Goal: Task Accomplishment & Management: Manage account settings

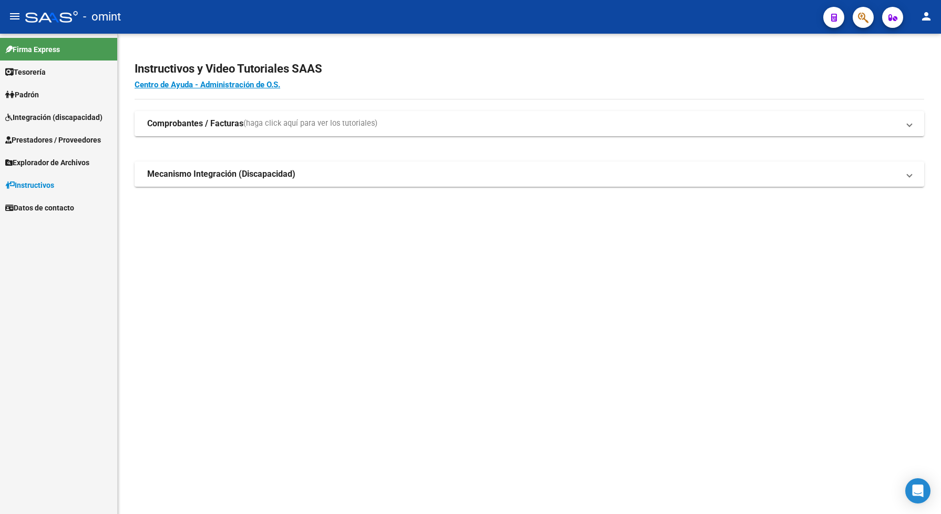
click at [59, 114] on span "Integración (discapacidad)" at bounding box center [53, 117] width 97 height 12
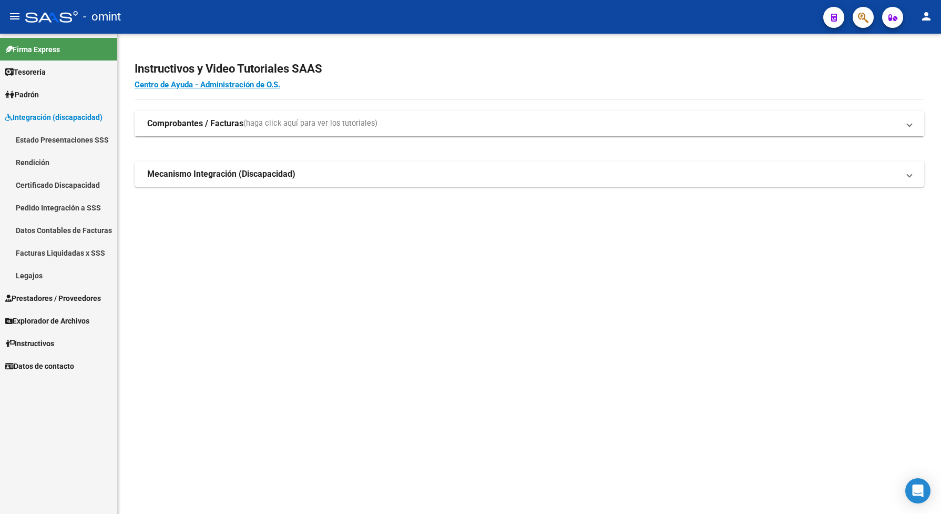
click at [35, 273] on link "Legajos" at bounding box center [58, 275] width 117 height 23
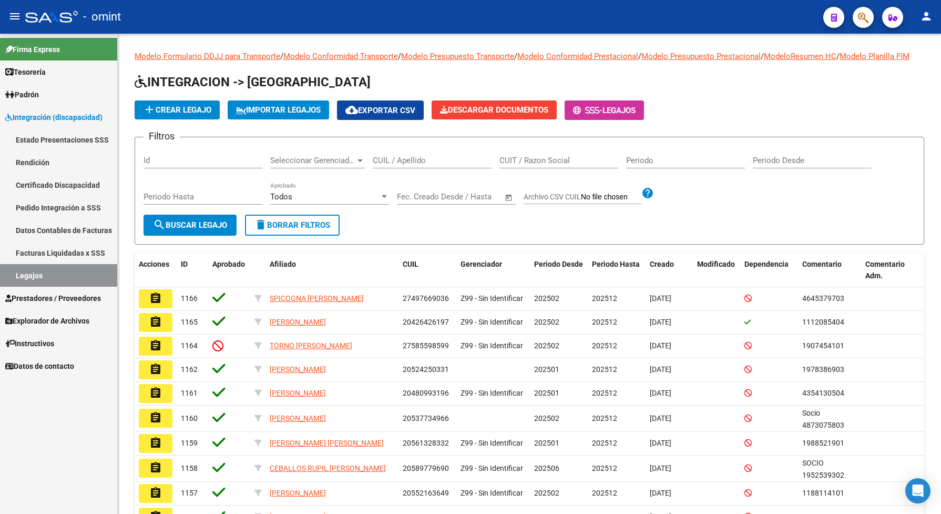
click at [58, 297] on span "Prestadores / Proveedores" at bounding box center [53, 298] width 96 height 12
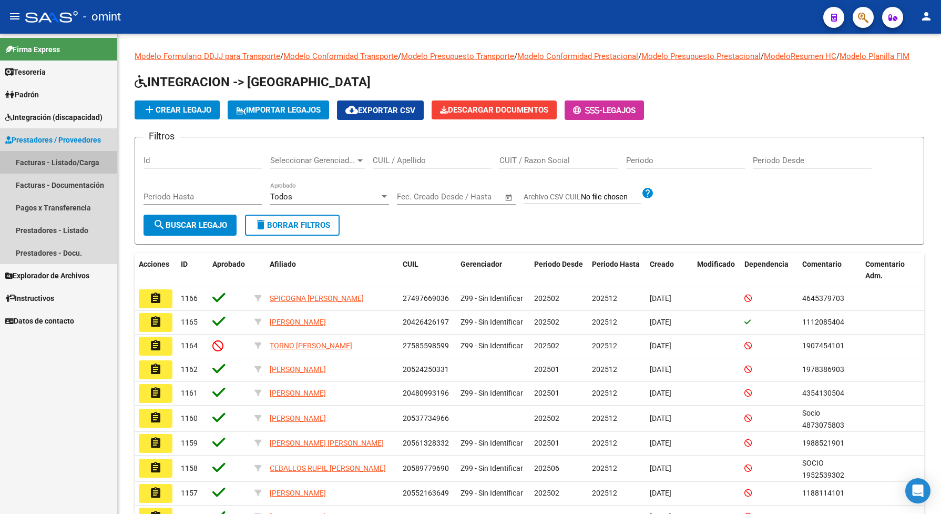
click at [71, 164] on link "Facturas - Listado/Carga" at bounding box center [58, 162] width 117 height 23
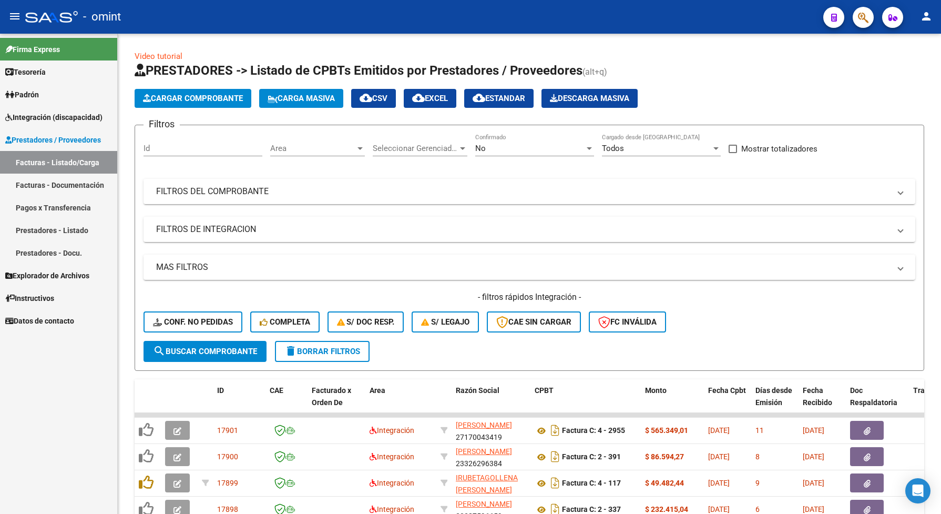
click at [43, 116] on span "Integración (discapacidad)" at bounding box center [53, 117] width 97 height 12
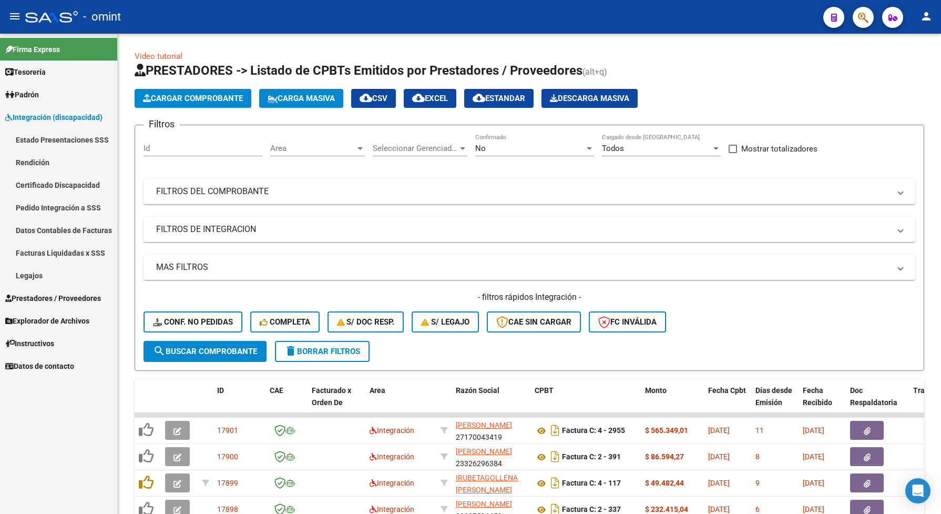
click at [44, 278] on link "Legajos" at bounding box center [58, 275] width 117 height 23
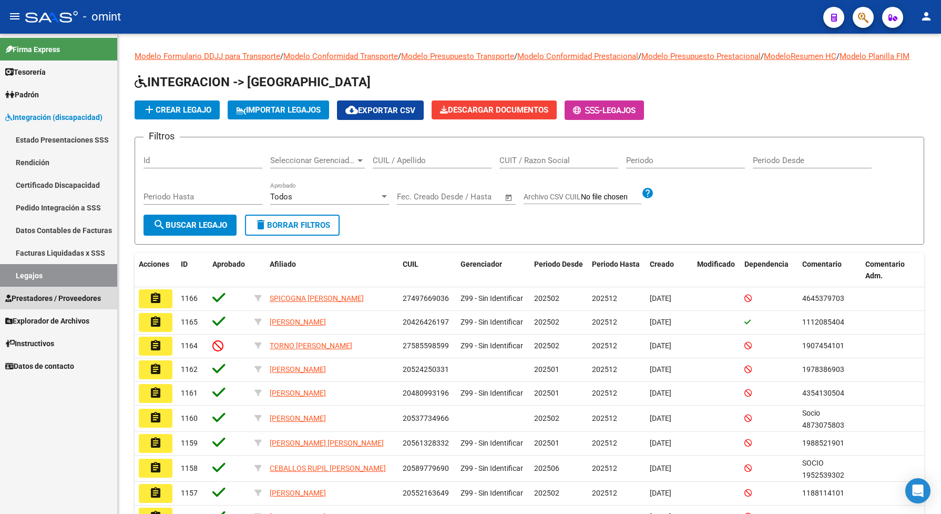
click at [54, 297] on span "Prestadores / Proveedores" at bounding box center [53, 298] width 96 height 12
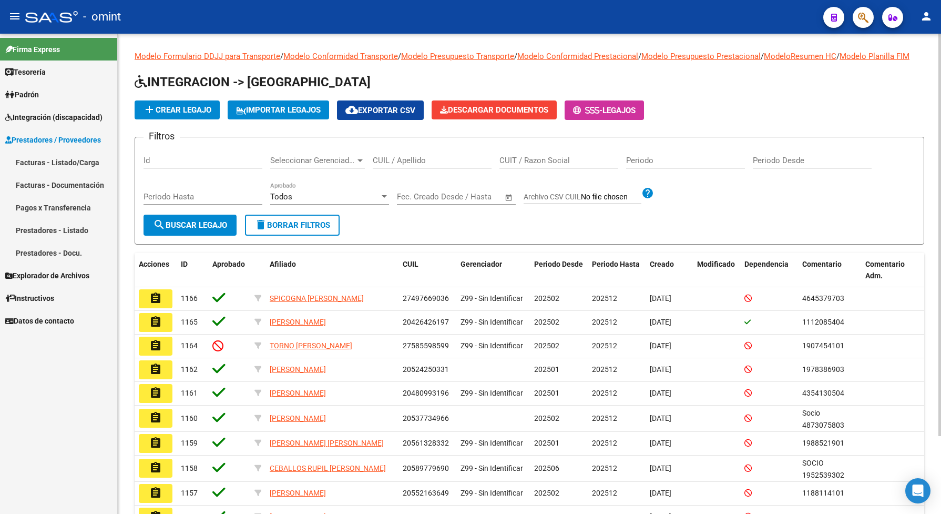
click at [427, 163] on div "CUIL / Apellido" at bounding box center [432, 157] width 119 height 23
drag, startPoint x: 428, startPoint y: 165, endPoint x: 389, endPoint y: 173, distance: 40.4
click at [389, 165] on input "CUIL / Apellido" at bounding box center [432, 160] width 119 height 9
paste input "20581016787"
type input "20581016787"
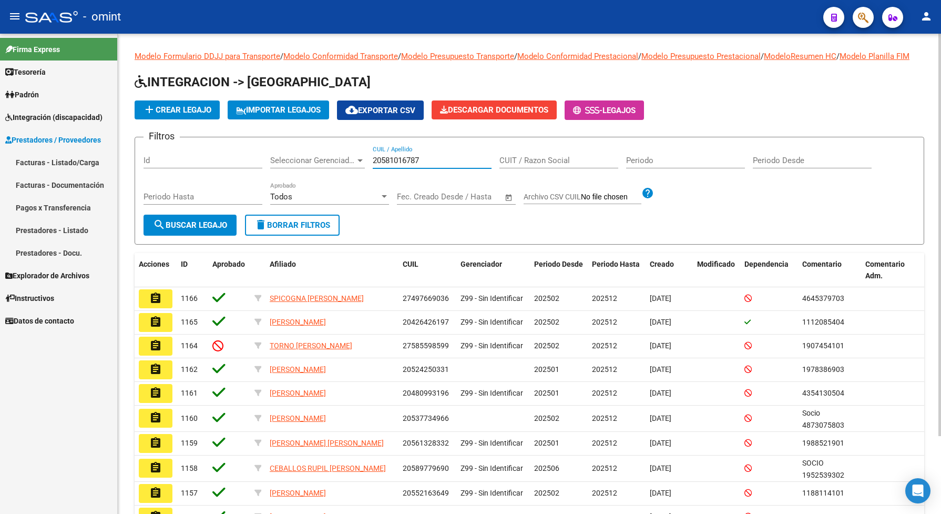
click at [222, 230] on span "search Buscar Legajo" at bounding box center [190, 224] width 74 height 9
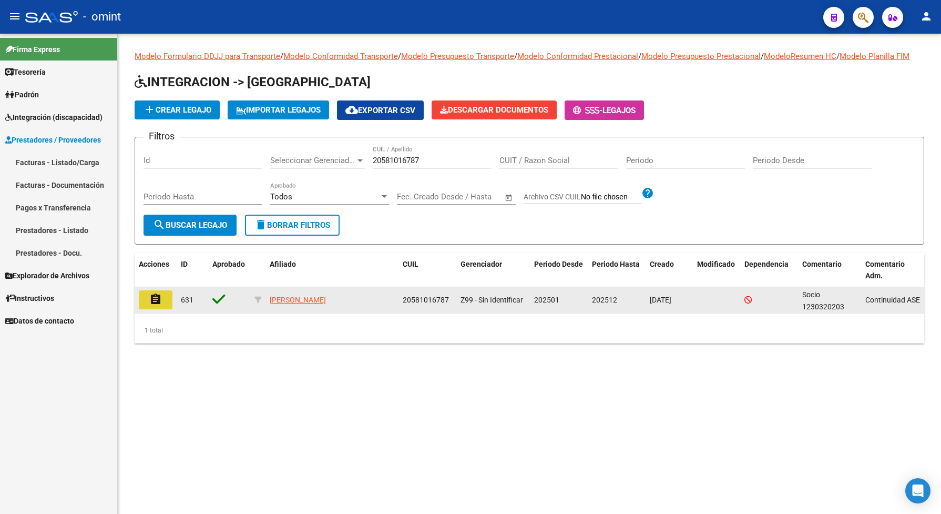
click at [156, 305] on mat-icon "assignment" at bounding box center [155, 299] width 13 height 13
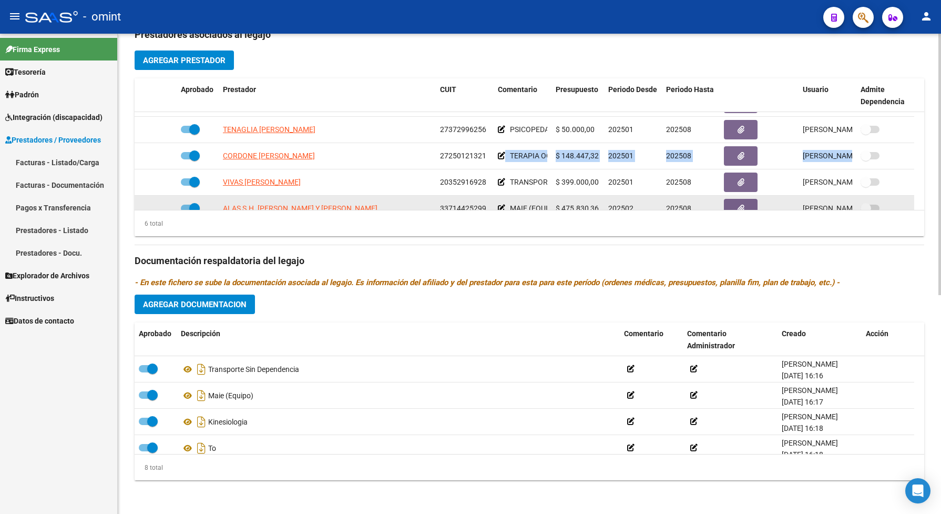
scroll to position [64, 0]
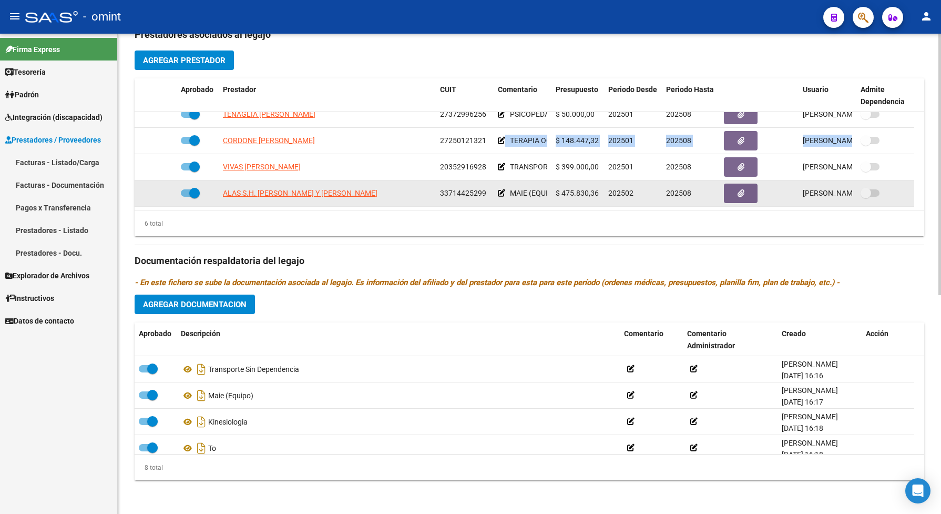
drag, startPoint x: 486, startPoint y: 207, endPoint x: 469, endPoint y: 206, distance: 16.9
click at [469, 206] on datatable-scroller "TENAGLIA CLARISA ANAHI 27372996256 PSICOPEDAGOGIA (4 sesiones/mes) $ 50.000,00 …" at bounding box center [529, 128] width 789 height 158
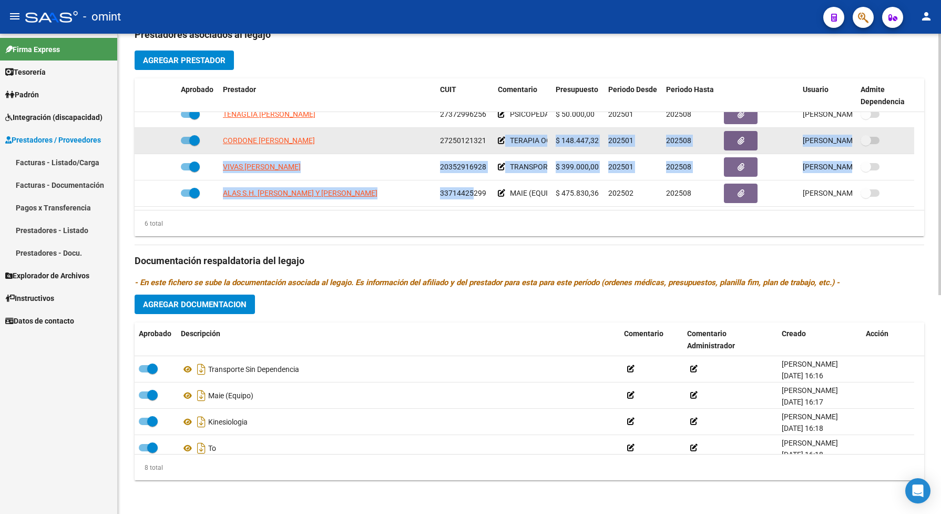
drag, startPoint x: 469, startPoint y: 206, endPoint x: 466, endPoint y: 143, distance: 62.7
click at [464, 147] on div "27250121321" at bounding box center [464, 141] width 49 height 12
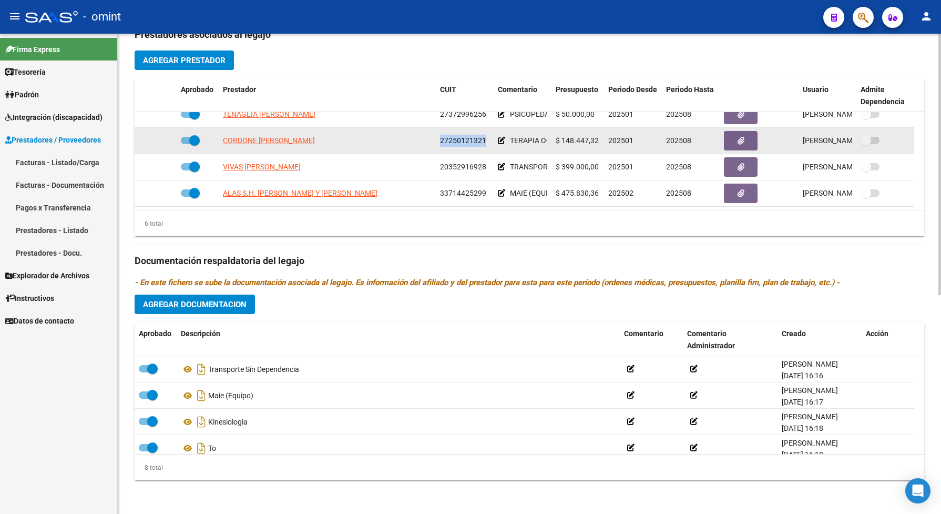
drag, startPoint x: 484, startPoint y: 146, endPoint x: 439, endPoint y: 143, distance: 44.2
click at [440, 143] on div "27250121321" at bounding box center [464, 141] width 49 height 12
copy span "27250121321"
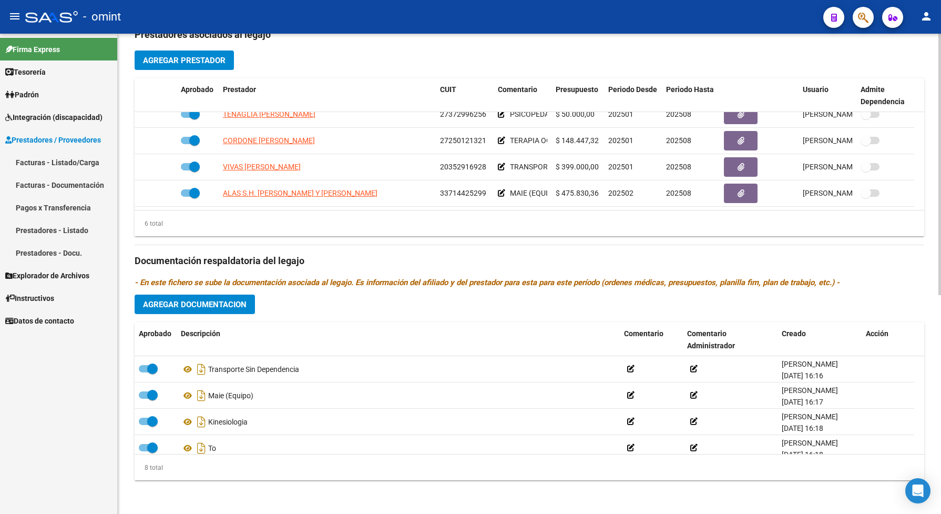
drag, startPoint x: 447, startPoint y: 243, endPoint x: 448, endPoint y: 232, distance: 10.6
click at [448, 232] on div "Prestadores asociados al legajo Agregar Prestador Aprobado Prestador CUIT Comen…" at bounding box center [529, 253] width 789 height 469
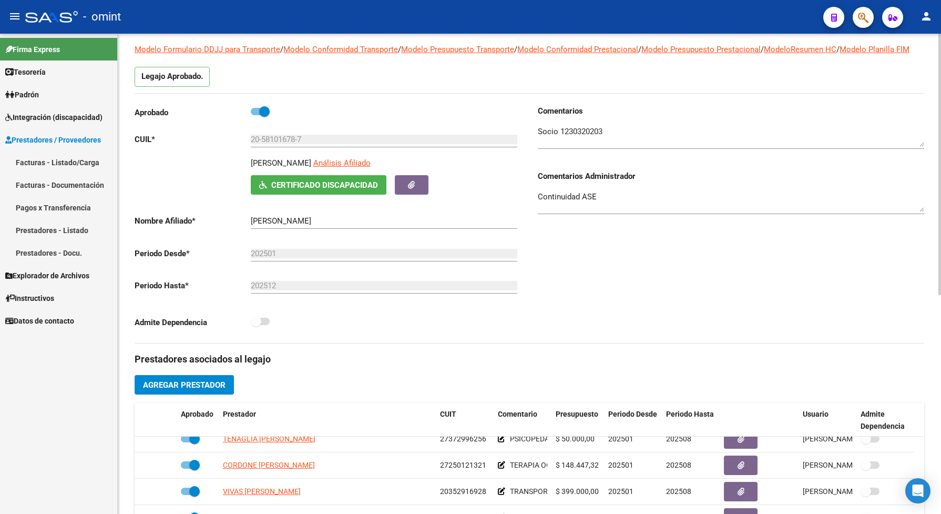
scroll to position [0, 0]
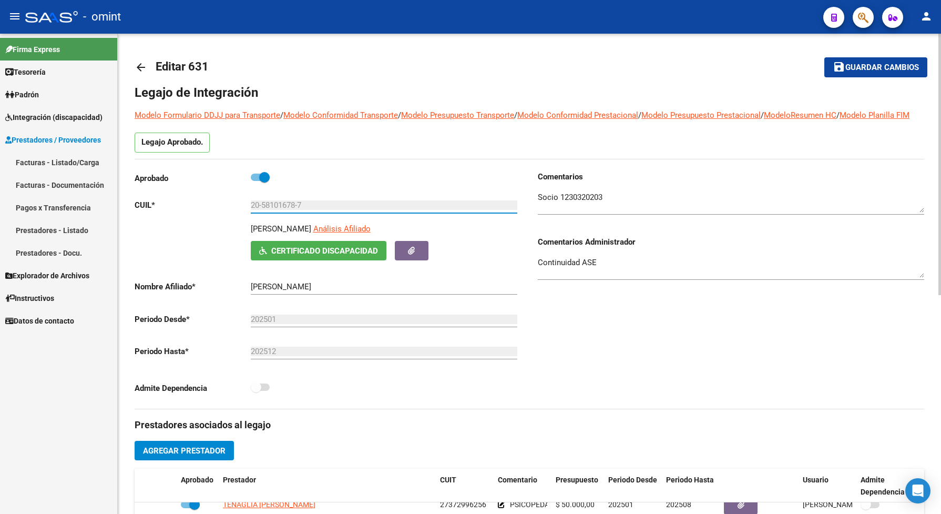
drag, startPoint x: 309, startPoint y: 217, endPoint x: 250, endPoint y: 214, distance: 58.9
click at [251, 210] on input "20-58101678-7" at bounding box center [384, 204] width 266 height 9
drag, startPoint x: 250, startPoint y: 214, endPoint x: 264, endPoint y: 217, distance: 14.4
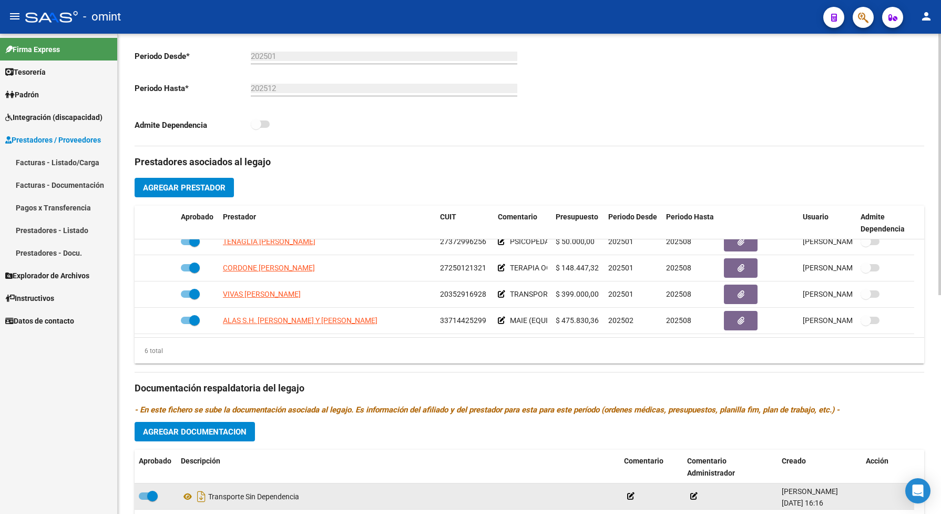
scroll to position [394, 0]
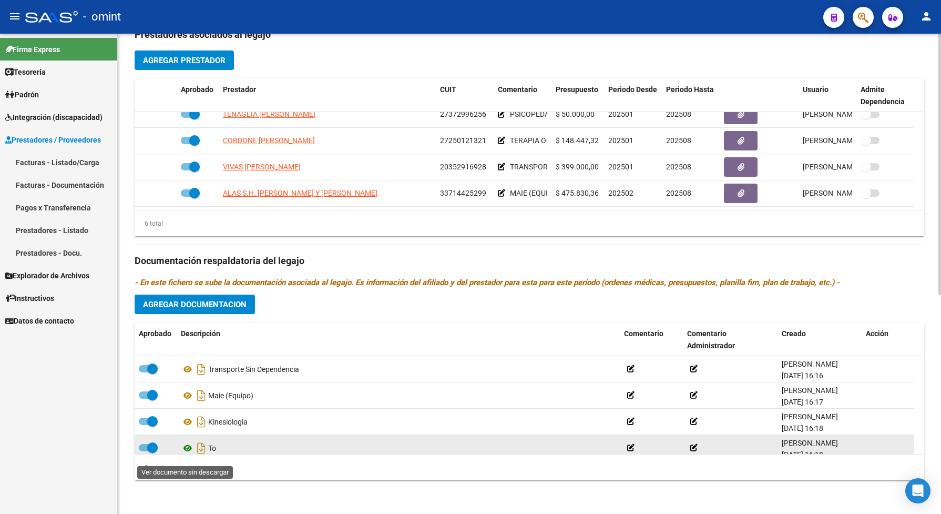
click at [185, 454] on icon at bounding box center [188, 448] width 14 height 13
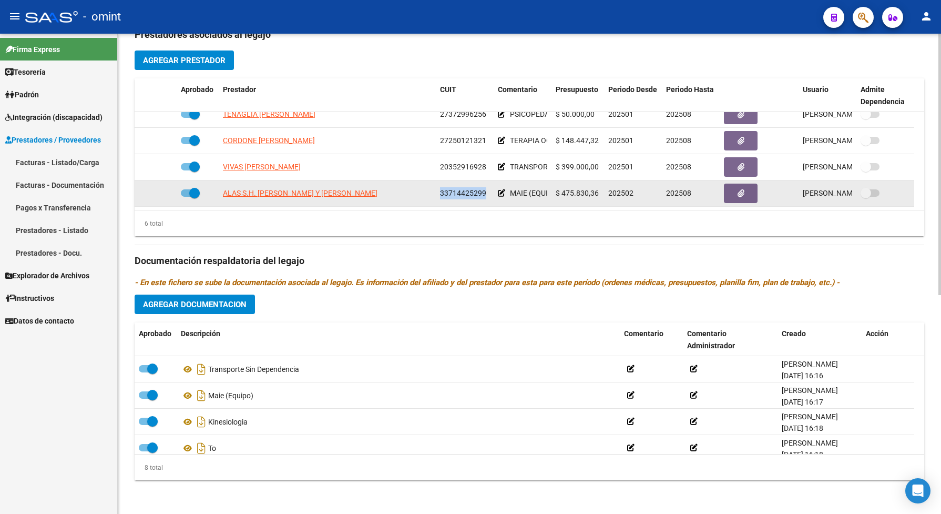
drag, startPoint x: 485, startPoint y: 198, endPoint x: 440, endPoint y: 195, distance: 45.3
click at [440, 195] on div "33714425299" at bounding box center [464, 193] width 49 height 12
drag, startPoint x: 440, startPoint y: 195, endPoint x: 446, endPoint y: 199, distance: 6.9
copy span "33714425299"
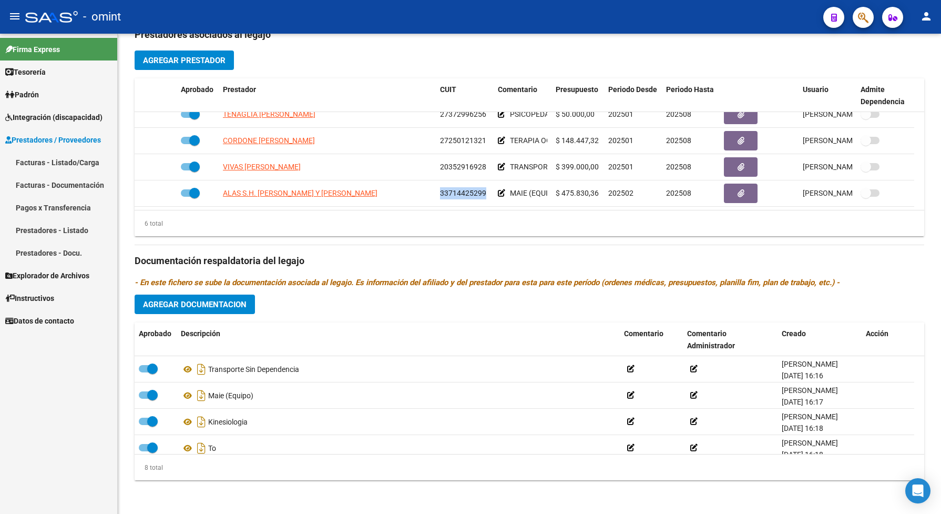
click at [58, 118] on span "Integración (discapacidad)" at bounding box center [53, 117] width 97 height 12
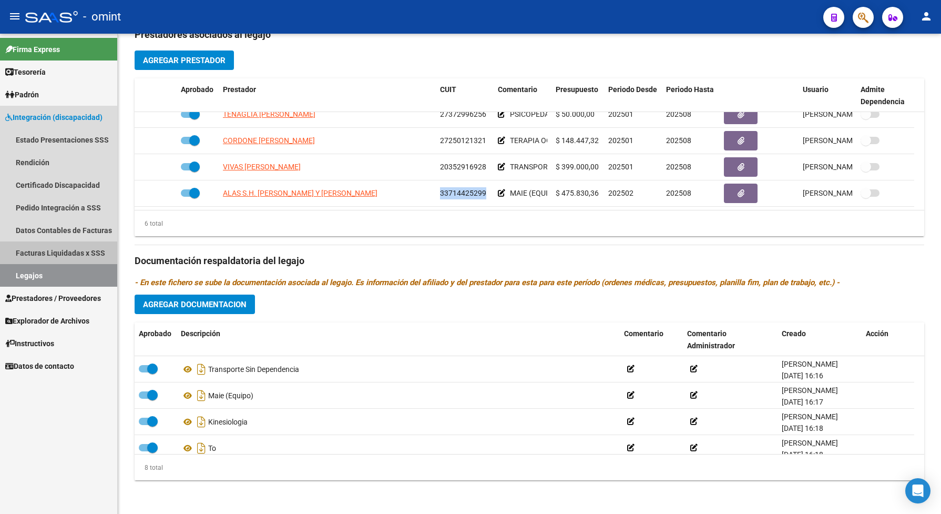
click at [69, 250] on link "Facturas Liquidadas x SSS" at bounding box center [58, 252] width 117 height 23
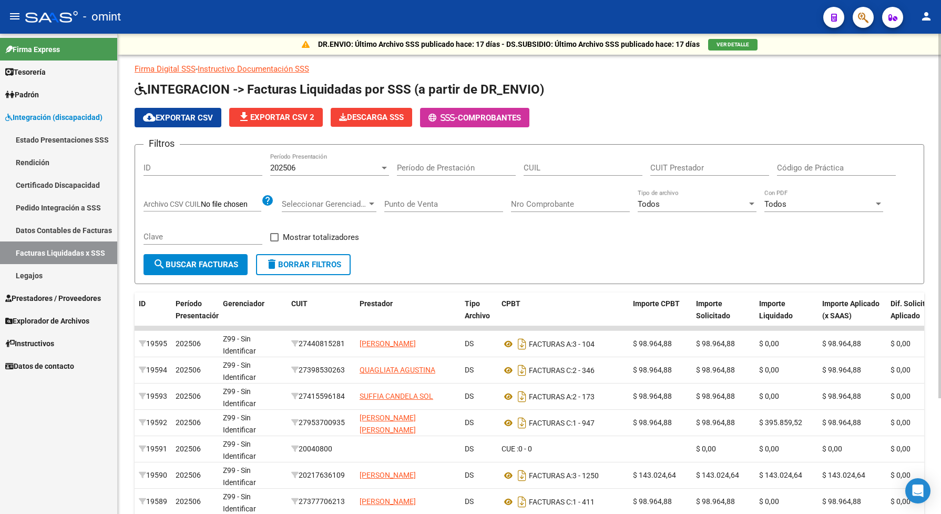
click at [382, 167] on div at bounding box center [384, 168] width 5 height 3
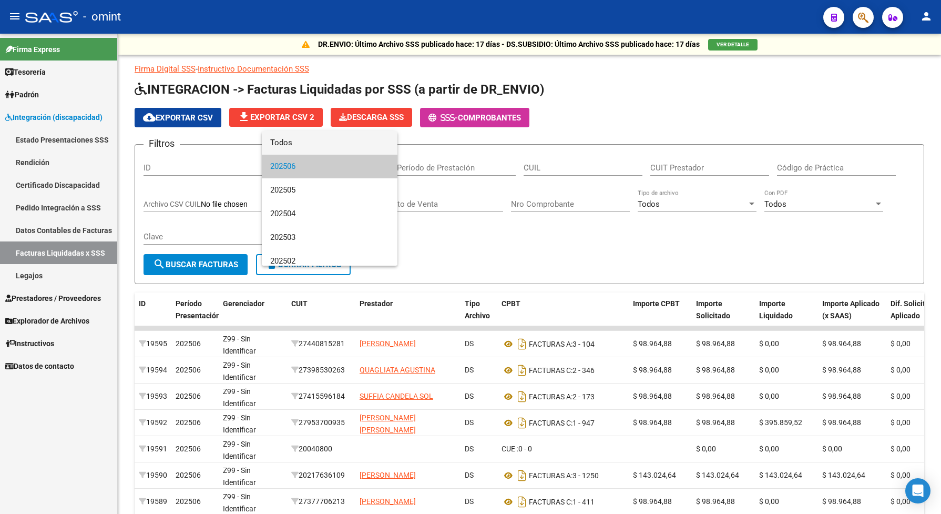
click at [284, 139] on span "Todos" at bounding box center [329, 143] width 119 height 24
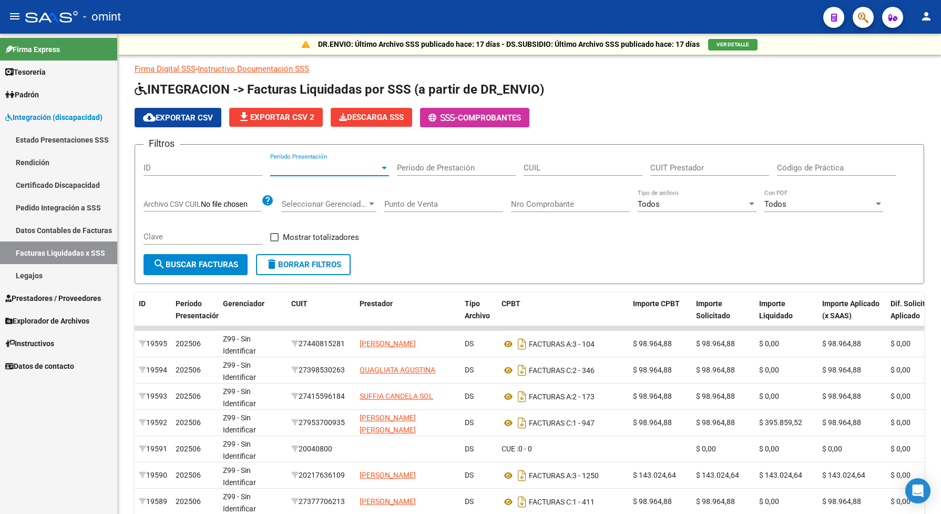
click at [60, 274] on link "Legajos" at bounding box center [58, 275] width 117 height 23
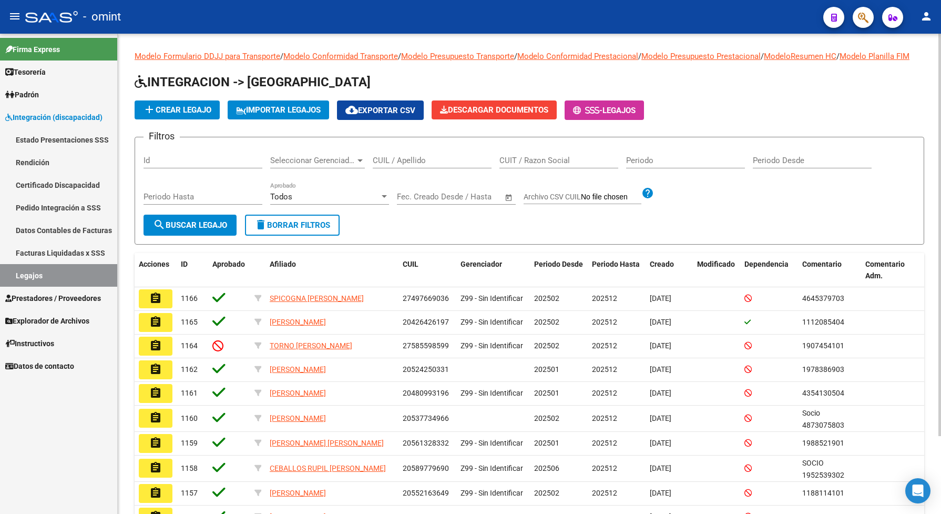
click at [378, 165] on input "CUIL / Apellido" at bounding box center [432, 160] width 119 height 9
paste input "20581016787"
type input "20581016787"
click at [219, 230] on span "search Buscar Legajo" at bounding box center [190, 224] width 74 height 9
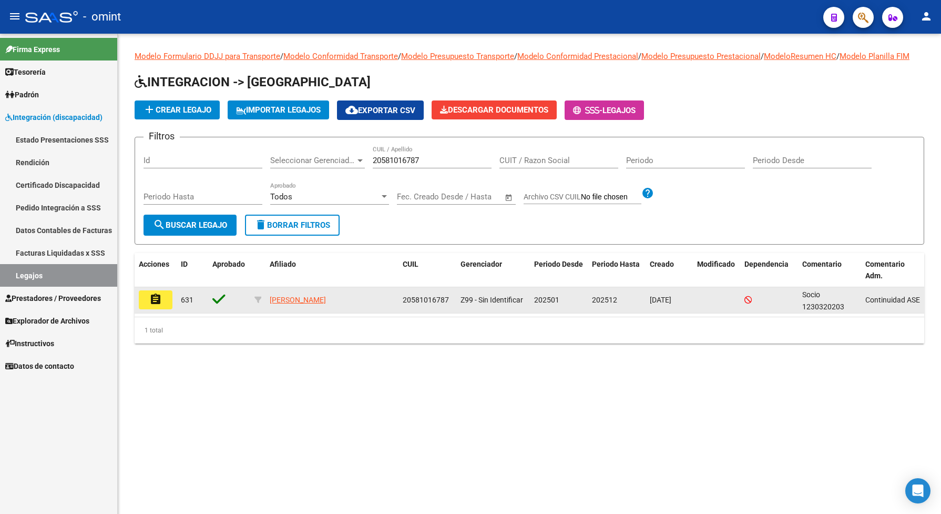
click at [154, 305] on mat-icon "assignment" at bounding box center [155, 299] width 13 height 13
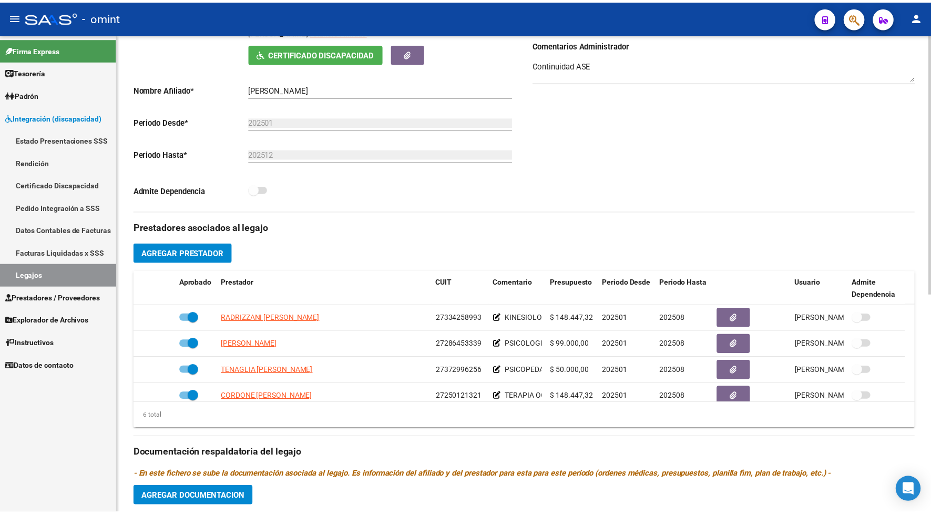
scroll to position [263, 0]
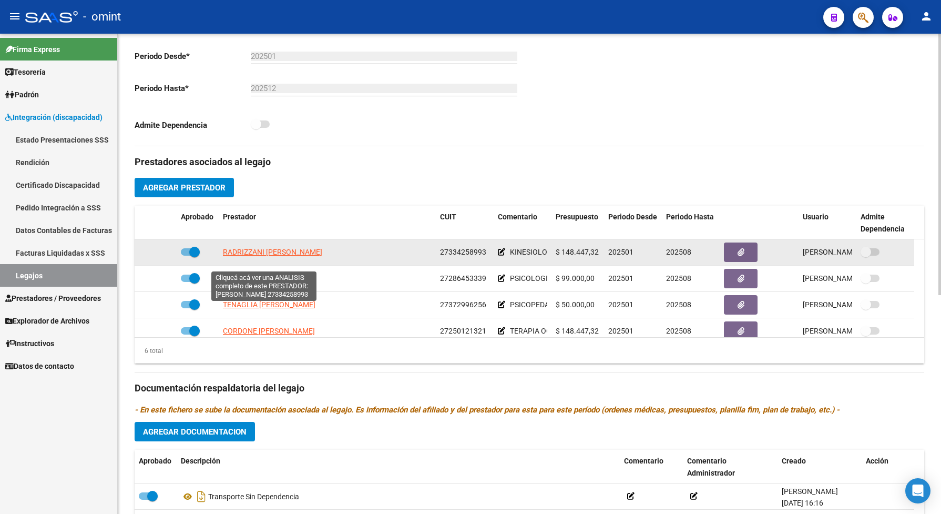
click at [291, 256] on span "RADRIZZANI MARIA SOL" at bounding box center [272, 252] width 99 height 8
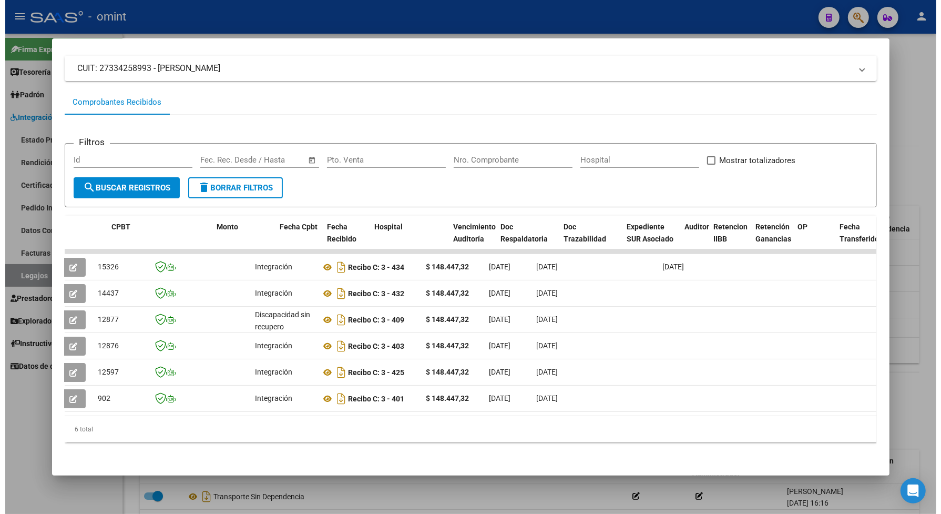
scroll to position [0, 0]
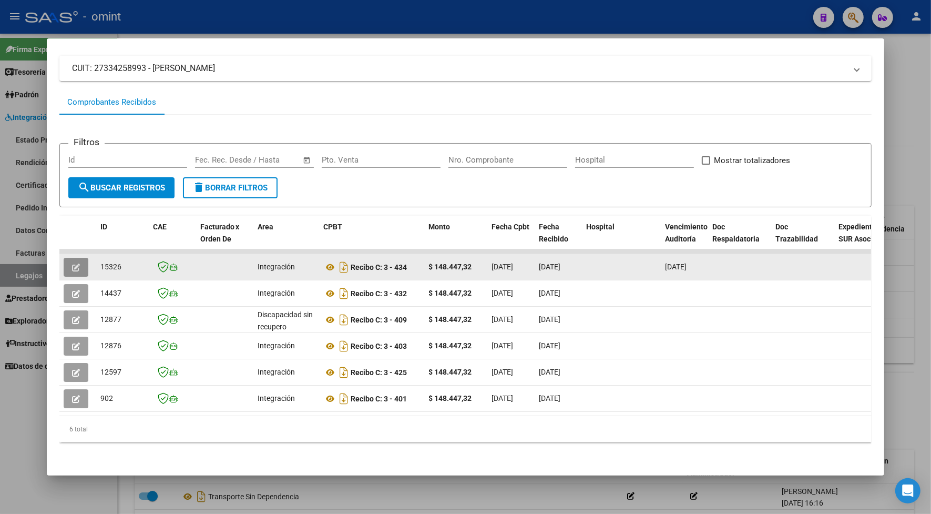
click at [72, 263] on icon "button" at bounding box center [76, 267] width 8 height 8
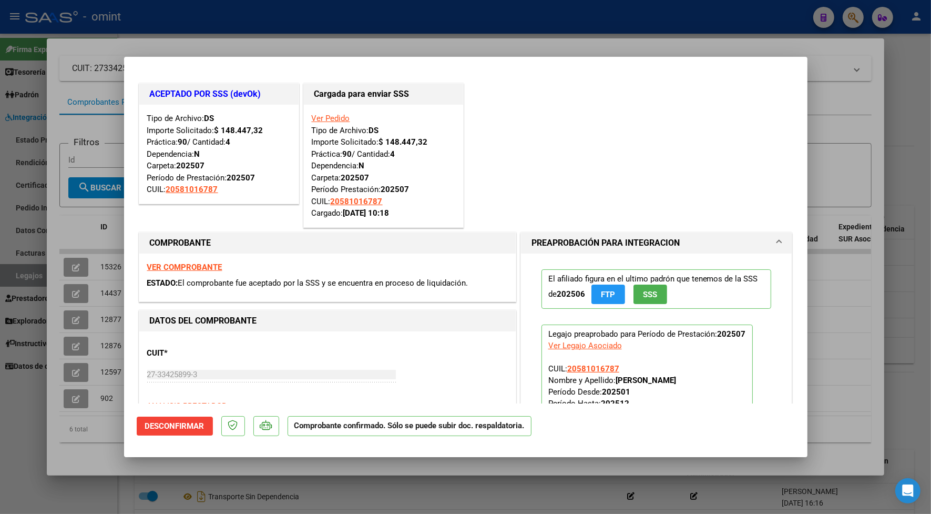
click at [219, 43] on div at bounding box center [465, 257] width 931 height 514
type input "$ 0,00"
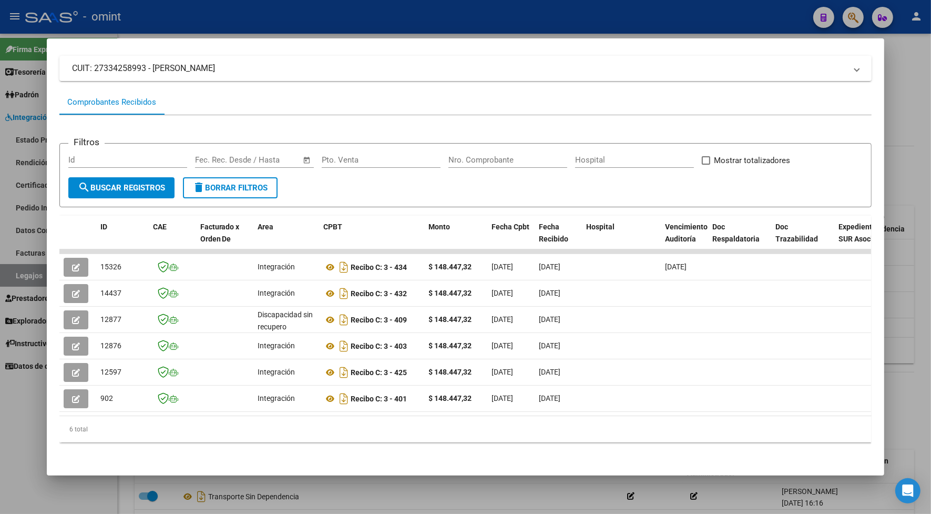
click at [346, 6] on div at bounding box center [465, 257] width 931 height 514
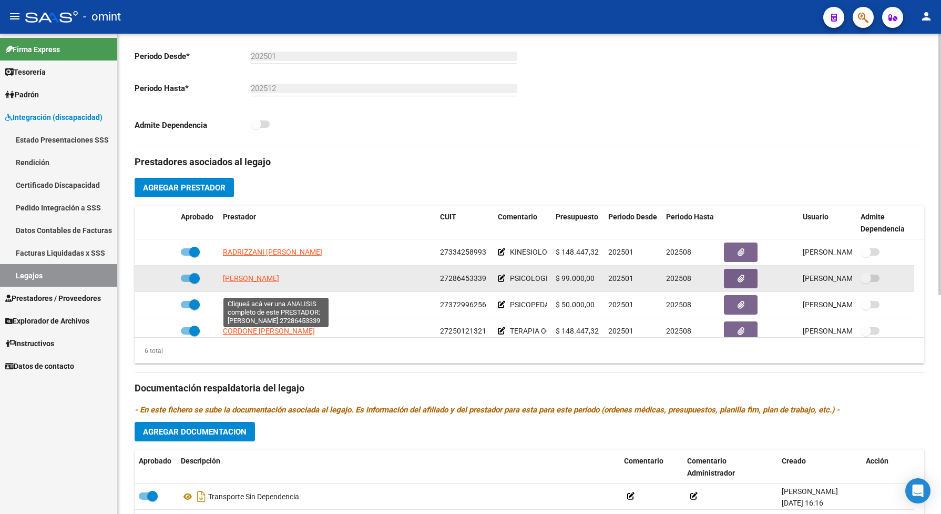
click at [264, 282] on span "RODRIGUEZ MARIA GUADALUPE" at bounding box center [251, 278] width 56 height 8
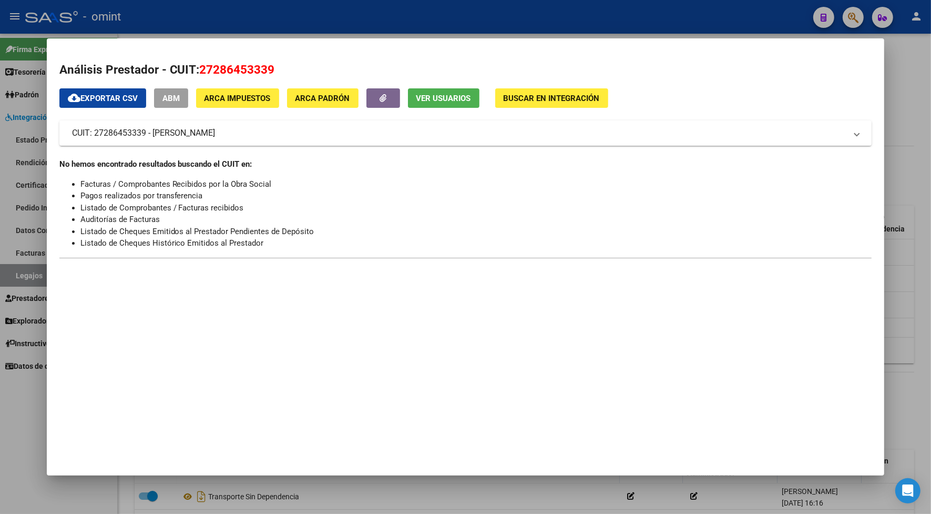
click at [260, 12] on div at bounding box center [465, 257] width 931 height 514
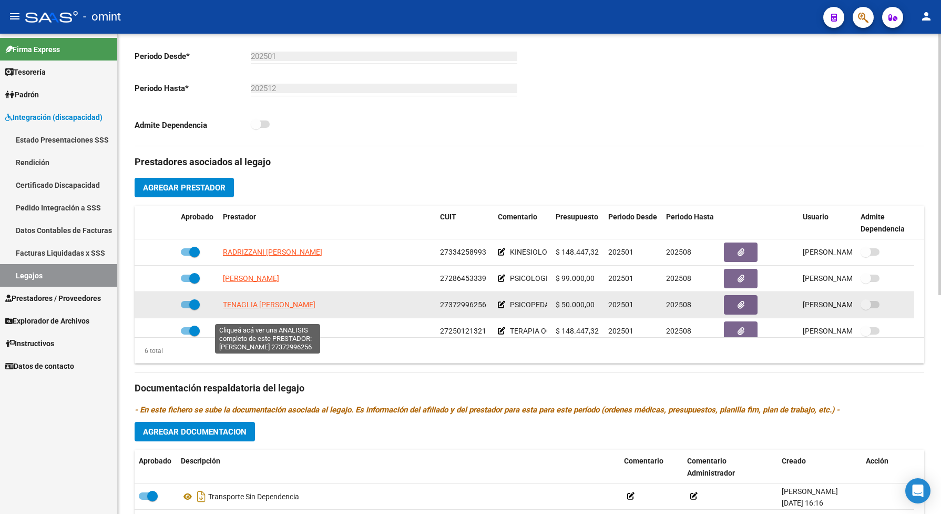
click at [295, 309] on span "TENAGLIA CLARISA ANAHI" at bounding box center [269, 304] width 93 height 8
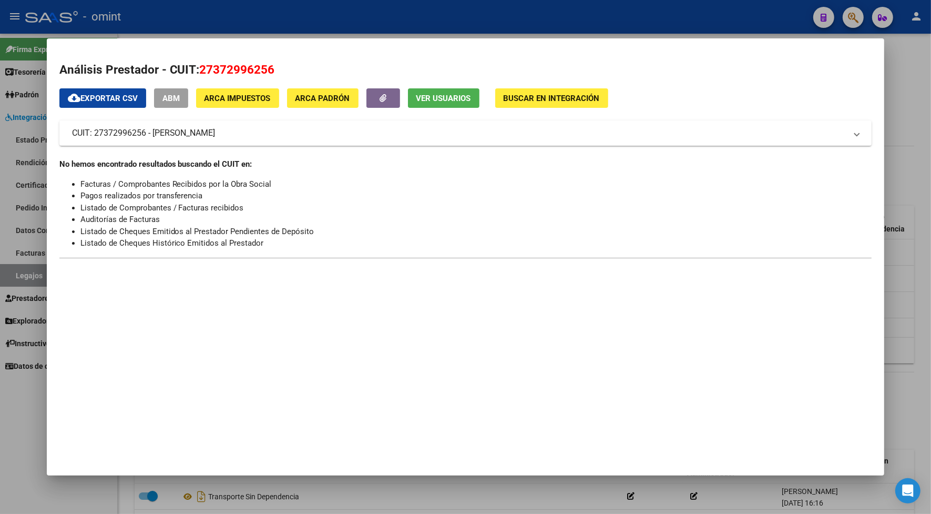
click at [309, 15] on div at bounding box center [465, 257] width 931 height 514
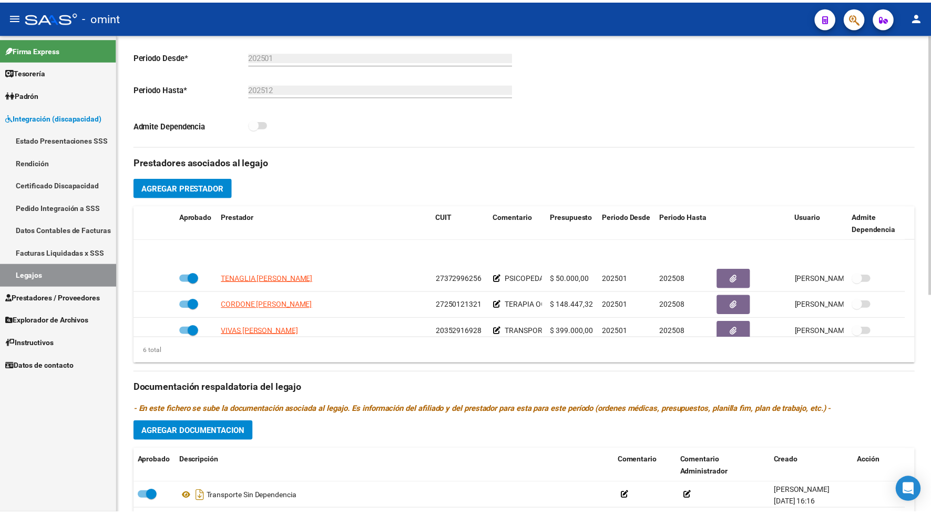
scroll to position [53, 0]
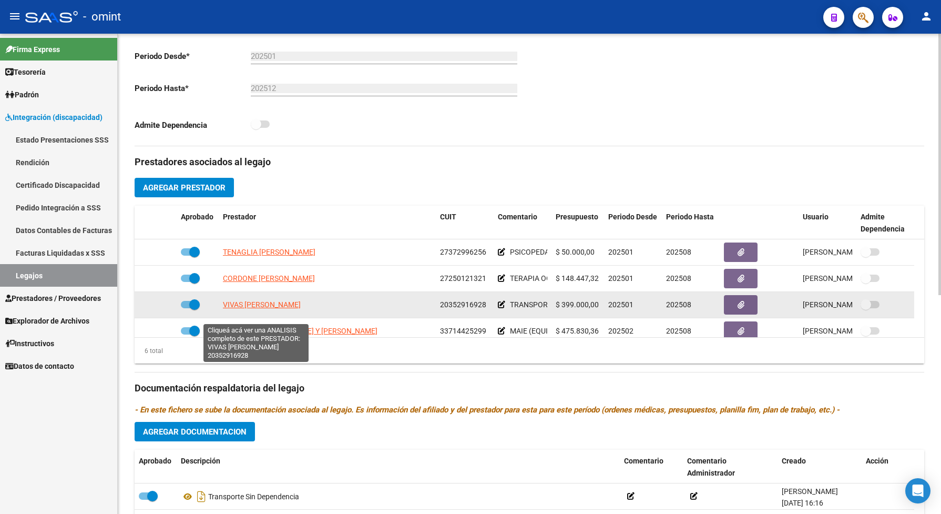
click at [246, 309] on span "VIVAS PABLO DAVID" at bounding box center [262, 304] width 78 height 8
type textarea "20352916928"
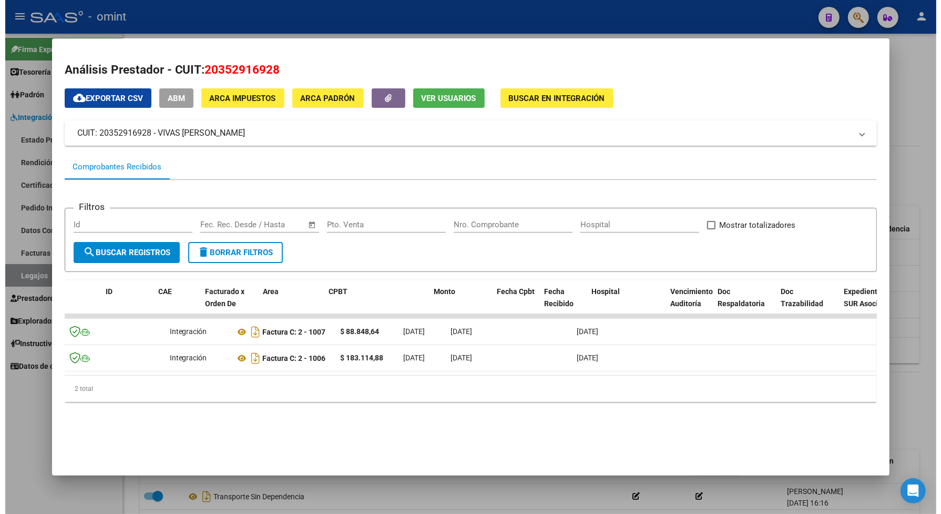
scroll to position [0, 0]
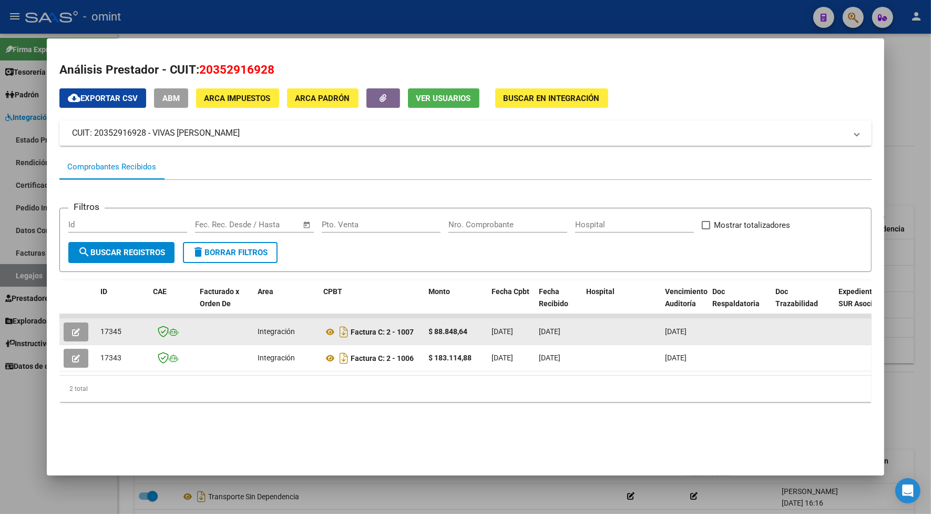
click at [80, 324] on button "button" at bounding box center [76, 331] width 25 height 19
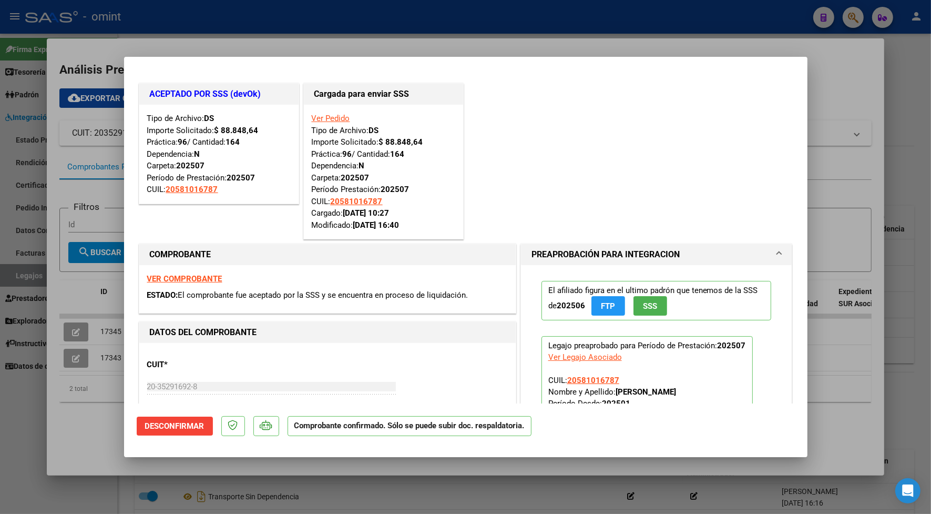
click at [105, 292] on div at bounding box center [465, 257] width 931 height 514
type input "$ 0,00"
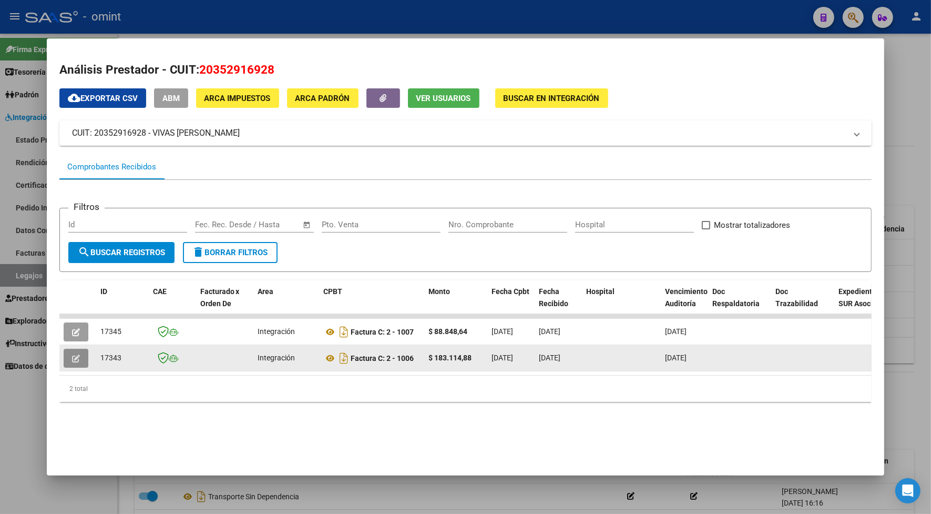
click at [72, 354] on icon "button" at bounding box center [76, 358] width 8 height 8
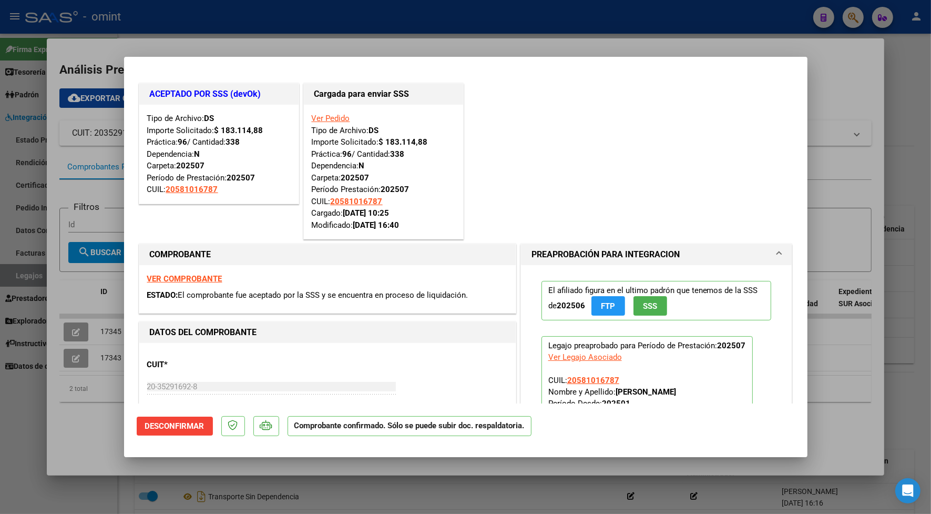
click at [261, 45] on div at bounding box center [465, 257] width 931 height 514
type input "$ 0,00"
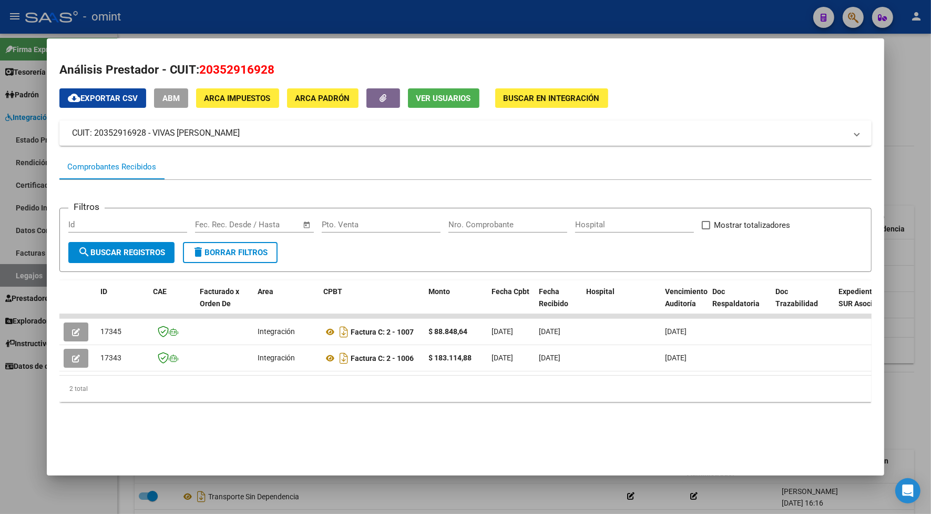
click at [361, 22] on div at bounding box center [465, 257] width 931 height 514
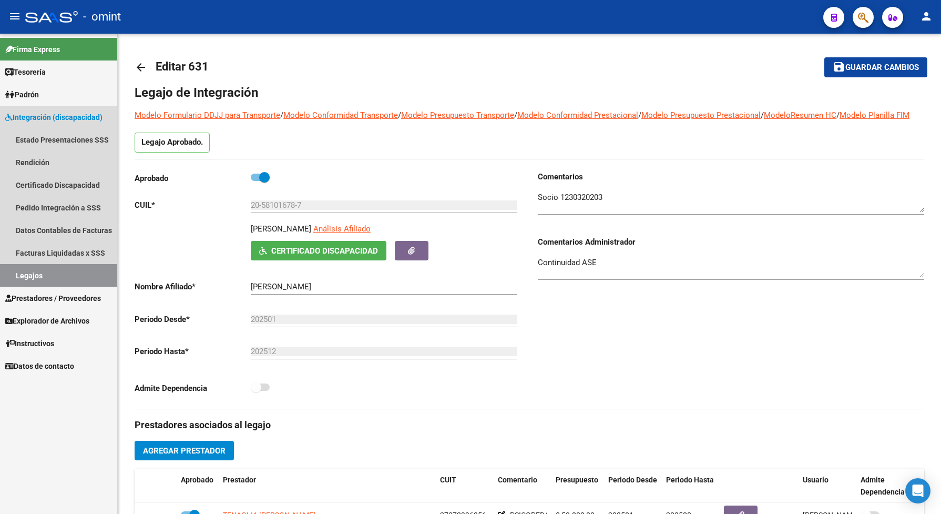
click at [61, 279] on link "Legajos" at bounding box center [58, 275] width 117 height 23
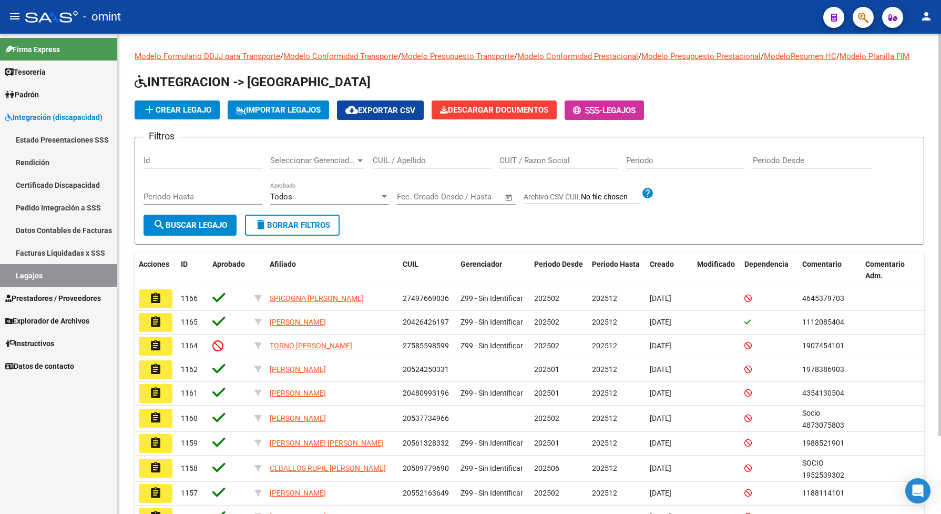
click at [453, 161] on div "CUIL / Apellido" at bounding box center [432, 157] width 119 height 23
paste input "27246144333"
type input "27246144333"
click at [201, 230] on span "search Buscar Legajo" at bounding box center [190, 224] width 74 height 9
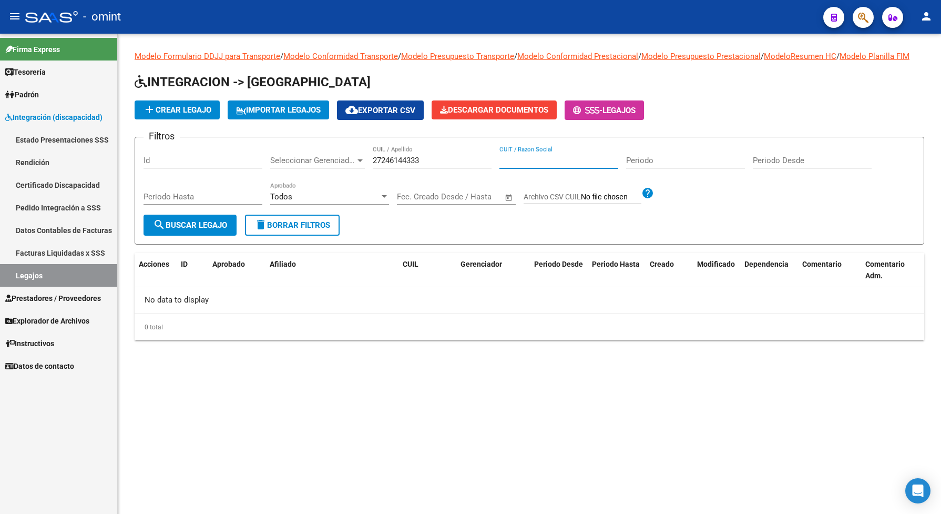
click at [550, 165] on input "CUIT / Razon Social" at bounding box center [558, 160] width 119 height 9
drag, startPoint x: 427, startPoint y: 171, endPoint x: 367, endPoint y: 177, distance: 60.2
click at [367, 177] on div "Filtros Id Seleccionar Gerenciador Seleccionar Gerenciador 27246144333 CUIL / A…" at bounding box center [529, 180] width 772 height 69
paste input "20589717725"
type input "20589717725"
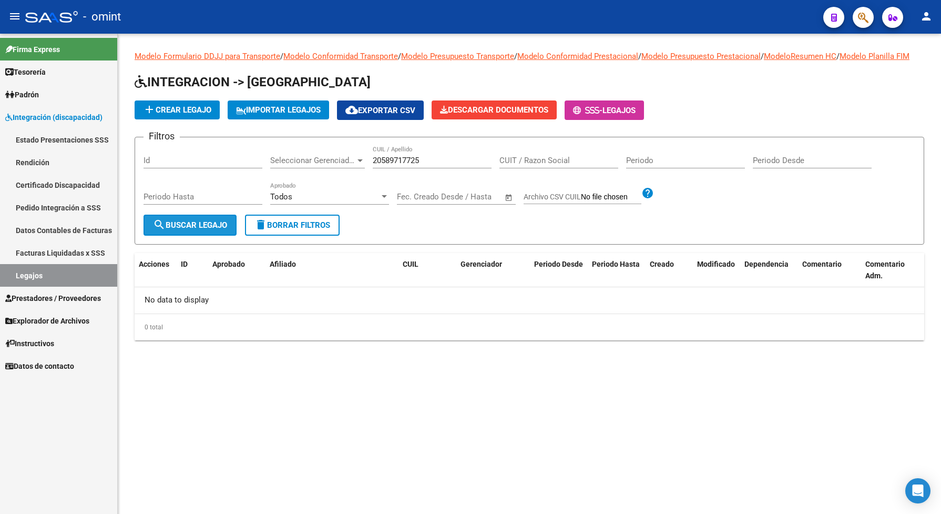
click at [170, 230] on span "search Buscar Legajo" at bounding box center [190, 224] width 74 height 9
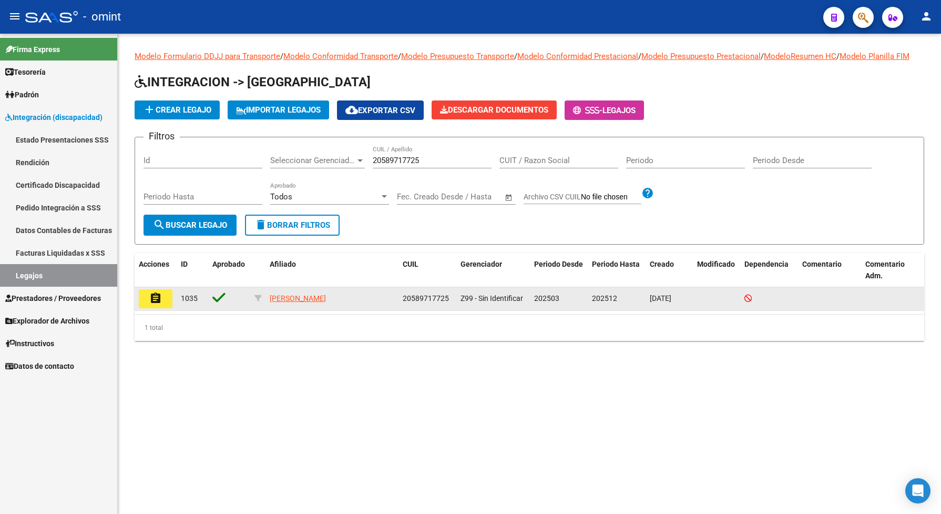
click at [158, 304] on mat-icon "assignment" at bounding box center [155, 298] width 13 height 13
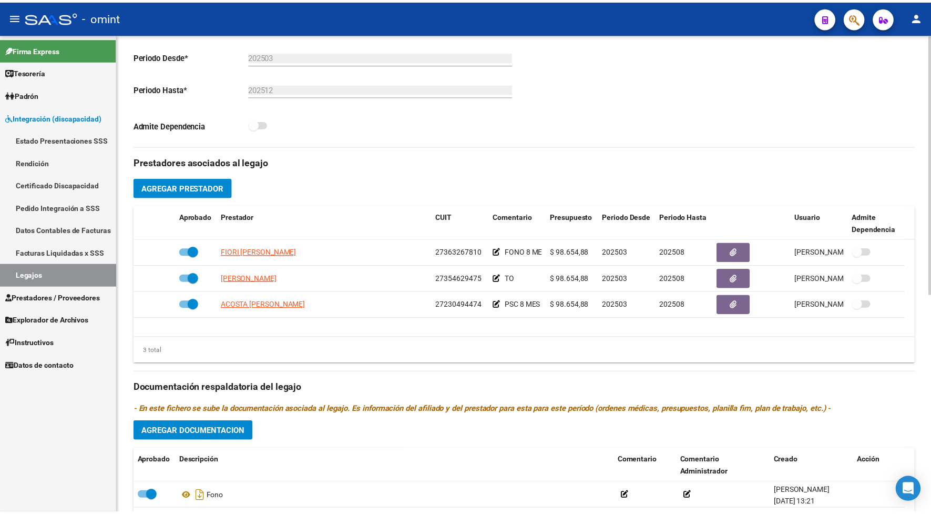
scroll to position [394, 0]
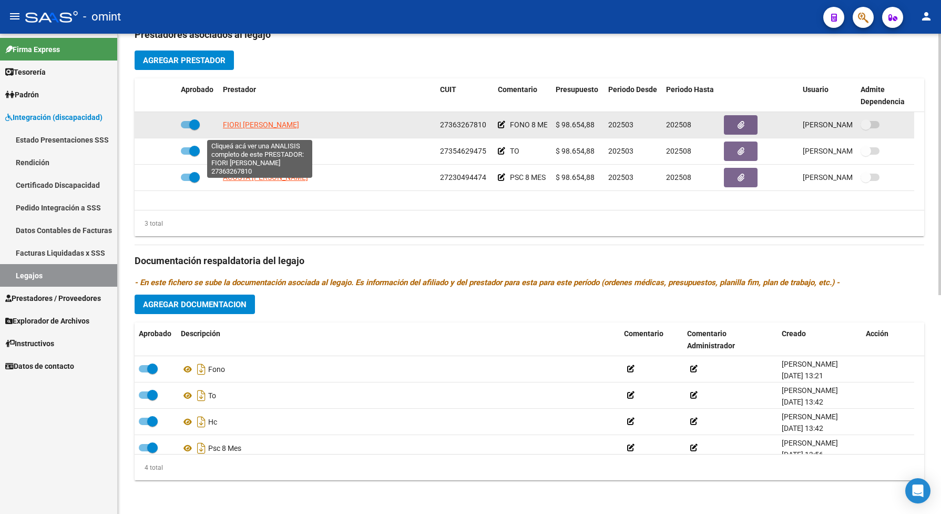
click at [279, 129] on span "FIORI DAIANA CAMILA" at bounding box center [261, 124] width 76 height 8
type textarea "27363267810"
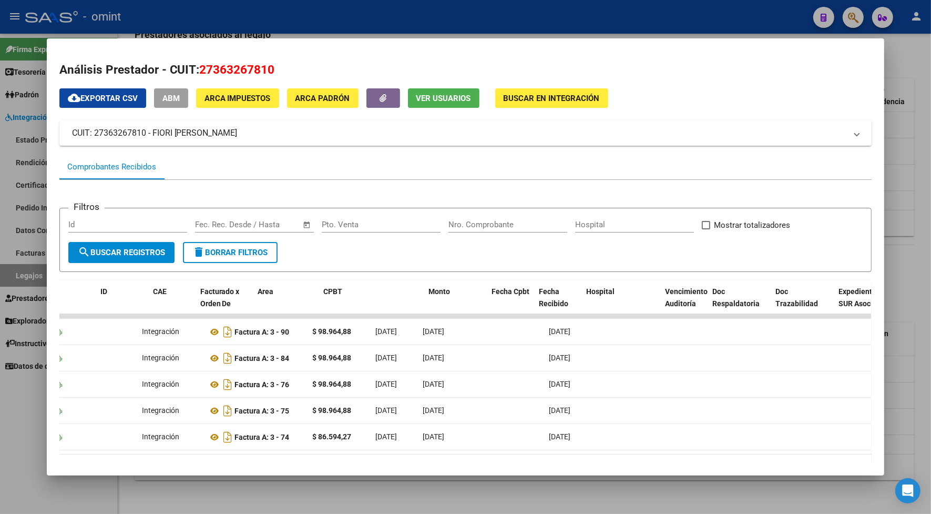
scroll to position [0, 0]
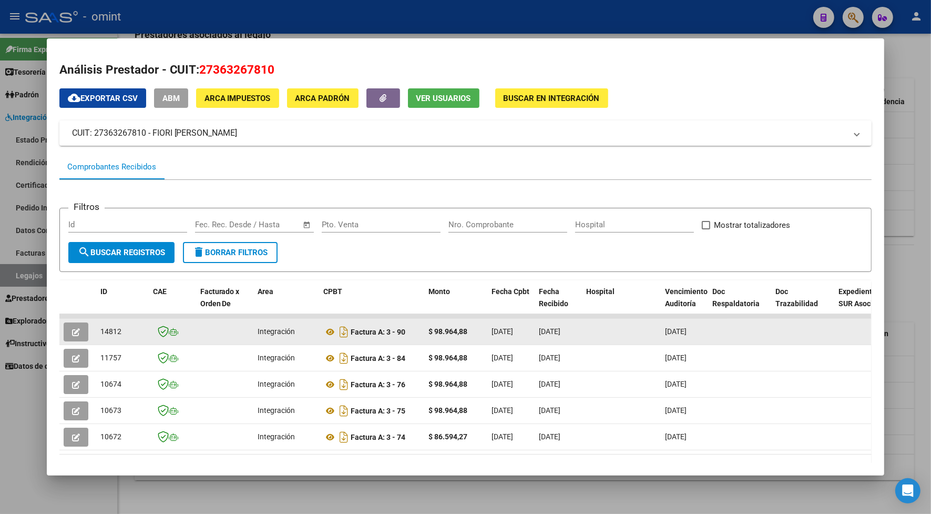
click at [72, 332] on icon "button" at bounding box center [76, 332] width 8 height 8
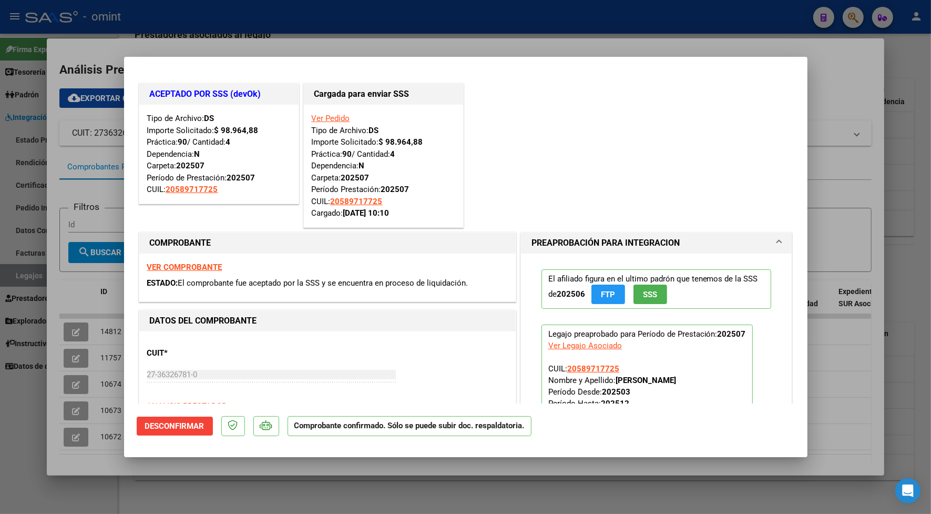
click at [295, 46] on div at bounding box center [465, 257] width 931 height 514
type input "$ 0,00"
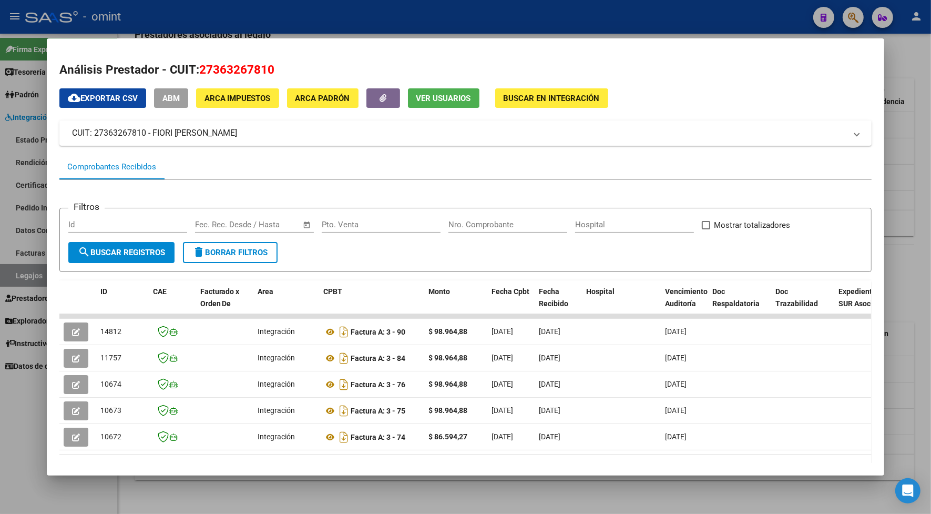
click at [306, 25] on div at bounding box center [465, 257] width 931 height 514
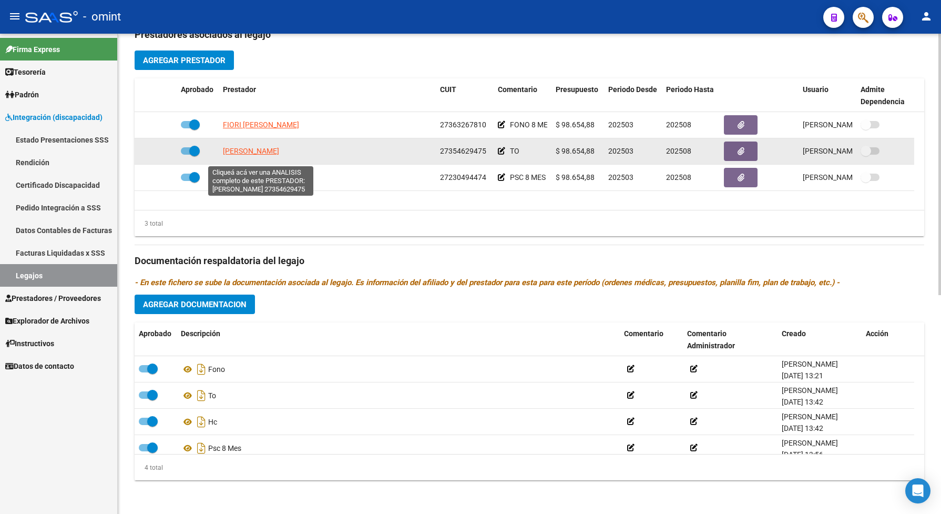
click at [279, 153] on span "OJEDA VANESA ANAHI" at bounding box center [251, 151] width 56 height 8
type textarea "27354629475"
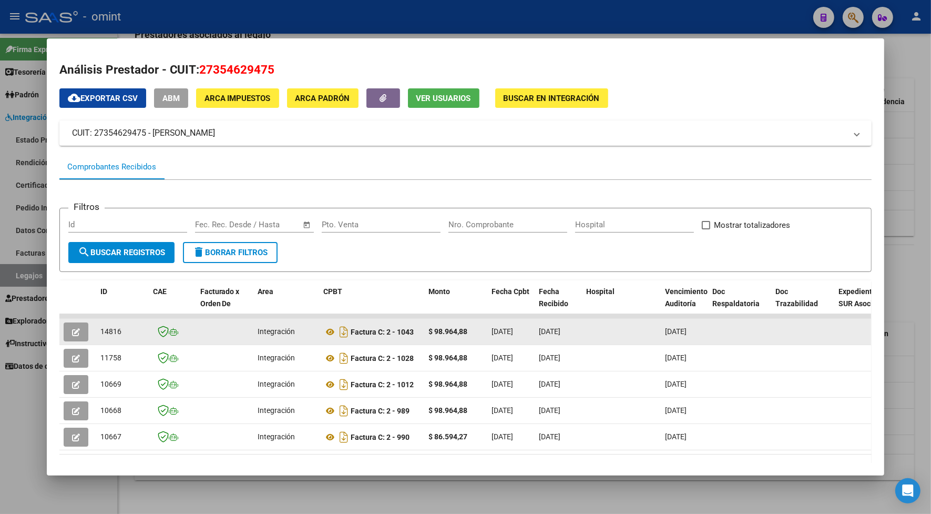
click at [74, 328] on icon "button" at bounding box center [76, 332] width 8 height 8
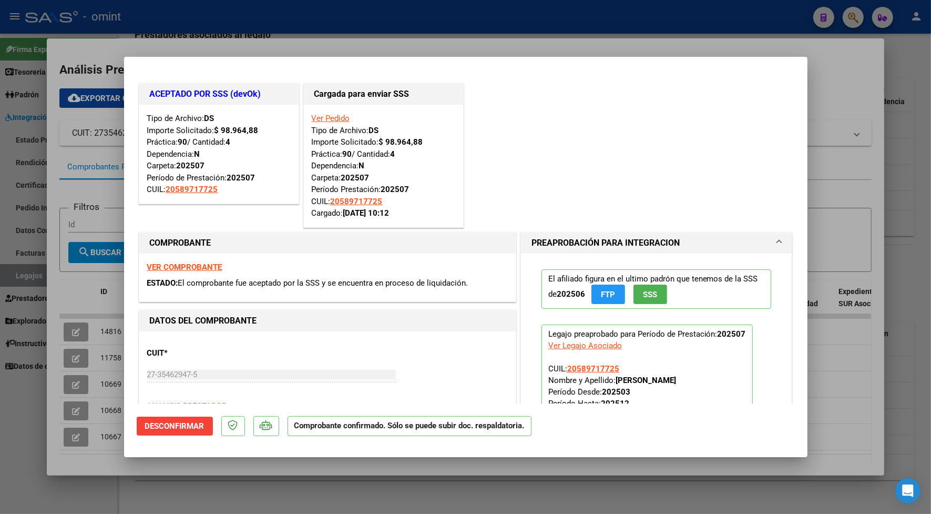
scroll to position [131, 0]
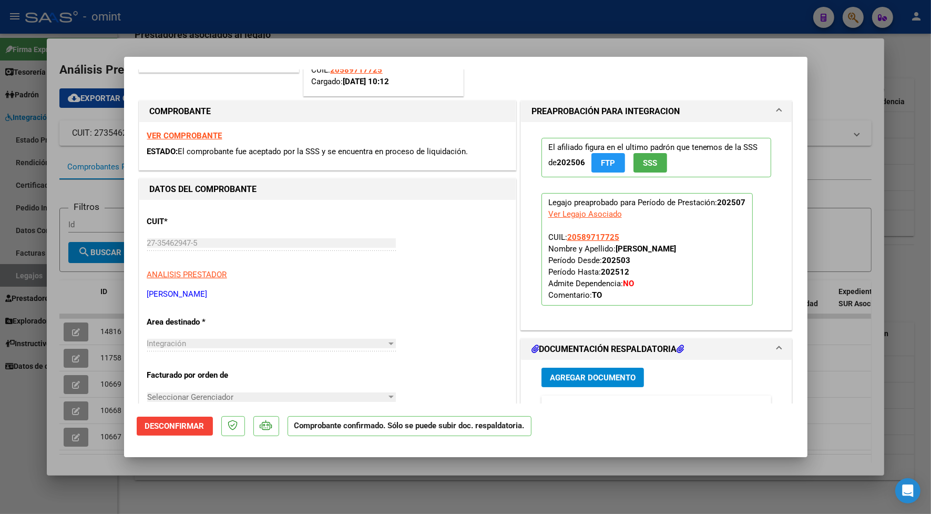
click at [655, 20] on div at bounding box center [465, 257] width 931 height 514
type input "$ 0,00"
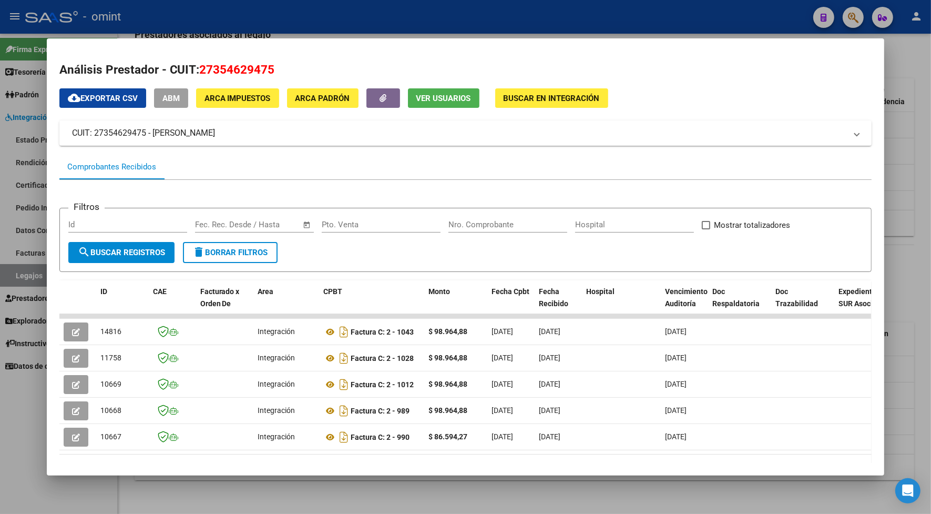
click at [539, 23] on div at bounding box center [465, 257] width 931 height 514
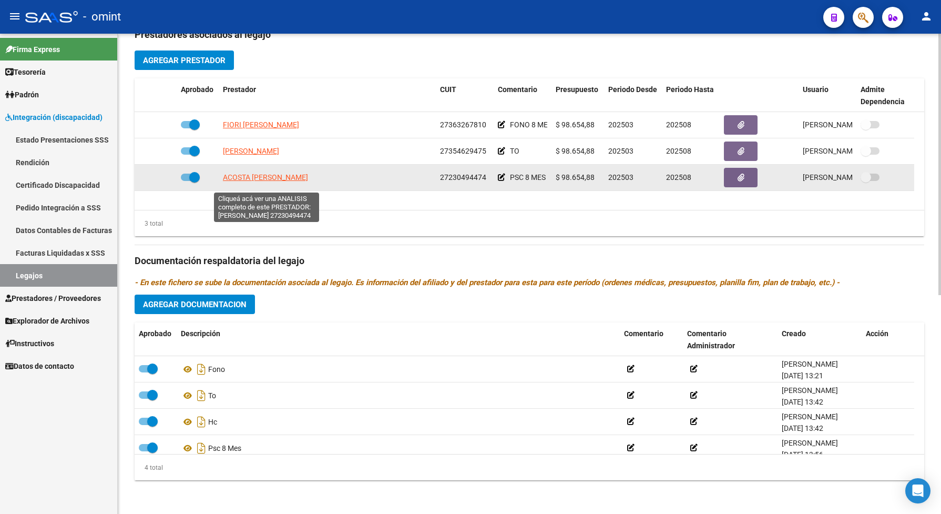
click at [274, 181] on span "ACOSTA DANIELA VANINA" at bounding box center [265, 177] width 85 height 8
type textarea "27230494474"
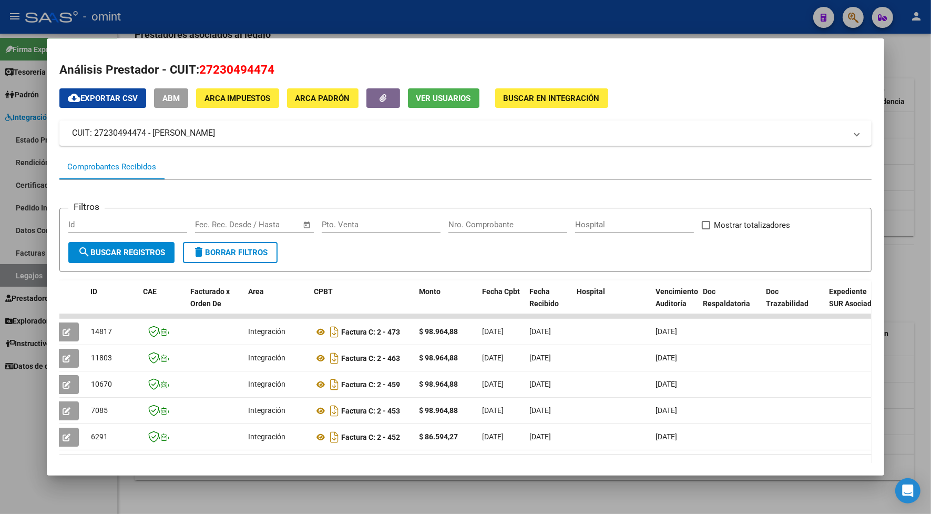
scroll to position [0, 0]
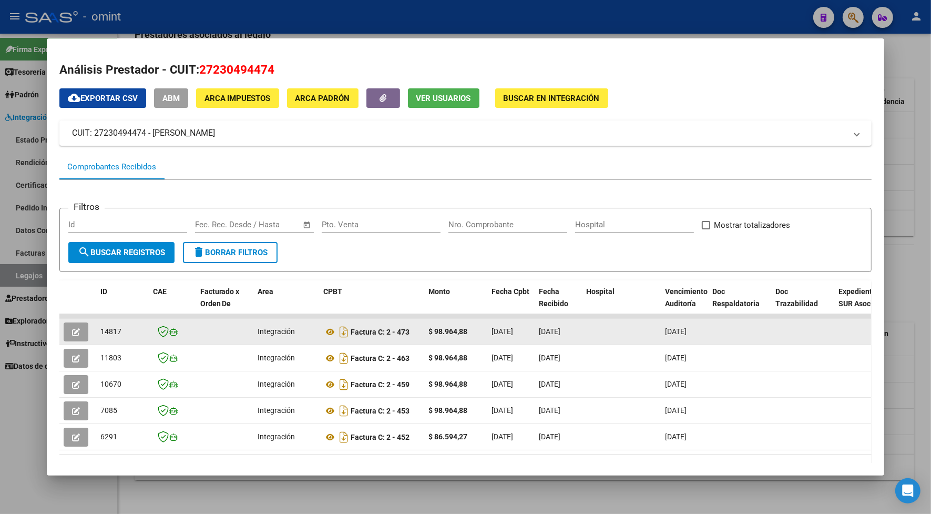
click at [72, 329] on icon "button" at bounding box center [76, 332] width 8 height 8
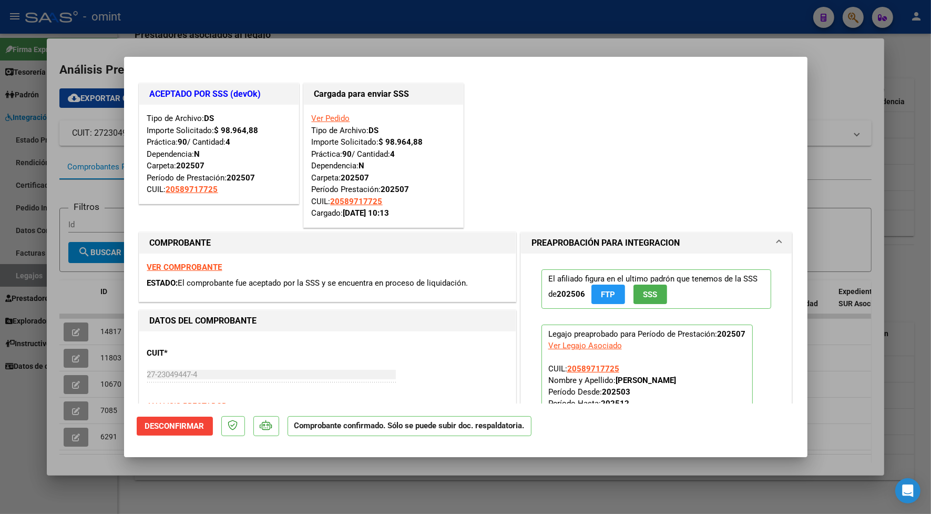
click at [373, 41] on div at bounding box center [465, 257] width 931 height 514
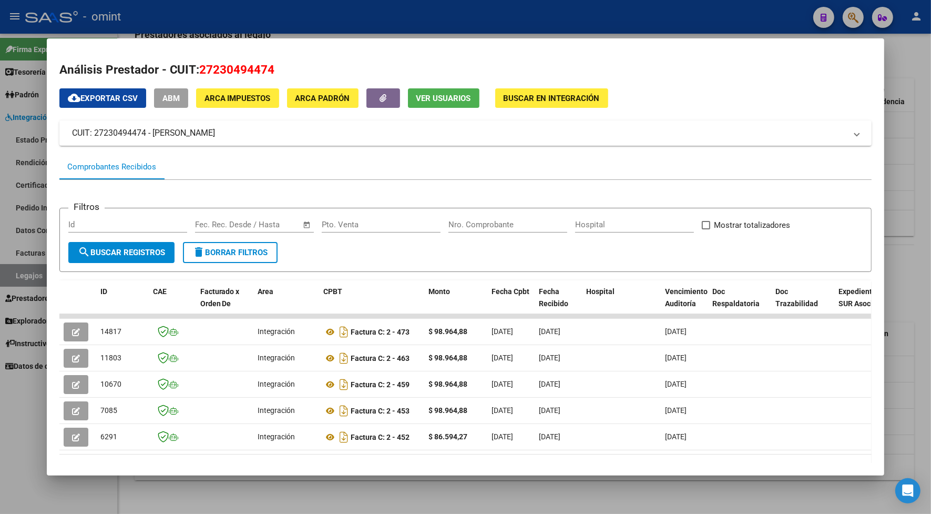
click at [580, 11] on div at bounding box center [465, 257] width 931 height 514
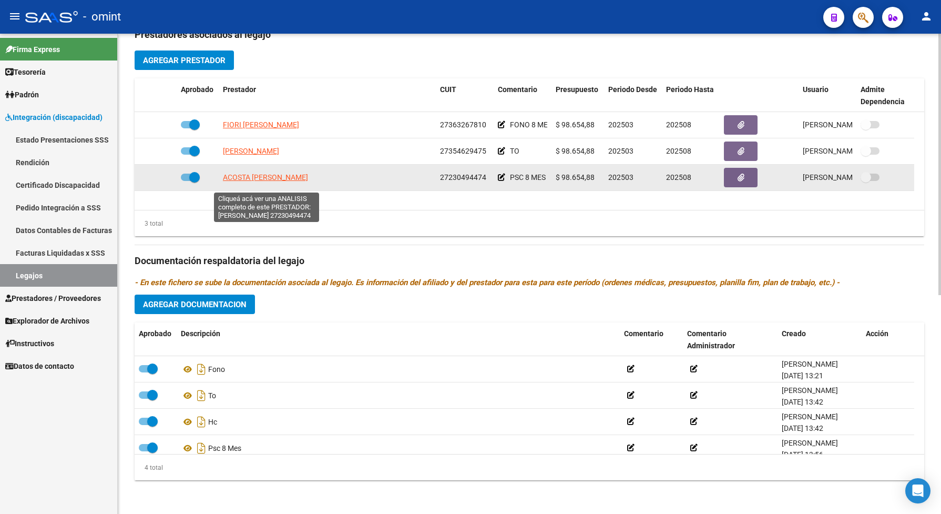
click at [249, 181] on span "ACOSTA DANIELA VANINA" at bounding box center [265, 177] width 85 height 8
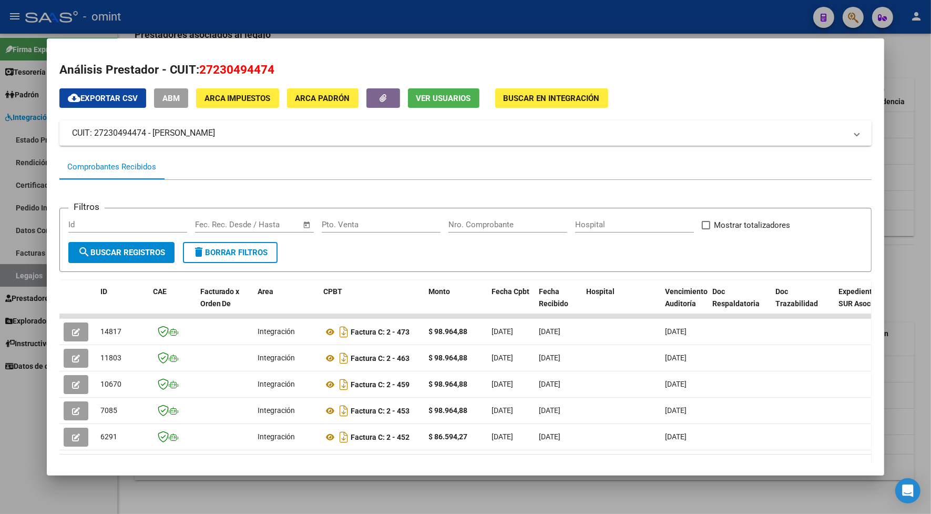
click at [416, 19] on div at bounding box center [465, 257] width 931 height 514
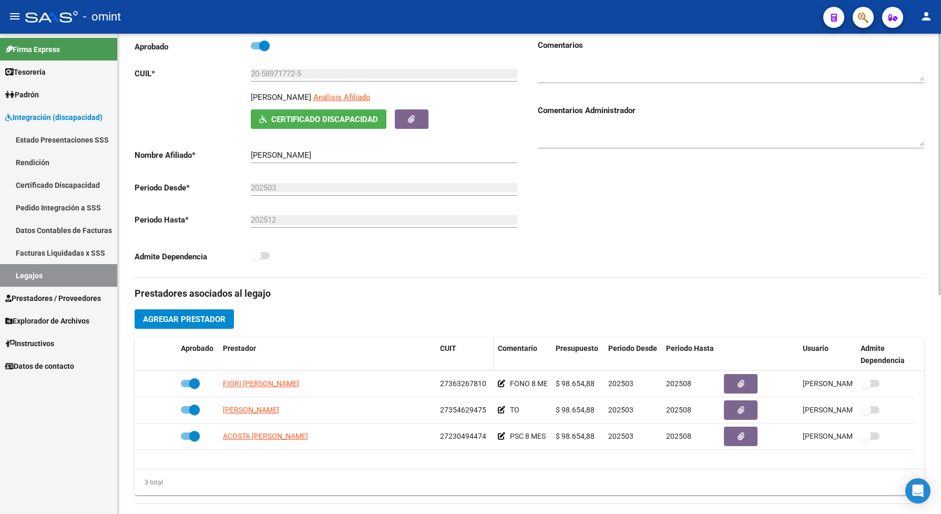
scroll to position [66, 0]
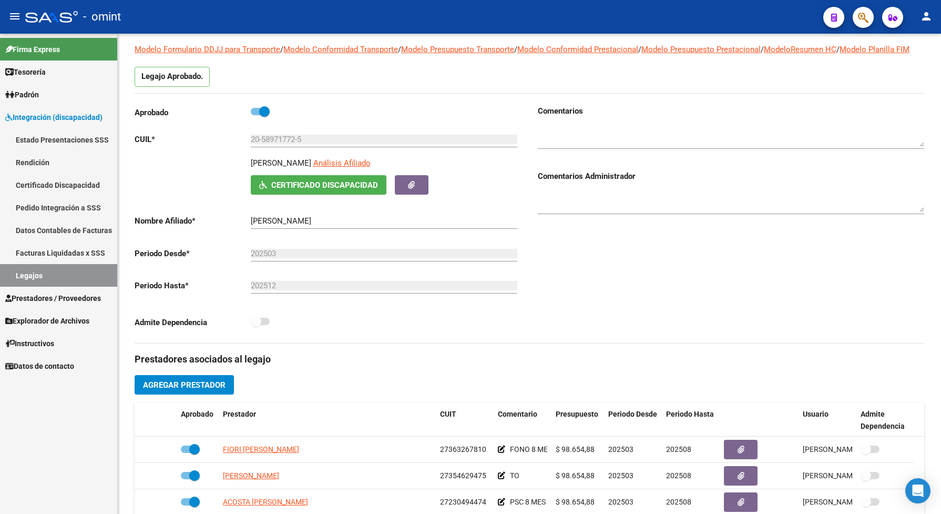
click at [105, 274] on link "Legajos" at bounding box center [58, 275] width 117 height 23
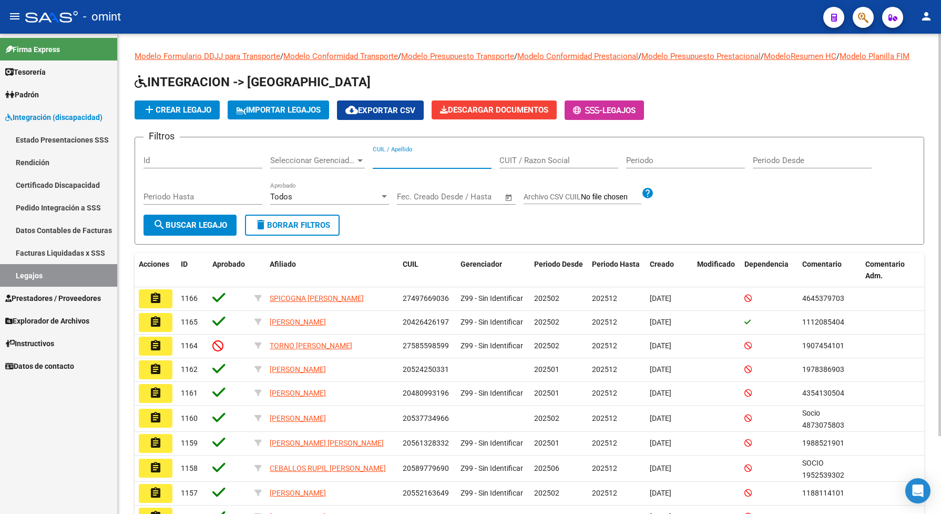
click at [392, 165] on input "CUIL / Apellido" at bounding box center [432, 160] width 119 height 9
paste input "20450857581"
type input "20450857581"
click at [157, 230] on mat-icon "search" at bounding box center [159, 224] width 13 height 13
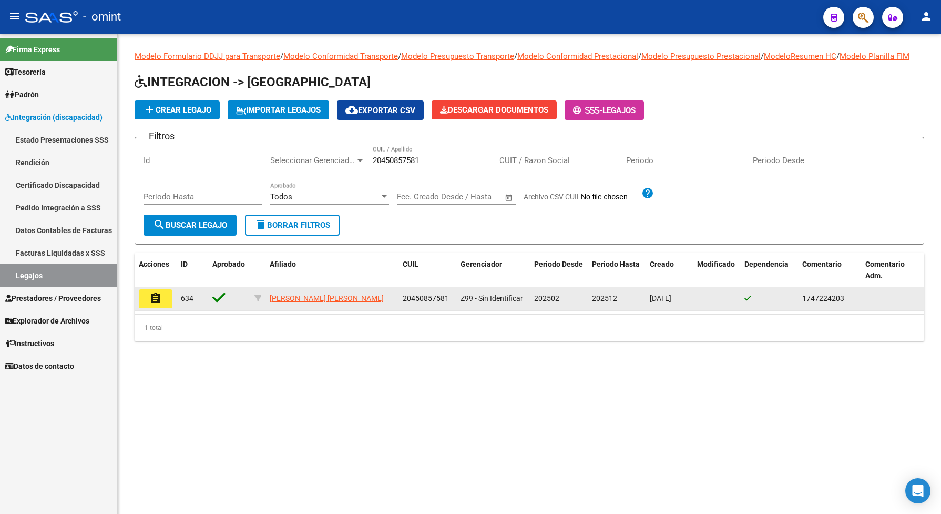
click at [151, 304] on mat-icon "assignment" at bounding box center [155, 298] width 13 height 13
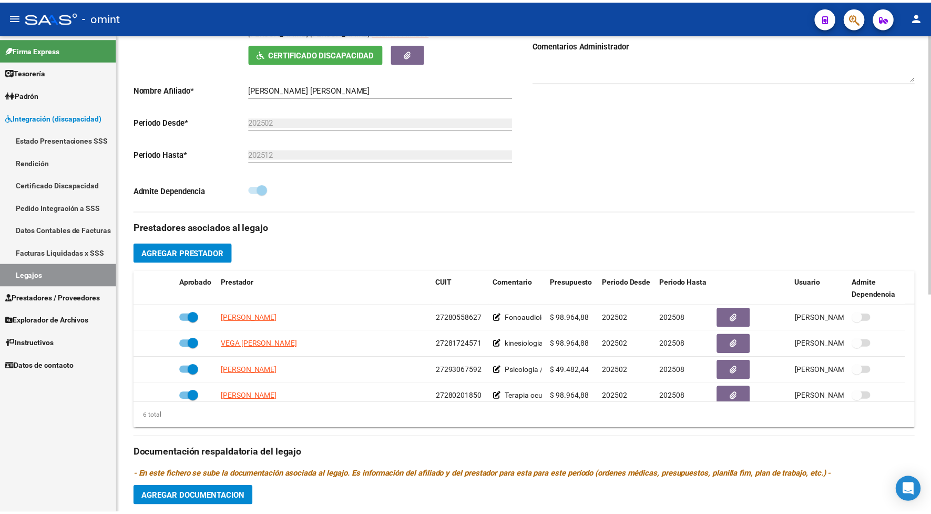
scroll to position [263, 0]
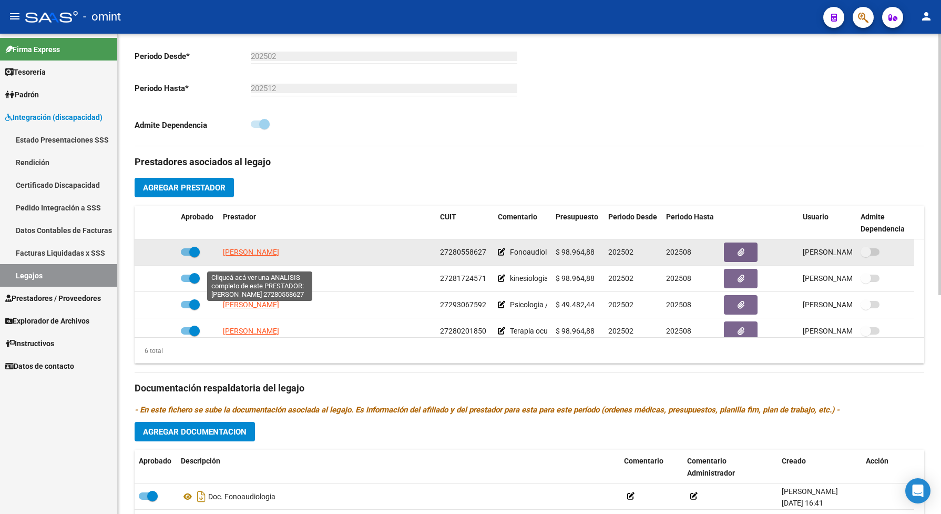
click at [252, 256] on span "VIDOSA IVANA NOEMI" at bounding box center [251, 252] width 56 height 8
type textarea "27280558627"
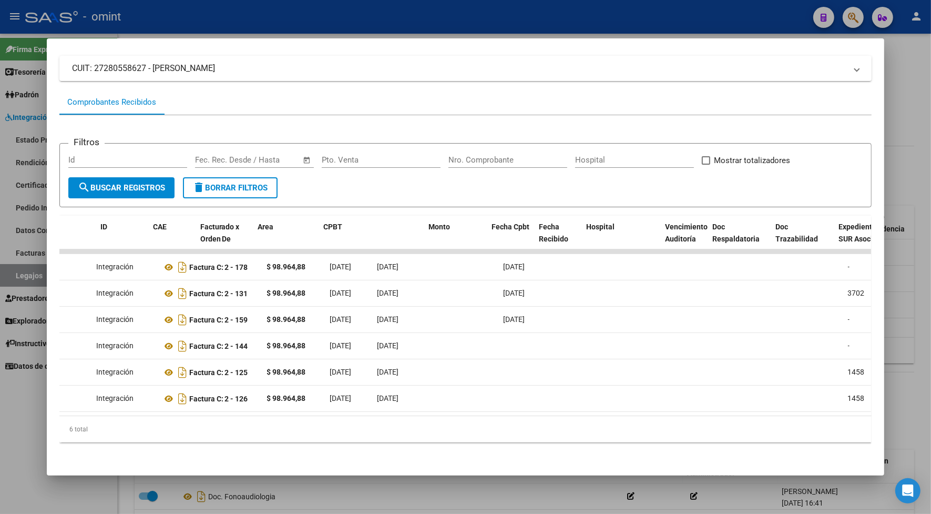
scroll to position [0, 0]
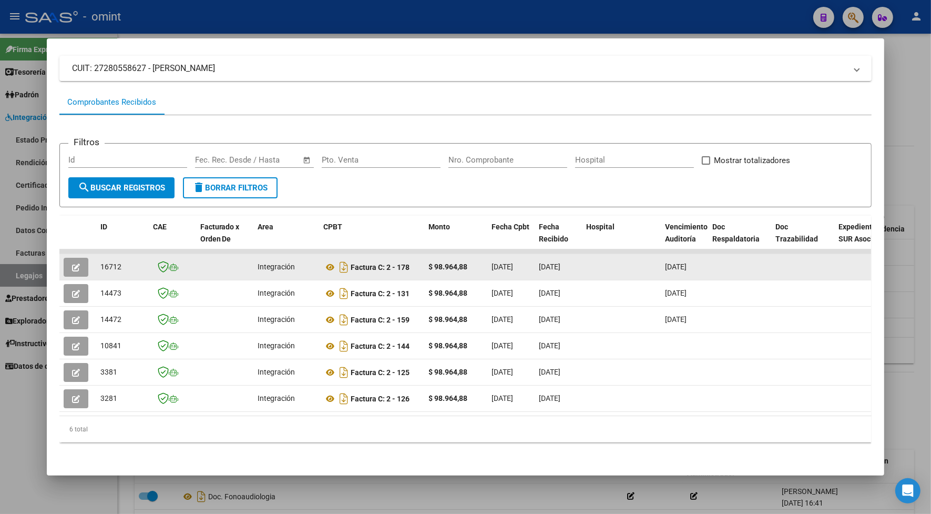
click at [79, 258] on button "button" at bounding box center [76, 267] width 25 height 19
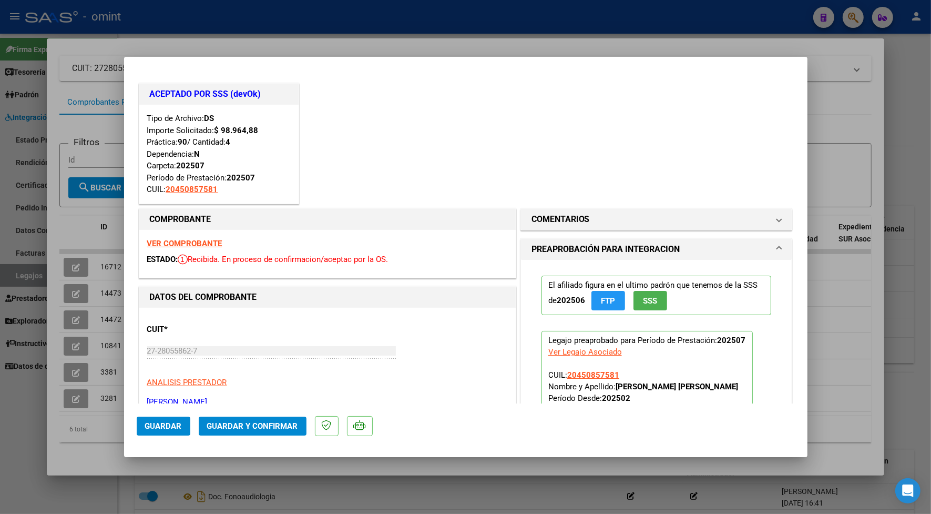
click at [234, 50] on div at bounding box center [465, 257] width 931 height 514
type input "$ 0,00"
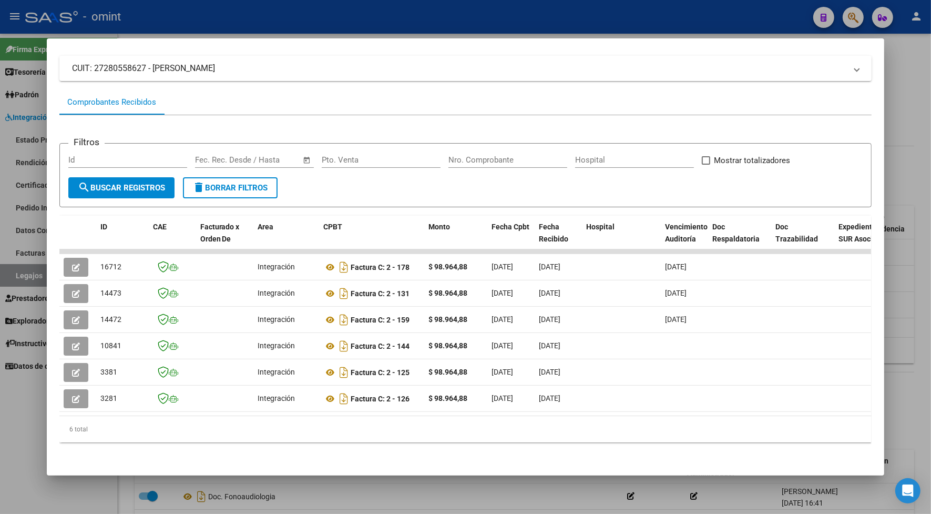
click at [283, 20] on div at bounding box center [465, 257] width 931 height 514
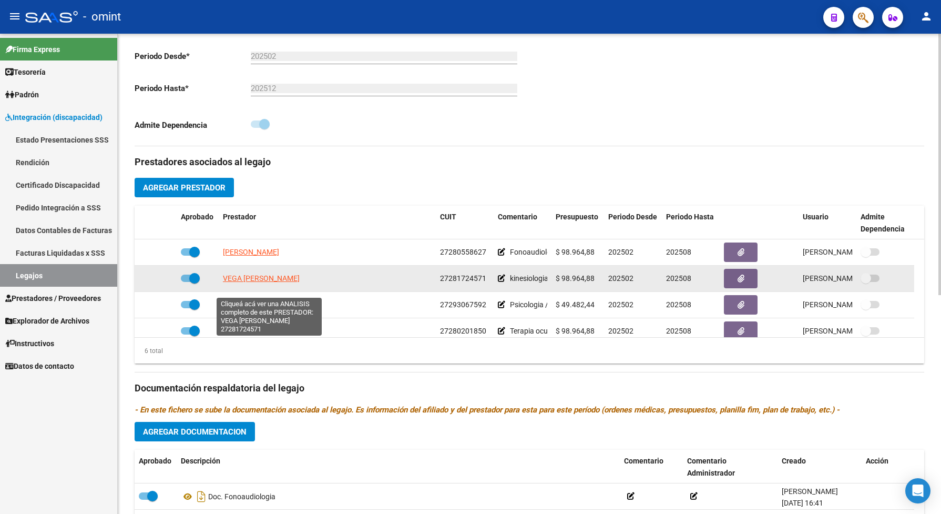
click at [288, 282] on span "VEGA VERONICA CAROLINA" at bounding box center [261, 278] width 77 height 8
type textarea "27281724571"
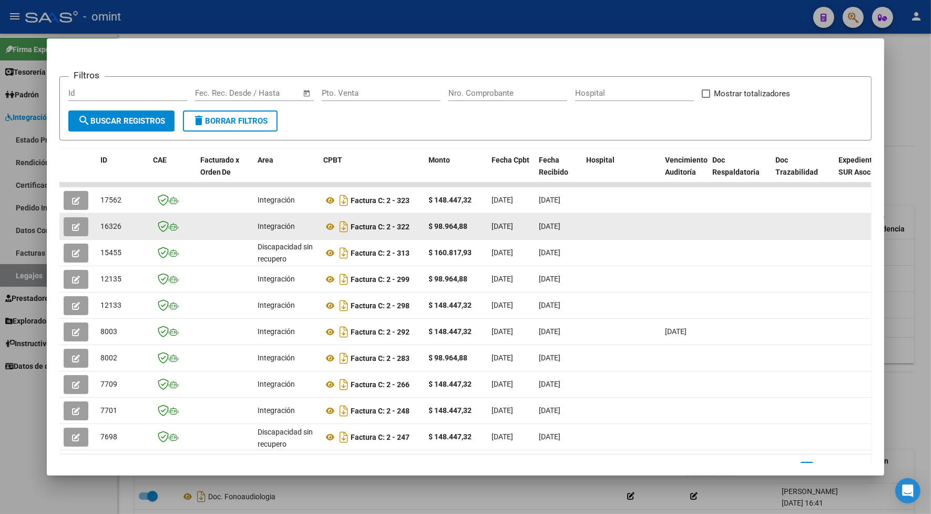
click at [72, 224] on icon "button" at bounding box center [76, 227] width 8 height 8
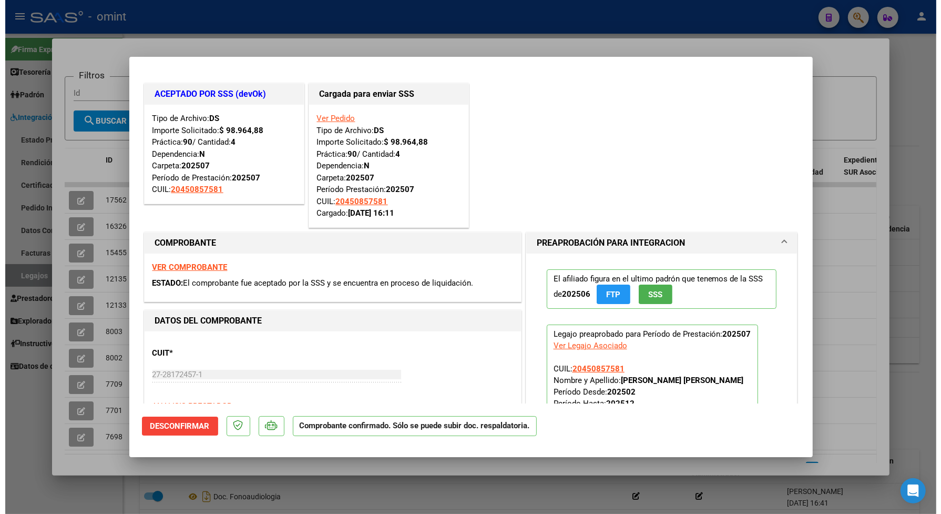
scroll to position [66, 0]
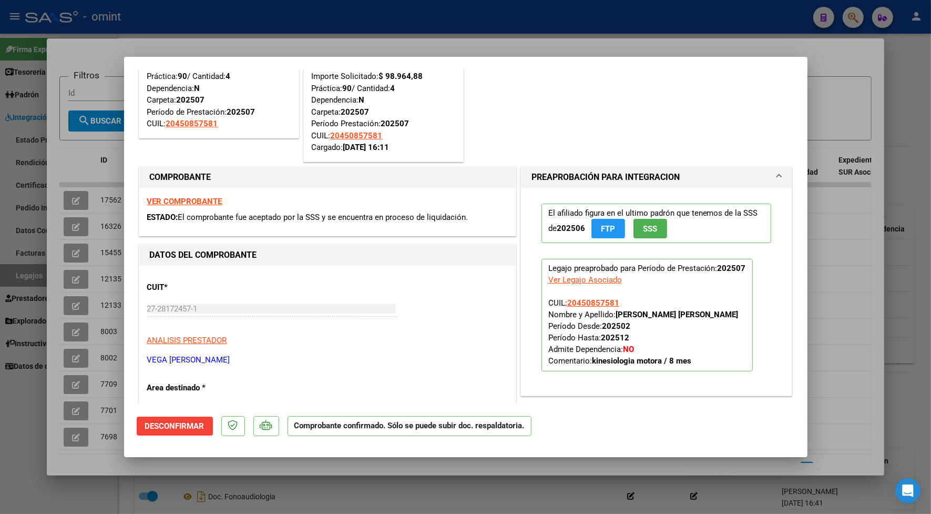
click at [368, 37] on div at bounding box center [465, 257] width 931 height 514
type input "$ 0,00"
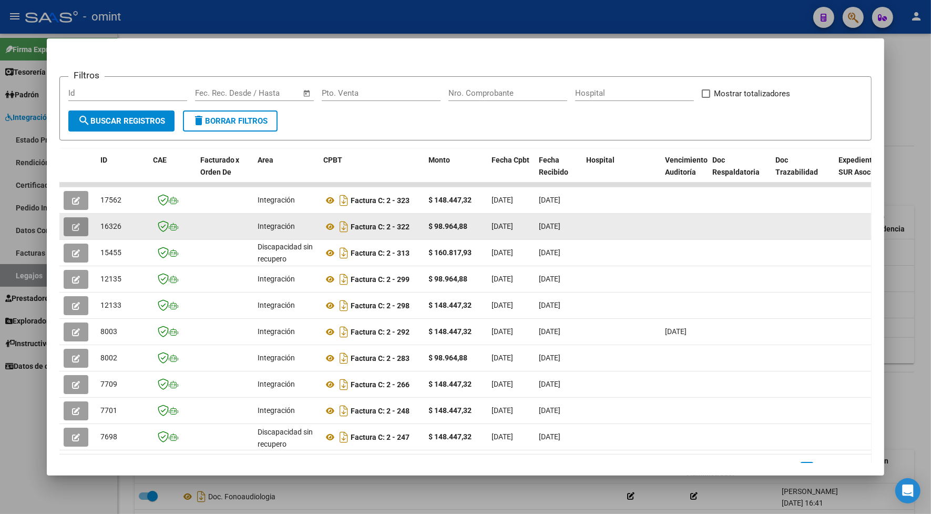
click at [72, 224] on icon "button" at bounding box center [76, 227] width 8 height 8
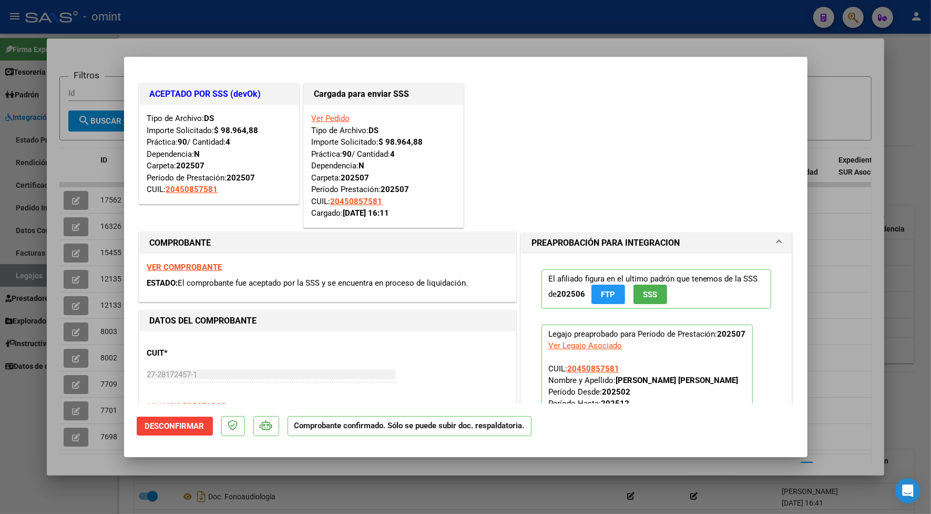
click at [233, 35] on div at bounding box center [465, 257] width 931 height 514
type input "$ 0,00"
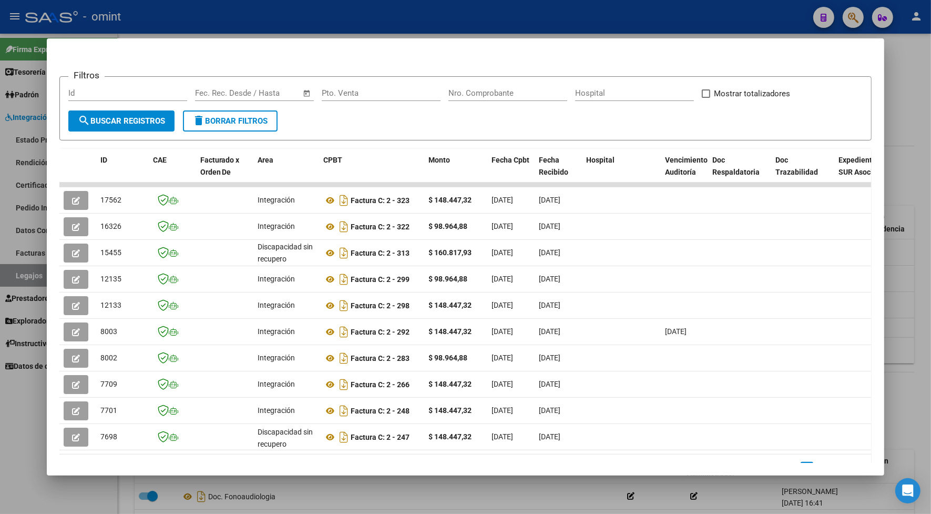
click at [245, 14] on div at bounding box center [465, 257] width 931 height 514
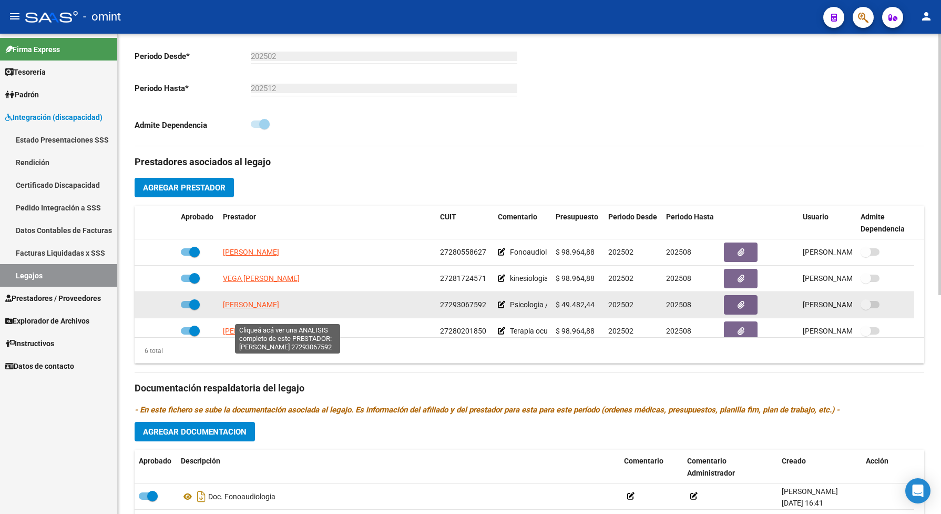
click at [279, 309] on span "FIORAMONTI PALACIOS PAOLA NOEMI" at bounding box center [251, 304] width 56 height 8
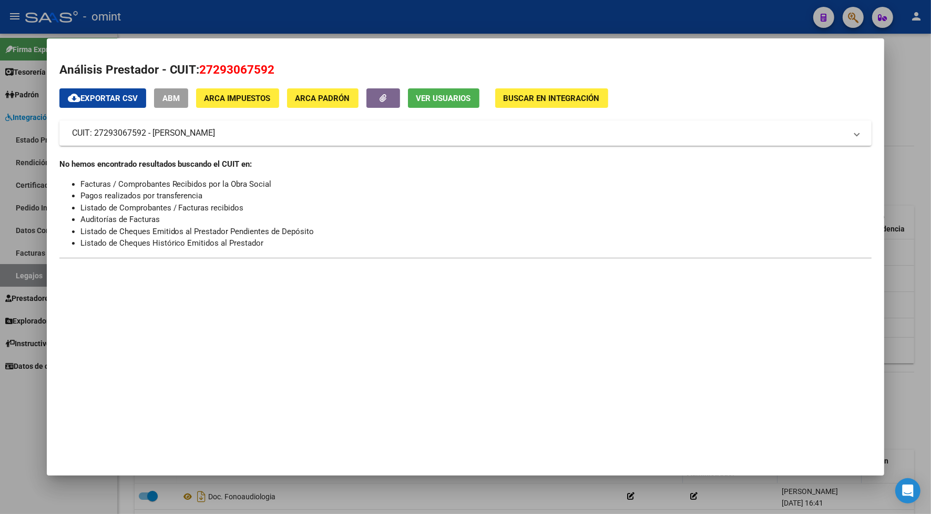
click at [201, 23] on div at bounding box center [465, 257] width 931 height 514
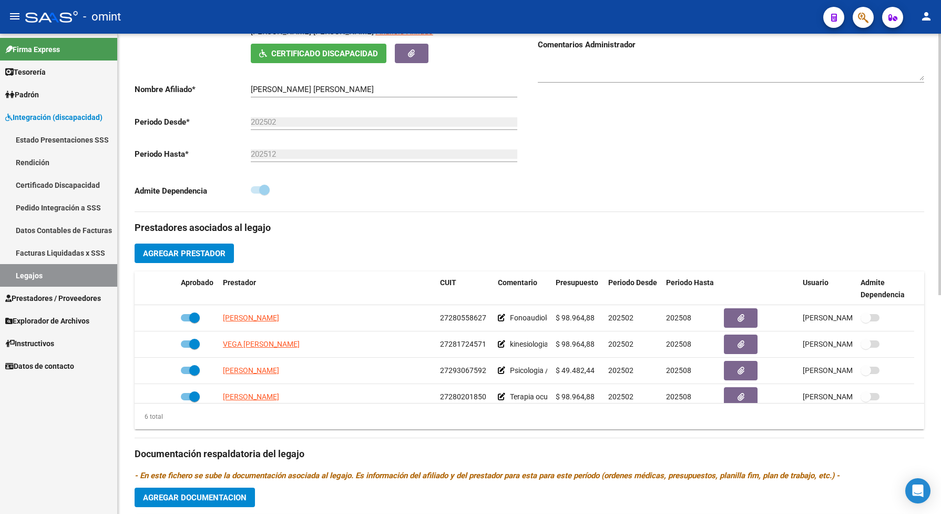
scroll to position [263, 0]
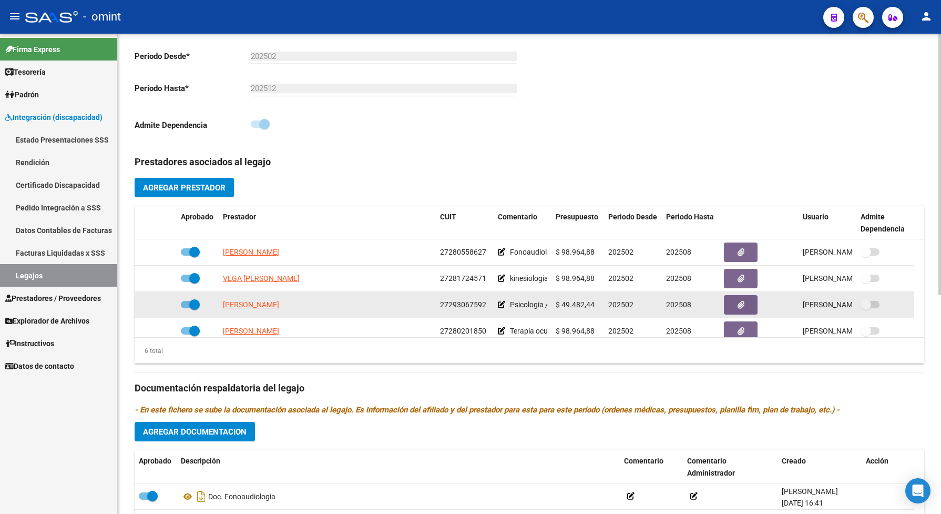
drag, startPoint x: 479, startPoint y: 313, endPoint x: 440, endPoint y: 321, distance: 39.2
click at [440, 311] on div "27293067592" at bounding box center [464, 305] width 49 height 12
drag, startPoint x: 440, startPoint y: 321, endPoint x: 447, endPoint y: 316, distance: 7.9
copy span "27293067592"
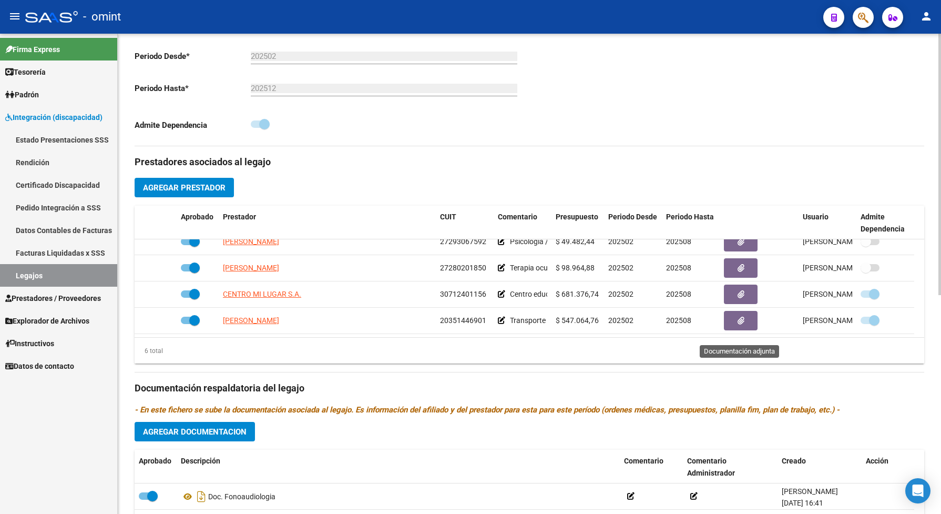
scroll to position [394, 0]
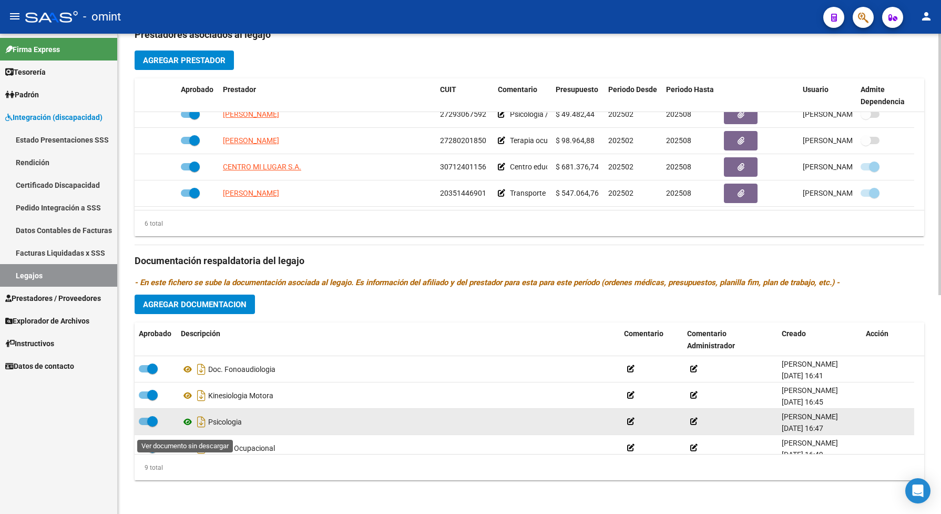
click at [188, 428] on icon at bounding box center [188, 421] width 14 height 13
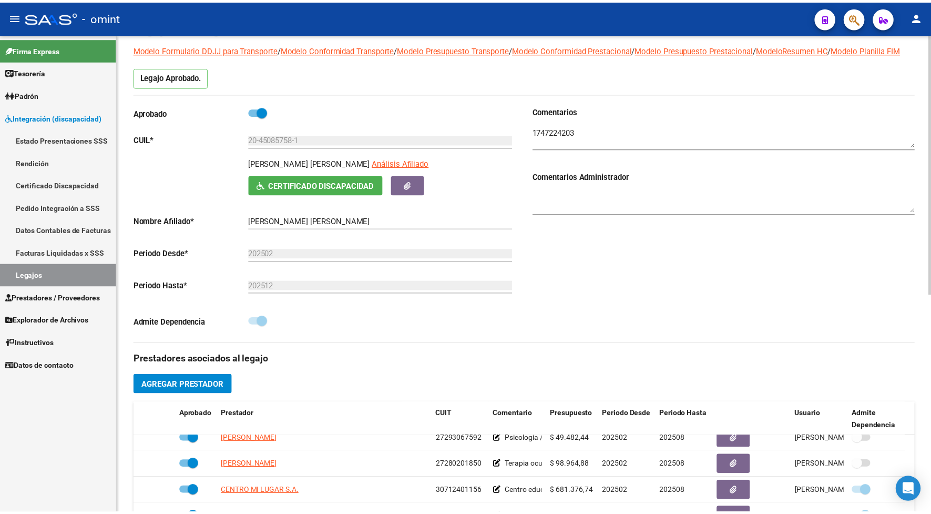
scroll to position [131, 0]
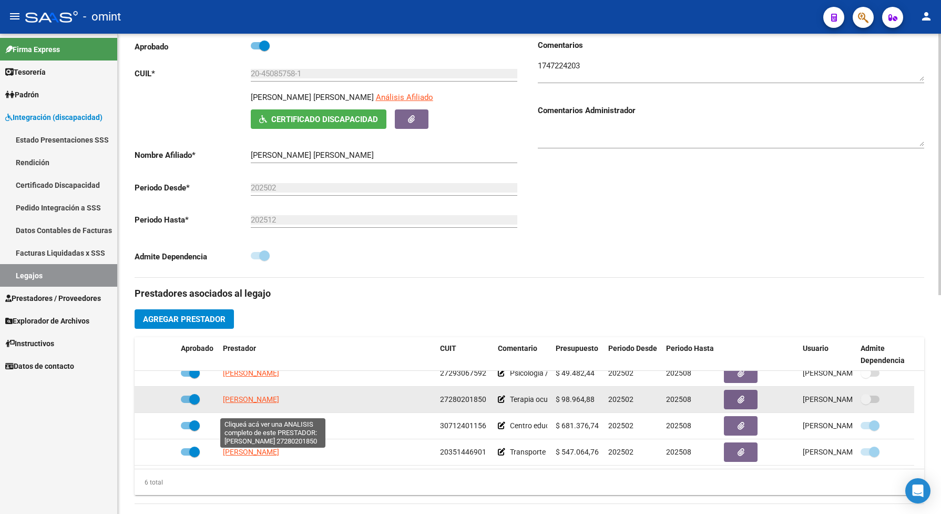
click at [279, 403] on span "AGUIRRE VERONICA SOLEDAD" at bounding box center [251, 399] width 56 height 8
copy span "27293067592"
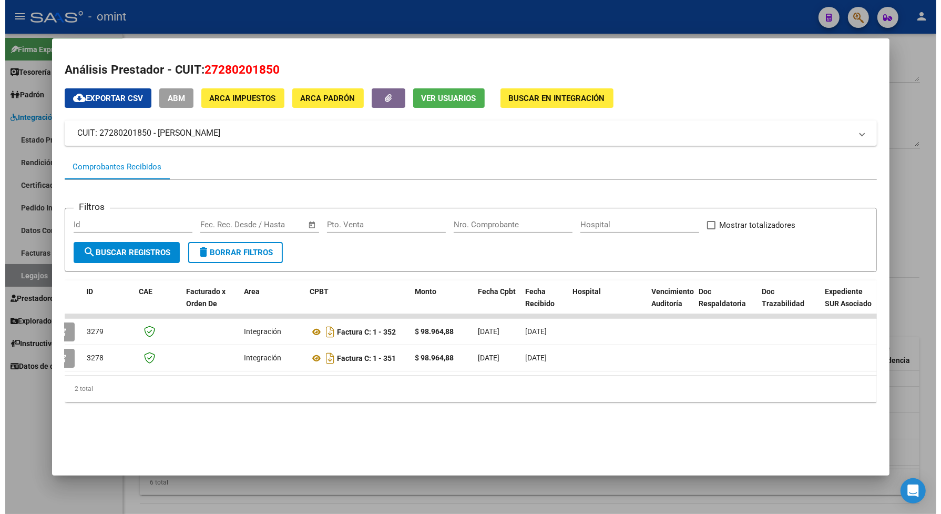
scroll to position [0, 0]
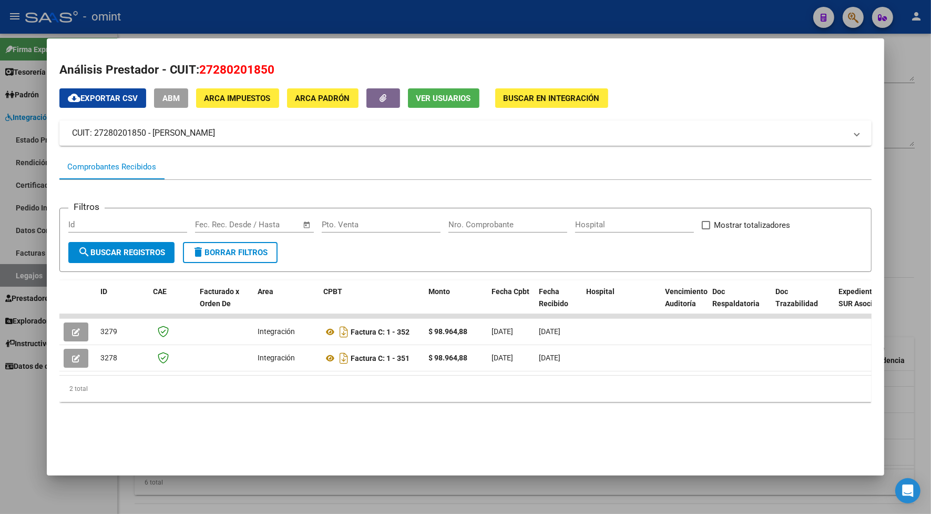
click at [241, 12] on div at bounding box center [465, 257] width 931 height 514
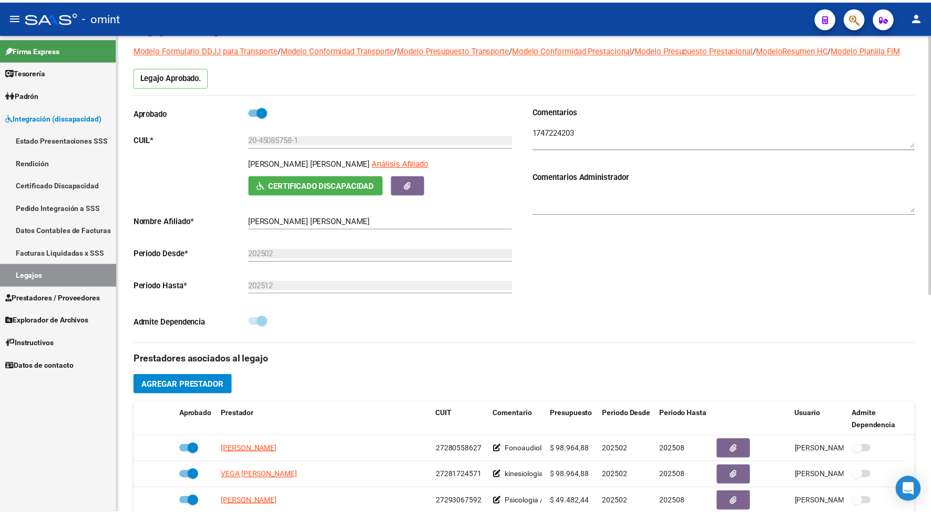
scroll to position [131, 0]
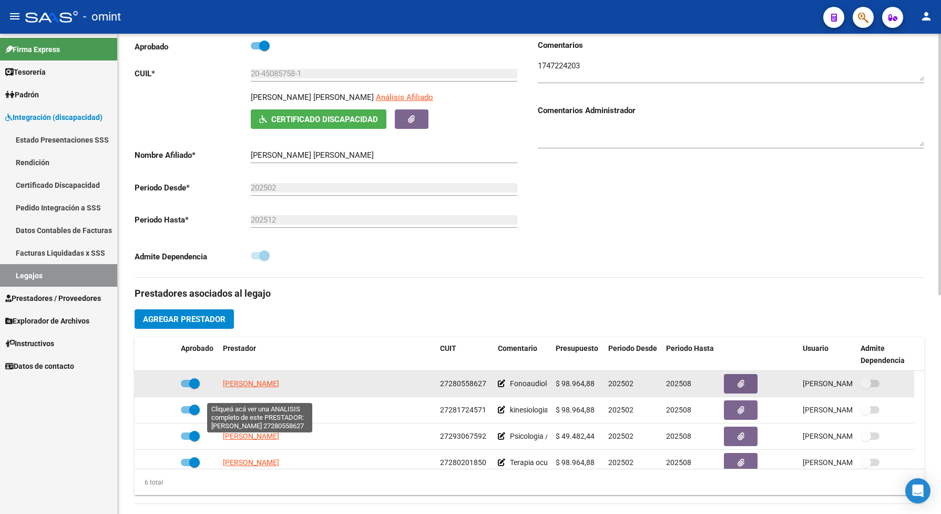
click at [279, 387] on span "VIDOSA IVANA NOEMI" at bounding box center [251, 383] width 56 height 8
type textarea "27280558627"
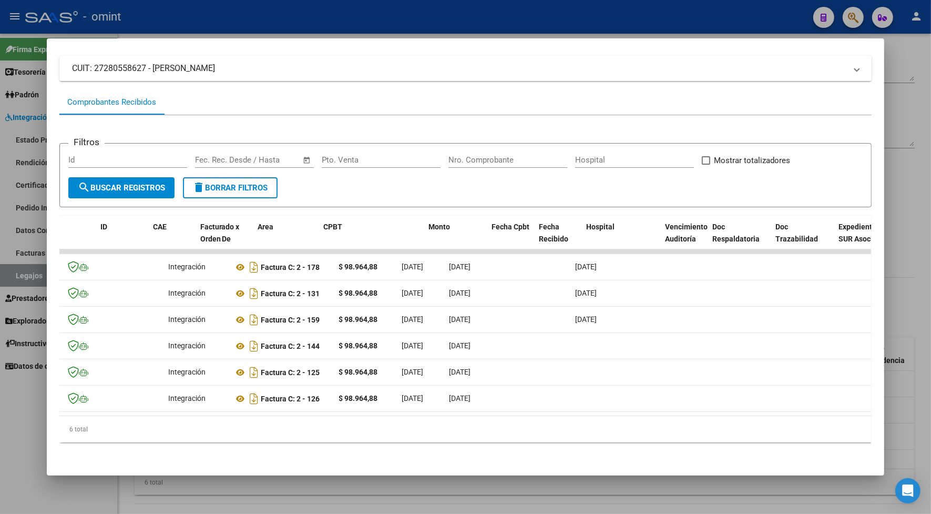
scroll to position [0, 0]
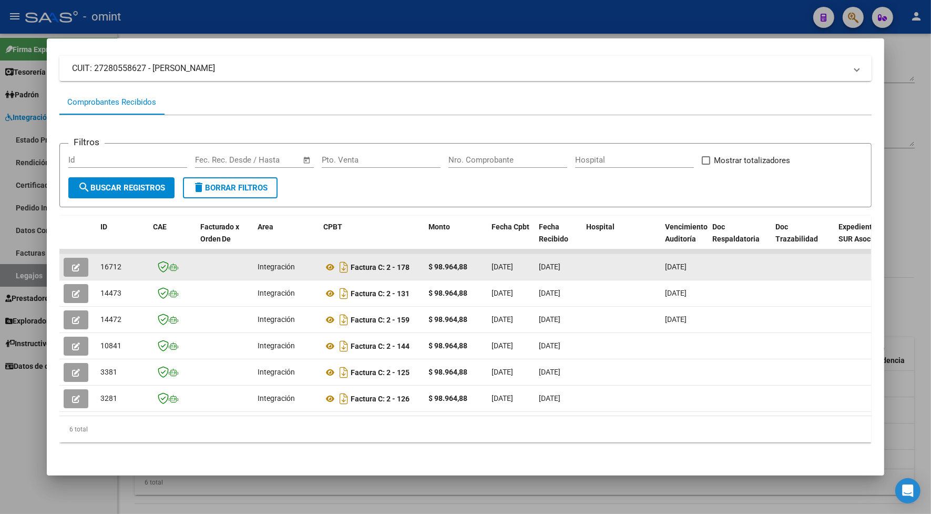
click at [64, 264] on button "button" at bounding box center [76, 267] width 25 height 19
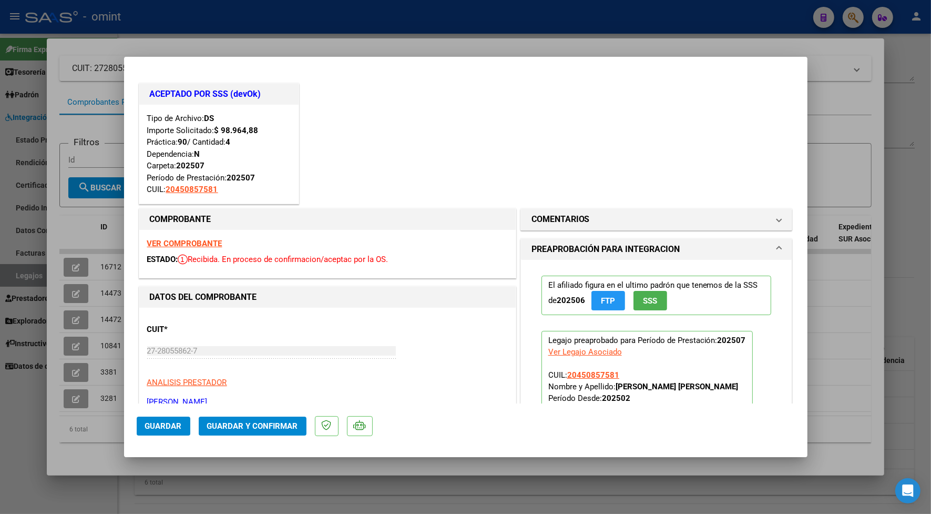
click at [184, 37] on div at bounding box center [465, 257] width 931 height 514
type input "$ 0,00"
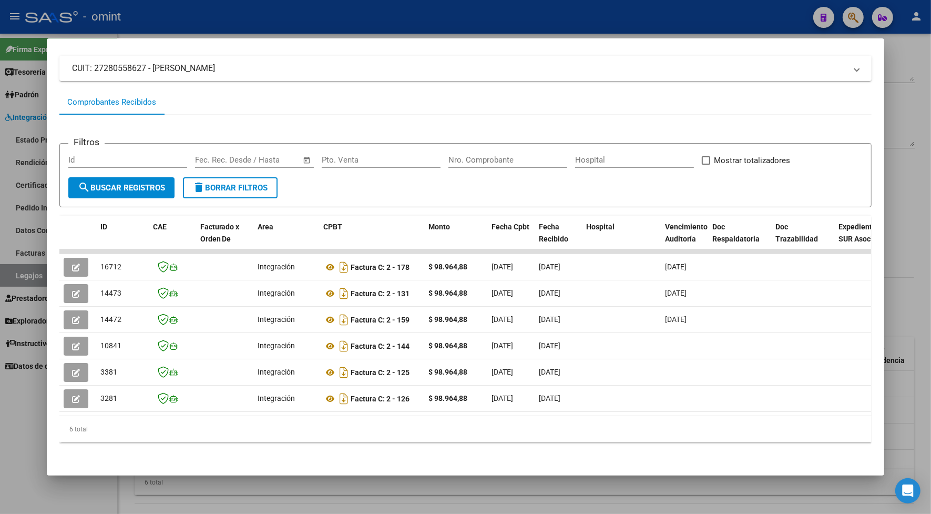
click at [193, 14] on div at bounding box center [465, 257] width 931 height 514
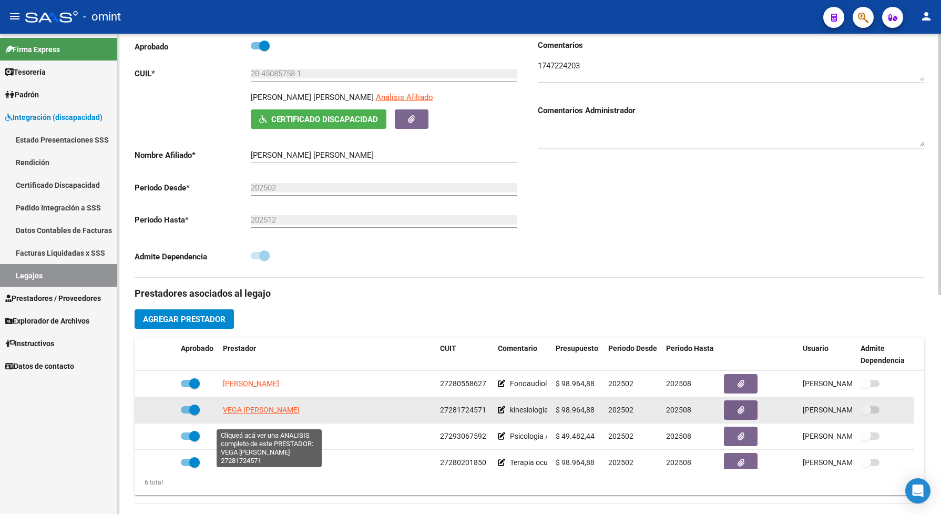
click at [295, 414] on span "VEGA VERONICA CAROLINA" at bounding box center [261, 409] width 77 height 8
type textarea "27281724571"
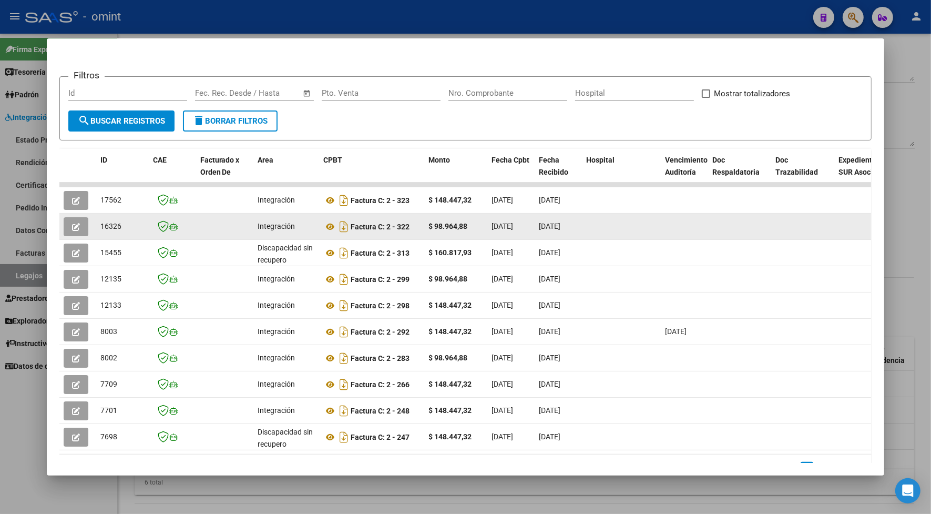
click at [65, 226] on button "button" at bounding box center [76, 226] width 25 height 19
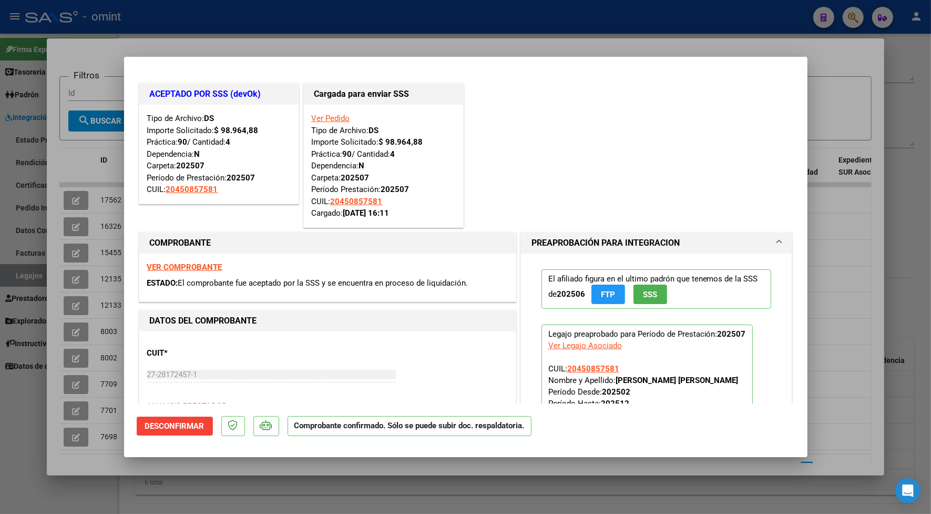
click at [269, 44] on div at bounding box center [465, 257] width 931 height 514
type input "$ 0,00"
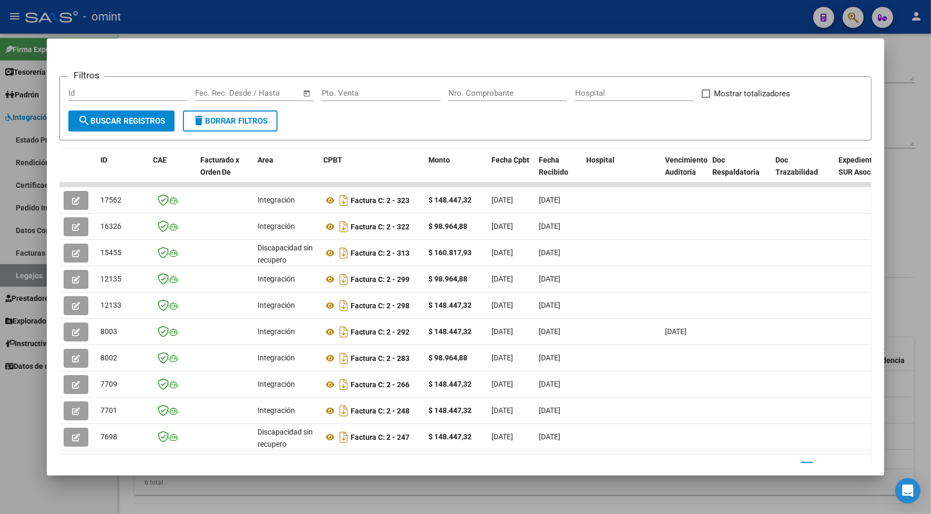
click at [297, 9] on div at bounding box center [465, 257] width 931 height 514
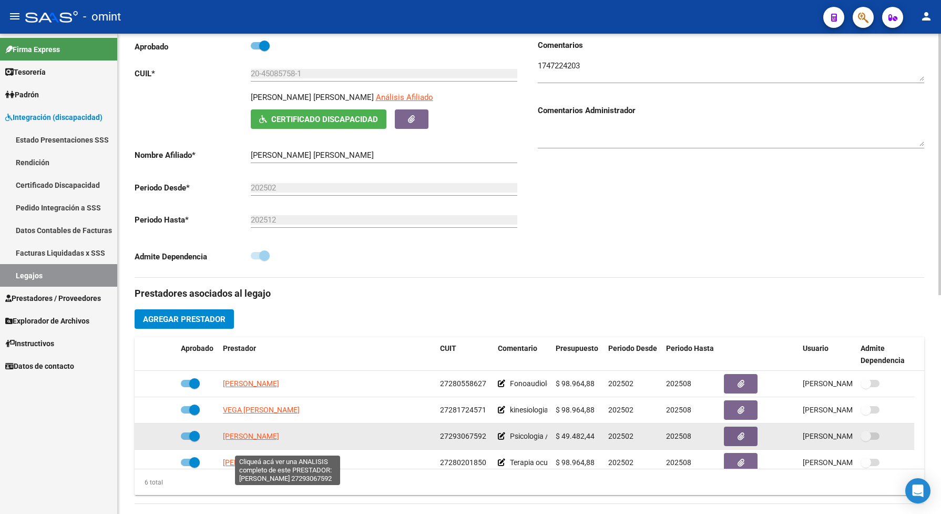
click at [279, 440] on span "FIORAMONTI PALACIOS PAOLA NOEMI" at bounding box center [251, 436] width 56 height 8
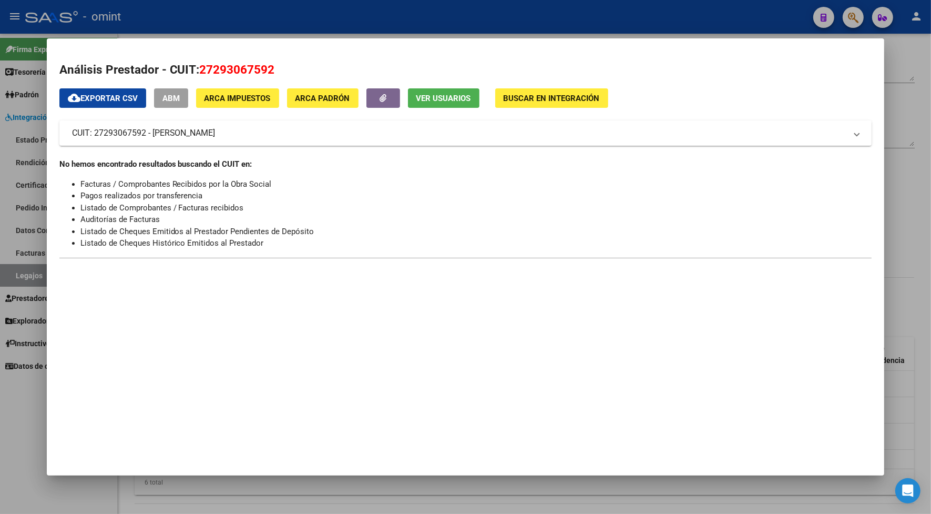
click at [209, 12] on div at bounding box center [465, 257] width 931 height 514
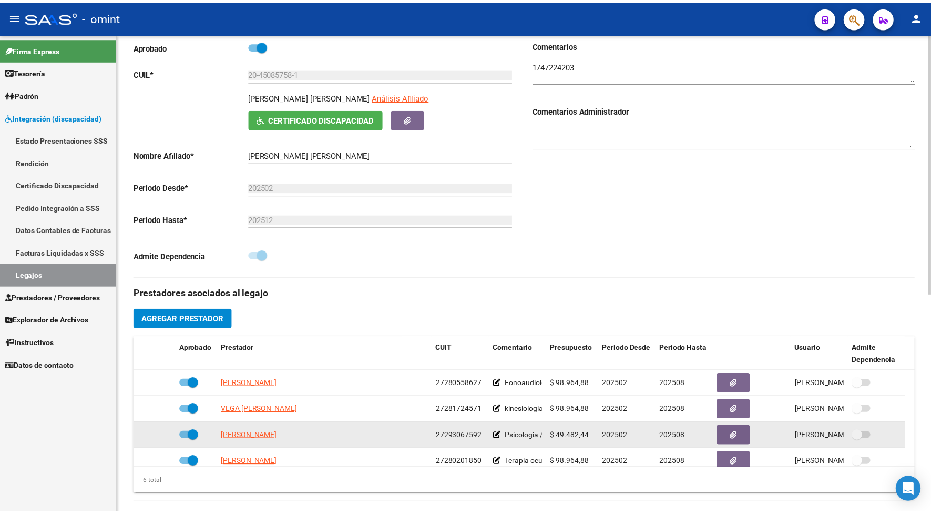
scroll to position [64, 0]
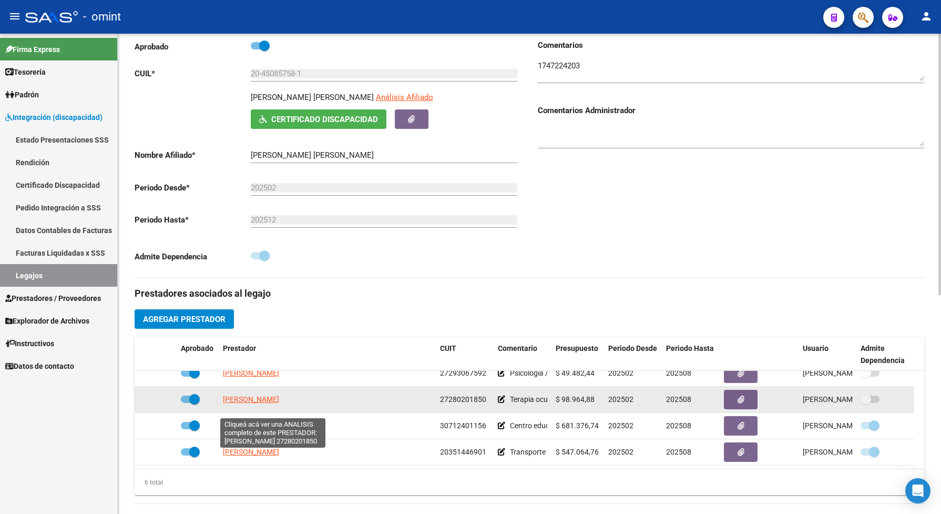
click at [279, 403] on span "AGUIRRE VERONICA SOLEDAD" at bounding box center [251, 399] width 56 height 8
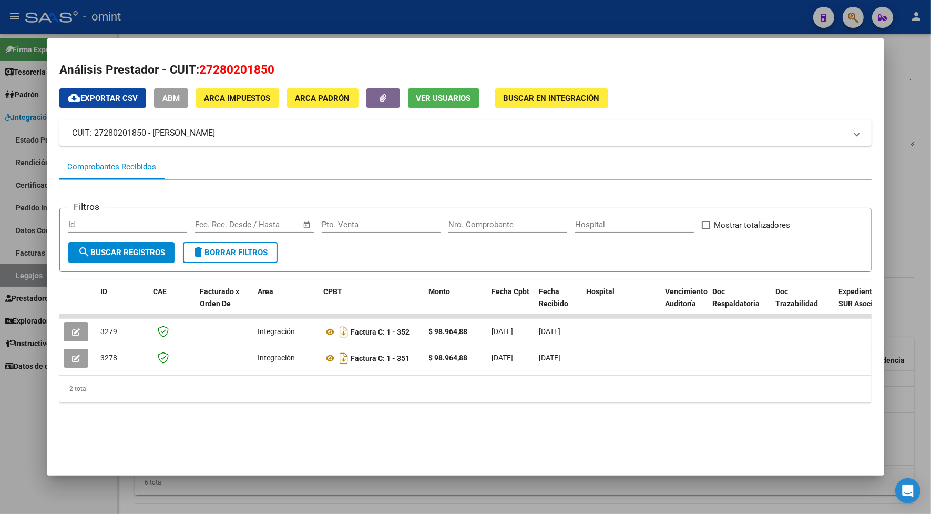
click at [304, 18] on div at bounding box center [465, 257] width 931 height 514
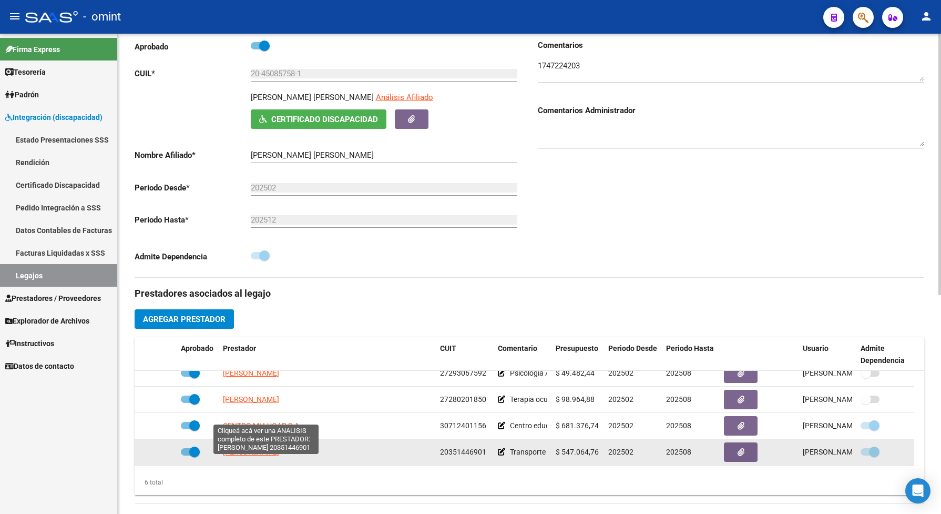
click at [279, 456] on span "ALMADA FACUNDO OMAR" at bounding box center [251, 451] width 56 height 8
type textarea "20351446901"
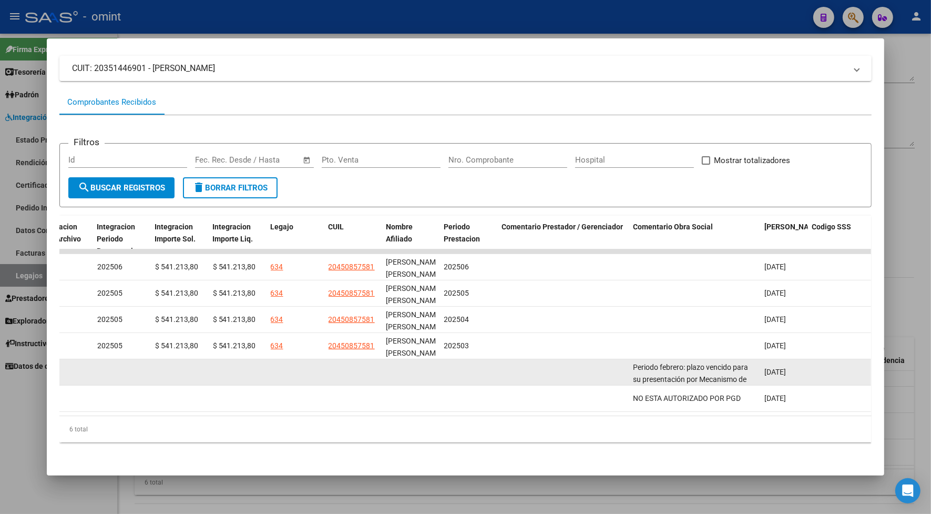
scroll to position [8, 0]
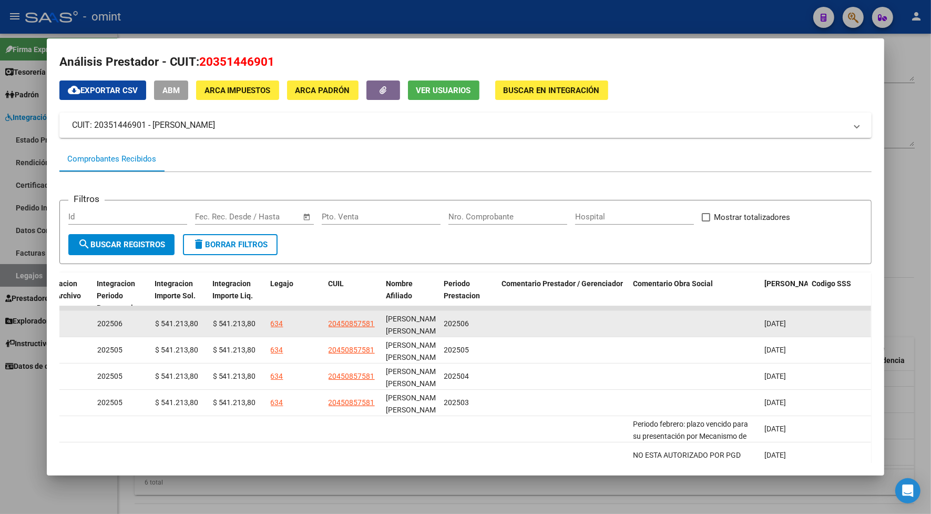
drag, startPoint x: 832, startPoint y: 318, endPoint x: 318, endPoint y: 314, distance: 514.1
drag, startPoint x: 828, startPoint y: 318, endPoint x: 642, endPoint y: 331, distance: 187.1
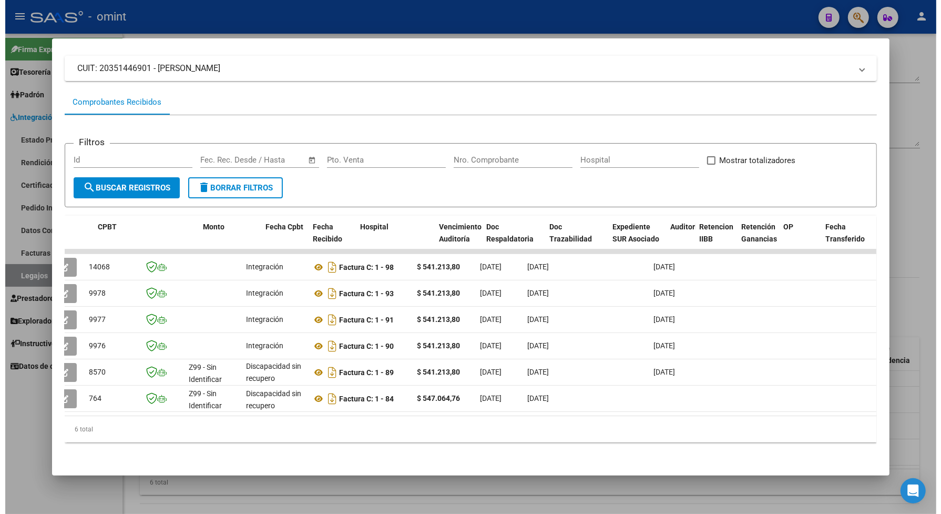
scroll to position [0, 0]
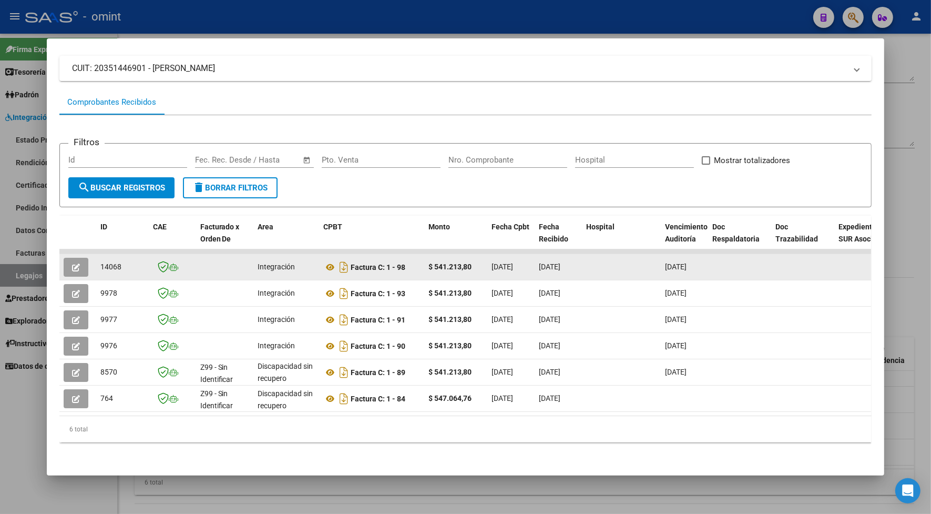
click at [65, 258] on button "button" at bounding box center [76, 267] width 25 height 19
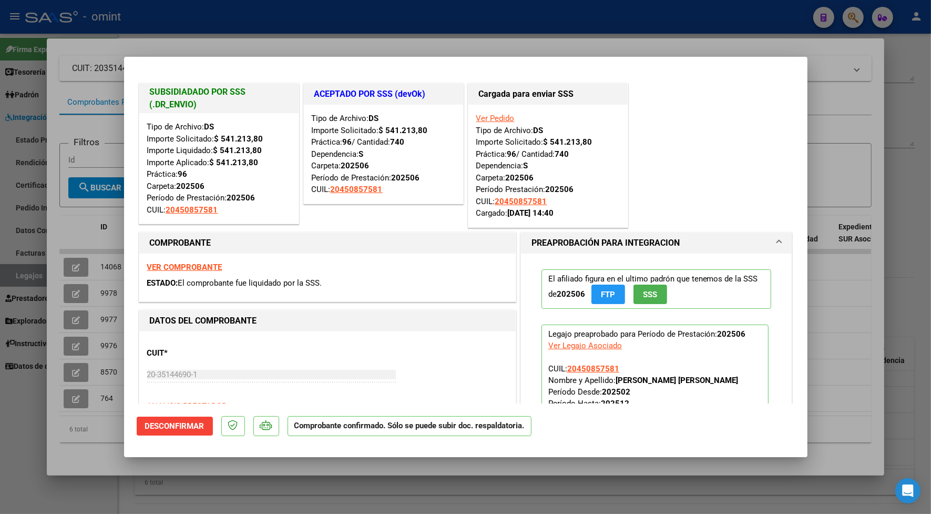
click at [263, 40] on div at bounding box center [465, 257] width 931 height 514
type input "$ 0,00"
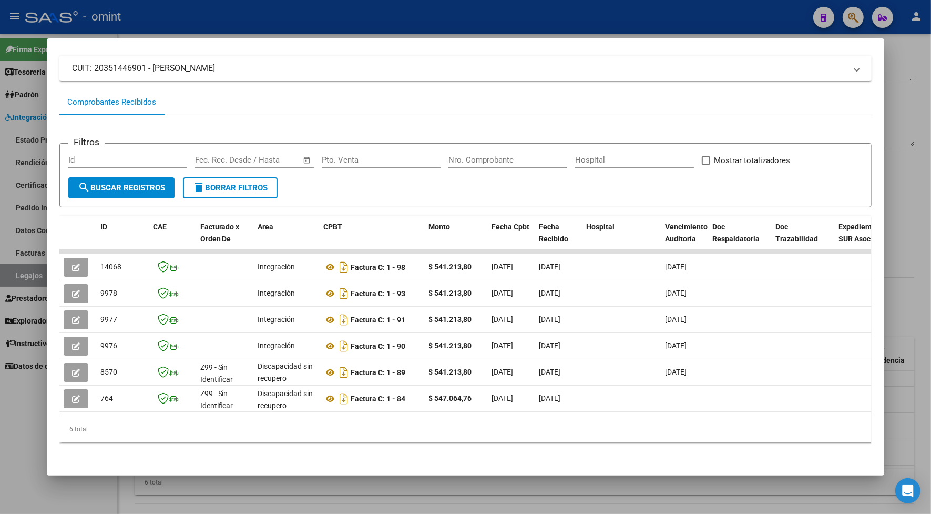
click at [290, 15] on div at bounding box center [465, 257] width 931 height 514
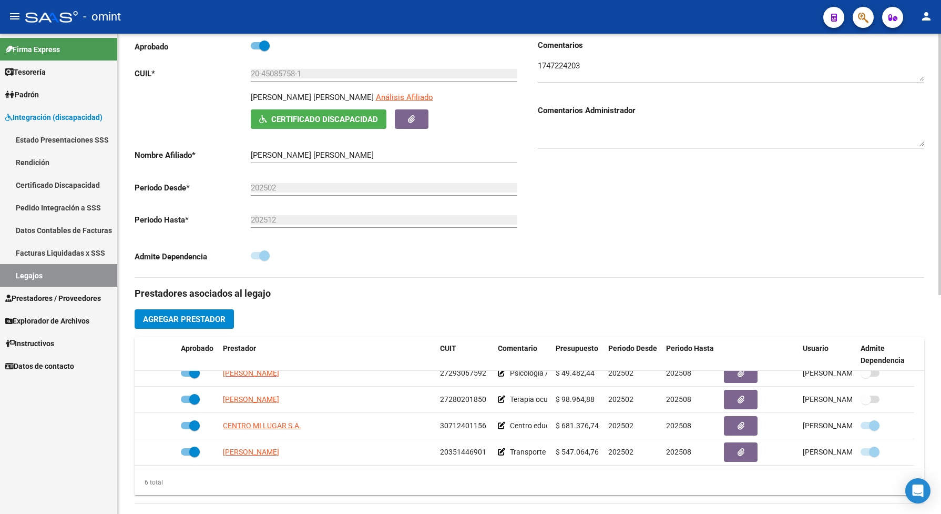
scroll to position [37, 0]
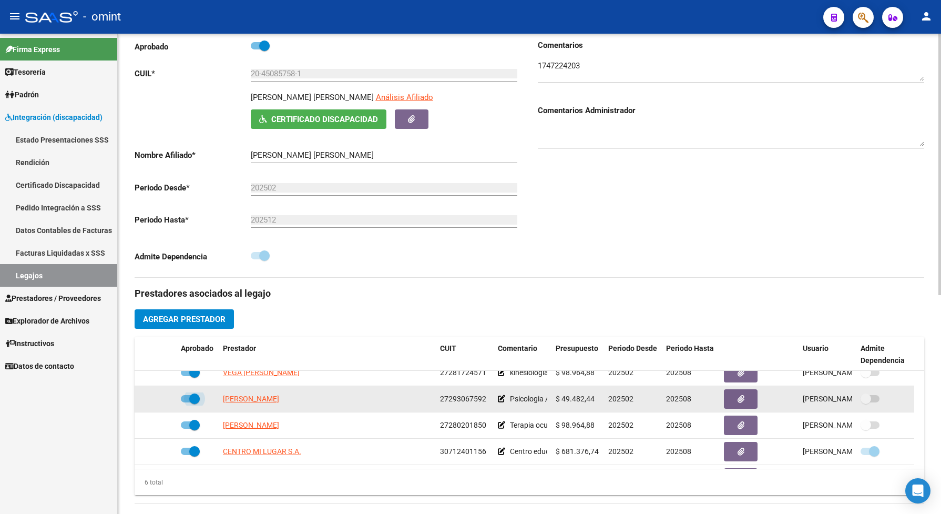
click at [187, 402] on span at bounding box center [190, 398] width 19 height 7
click at [186, 403] on input "checkbox" at bounding box center [186, 402] width 1 height 1
checkbox input "false"
click at [159, 402] on icon at bounding box center [161, 398] width 7 height 7
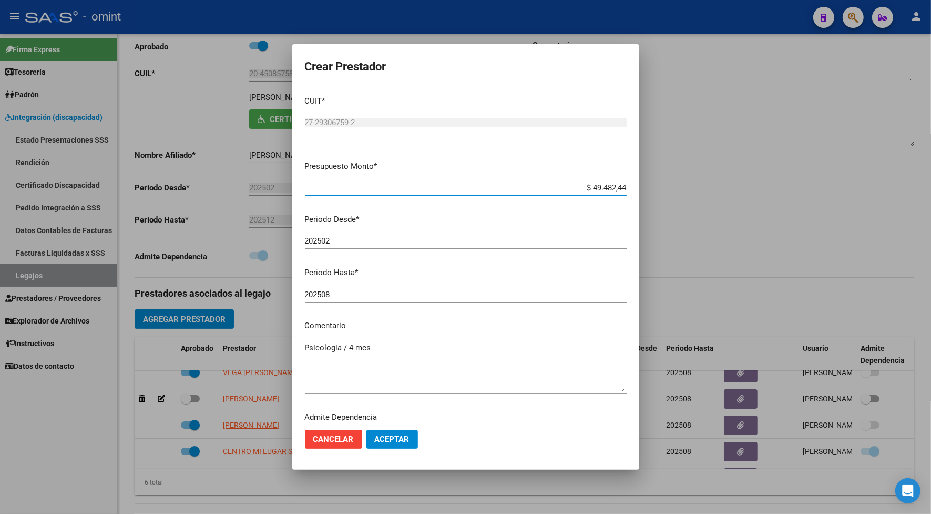
click at [333, 295] on input "202508" at bounding box center [466, 294] width 322 height 9
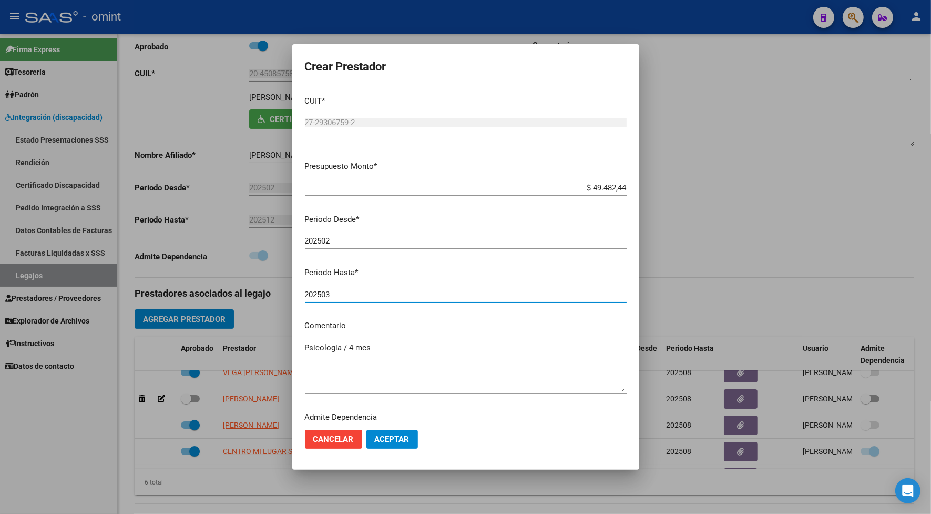
type input "202503"
click at [400, 436] on span "Aceptar" at bounding box center [392, 438] width 35 height 9
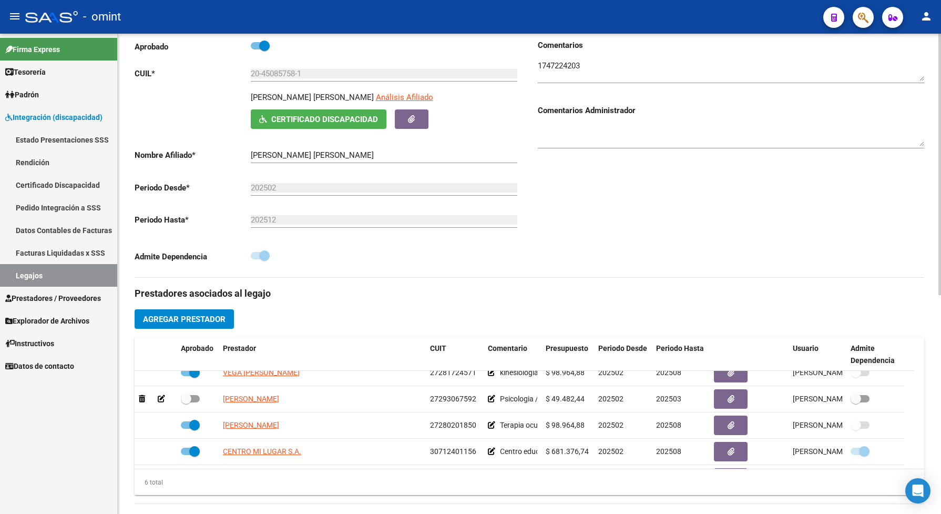
scroll to position [0, 0]
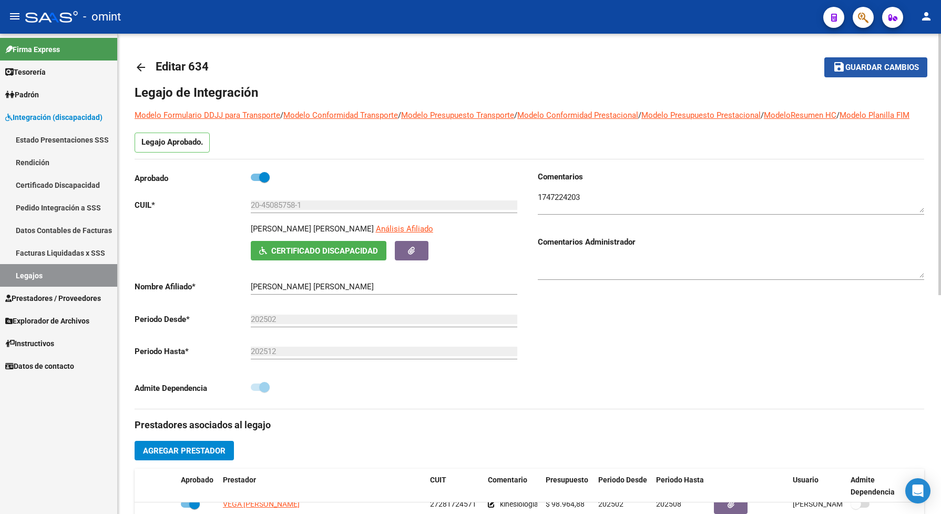
click at [866, 65] on span "Guardar cambios" at bounding box center [882, 67] width 74 height 9
click at [855, 69] on span "Guardar cambios" at bounding box center [882, 67] width 74 height 9
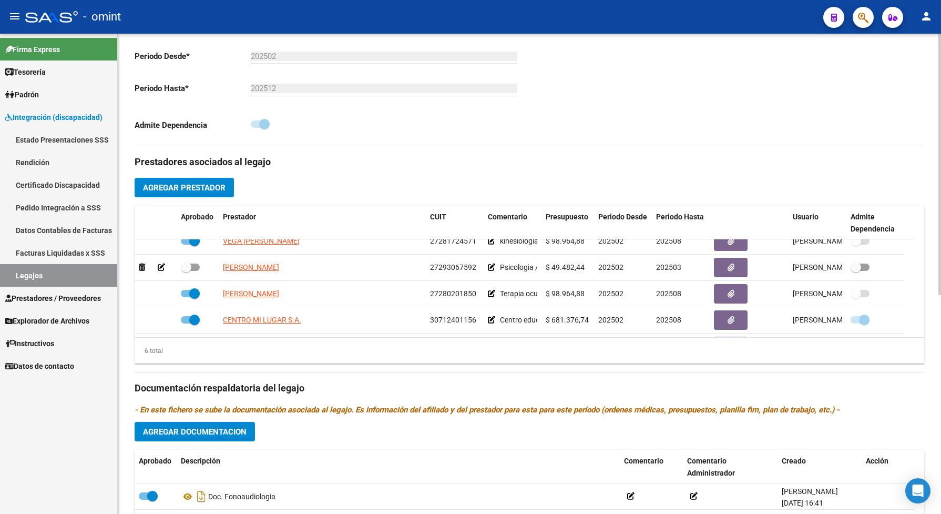
scroll to position [329, 0]
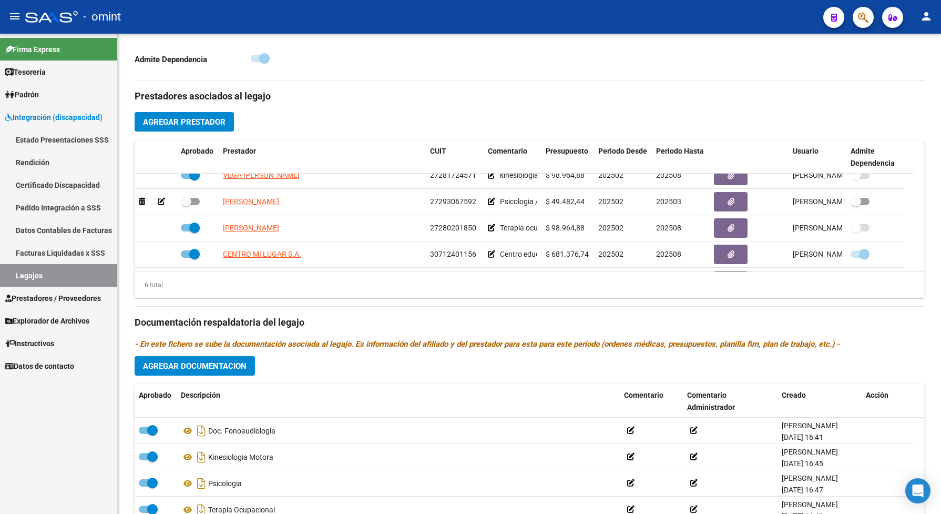
click at [37, 468] on div "Firma Express Tesorería Extractos Procesados (csv) Extractos Originales (pdf) P…" at bounding box center [58, 274] width 117 height 480
click at [86, 277] on link "Legajos" at bounding box center [58, 275] width 117 height 23
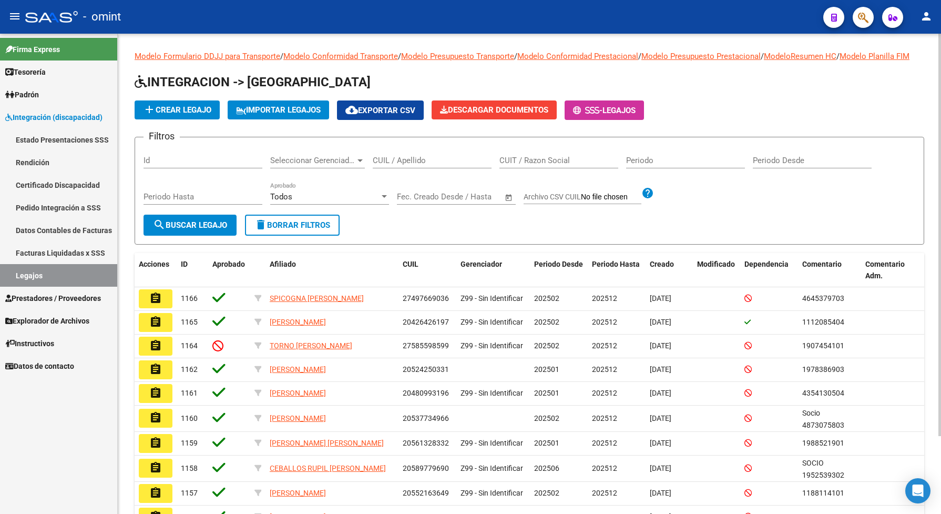
click at [425, 165] on input "CUIL / Apellido" at bounding box center [432, 160] width 119 height 9
paste input "23524643979"
type input "23524643979"
click at [220, 230] on span "search Buscar Legajo" at bounding box center [190, 224] width 74 height 9
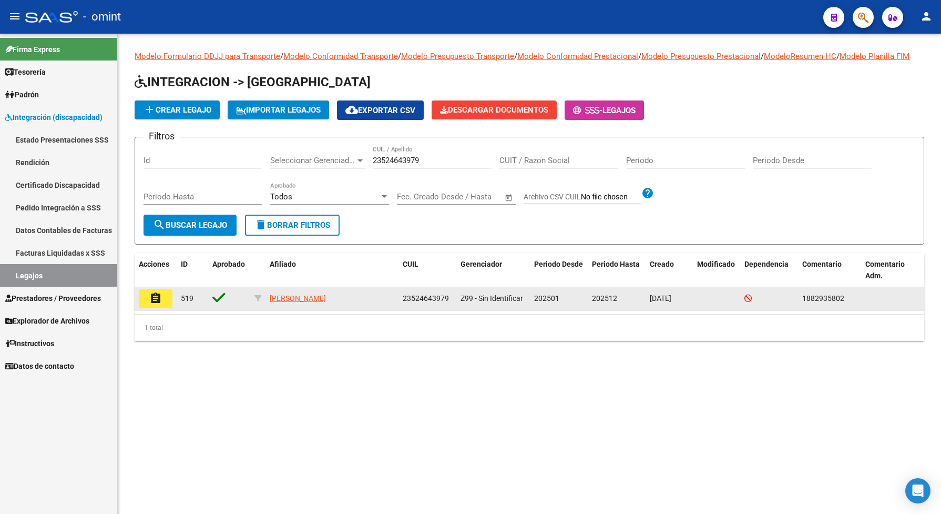
click at [151, 304] on mat-icon "assignment" at bounding box center [155, 298] width 13 height 13
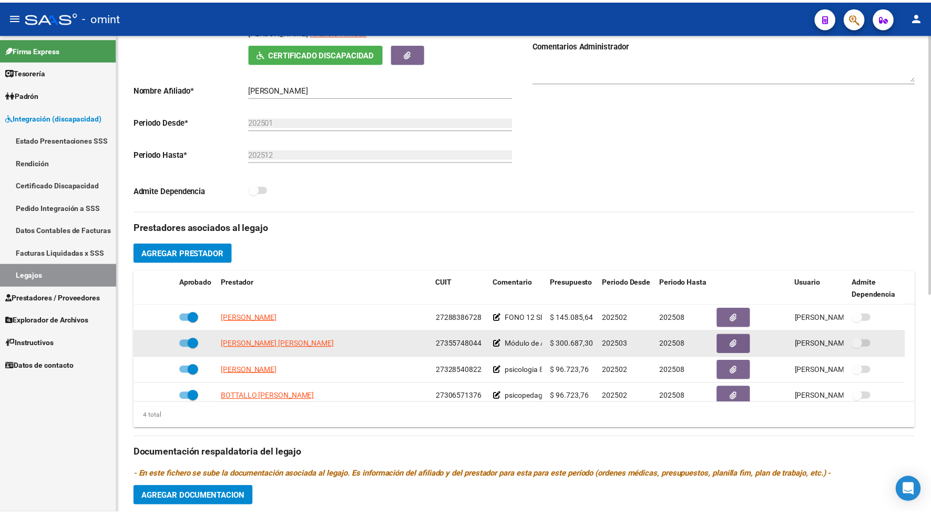
scroll to position [131, 0]
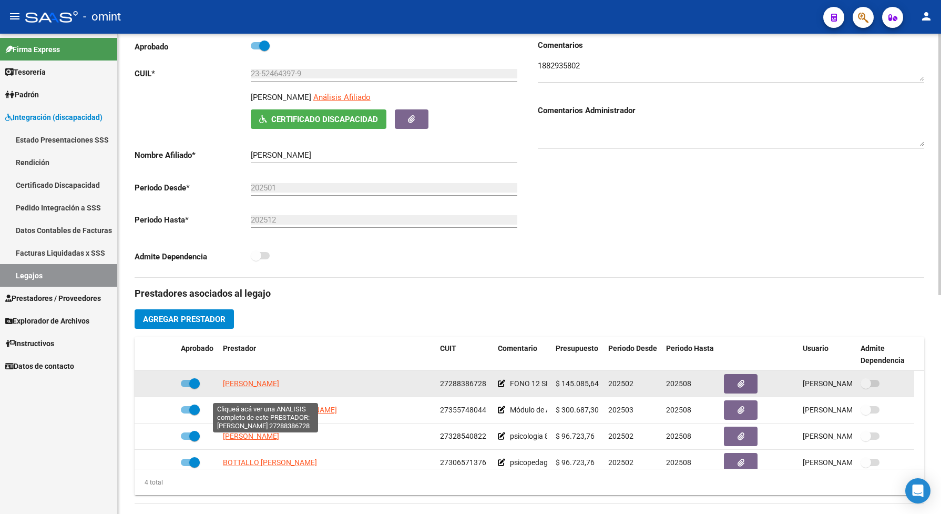
click at [279, 387] on span "MOLINA MARIA LOURDES" at bounding box center [251, 383] width 56 height 8
type textarea "27288386728"
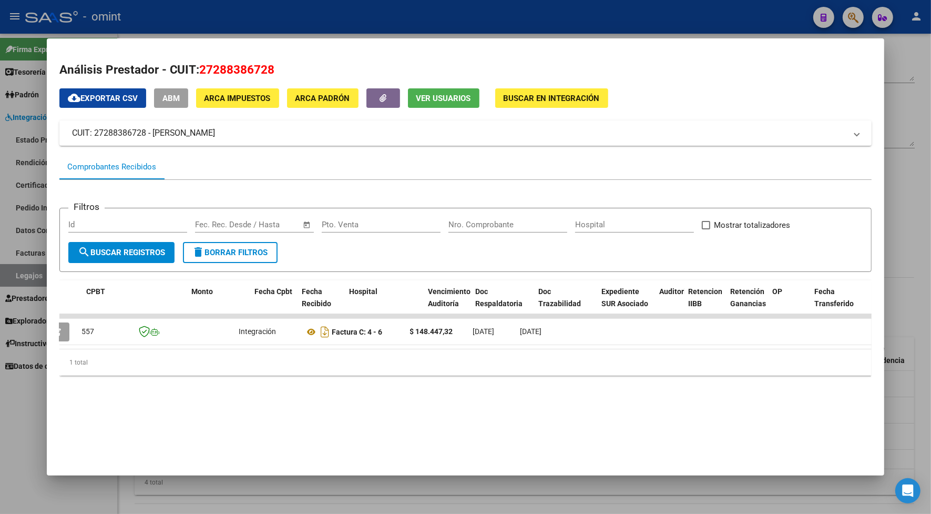
scroll to position [0, 0]
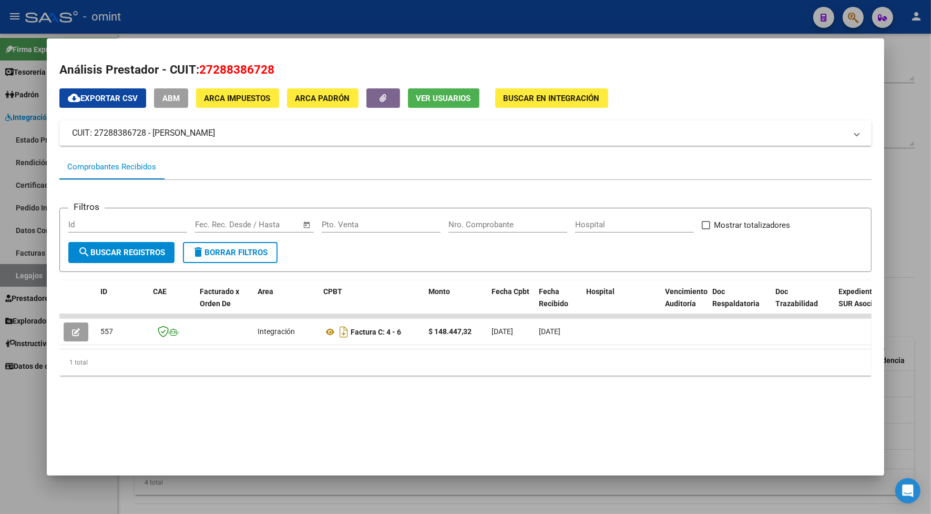
click at [255, 19] on div at bounding box center [465, 257] width 931 height 514
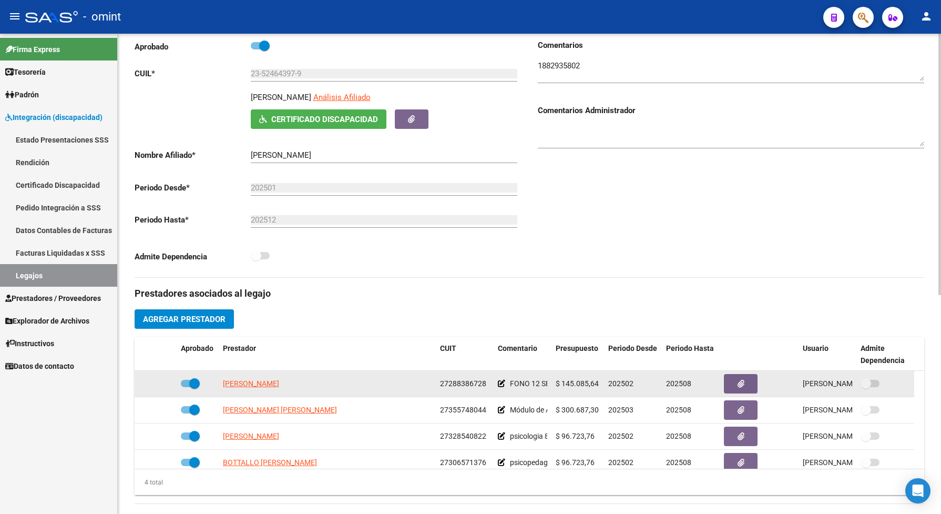
click at [186, 387] on span at bounding box center [190, 382] width 19 height 7
click at [186, 387] on input "checkbox" at bounding box center [186, 387] width 1 height 1
checkbox input "false"
click at [159, 387] on icon at bounding box center [161, 382] width 7 height 7
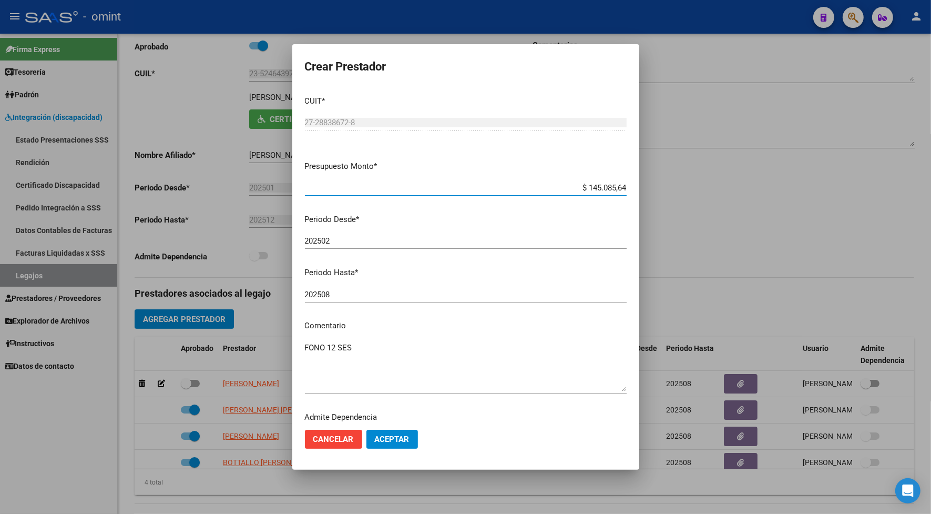
click at [340, 295] on input "202508" at bounding box center [466, 294] width 322 height 9
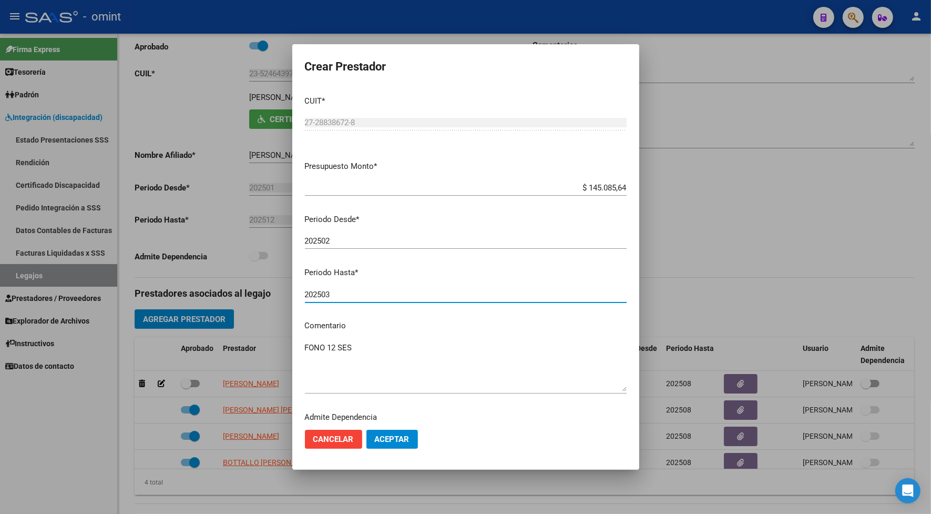
type input "202503"
click at [389, 438] on span "Aceptar" at bounding box center [392, 438] width 35 height 9
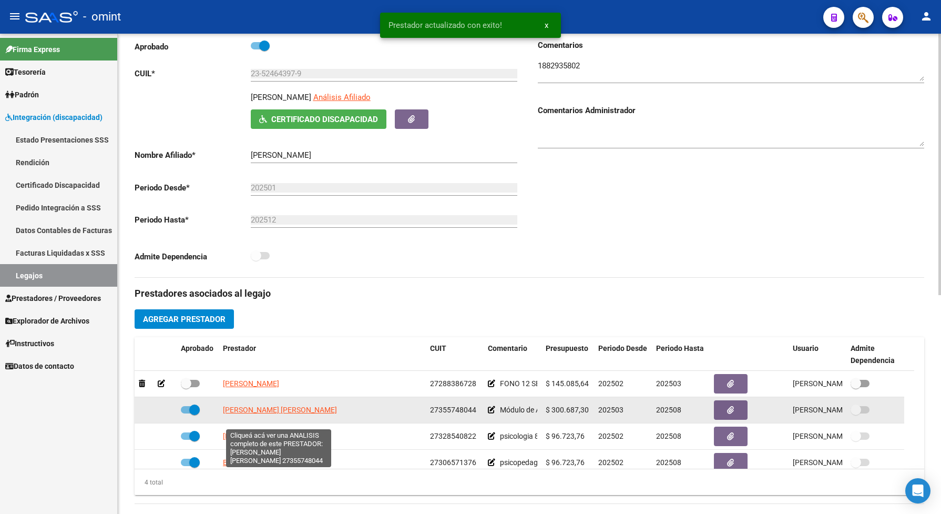
click at [311, 414] on span "NUÑEZ ORELLANA NORMA GISEL" at bounding box center [280, 409] width 114 height 8
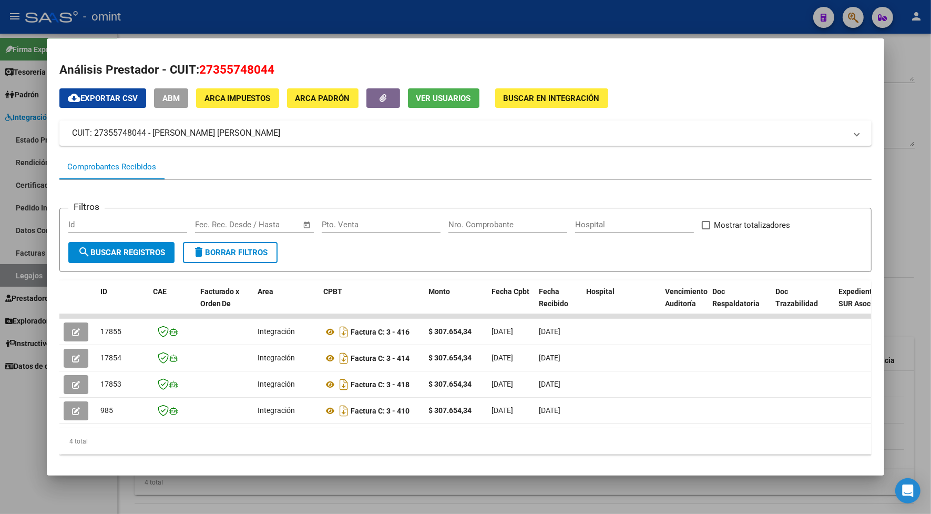
click at [224, 12] on div at bounding box center [465, 257] width 931 height 514
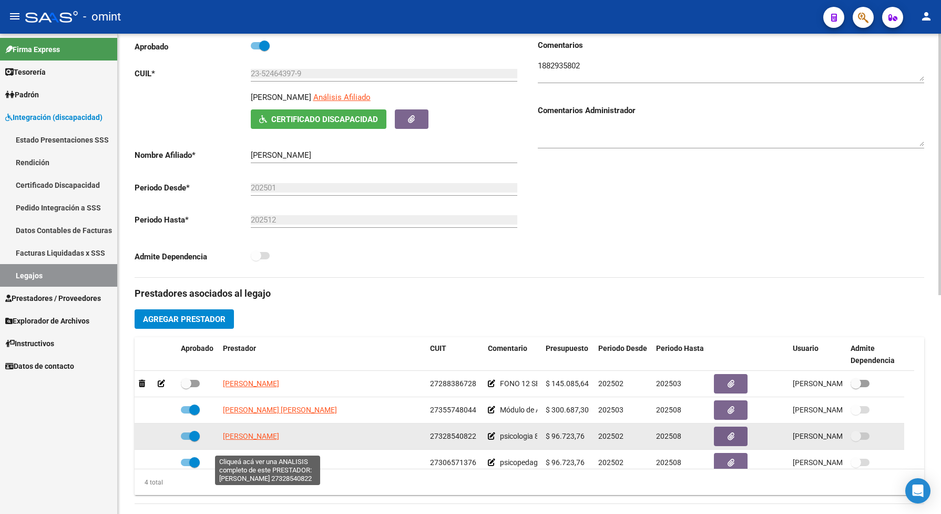
click at [254, 440] on span "GUIÑAZU MELISA BEATRIZ" at bounding box center [251, 436] width 56 height 8
type textarea "27328540822"
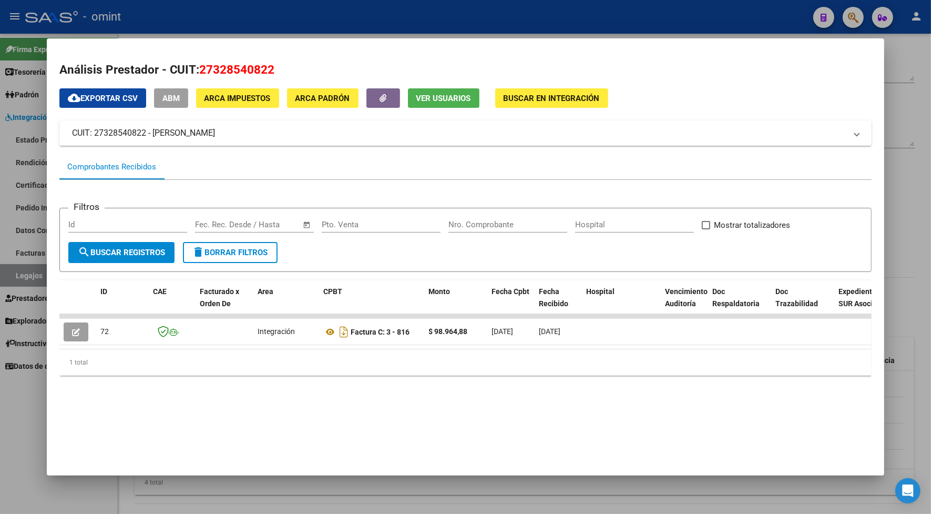
click at [272, 14] on div at bounding box center [465, 257] width 931 height 514
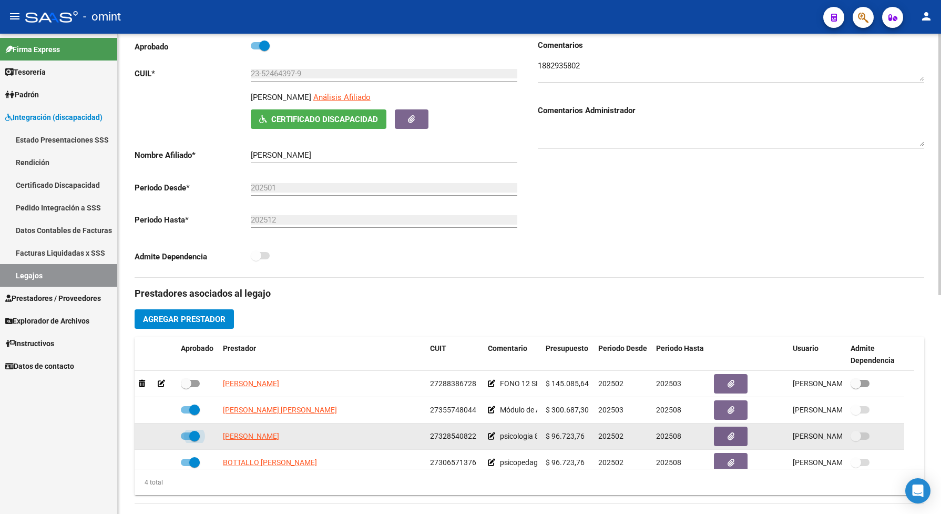
click at [182, 439] on span at bounding box center [190, 435] width 19 height 7
click at [186, 440] on input "checkbox" at bounding box center [186, 439] width 1 height 1
checkbox input "false"
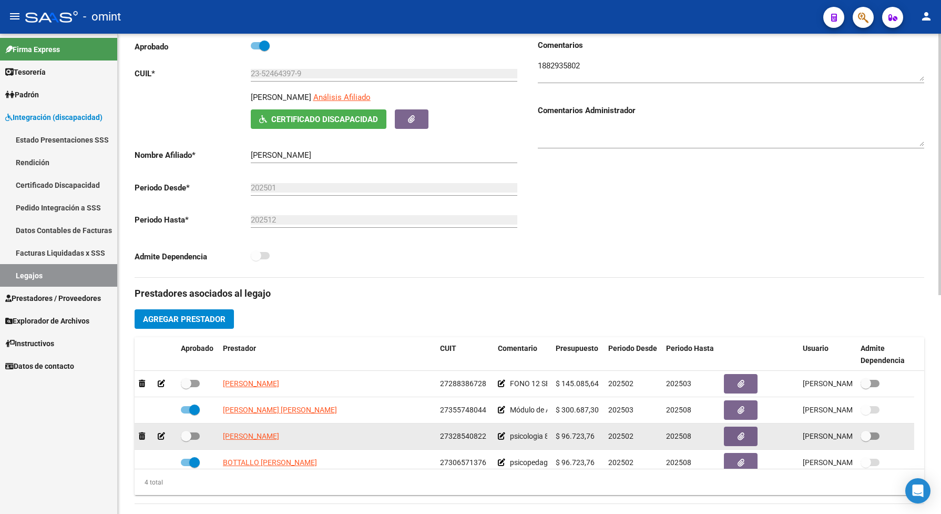
click at [160, 439] on icon at bounding box center [161, 435] width 7 height 7
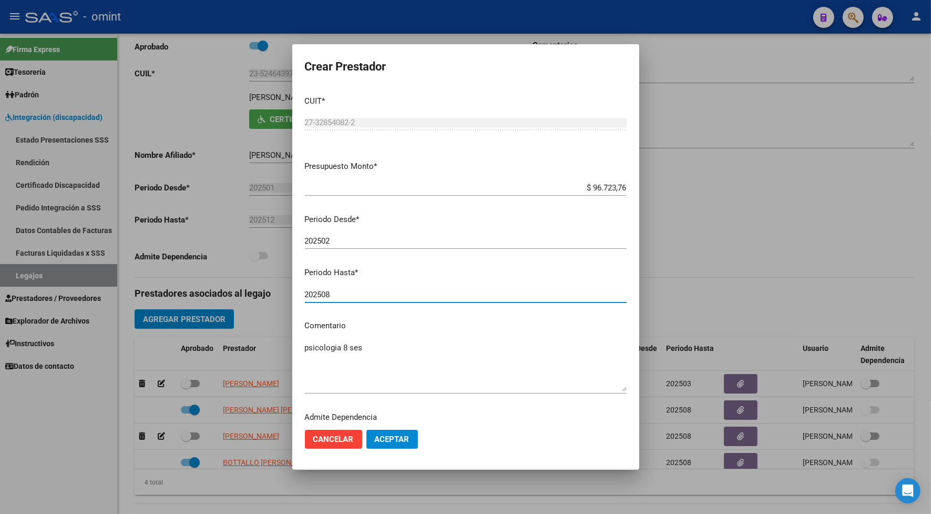
click at [337, 293] on input "202508" at bounding box center [466, 294] width 322 height 9
type input "202503"
click at [398, 437] on span "Aceptar" at bounding box center [392, 438] width 35 height 9
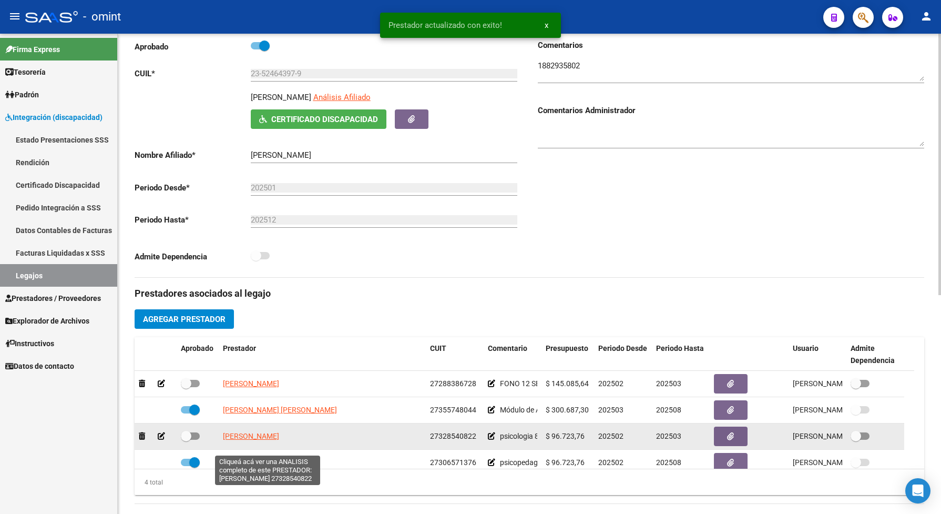
click at [279, 440] on span "GUIÑAZU MELISA BEATRIZ" at bounding box center [251, 436] width 56 height 8
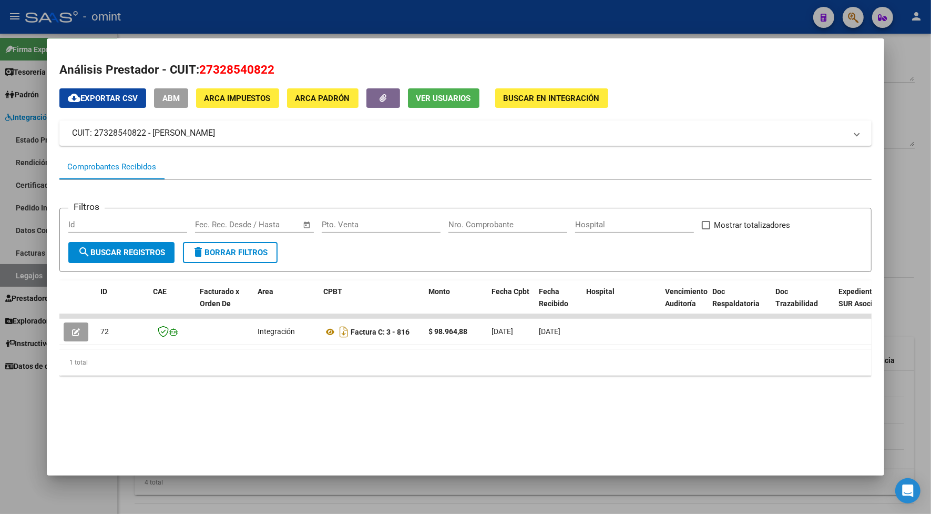
click at [298, 17] on div at bounding box center [465, 257] width 931 height 514
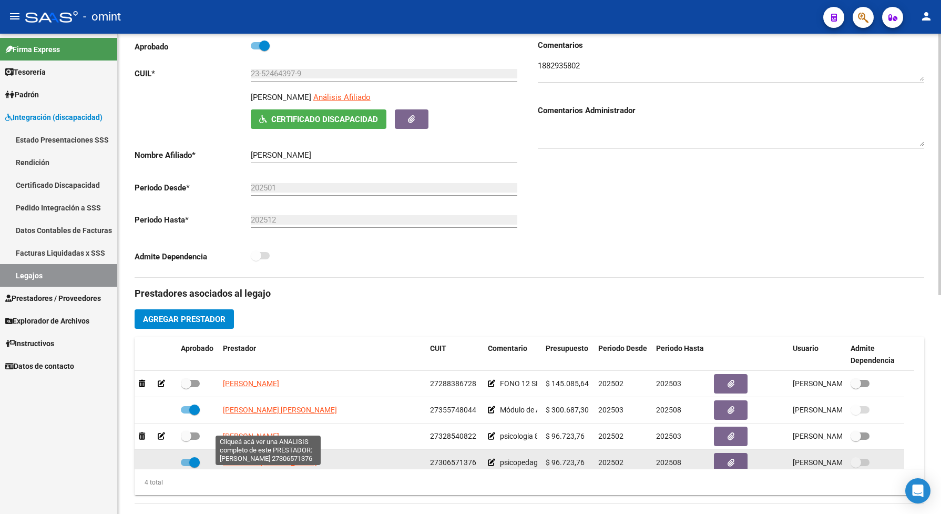
click at [275, 466] on span "BOTTALLO VERA MARIANA" at bounding box center [270, 462] width 94 height 8
type textarea "27306571376"
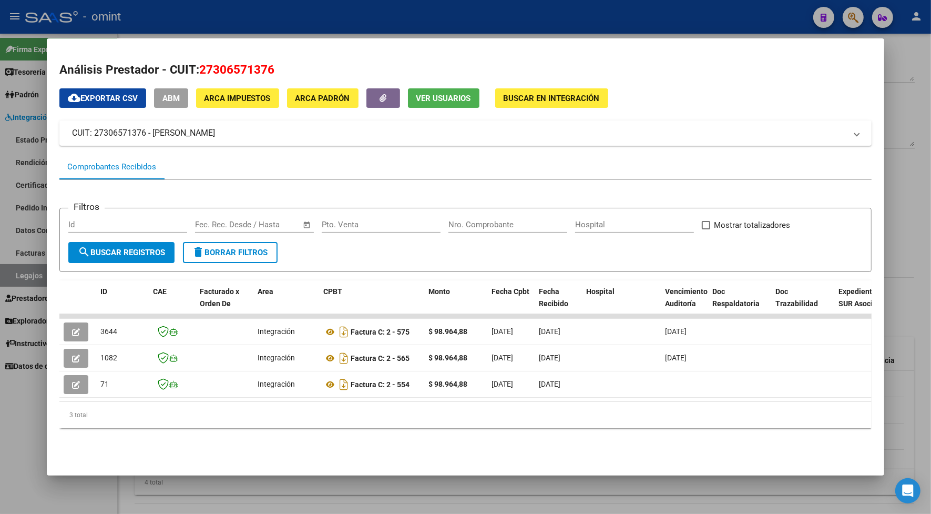
click at [213, 20] on div at bounding box center [465, 257] width 931 height 514
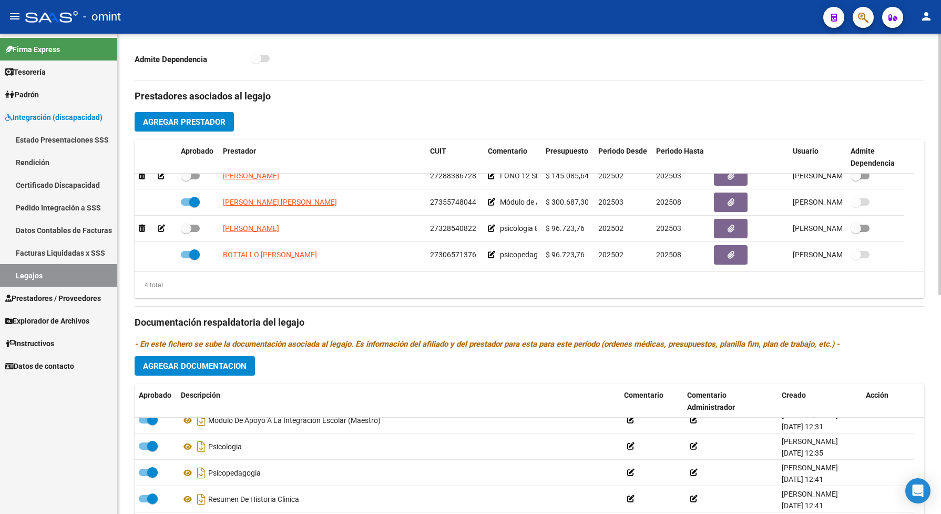
scroll to position [394, 0]
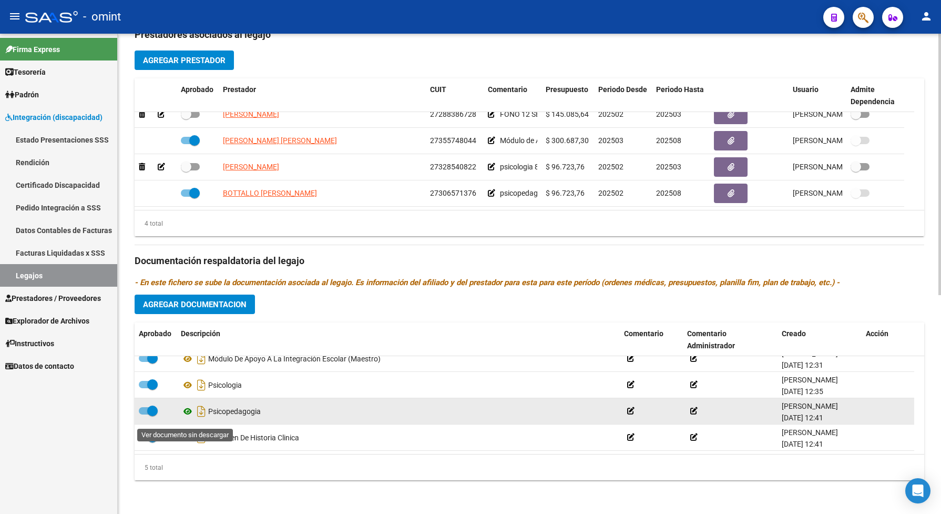
click at [188, 415] on icon at bounding box center [188, 411] width 14 height 13
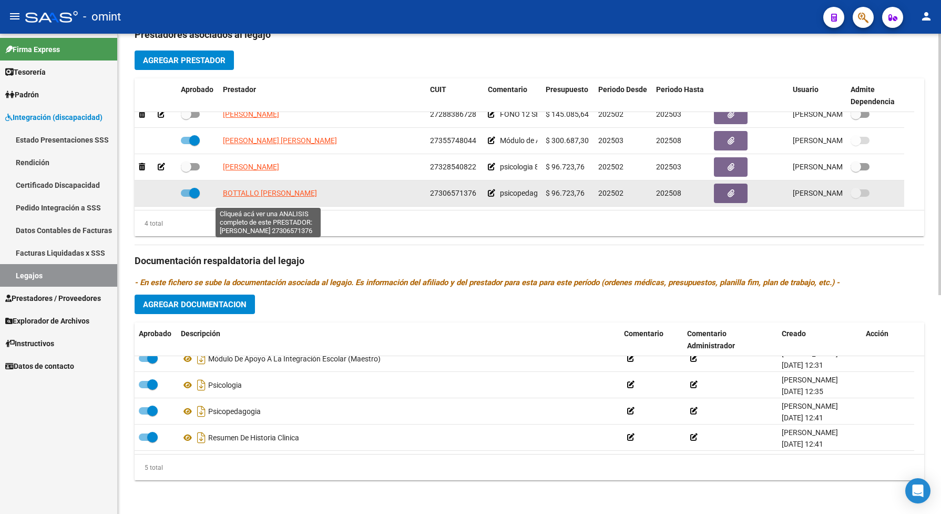
click at [252, 197] on span "BOTTALLO VERA MARIANA" at bounding box center [270, 193] width 94 height 8
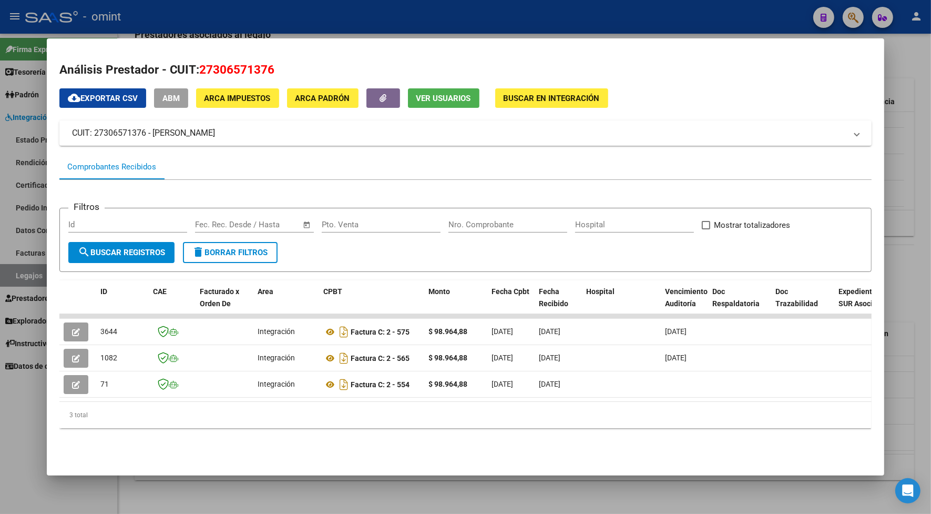
click at [450, 2] on div at bounding box center [465, 257] width 931 height 514
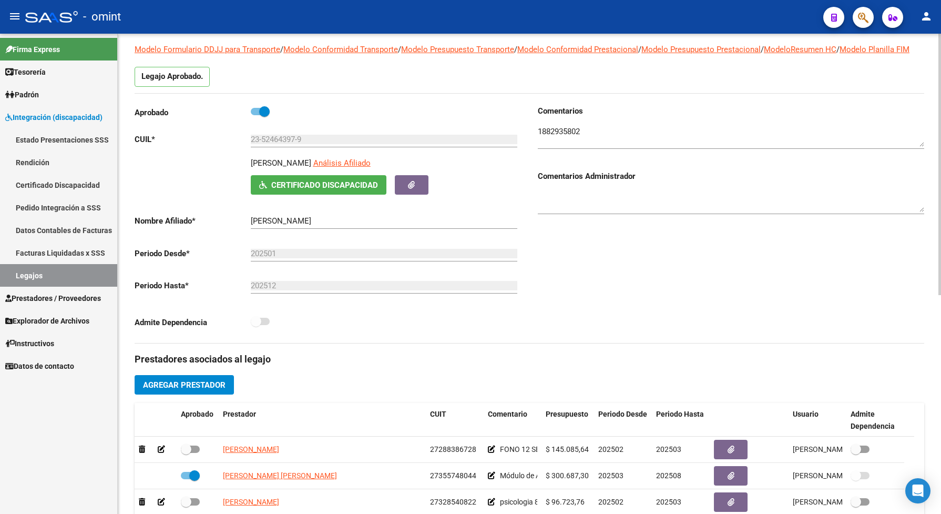
scroll to position [0, 0]
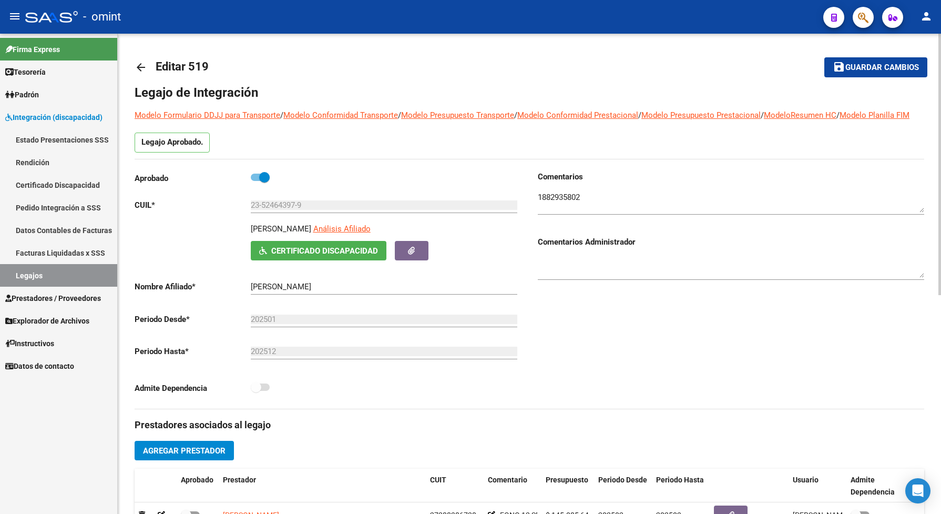
click at [883, 65] on span "Guardar cambios" at bounding box center [882, 67] width 74 height 9
click at [871, 63] on span "Guardar cambios" at bounding box center [882, 67] width 74 height 9
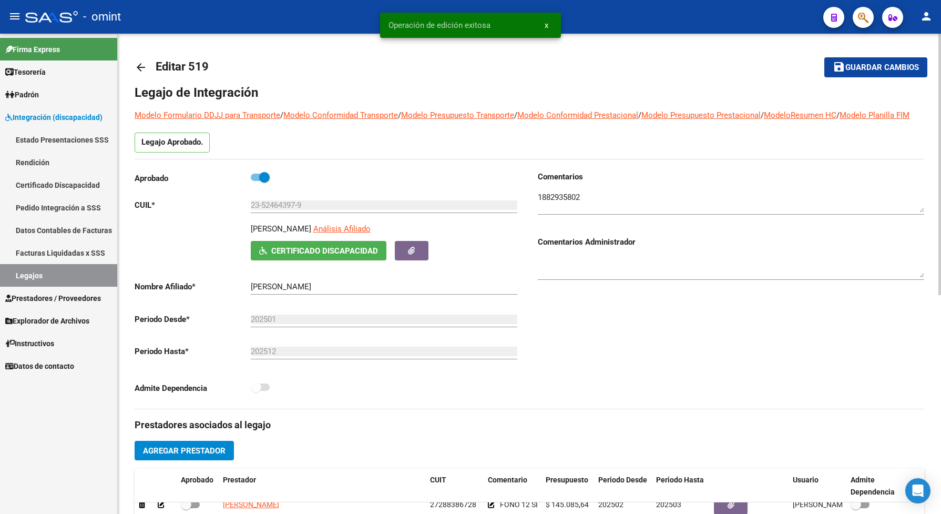
drag, startPoint x: 61, startPoint y: 276, endPoint x: 121, endPoint y: 275, distance: 59.4
click at [61, 275] on link "Legajos" at bounding box center [58, 275] width 117 height 23
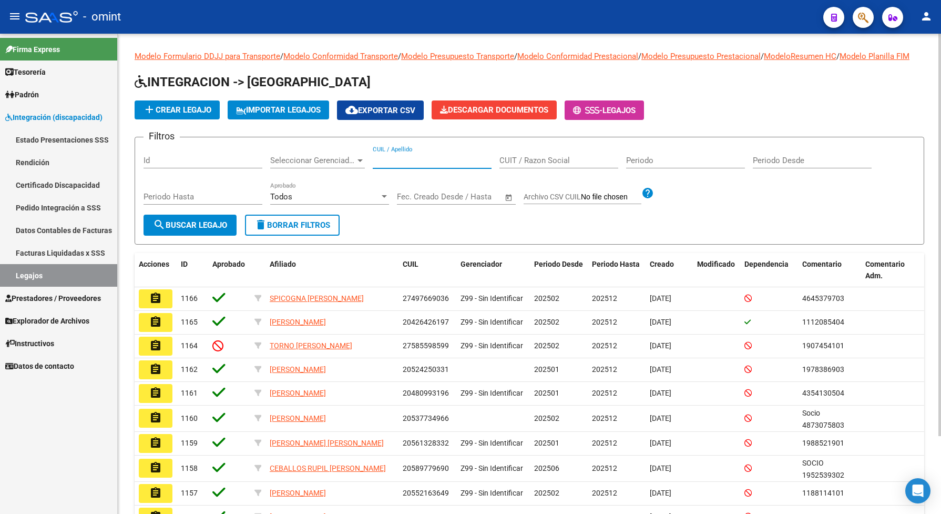
click at [401, 165] on input "CUIL / Apellido" at bounding box center [432, 160] width 119 height 9
paste input "20547582994"
type input "20547582994"
click at [223, 230] on span "search Buscar Legajo" at bounding box center [190, 224] width 74 height 9
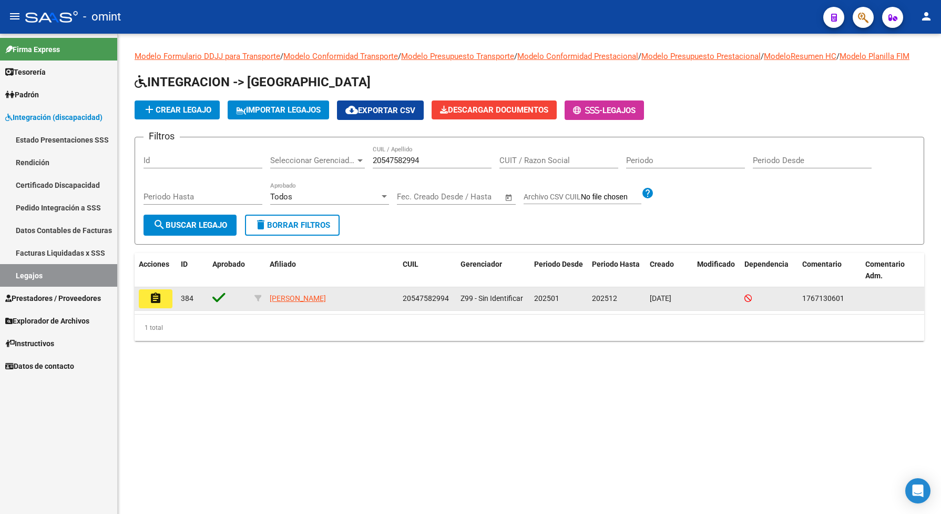
click at [153, 304] on mat-icon "assignment" at bounding box center [155, 298] width 13 height 13
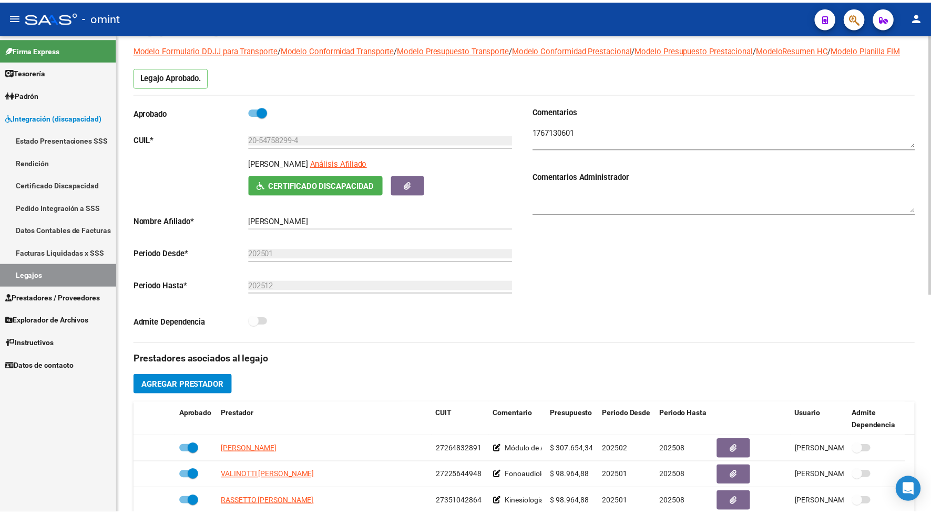
scroll to position [131, 0]
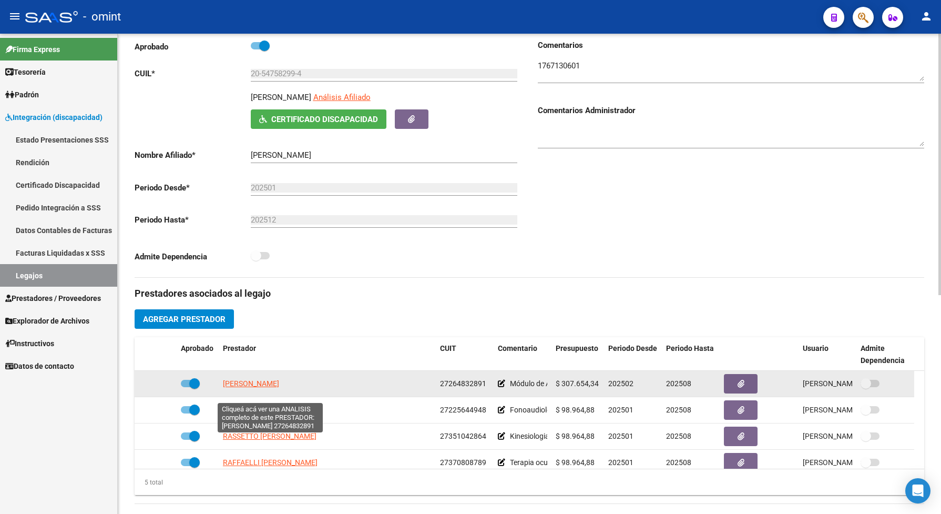
click at [245, 387] on span "LUCERO LUCIANA VERONICA" at bounding box center [251, 383] width 56 height 8
type textarea "27264832891"
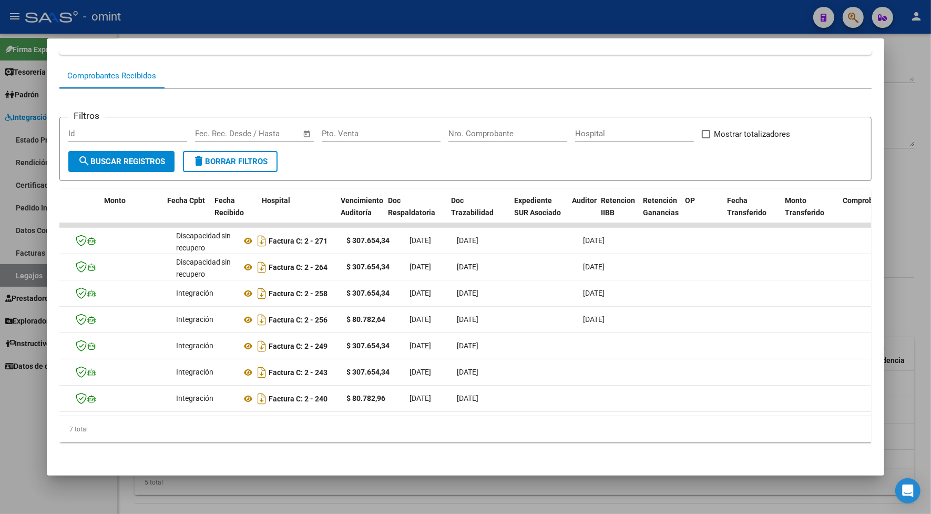
scroll to position [0, 4]
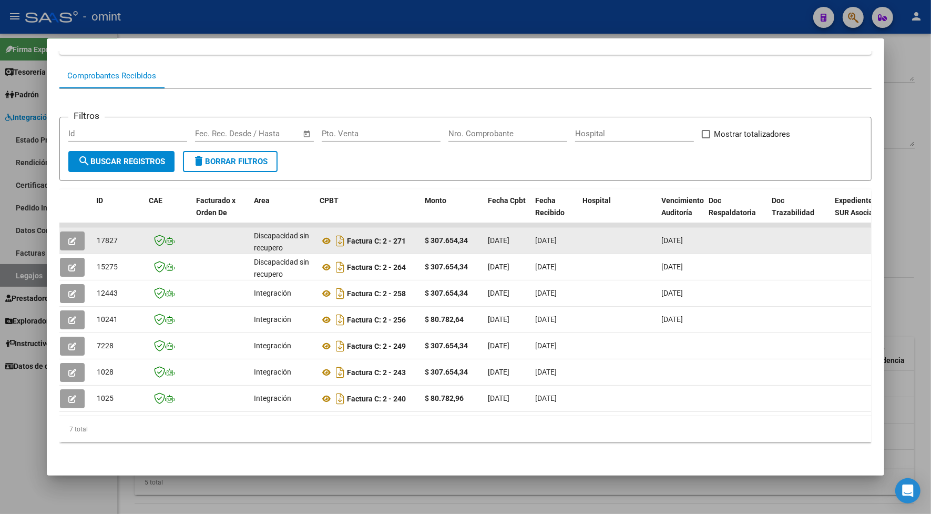
click at [68, 237] on icon "button" at bounding box center [72, 241] width 8 height 8
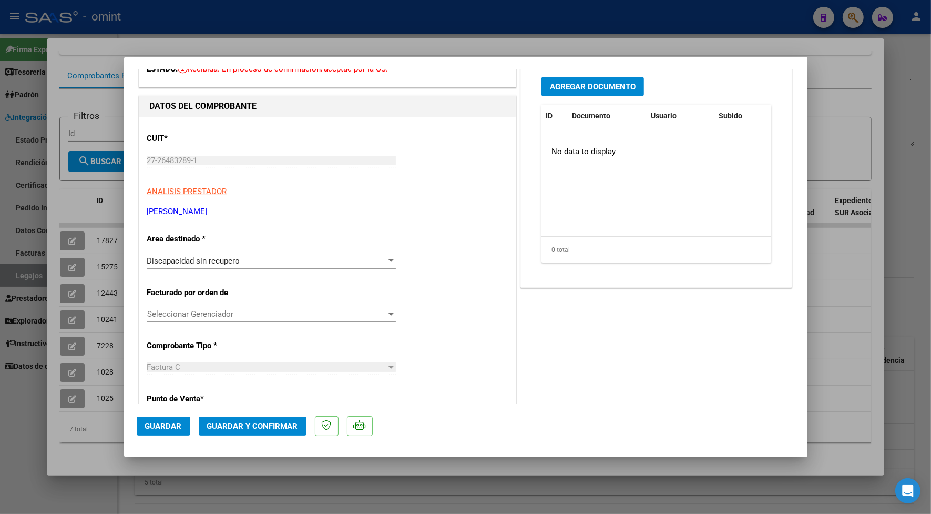
scroll to position [0, 0]
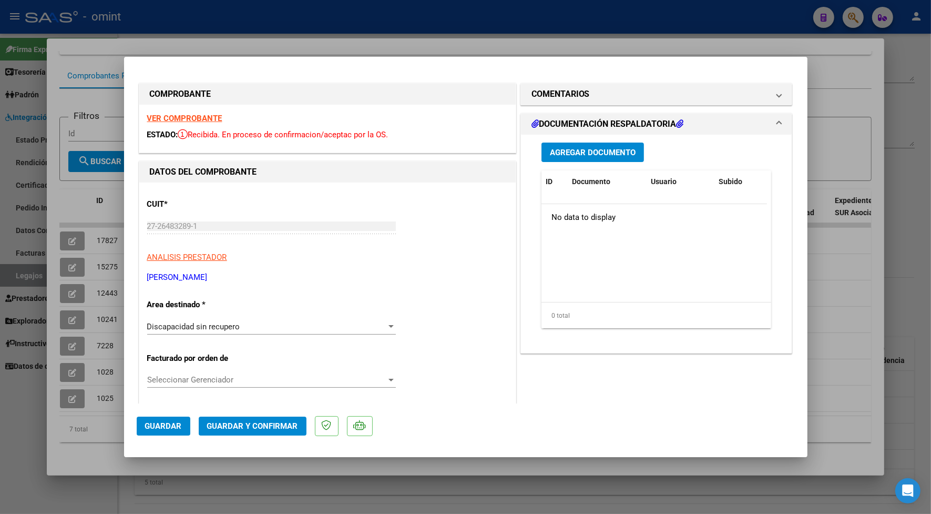
click at [384, 43] on div at bounding box center [465, 257] width 931 height 514
type input "$ 0,00"
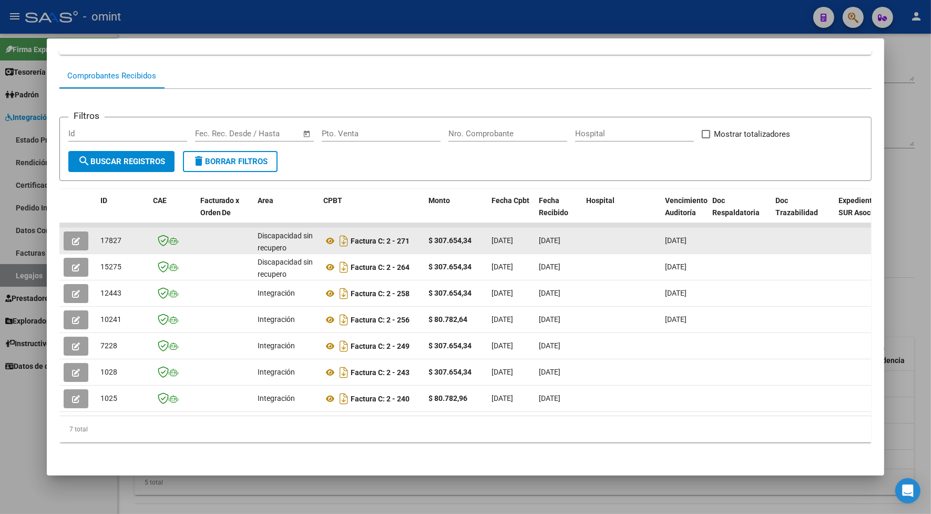
click at [72, 237] on icon "button" at bounding box center [76, 241] width 8 height 8
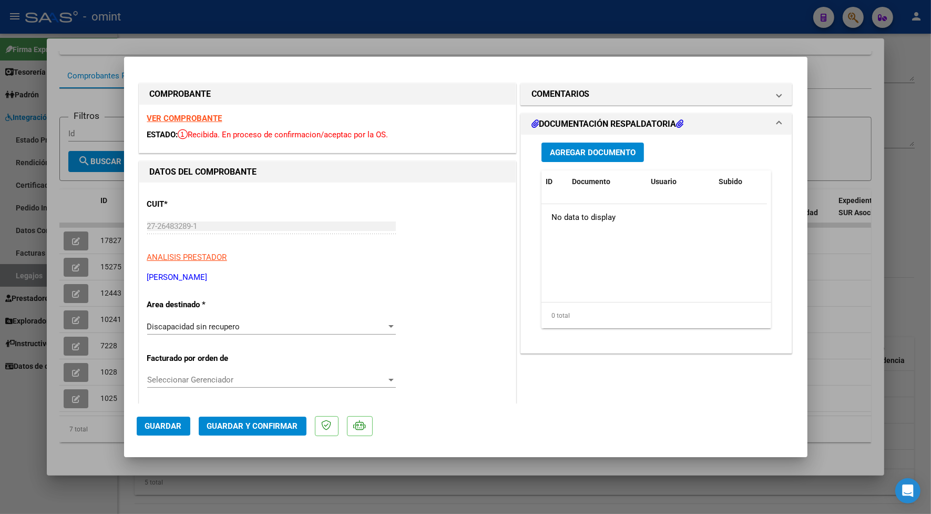
click at [372, 35] on div at bounding box center [465, 257] width 931 height 514
type input "$ 0,00"
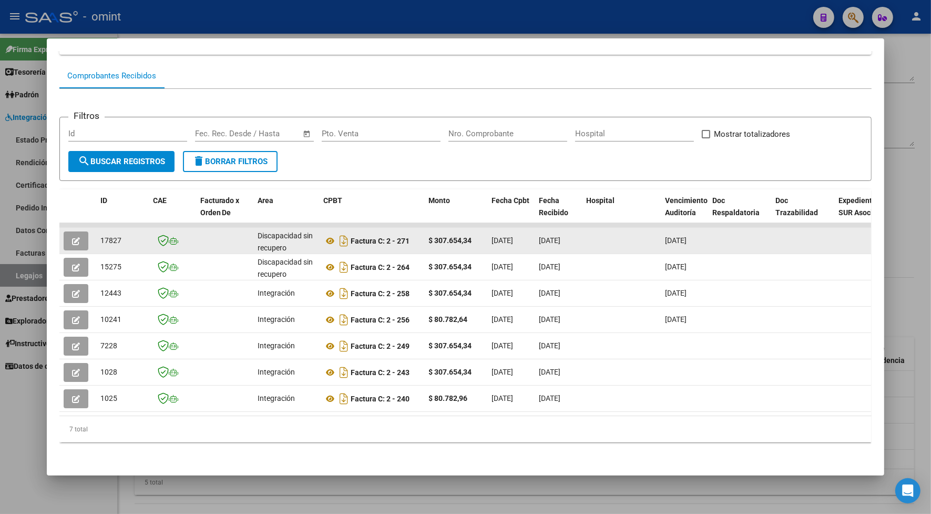
click at [72, 237] on icon "button" at bounding box center [76, 241] width 8 height 8
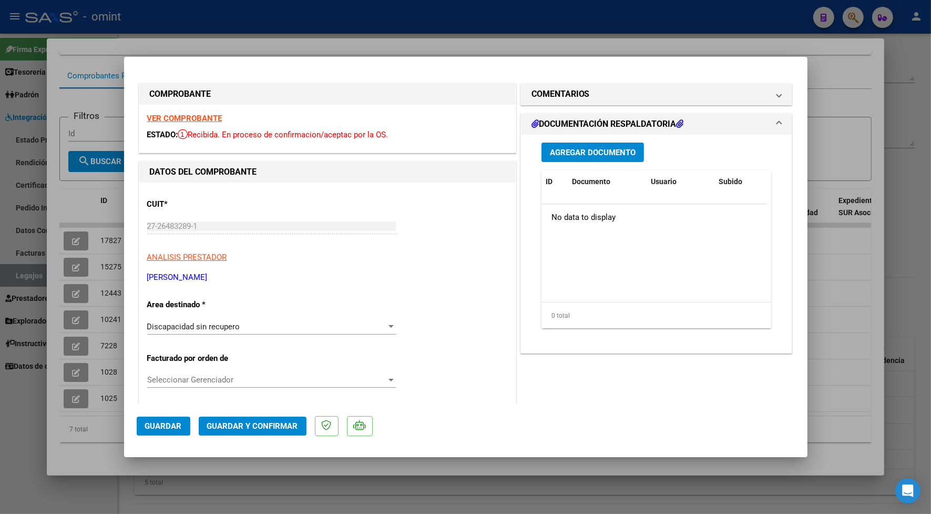
click at [261, 40] on div at bounding box center [465, 257] width 931 height 514
type input "$ 0,00"
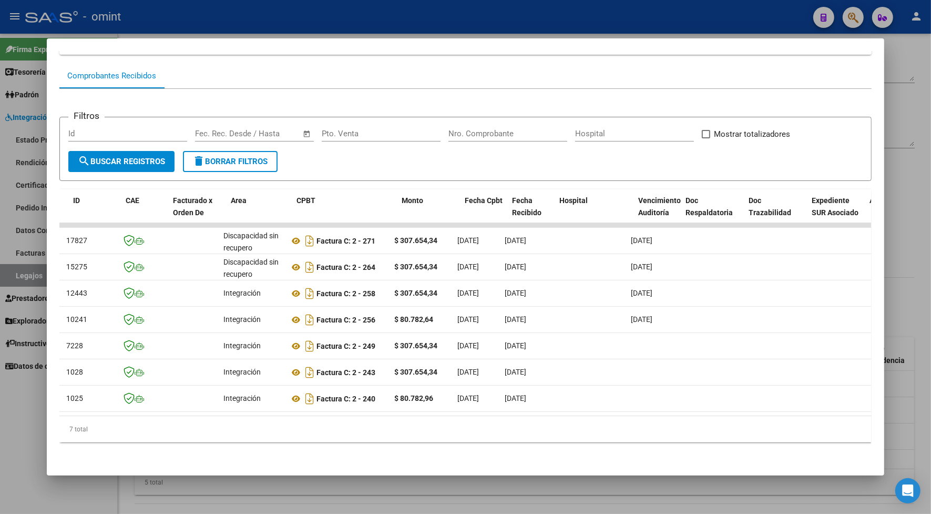
scroll to position [0, 53]
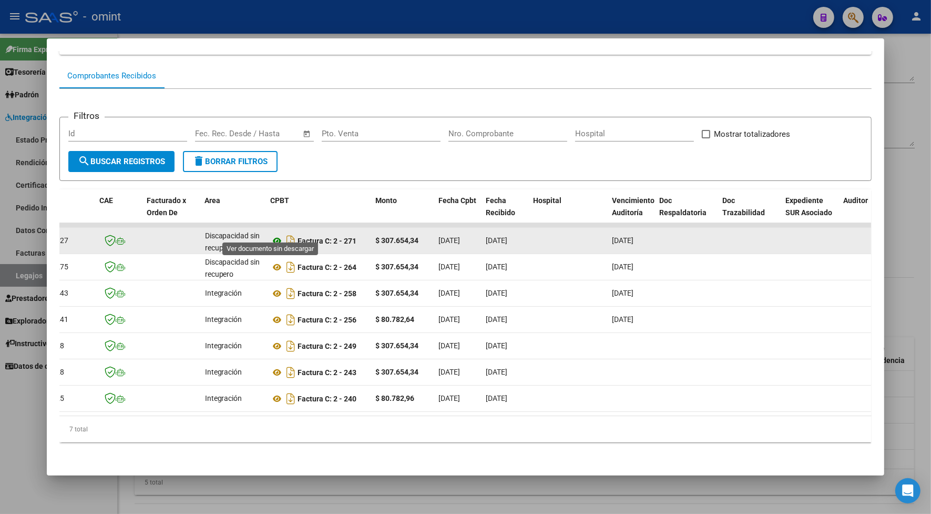
click at [271, 234] on icon at bounding box center [278, 240] width 14 height 13
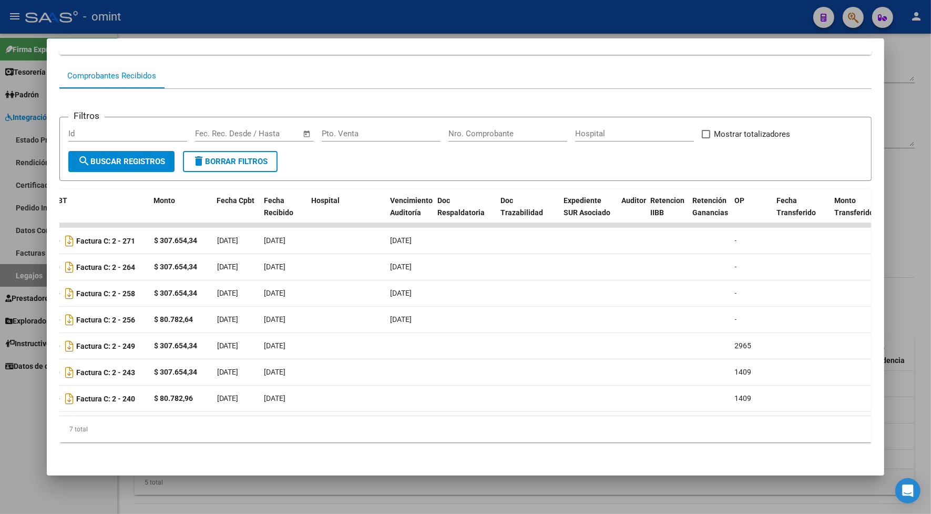
scroll to position [0, 0]
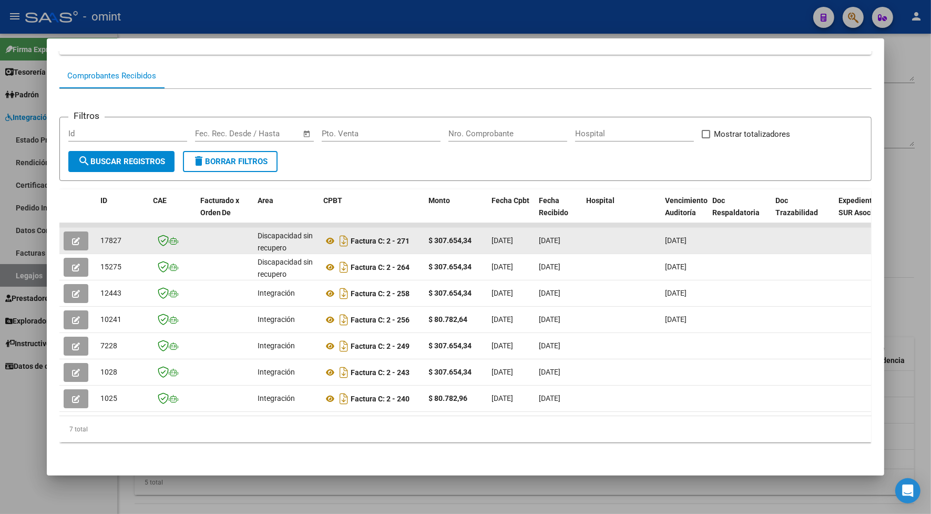
click at [80, 231] on button "button" at bounding box center [76, 240] width 25 height 19
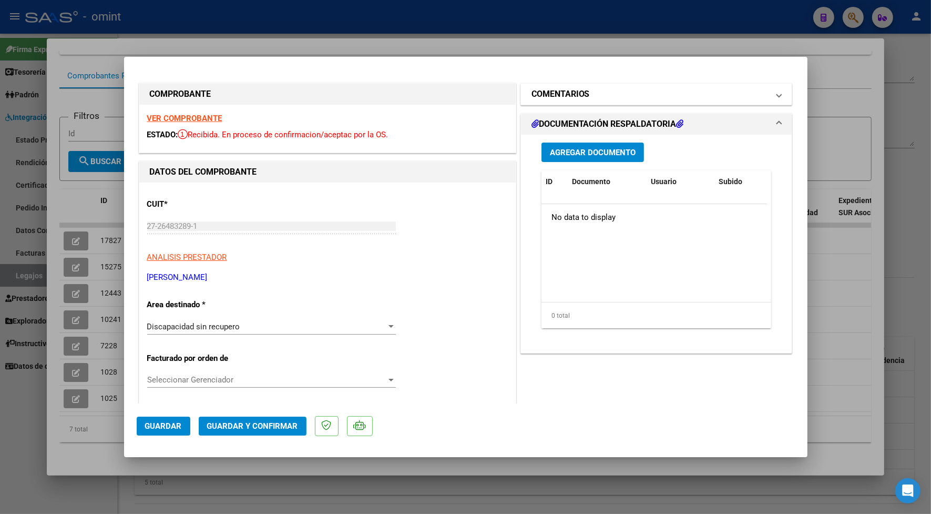
click at [774, 95] on mat-expansion-panel-header "COMENTARIOS" at bounding box center [656, 94] width 271 height 21
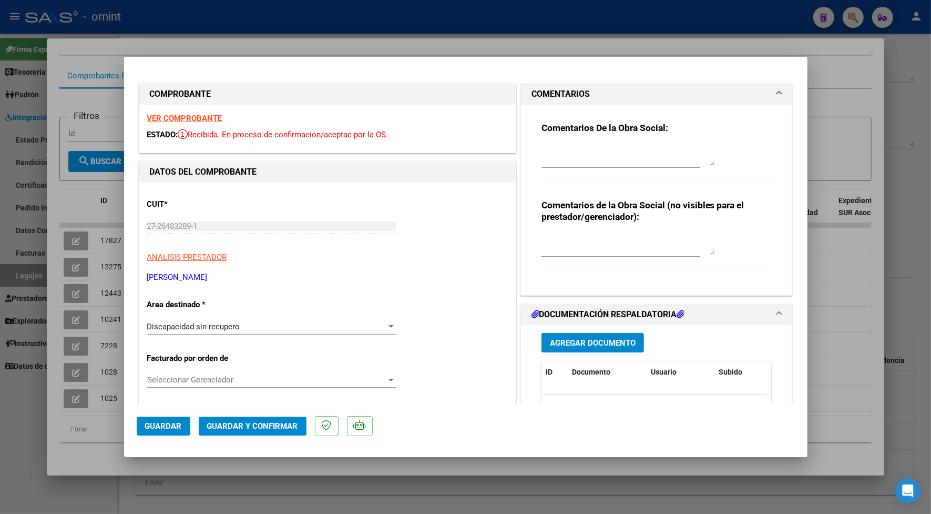
click at [774, 95] on mat-expansion-panel-header "COMENTARIOS" at bounding box center [656, 94] width 271 height 21
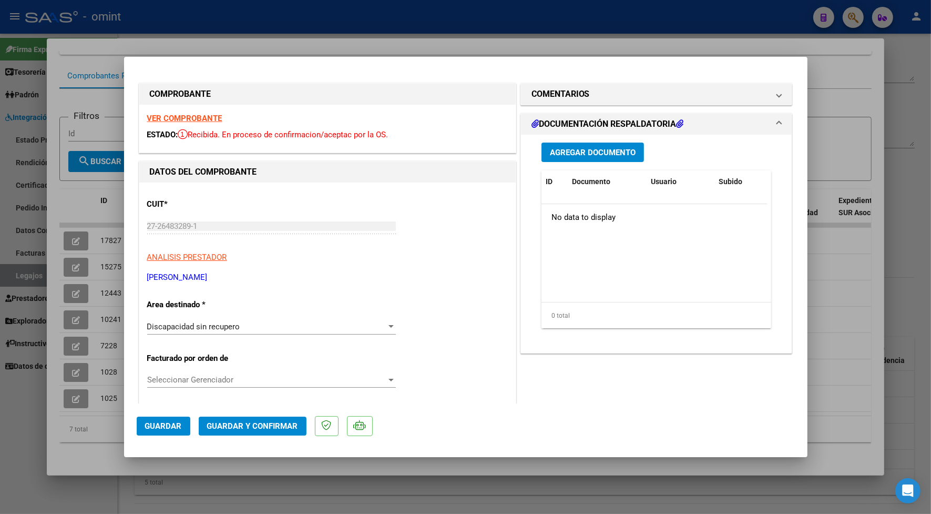
click at [300, 29] on div at bounding box center [465, 257] width 931 height 514
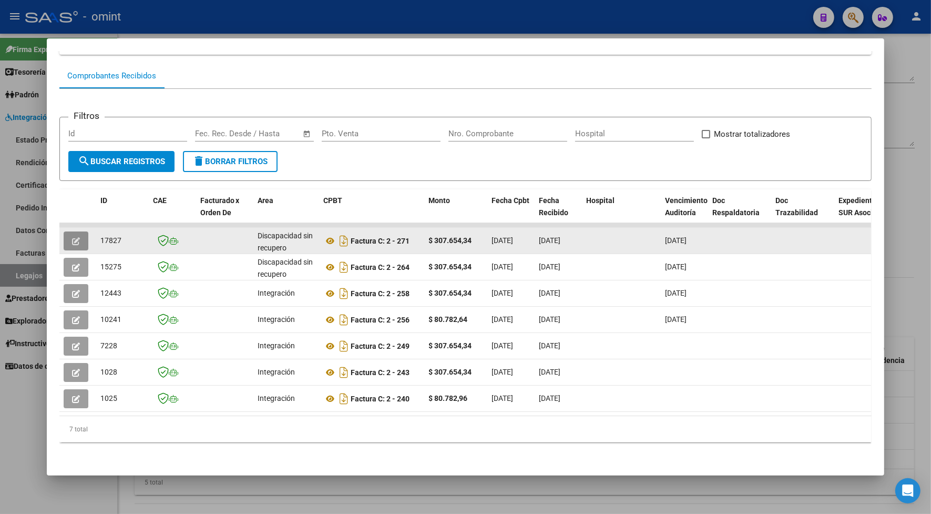
click at [72, 237] on icon "button" at bounding box center [76, 241] width 8 height 8
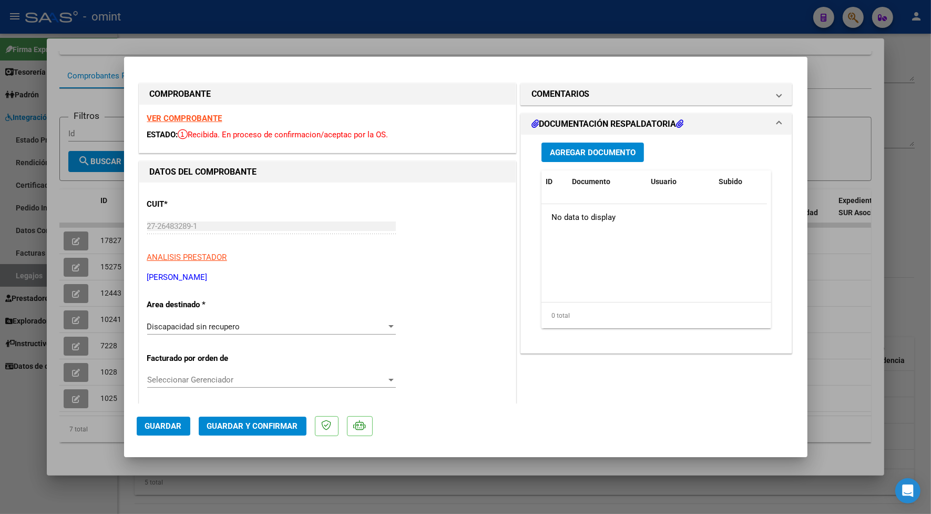
click at [180, 116] on strong "VER COMPROBANTE" at bounding box center [184, 118] width 75 height 9
click at [259, 326] on div "Discapacidad sin recupero" at bounding box center [266, 326] width 239 height 9
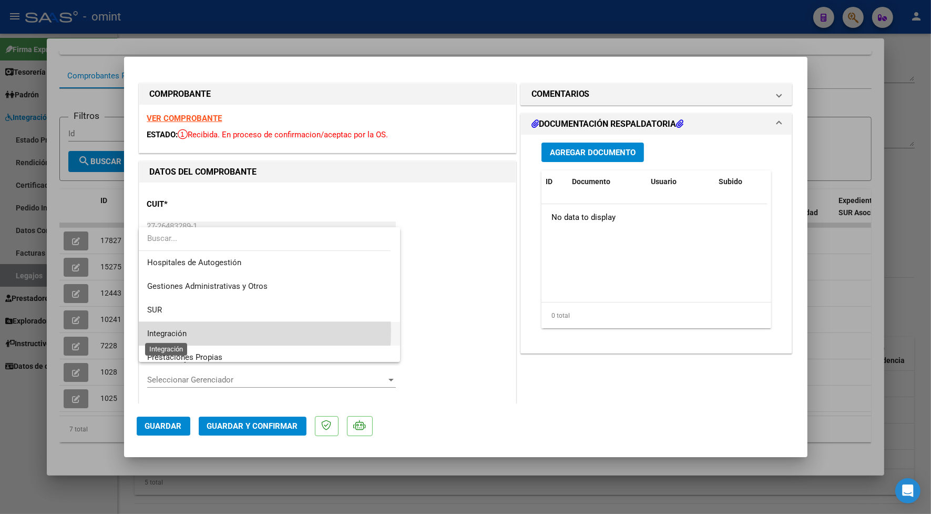
click at [179, 330] on span "Integración" at bounding box center [166, 333] width 39 height 9
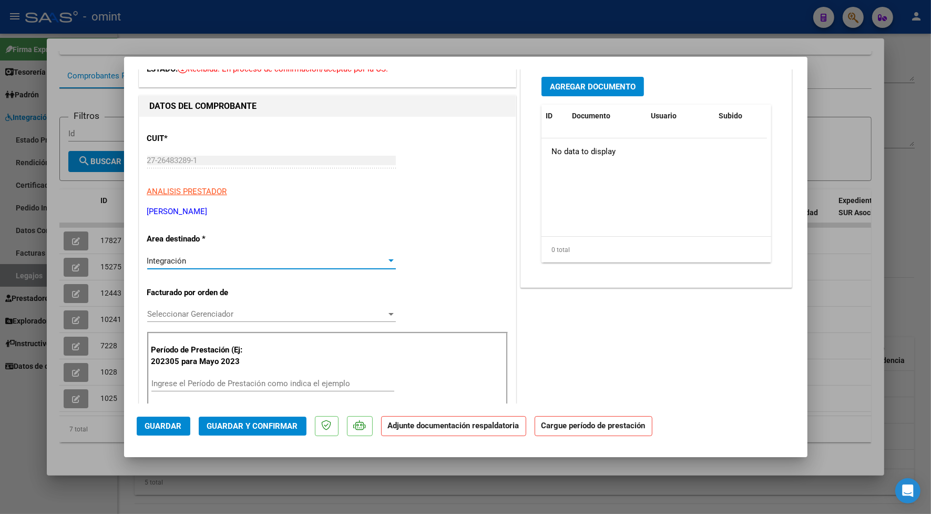
scroll to position [197, 0]
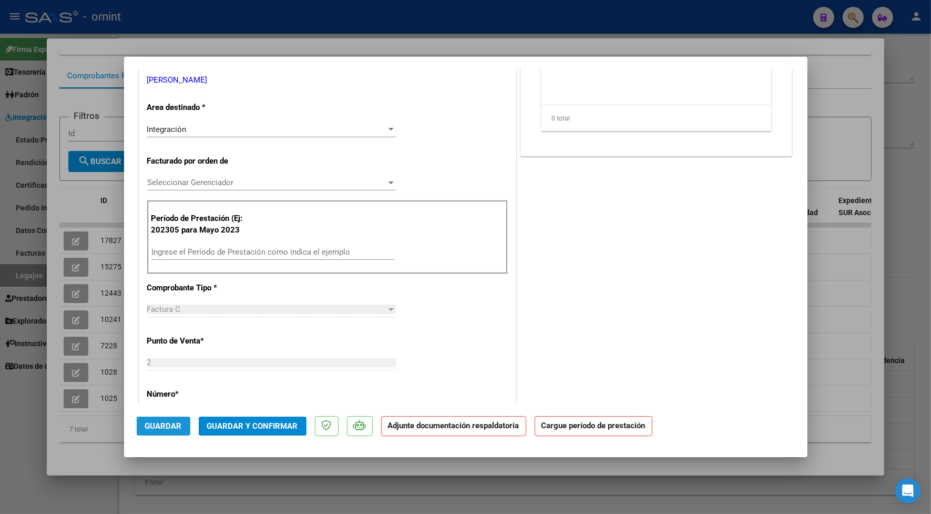
click at [164, 429] on span "Guardar" at bounding box center [163, 425] width 37 height 9
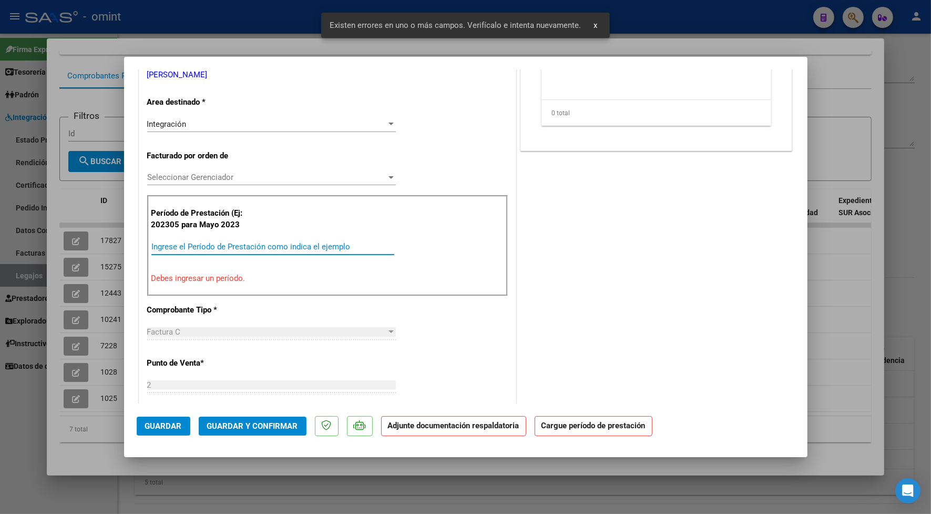
click at [169, 245] on input "Ingrese el Período de Prestación como indica el ejemplo" at bounding box center [272, 246] width 243 height 9
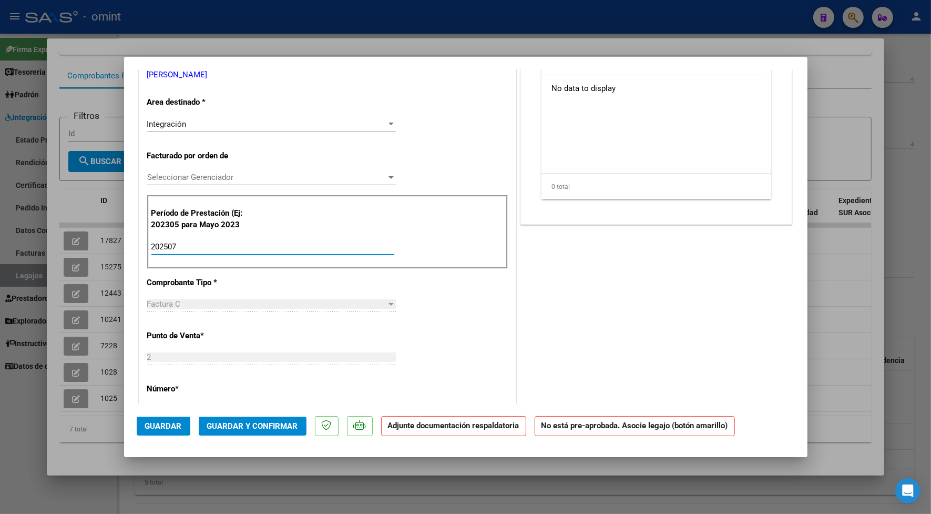
type input "202507"
click at [148, 426] on span "Guardar" at bounding box center [163, 425] width 37 height 9
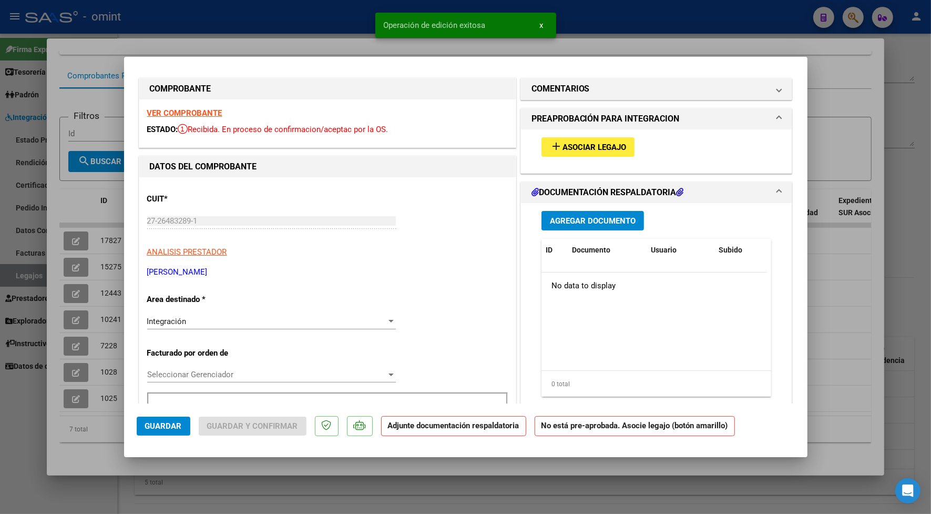
scroll to position [0, 0]
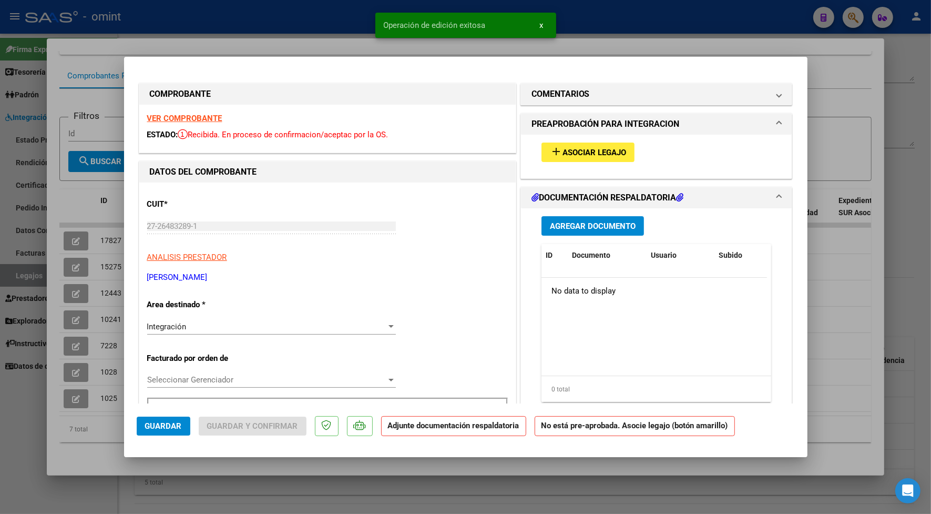
click at [584, 149] on span "Asociar Legajo" at bounding box center [594, 152] width 64 height 9
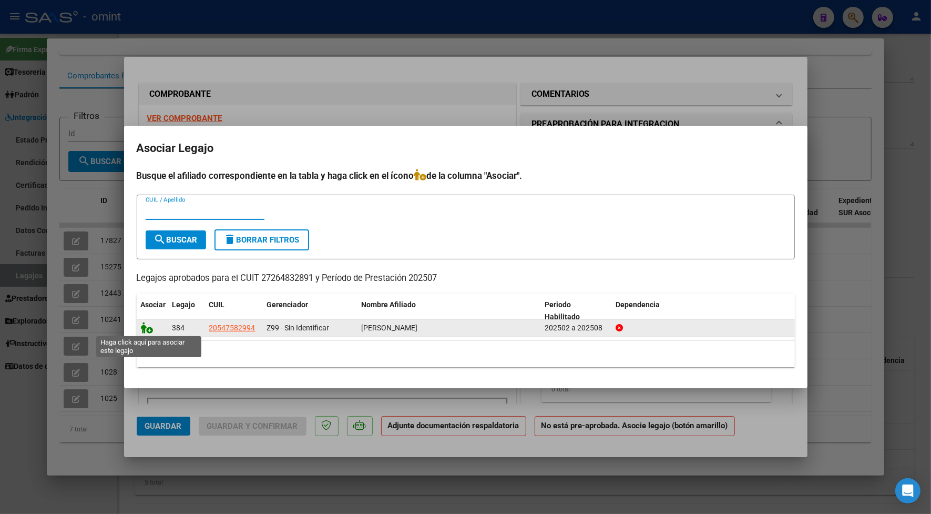
click at [142, 324] on icon at bounding box center [147, 328] width 13 height 12
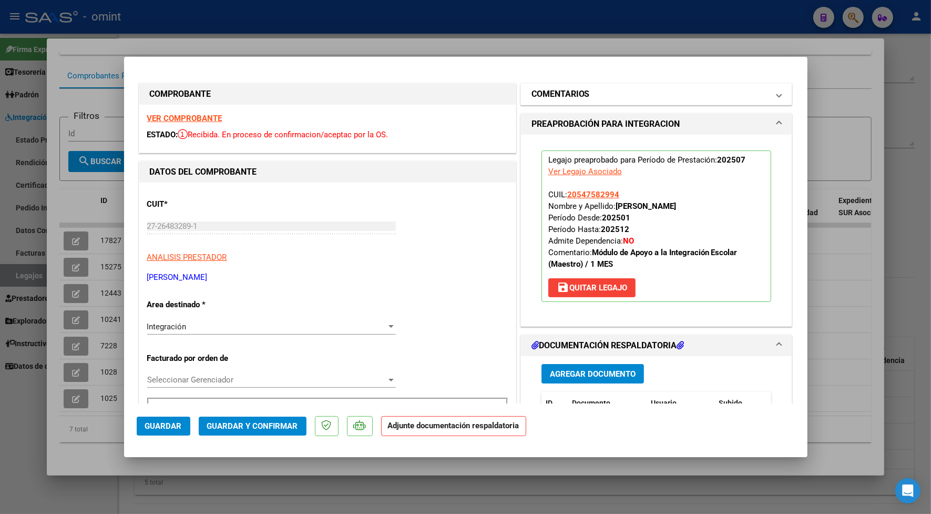
click at [766, 93] on span "COMENTARIOS" at bounding box center [654, 94] width 246 height 13
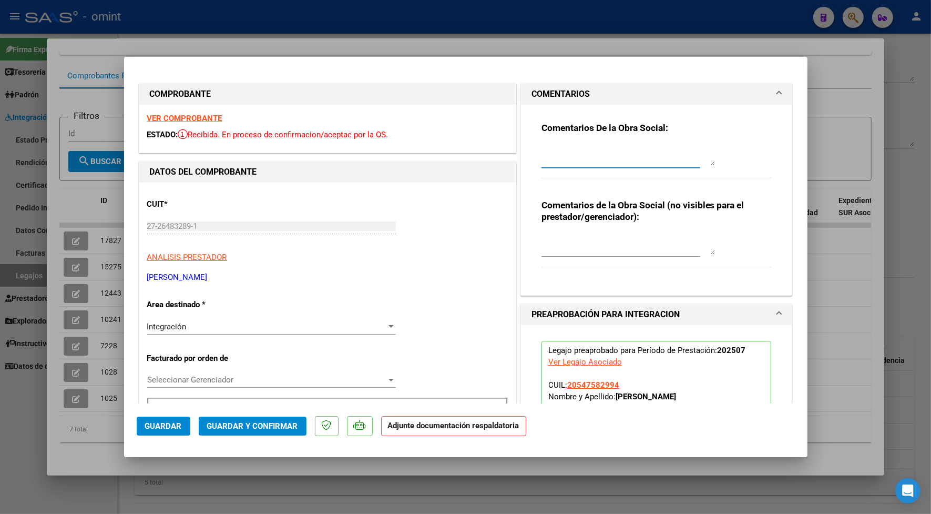
click at [576, 156] on textarea at bounding box center [627, 155] width 173 height 21
type textarea "Estimada se necesita crgue la planilla de asistencia con urgencia por favor"
click at [166, 422] on span "Guardar" at bounding box center [163, 425] width 37 height 9
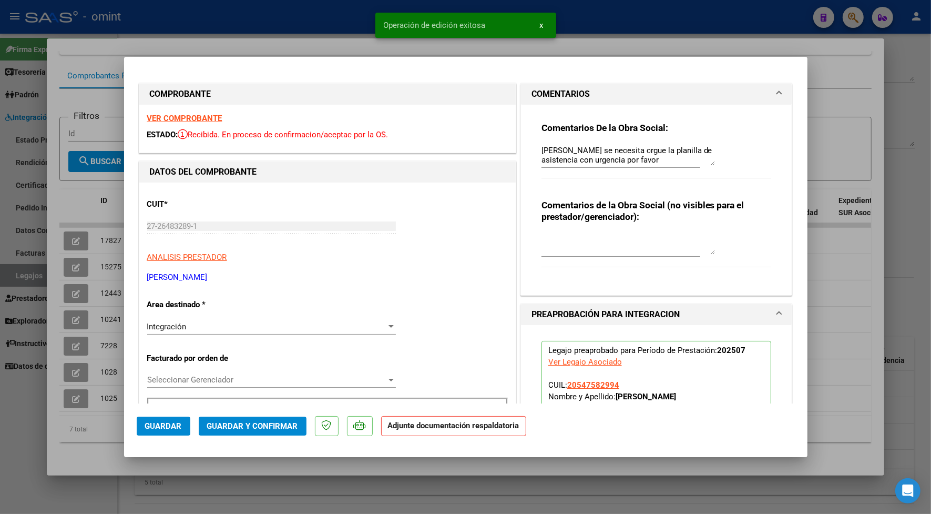
click at [276, 27] on div at bounding box center [465, 257] width 931 height 514
type input "$ 0,00"
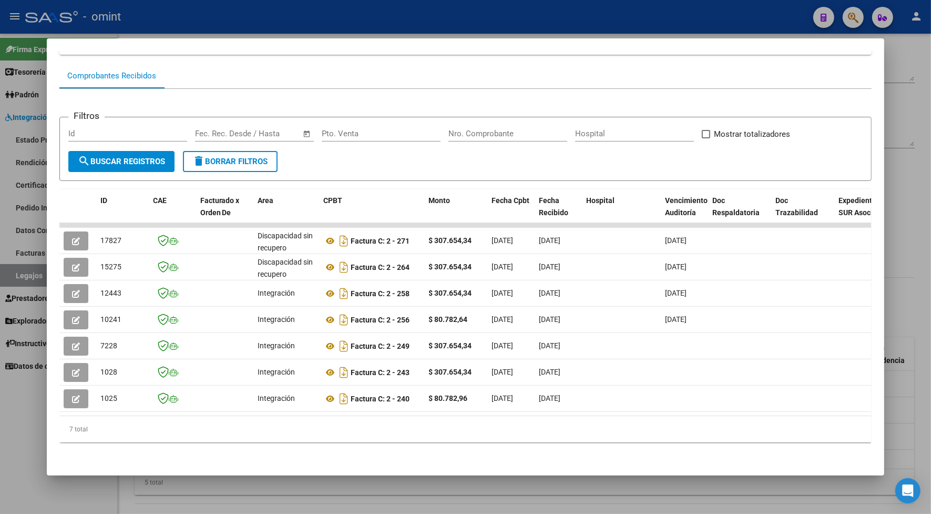
click at [288, 15] on div at bounding box center [465, 257] width 931 height 514
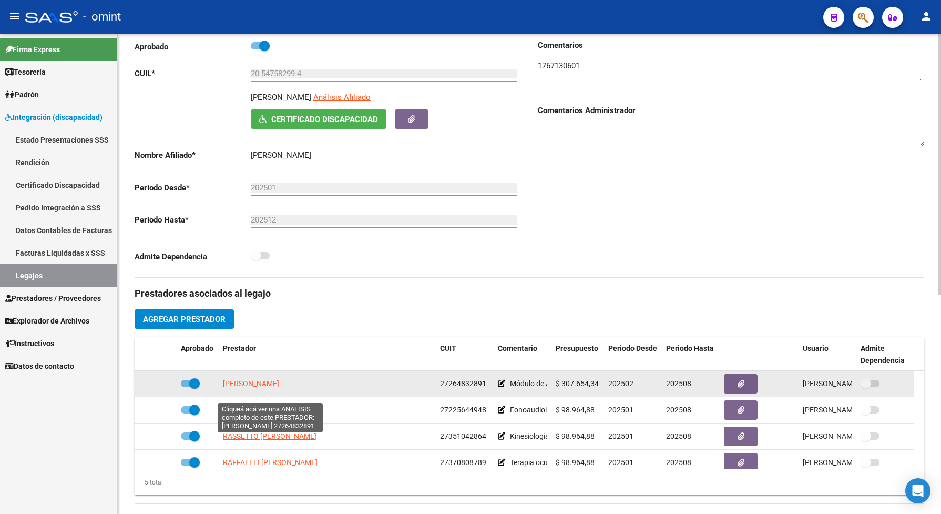
click at [261, 387] on span "LUCERO LUCIANA VERONICA" at bounding box center [251, 383] width 56 height 8
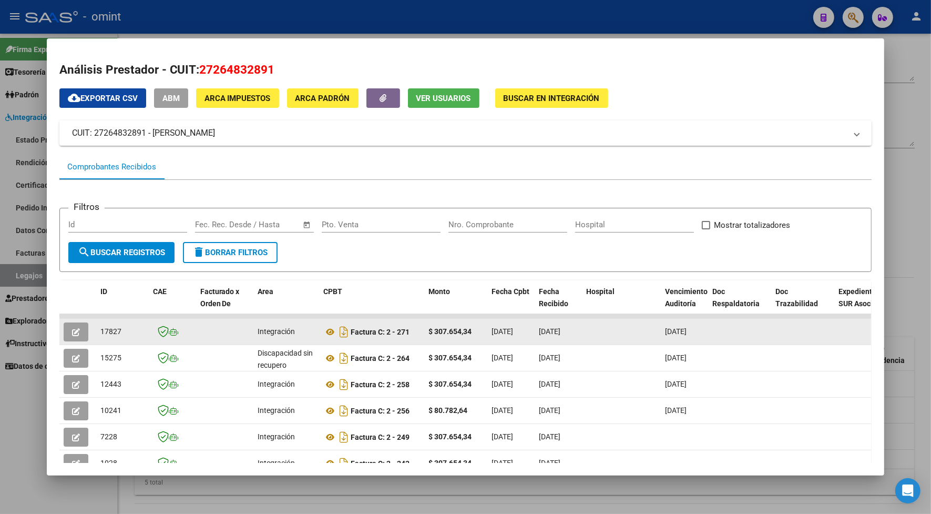
drag, startPoint x: 119, startPoint y: 332, endPoint x: 93, endPoint y: 329, distance: 27.0
click at [96, 329] on datatable-body-cell "17827" at bounding box center [122, 332] width 53 height 26
drag, startPoint x: 93, startPoint y: 329, endPoint x: 100, endPoint y: 327, distance: 8.0
drag, startPoint x: 100, startPoint y: 327, endPoint x: 75, endPoint y: 327, distance: 25.2
click at [75, 327] on button "button" at bounding box center [76, 331] width 25 height 19
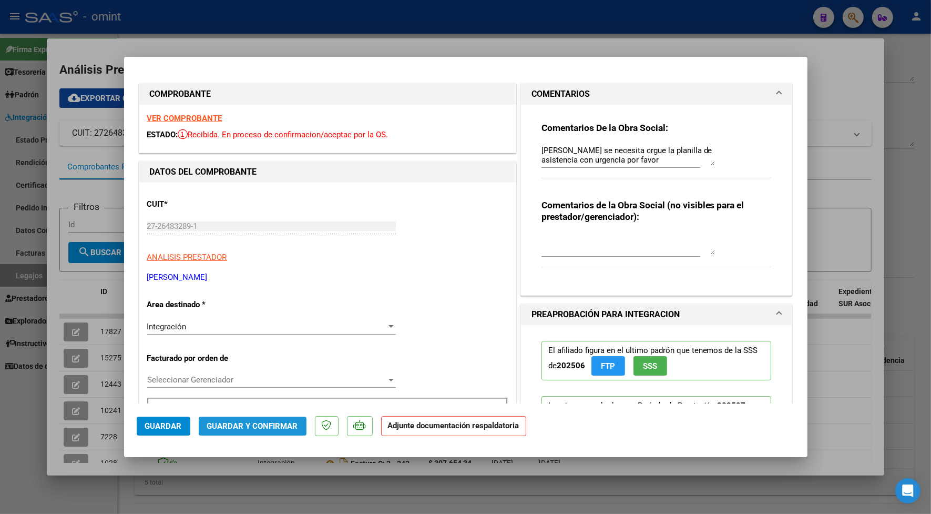
click at [276, 424] on span "Guardar y Confirmar" at bounding box center [252, 425] width 91 height 9
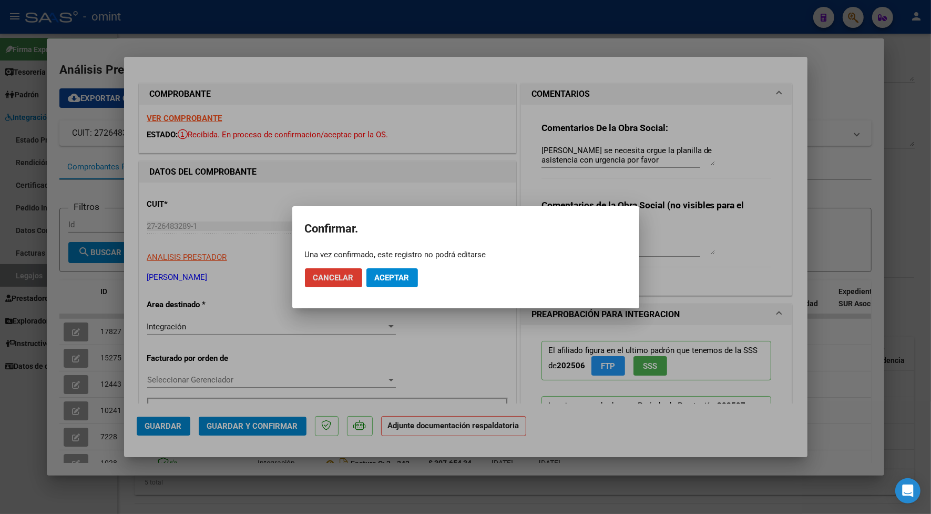
click at [390, 280] on span "Aceptar" at bounding box center [392, 277] width 35 height 9
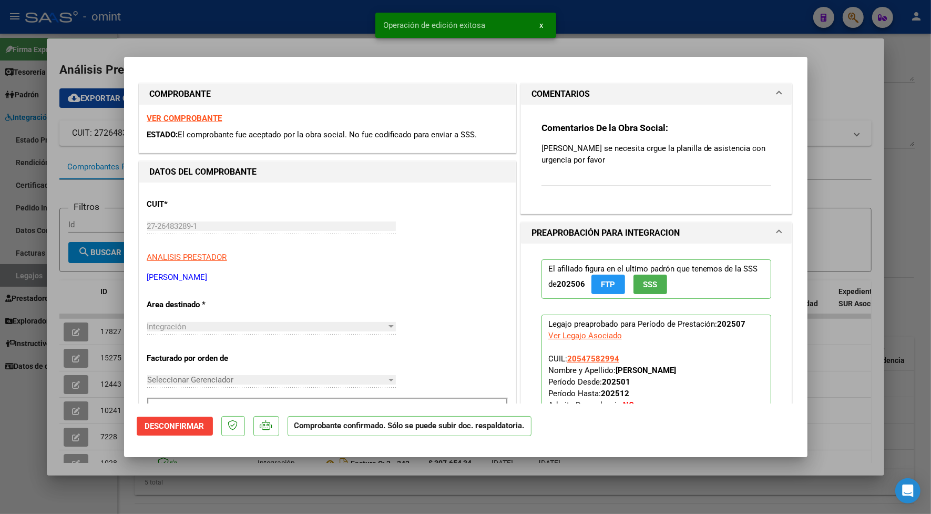
click at [299, 32] on div at bounding box center [465, 257] width 931 height 514
type input "$ 0,00"
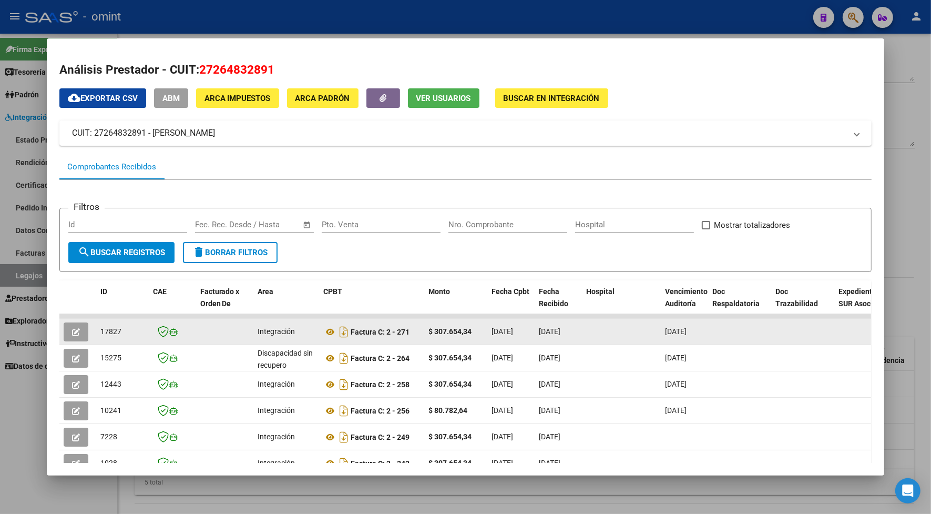
drag, startPoint x: 125, startPoint y: 327, endPoint x: 96, endPoint y: 334, distance: 29.6
click at [100, 334] on div "17827" at bounding box center [122, 331] width 44 height 12
copy span "17827"
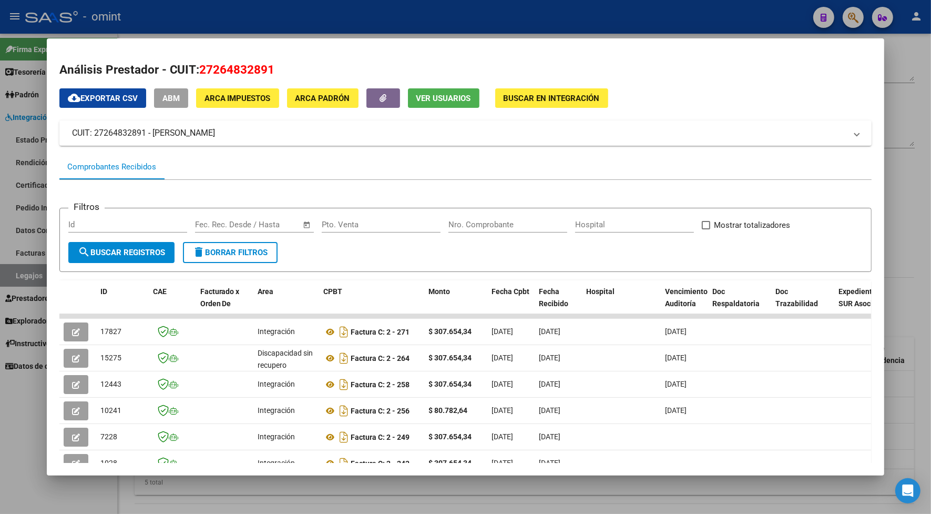
click at [249, 25] on div at bounding box center [465, 257] width 931 height 514
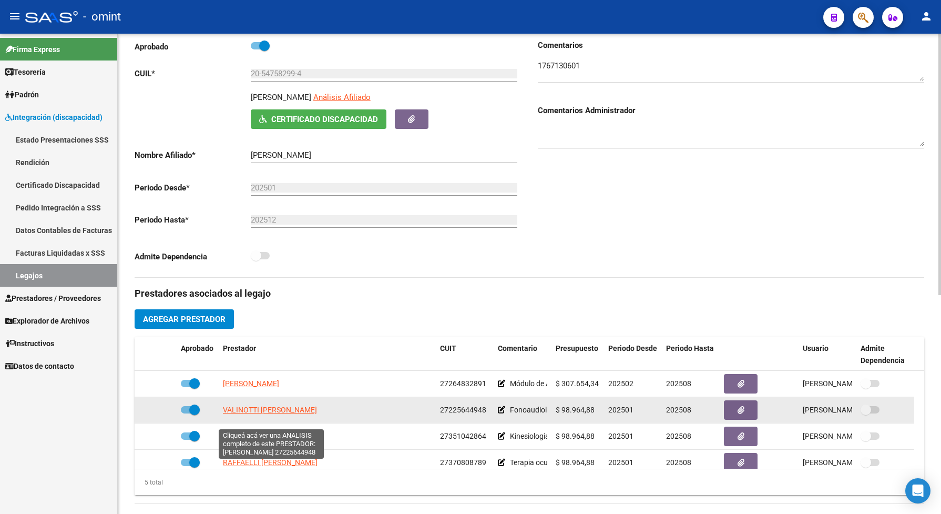
click at [304, 414] on span "VALINOTTI MARIELA CECILIA" at bounding box center [270, 409] width 94 height 8
type textarea "27225644948"
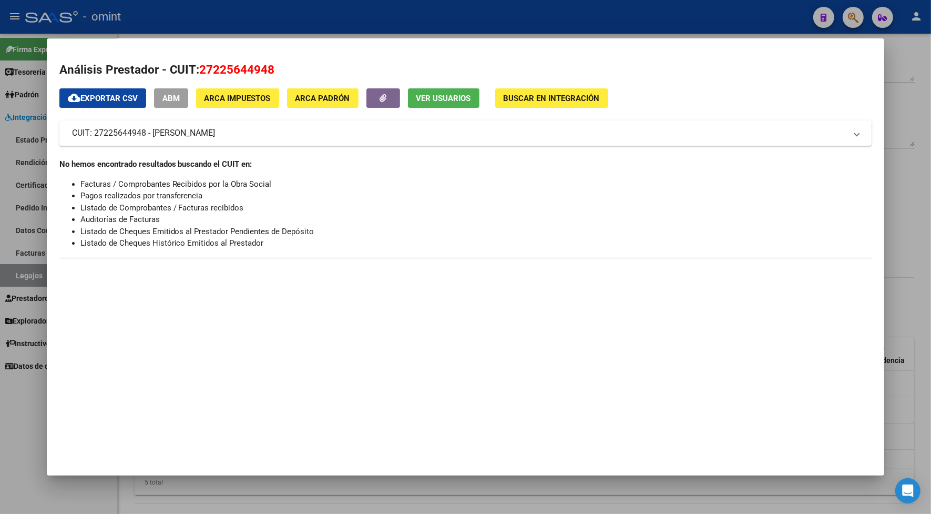
click at [262, 37] on div at bounding box center [465, 257] width 931 height 514
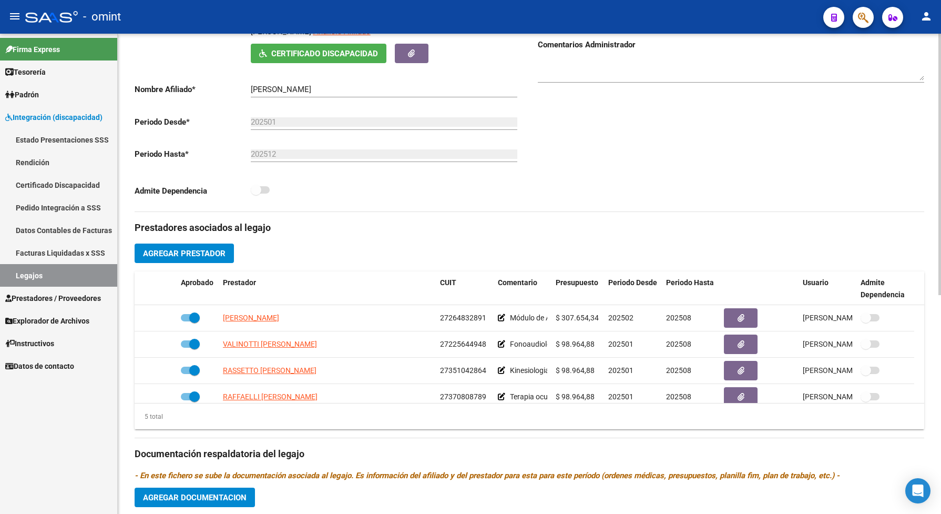
scroll to position [263, 0]
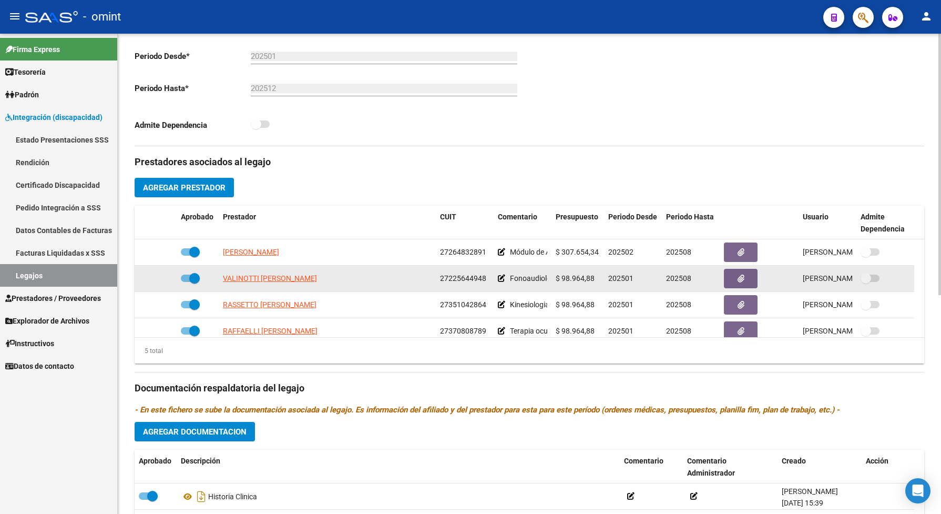
drag, startPoint x: 482, startPoint y: 290, endPoint x: 440, endPoint y: 291, distance: 42.1
click at [440, 282] on span "27225644948" at bounding box center [463, 278] width 46 height 8
drag, startPoint x: 440, startPoint y: 291, endPoint x: 446, endPoint y: 290, distance: 5.9
copy span "27225644948"
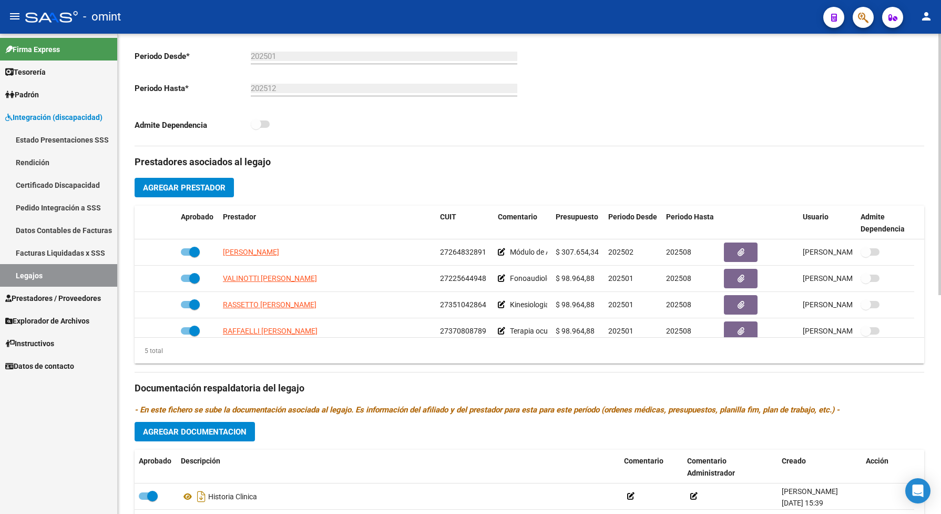
scroll to position [0, 0]
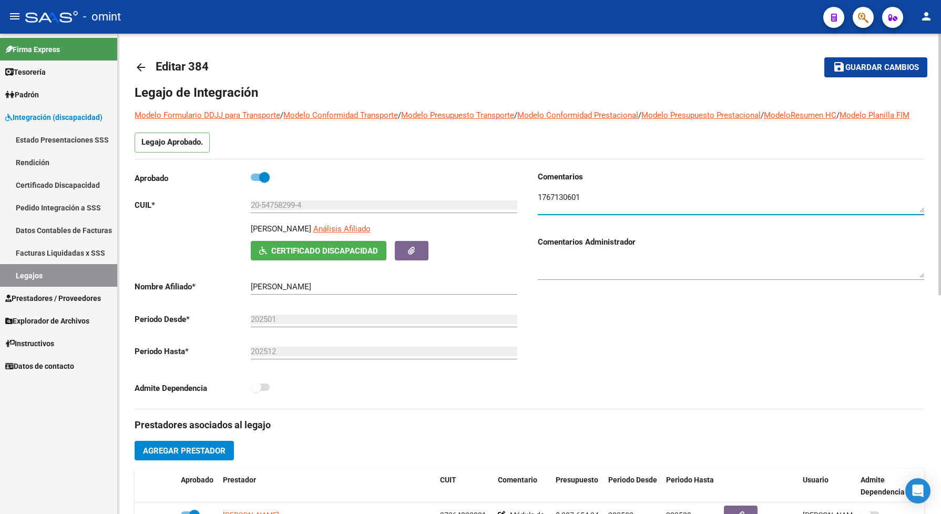
drag, startPoint x: 591, startPoint y: 207, endPoint x: 582, endPoint y: 208, distance: 9.0
click at [582, 208] on textarea at bounding box center [731, 201] width 386 height 21
drag, startPoint x: 307, startPoint y: 217, endPoint x: 250, endPoint y: 216, distance: 57.3
click at [251, 210] on input "20-54758299-4" at bounding box center [384, 204] width 266 height 9
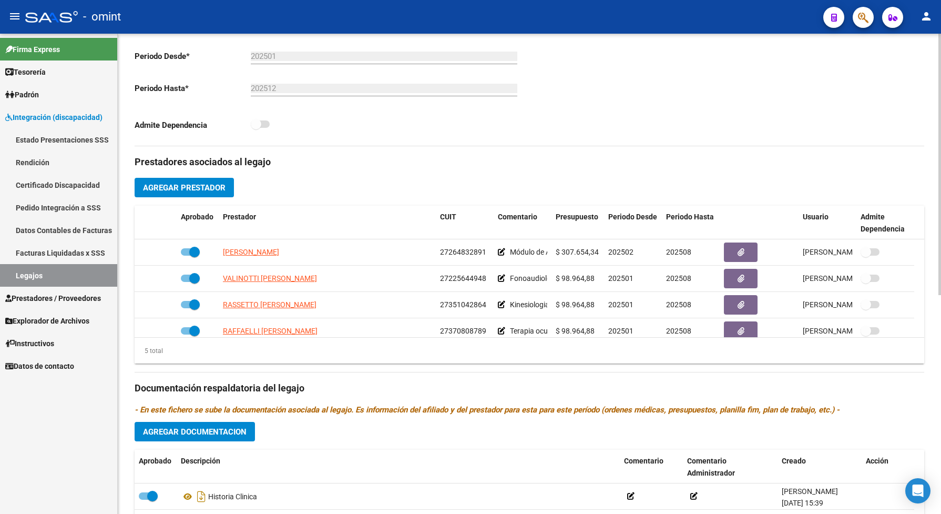
scroll to position [131, 0]
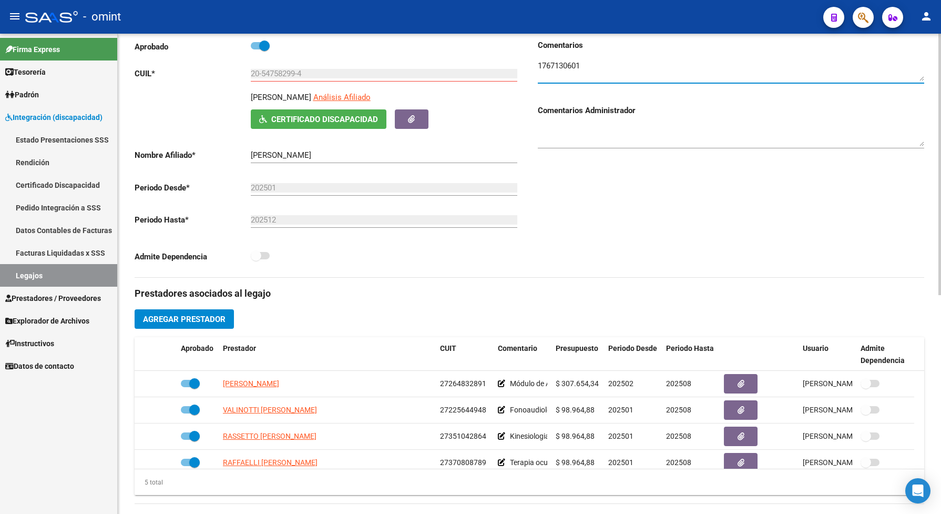
drag, startPoint x: 594, startPoint y: 74, endPoint x: 532, endPoint y: 73, distance: 62.0
click at [532, 73] on div "Comentarios Comentarios Administrador" at bounding box center [726, 158] width 395 height 238
click at [677, 259] on div "Comentarios Comentarios Administrador" at bounding box center [726, 158] width 395 height 238
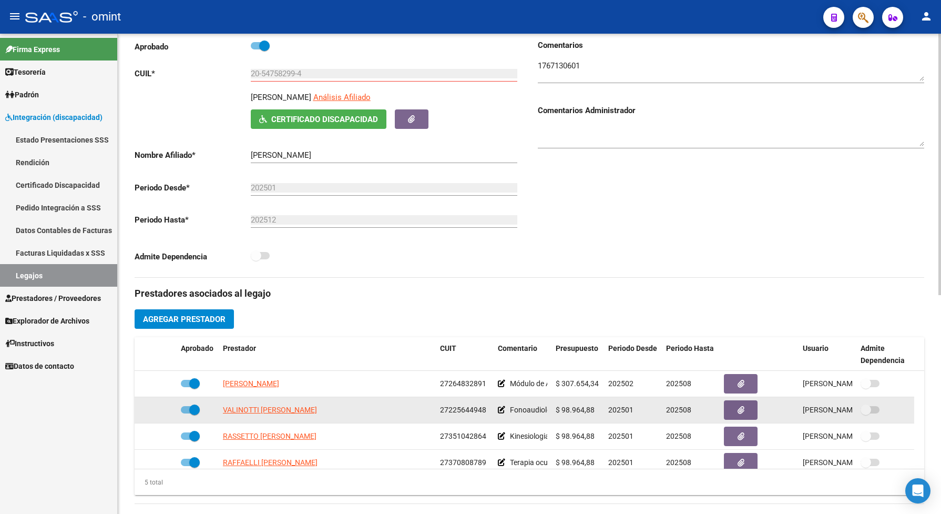
drag, startPoint x: 484, startPoint y: 418, endPoint x: 435, endPoint y: 419, distance: 48.9
click at [436, 419] on datatable-body-cell "27225644948" at bounding box center [465, 410] width 58 height 26
drag, startPoint x: 435, startPoint y: 419, endPoint x: 445, endPoint y: 422, distance: 10.2
copy span "27225644948"
click at [186, 413] on span at bounding box center [190, 409] width 19 height 7
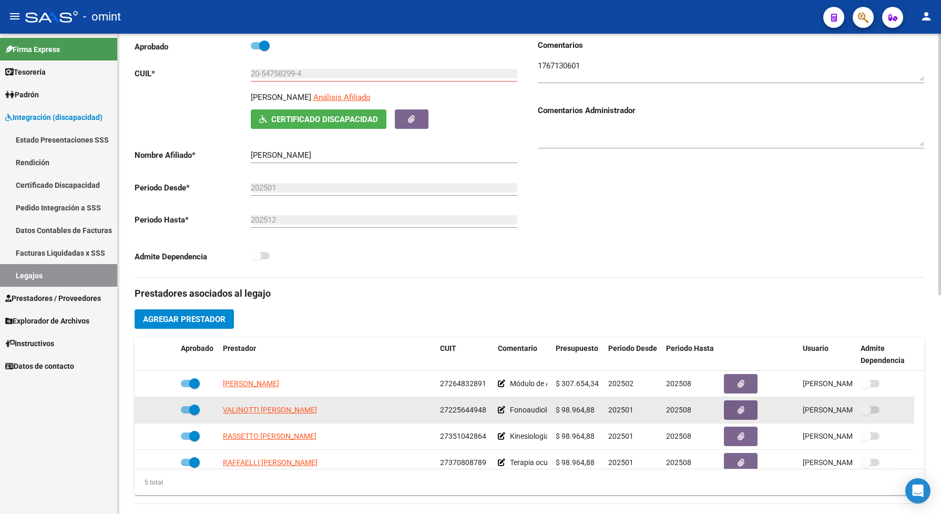
click at [186, 414] on input "checkbox" at bounding box center [186, 413] width 1 height 1
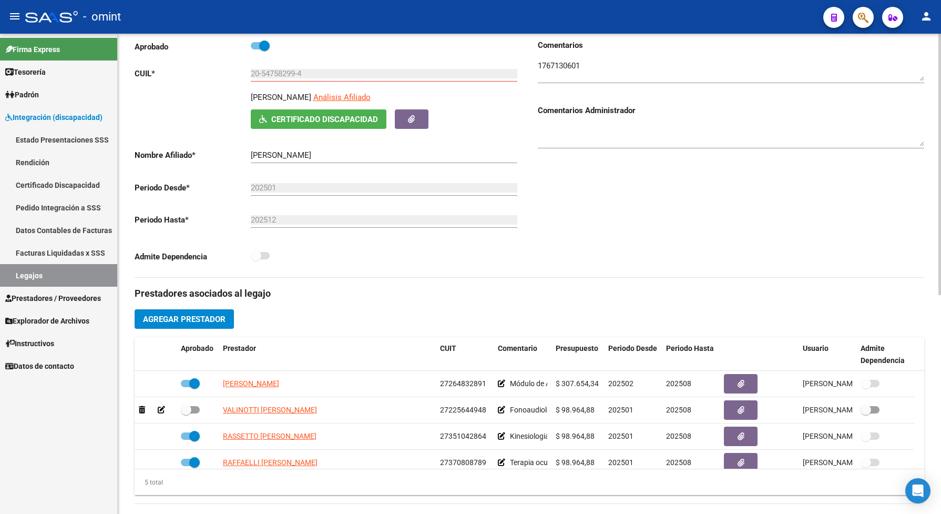
click at [619, 247] on div "Comentarios Comentarios Administrador" at bounding box center [726, 158] width 395 height 238
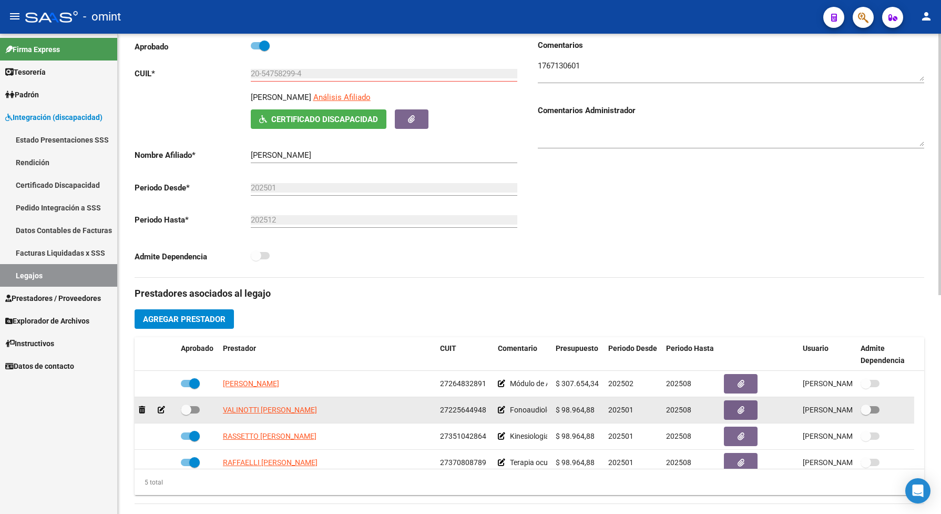
click at [194, 413] on span at bounding box center [190, 409] width 19 height 7
click at [186, 414] on input "checkbox" at bounding box center [186, 413] width 1 height 1
checkbox input "true"
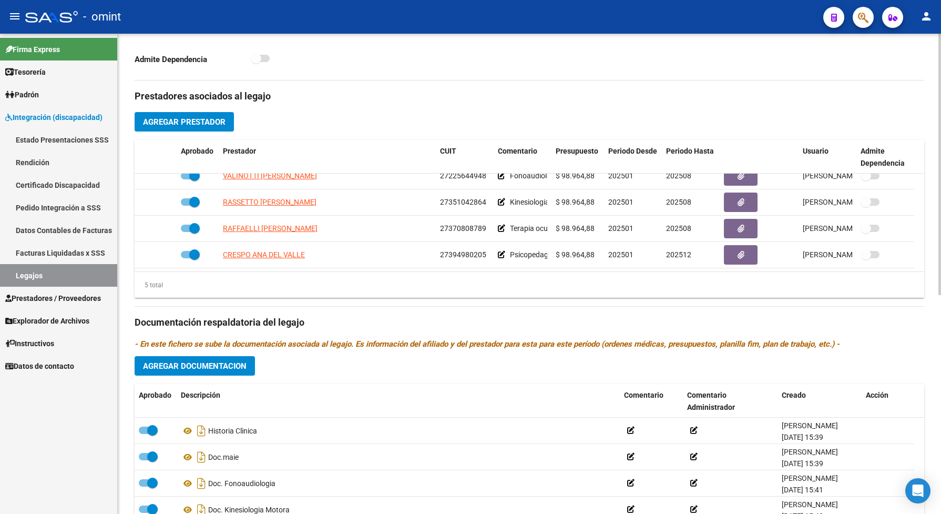
scroll to position [0, 0]
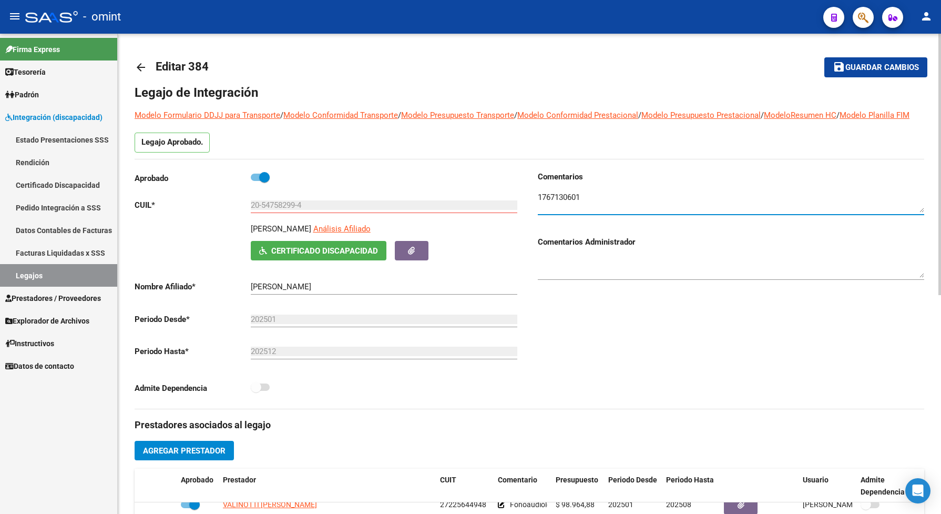
drag, startPoint x: 584, startPoint y: 206, endPoint x: 539, endPoint y: 209, distance: 45.4
click at [539, 209] on textarea at bounding box center [731, 201] width 386 height 21
click at [586, 324] on div "Comentarios Comentarios Administrador" at bounding box center [726, 290] width 395 height 238
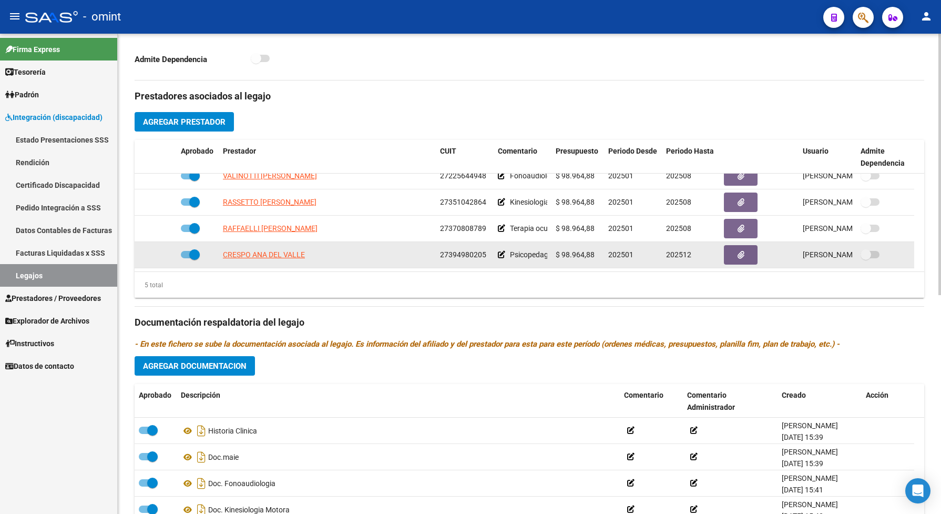
scroll to position [394, 0]
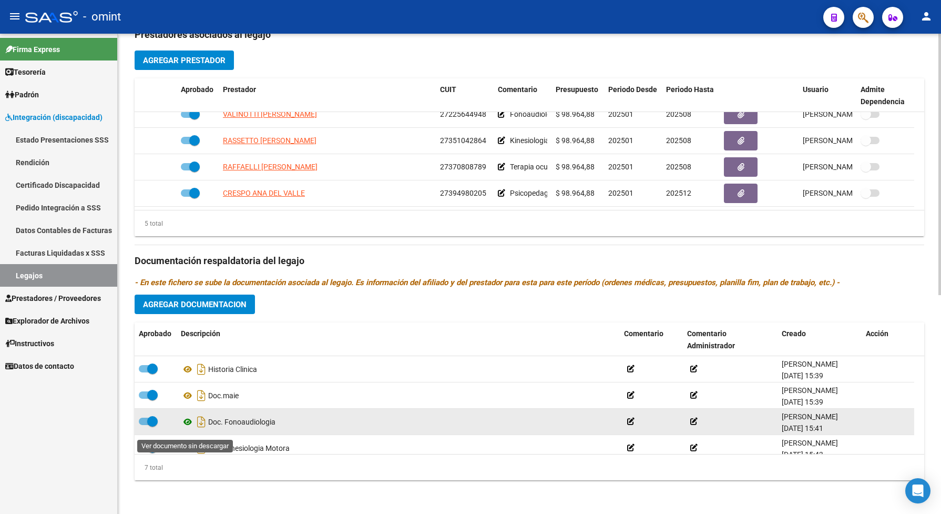
click at [189, 427] on icon at bounding box center [188, 421] width 14 height 13
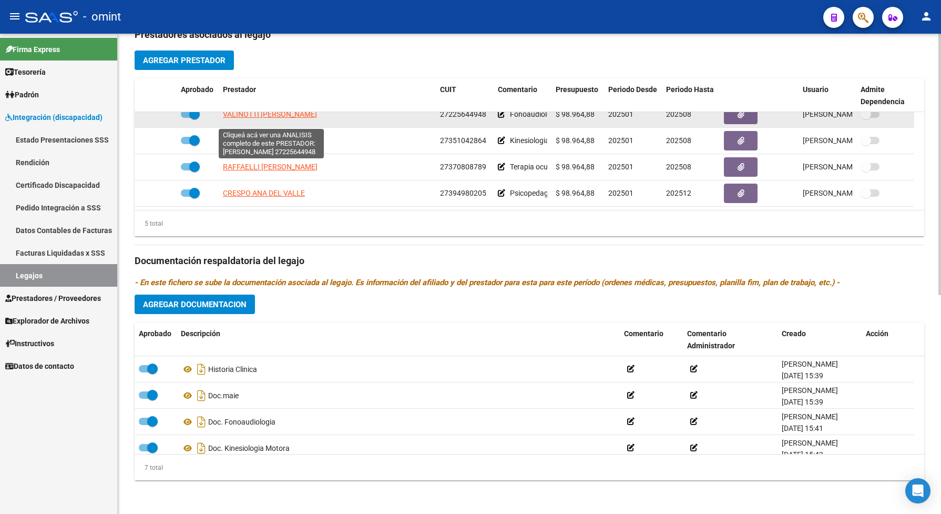
click at [311, 118] on span "VALINOTTI MARIELA CECILIA" at bounding box center [270, 114] width 94 height 8
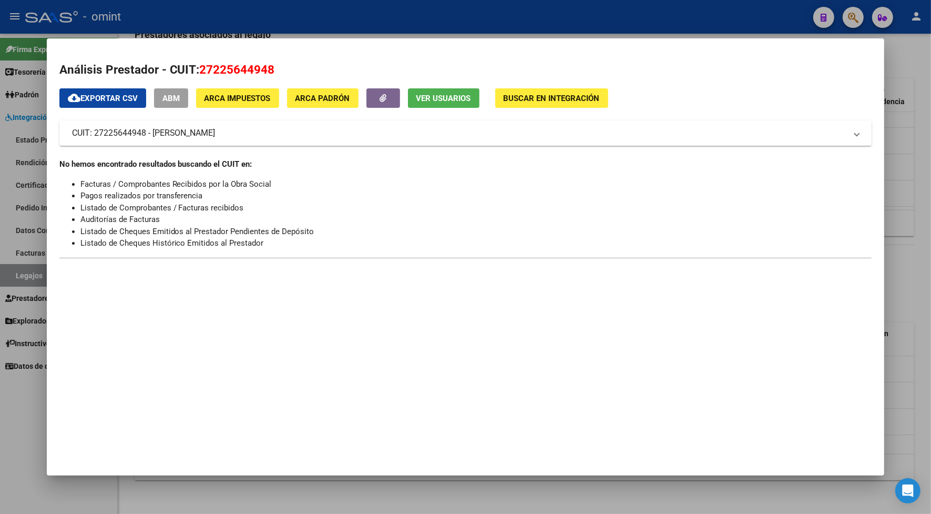
click at [313, 29] on div at bounding box center [465, 257] width 931 height 514
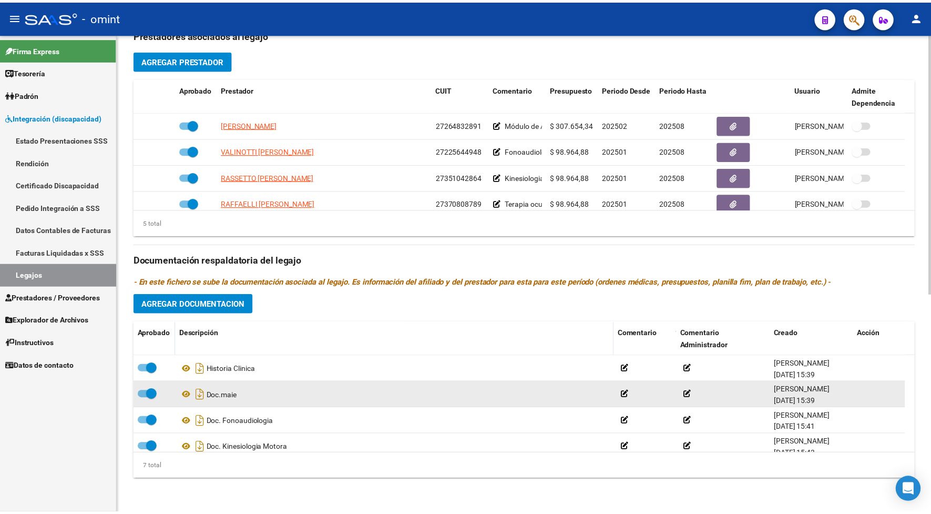
scroll to position [131, 0]
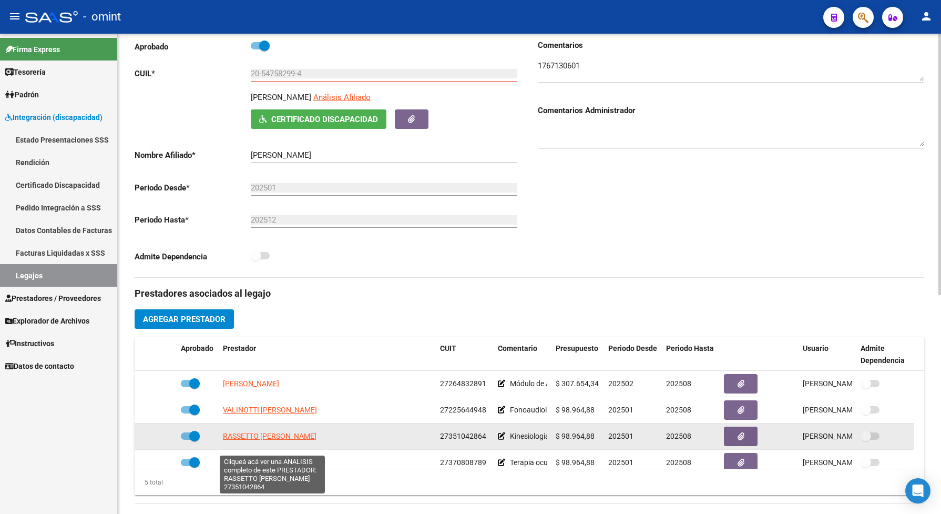
click at [261, 440] on span "RASSETTO MARIA AGUSTINA" at bounding box center [270, 436] width 94 height 8
type textarea "27351042864"
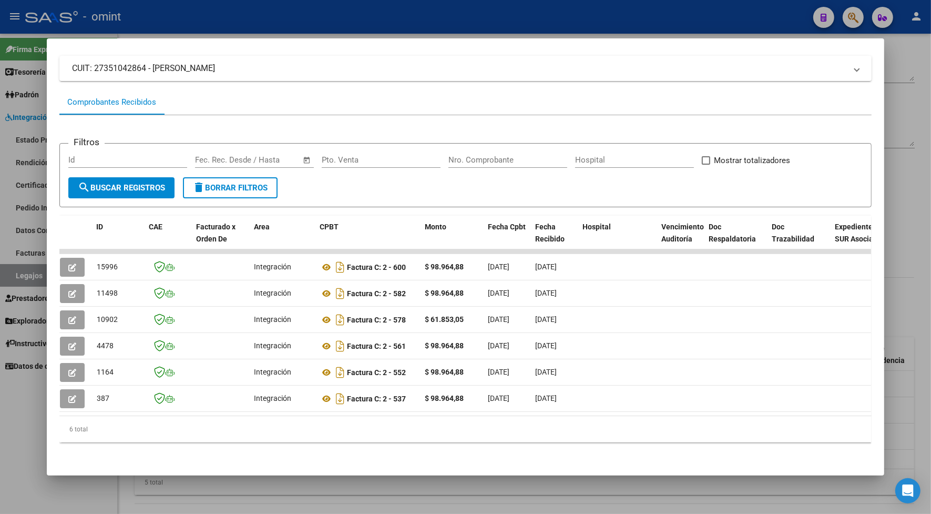
scroll to position [0, 0]
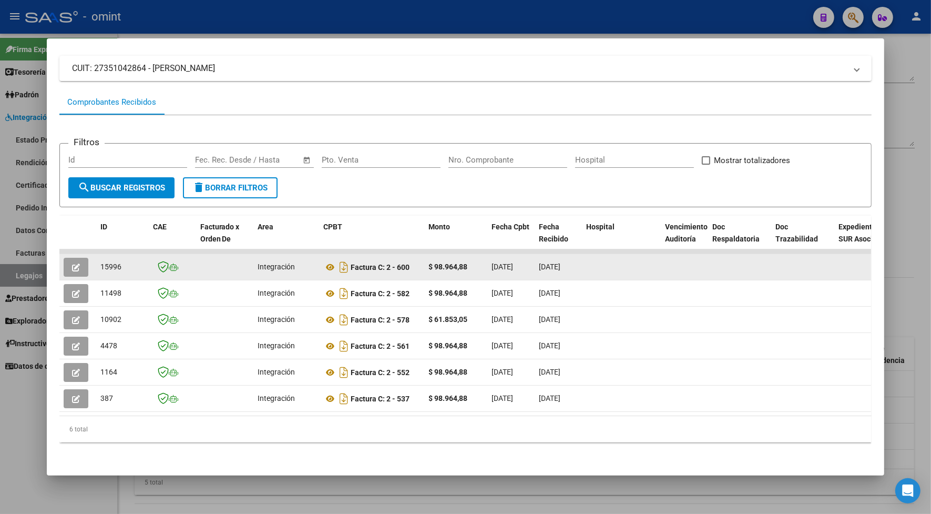
click at [72, 263] on icon "button" at bounding box center [76, 267] width 8 height 8
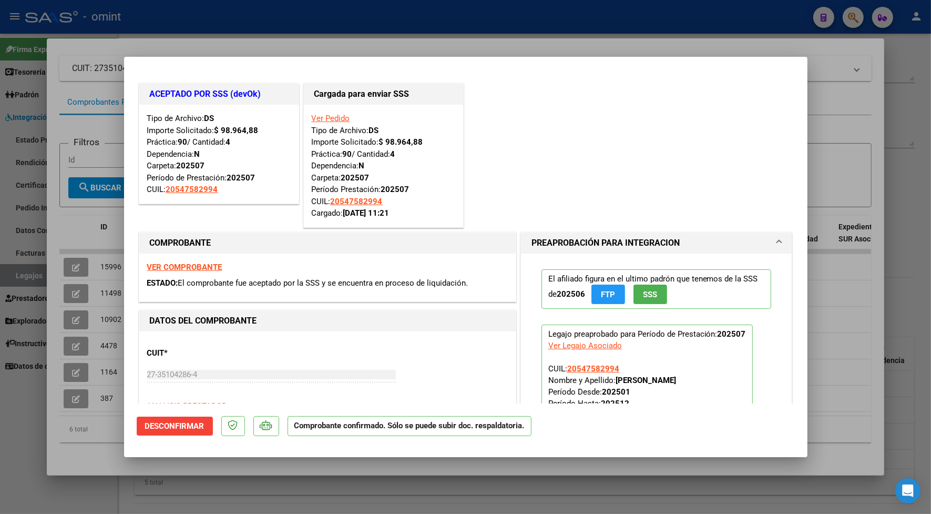
click at [217, 43] on div at bounding box center [465, 257] width 931 height 514
type input "$ 0,00"
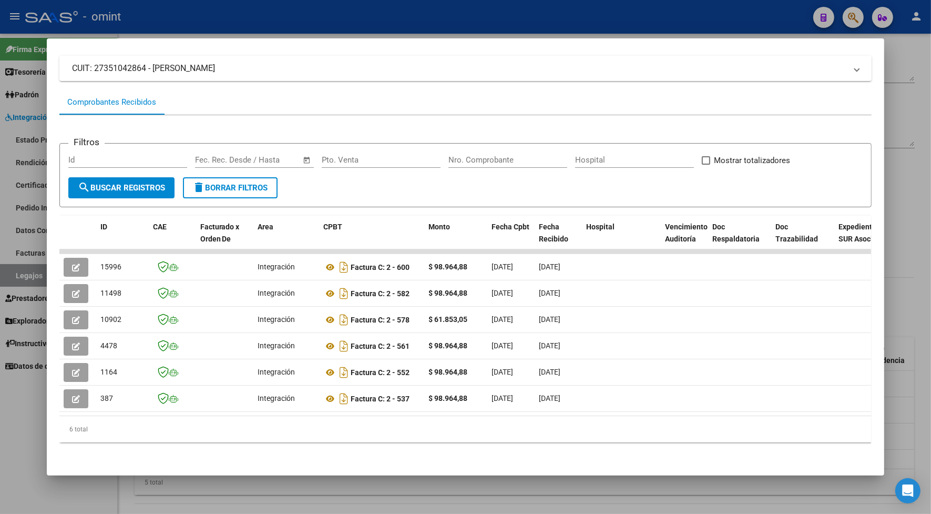
click at [266, 16] on div at bounding box center [465, 257] width 931 height 514
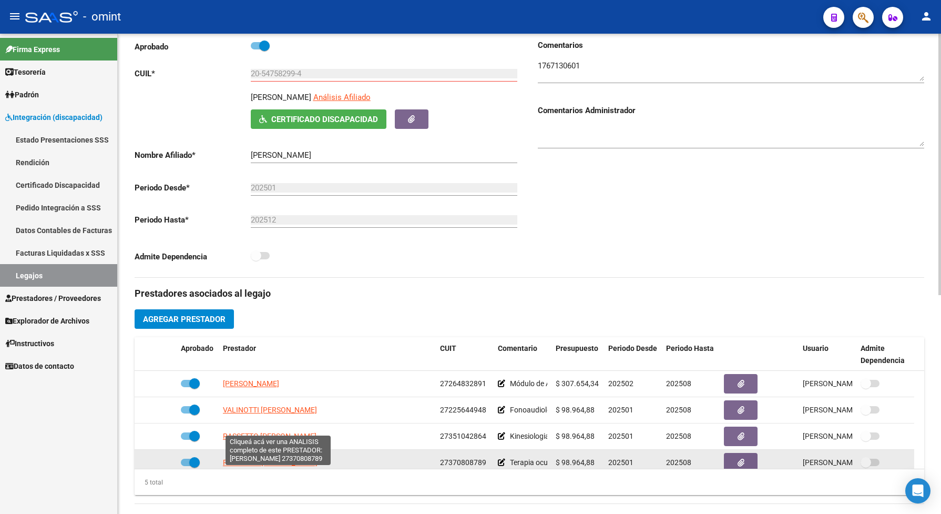
click at [287, 466] on span "RAFFAELLI ANABELLA AGUSTINA" at bounding box center [270, 462] width 95 height 8
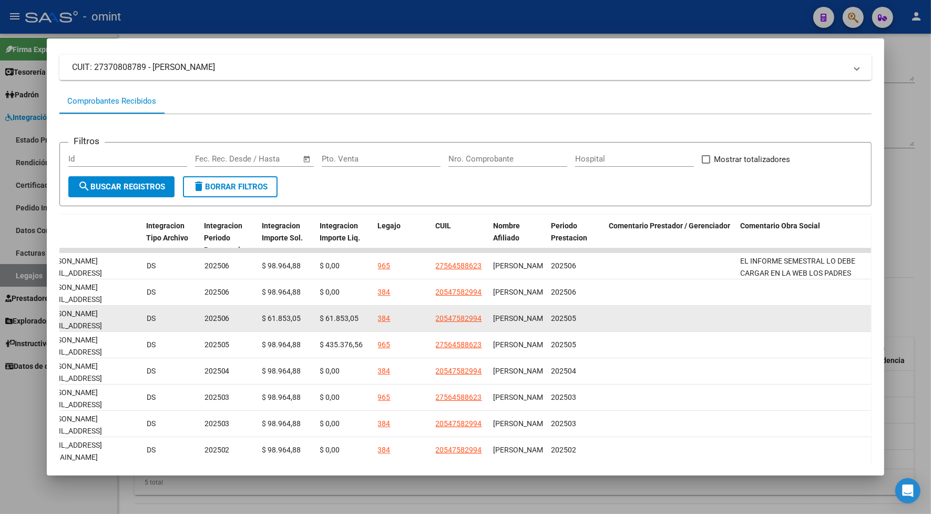
scroll to position [126, 0]
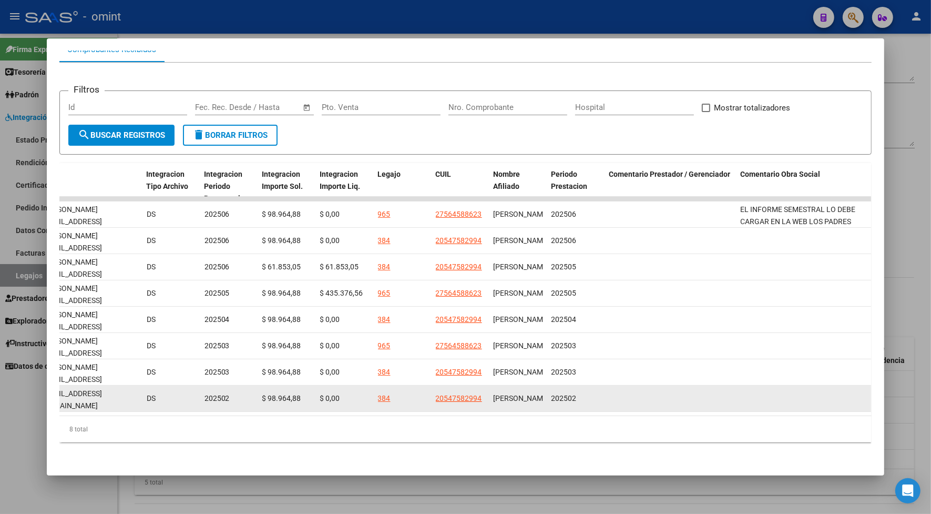
click at [686, 388] on datatable-body-cell at bounding box center [670, 398] width 131 height 26
click at [678, 388] on datatable-body-cell at bounding box center [670, 398] width 131 height 26
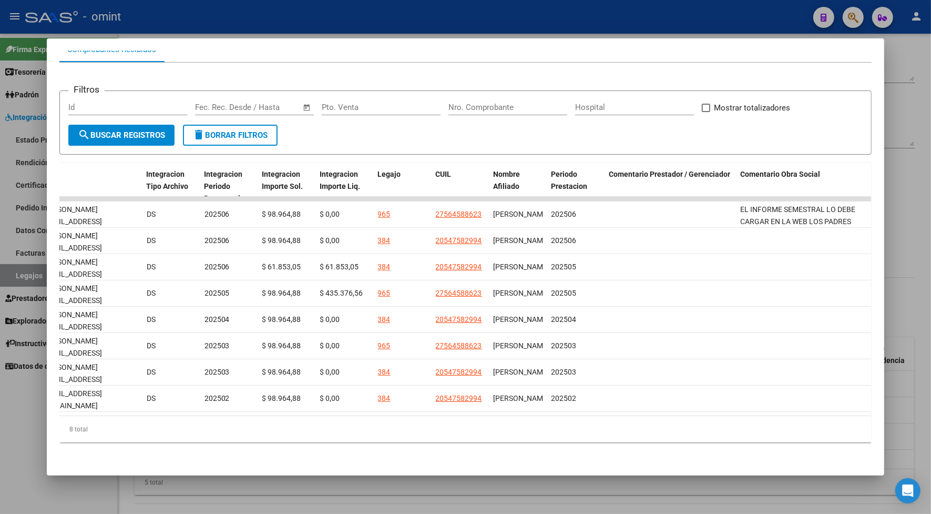
click at [386, 24] on div at bounding box center [465, 257] width 931 height 514
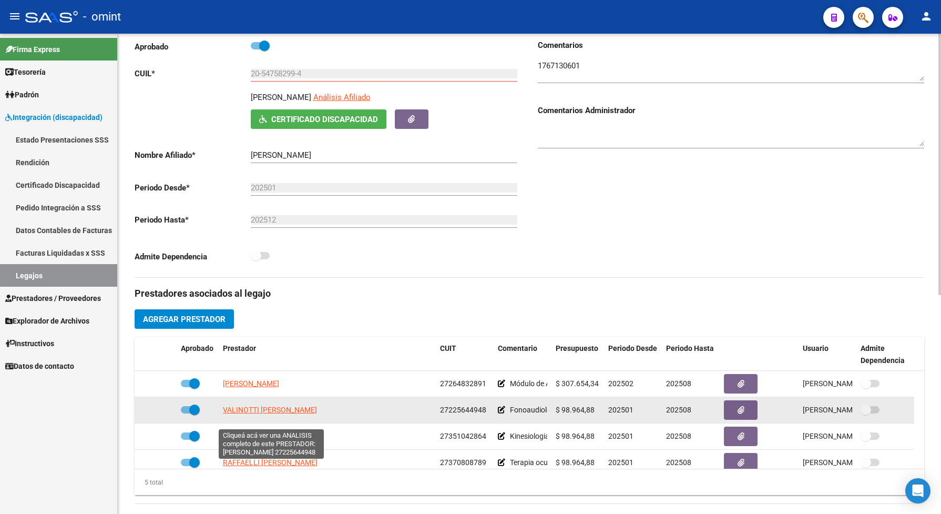
click at [273, 414] on span "VALINOTTI MARIELA CECILIA" at bounding box center [270, 409] width 94 height 8
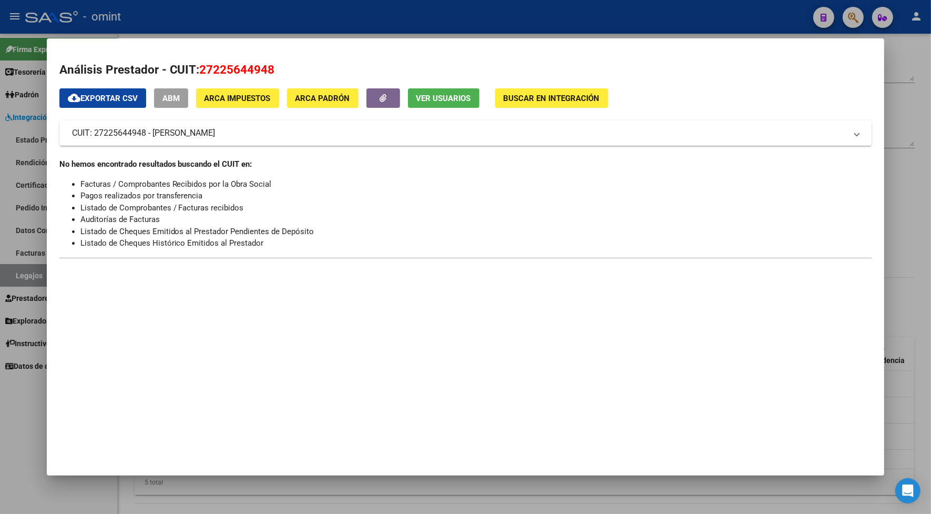
click at [254, 13] on div at bounding box center [465, 257] width 931 height 514
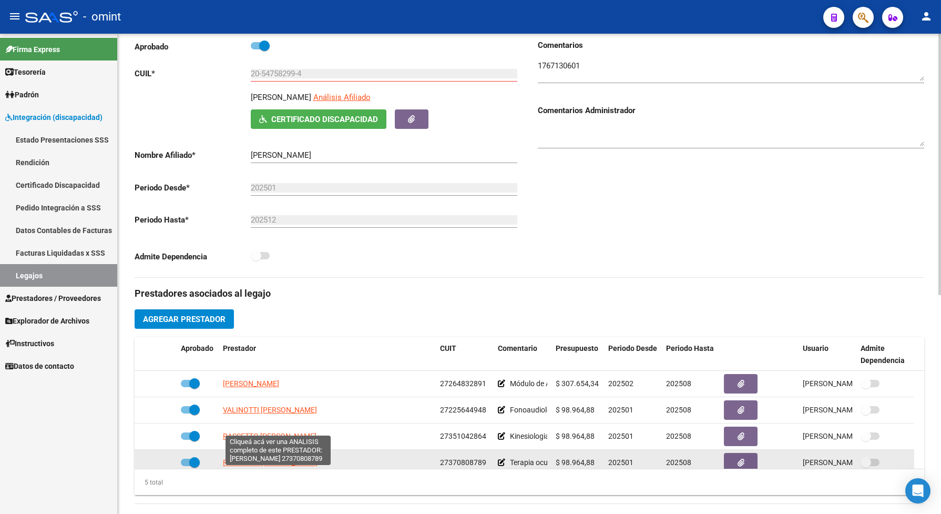
click at [268, 466] on span "RAFFAELLI ANABELLA AGUSTINA" at bounding box center [270, 462] width 95 height 8
type textarea "27370808789"
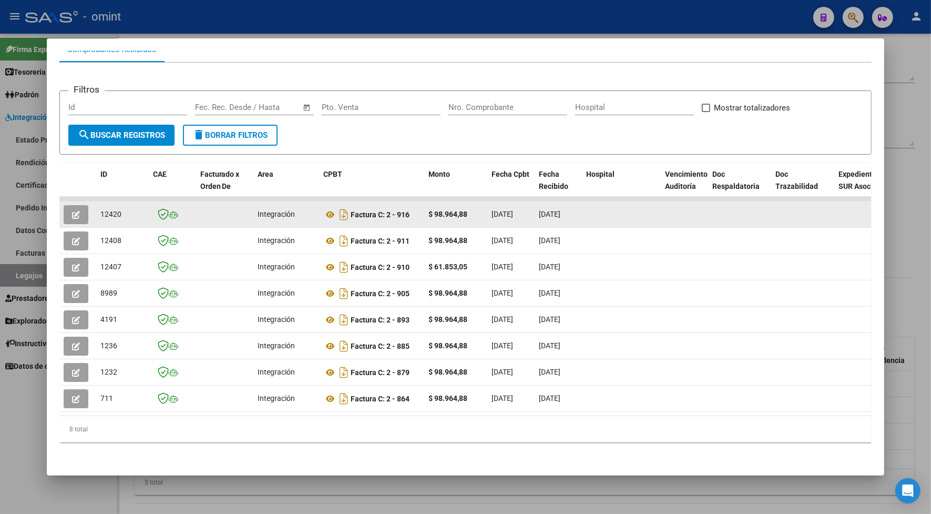
click at [80, 205] on button "button" at bounding box center [76, 214] width 25 height 19
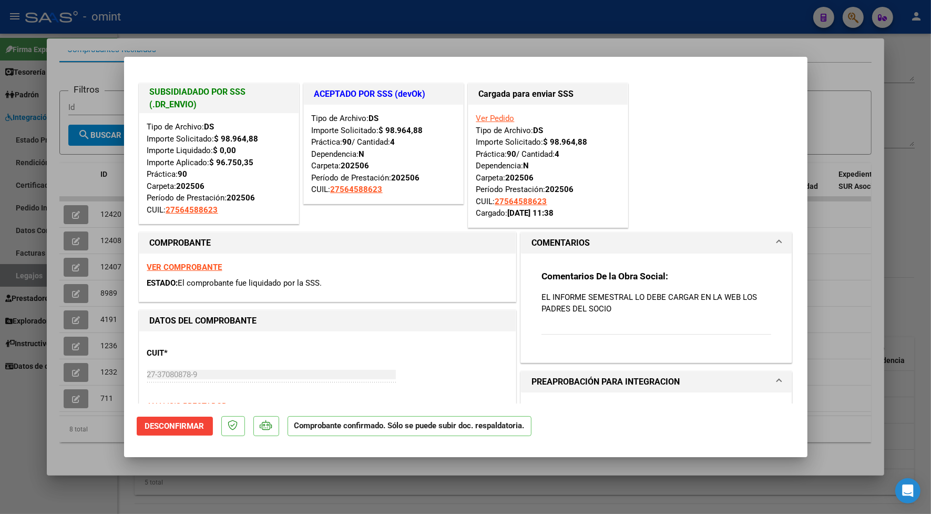
click at [340, 25] on div at bounding box center [465, 257] width 931 height 514
type input "$ 0,00"
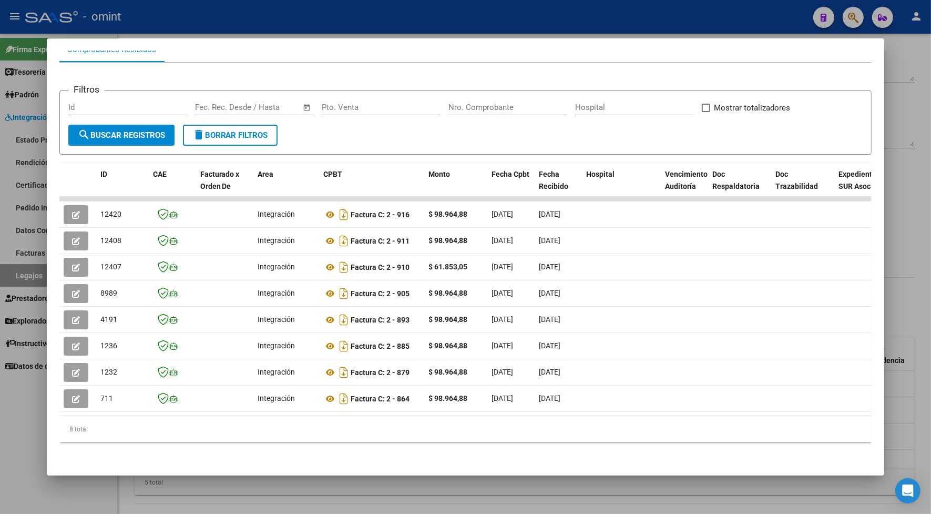
click at [326, 23] on div at bounding box center [465, 257] width 931 height 514
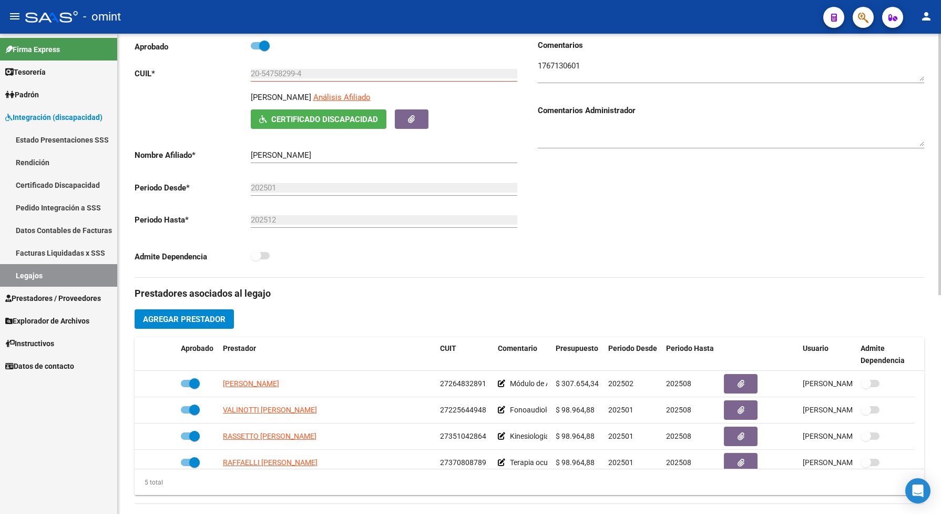
scroll to position [0, 0]
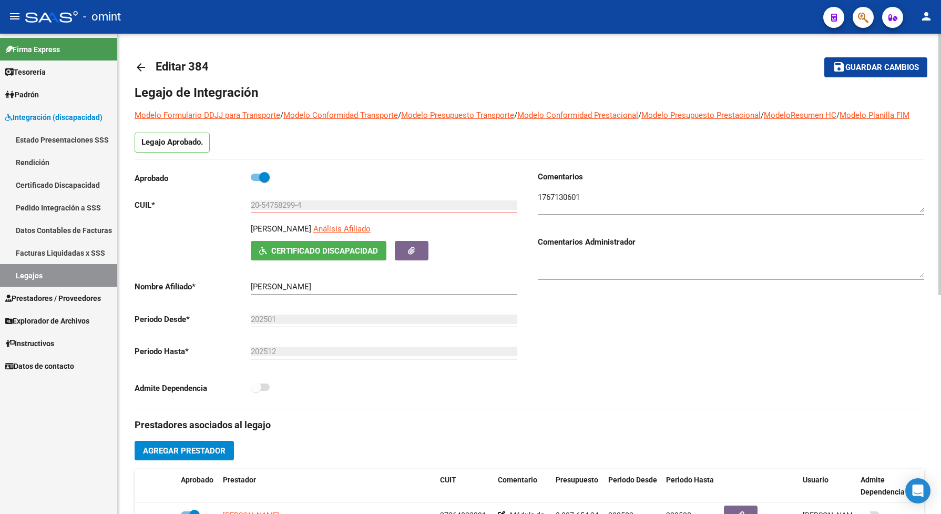
click at [869, 65] on span "Guardar cambios" at bounding box center [882, 67] width 74 height 9
click at [870, 59] on button "save Guardar cambios" at bounding box center [875, 66] width 103 height 19
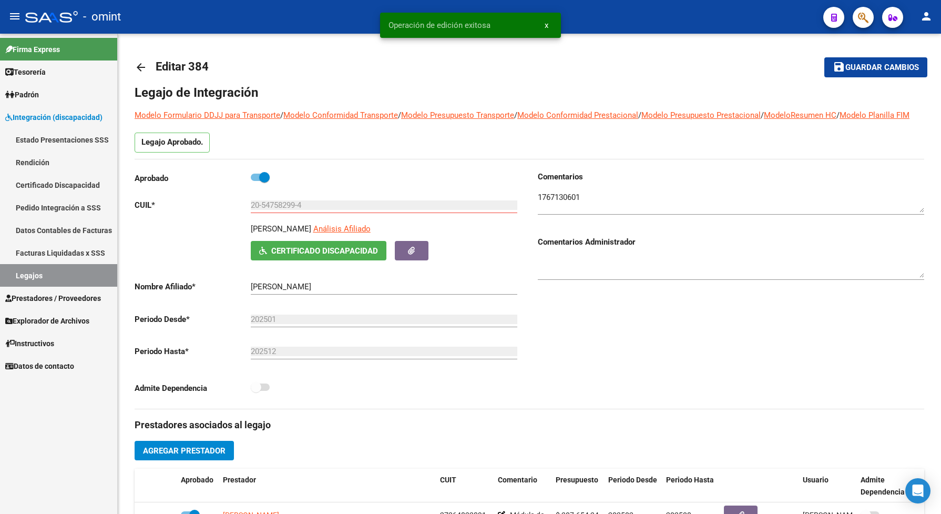
click at [68, 279] on link "Legajos" at bounding box center [58, 275] width 117 height 23
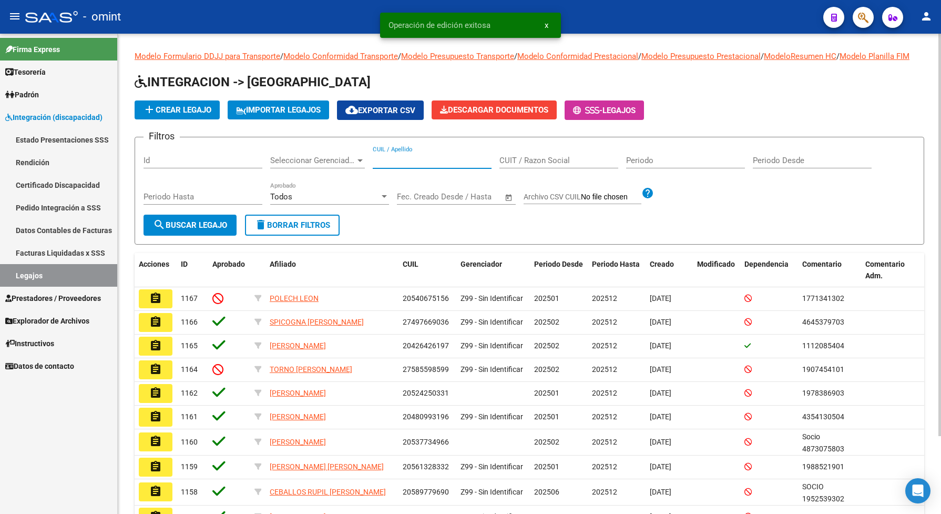
click at [397, 165] on input "CUIL / Apellido" at bounding box center [432, 160] width 119 height 9
paste input "20583368907"
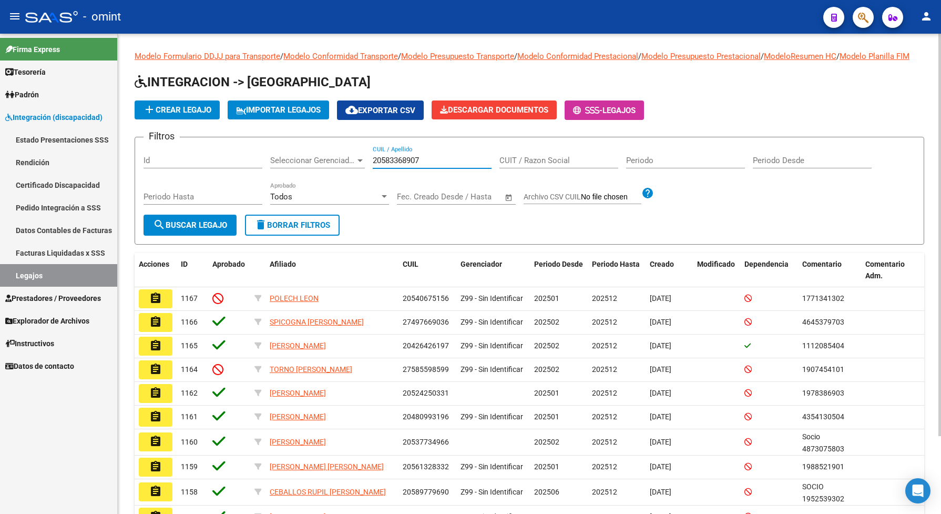
type input "20583368907"
click at [178, 230] on span "search Buscar Legajo" at bounding box center [190, 224] width 74 height 9
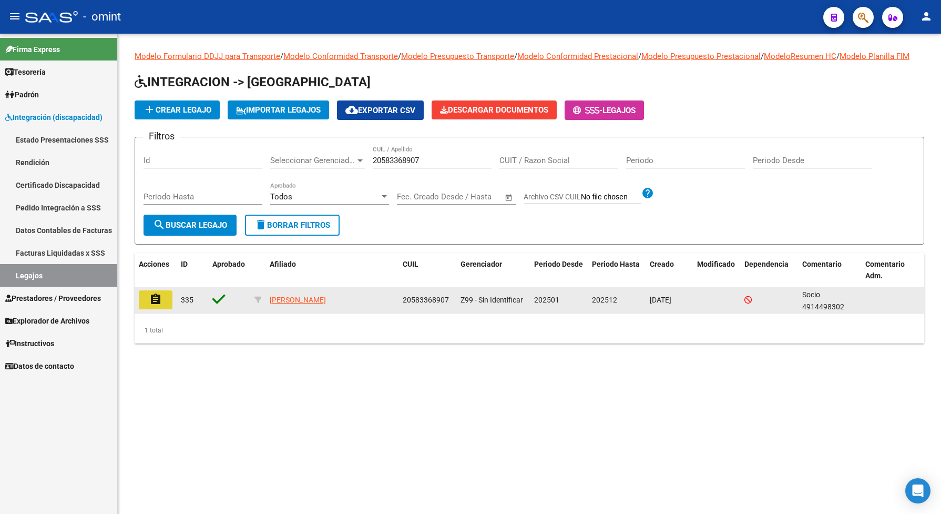
click at [156, 305] on mat-icon "assignment" at bounding box center [155, 299] width 13 height 13
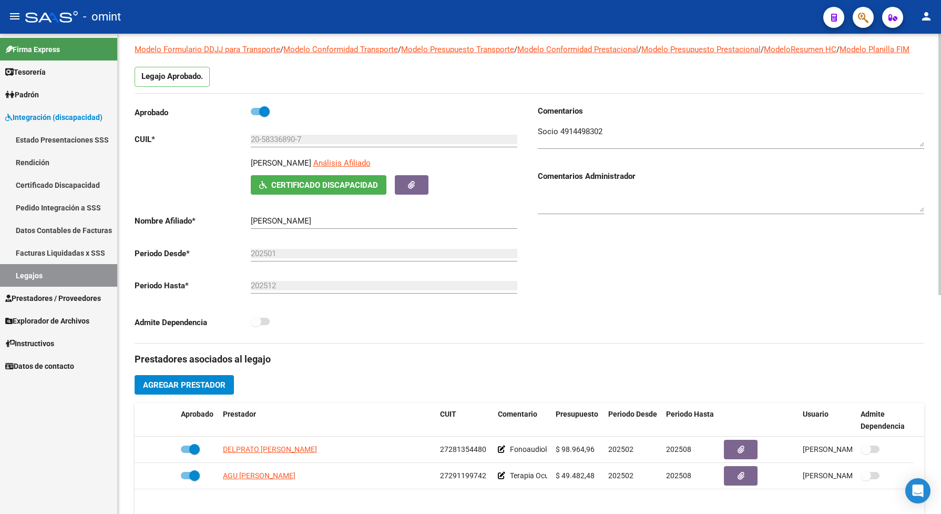
scroll to position [131, 0]
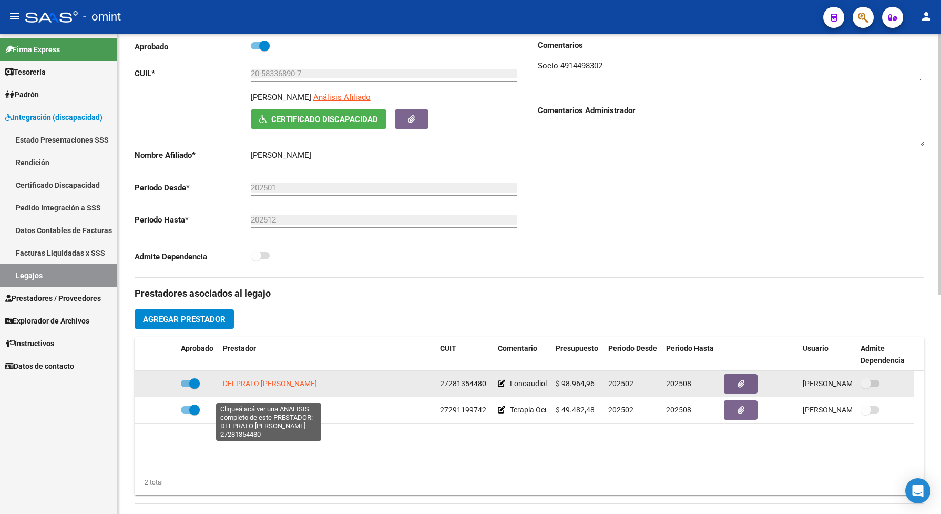
click at [272, 387] on span "DELPRATO MARIA EUGENIA" at bounding box center [270, 383] width 94 height 8
type textarea "27281354480"
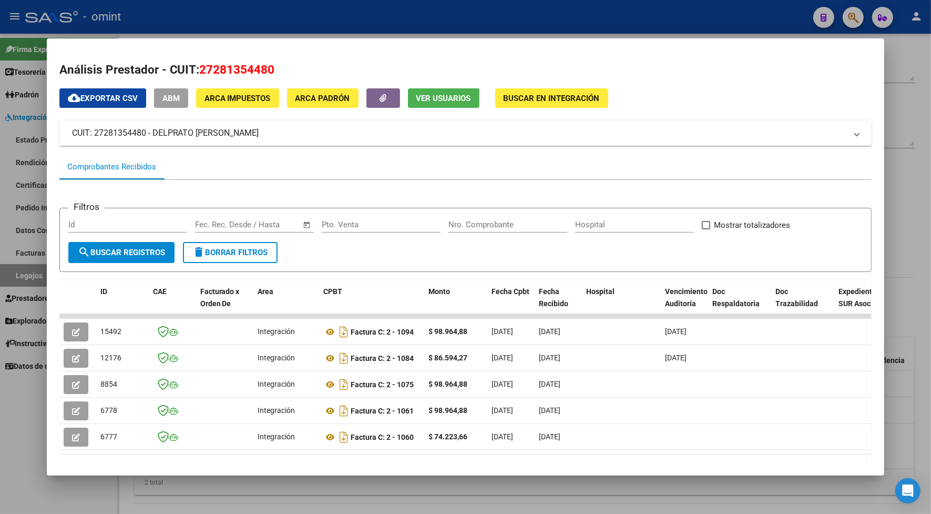
click at [430, 15] on div at bounding box center [465, 257] width 931 height 514
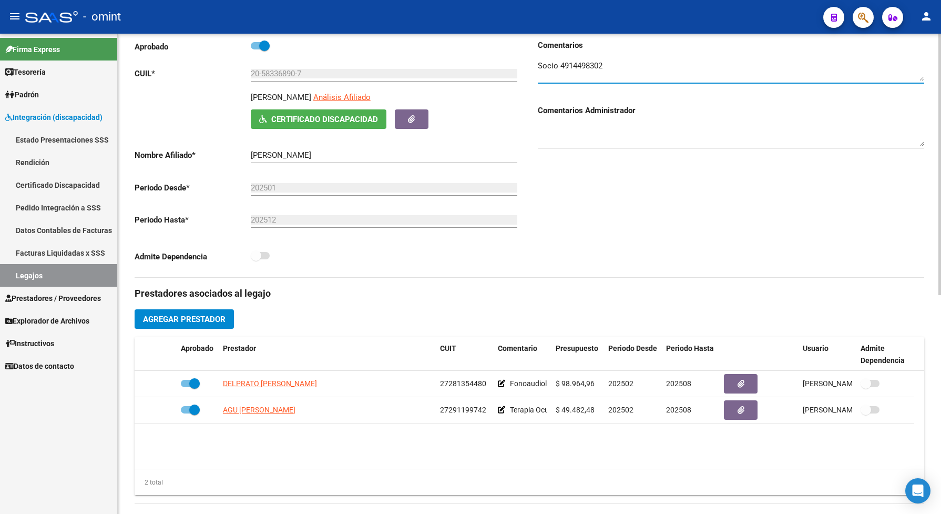
drag, startPoint x: 602, startPoint y: 79, endPoint x: 560, endPoint y: 79, distance: 42.1
click at [560, 79] on textarea at bounding box center [731, 70] width 386 height 21
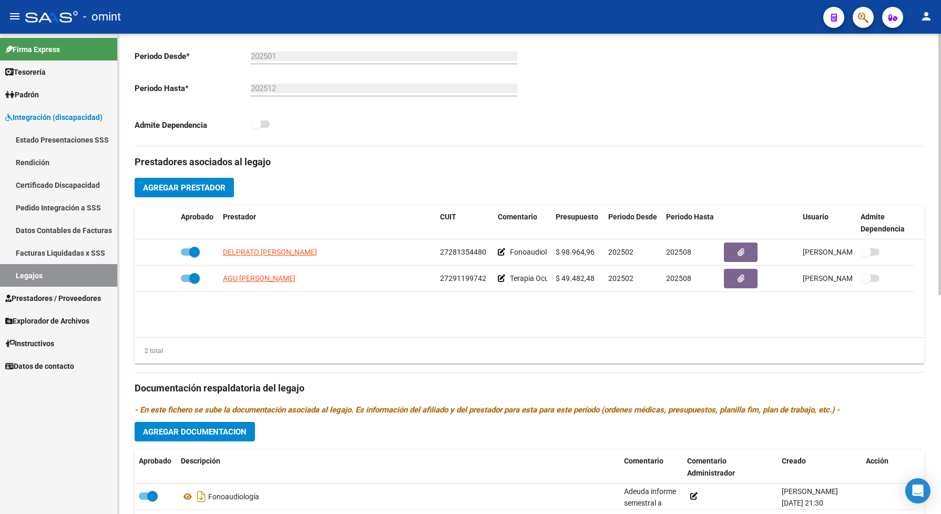
scroll to position [197, 0]
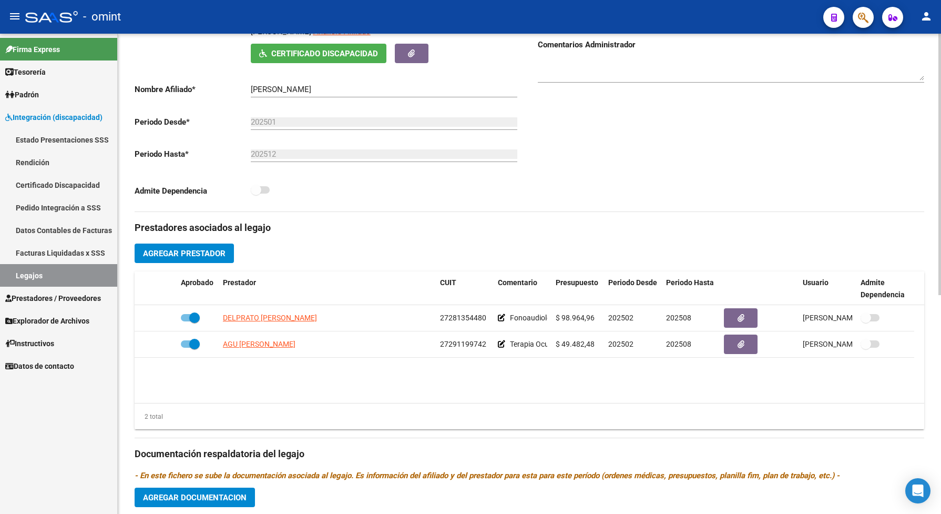
click at [201, 258] on span "Agregar Prestador" at bounding box center [184, 253] width 83 height 9
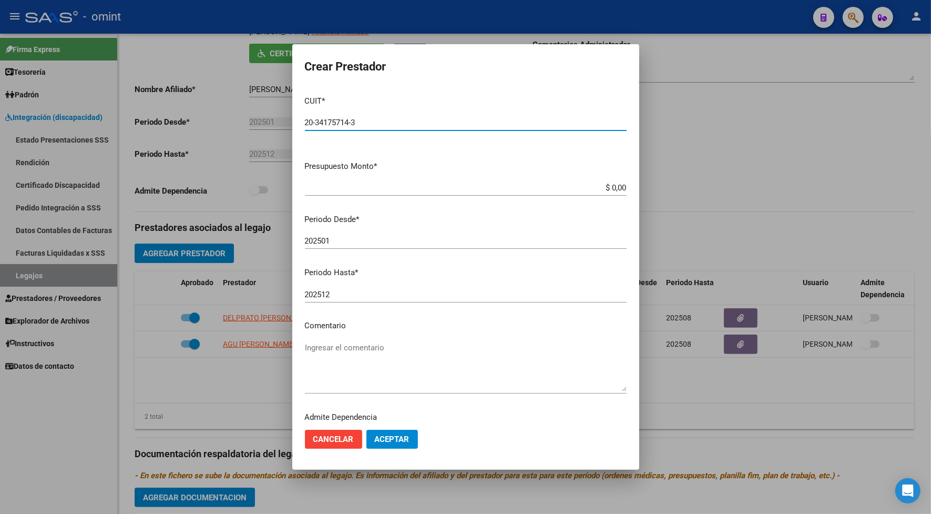
type input "20-34175714-3"
drag, startPoint x: 615, startPoint y: 187, endPoint x: 597, endPoint y: 187, distance: 17.9
click at [597, 187] on input "$ 0,00" at bounding box center [466, 187] width 322 height 9
type input "$ 49.482,44"
click at [333, 243] on input "202501" at bounding box center [466, 240] width 322 height 9
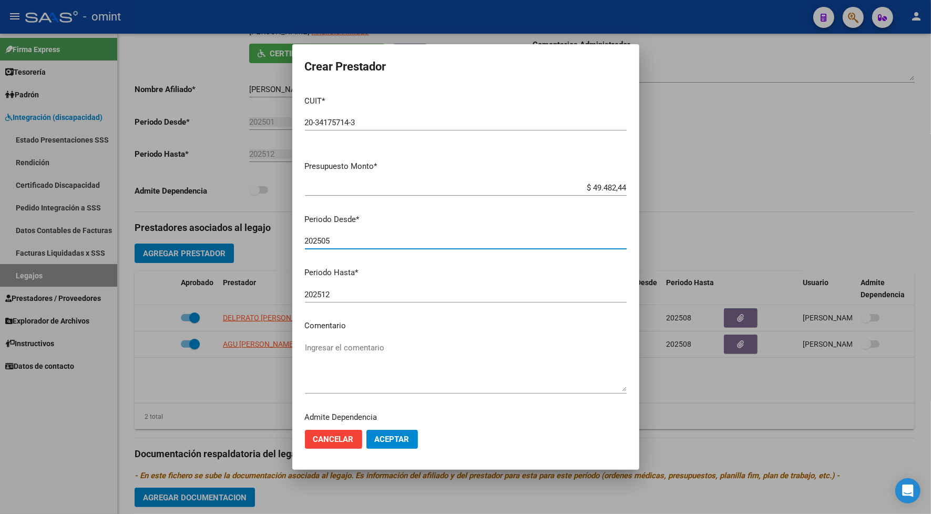
type input "202505"
click at [338, 297] on input "202512" at bounding box center [466, 294] width 322 height 9
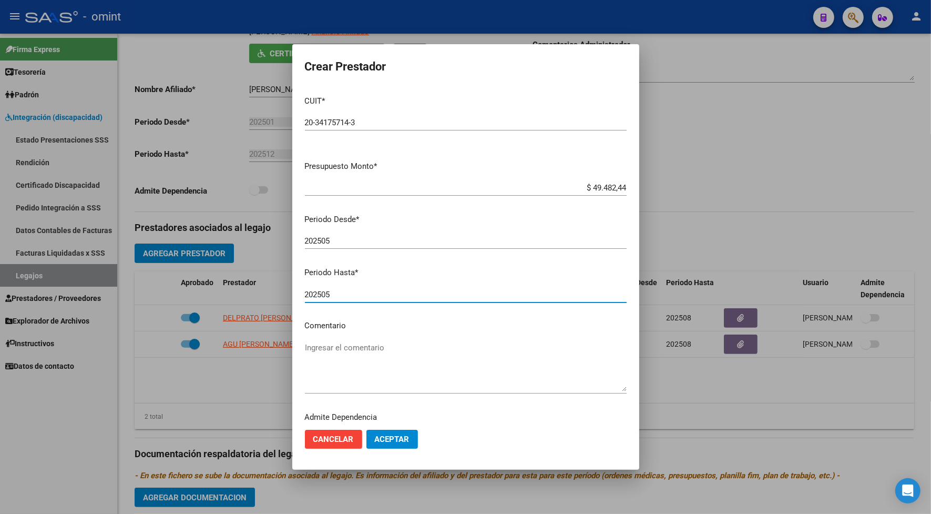
type input "202505"
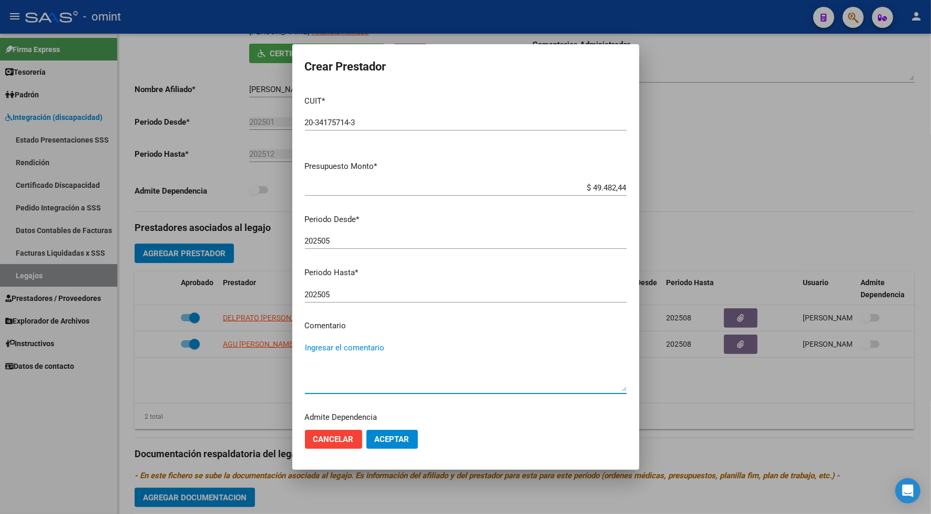
click at [350, 346] on textarea "Ingresar el comentario" at bounding box center [466, 366] width 322 height 49
type textarea "musicoterapia 4 mensuales"
click at [409, 442] on span "Aceptar" at bounding box center [392, 438] width 35 height 9
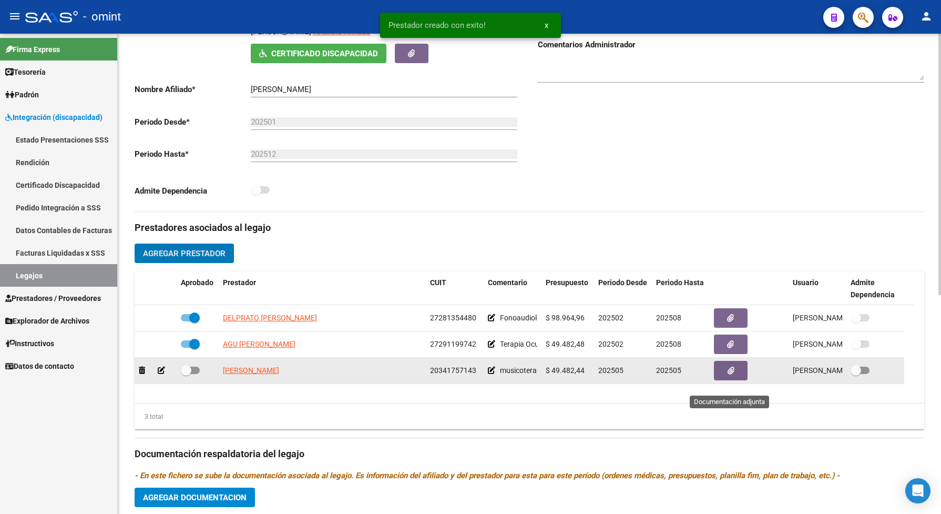
click at [736, 380] on button "button" at bounding box center [731, 370] width 34 height 19
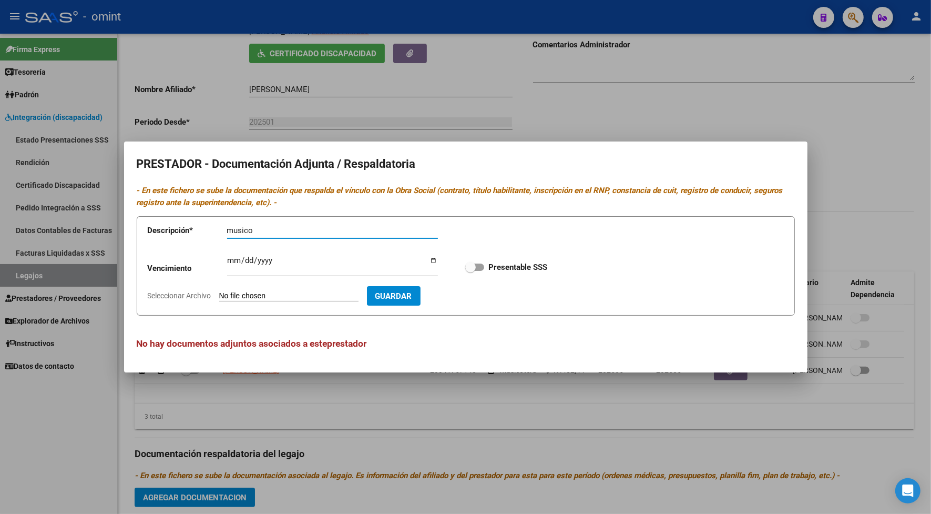
type input "musico"
click at [230, 259] on input "Ingresar vencimiento" at bounding box center [332, 264] width 211 height 17
type input "0001-04-17"
click at [251, 259] on input "0001-04-17" at bounding box center [332, 264] width 211 height 17
click at [249, 260] on input "0001-04-17" at bounding box center [332, 264] width 211 height 17
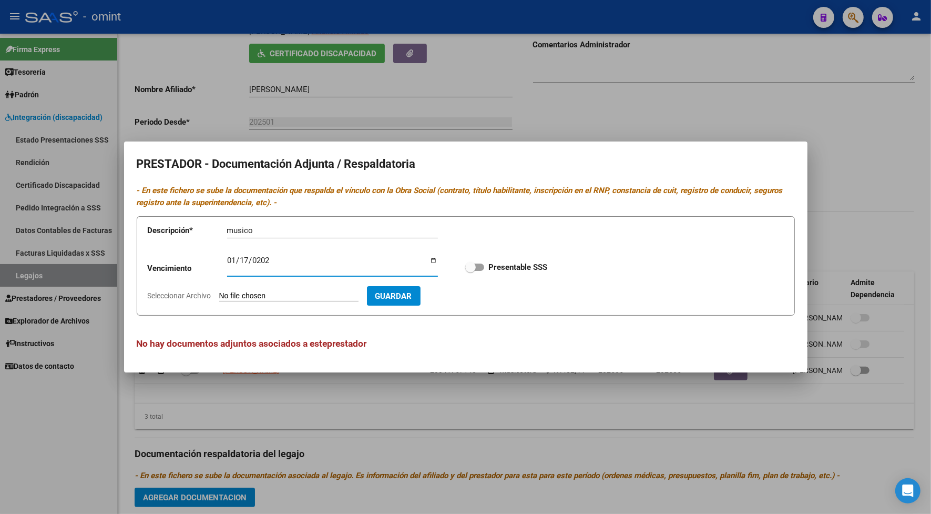
type input "2028-01-17"
click at [484, 266] on span at bounding box center [474, 266] width 19 height 7
click at [470, 271] on input "Presentable SSS" at bounding box center [470, 271] width 1 height 1
checkbox input "true"
click at [207, 296] on span "Seleccionar Archivo" at bounding box center [180, 295] width 64 height 8
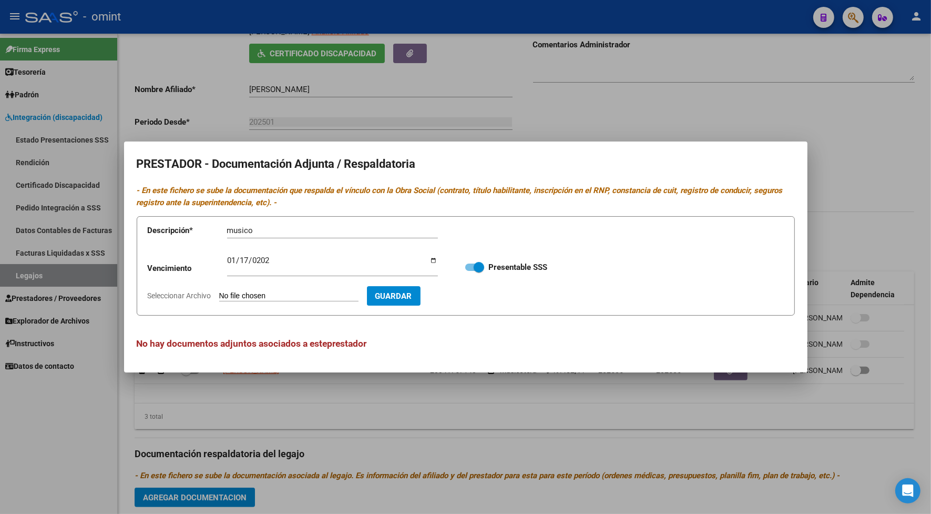
click at [219, 296] on input "Seleccionar Archivo" at bounding box center [288, 296] width 139 height 10
type input "C:\fakepath\musico prestador.pdf"
click at [473, 296] on span "Guardar" at bounding box center [454, 295] width 37 height 9
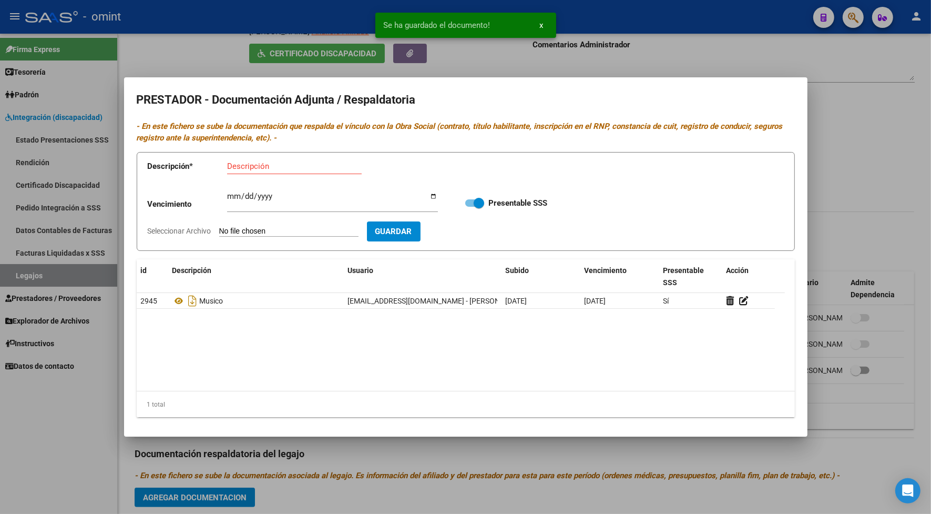
click at [475, 56] on div at bounding box center [465, 257] width 931 height 514
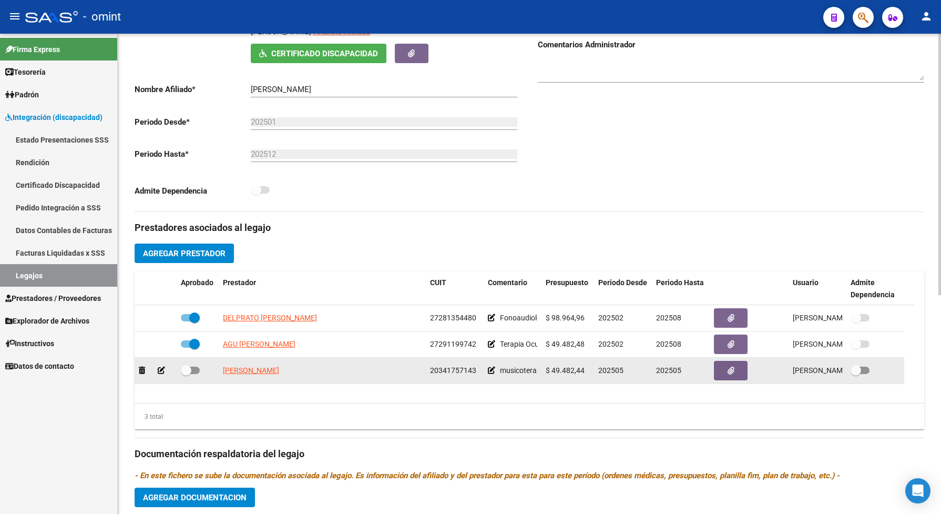
click at [199, 376] on label at bounding box center [190, 370] width 19 height 13
click at [186, 374] on input "checkbox" at bounding box center [186, 374] width 1 height 1
checkbox input "true"
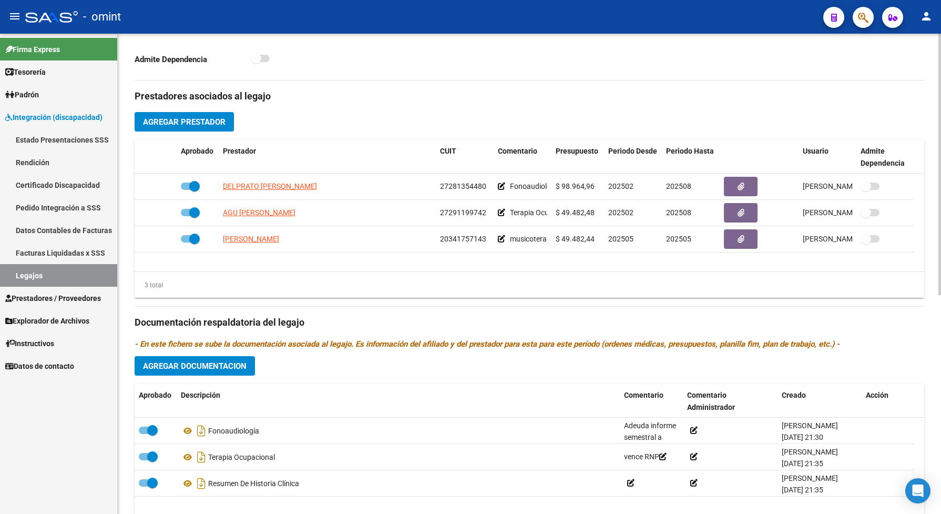
scroll to position [394, 0]
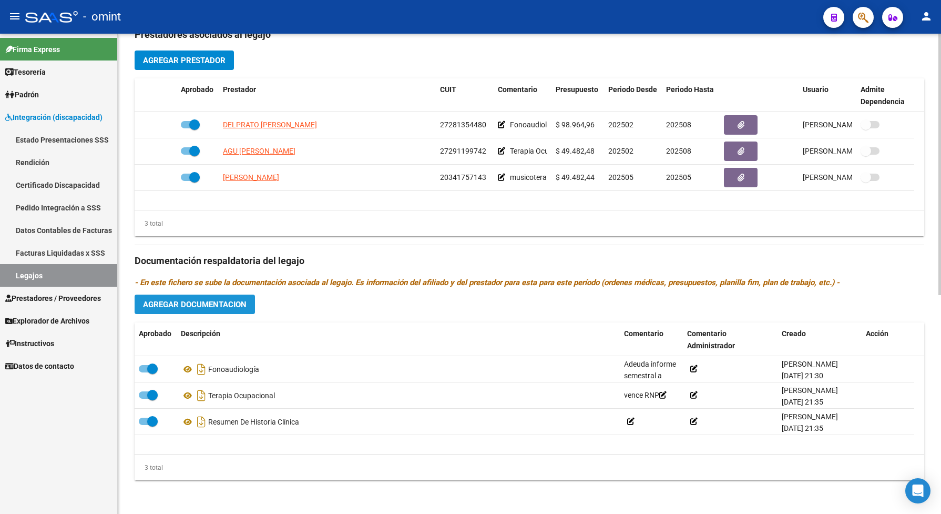
click at [210, 308] on span "Agregar Documentacion" at bounding box center [195, 304] width 104 height 9
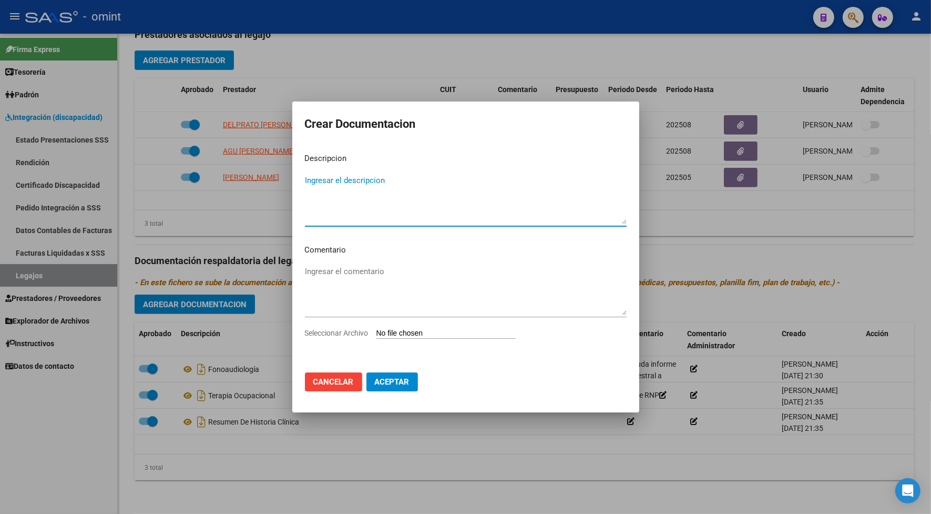
click at [356, 332] on span "Seleccionar Archivo" at bounding box center [337, 333] width 64 height 8
click at [376, 332] on input "Seleccionar Archivo" at bounding box center [445, 334] width 139 height 10
type input "C:\fakepath\musico prestacion.pdf"
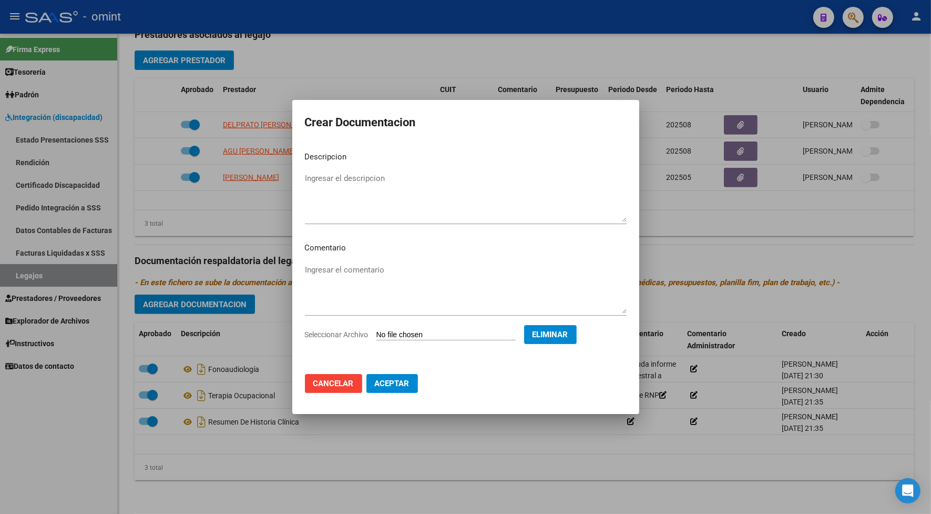
click at [343, 197] on textarea "Ingresar el descripcion" at bounding box center [466, 196] width 322 height 49
type textarea "musicoterapia"
click at [378, 280] on textarea "Ingresar el comentario" at bounding box center [466, 288] width 322 height 49
type textarea "falta conf"
click at [411, 388] on button "Aceptar" at bounding box center [392, 383] width 52 height 19
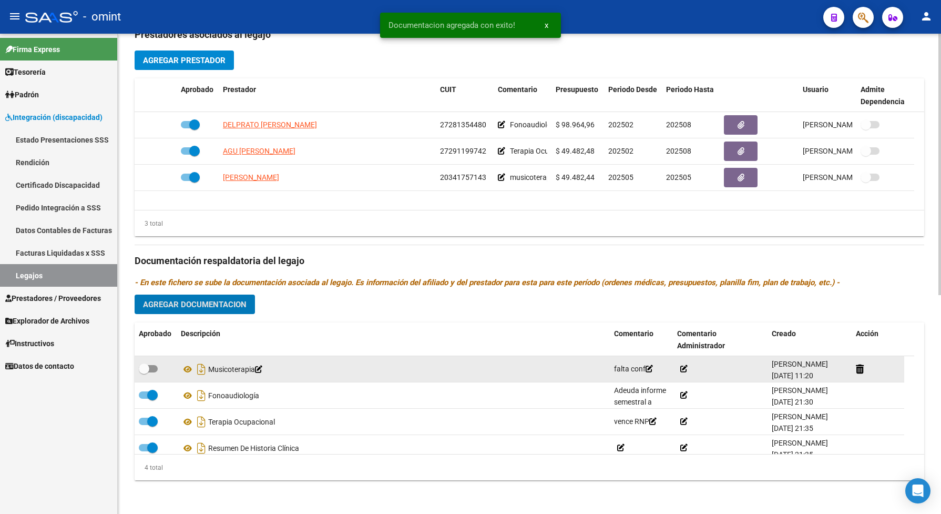
click at [153, 372] on span at bounding box center [148, 368] width 19 height 7
click at [144, 373] on input "checkbox" at bounding box center [143, 372] width 1 height 1
checkbox input "true"
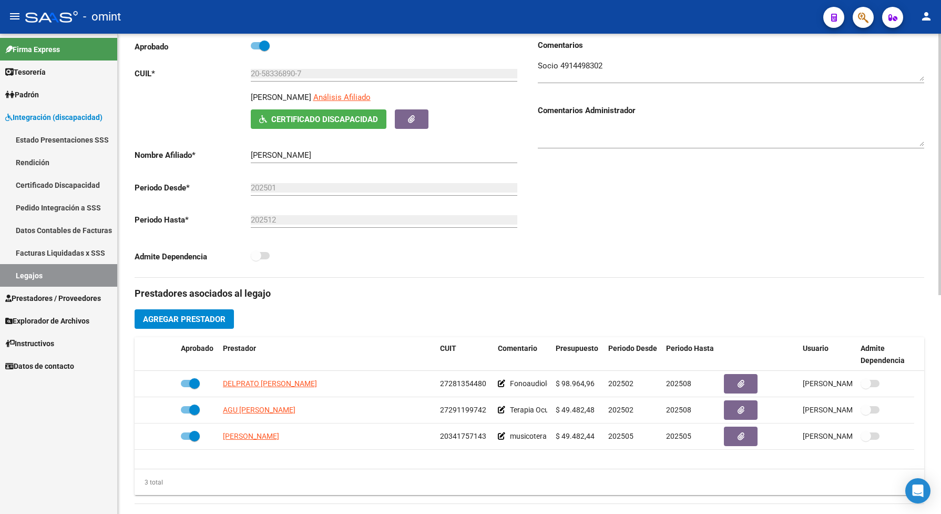
scroll to position [0, 0]
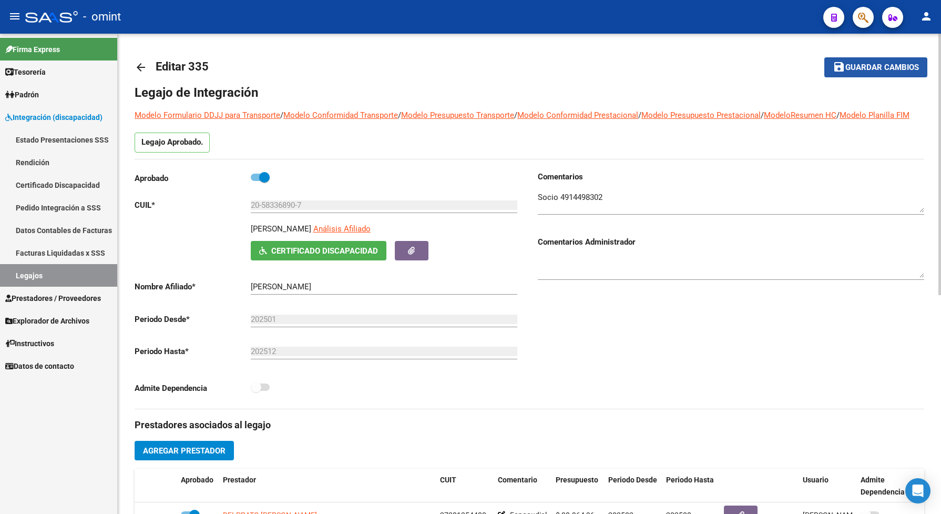
click at [865, 63] on span "Guardar cambios" at bounding box center [882, 67] width 74 height 9
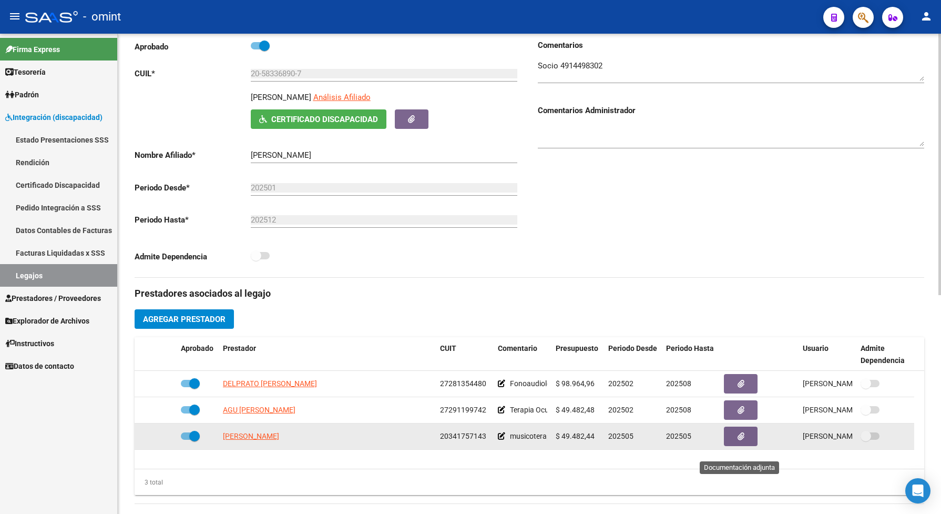
click at [742, 440] on icon "button" at bounding box center [740, 436] width 7 height 8
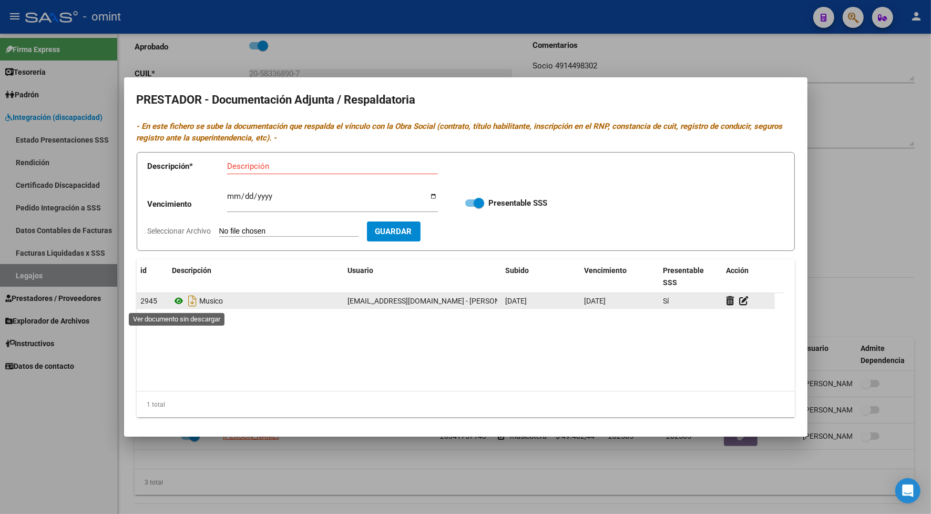
click at [176, 303] on icon at bounding box center [179, 300] width 14 height 13
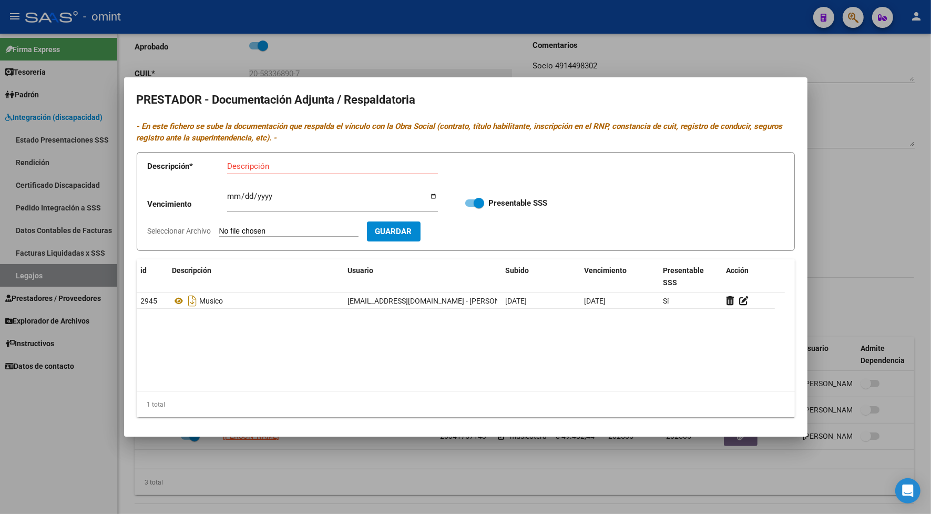
click at [474, 60] on div at bounding box center [465, 257] width 931 height 514
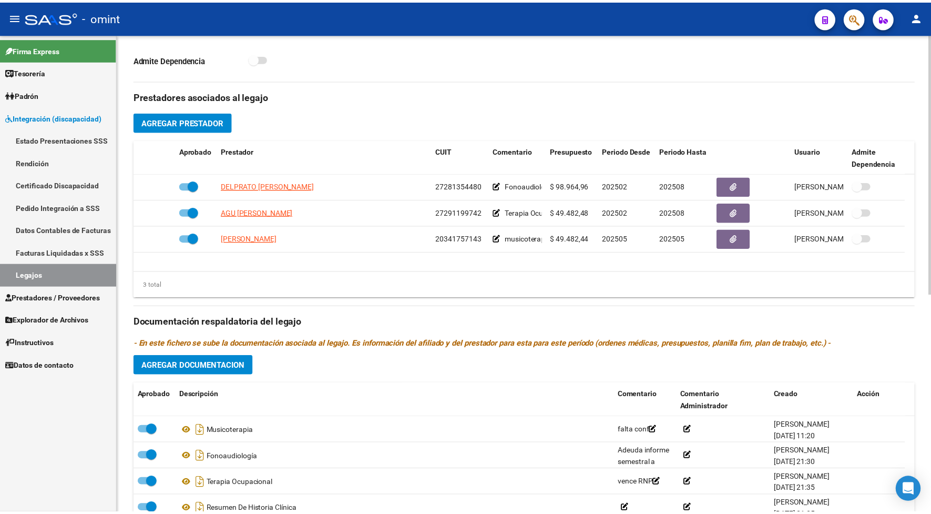
scroll to position [401, 0]
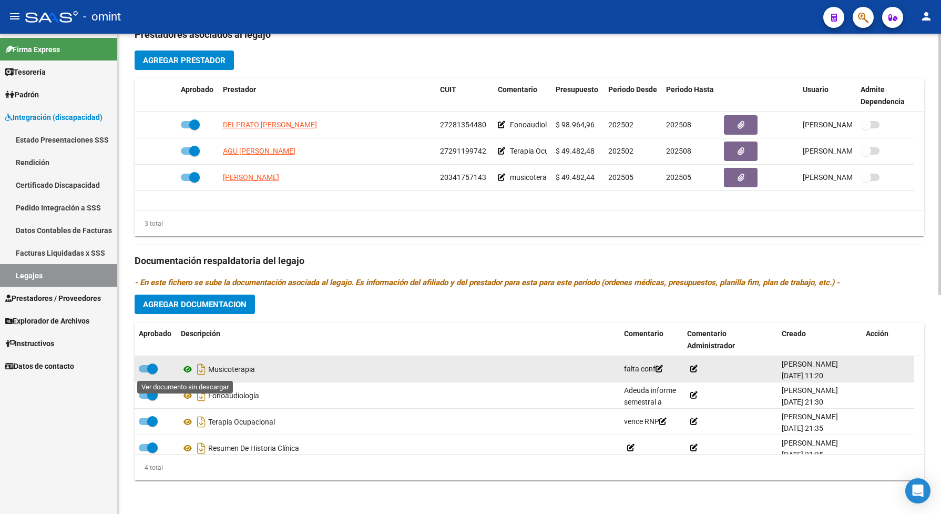
click at [190, 366] on icon at bounding box center [188, 369] width 14 height 13
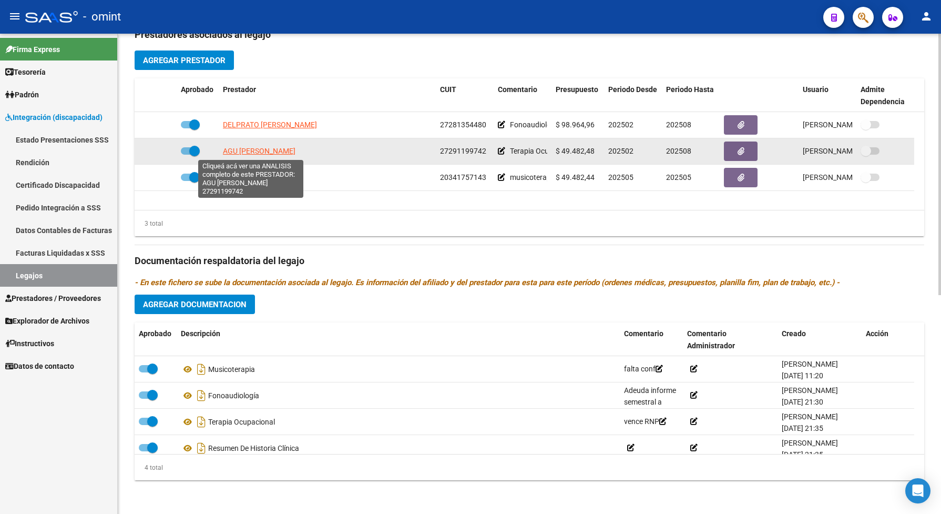
click at [264, 152] on span "AGU ANA CLARA" at bounding box center [259, 151] width 73 height 8
type textarea "27291199742"
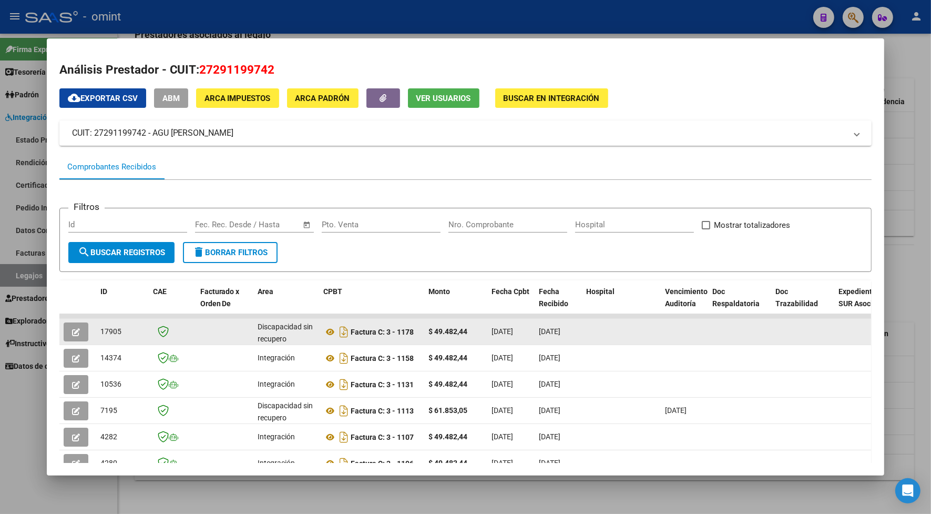
click at [78, 327] on button "button" at bounding box center [76, 331] width 25 height 19
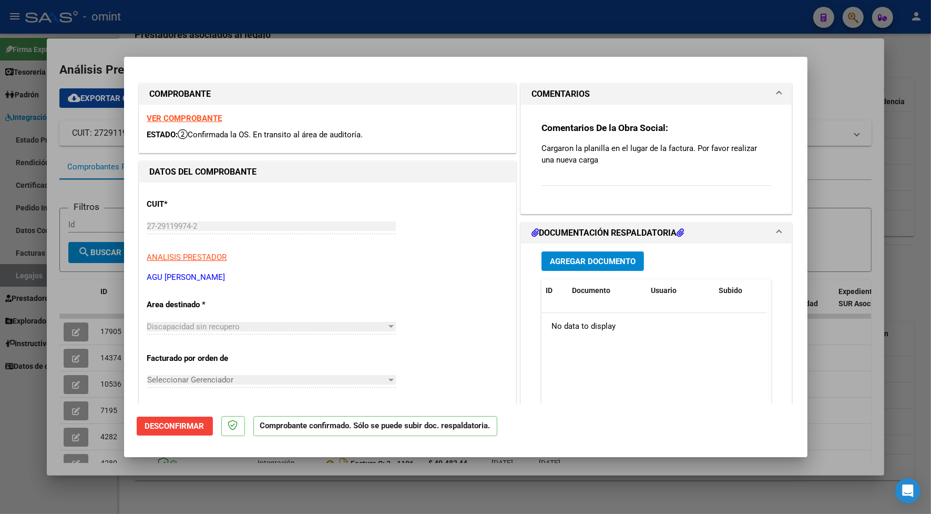
click at [251, 40] on div at bounding box center [465, 257] width 931 height 514
type input "$ 0,00"
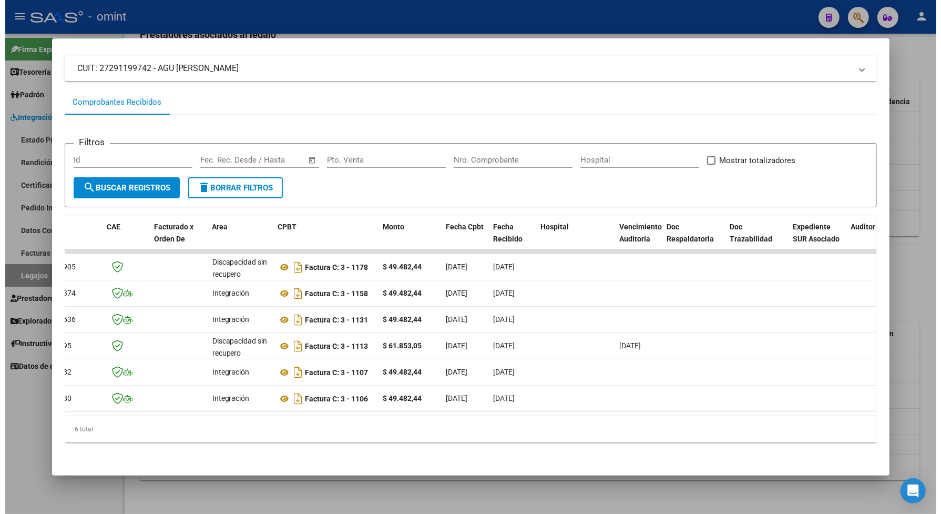
scroll to position [0, 0]
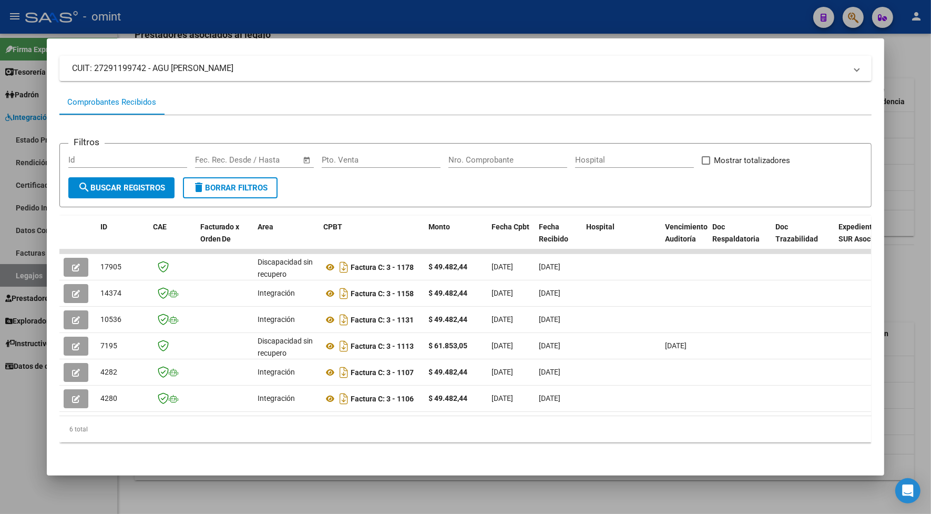
click at [371, 21] on div at bounding box center [465, 257] width 931 height 514
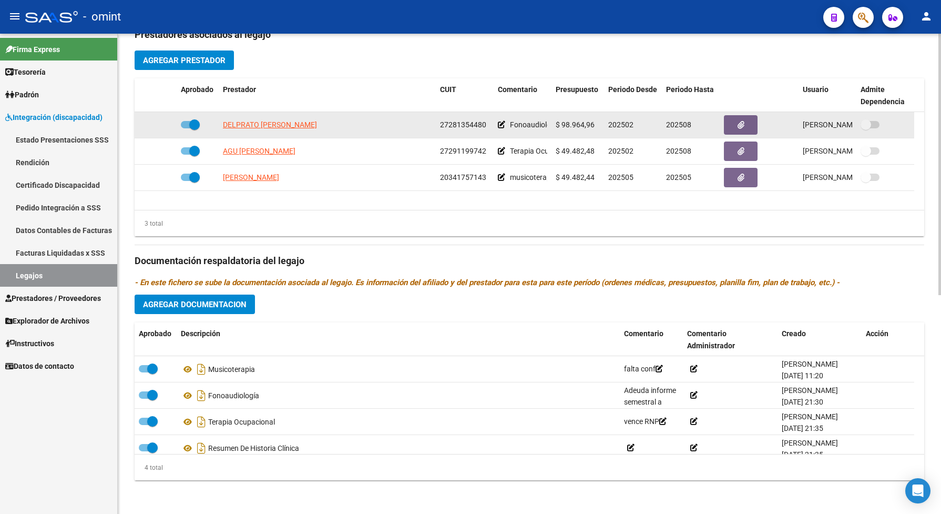
click at [269, 127] on span "DELPRATO MARIA EUGENIA" at bounding box center [270, 124] width 94 height 8
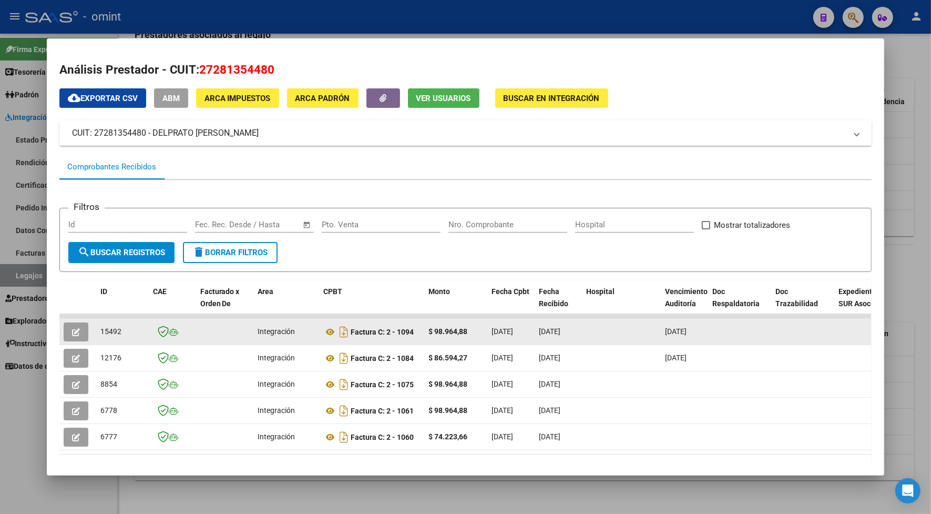
click at [64, 322] on button "button" at bounding box center [76, 331] width 25 height 19
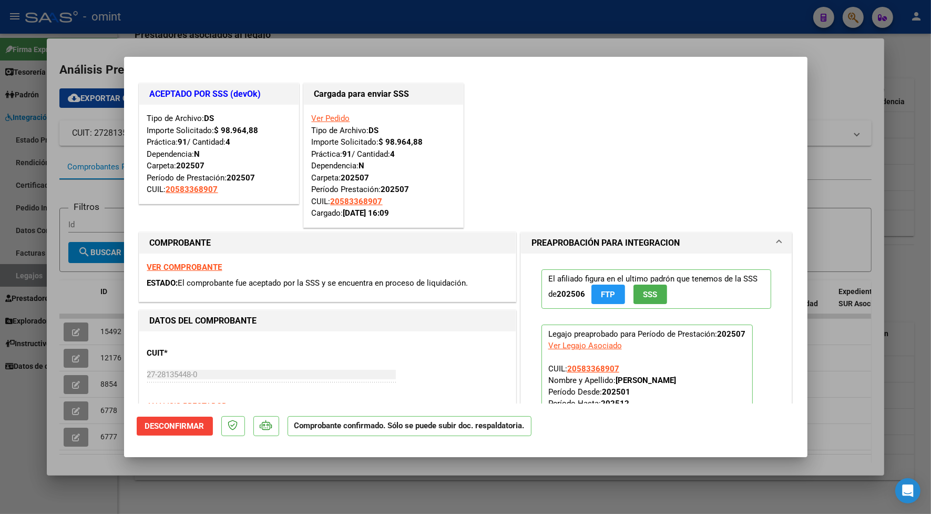
click at [307, 38] on div at bounding box center [465, 257] width 931 height 514
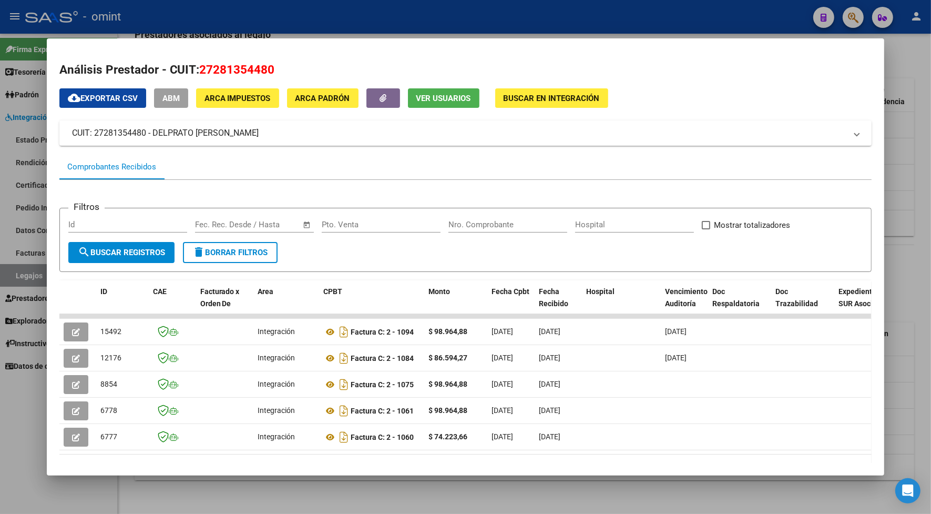
click at [363, 22] on div at bounding box center [465, 257] width 931 height 514
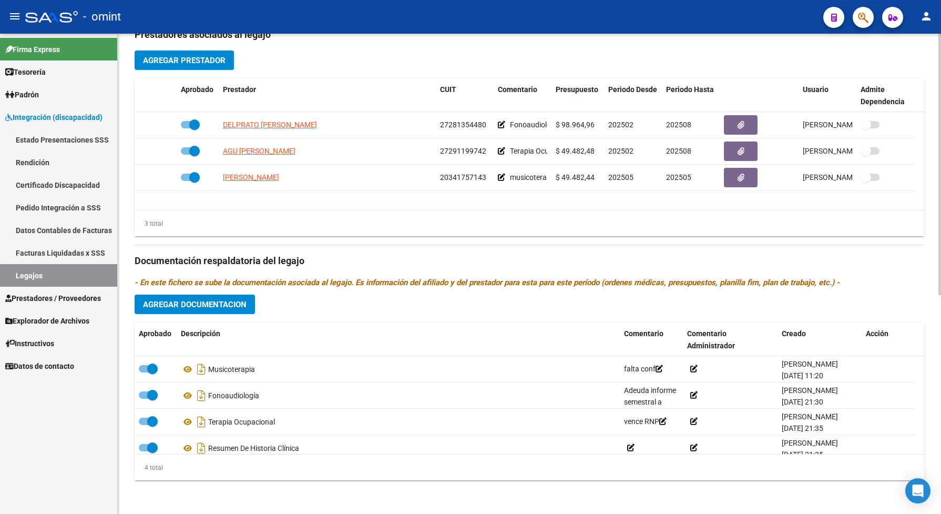
scroll to position [6, 0]
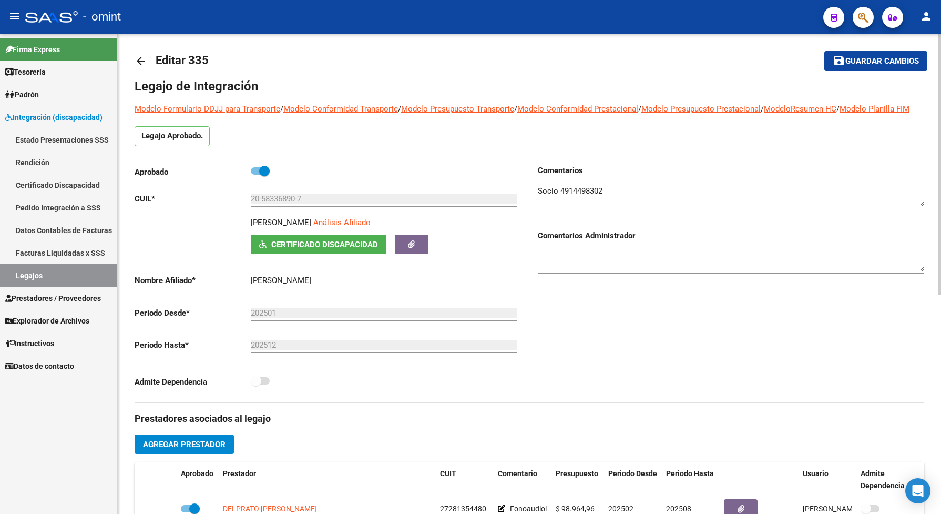
click at [881, 61] on span "Guardar cambios" at bounding box center [882, 61] width 74 height 9
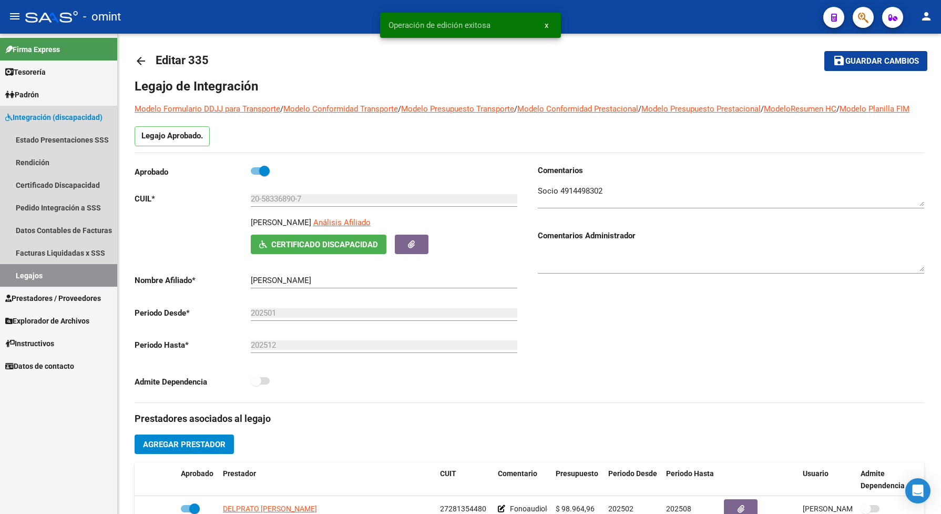
click at [25, 273] on link "Legajos" at bounding box center [58, 275] width 117 height 23
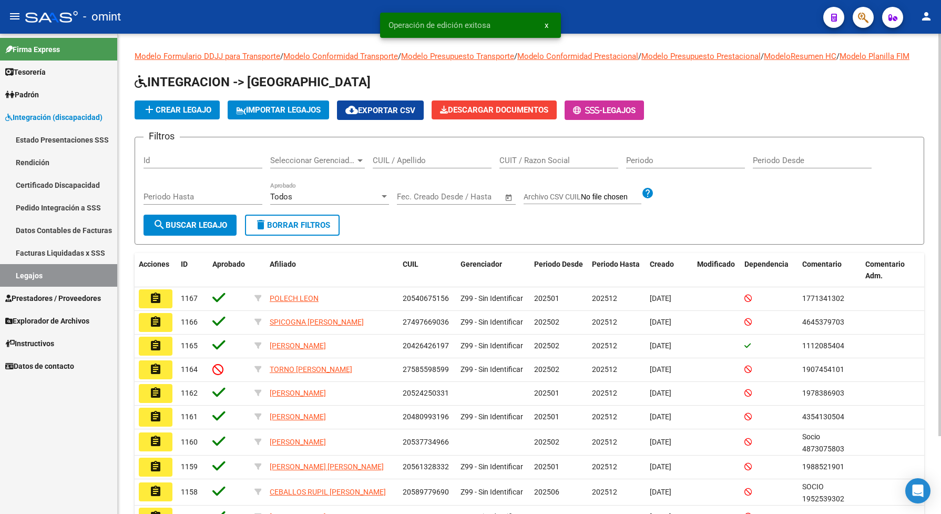
click at [401, 164] on div "CUIL / Apellido" at bounding box center [432, 157] width 119 height 23
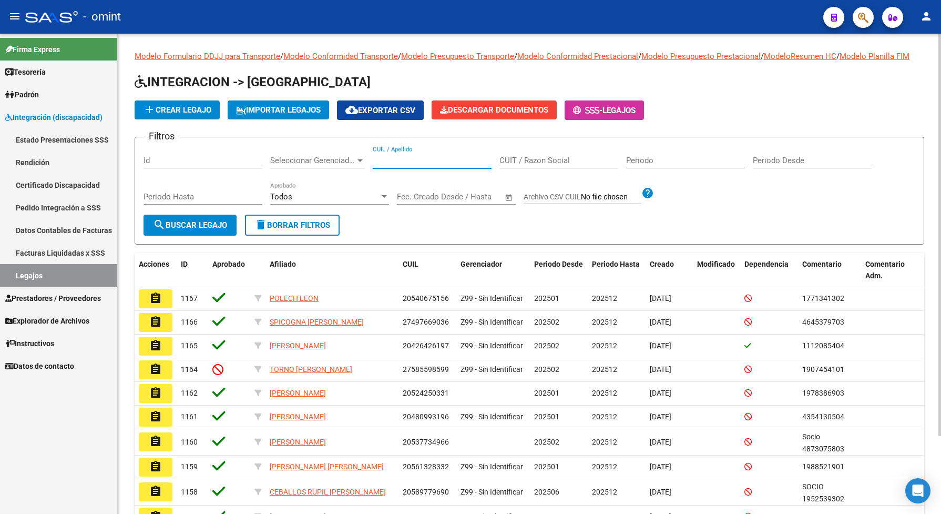
paste input "20512287957"
click at [214, 230] on span "search Buscar Legajo" at bounding box center [190, 224] width 74 height 9
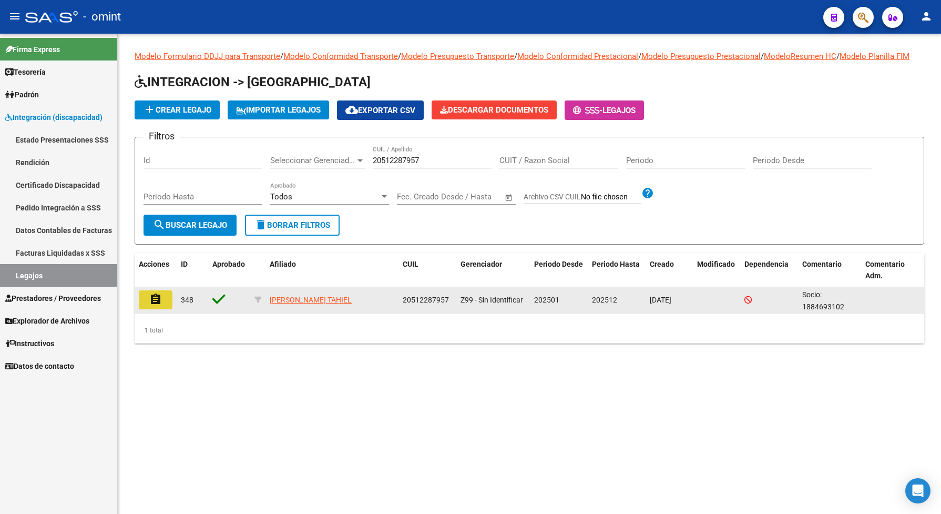
click at [161, 305] on mat-icon "assignment" at bounding box center [155, 299] width 13 height 13
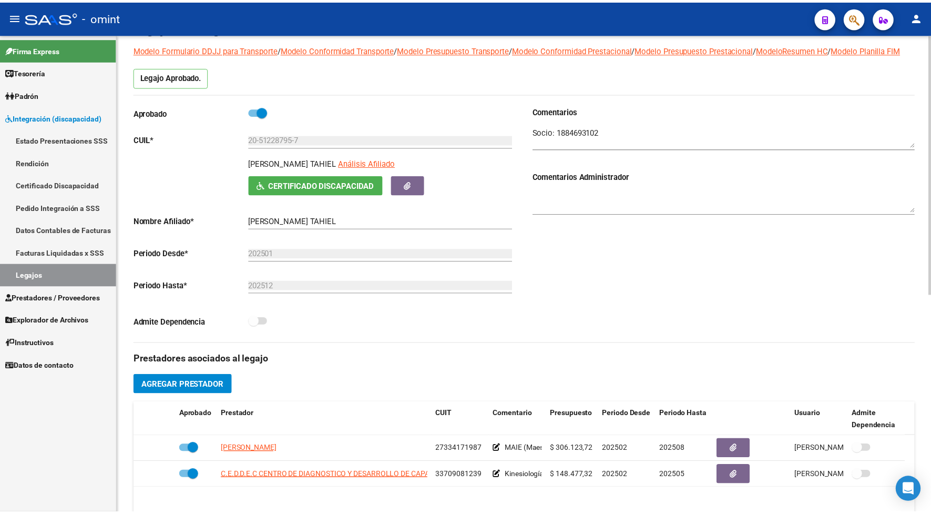
scroll to position [197, 0]
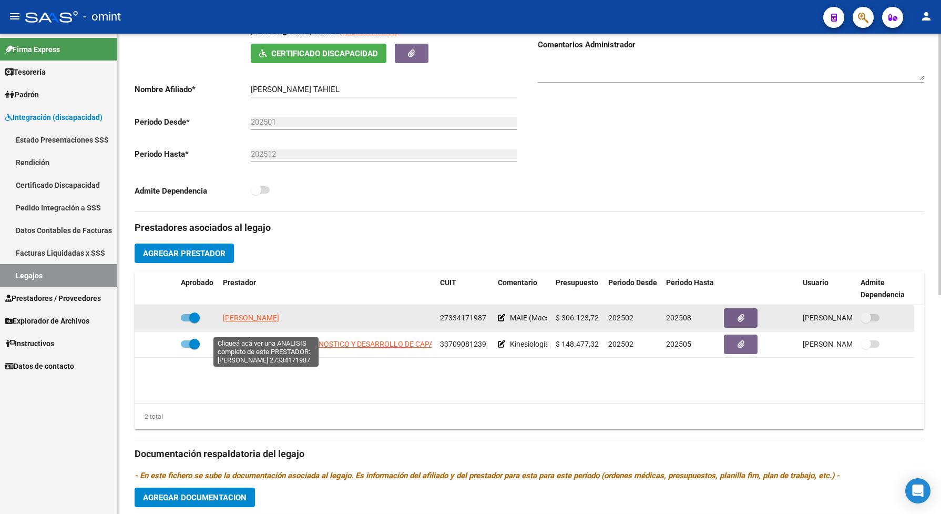
click at [272, 322] on span "IDAÑEZ SILVINA LOURDES" at bounding box center [251, 317] width 56 height 8
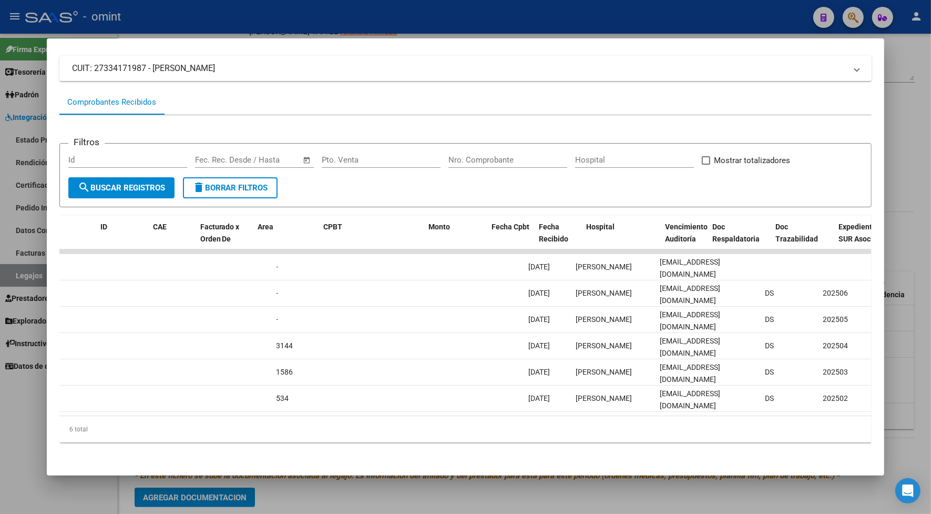
scroll to position [0, 0]
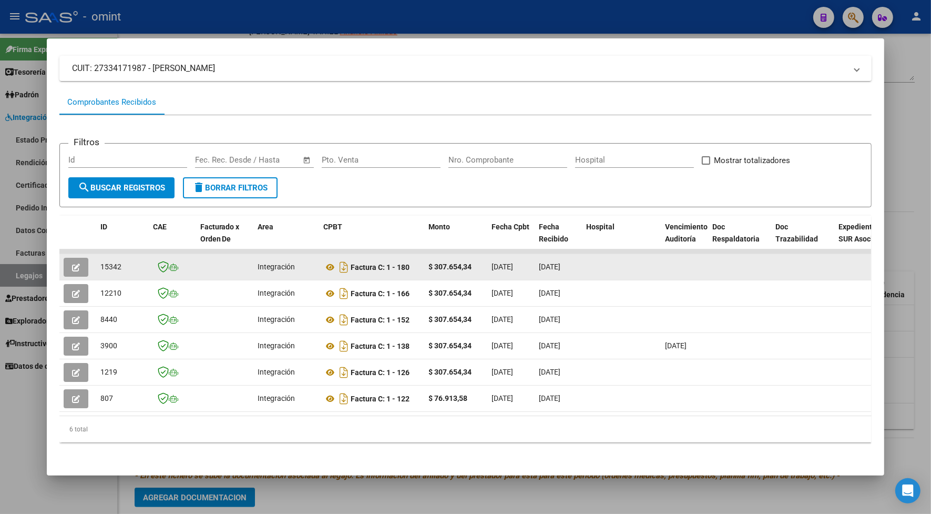
click at [72, 263] on icon "button" at bounding box center [76, 267] width 8 height 8
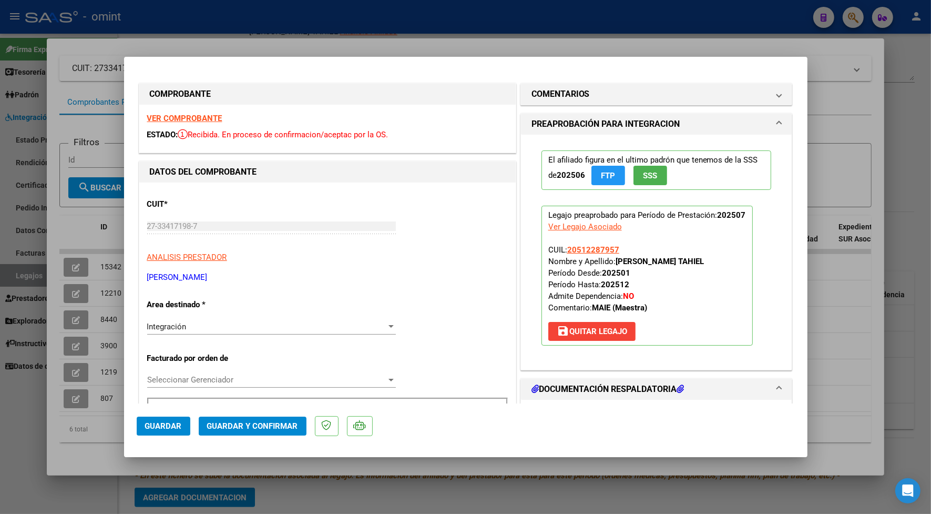
click at [389, 45] on div at bounding box center [465, 257] width 931 height 514
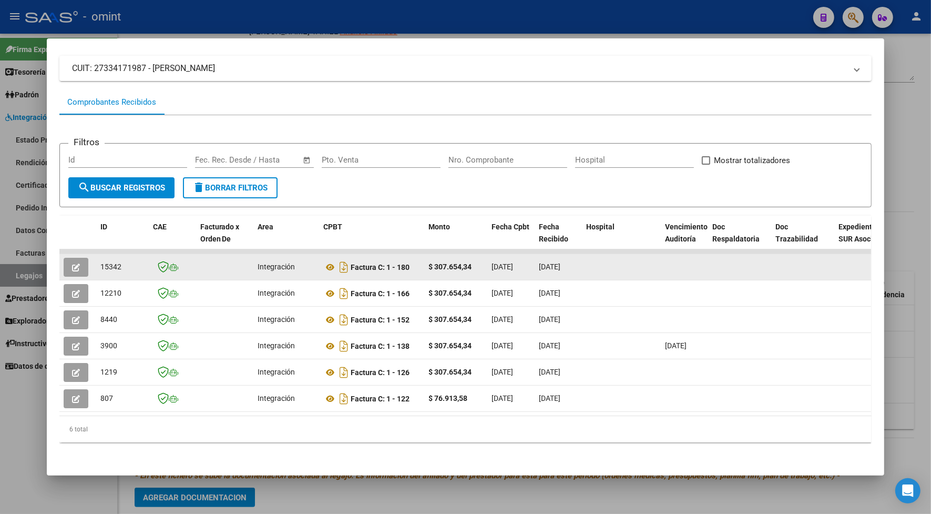
click at [70, 258] on button "button" at bounding box center [76, 267] width 25 height 19
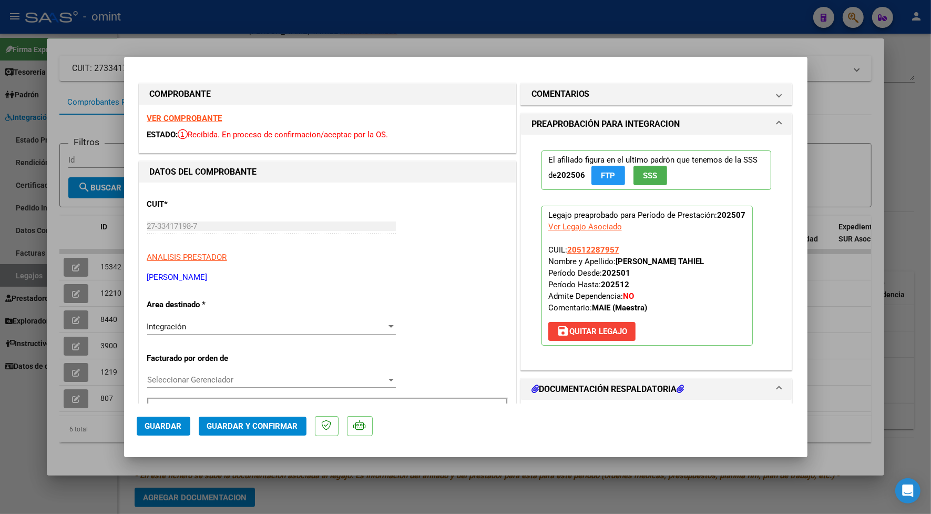
click at [179, 116] on strong "VER COMPROBANTE" at bounding box center [184, 118] width 75 height 9
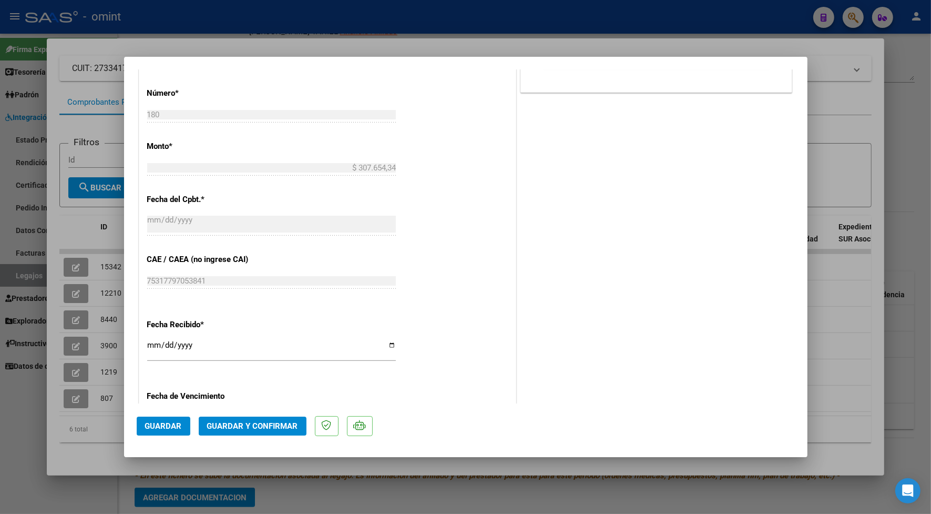
scroll to position [682, 0]
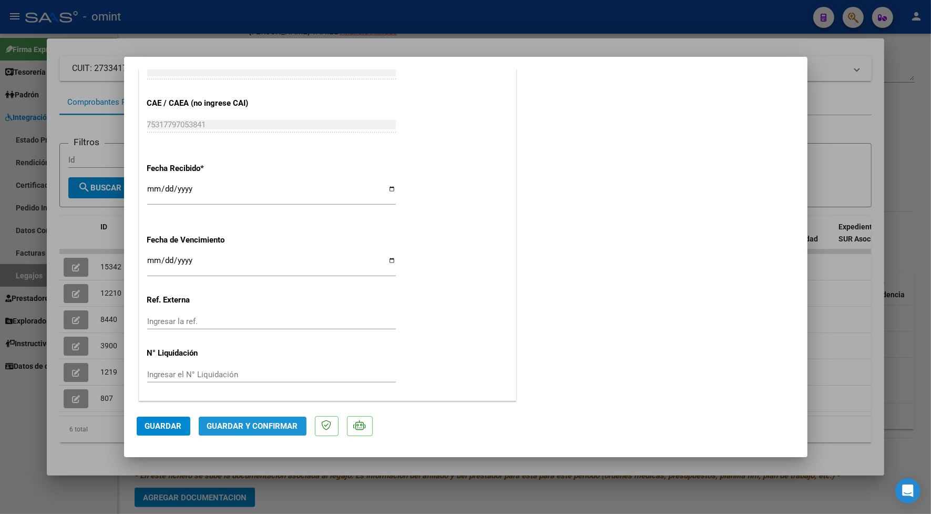
click at [290, 426] on span "Guardar y Confirmar" at bounding box center [252, 425] width 91 height 9
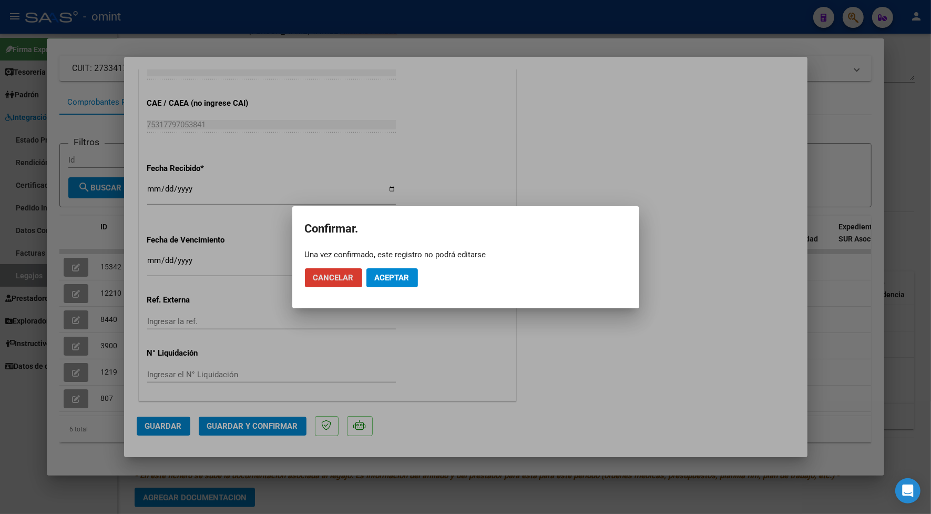
click at [405, 273] on span "Aceptar" at bounding box center [392, 277] width 35 height 9
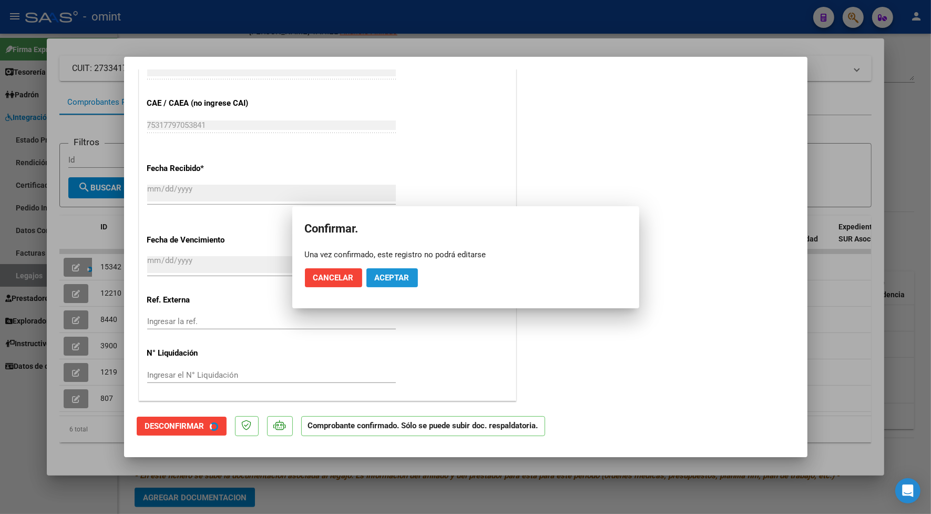
scroll to position [617, 0]
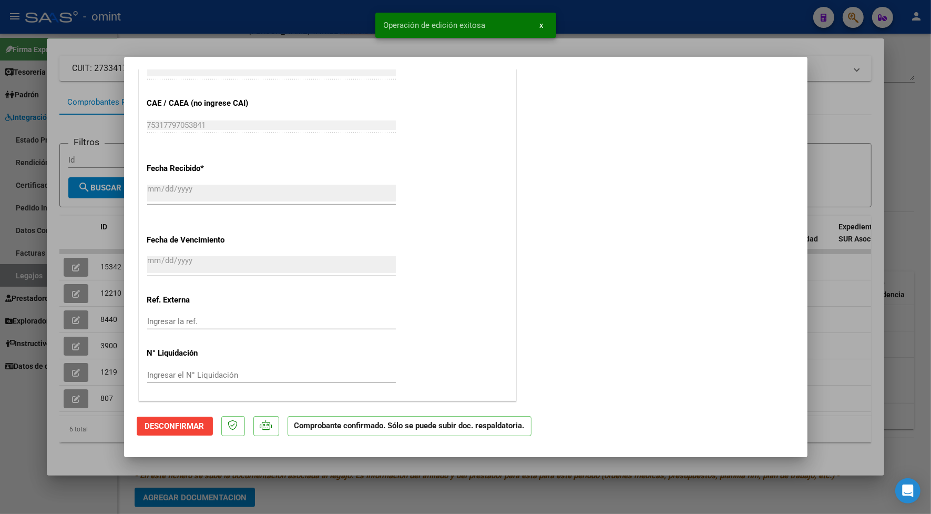
click at [243, 46] on div at bounding box center [465, 257] width 931 height 514
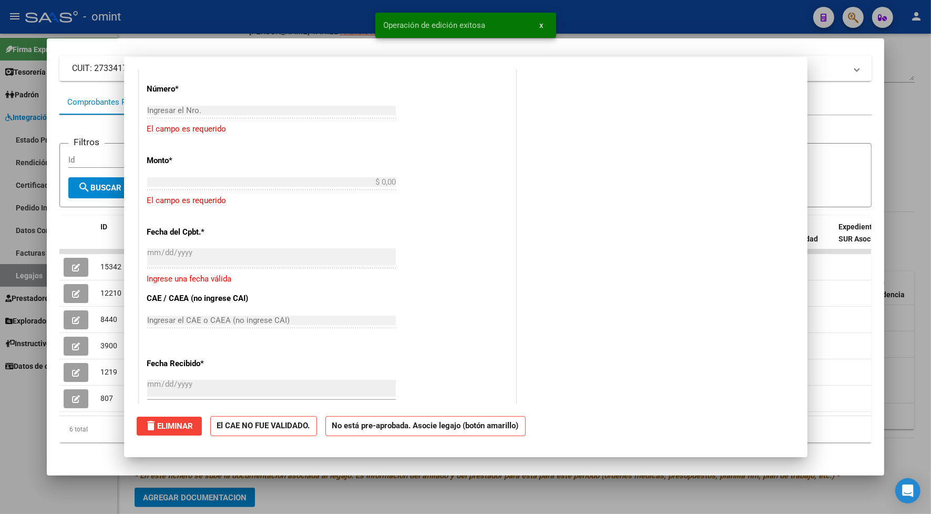
scroll to position [0, 0]
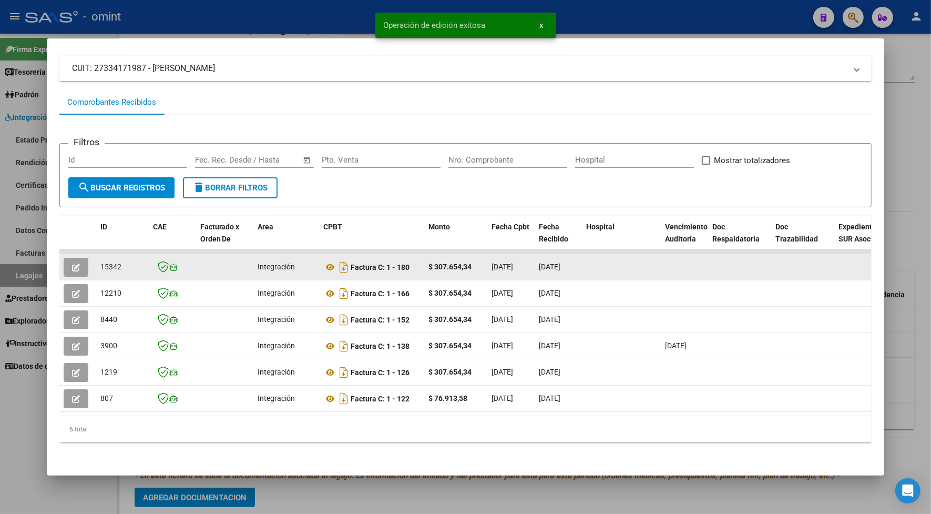
drag, startPoint x: 119, startPoint y: 263, endPoint x: 96, endPoint y: 263, distance: 23.7
click at [100, 263] on div "15342" at bounding box center [122, 267] width 44 height 12
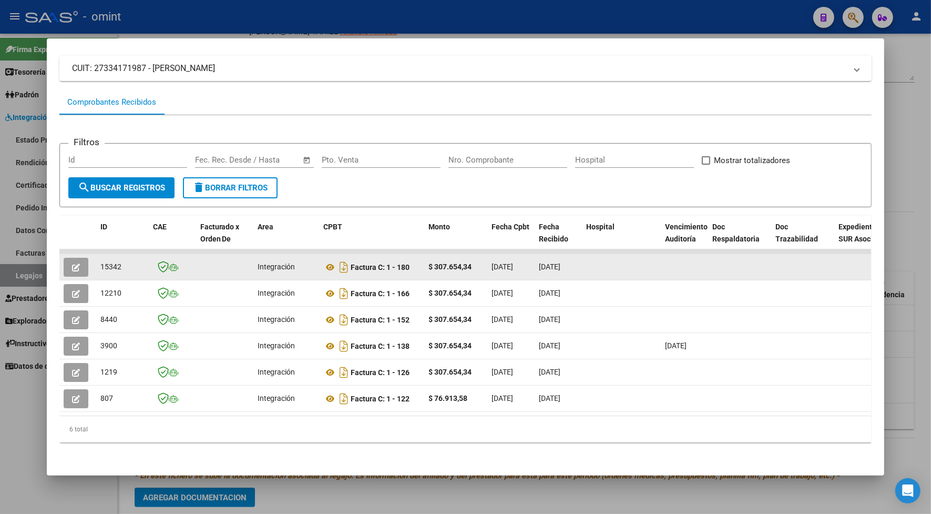
drag, startPoint x: 96, startPoint y: 263, endPoint x: 111, endPoint y: 265, distance: 16.0
copy span "15342"
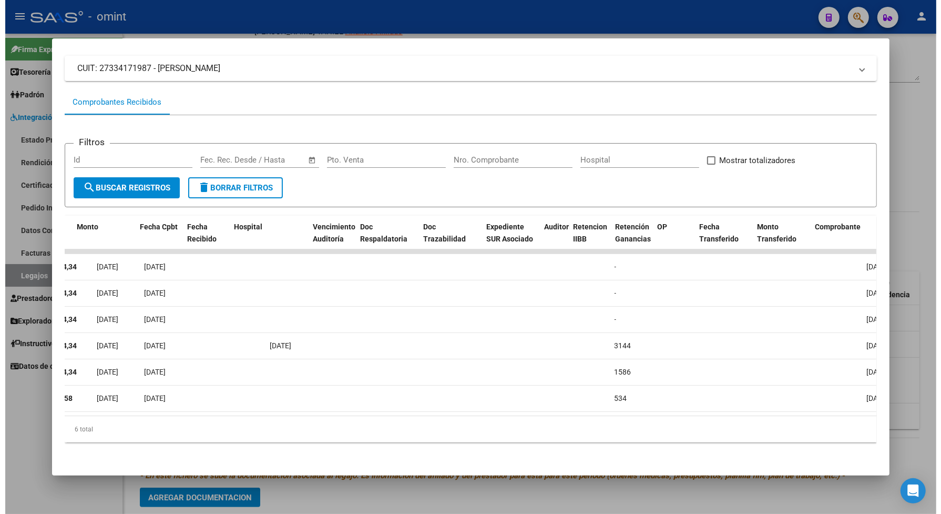
scroll to position [0, 103]
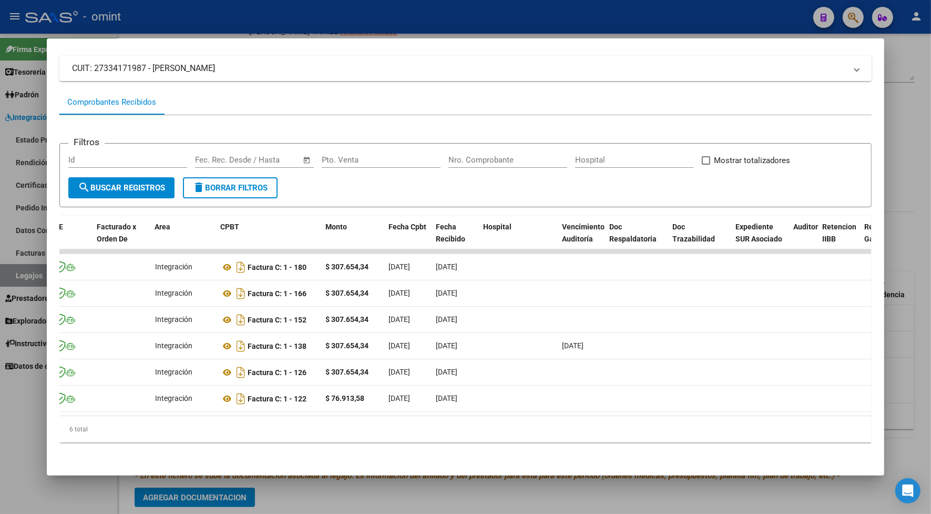
click at [186, 20] on div at bounding box center [465, 257] width 931 height 514
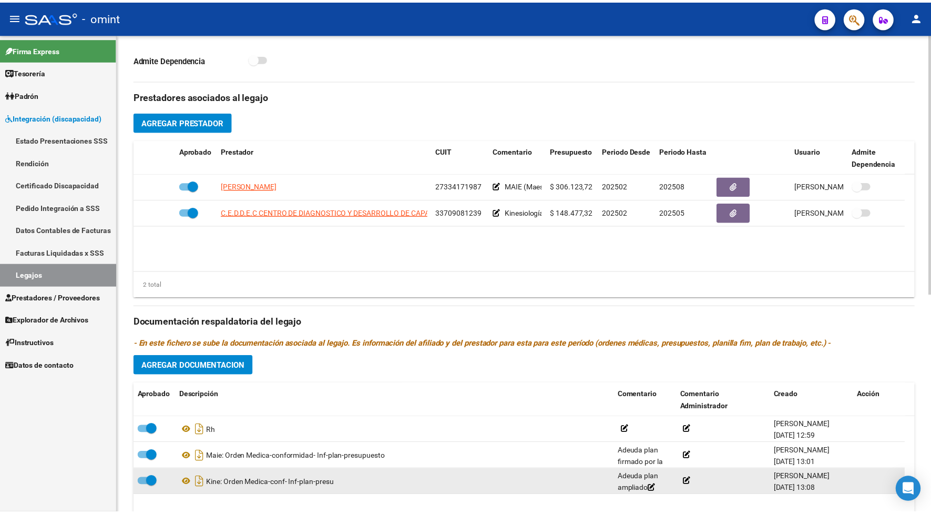
scroll to position [394, 0]
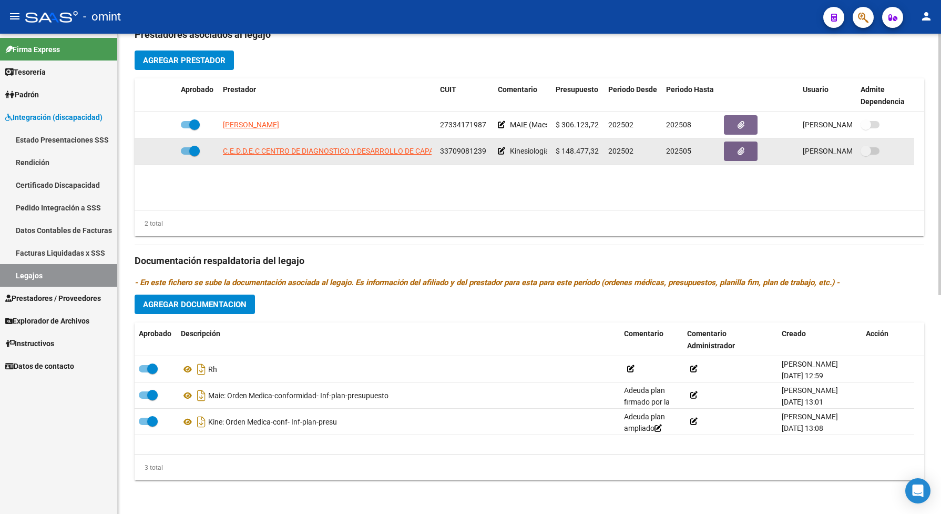
click at [282, 152] on app-link-go-to "C.E.D.D.E.C CENTRO DE DIAGNOSTICO Y DESARROLLO DE CAPACIDADES S.R.L." at bounding box center [353, 151] width 261 height 12
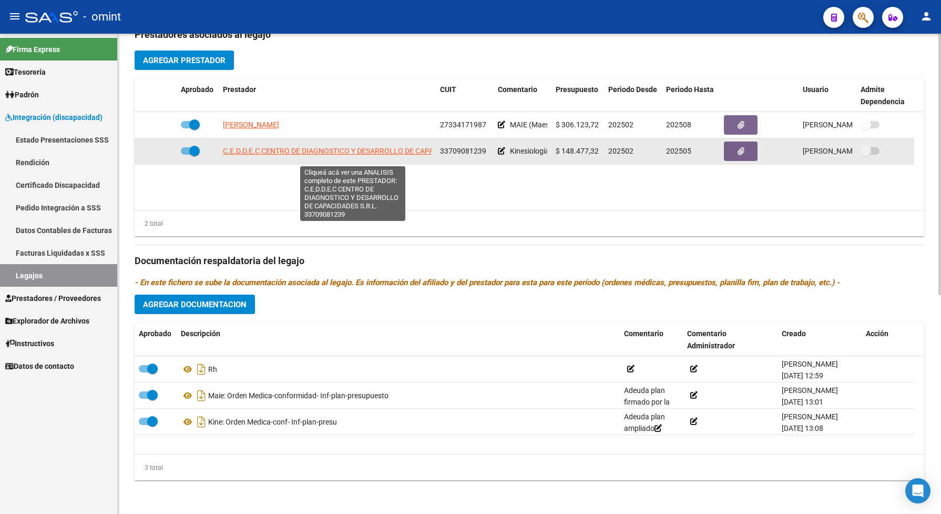
click at [293, 155] on span "C.E.D.D.E.C CENTRO DE DIAGNOSTICO Y DESARROLLO DE CAPACIDADES S.R.L." at bounding box center [353, 151] width 261 height 8
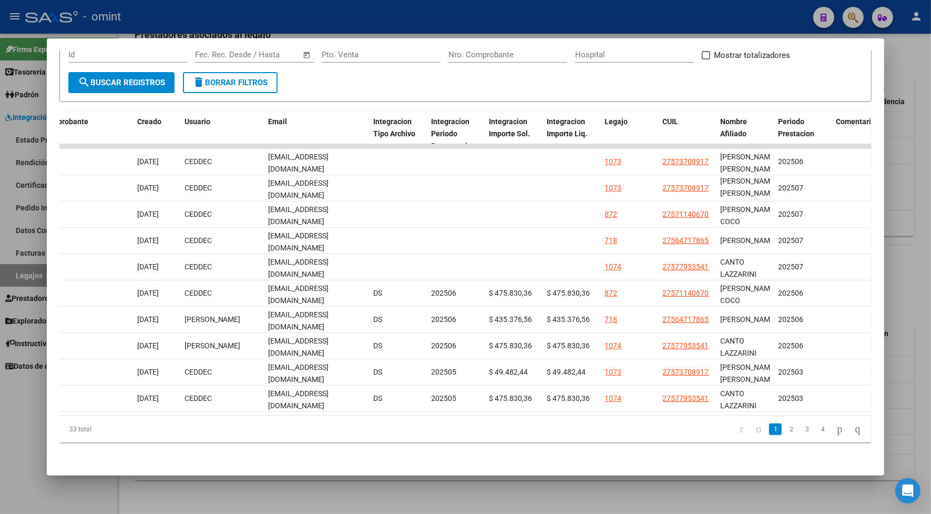
scroll to position [179, 0]
click at [785, 430] on link "2" at bounding box center [791, 429] width 13 height 12
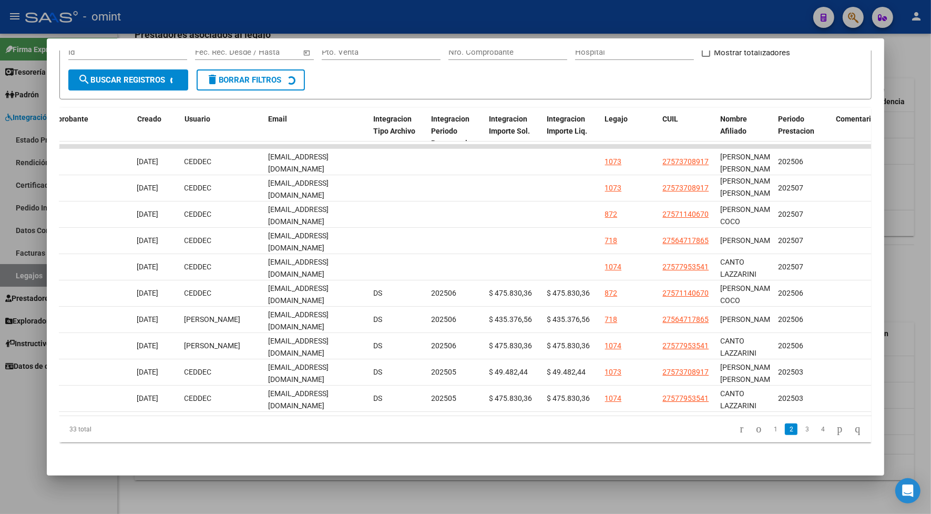
scroll to position [0, 0]
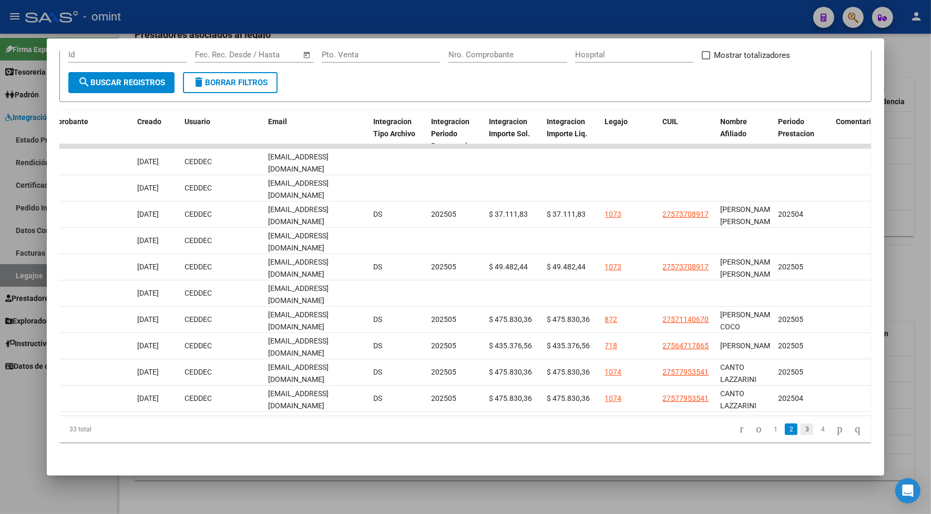
click at [801, 429] on link "3" at bounding box center [807, 429] width 13 height 12
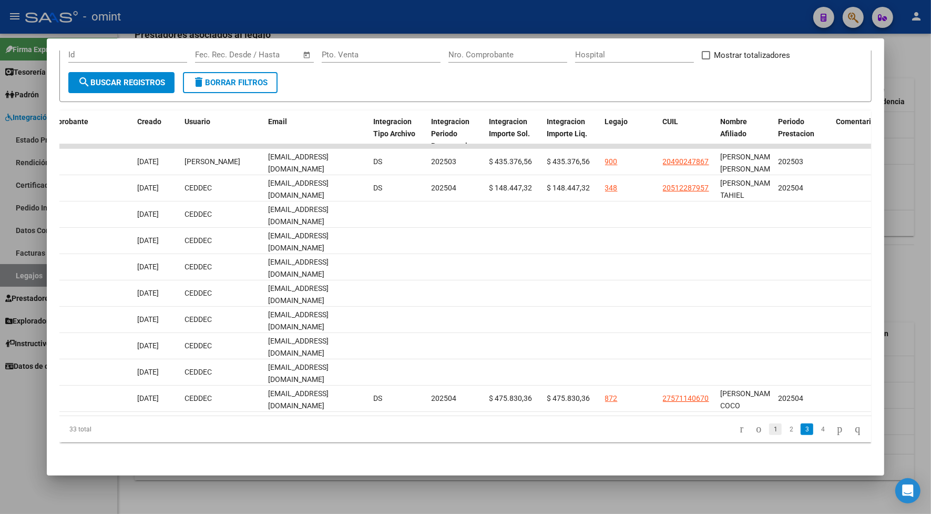
click at [769, 429] on link "1" at bounding box center [775, 429] width 13 height 12
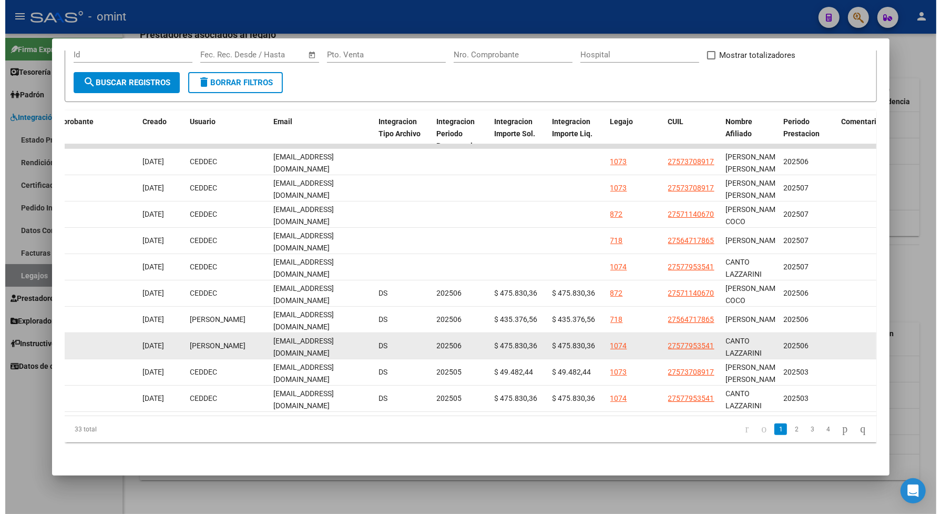
scroll to position [47, 0]
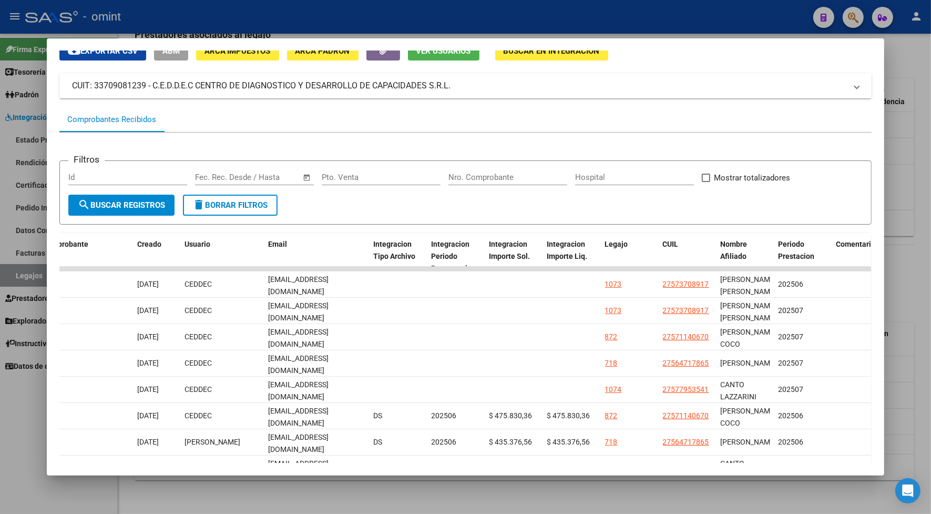
click at [408, 17] on div at bounding box center [465, 257] width 931 height 514
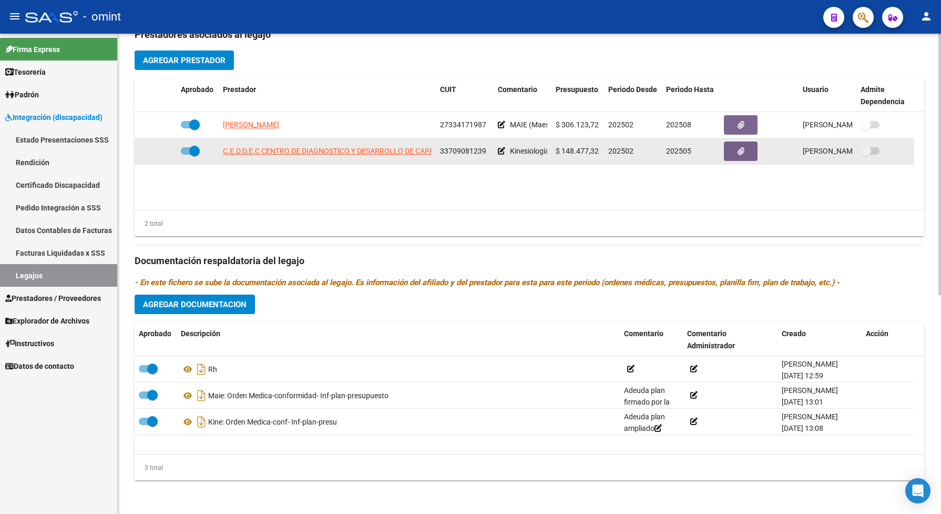
drag, startPoint x: 490, startPoint y: 153, endPoint x: 442, endPoint y: 158, distance: 48.1
click at [442, 158] on datatable-body-cell "33709081239" at bounding box center [465, 151] width 58 height 26
drag, startPoint x: 442, startPoint y: 158, endPoint x: 459, endPoint y: 166, distance: 18.4
click at [459, 164] on datatable-body-cell "33709081239" at bounding box center [465, 151] width 58 height 26
drag, startPoint x: 485, startPoint y: 158, endPoint x: 440, endPoint y: 160, distance: 45.3
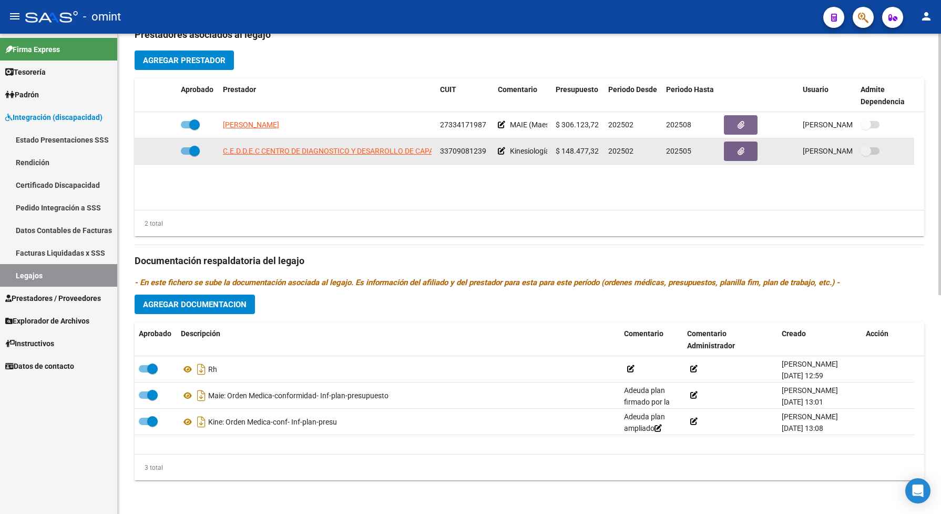
click at [440, 157] on div "33709081239" at bounding box center [464, 151] width 49 height 12
drag, startPoint x: 440, startPoint y: 160, endPoint x: 469, endPoint y: 158, distance: 29.6
copy span "33709081239"
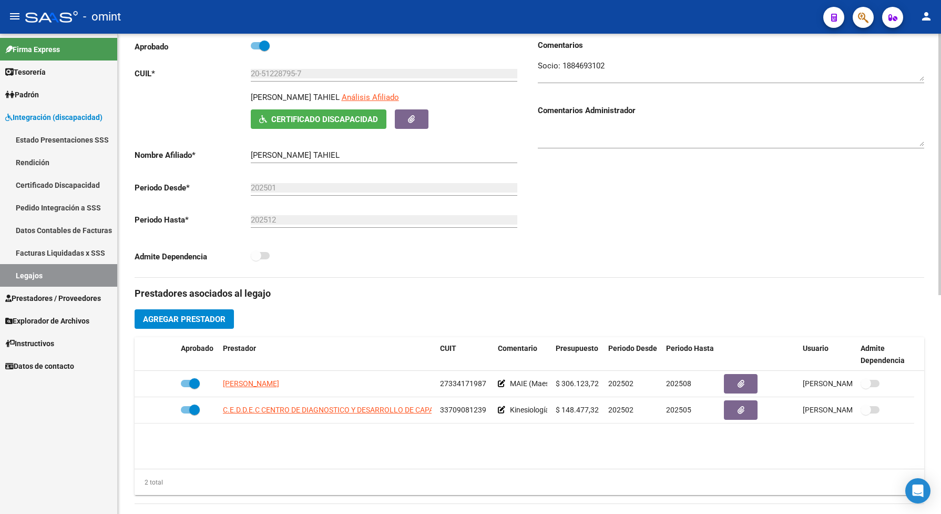
scroll to position [0, 0]
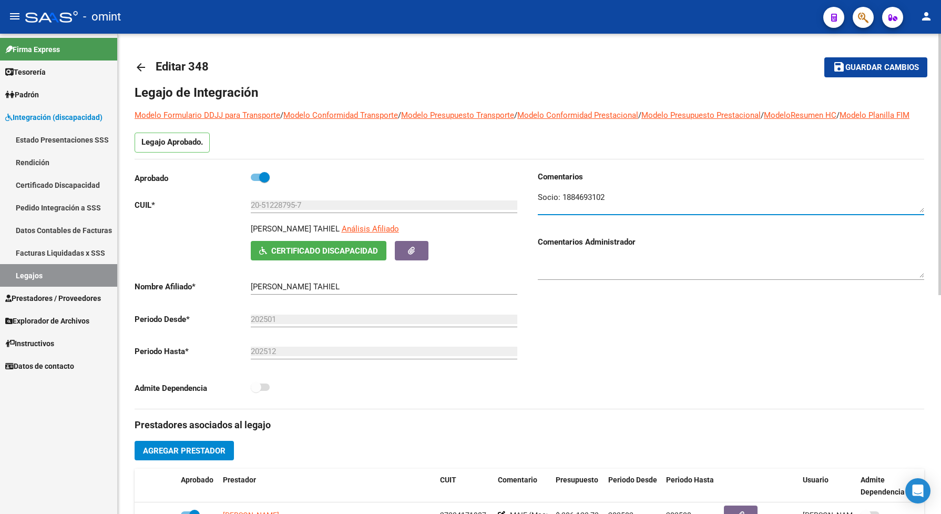
drag, startPoint x: 606, startPoint y: 208, endPoint x: 563, endPoint y: 210, distance: 43.2
click at [561, 211] on textarea at bounding box center [731, 201] width 386 height 21
drag, startPoint x: 361, startPoint y: 217, endPoint x: 365, endPoint y: 209, distance: 8.9
click at [364, 210] on input "20-51228795-7" at bounding box center [384, 204] width 266 height 9
drag, startPoint x: 323, startPoint y: 212, endPoint x: 245, endPoint y: 224, distance: 78.7
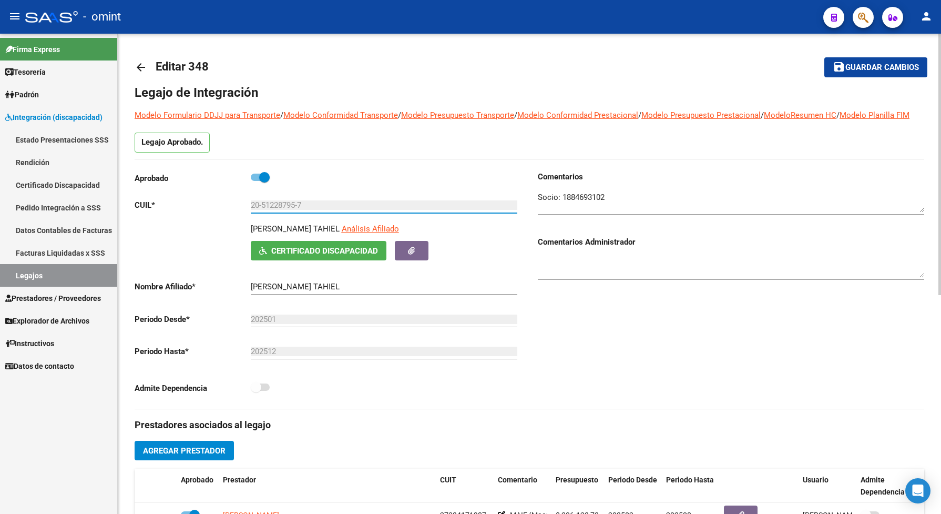
click at [245, 224] on div "Aprobado CUIL * 20-51228795-7 Ingresar CUIL RODRIGUEZ SCAGLIA TAHIEL Análisis A…" at bounding box center [328, 285] width 386 height 229
drag, startPoint x: 245, startPoint y: 224, endPoint x: 264, endPoint y: 217, distance: 20.1
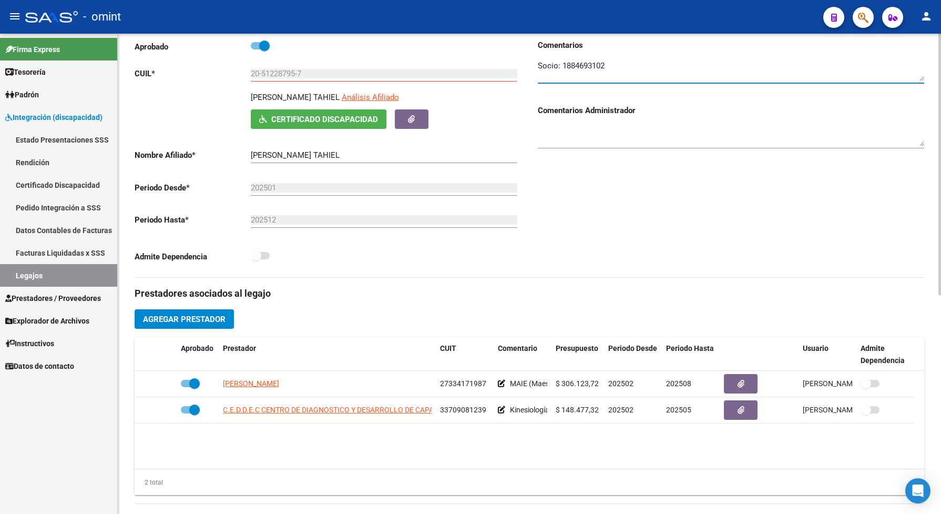
drag, startPoint x: 615, startPoint y: 78, endPoint x: 562, endPoint y: 85, distance: 53.0
click at [562, 81] on textarea at bounding box center [731, 70] width 386 height 21
click at [565, 258] on div "Comentarios Comentarios Administrador" at bounding box center [726, 158] width 395 height 238
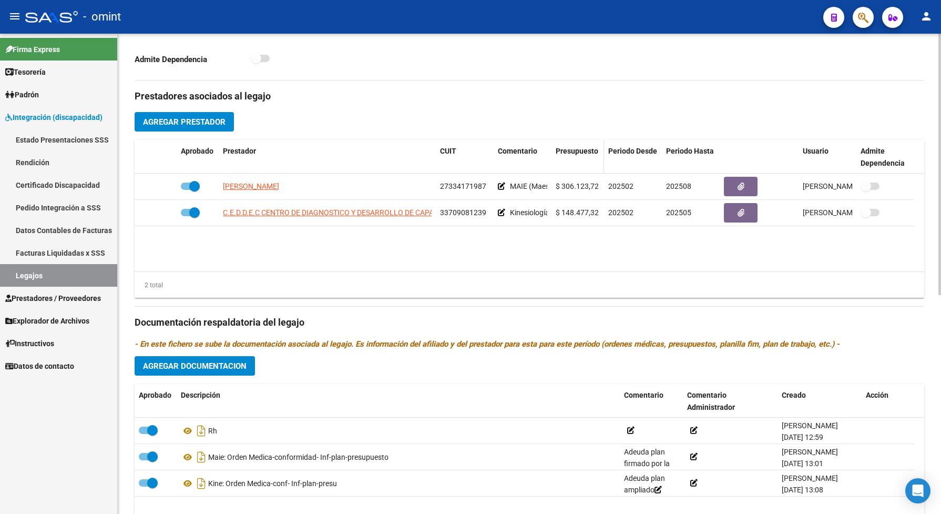
scroll to position [394, 0]
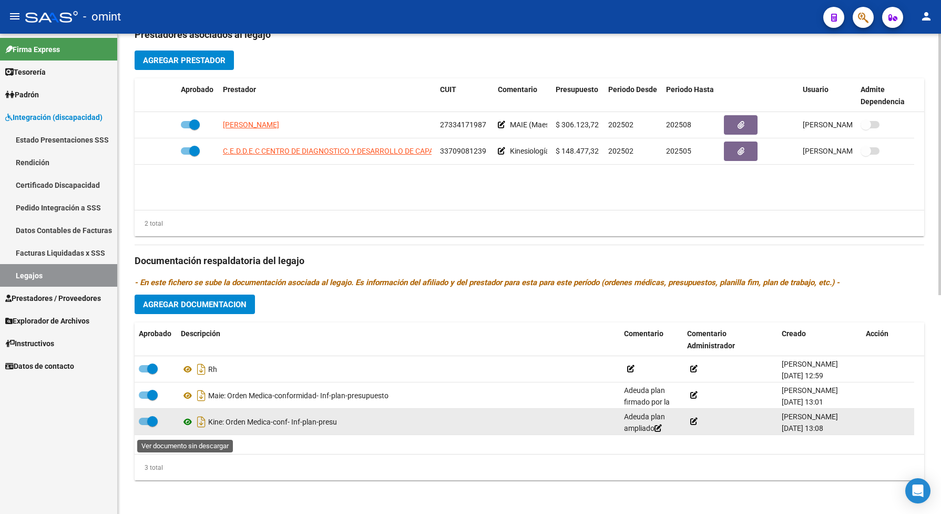
click at [185, 428] on icon at bounding box center [188, 421] width 14 height 13
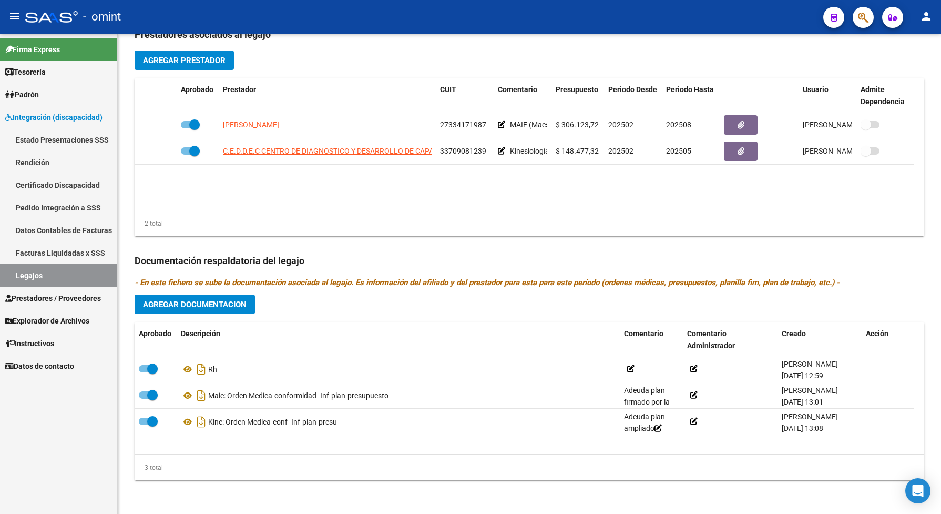
click at [57, 274] on link "Legajos" at bounding box center [58, 275] width 117 height 23
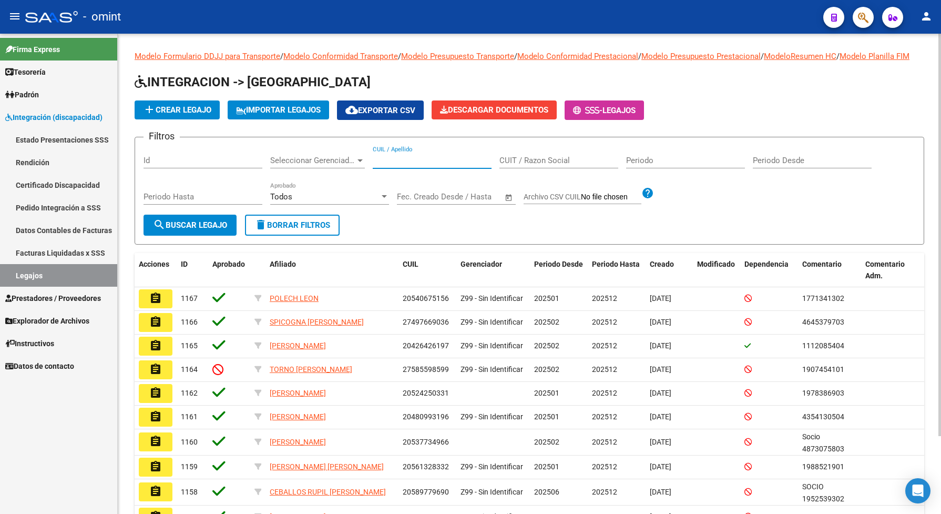
click at [390, 165] on input "CUIL / Apellido" at bounding box center [432, 160] width 119 height 9
paste input "20532675570"
click at [208, 230] on span "search Buscar Legajo" at bounding box center [190, 224] width 74 height 9
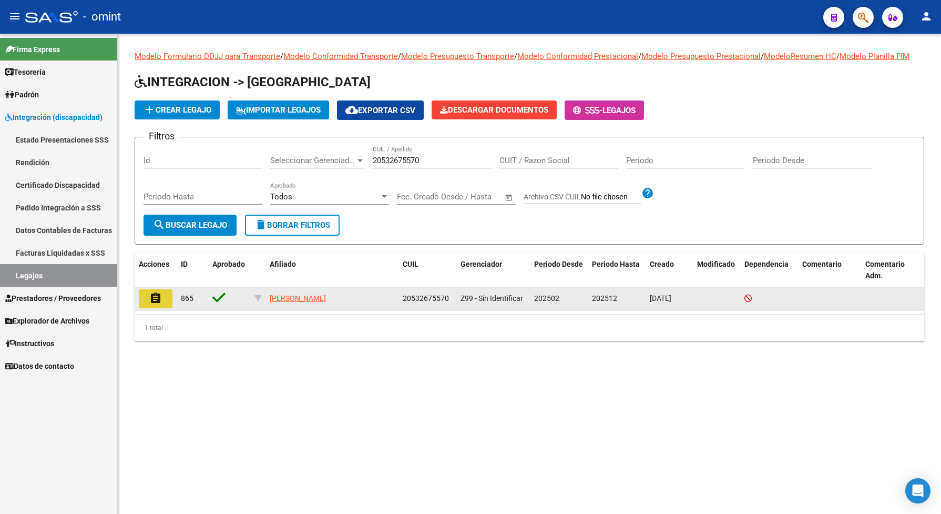
click at [151, 304] on mat-icon "assignment" at bounding box center [155, 298] width 13 height 13
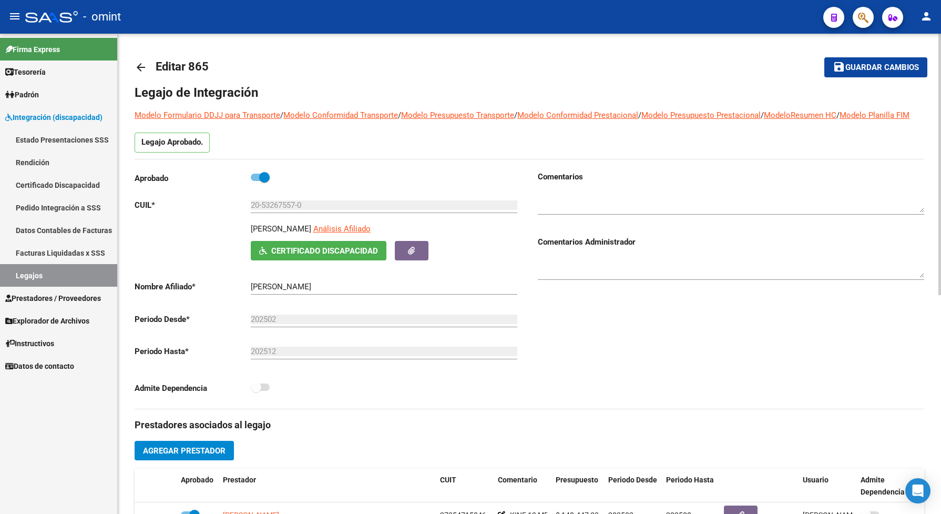
click at [566, 211] on textarea at bounding box center [731, 201] width 386 height 21
paste textarea "1145532601"
drag, startPoint x: 372, startPoint y: 87, endPoint x: 409, endPoint y: 85, distance: 37.4
click at [372, 85] on h1 "Legajo de Integración" at bounding box center [529, 92] width 789 height 17
click at [860, 63] on span "Guardar cambios" at bounding box center [882, 67] width 74 height 9
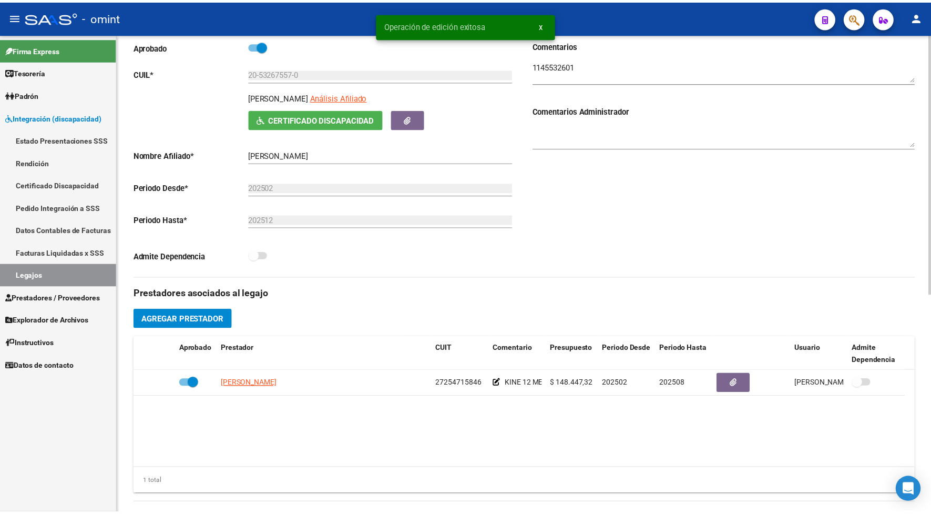
scroll to position [197, 0]
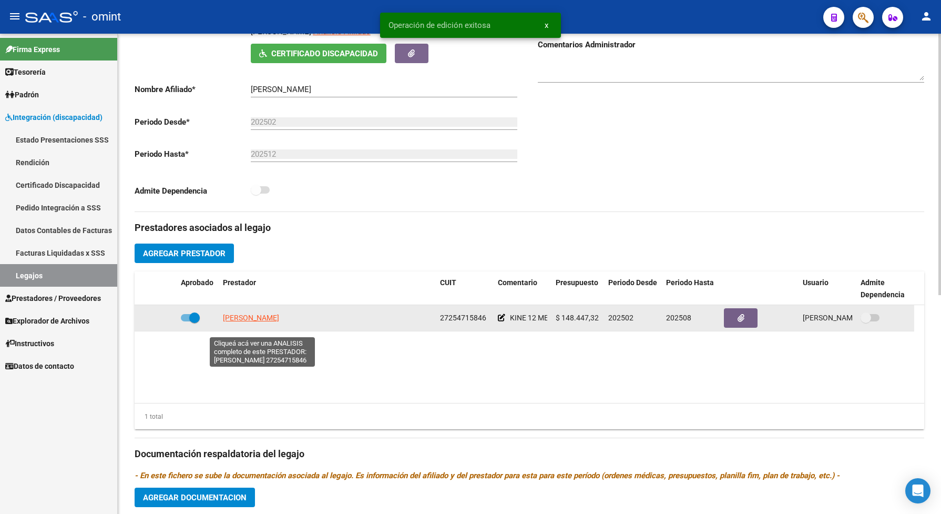
click at [262, 322] on span "BIOLE [PERSON_NAME] [PERSON_NAME]" at bounding box center [251, 317] width 56 height 8
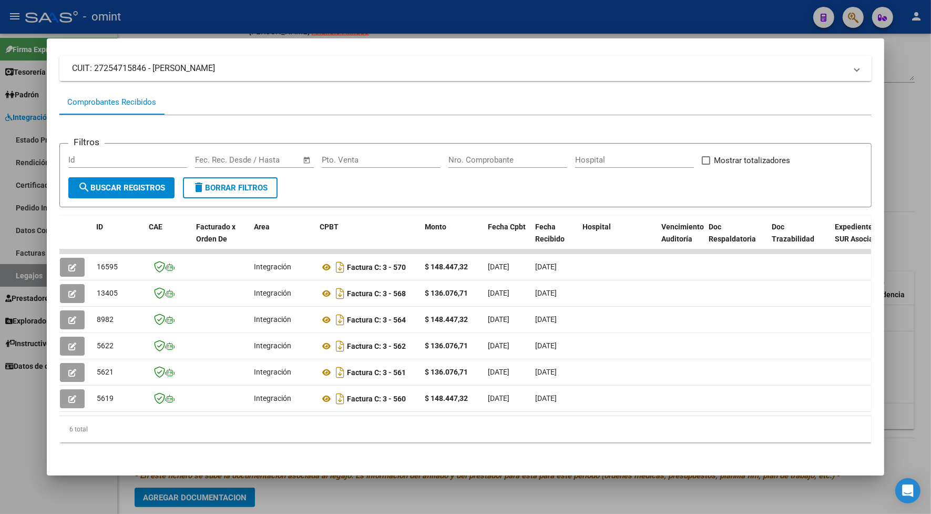
scroll to position [0, 0]
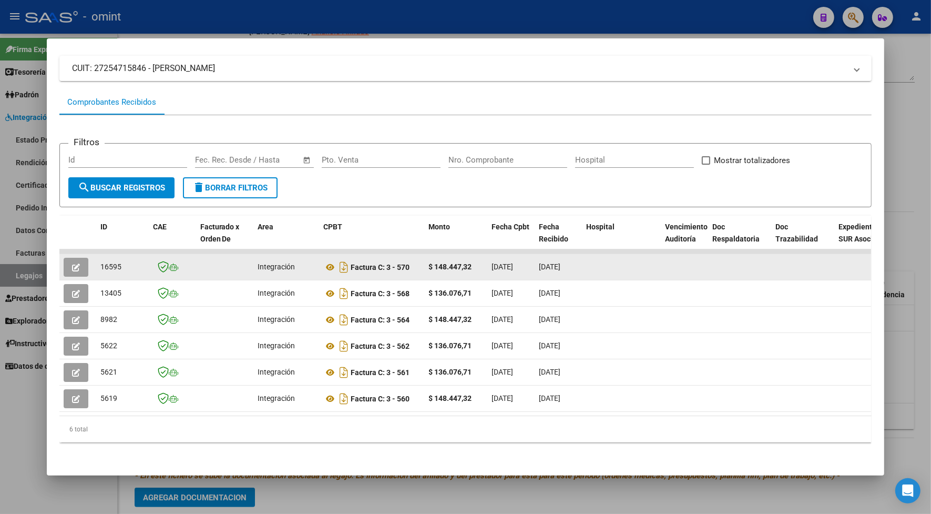
click at [71, 258] on button "button" at bounding box center [76, 267] width 25 height 19
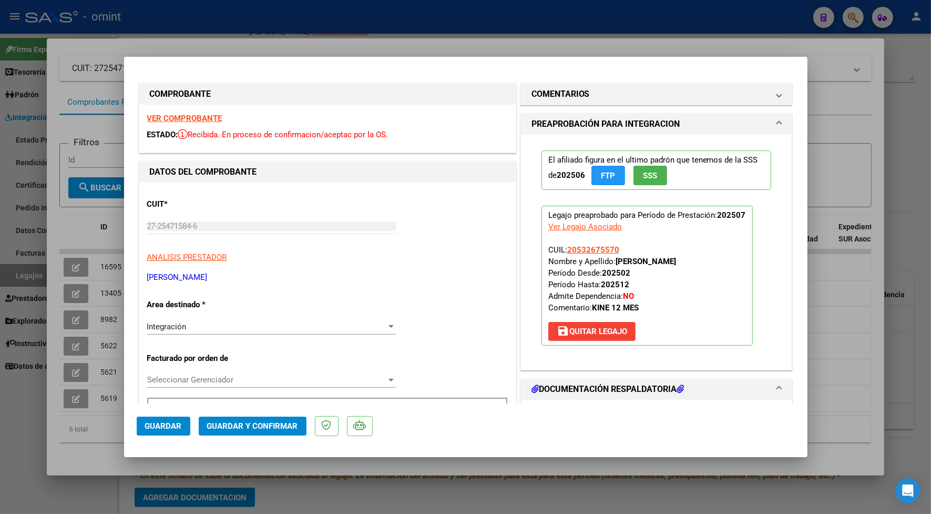
click at [218, 119] on strong "VER COMPROBANTE" at bounding box center [184, 118] width 75 height 9
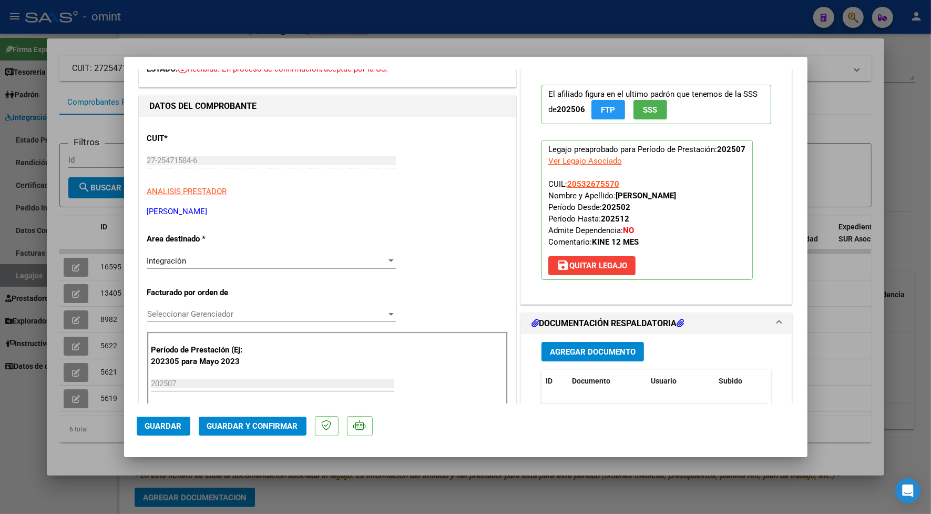
scroll to position [131, 0]
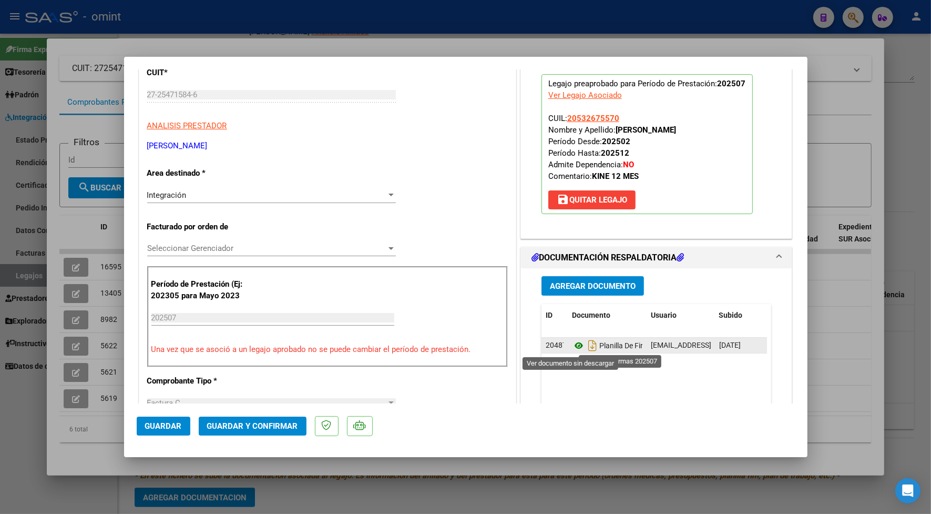
click at [574, 343] on icon at bounding box center [579, 345] width 14 height 13
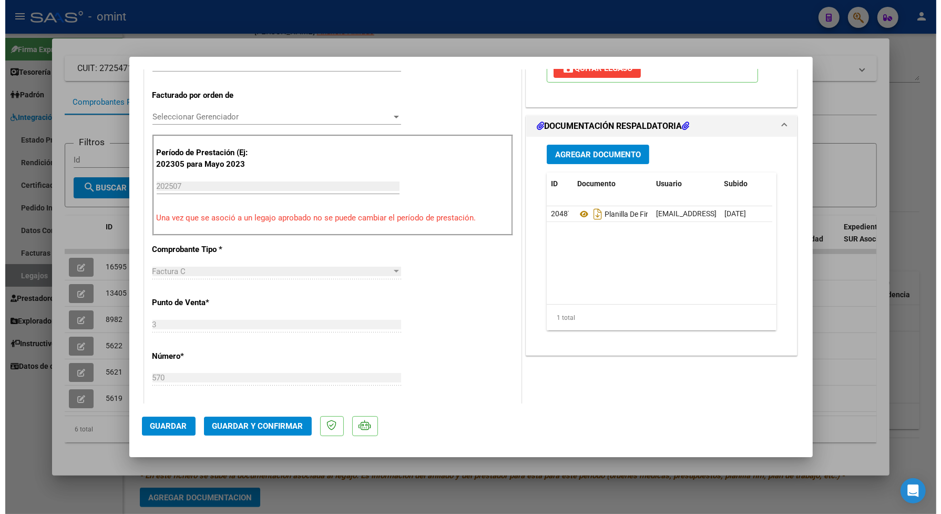
scroll to position [0, 0]
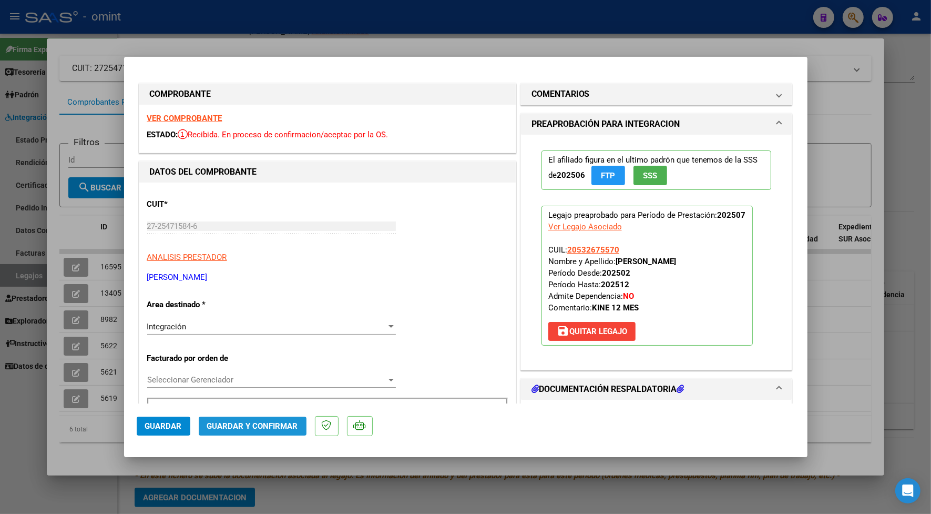
click at [285, 424] on span "Guardar y Confirmar" at bounding box center [252, 425] width 91 height 9
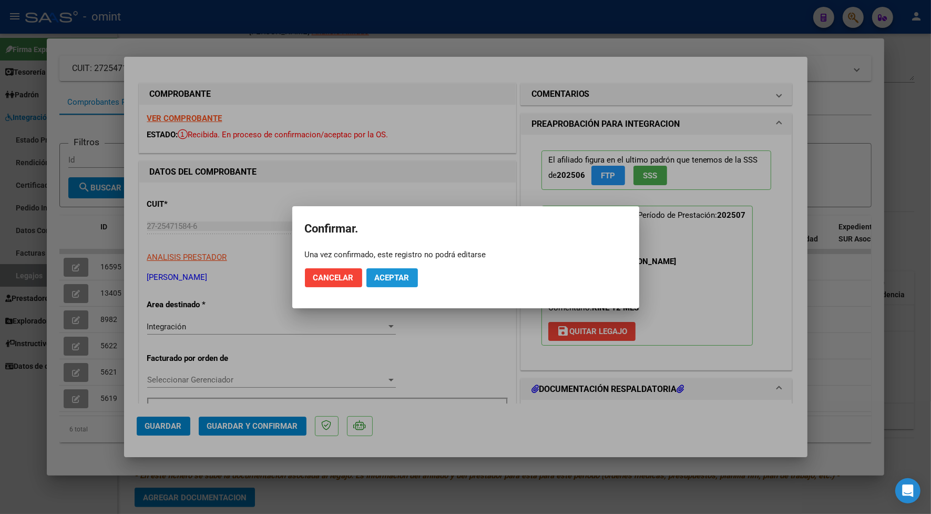
click at [372, 274] on button "Aceptar" at bounding box center [392, 277] width 52 height 19
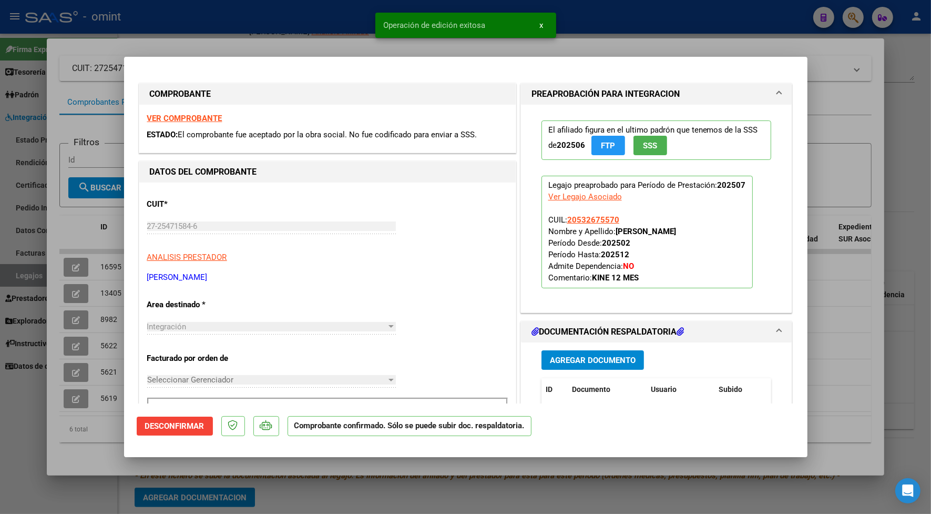
click at [302, 37] on div at bounding box center [465, 257] width 931 height 514
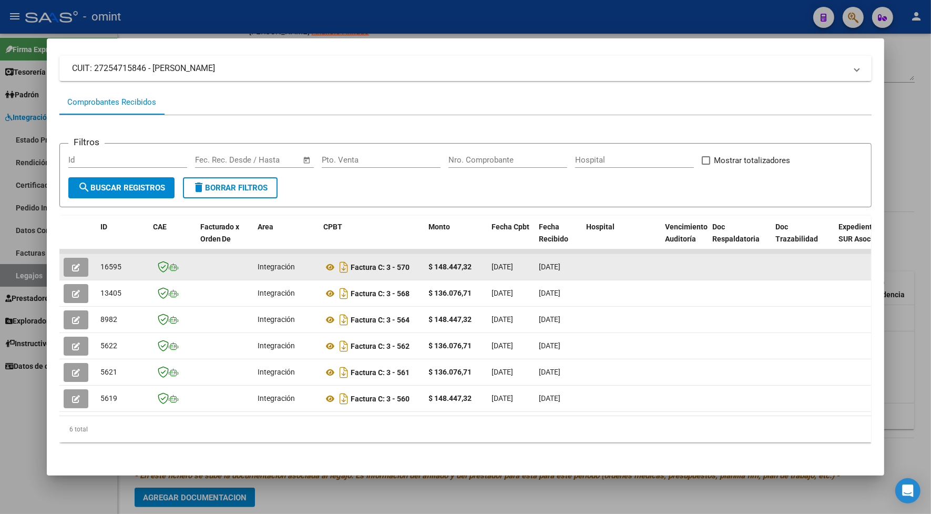
drag, startPoint x: 125, startPoint y: 253, endPoint x: 95, endPoint y: 256, distance: 30.2
click at [96, 256] on datatable-body-cell "16595" at bounding box center [122, 267] width 53 height 26
drag, startPoint x: 95, startPoint y: 256, endPoint x: 103, endPoint y: 256, distance: 8.4
copy span "16595"
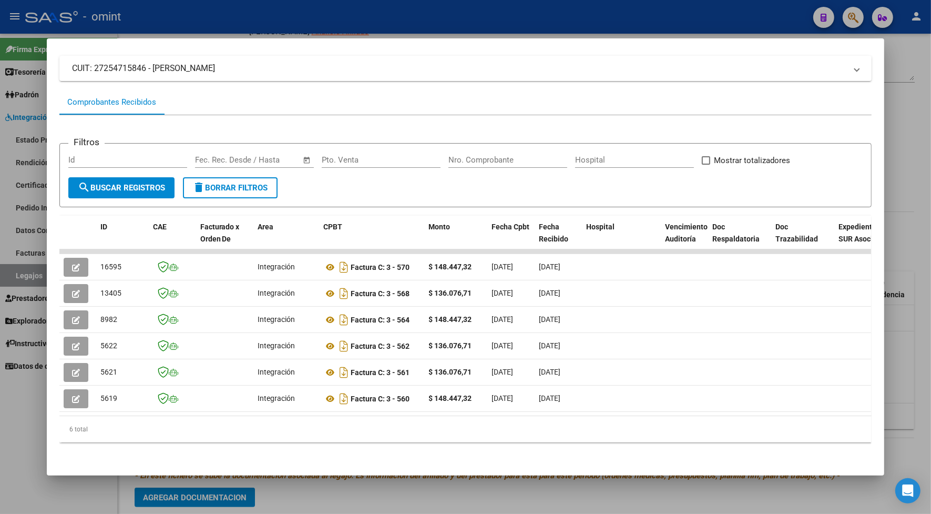
click at [180, 18] on div at bounding box center [465, 257] width 931 height 514
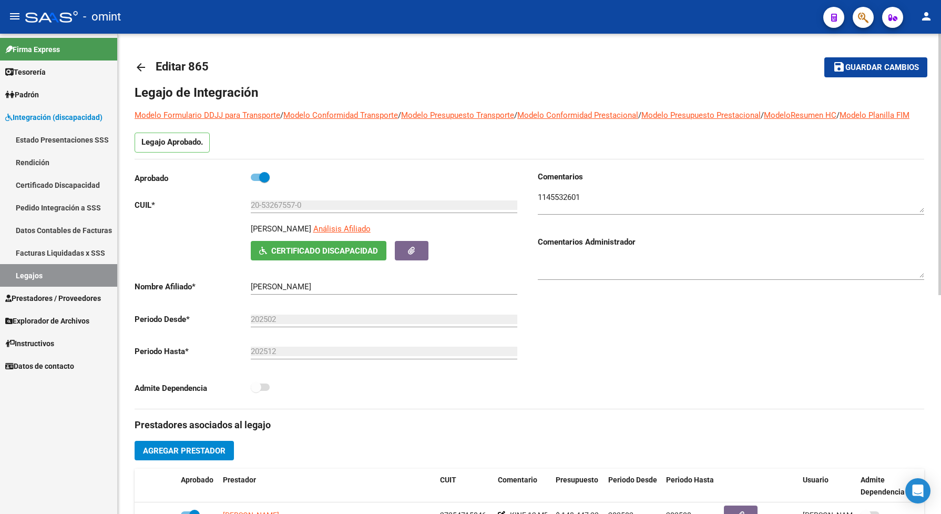
scroll to position [131, 0]
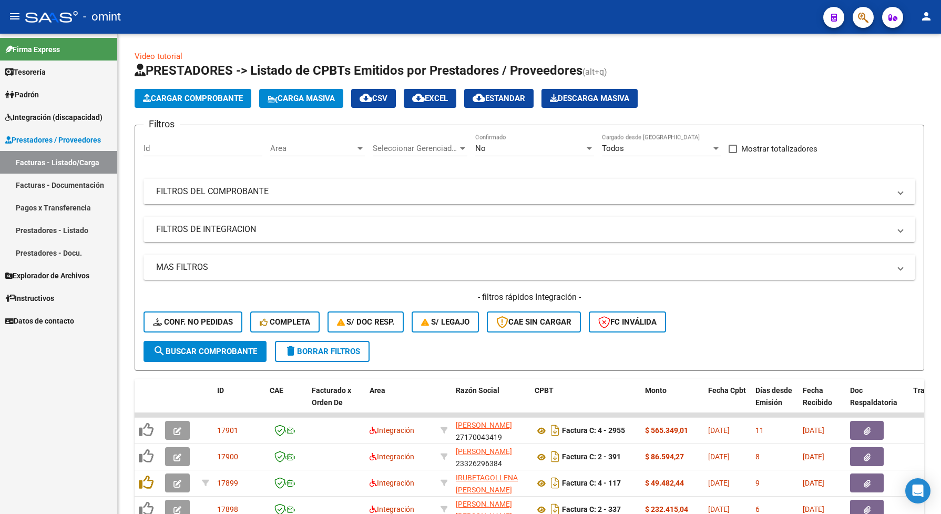
click at [63, 117] on span "Integración (discapacidad)" at bounding box center [53, 117] width 97 height 12
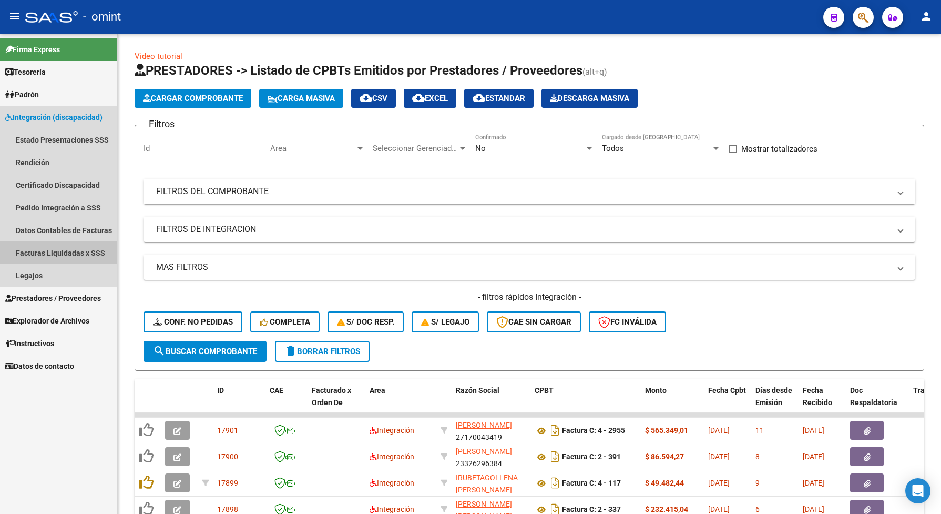
click at [80, 254] on link "Facturas Liquidadas x SSS" at bounding box center [58, 252] width 117 height 23
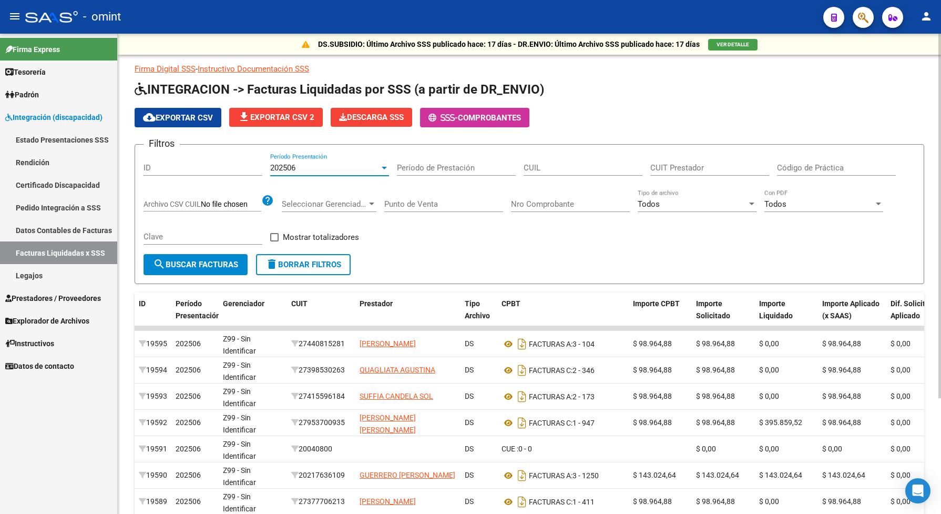
click at [384, 167] on div at bounding box center [384, 168] width 5 height 3
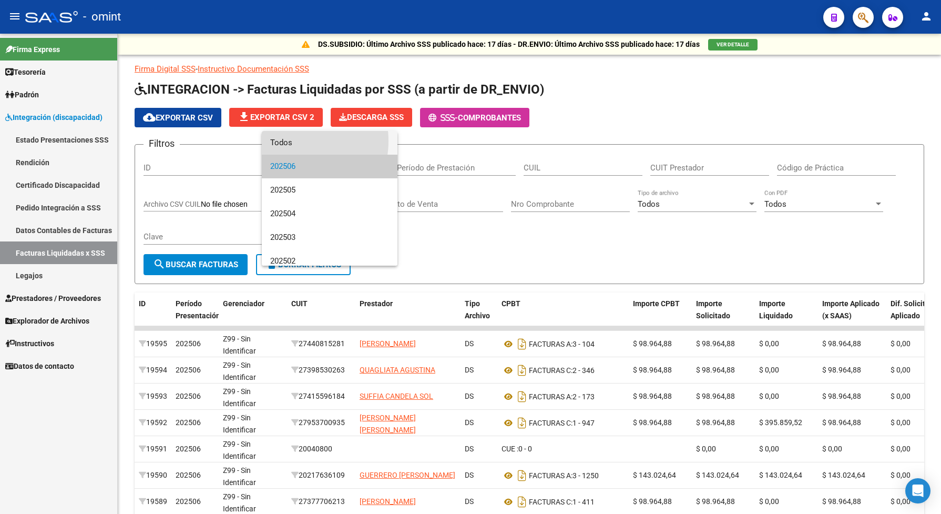
click at [290, 141] on span "Todos" at bounding box center [329, 143] width 119 height 24
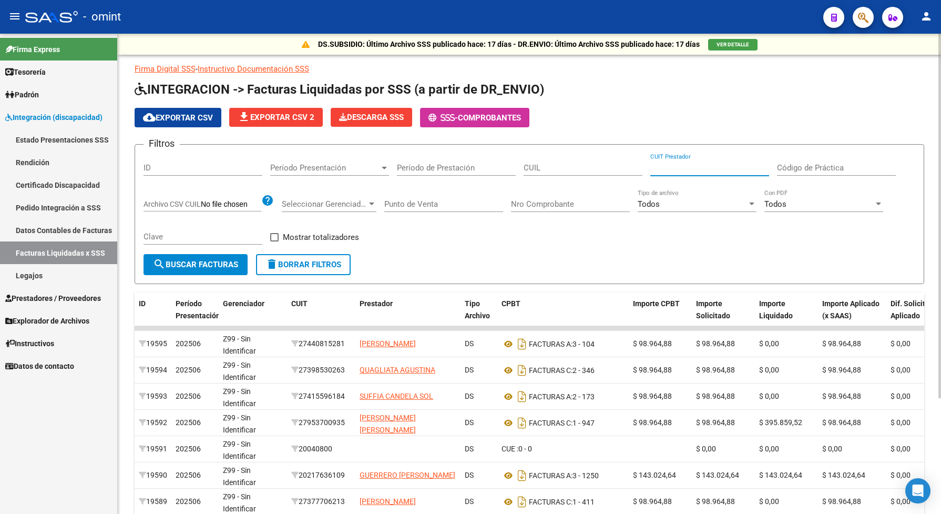
click at [702, 163] on input "CUIT Prestador" at bounding box center [709, 167] width 119 height 9
paste input "27-25012132-1"
type input "27-25012132-1"
click at [541, 166] on input "CUIL" at bounding box center [583, 167] width 119 height 9
paste input "20-58101678-7"
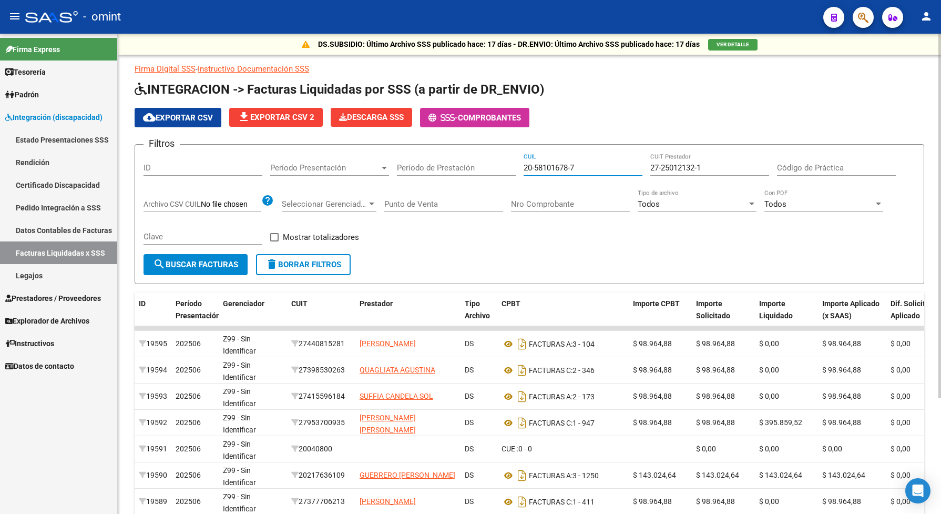
type input "20-58101678-7"
click at [166, 260] on span "search Buscar Facturas" at bounding box center [195, 264] width 85 height 9
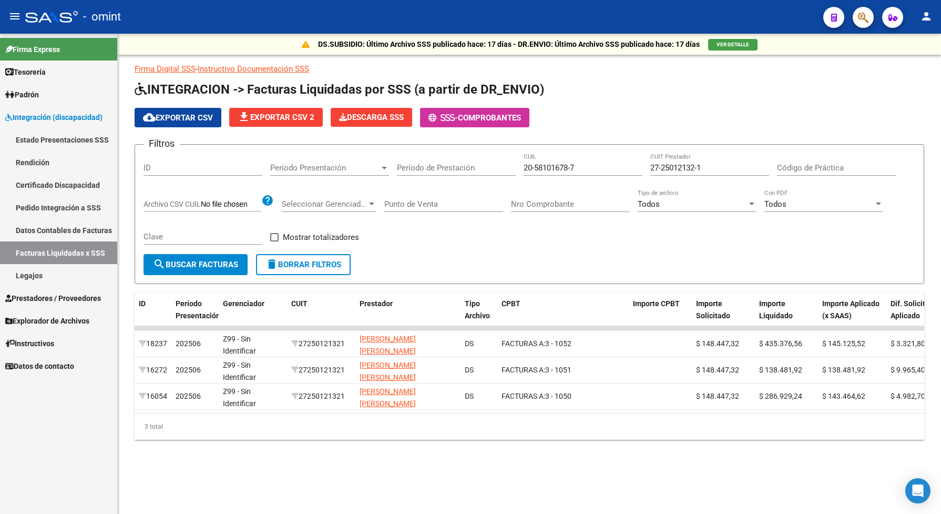
scroll to position [0, 11]
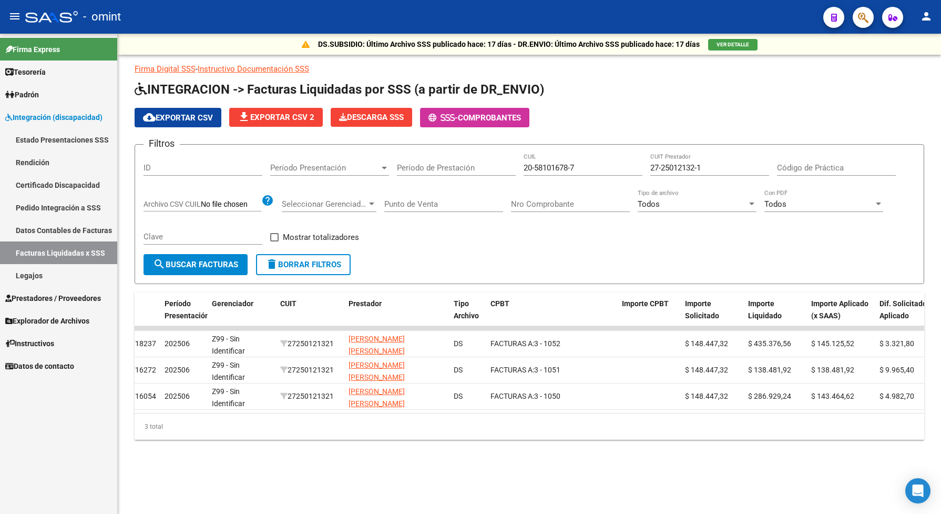
click at [65, 299] on span "Prestadores / Proveedores" at bounding box center [53, 298] width 96 height 12
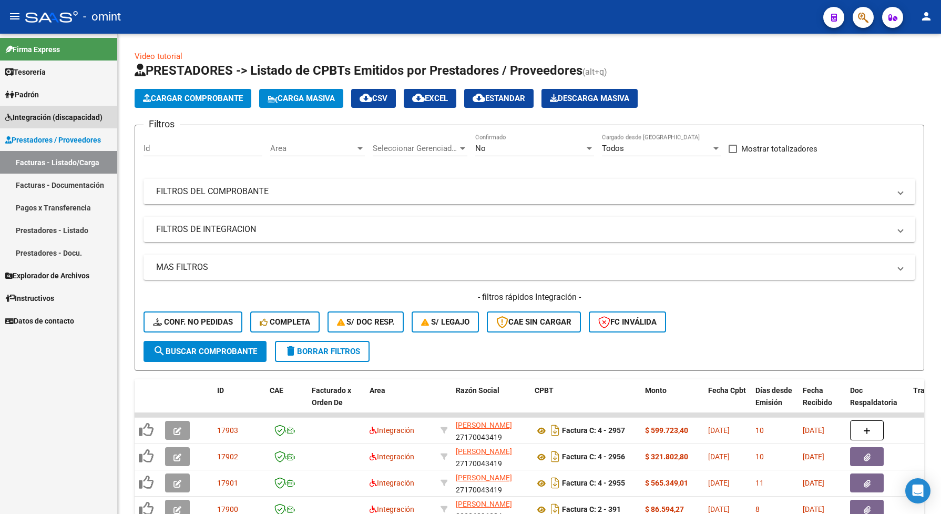
click at [64, 119] on span "Integración (discapacidad)" at bounding box center [53, 117] width 97 height 12
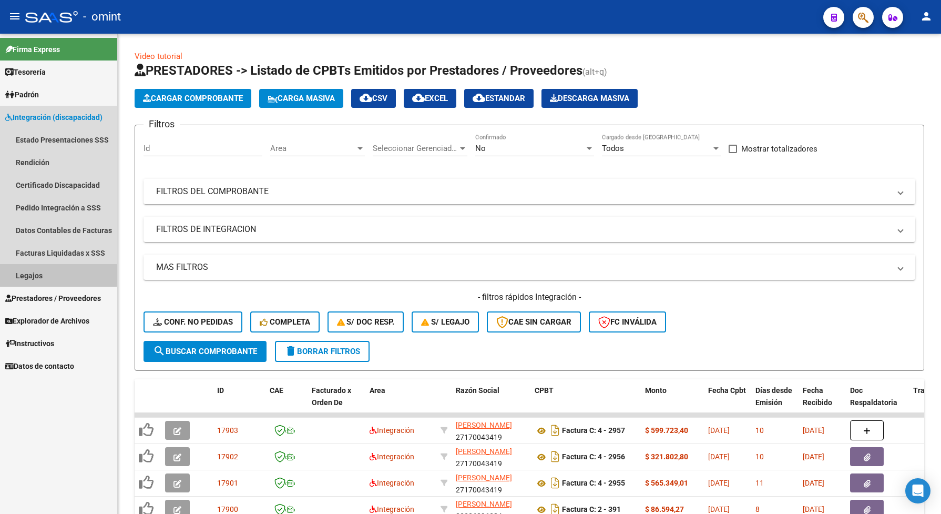
click at [32, 274] on link "Legajos" at bounding box center [58, 275] width 117 height 23
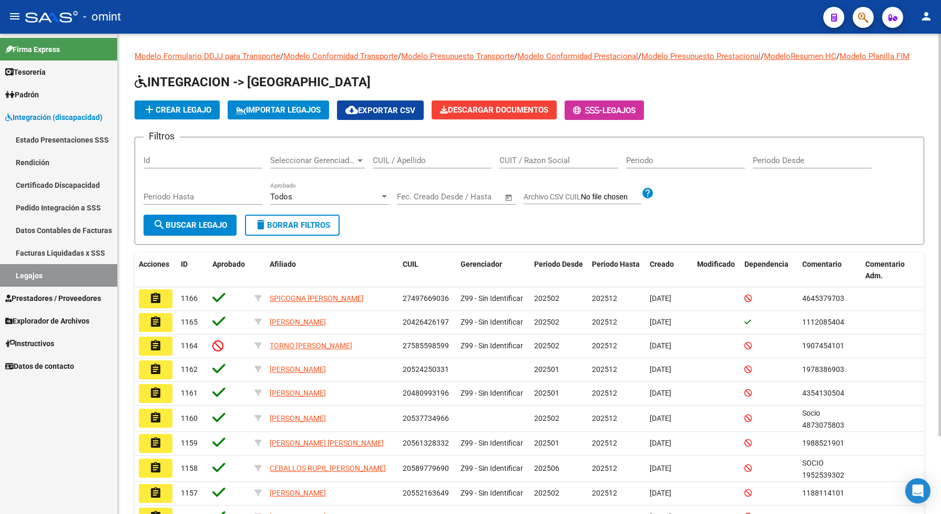
click at [418, 165] on input "CUIL / Apellido" at bounding box center [432, 160] width 119 height 9
paste input "1230320203"
type input "1230320203"
drag, startPoint x: 426, startPoint y: 169, endPoint x: 366, endPoint y: 171, distance: 60.0
click at [366, 171] on div "Filtros Id Seleccionar Gerenciador Seleccionar Gerenciador 1230320203 CUIL / Ap…" at bounding box center [529, 180] width 772 height 69
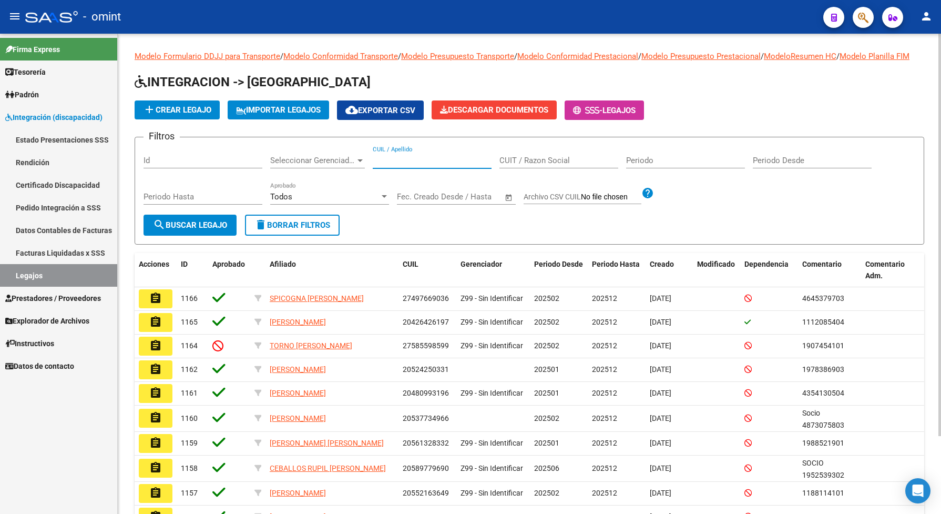
click at [384, 165] on input "CUIL / Apellido" at bounding box center [432, 160] width 119 height 9
paste input "20581016787"
type input "20581016787"
click at [180, 230] on span "search Buscar Legajo" at bounding box center [190, 224] width 74 height 9
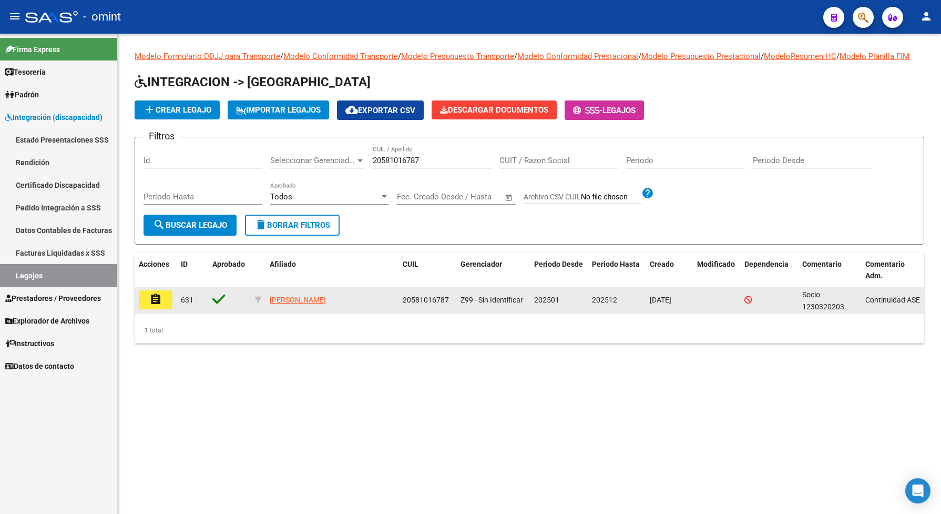
click at [155, 305] on mat-icon "assignment" at bounding box center [155, 299] width 13 height 13
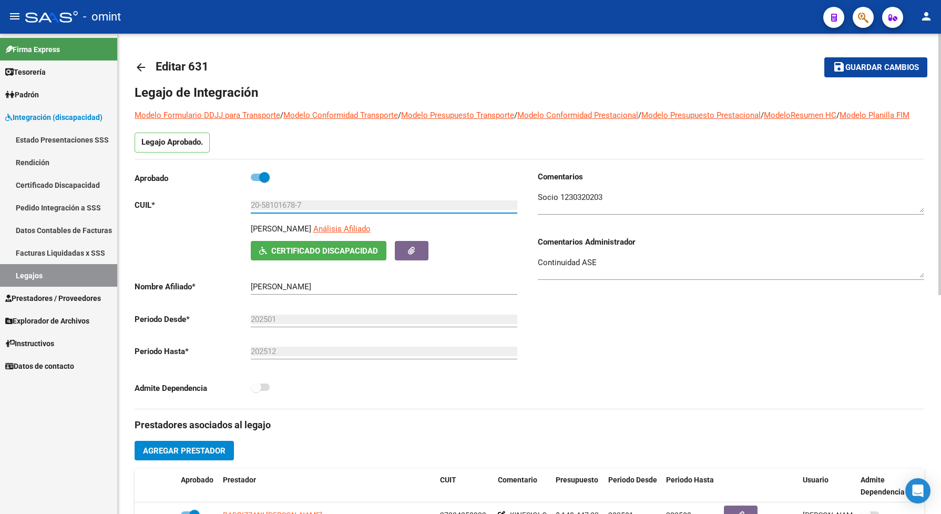
drag, startPoint x: 308, startPoint y: 217, endPoint x: 234, endPoint y: 222, distance: 73.8
click at [234, 210] on app-form-text-field "CUIL * 20-58101678-7 Ingresar CUIL" at bounding box center [326, 204] width 383 height 9
drag, startPoint x: 234, startPoint y: 222, endPoint x: 280, endPoint y: 214, distance: 46.4
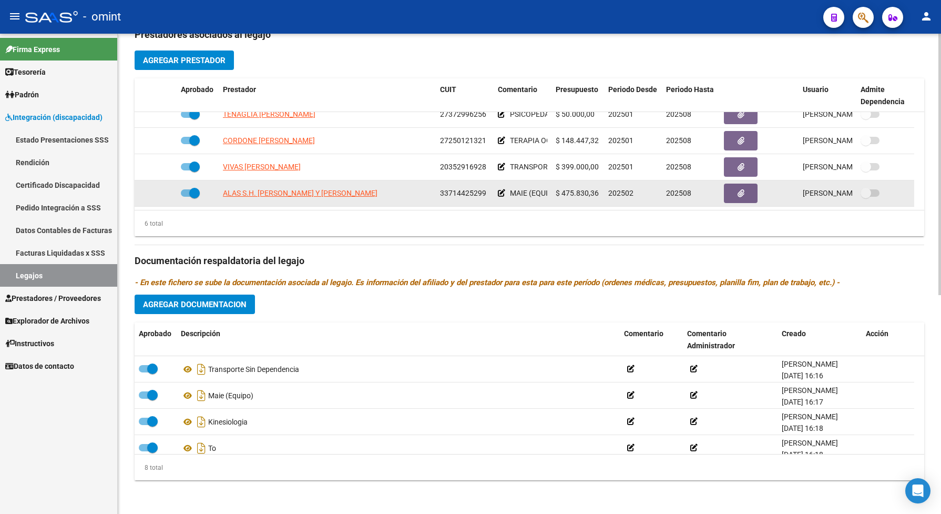
scroll to position [401, 0]
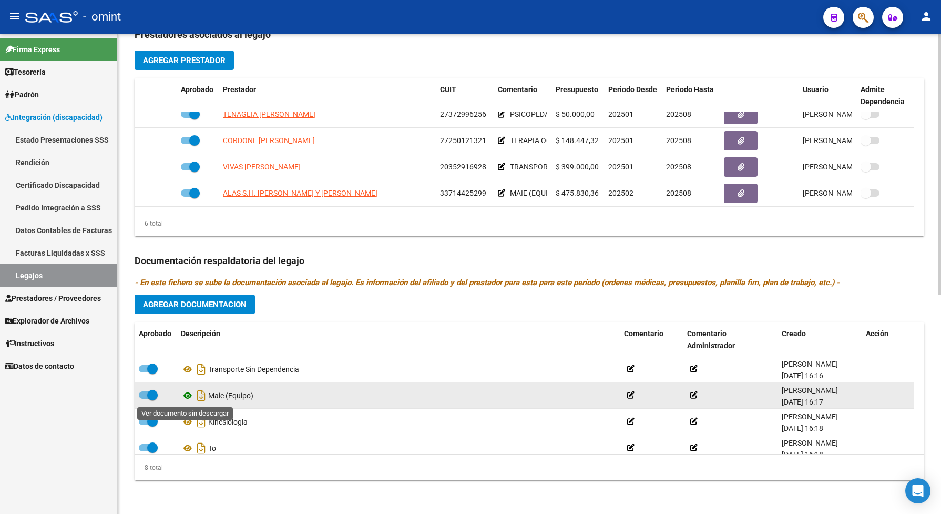
click at [188, 398] on icon at bounding box center [188, 395] width 14 height 13
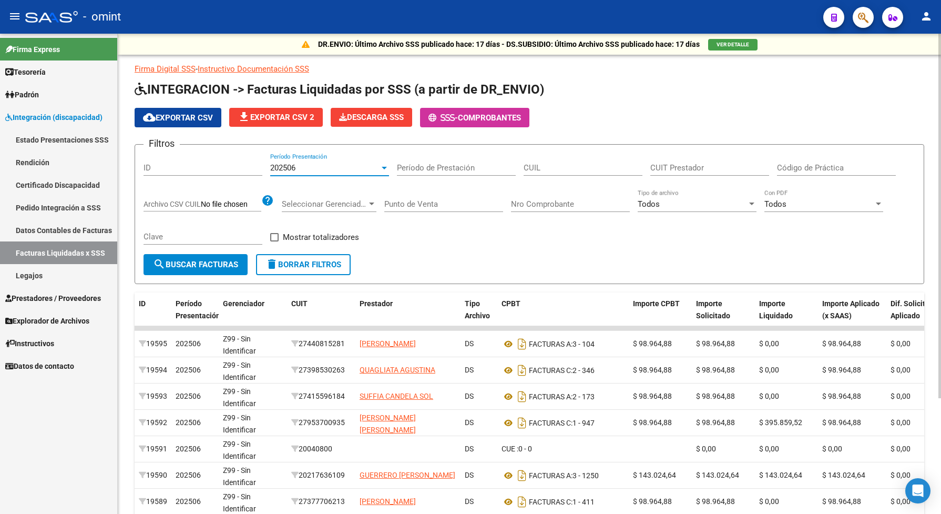
click at [382, 167] on div at bounding box center [384, 168] width 5 height 3
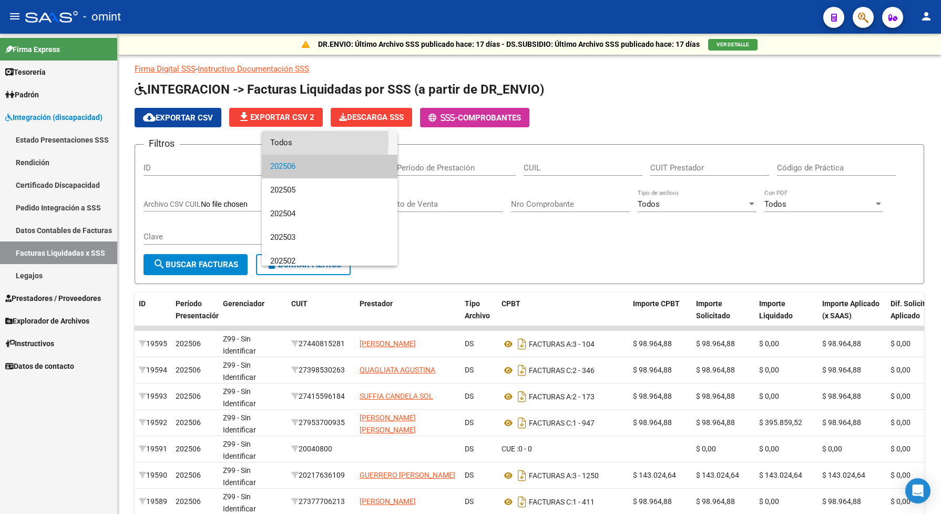
click at [280, 140] on span "Todos" at bounding box center [329, 143] width 119 height 24
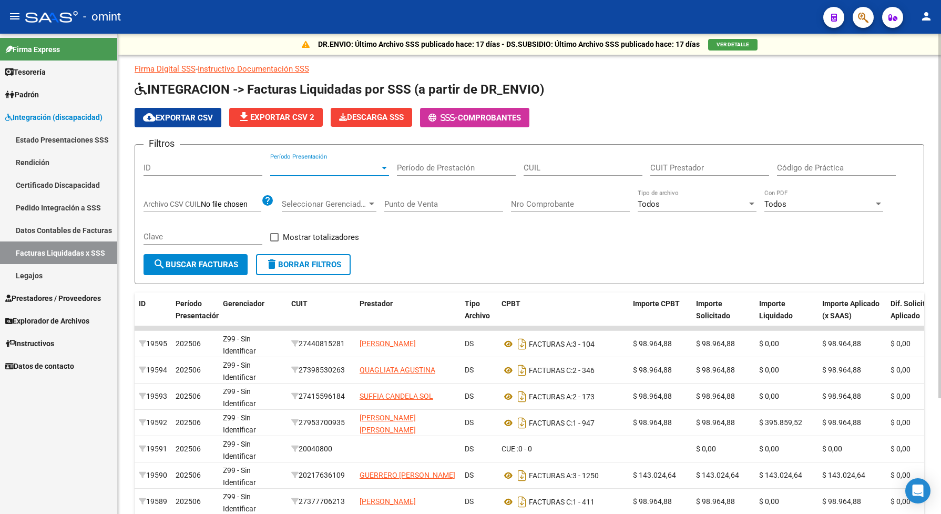
click at [662, 167] on input "CUIT Prestador" at bounding box center [709, 167] width 119 height 9
paste input "33-71442529-9"
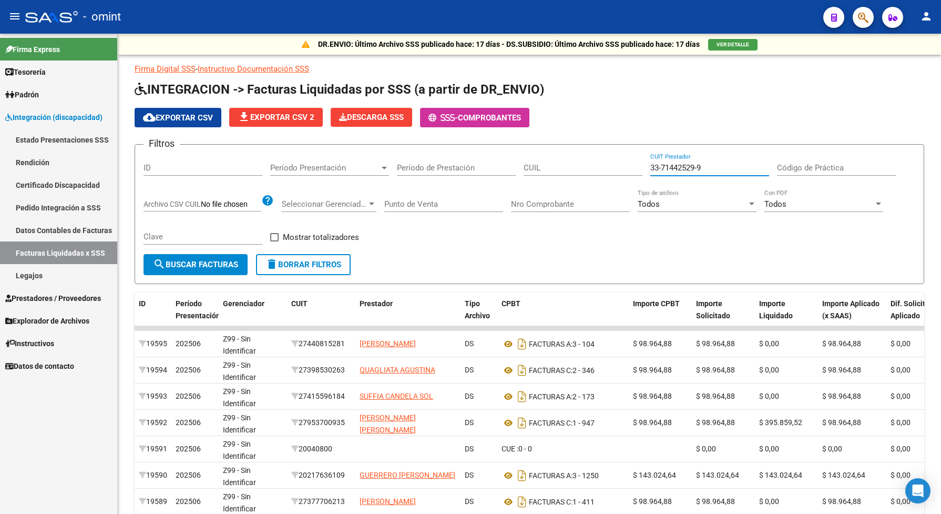
type input "33-71442529-9"
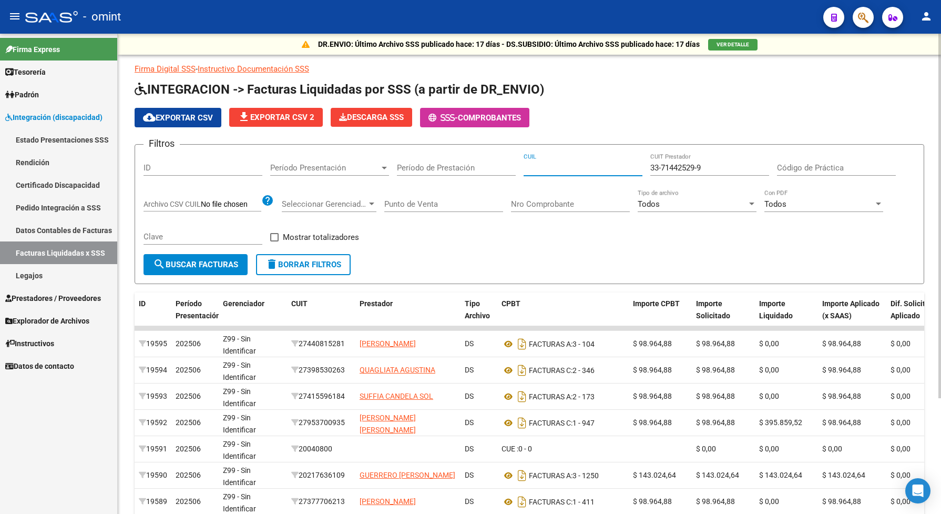
click at [531, 163] on input "CUIL" at bounding box center [583, 167] width 119 height 9
paste input "20-58101678-7"
type input "20-58101678-7"
click at [182, 266] on span "search Buscar Facturas" at bounding box center [195, 264] width 85 height 9
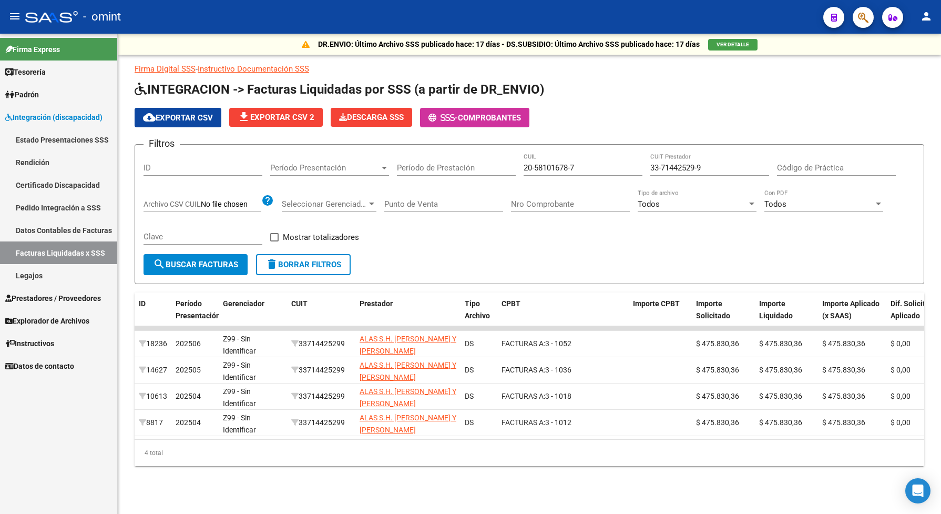
drag, startPoint x: 878, startPoint y: 66, endPoint x: 873, endPoint y: 74, distance: 9.5
click at [878, 66] on p "Firma Digital SSS - Instructivo Documentación SSS" at bounding box center [529, 69] width 789 height 12
click at [35, 299] on span "Prestadores / Proveedores" at bounding box center [53, 298] width 96 height 12
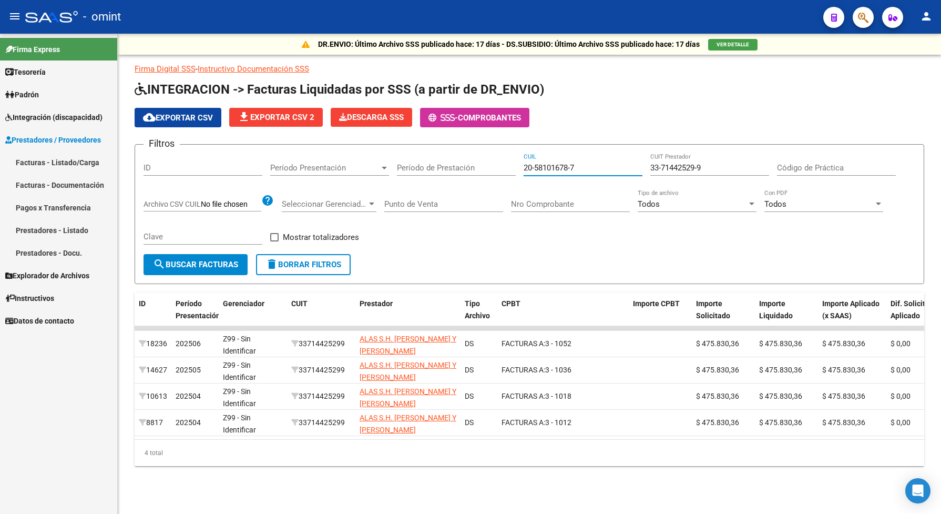
drag, startPoint x: 576, startPoint y: 169, endPoint x: 514, endPoint y: 164, distance: 62.2
click at [513, 165] on div "Filtros ID Período Presentación Período Presentación Período de Prestación 20-5…" at bounding box center [529, 203] width 772 height 101
drag, startPoint x: 711, startPoint y: 165, endPoint x: 649, endPoint y: 166, distance: 62.0
click at [649, 166] on div "Filtros ID Período Presentación Período Presentación Período de Prestación CUIL…" at bounding box center [529, 203] width 772 height 101
paste input "27-29306759-2"
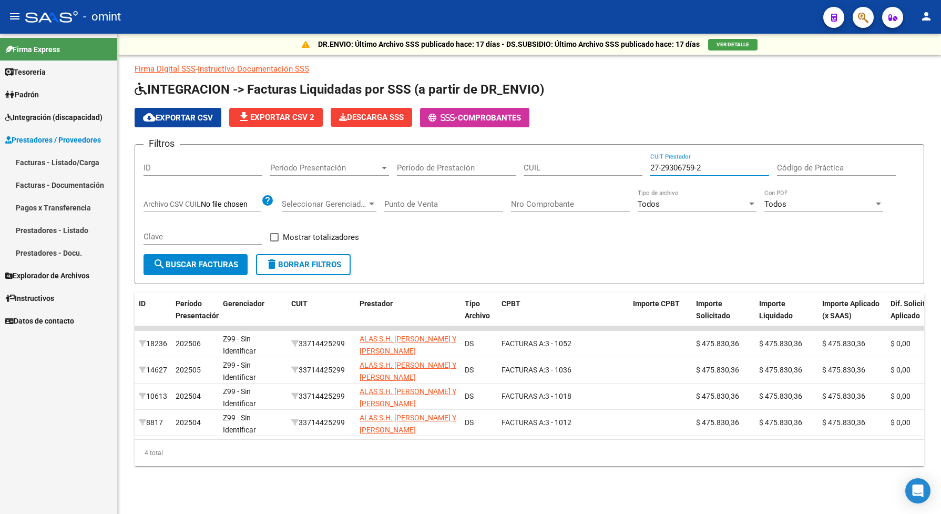
type input "27-29306759-2"
click at [181, 263] on span "search Buscar Facturas" at bounding box center [195, 264] width 85 height 9
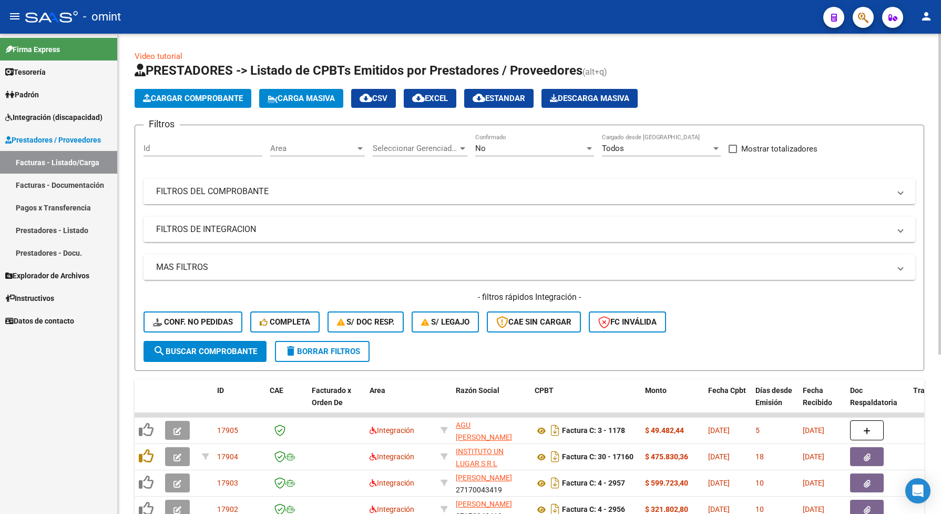
click at [386, 145] on span "Seleccionar Gerenciador" at bounding box center [415, 147] width 85 height 9
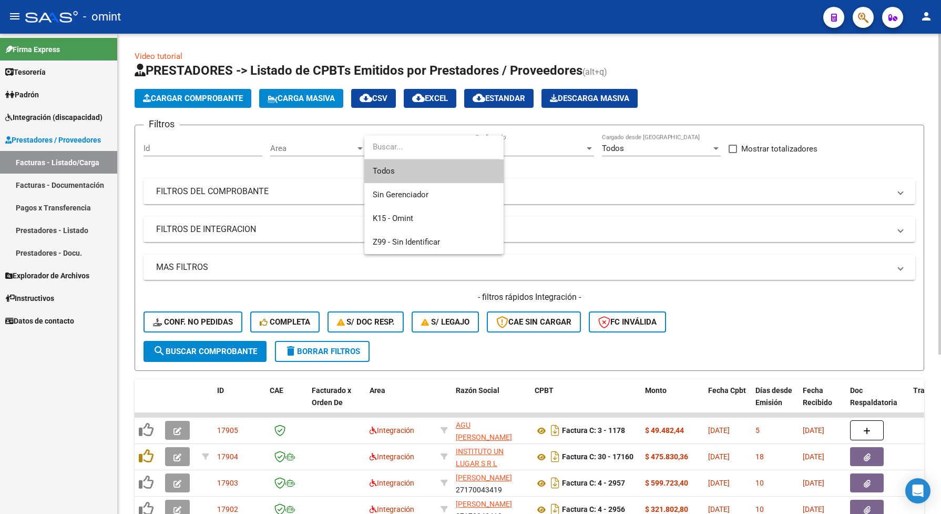
click at [386, 145] on input "dropdown search" at bounding box center [431, 147] width 135 height 24
click at [519, 148] on div at bounding box center [470, 257] width 941 height 514
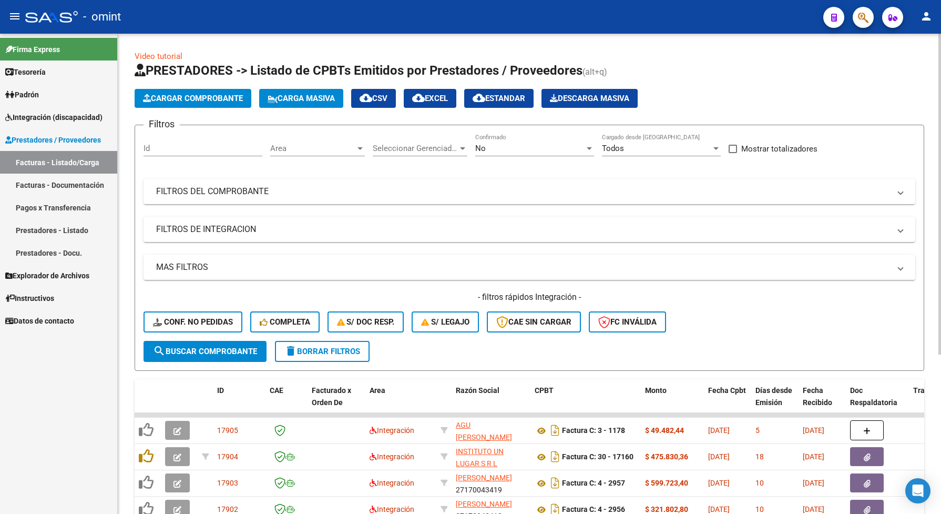
click at [151, 150] on input "Id" at bounding box center [202, 147] width 119 height 9
paste input "17827"
type input "17827"
click at [248, 351] on span "search Buscar Comprobante" at bounding box center [205, 350] width 104 height 9
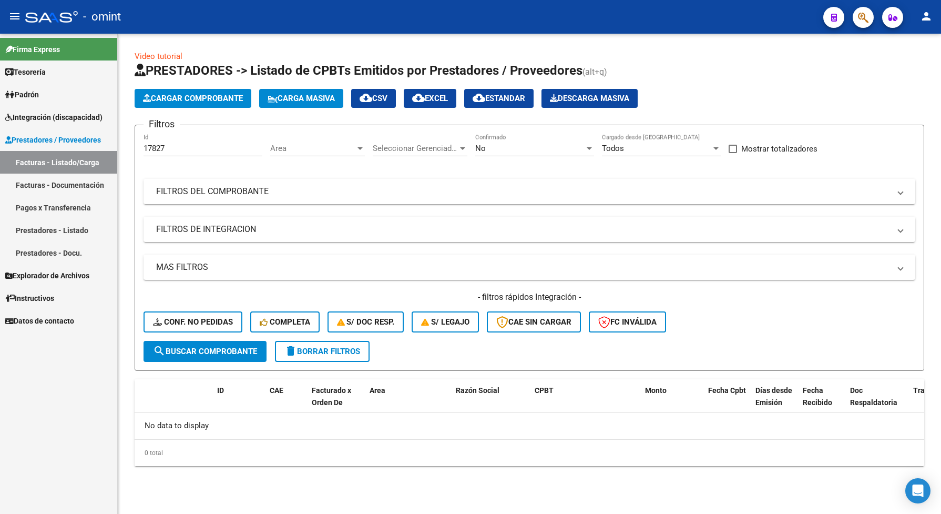
click at [590, 147] on div at bounding box center [589, 148] width 5 height 3
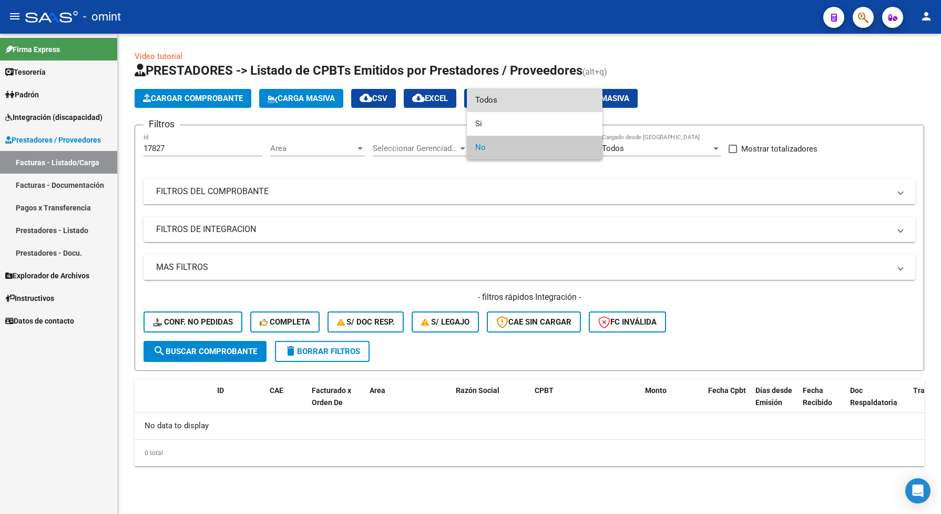
click at [481, 99] on span "Todos" at bounding box center [534, 100] width 119 height 24
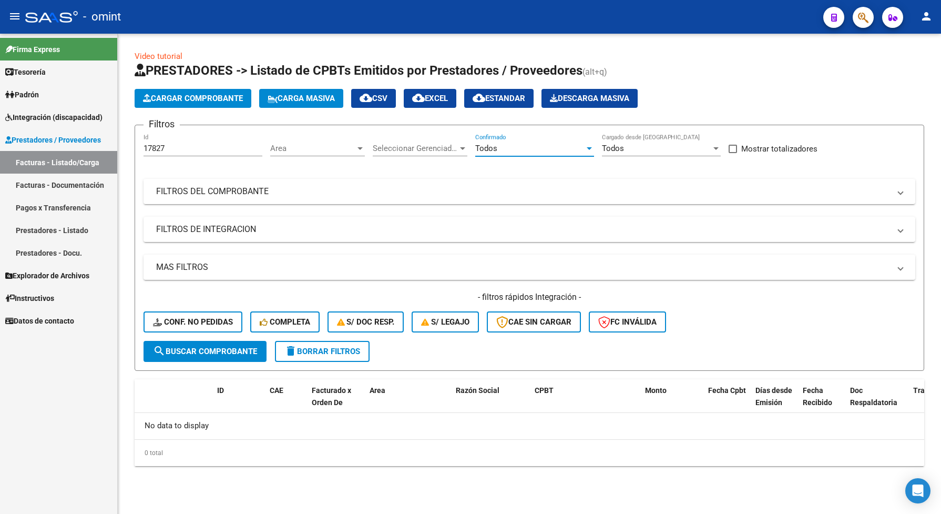
click at [243, 348] on span "search Buscar Comprobante" at bounding box center [205, 350] width 104 height 9
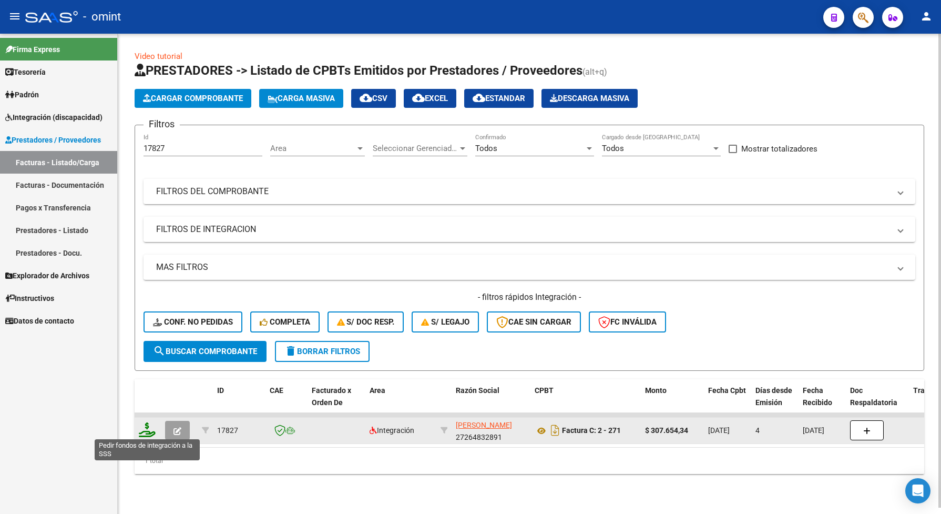
click at [150, 429] on icon at bounding box center [147, 429] width 17 height 15
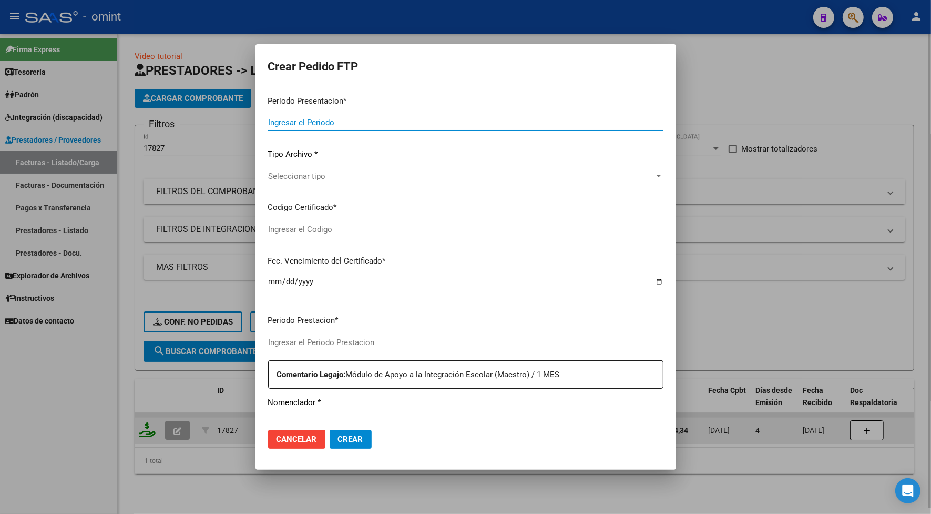
type input "202507"
type input "$ 307.654,34"
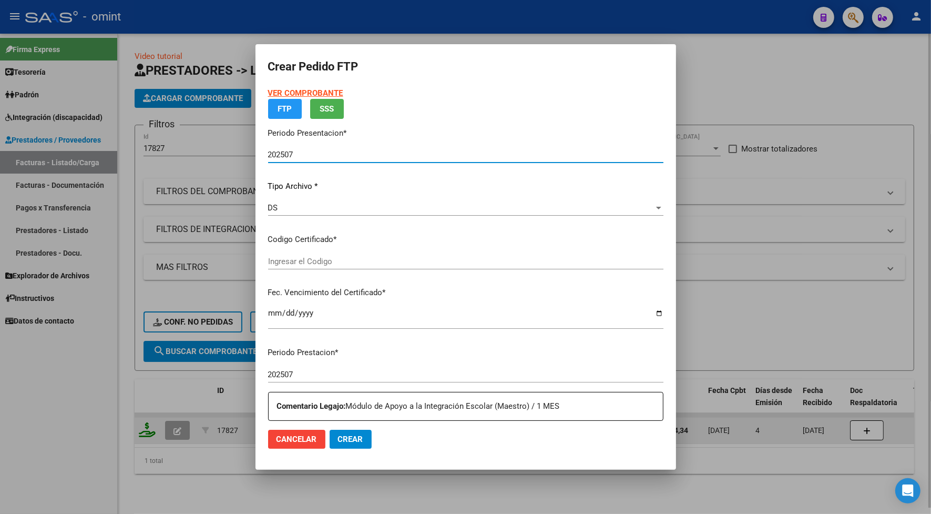
type input "8592482941"
type input "2027-03-11"
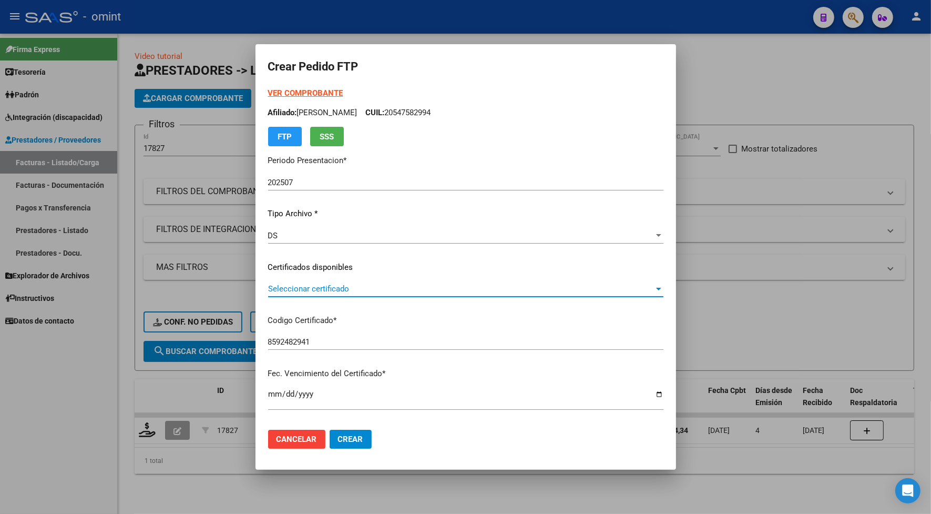
click at [367, 289] on span "Seleccionar certificado" at bounding box center [461, 288] width 386 height 9
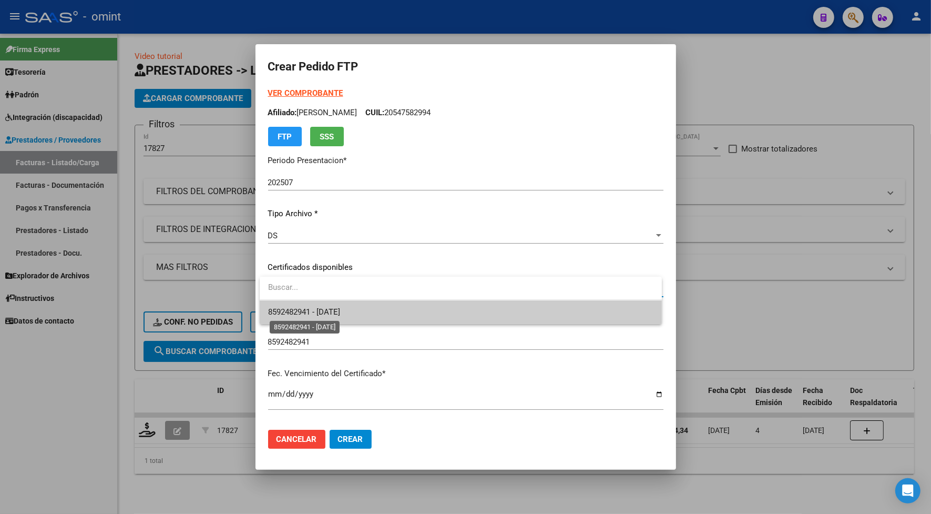
click at [340, 313] on span "8592482941 - 2027-03-11" at bounding box center [304, 311] width 72 height 9
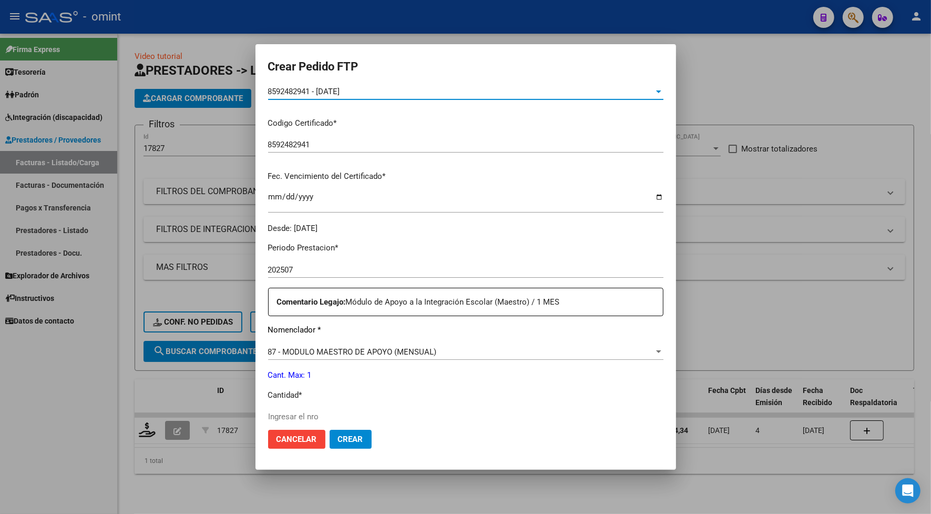
scroll to position [263, 0]
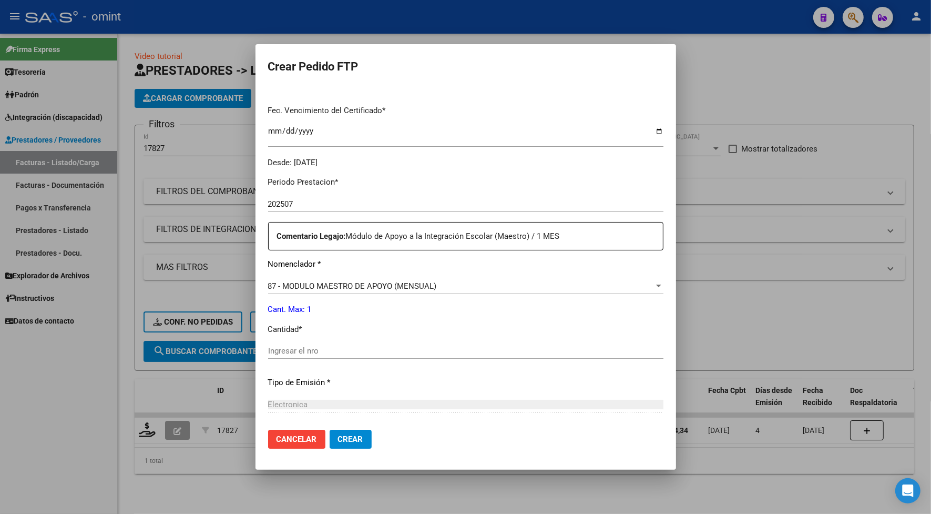
click at [322, 347] on input "Ingresar el nro" at bounding box center [465, 350] width 395 height 9
type input "1"
click at [643, 385] on p "Tipo de Emisión *" at bounding box center [465, 382] width 395 height 12
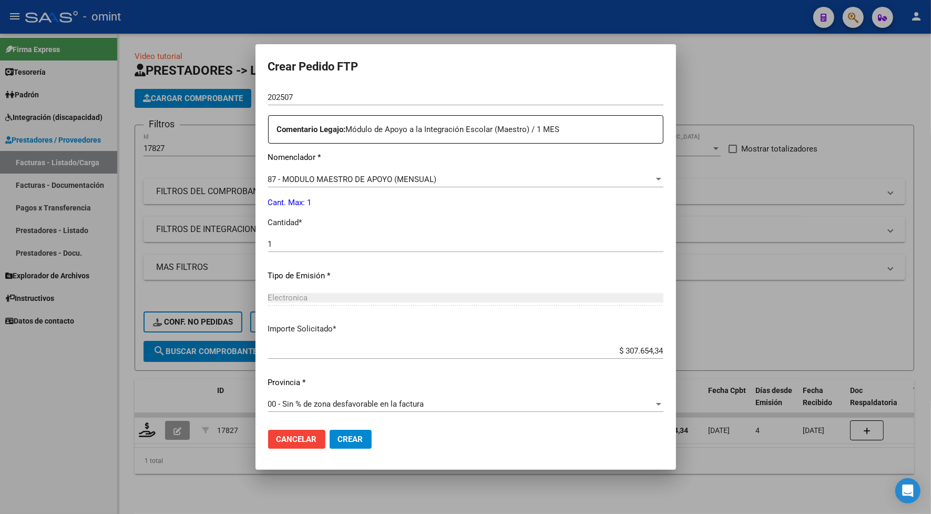
click at [361, 437] on span "Crear" at bounding box center [350, 438] width 25 height 9
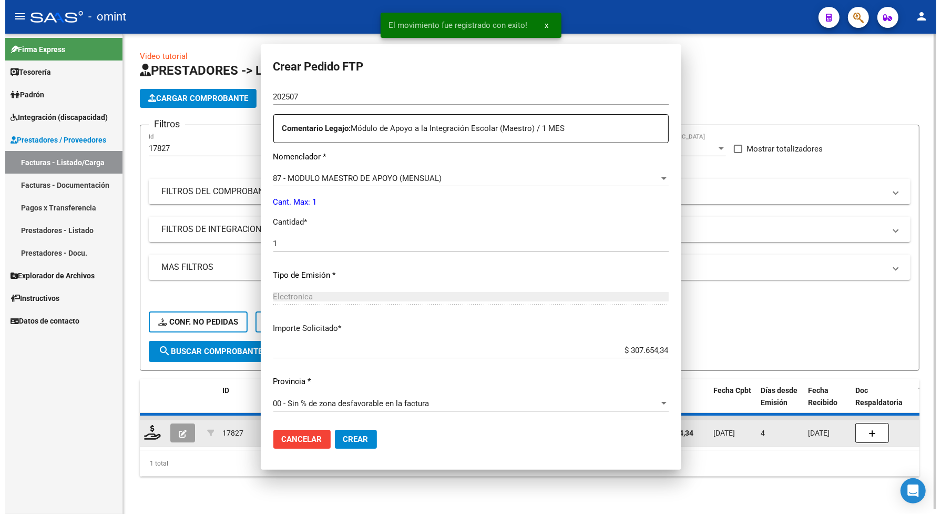
scroll to position [311, 0]
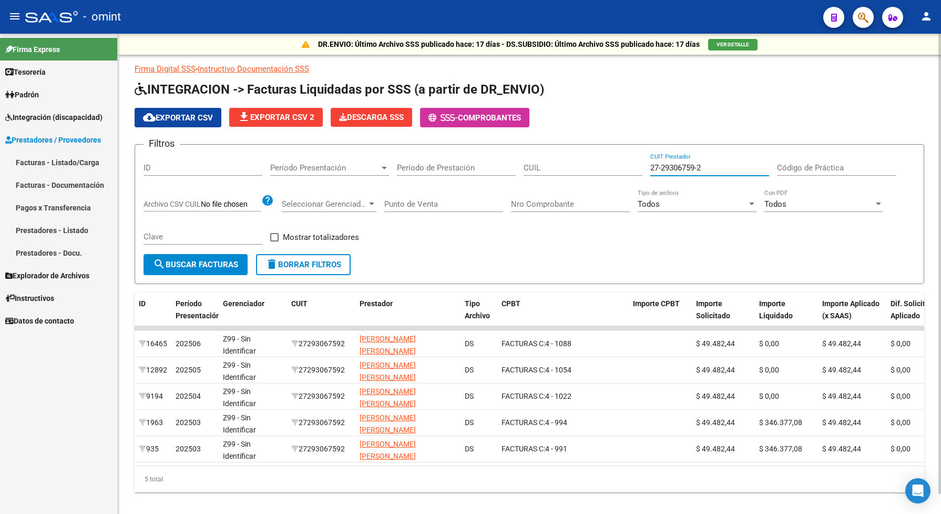
drag, startPoint x: 712, startPoint y: 164, endPoint x: 640, endPoint y: 162, distance: 72.6
click at [640, 162] on div "Filtros ID Período Presentación Período Presentación Período de Prestación CUIL…" at bounding box center [529, 203] width 772 height 101
paste input "2564494-8"
type input "27-22564494-8"
click at [568, 164] on input "CUIL" at bounding box center [583, 167] width 119 height 9
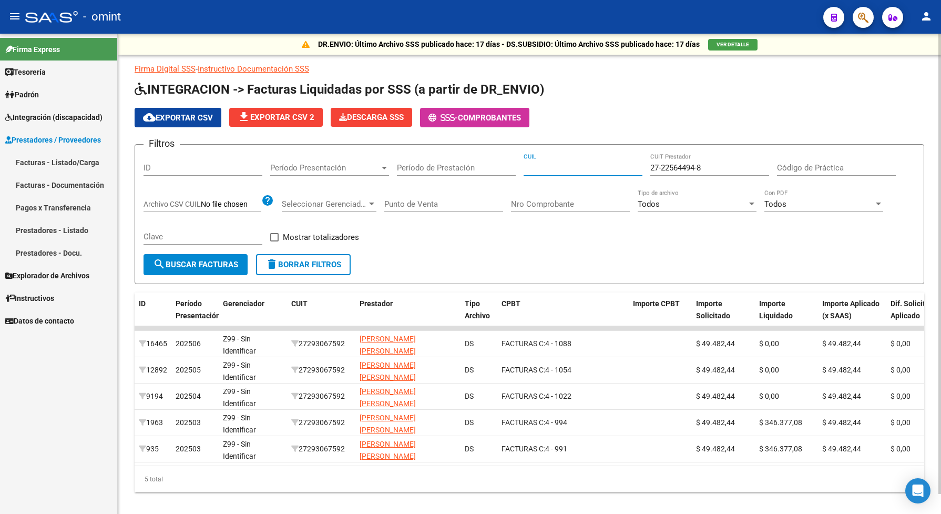
paste input "20-54758299-4"
type input "20-54758299-4"
click at [176, 264] on span "search Buscar Facturas" at bounding box center [195, 264] width 85 height 9
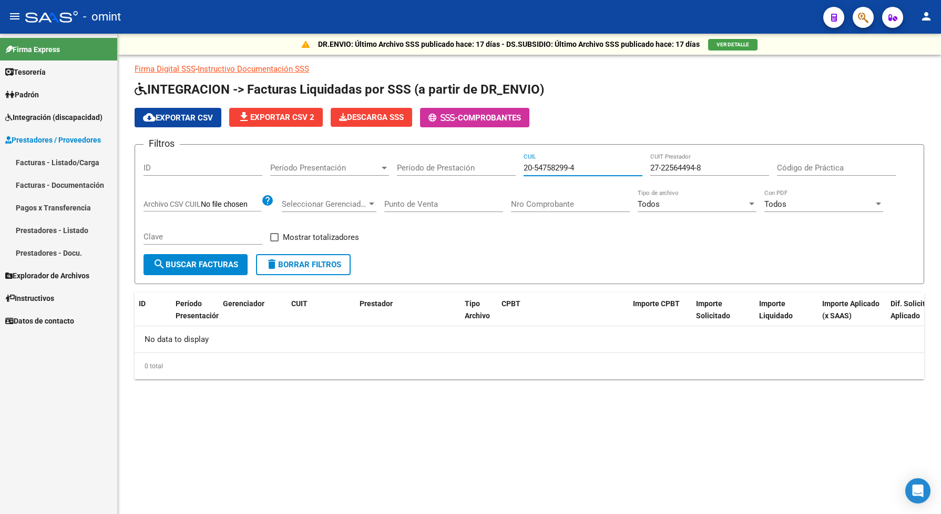
drag, startPoint x: 581, startPoint y: 166, endPoint x: 523, endPoint y: 164, distance: 58.4
click at [524, 164] on input "20-54758299-4" at bounding box center [583, 167] width 119 height 9
click at [211, 267] on button "search Buscar Facturas" at bounding box center [195, 264] width 104 height 21
click at [576, 167] on input "CUIL" at bounding box center [583, 167] width 119 height 9
paste input "20-54758299-4"
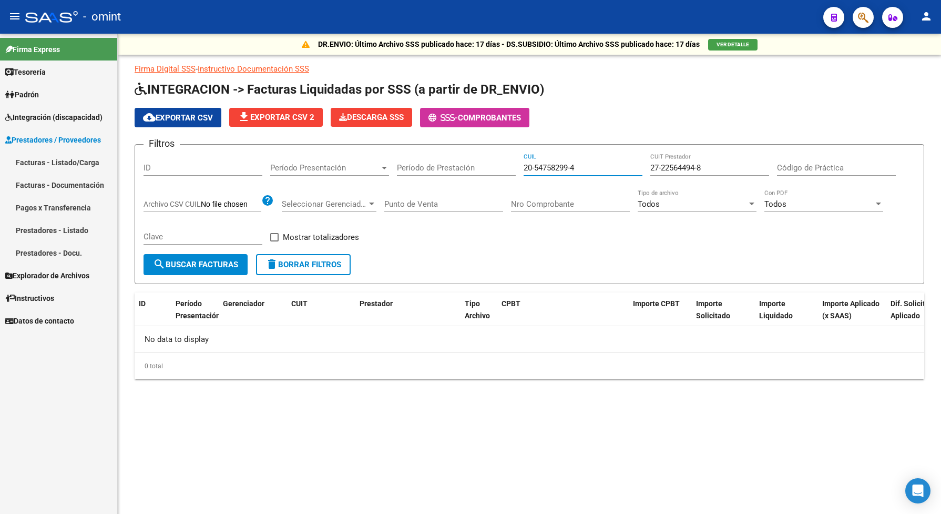
type input "20-54758299-4"
click at [190, 268] on button "search Buscar Facturas" at bounding box center [195, 264] width 104 height 21
click at [418, 166] on input "Período de Prestación" at bounding box center [456, 167] width 119 height 9
click at [402, 164] on input "Período de Prestación" at bounding box center [456, 167] width 119 height 9
click at [401, 163] on input "Período de Prestación" at bounding box center [456, 167] width 119 height 9
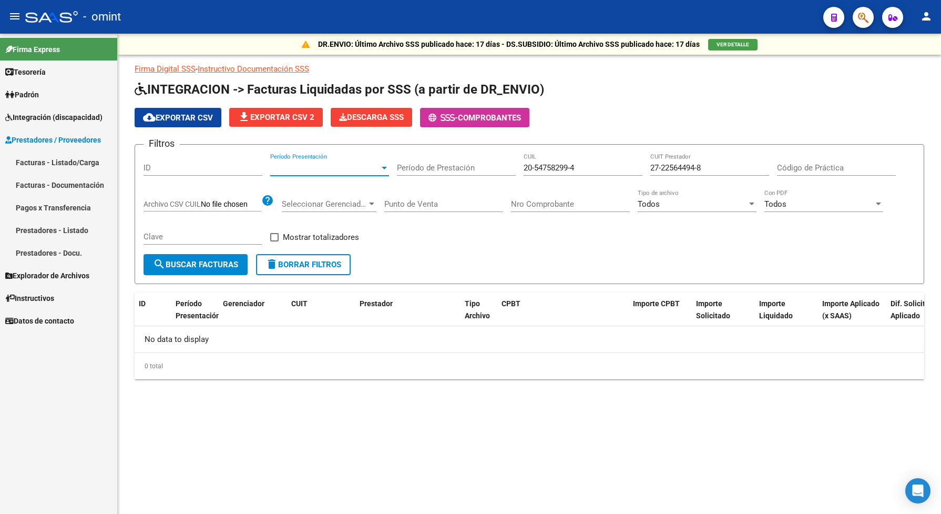
click at [340, 167] on span "Período Presentación" at bounding box center [324, 167] width 109 height 9
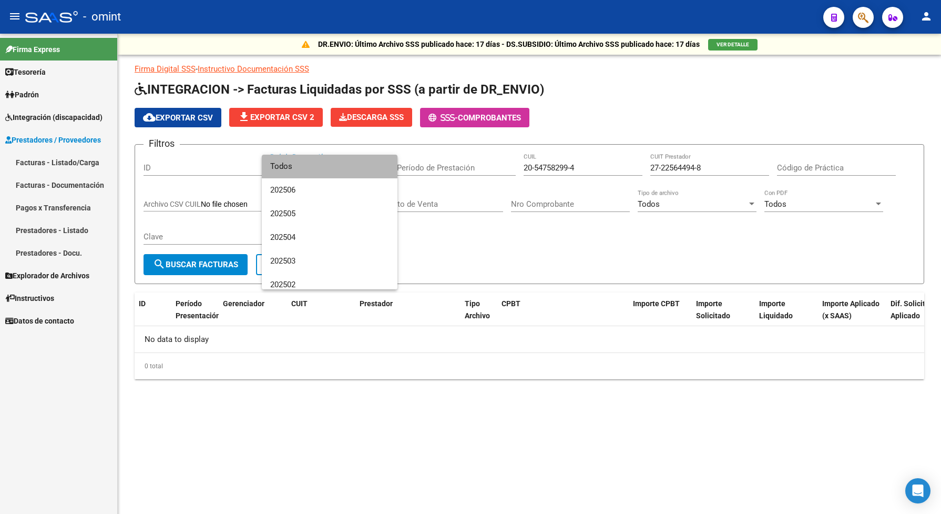
click at [335, 171] on span "Todos" at bounding box center [329, 167] width 119 height 24
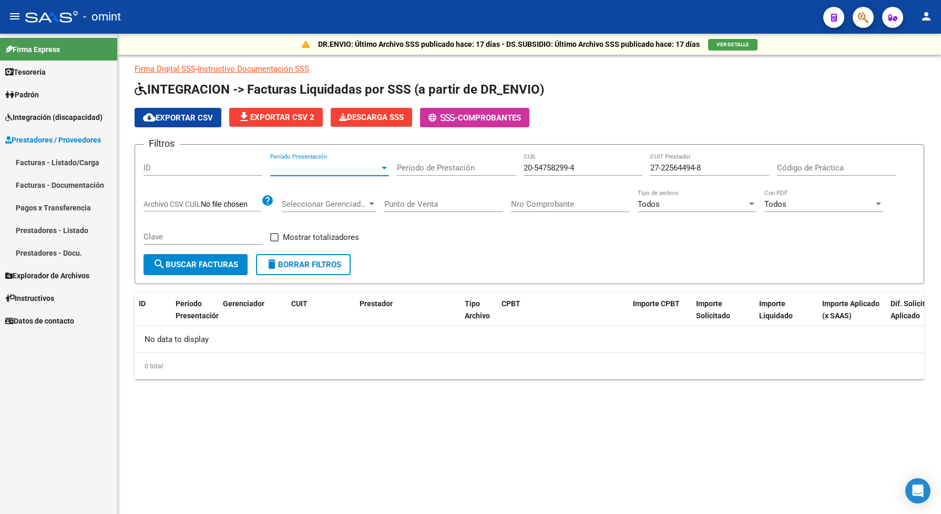
click at [214, 261] on span "search Buscar Facturas" at bounding box center [195, 264] width 85 height 9
drag, startPoint x: 705, startPoint y: 162, endPoint x: 648, endPoint y: 159, distance: 56.8
click at [648, 159] on div "Filtros ID Período Presentación Período Presentación Período de Prestación 20-5…" at bounding box center [529, 203] width 772 height 101
paste input
type input "27-22564494-8"
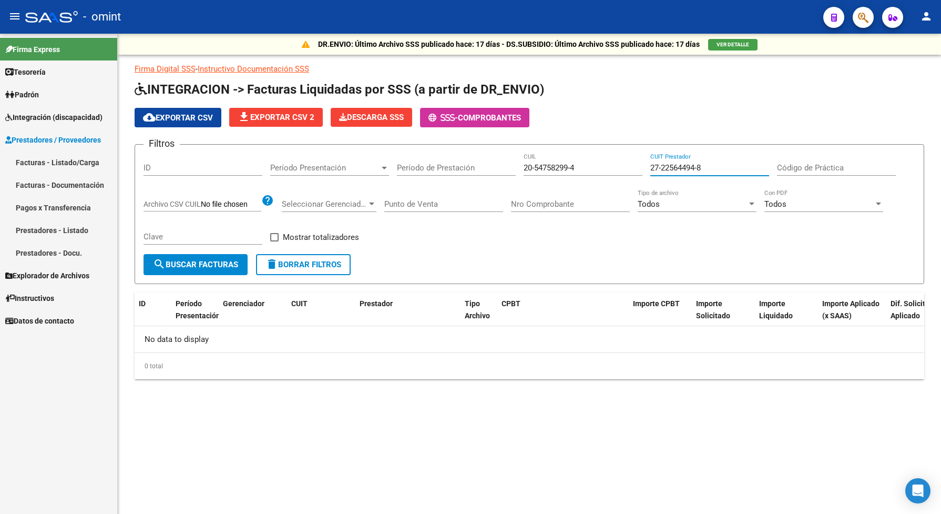
click at [182, 266] on span "search Buscar Facturas" at bounding box center [195, 264] width 85 height 9
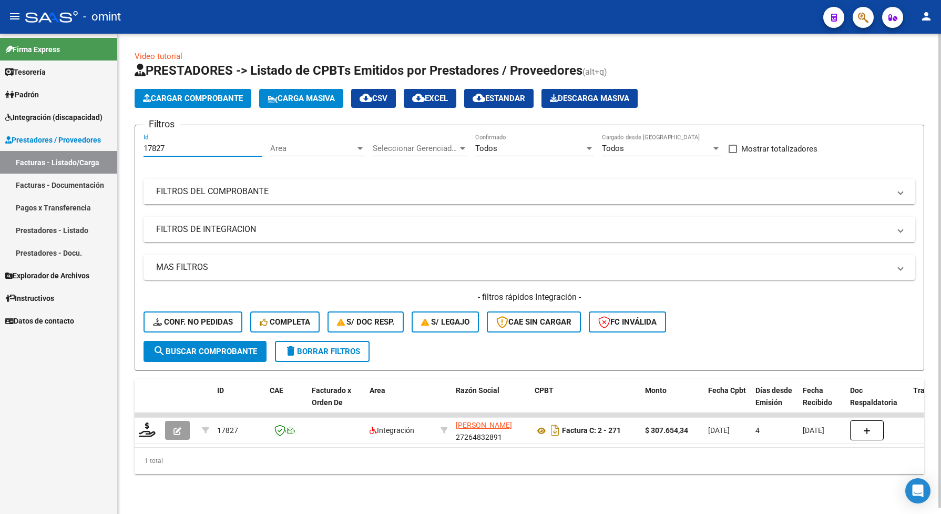
drag, startPoint x: 181, startPoint y: 146, endPoint x: 135, endPoint y: 148, distance: 46.8
click at [135, 148] on form "Filtros 17827 Id Area Area Seleccionar Gerenciador Seleccionar Gerenciador Todo…" at bounding box center [529, 248] width 789 height 246
paste input "5342"
type input "15342"
click at [238, 348] on span "search Buscar Comprobante" at bounding box center [205, 350] width 104 height 9
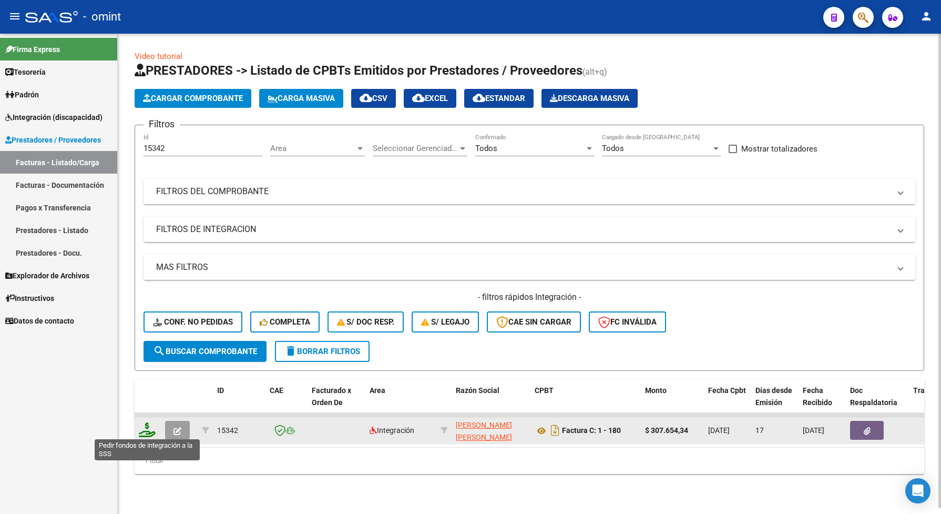
click at [152, 427] on icon at bounding box center [147, 429] width 17 height 15
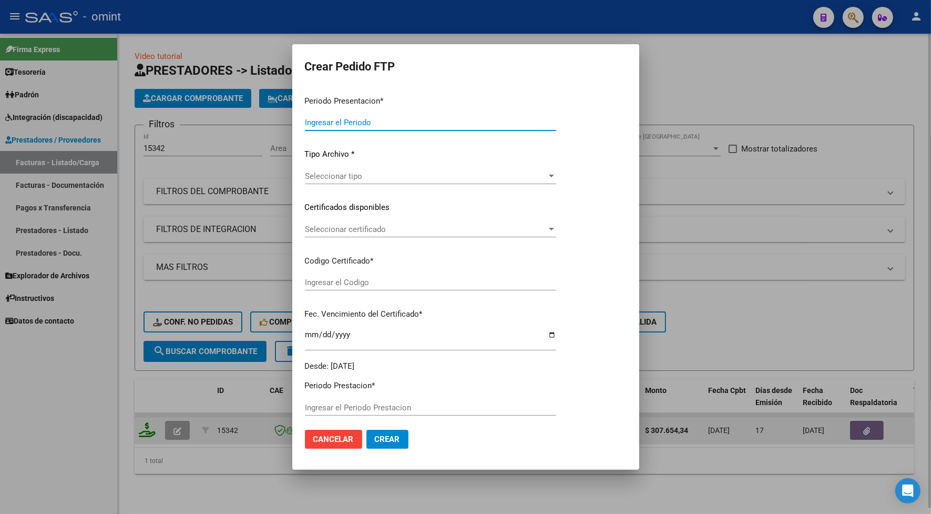
type input "202507"
type input "$ 307.654,34"
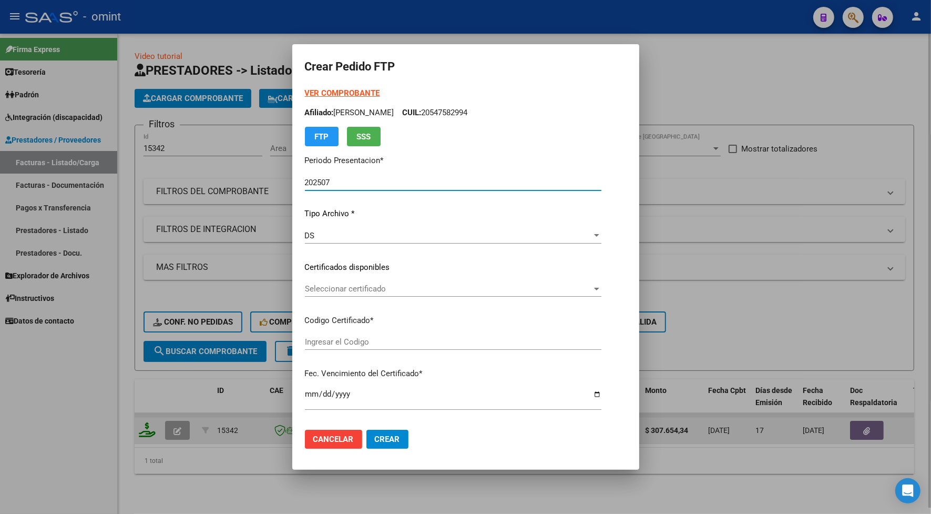
type input "7195620728"
type input "2027-06-23"
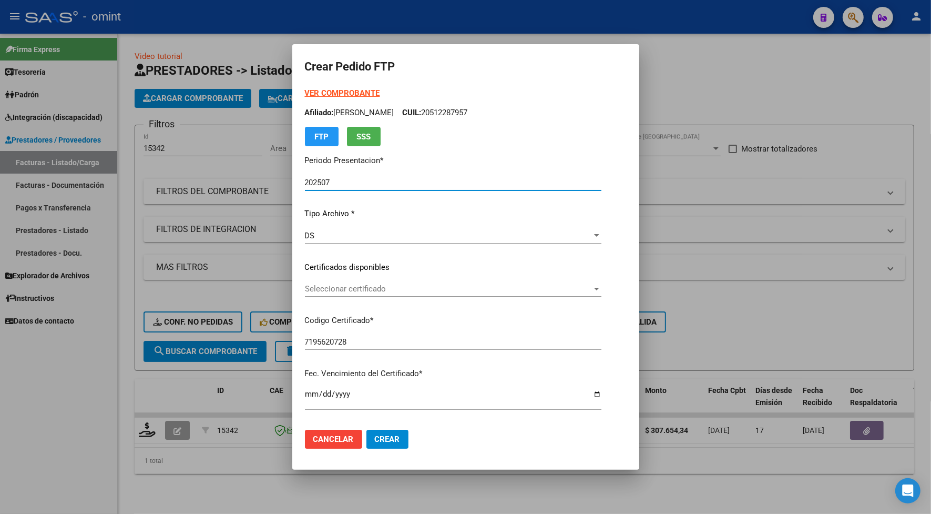
click at [333, 290] on span "Seleccionar certificado" at bounding box center [448, 288] width 287 height 9
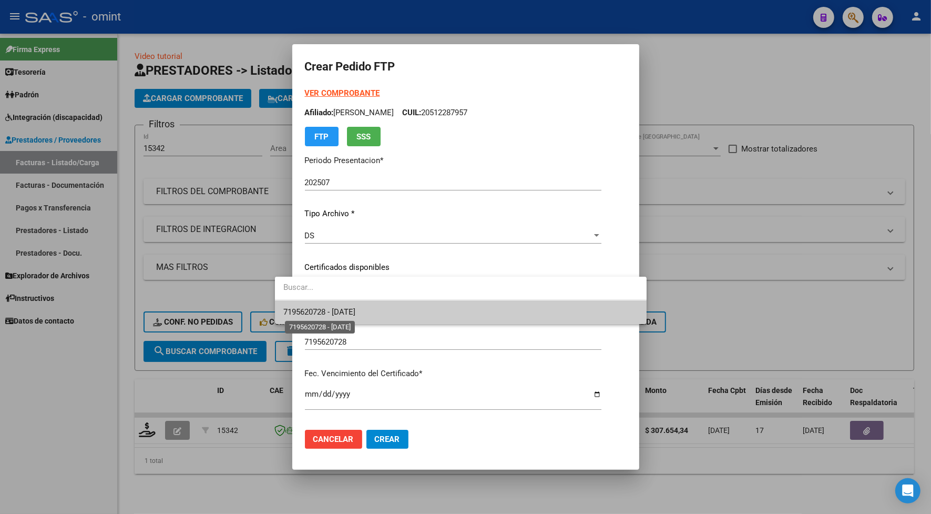
click at [341, 310] on span "7195620728 - 2027-06-23" at bounding box center [319, 311] width 72 height 9
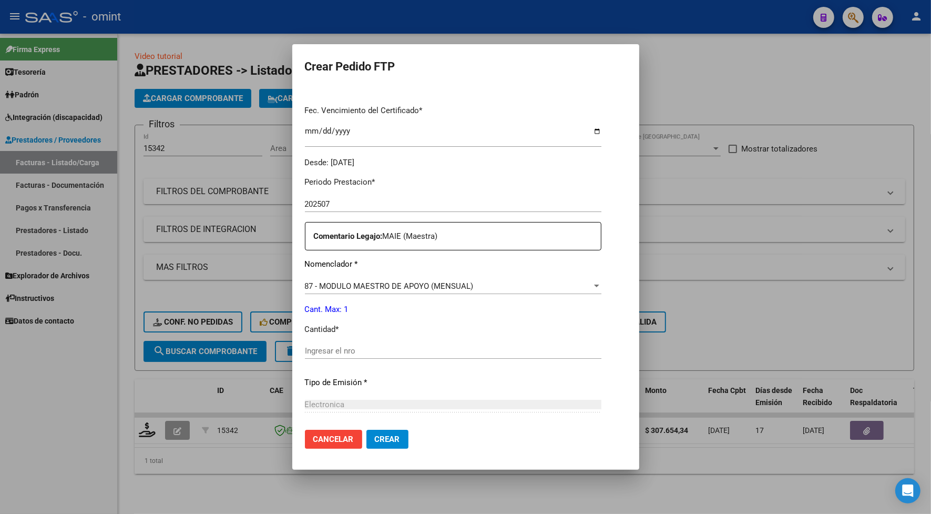
scroll to position [329, 0]
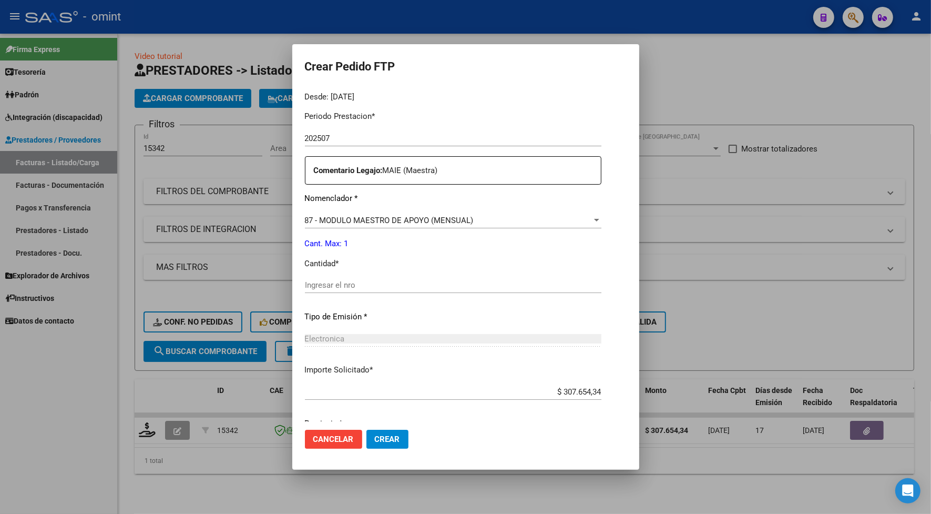
click at [332, 272] on div "Periodo Prestacion * 202507 Ingresar el Periodo Prestacion Comentario Legajo: M…" at bounding box center [453, 282] width 296 height 360
click at [334, 283] on input "Ingresar el nro" at bounding box center [453, 284] width 296 height 9
type input "1"
click at [372, 432] on button "Crear" at bounding box center [387, 438] width 42 height 19
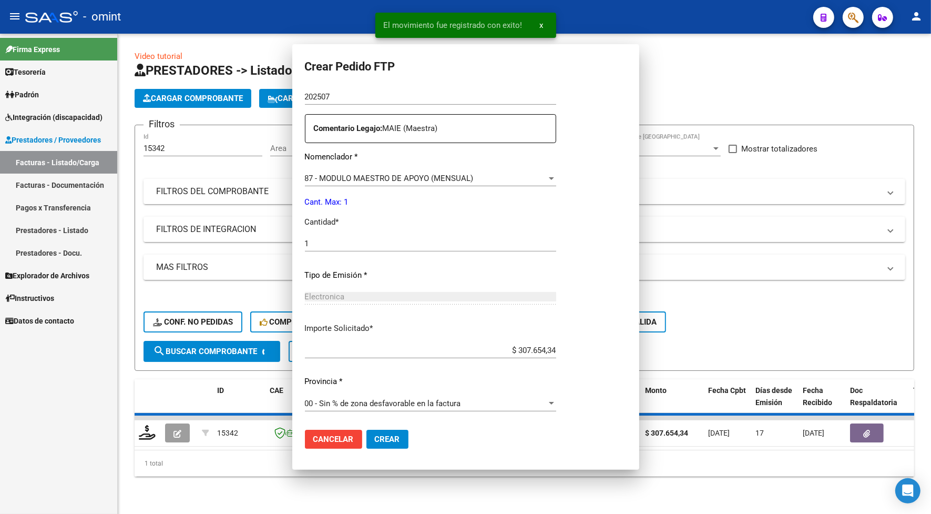
scroll to position [269, 0]
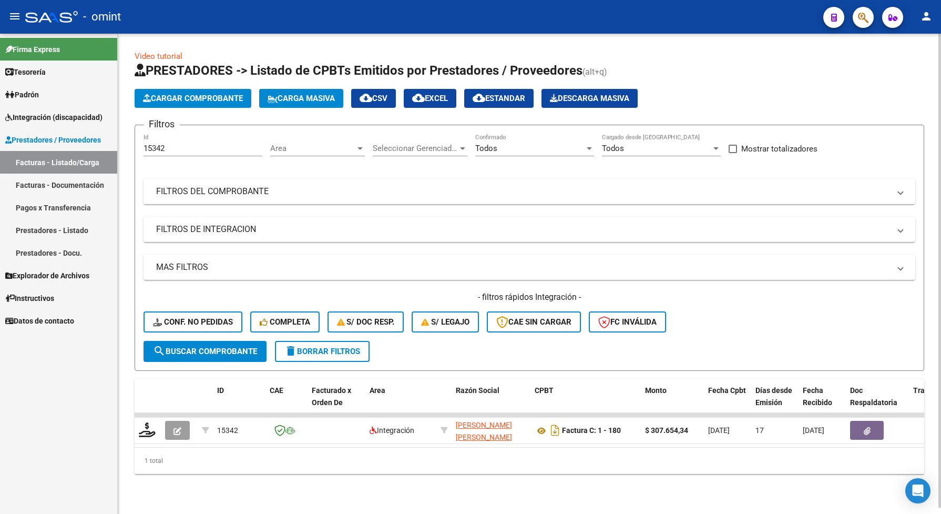
drag, startPoint x: 167, startPoint y: 141, endPoint x: 145, endPoint y: 147, distance: 23.0
click at [145, 147] on div "15342 Id" at bounding box center [202, 145] width 119 height 23
drag, startPoint x: 169, startPoint y: 145, endPoint x: 145, endPoint y: 152, distance: 25.4
click at [142, 150] on form "Filtros 15342 Id Area Area Seleccionar Gerenciador Seleccionar Gerenciador Todo…" at bounding box center [529, 248] width 789 height 246
paste input "6595"
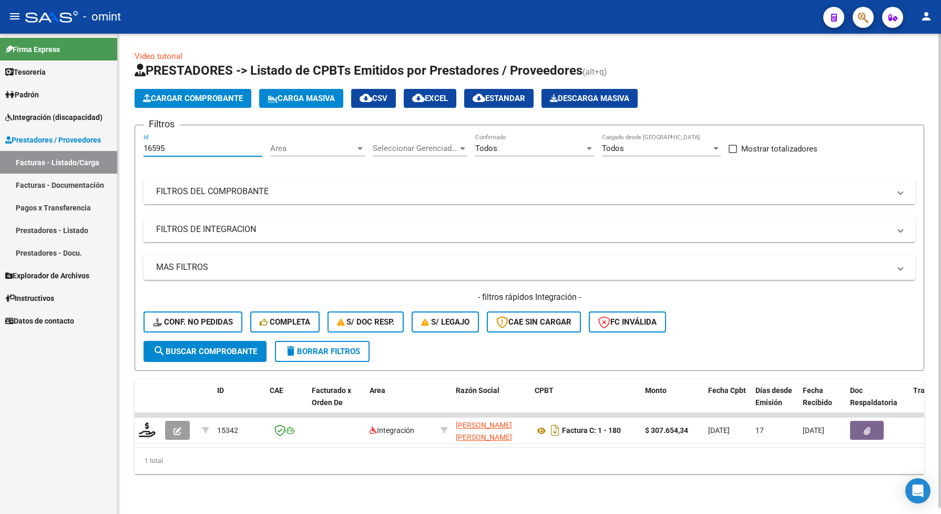
type input "16595"
click at [242, 353] on span "search Buscar Comprobante" at bounding box center [205, 350] width 104 height 9
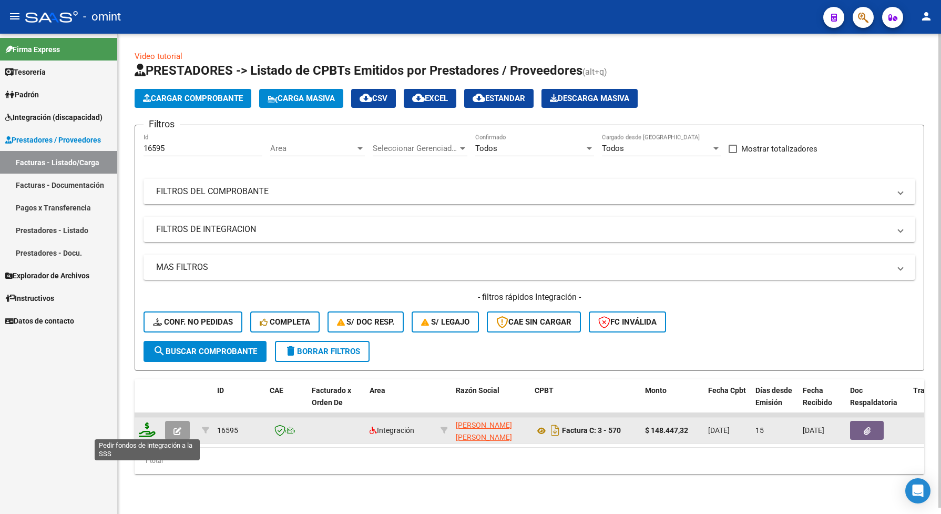
click at [146, 427] on icon at bounding box center [147, 429] width 17 height 15
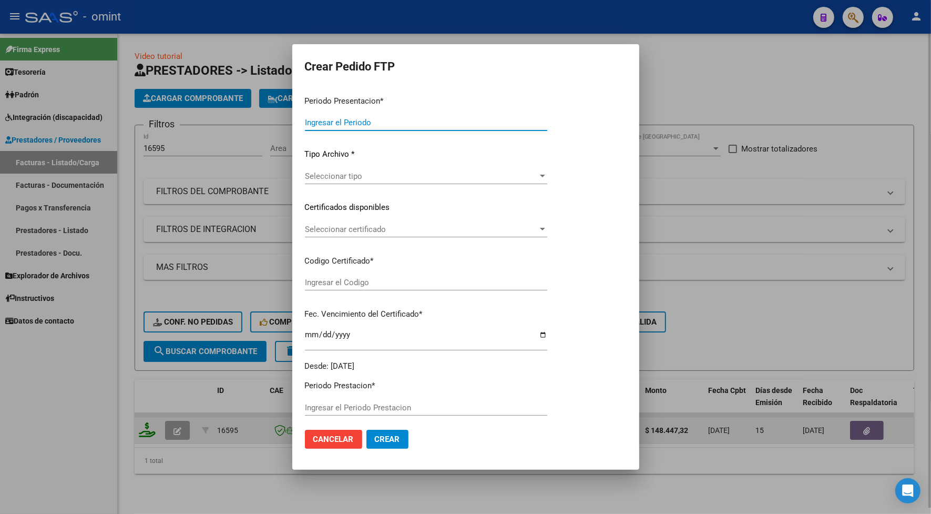
type input "202507"
type input "$ 148.447,32"
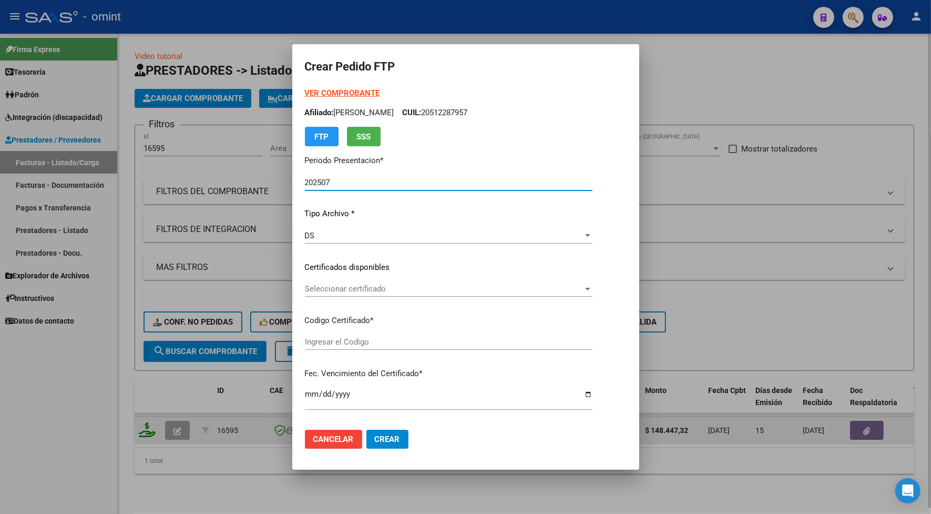
type input "751193271"
type input "2025-12-31"
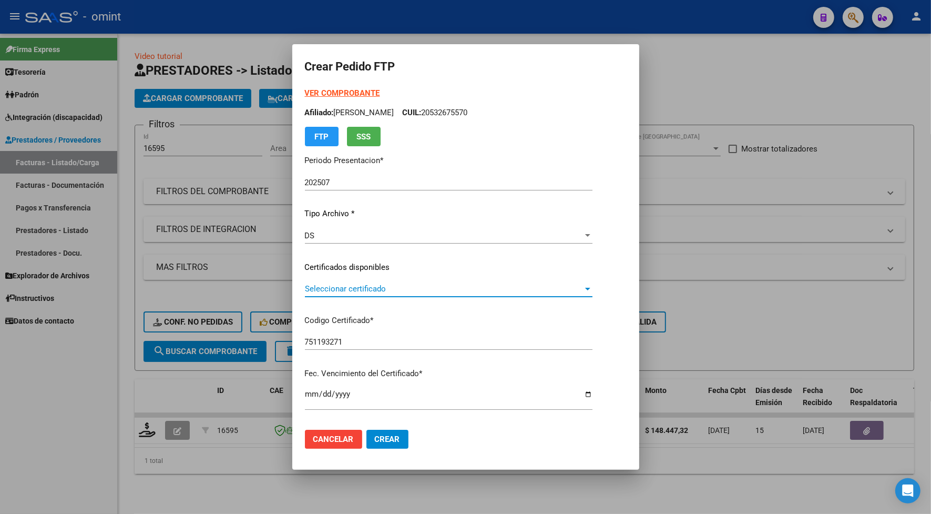
click at [345, 291] on span "Seleccionar certificado" at bounding box center [444, 288] width 278 height 9
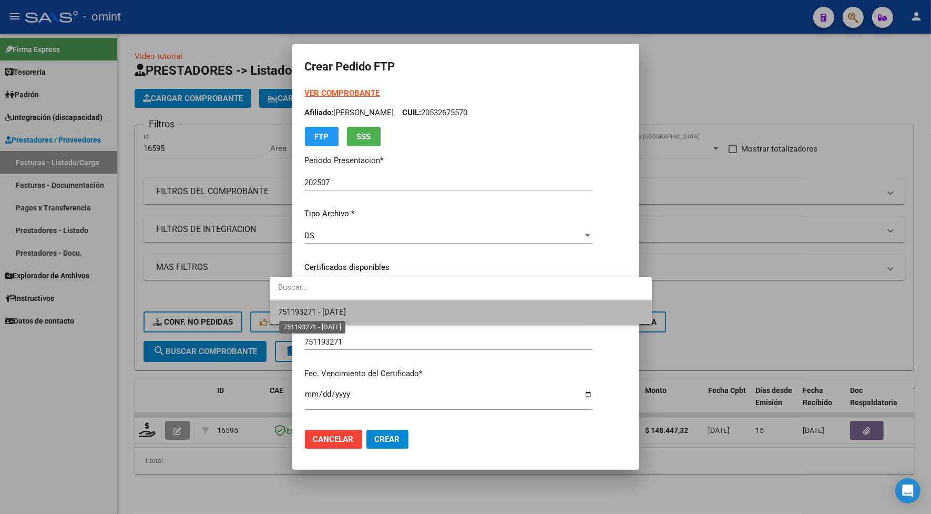
click at [346, 314] on span "751193271 - 2025-12-31" at bounding box center [312, 311] width 68 height 9
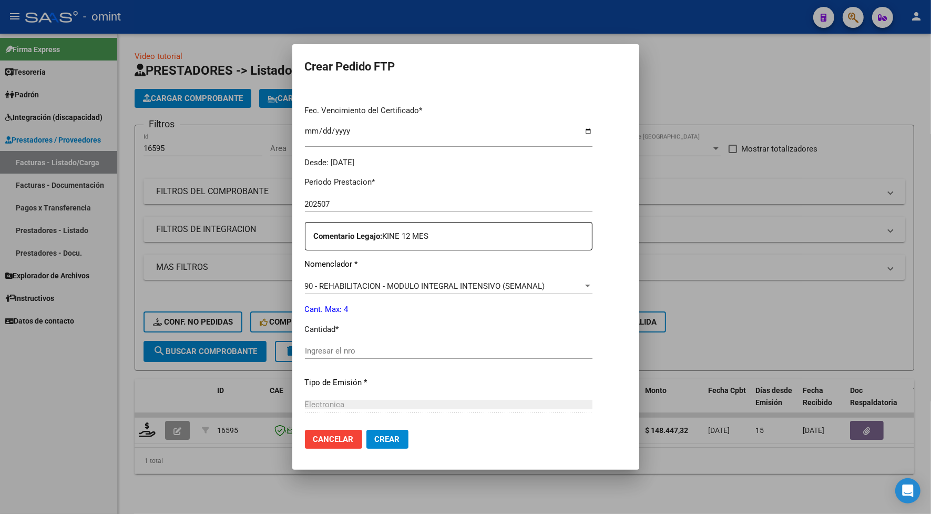
scroll to position [329, 0]
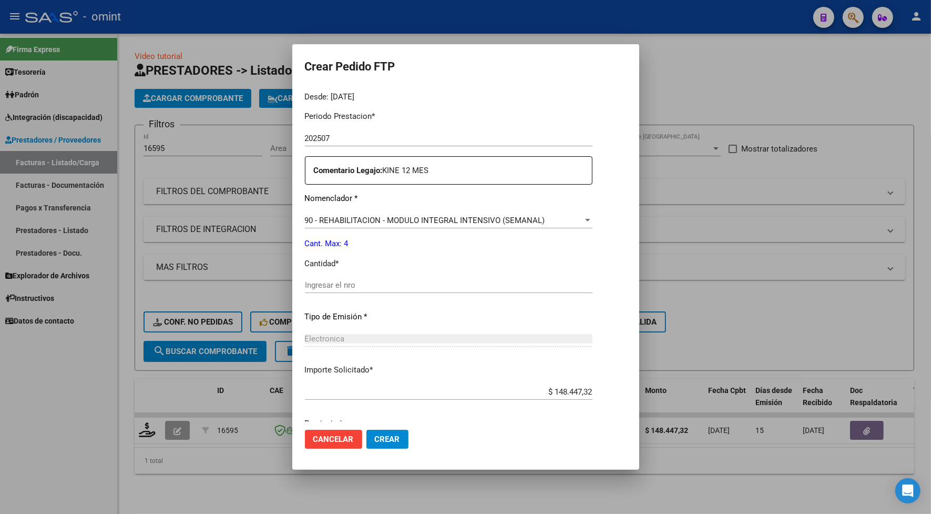
click at [366, 432] on button "Crear" at bounding box center [387, 438] width 42 height 19
click at [314, 444] on button "Cancelar" at bounding box center [333, 438] width 57 height 19
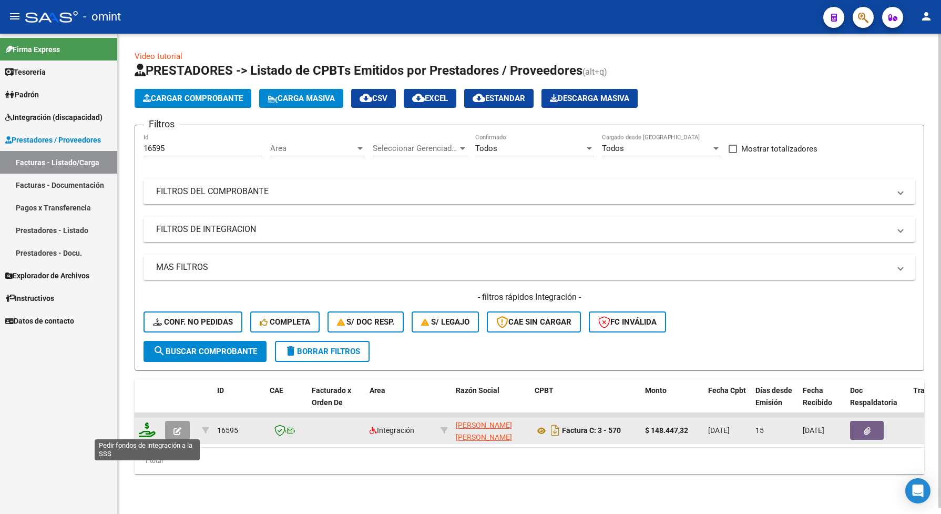
click at [145, 423] on icon at bounding box center [147, 429] width 17 height 15
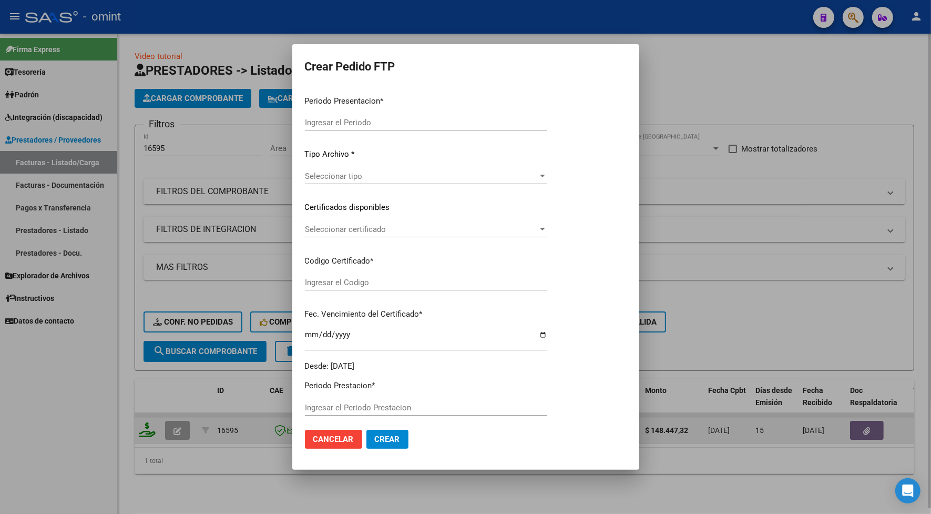
type input "202507"
type input "$ 148.447,32"
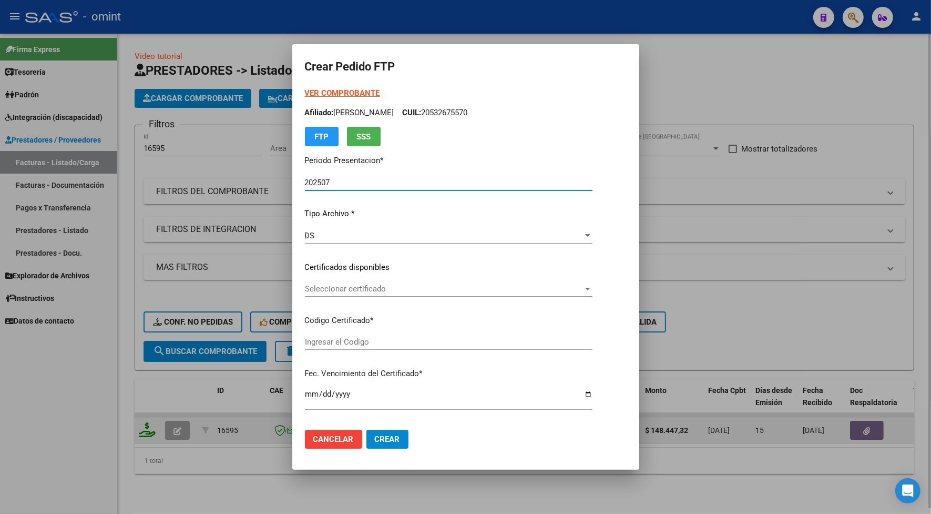
type input "751193271"
type input "2025-12-31"
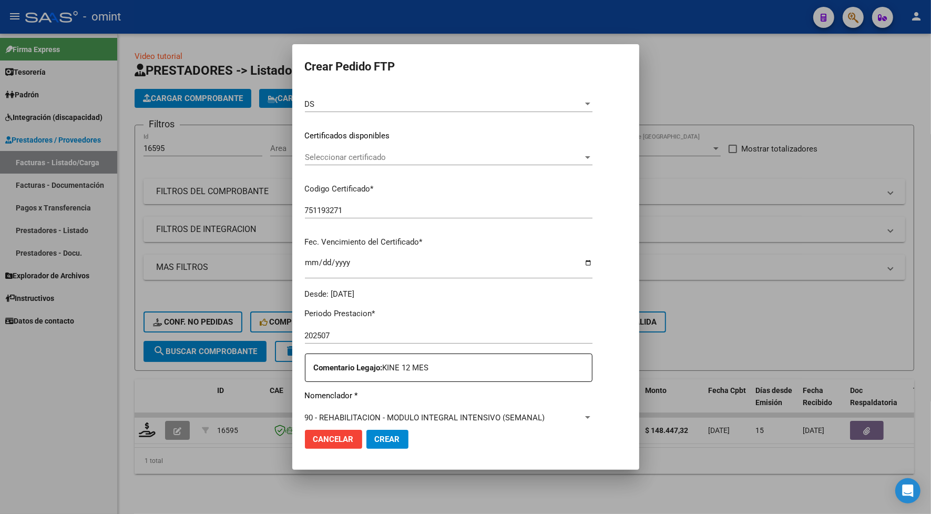
scroll to position [263, 0]
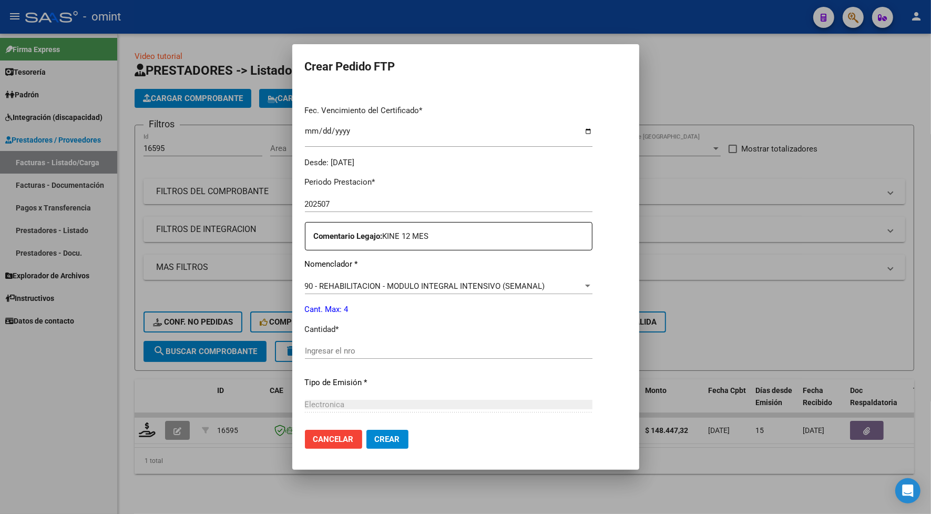
click at [313, 437] on span "Cancelar" at bounding box center [333, 438] width 40 height 9
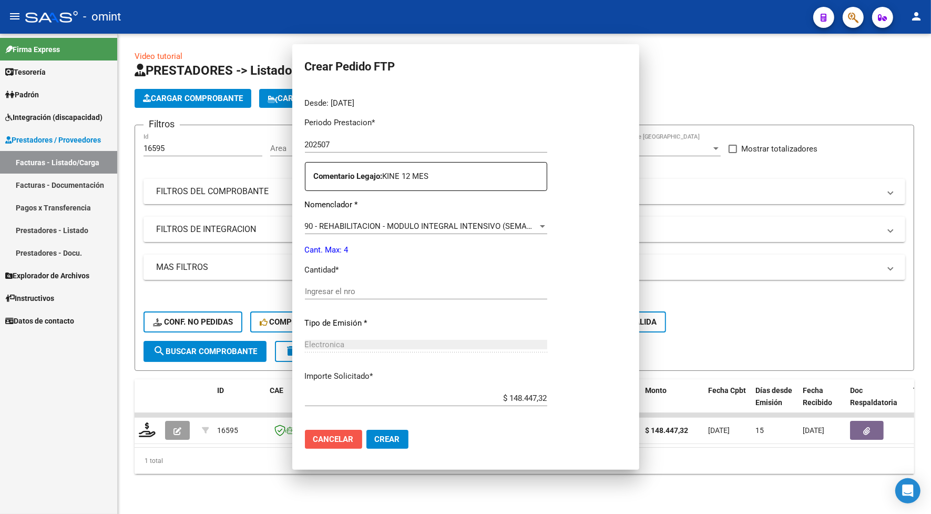
scroll to position [203, 0]
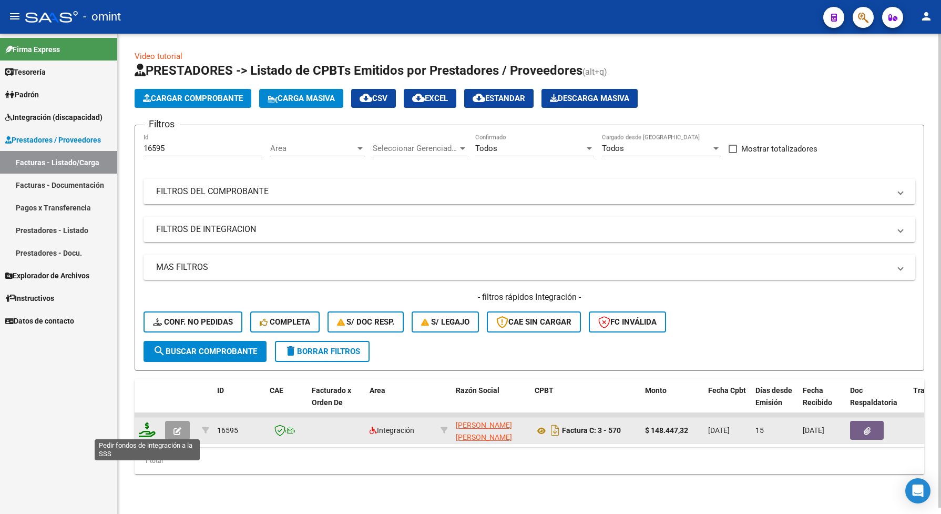
click at [150, 427] on icon at bounding box center [147, 429] width 17 height 15
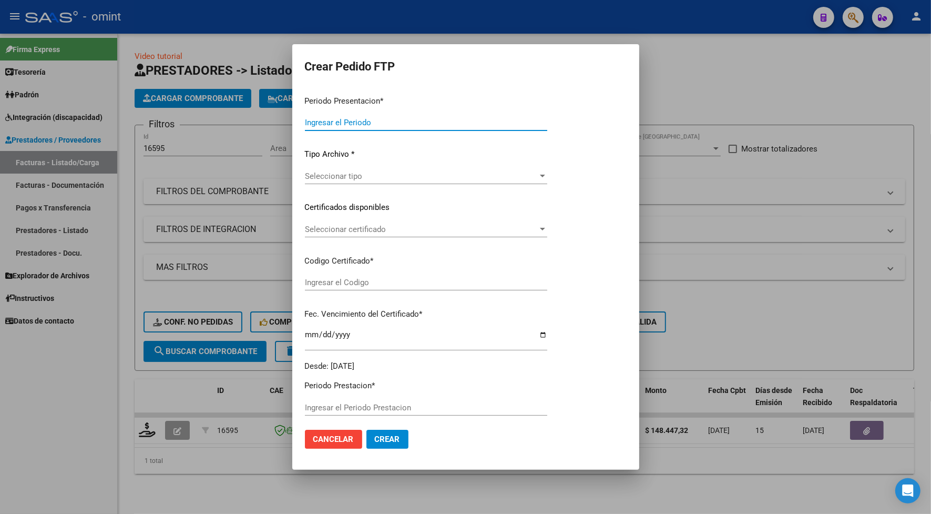
type input "202507"
type input "$ 148.447,32"
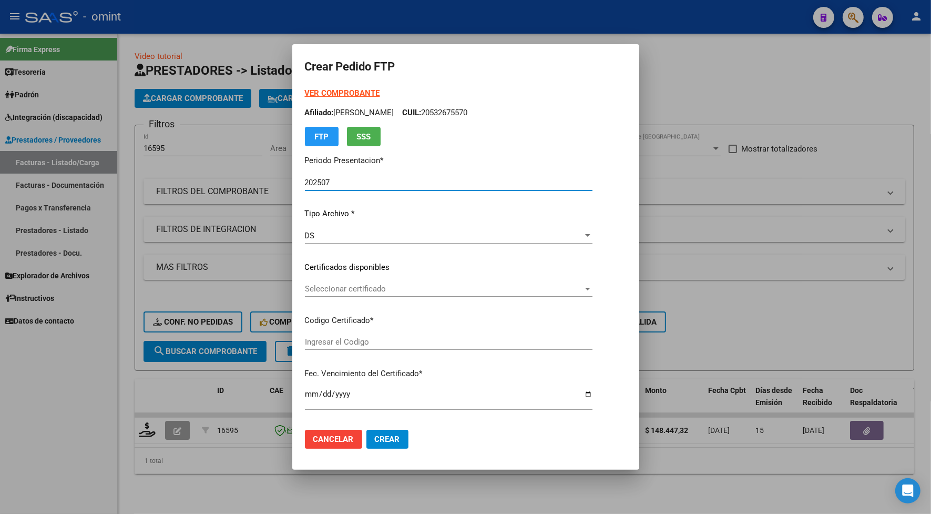
type input "751193271"
type input "2025-12-31"
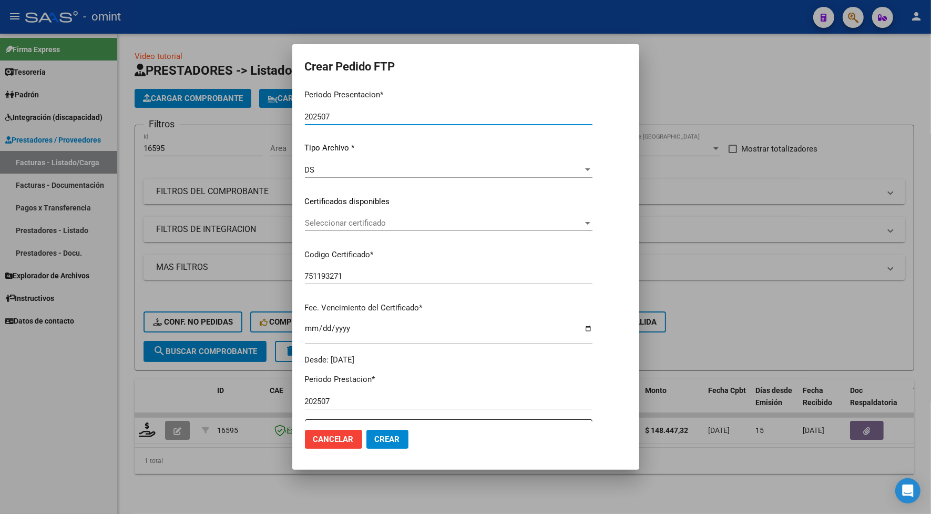
click at [369, 221] on span "Seleccionar certificado" at bounding box center [444, 222] width 278 height 9
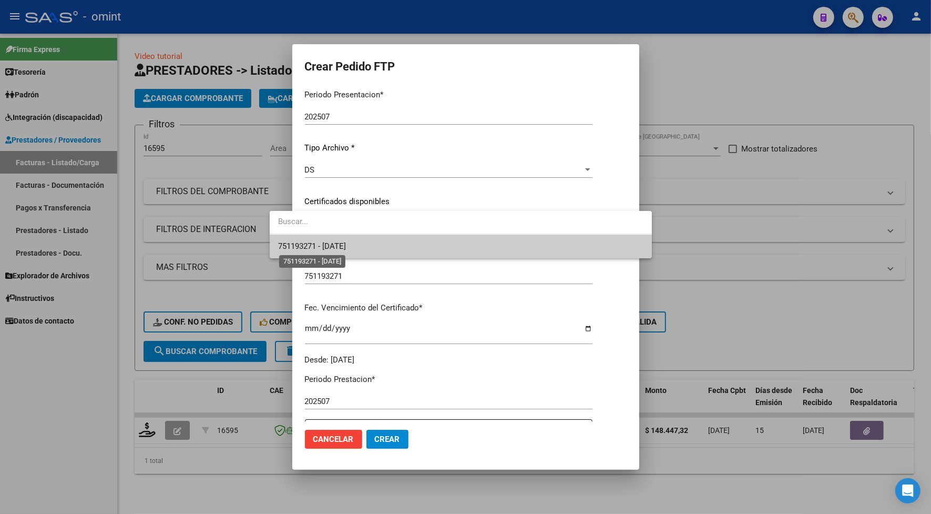
drag, startPoint x: 365, startPoint y: 245, endPoint x: 377, endPoint y: 250, distance: 12.5
click at [346, 245] on span "751193271 - 2025-12-31" at bounding box center [312, 245] width 68 height 9
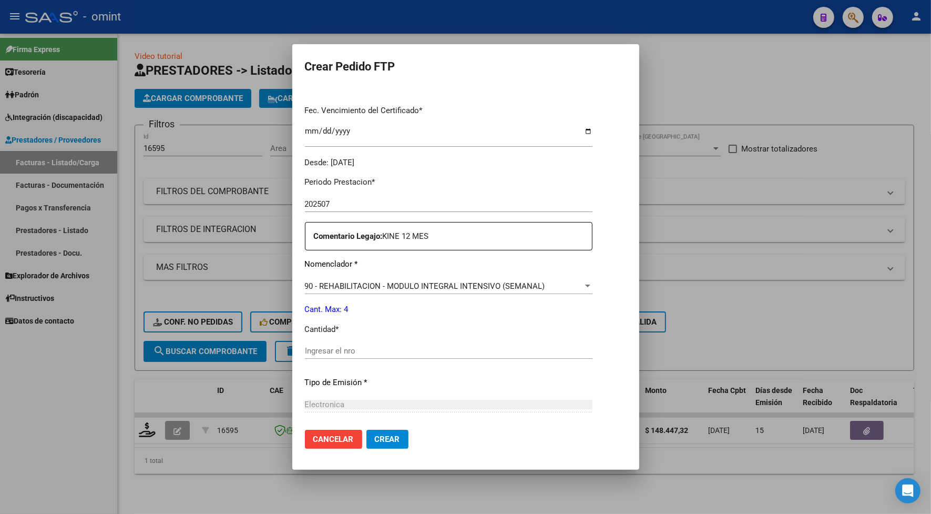
scroll to position [370, 0]
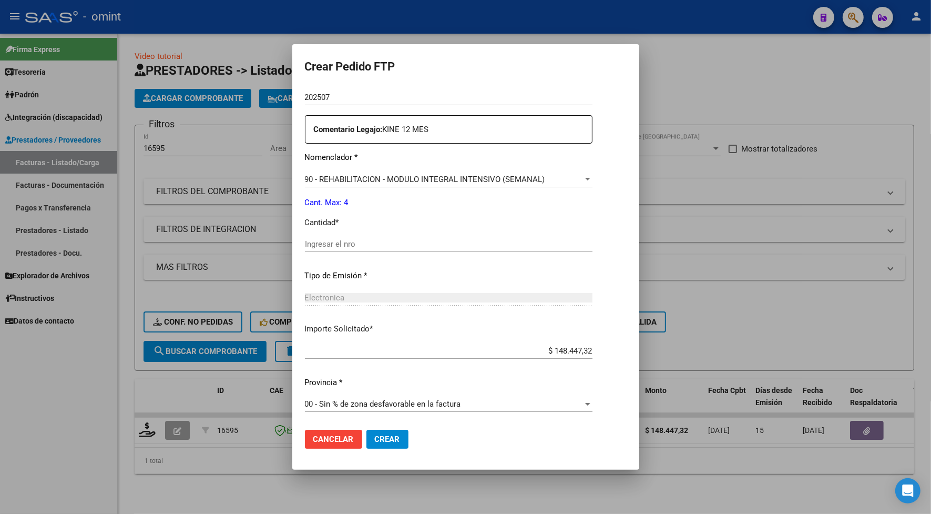
click at [350, 179] on span "90 - REHABILITACION - MODULO INTEGRAL INTENSIVO (SEMANAL)" at bounding box center [425, 179] width 240 height 9
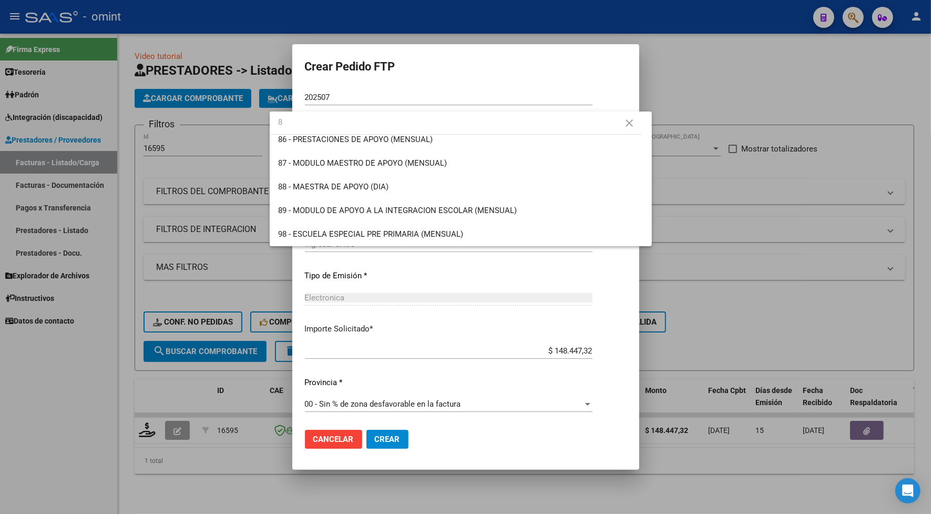
scroll to position [0, 0]
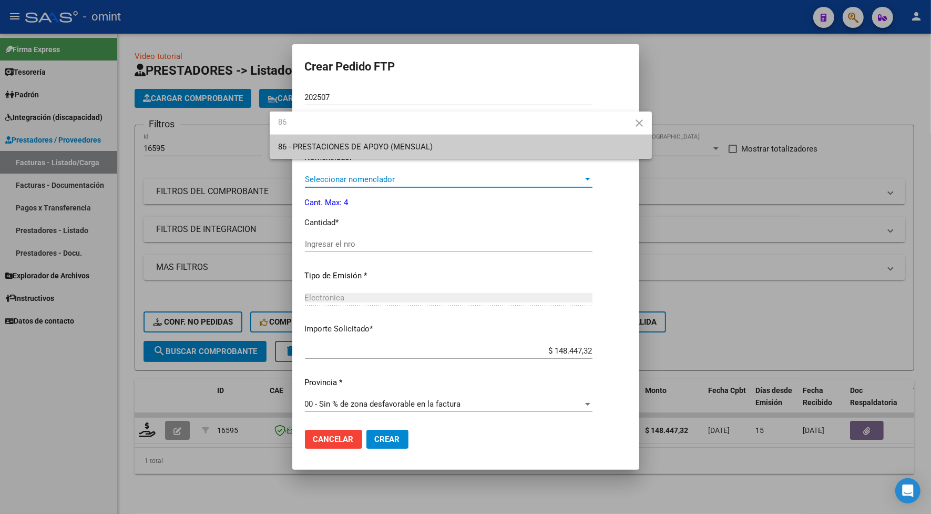
type input "86"
click at [446, 145] on span "86 - PRESTACIONES DE APOYO (MENSUAL)" at bounding box center [460, 147] width 365 height 24
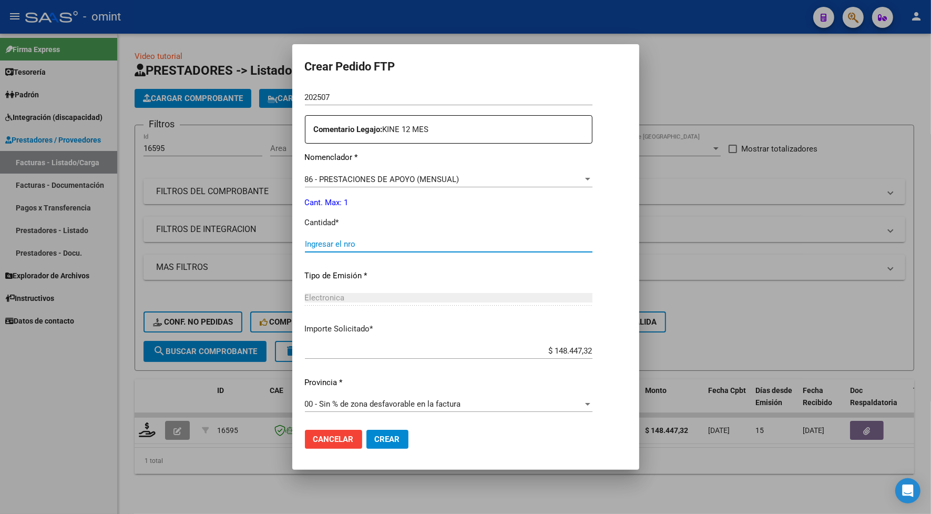
click at [305, 245] on input "Ingresar el nro" at bounding box center [449, 243] width 288 height 9
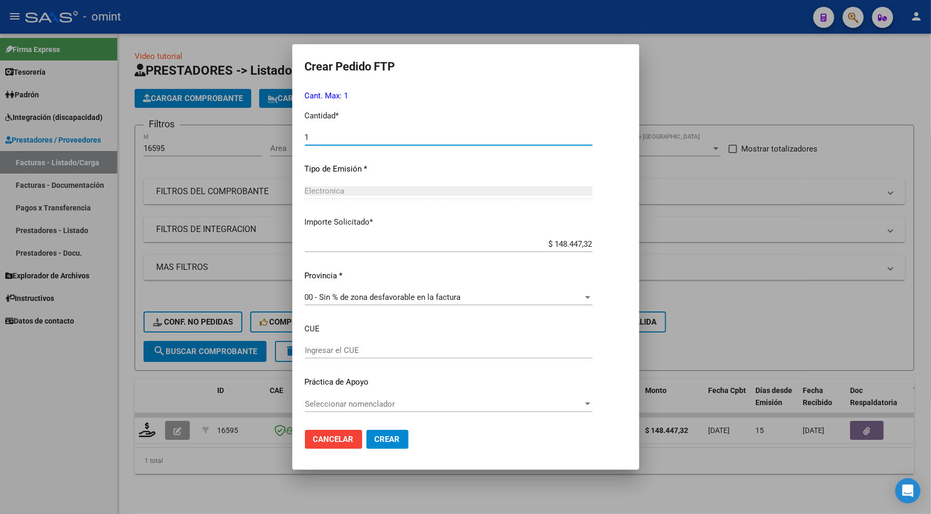
type input "1"
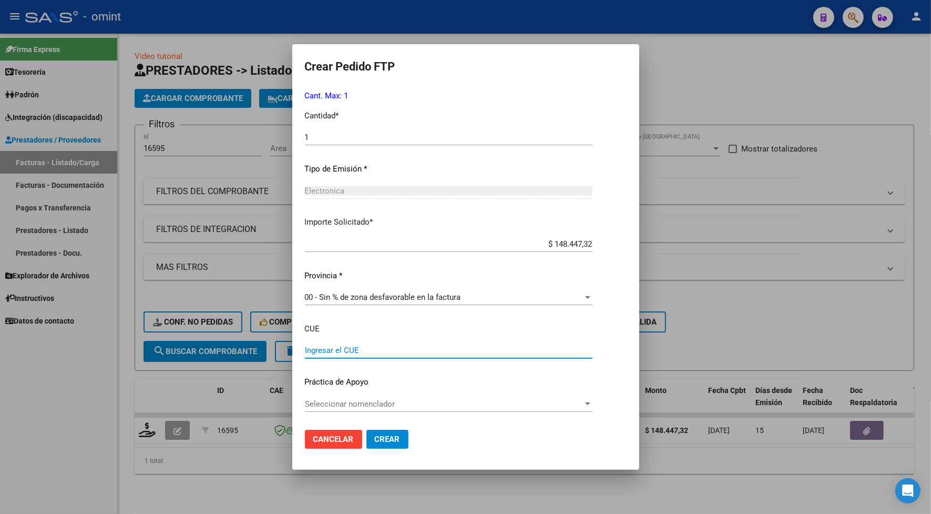
click at [324, 351] on input "Ingresar el CUE" at bounding box center [449, 349] width 288 height 9
click at [324, 347] on input "Ingresar el CUE" at bounding box center [449, 349] width 288 height 9
paste input "1404304"
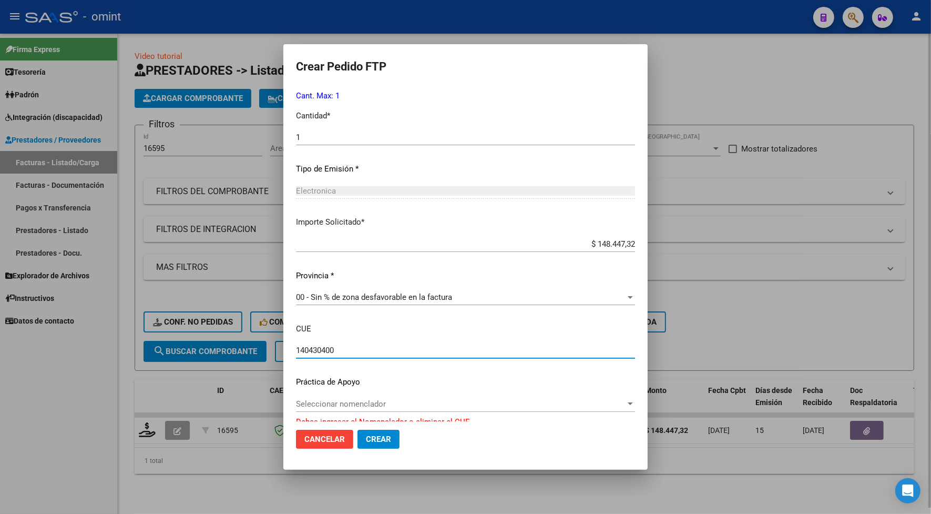
type input "140430400"
click at [790, 291] on div at bounding box center [465, 257] width 931 height 514
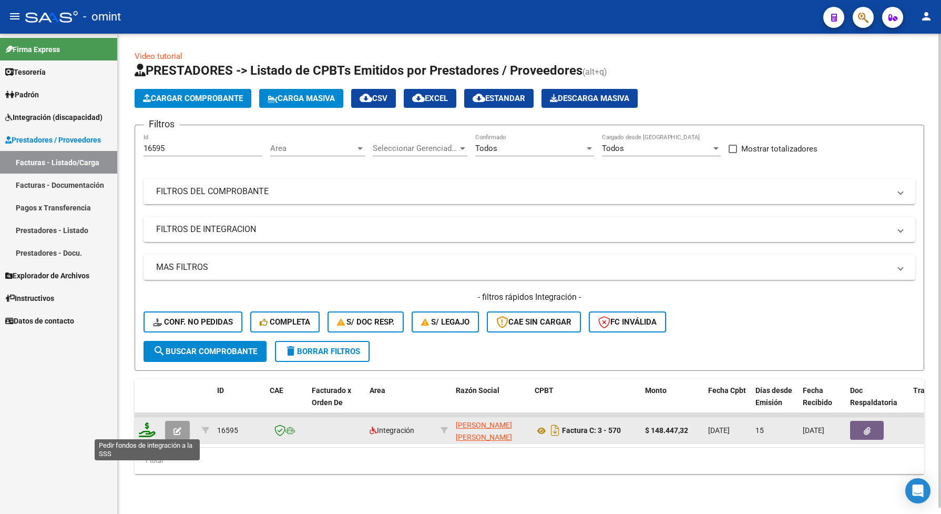
click at [147, 430] on icon at bounding box center [147, 429] width 17 height 15
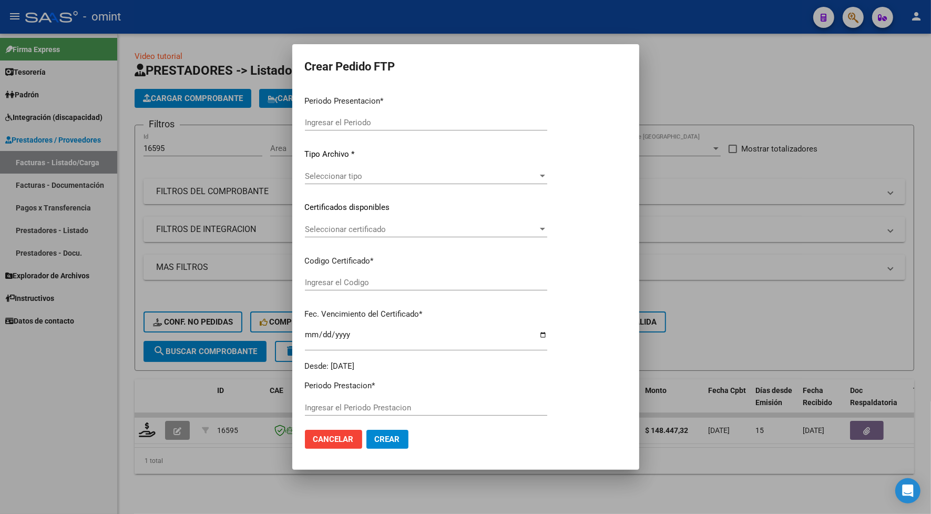
type input "202507"
type input "$ 148.447,32"
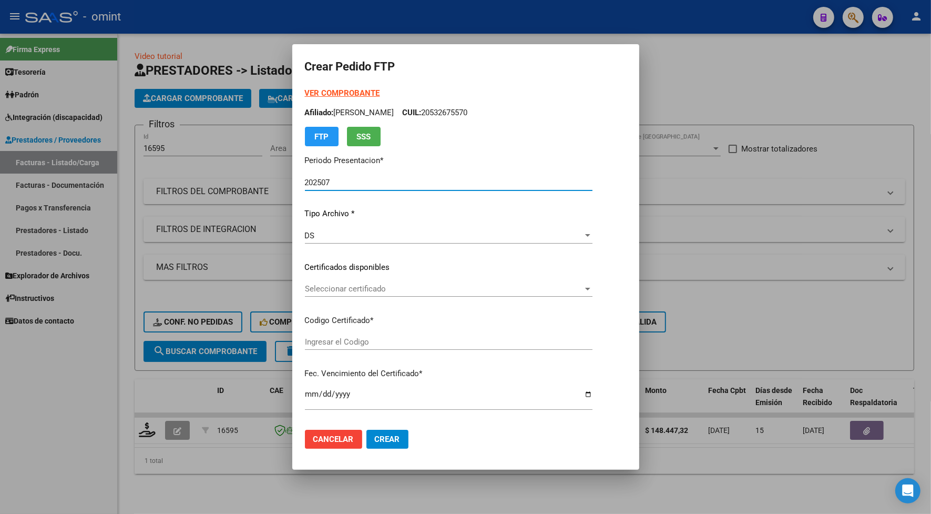
type input "751193271"
type input "2025-12-31"
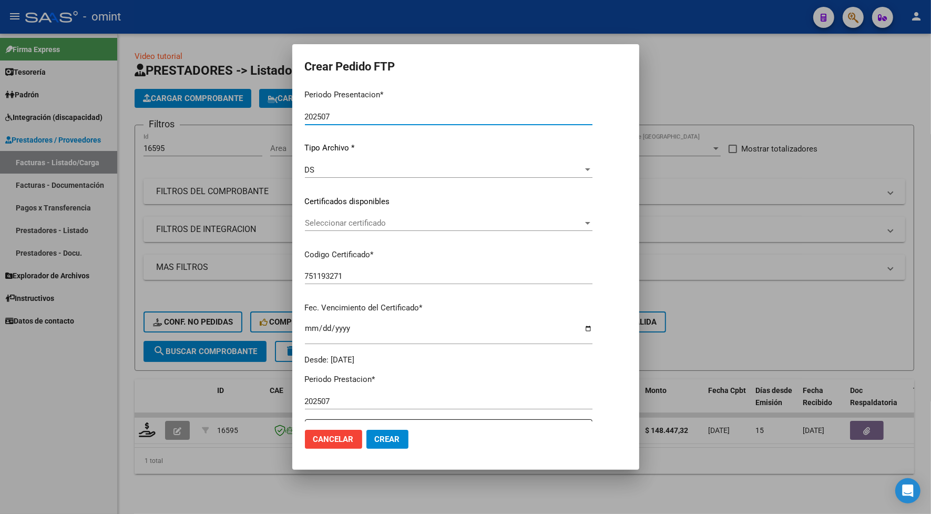
click at [366, 218] on span "Seleccionar certificado" at bounding box center [444, 222] width 278 height 9
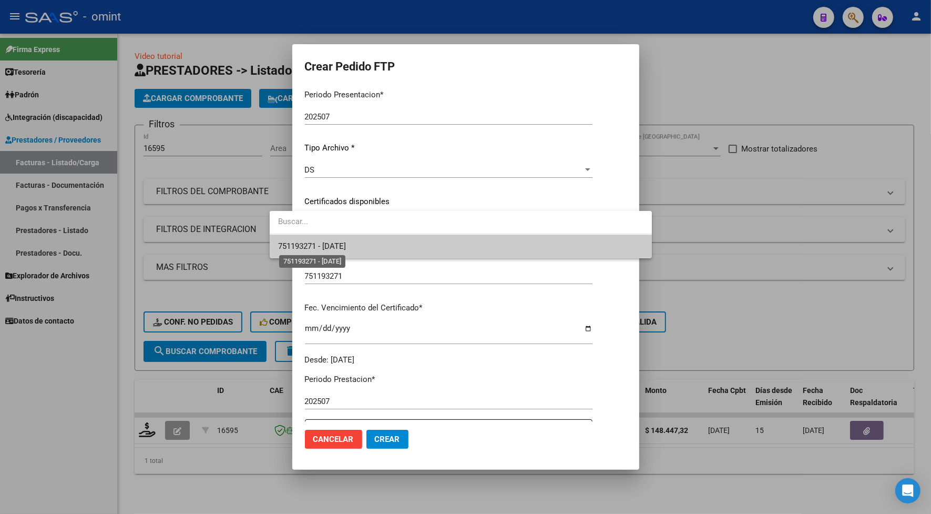
click at [346, 249] on span "751193271 - 2025-12-31" at bounding box center [312, 245] width 68 height 9
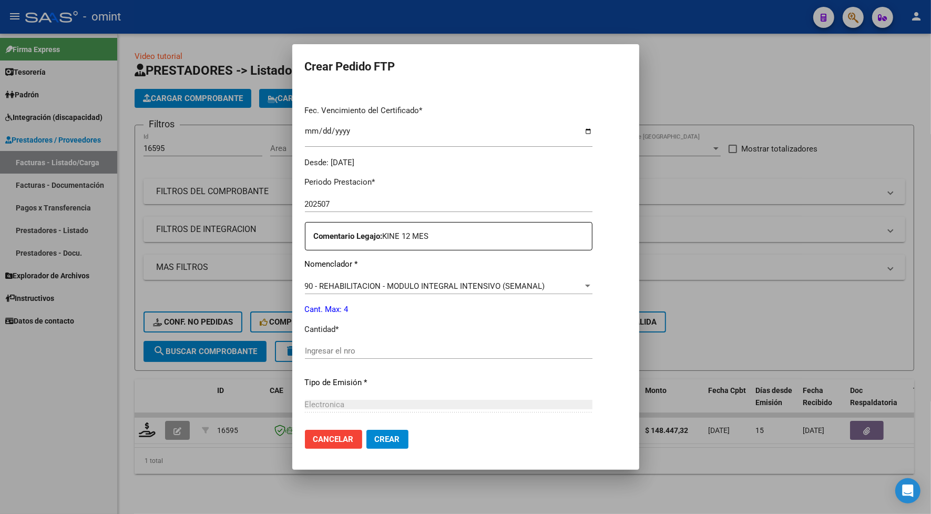
scroll to position [370, 0]
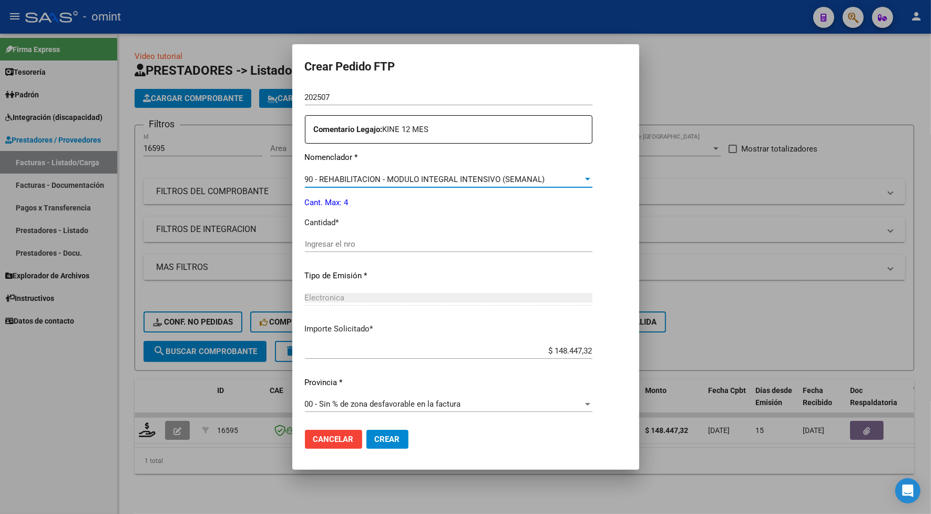
click at [356, 177] on span "90 - REHABILITACION - MODULO INTEGRAL INTENSIVO (SEMANAL)" at bounding box center [425, 179] width 240 height 9
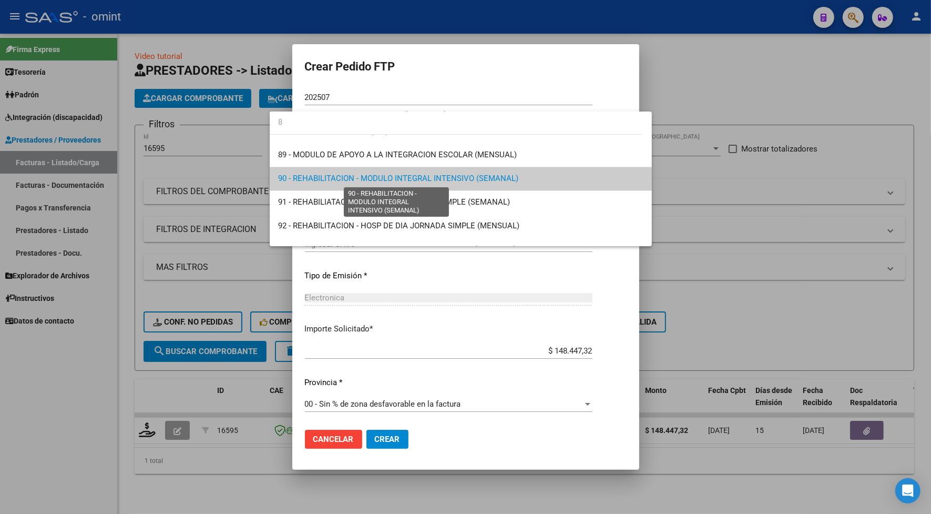
scroll to position [0, 0]
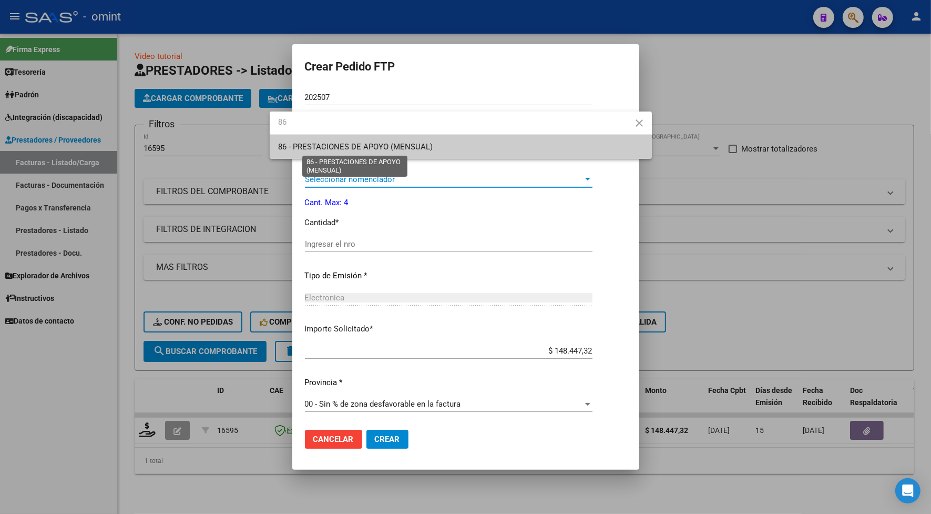
type input "86"
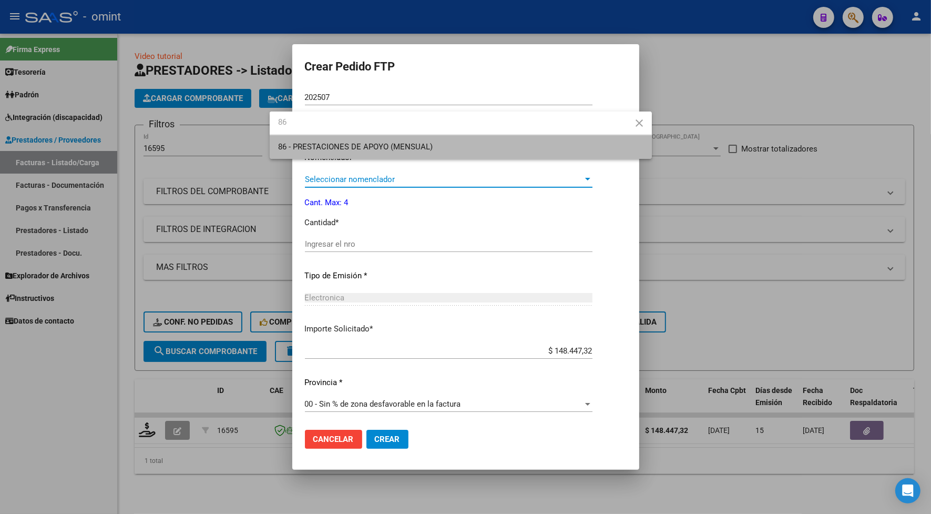
click at [363, 153] on span "86 - PRESTACIONES DE APOYO (MENSUAL)" at bounding box center [460, 147] width 365 height 24
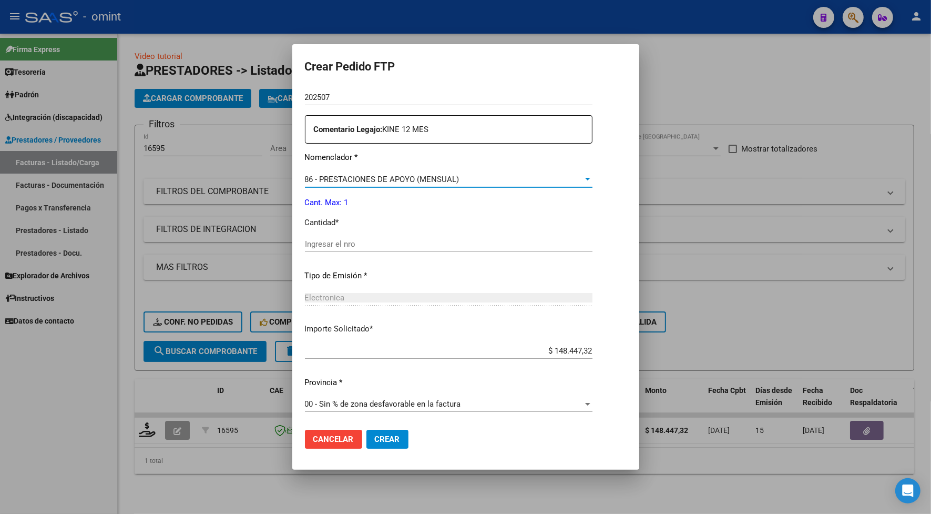
click at [319, 249] on div "Ingresar el nro" at bounding box center [449, 244] width 288 height 16
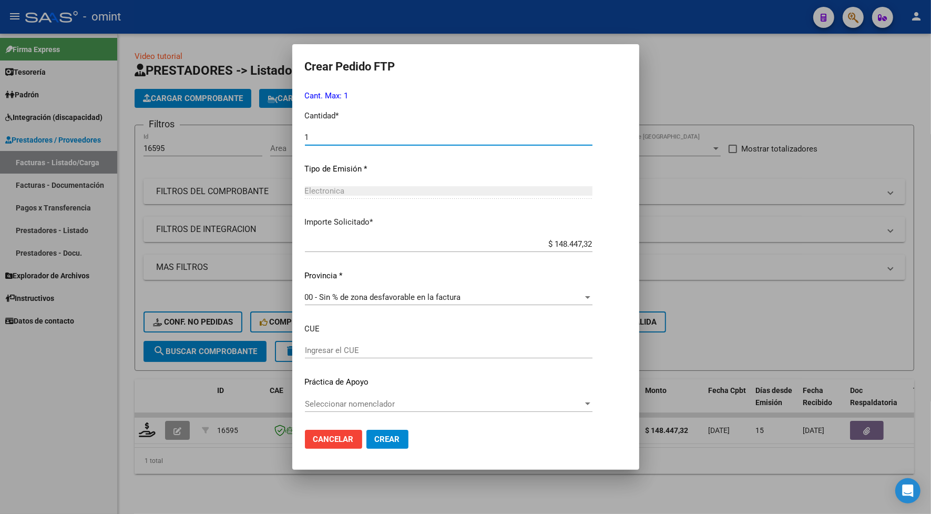
type input "1"
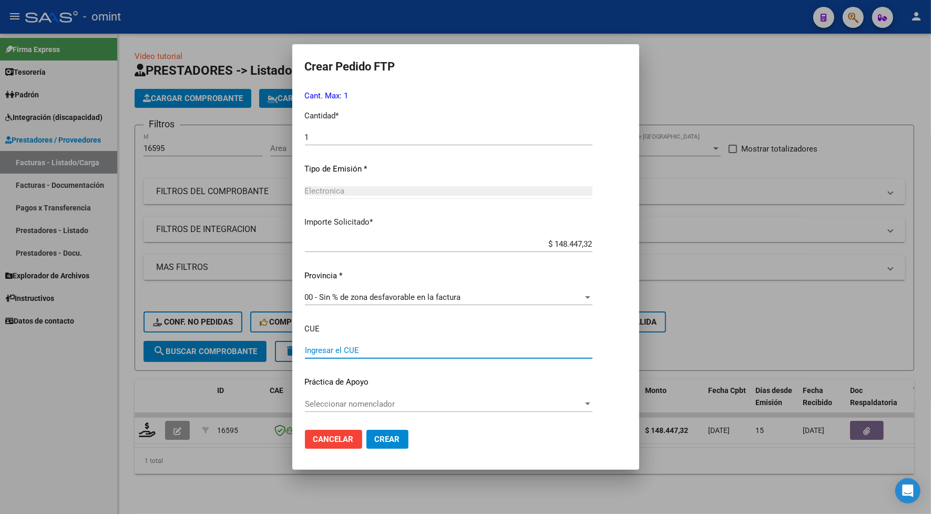
click at [350, 351] on input "Ingresar el CUE" at bounding box center [449, 349] width 288 height 9
paste input "1404304"
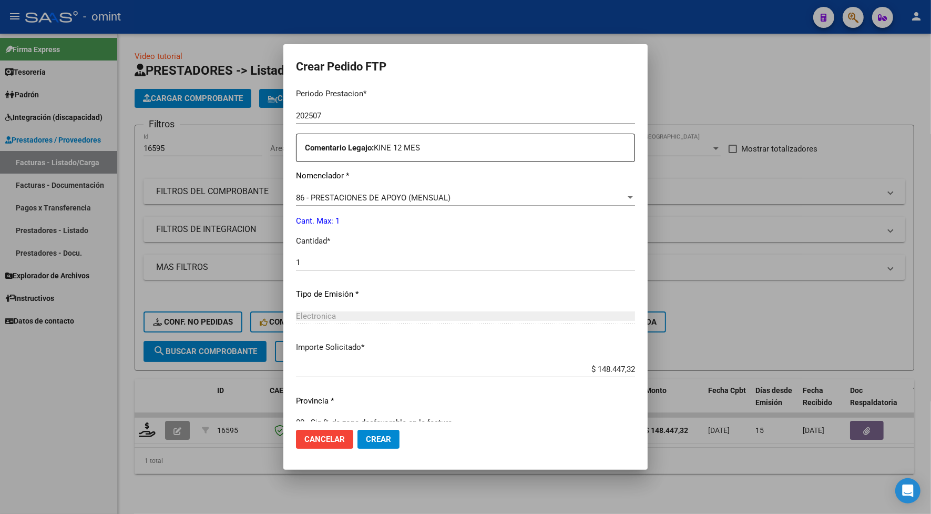
scroll to position [483, 0]
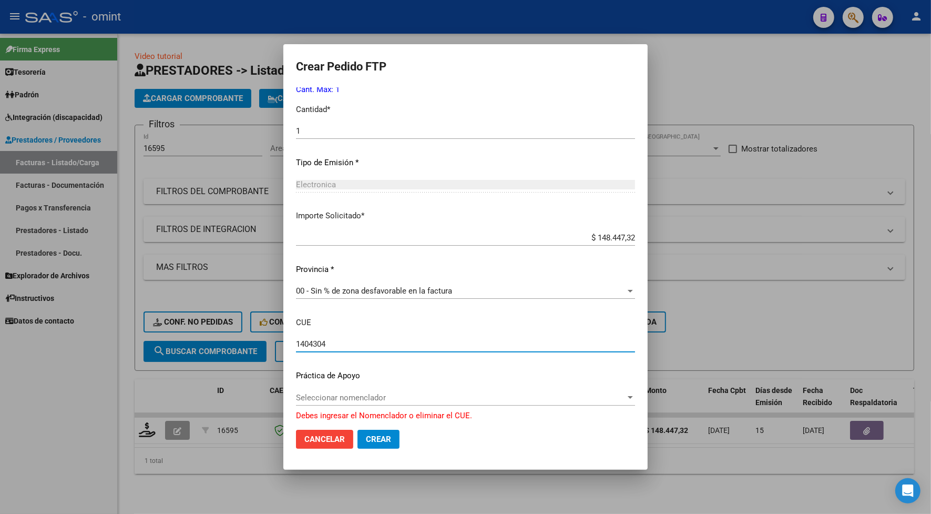
type input "1404304"
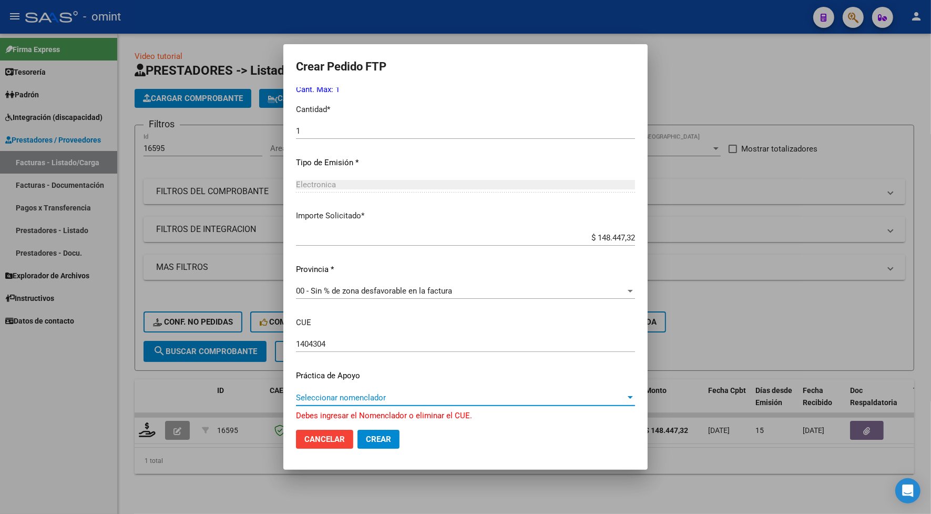
click at [393, 398] on span "Seleccionar nomenclador" at bounding box center [461, 397] width 330 height 9
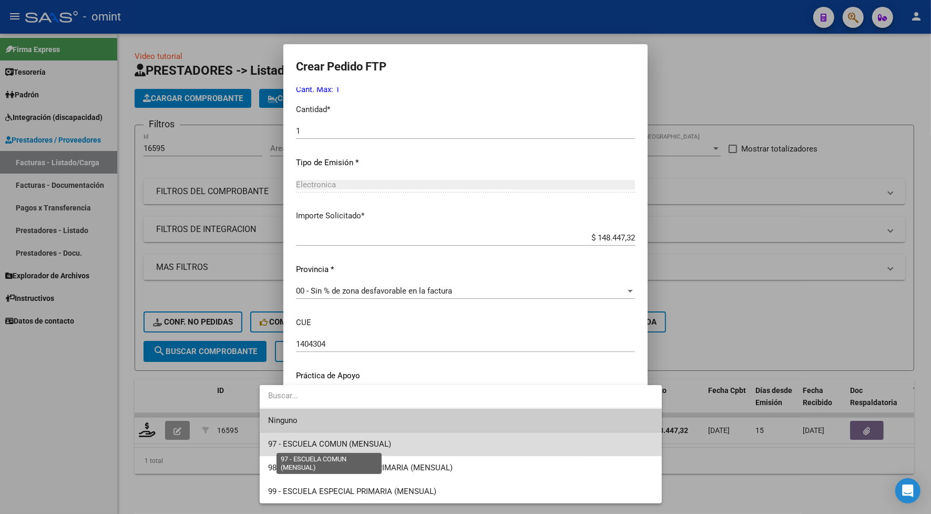
click at [353, 445] on span "97 - ESCUELA COMUN (MENSUAL)" at bounding box center [330, 443] width 124 height 9
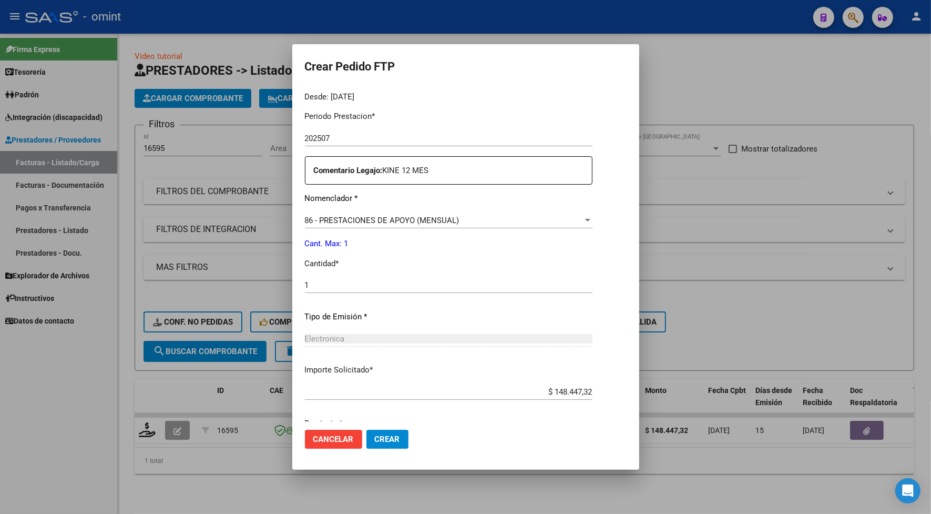
scroll to position [476, 0]
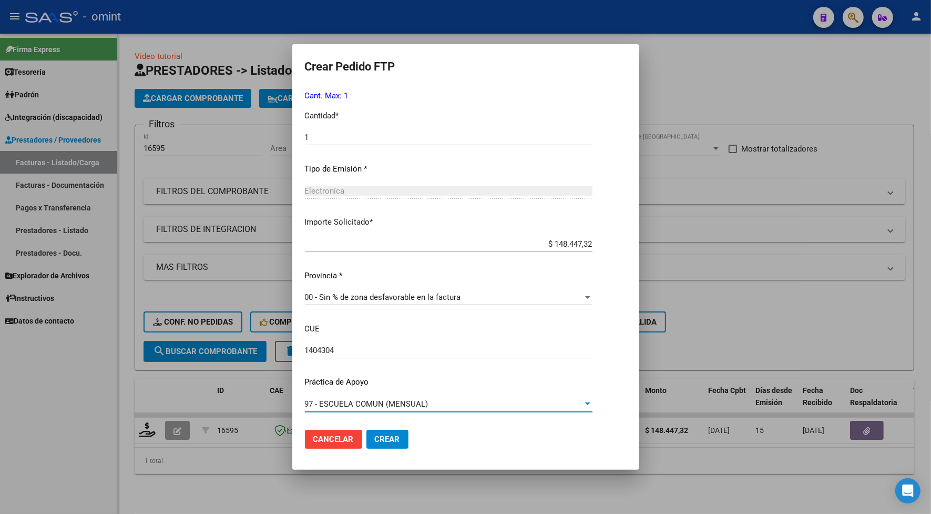
click at [376, 437] on button "Crear" at bounding box center [387, 438] width 42 height 19
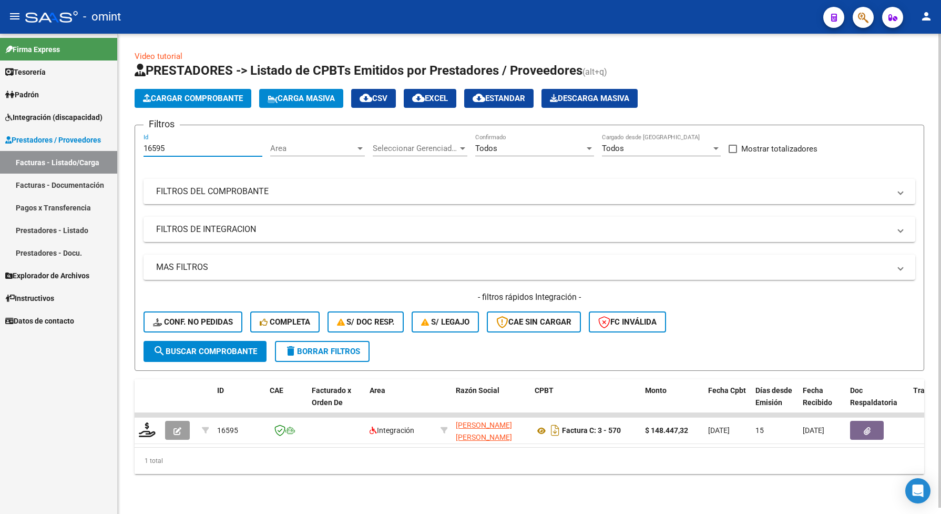
drag, startPoint x: 167, startPoint y: 152, endPoint x: 145, endPoint y: 151, distance: 22.7
click at [145, 151] on input "16595" at bounding box center [202, 147] width 119 height 9
paste input "5704"
type input "15704"
click at [217, 351] on span "search Buscar Comprobante" at bounding box center [205, 350] width 104 height 9
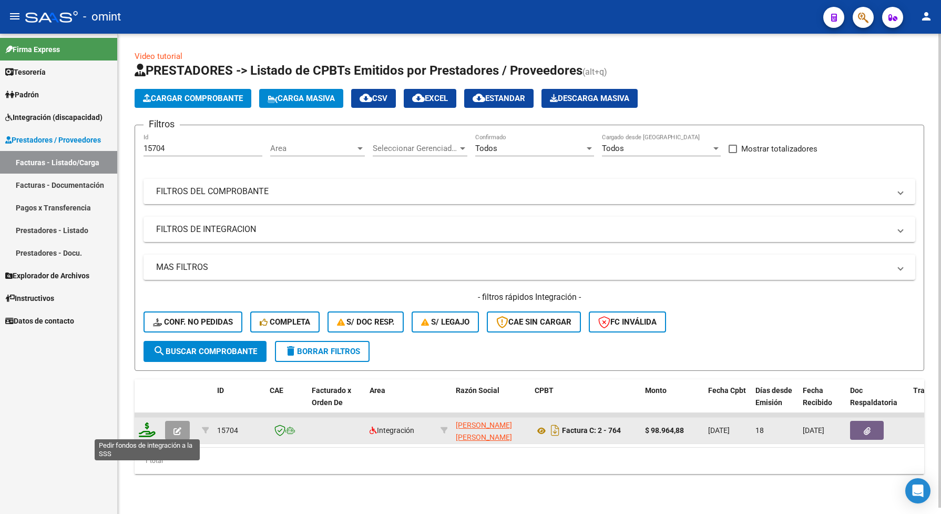
click at [145, 430] on icon at bounding box center [147, 429] width 17 height 15
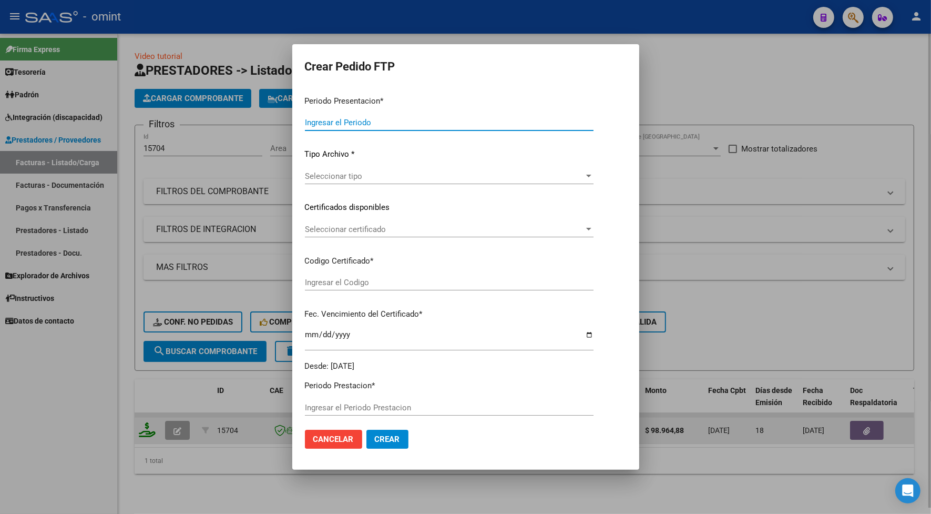
type input "202507"
type input "$ 98.964,88"
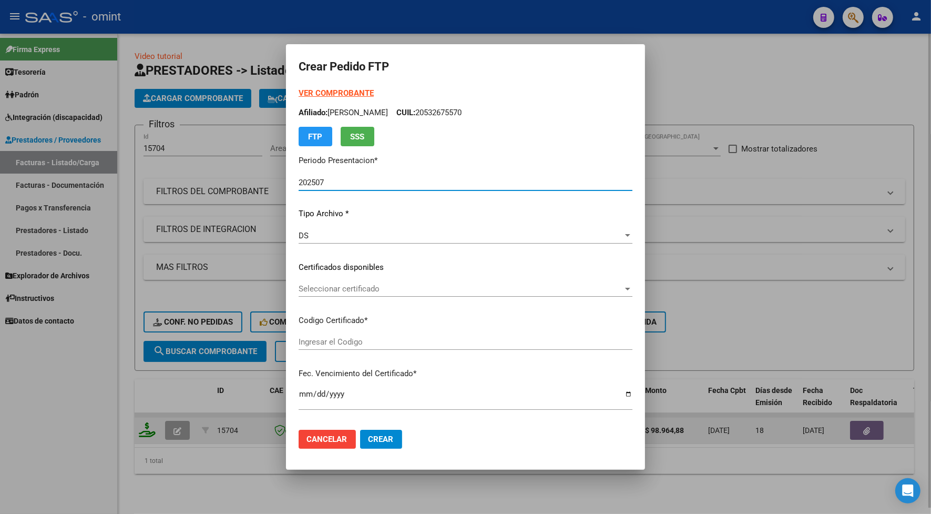
type input "6962221504"
type input "2024-09-30"
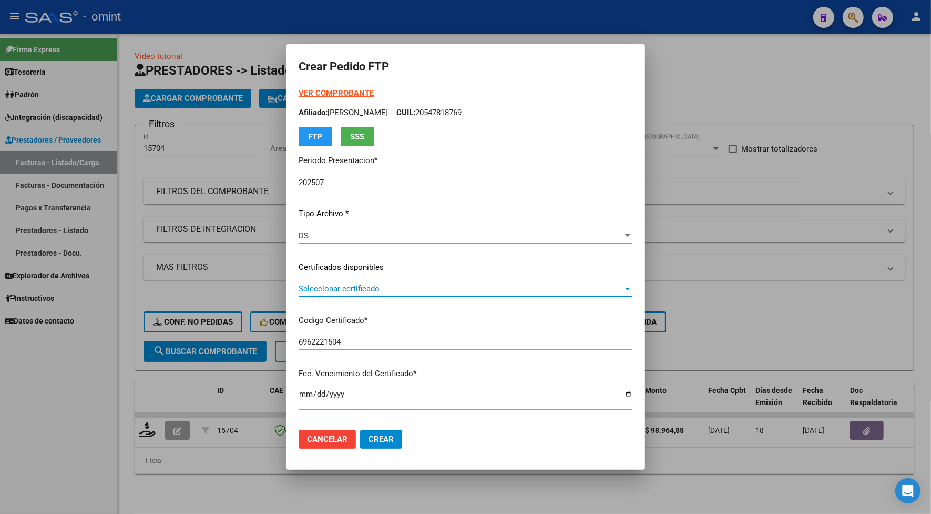
click at [314, 286] on span "Seleccionar certificado" at bounding box center [461, 288] width 324 height 9
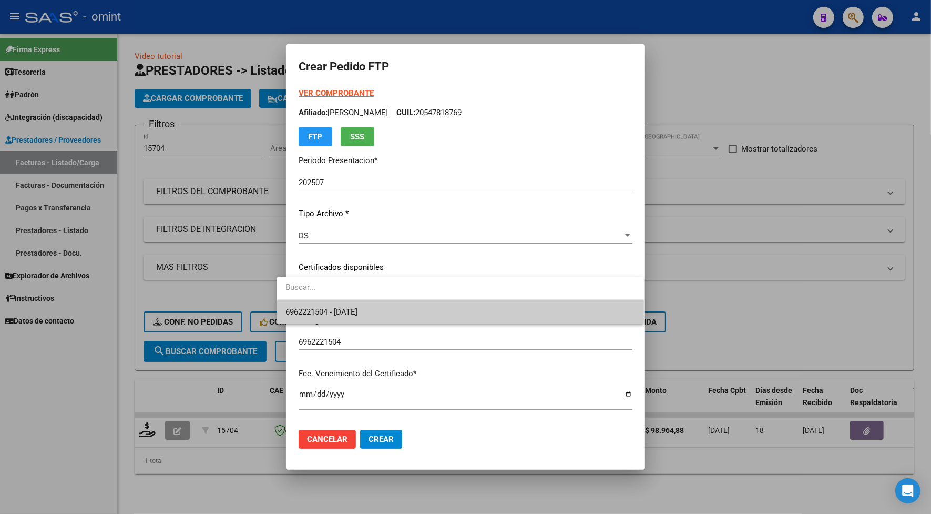
drag, startPoint x: 313, startPoint y: 284, endPoint x: 292, endPoint y: 284, distance: 21.0
click at [292, 284] on input "dropdown search" at bounding box center [460, 287] width 367 height 24
click at [291, 314] on span "6962221504 - 2024-09-30" at bounding box center [321, 311] width 72 height 9
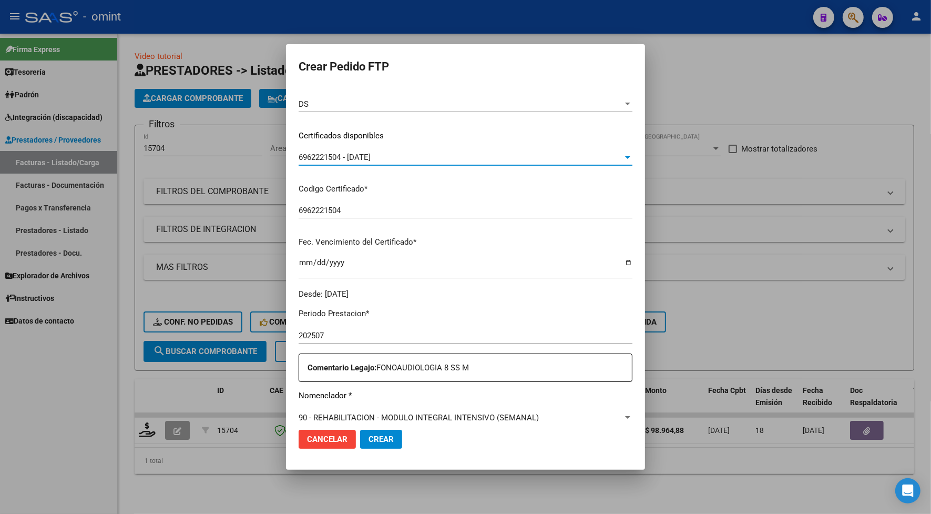
scroll to position [197, 0]
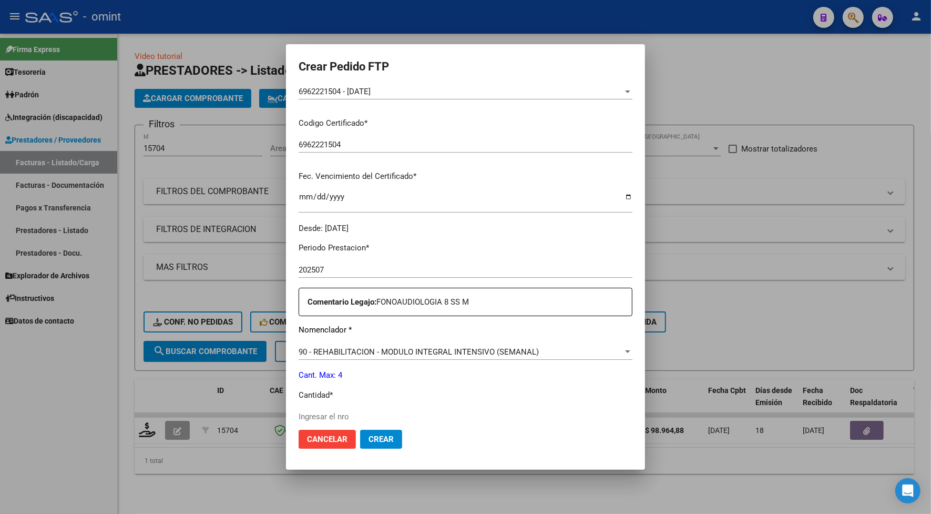
click at [329, 408] on div "Ingresar el nro" at bounding box center [466, 416] width 334 height 16
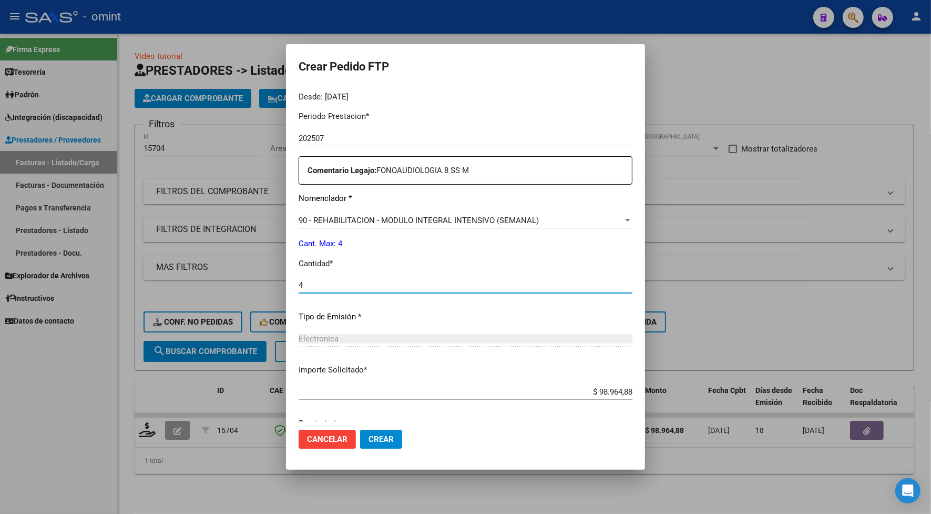
scroll to position [370, 0]
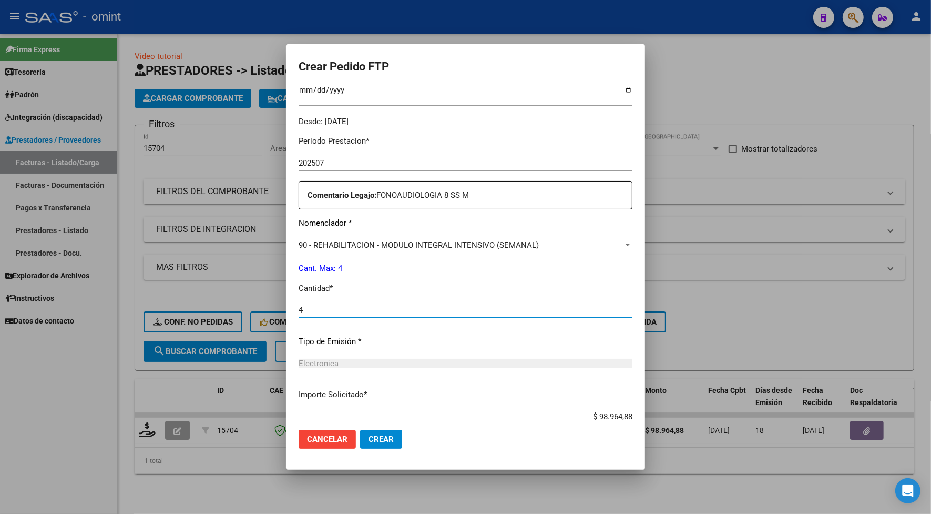
type input "4"
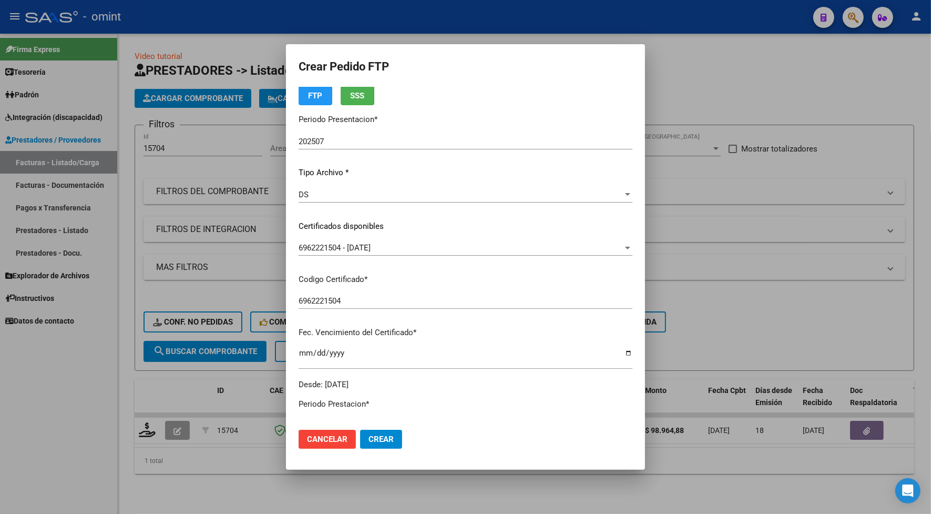
scroll to position [0, 0]
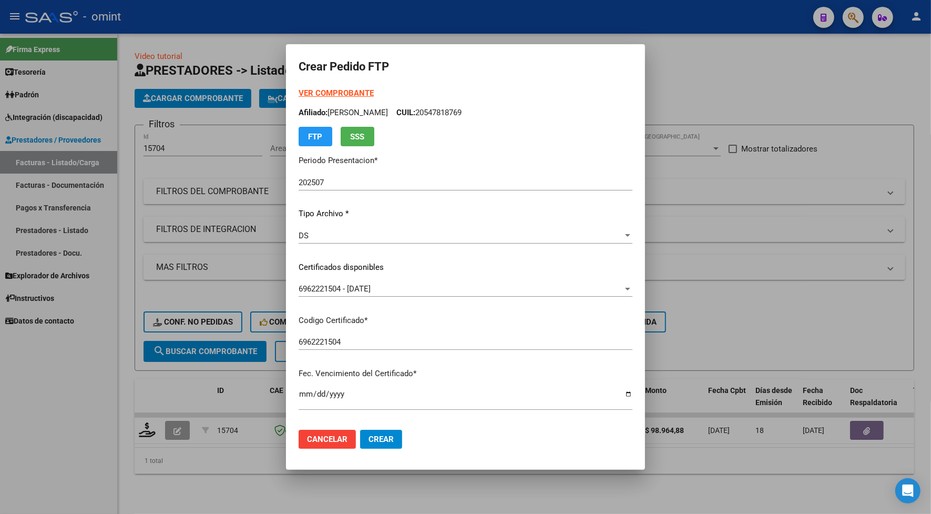
click at [368, 436] on span "Crear" at bounding box center [380, 438] width 25 height 9
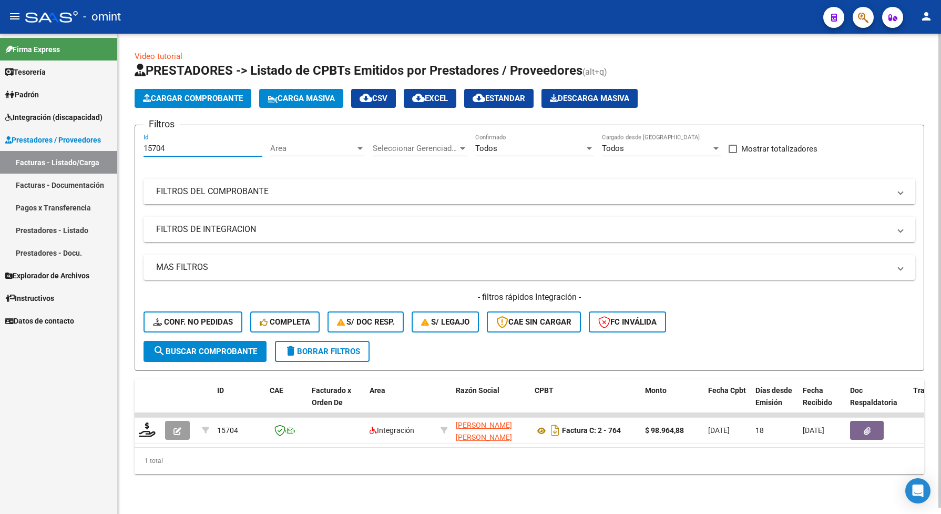
drag, startPoint x: 182, startPoint y: 151, endPoint x: 140, endPoint y: 149, distance: 42.1
click at [140, 149] on form "Filtros 15704 Id Area Area Seleccionar Gerenciador Seleccionar Gerenciador Todo…" at bounding box center [529, 248] width 789 height 246
drag, startPoint x: 159, startPoint y: 141, endPoint x: 148, endPoint y: 146, distance: 12.5
paste input "16585"
drag, startPoint x: 191, startPoint y: 146, endPoint x: 133, endPoint y: 145, distance: 57.8
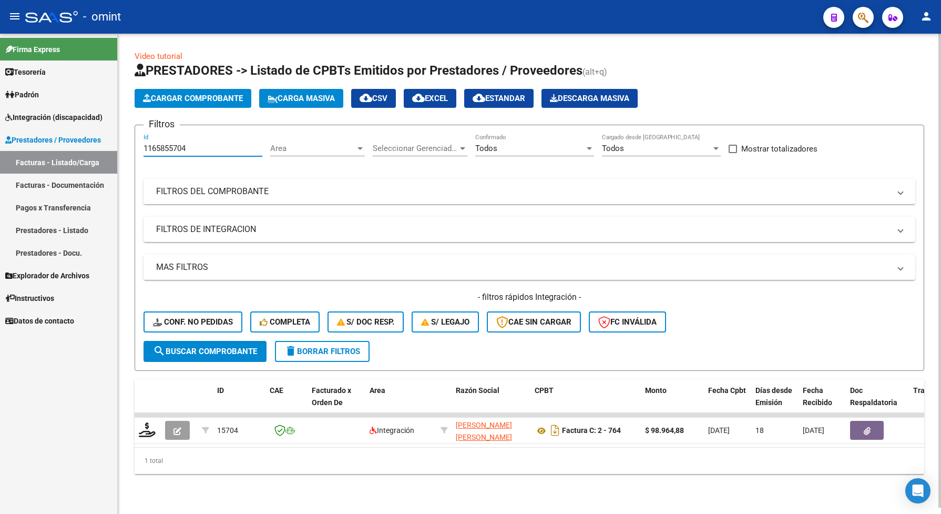
click at [133, 145] on div "Video tutorial PRESTADORES -> Listado de CPBTs Emitidos por Prestadores / Prove…" at bounding box center [529, 271] width 823 height 474
paste input "6585"
type input "16585"
click at [242, 348] on span "search Buscar Comprobante" at bounding box center [205, 350] width 104 height 9
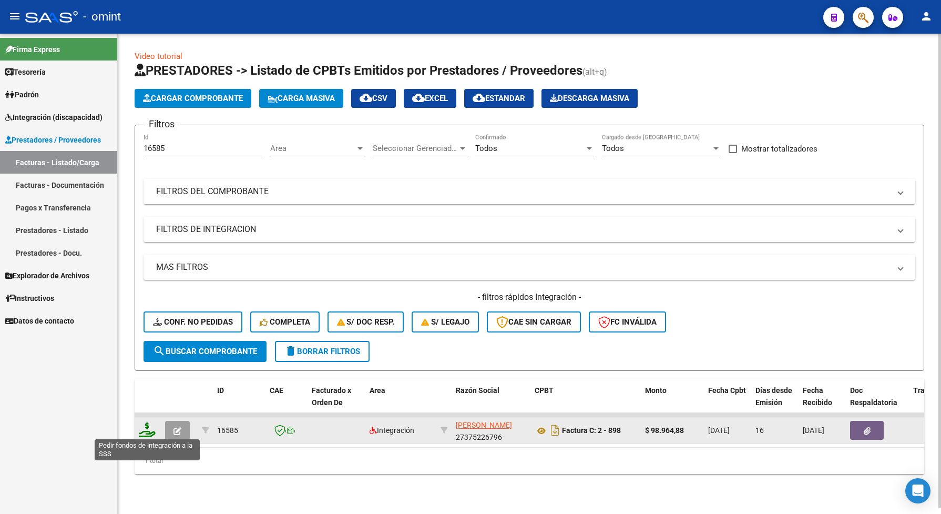
click at [152, 427] on icon at bounding box center [147, 429] width 17 height 15
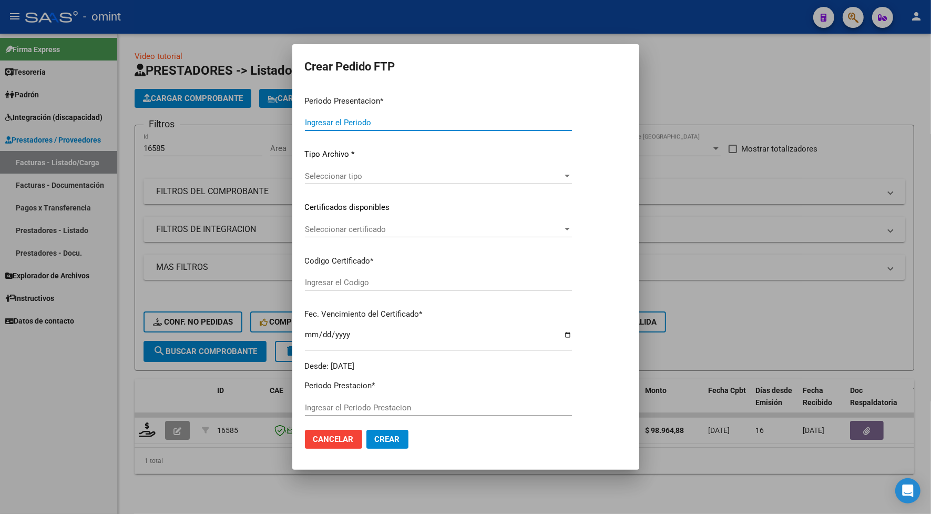
type input "202507"
type input "$ 98.964,88"
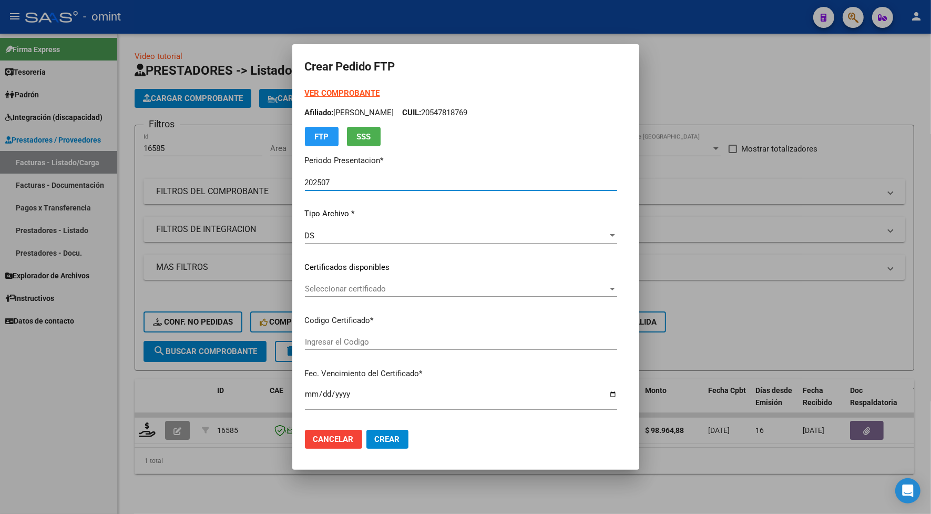
type input "6962221504"
type input "2024-09-30"
click at [322, 288] on span "Seleccionar certificado" at bounding box center [456, 288] width 303 height 9
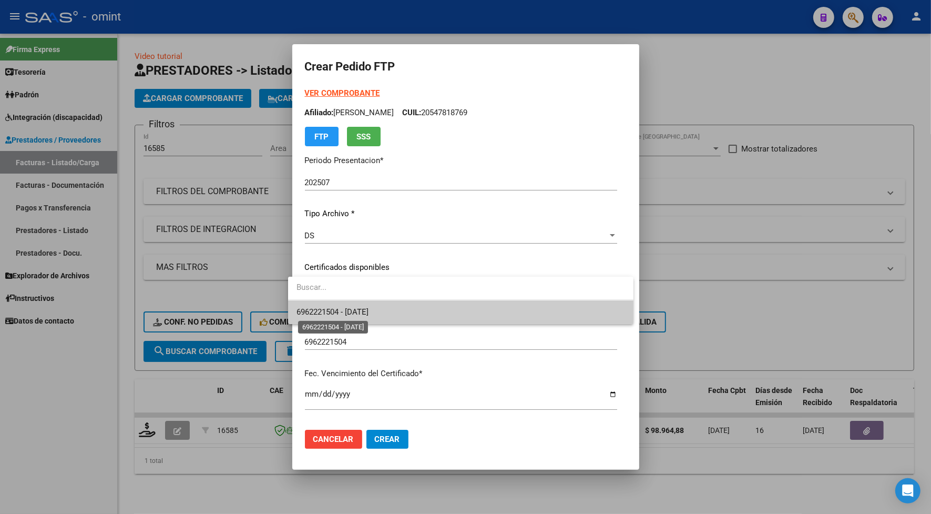
click at [330, 310] on span "6962221504 - 2024-09-30" at bounding box center [332, 311] width 72 height 9
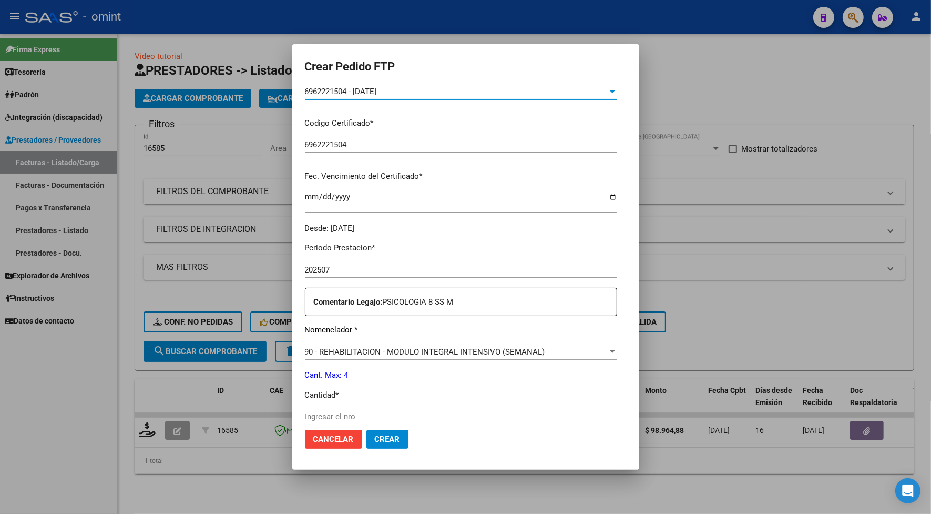
scroll to position [263, 0]
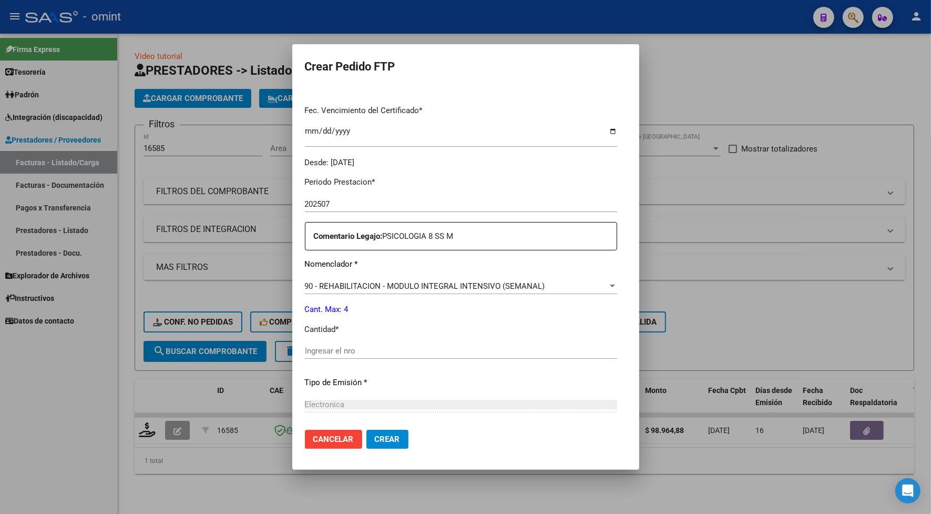
drag, startPoint x: 317, startPoint y: 344, endPoint x: 324, endPoint y: 343, distance: 7.0
click at [320, 343] on div "Ingresar el nro" at bounding box center [461, 351] width 312 height 16
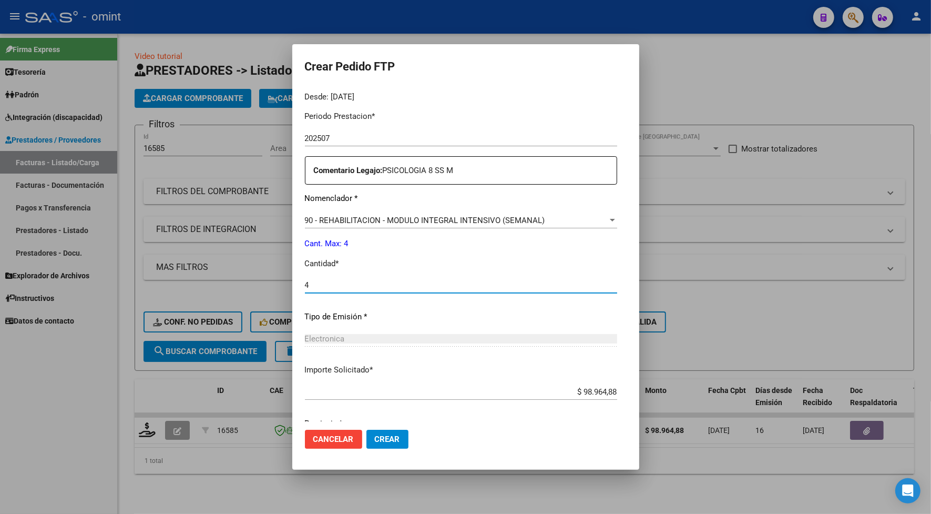
scroll to position [370, 0]
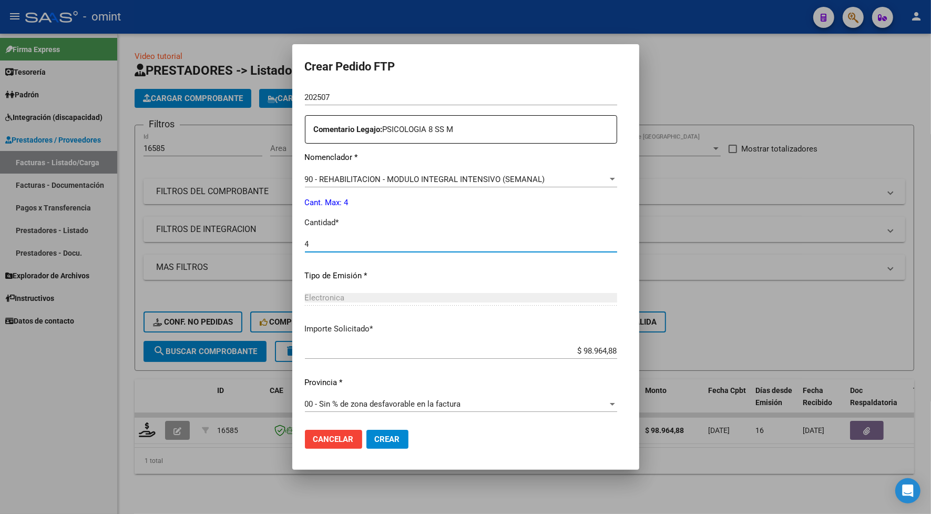
type input "4"
click at [611, 425] on mat-dialog-actions "Cancelar Crear" at bounding box center [466, 439] width 322 height 36
click at [375, 439] on span "Crear" at bounding box center [387, 438] width 25 height 9
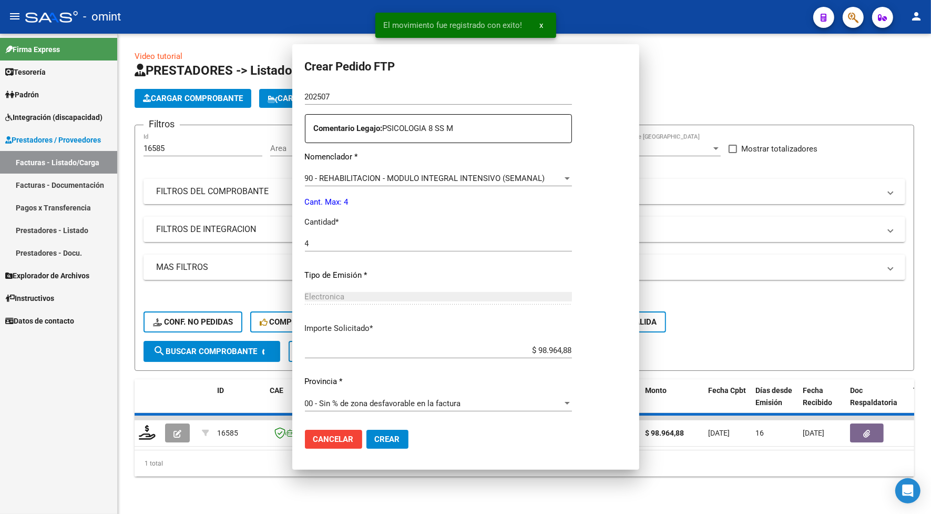
scroll to position [0, 0]
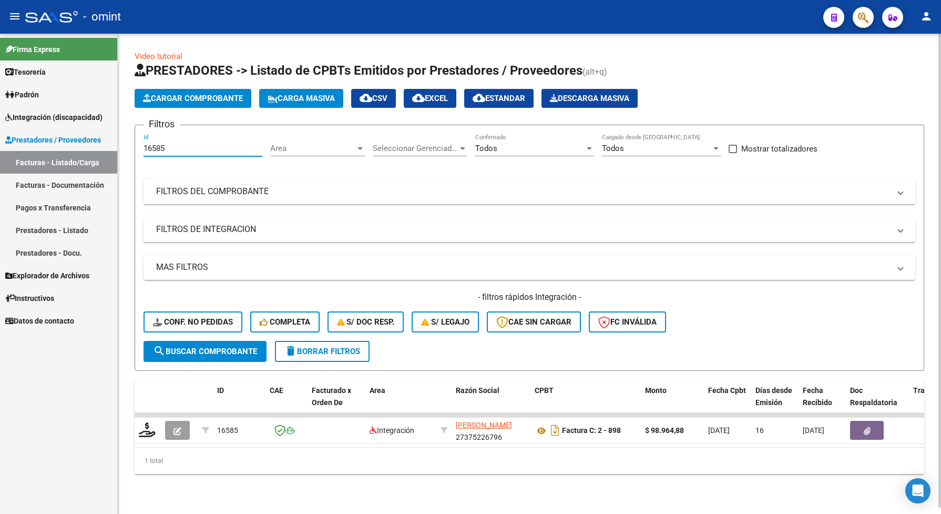
drag, startPoint x: 171, startPoint y: 146, endPoint x: 138, endPoint y: 147, distance: 33.2
click at [138, 147] on form "Filtros 16585 Id Area Area Seleccionar Gerenciador Seleccionar Gerenciador Todo…" at bounding box center [529, 248] width 789 height 246
paste input "5194"
type input "15194"
click at [175, 350] on span "search Buscar Comprobante" at bounding box center [205, 350] width 104 height 9
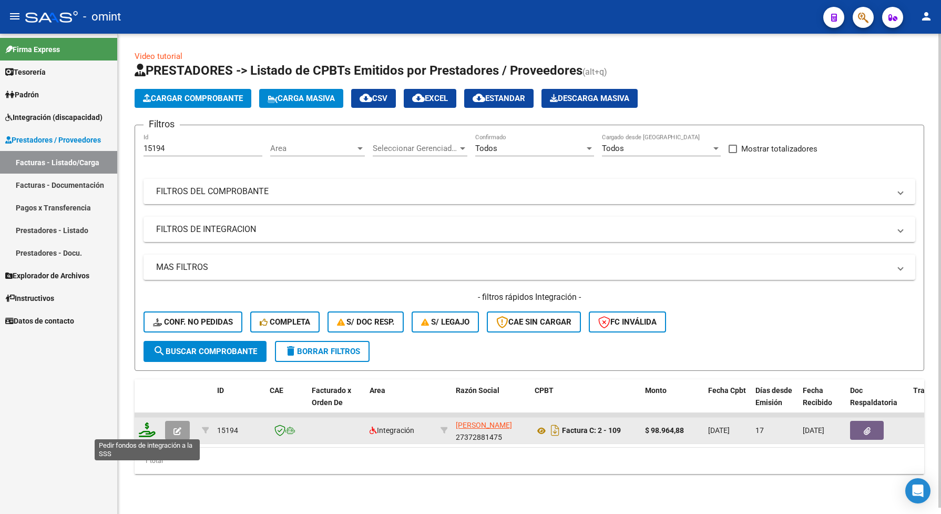
click at [149, 426] on icon at bounding box center [147, 429] width 17 height 15
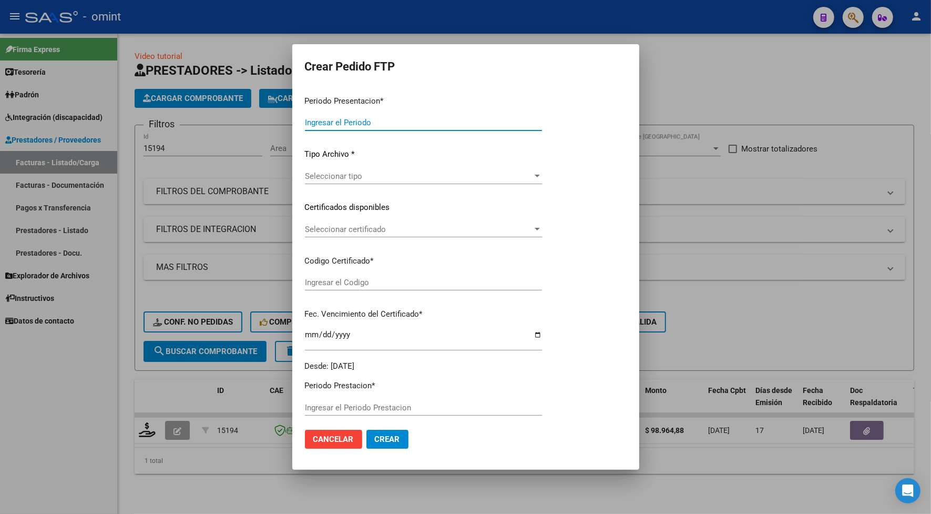
type input "202507"
type input "$ 98.964,88"
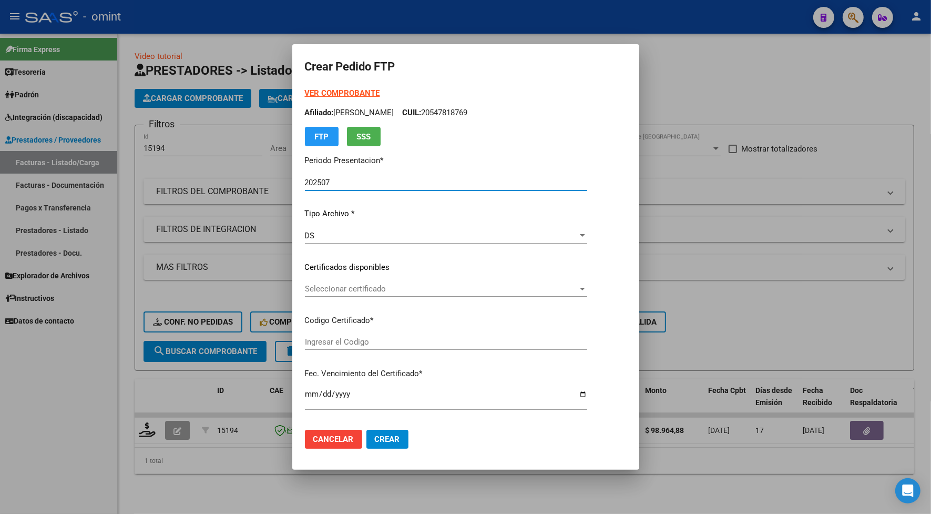
type input "6962221504"
type input "2024-09-30"
click at [319, 284] on span "Seleccionar certificado" at bounding box center [441, 288] width 273 height 9
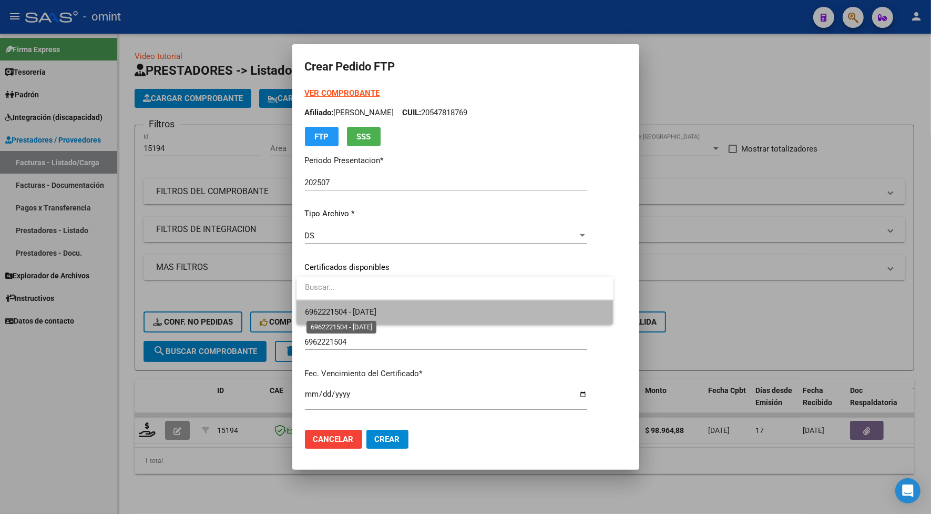
click at [316, 312] on span "6962221504 - 2024-09-30" at bounding box center [341, 311] width 72 height 9
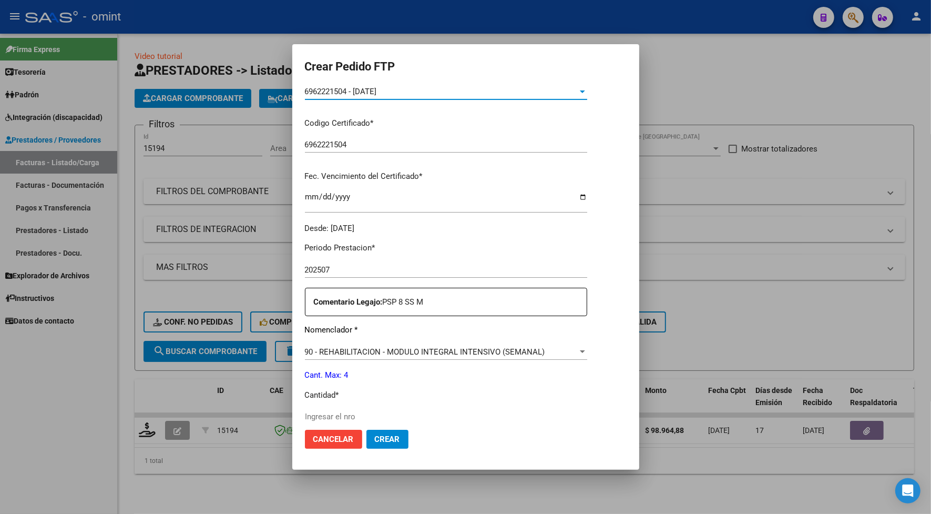
scroll to position [263, 0]
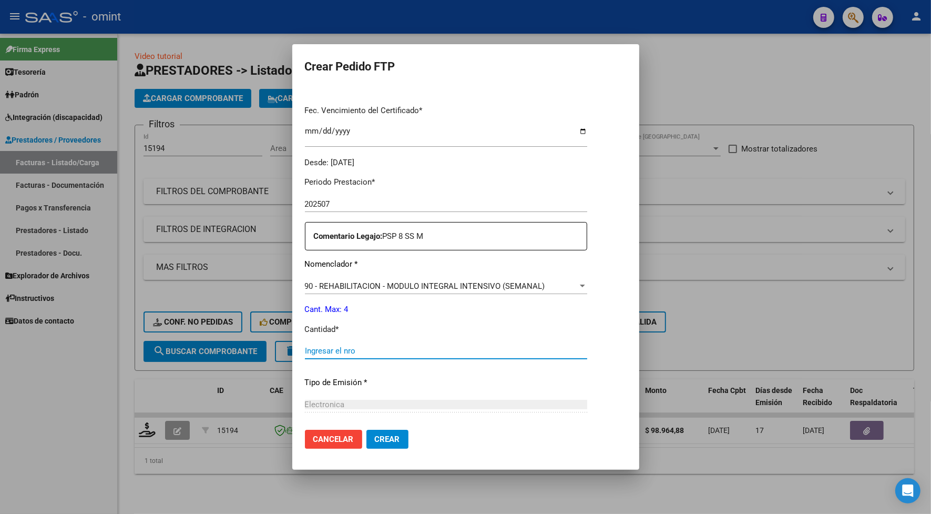
click at [310, 350] on input "Ingresar el nro" at bounding box center [446, 350] width 282 height 9
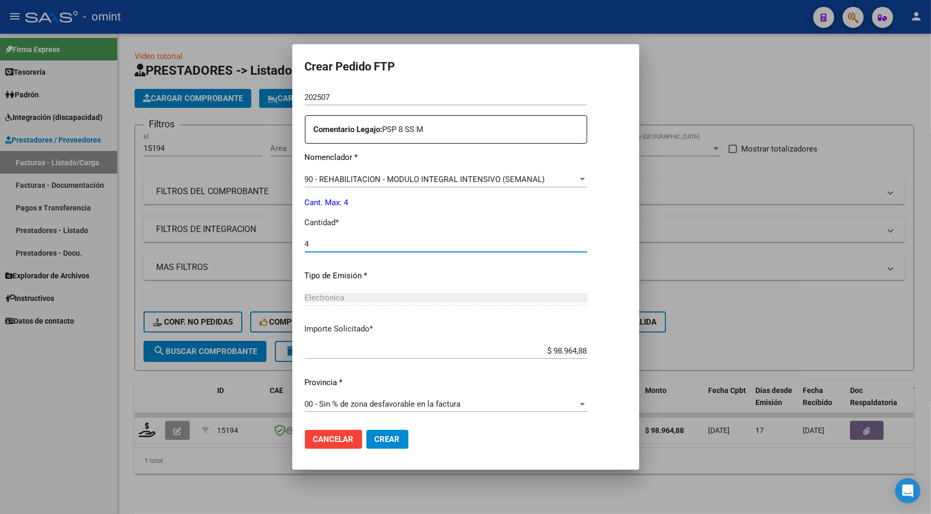
scroll to position [172, 0]
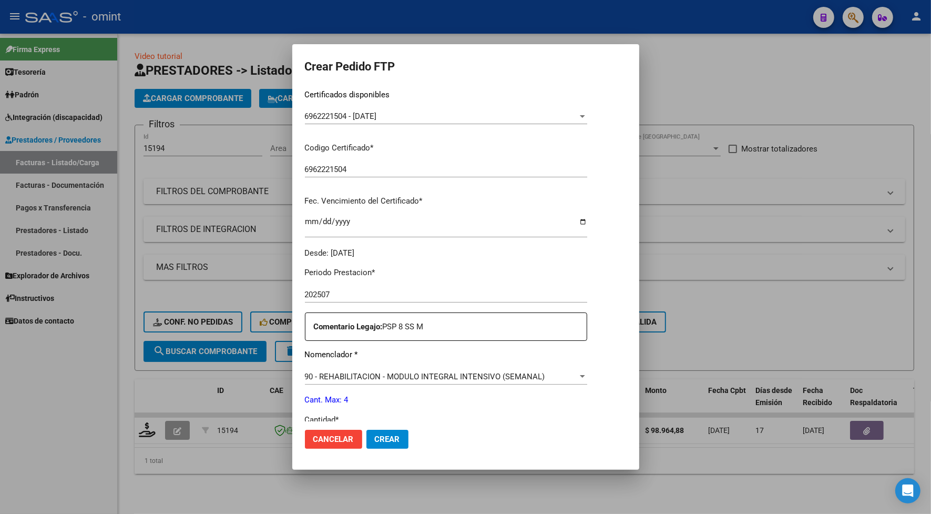
type input "4"
click at [400, 440] on span "Crear" at bounding box center [387, 438] width 25 height 9
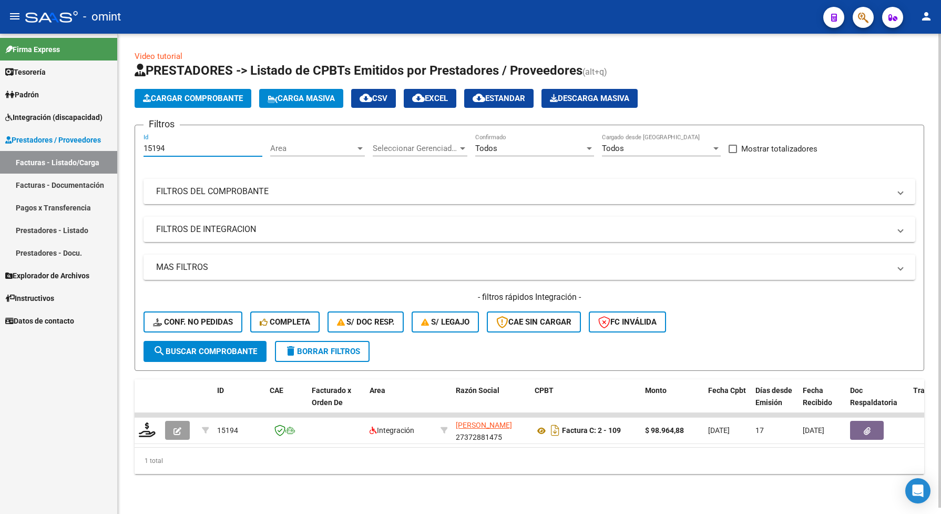
drag, startPoint x: 169, startPoint y: 146, endPoint x: 139, endPoint y: 146, distance: 30.0
click at [139, 146] on form "Filtros 15194 Id Area Area Seleccionar Gerenciador Seleccionar Gerenciador Todo…" at bounding box center [529, 248] width 789 height 246
paste input "6458"
type input "16458"
click at [201, 352] on span "search Buscar Comprobante" at bounding box center [205, 350] width 104 height 9
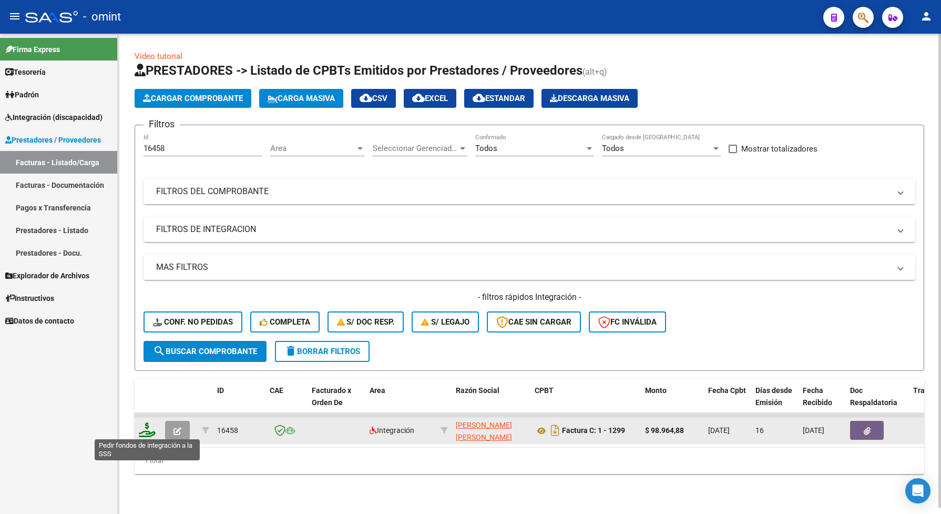
click at [146, 430] on icon at bounding box center [147, 429] width 17 height 15
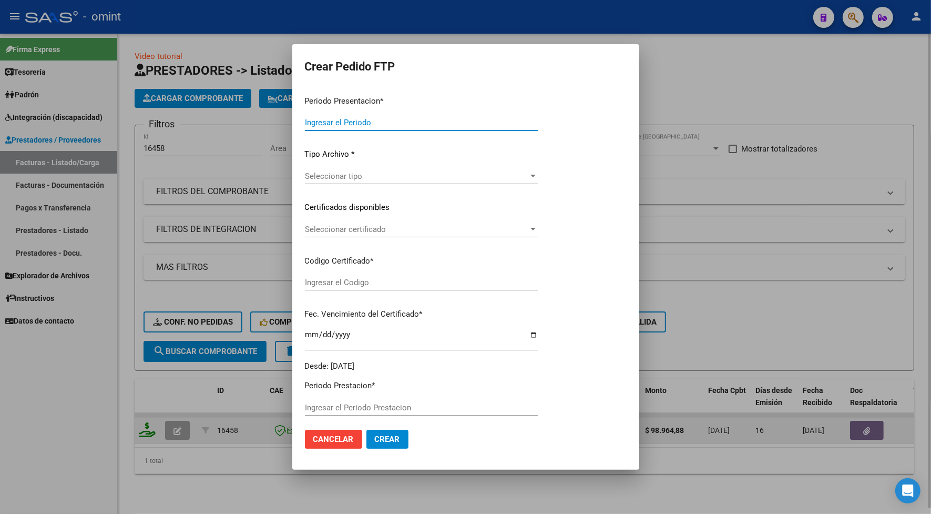
type input "202507"
type input "$ 98.964,88"
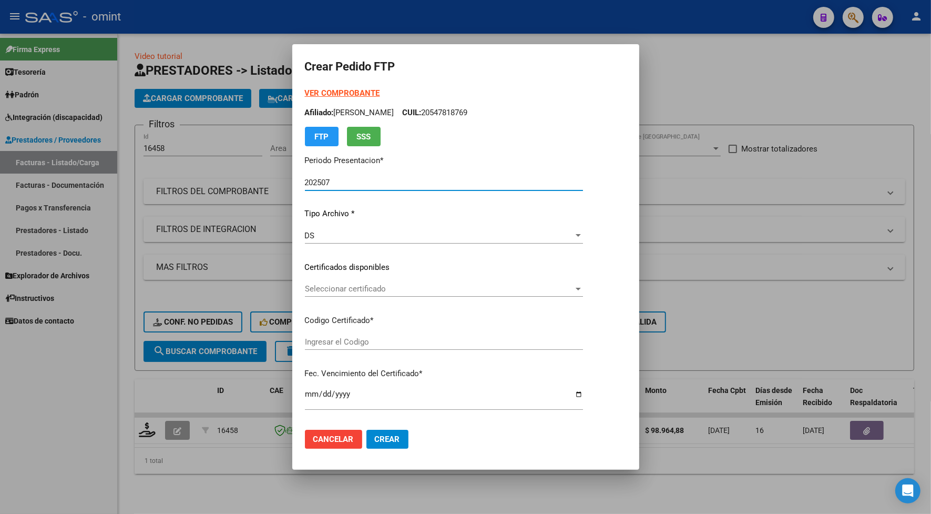
type input "6962221504"
type input "2024-09-30"
click at [326, 290] on span "Seleccionar certificado" at bounding box center [439, 288] width 269 height 9
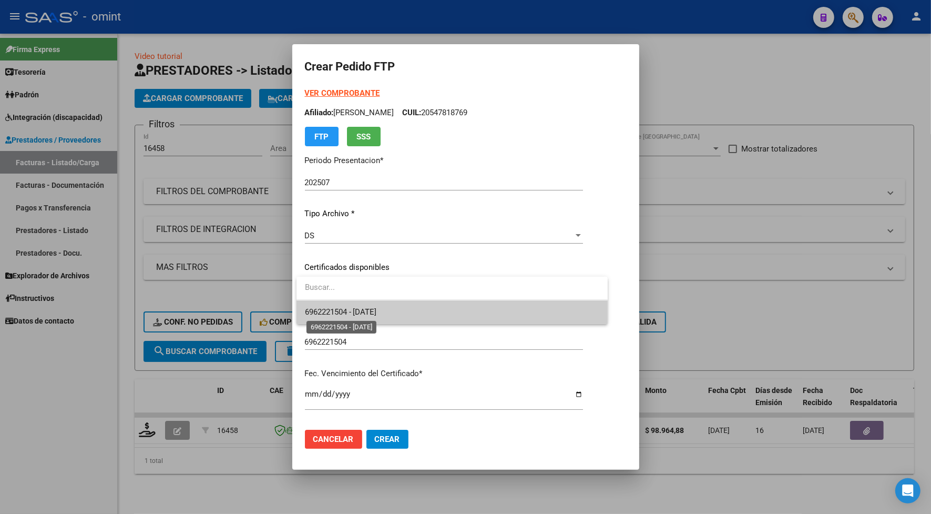
drag, startPoint x: 336, startPoint y: 313, endPoint x: 351, endPoint y: 322, distance: 17.2
click at [335, 313] on span "6962221504 - 2024-09-30" at bounding box center [341, 311] width 72 height 9
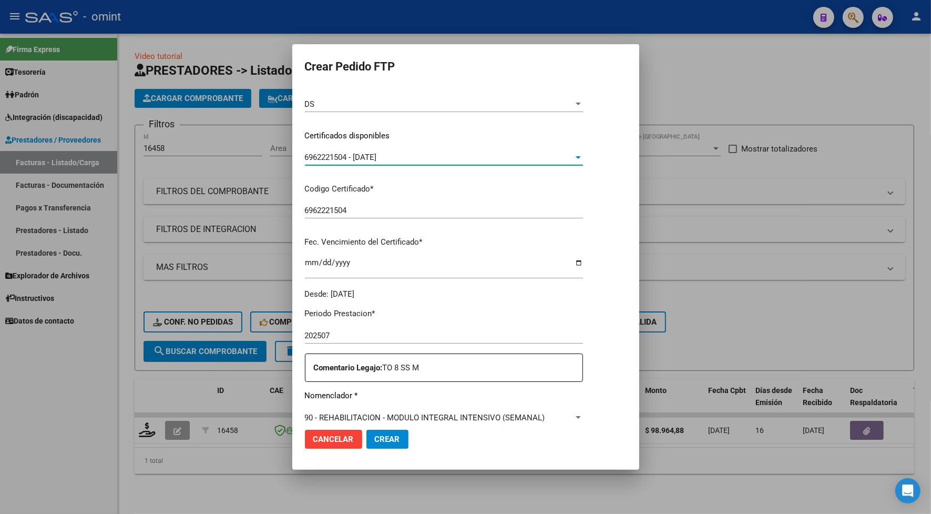
scroll to position [197, 0]
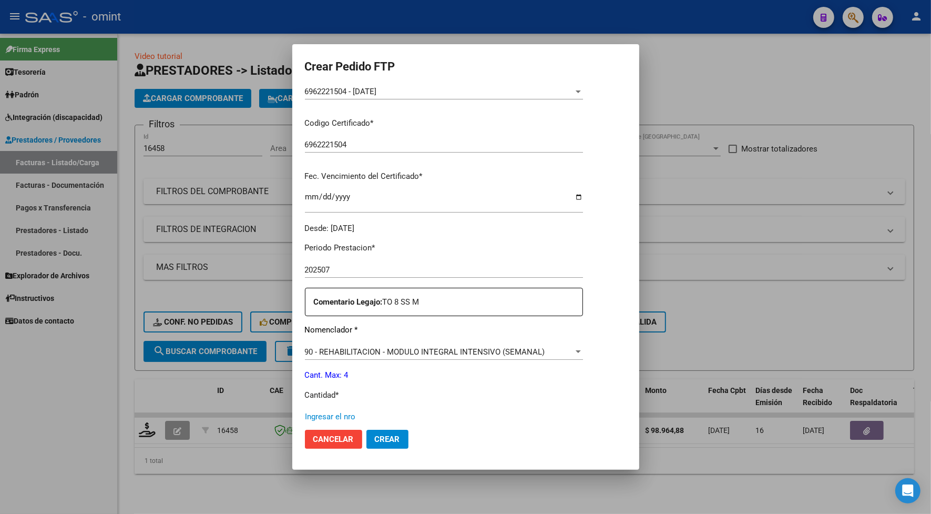
click at [347, 416] on input "Ingresar el nro" at bounding box center [444, 416] width 278 height 9
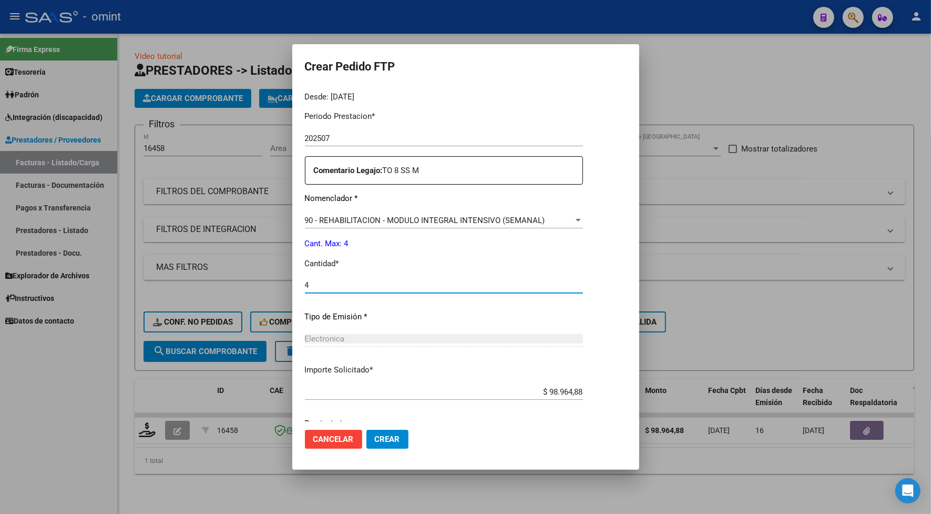
scroll to position [370, 0]
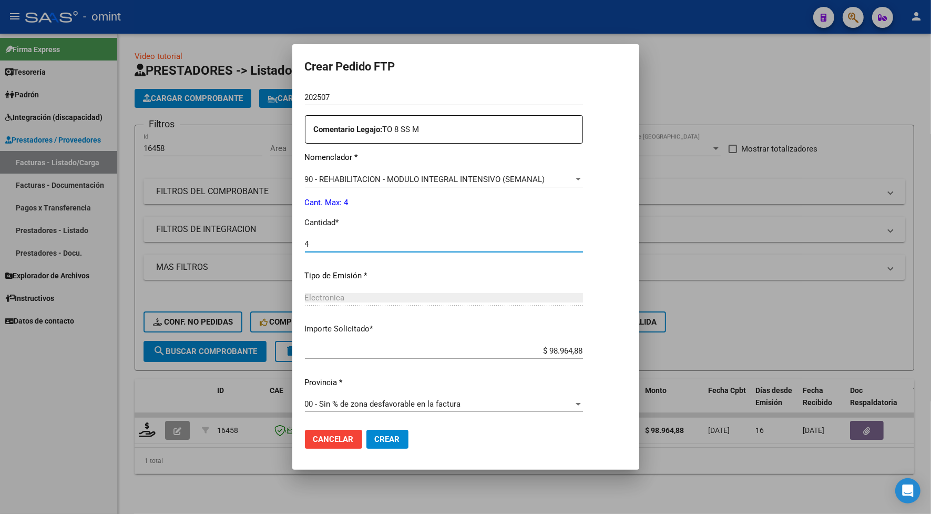
type input "4"
click at [393, 440] on span "Crear" at bounding box center [387, 438] width 25 height 9
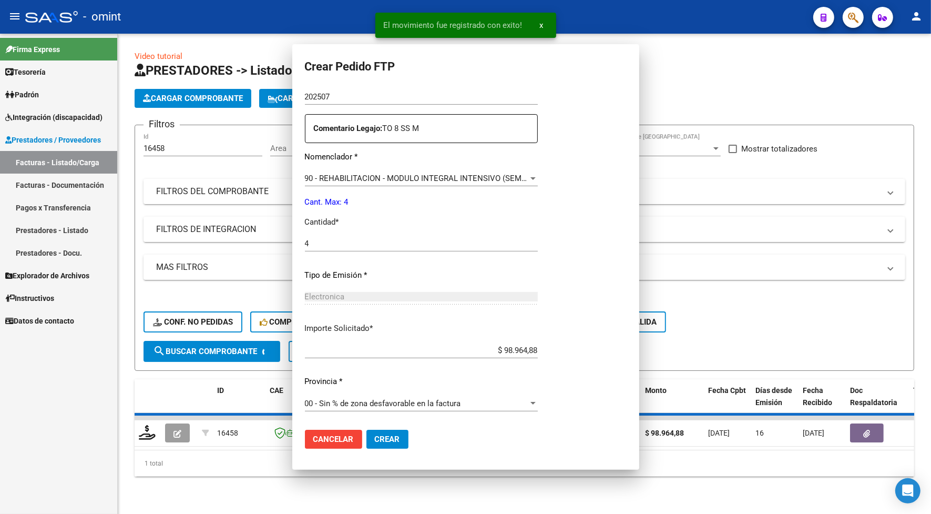
scroll to position [0, 0]
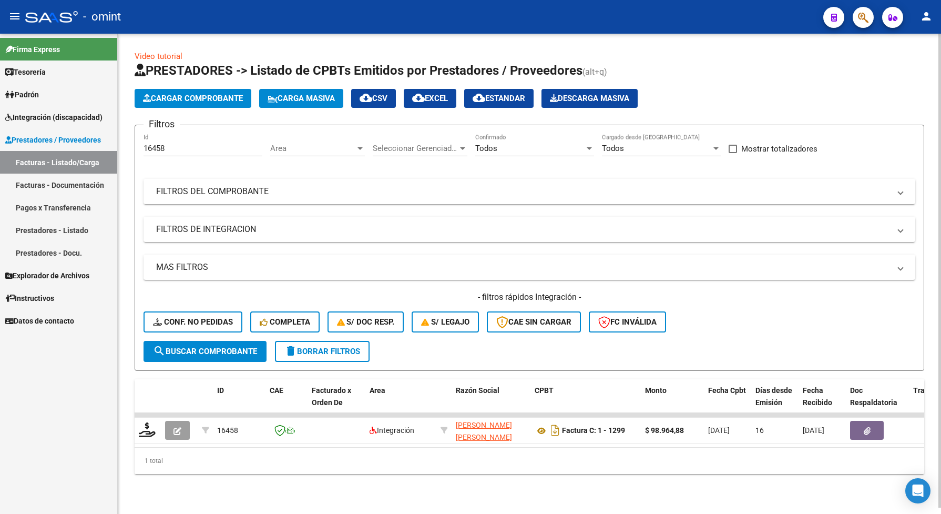
click at [385, 148] on span "Seleccionar Gerenciador" at bounding box center [415, 147] width 85 height 9
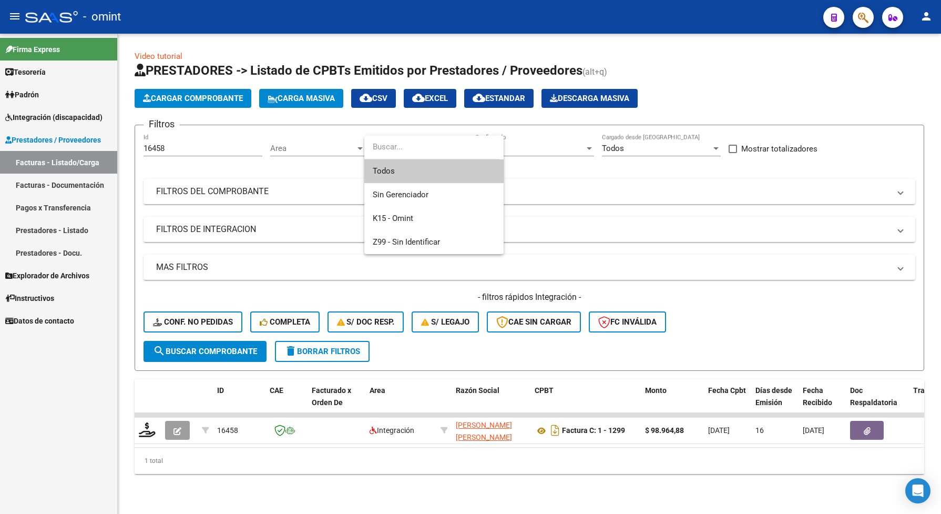
click at [393, 145] on input "dropdown search" at bounding box center [431, 147] width 135 height 24
drag, startPoint x: 178, startPoint y: 146, endPoint x: 139, endPoint y: 150, distance: 38.6
click at [139, 150] on div at bounding box center [470, 257] width 941 height 514
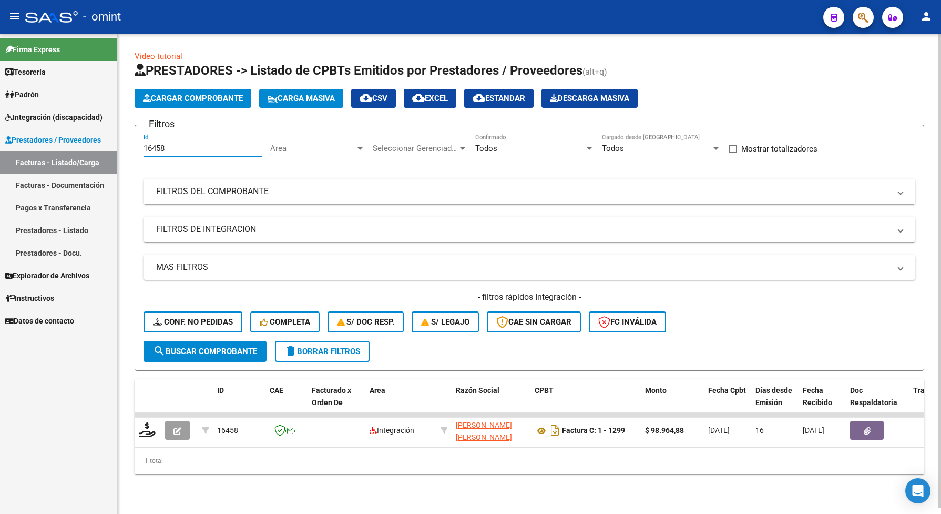
drag, startPoint x: 166, startPoint y: 148, endPoint x: 139, endPoint y: 142, distance: 27.5
click at [139, 142] on form "Filtros 16458 Id Area Area Seleccionar Gerenciador Seleccionar Gerenciador Todo…" at bounding box center [529, 248] width 789 height 246
paste input "4626"
type input "14626"
click at [207, 355] on button "search Buscar Comprobante" at bounding box center [204, 351] width 123 height 21
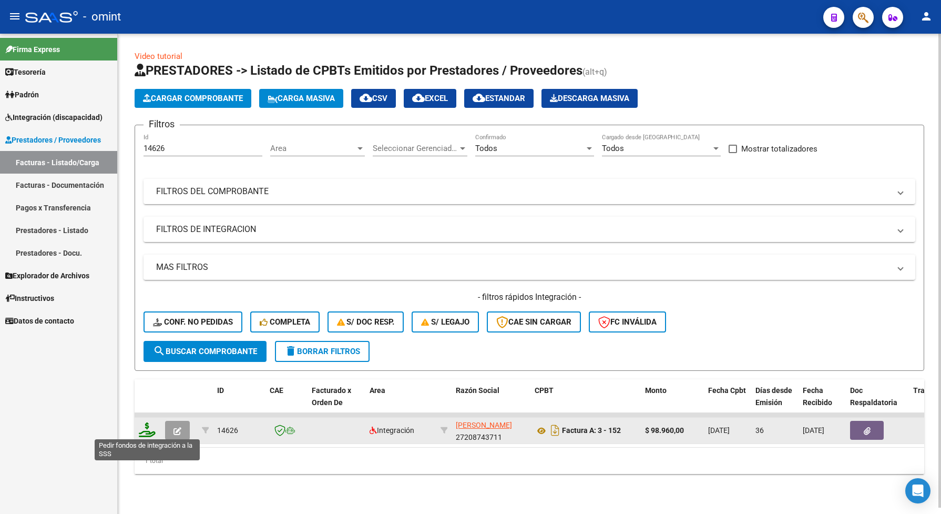
click at [142, 430] on icon at bounding box center [147, 429] width 17 height 15
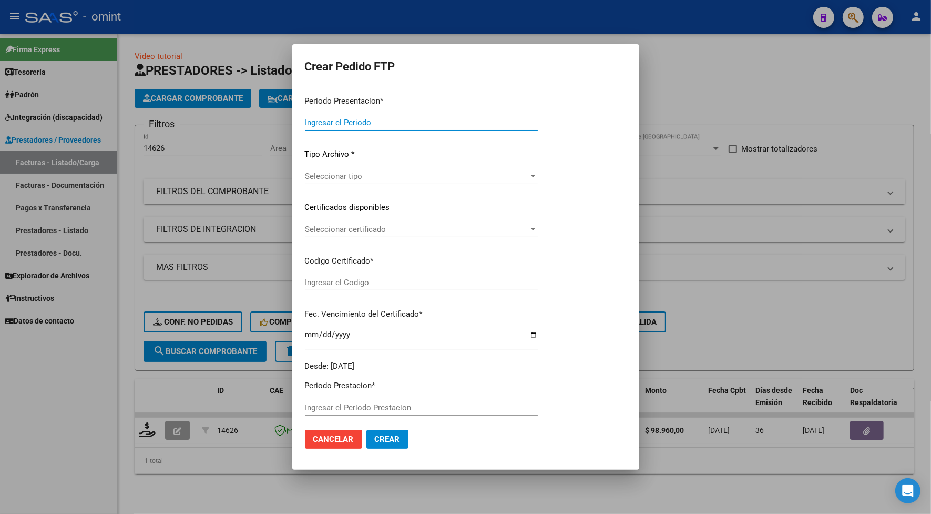
type input "202507"
type input "202506"
type input "$ 98.960,00"
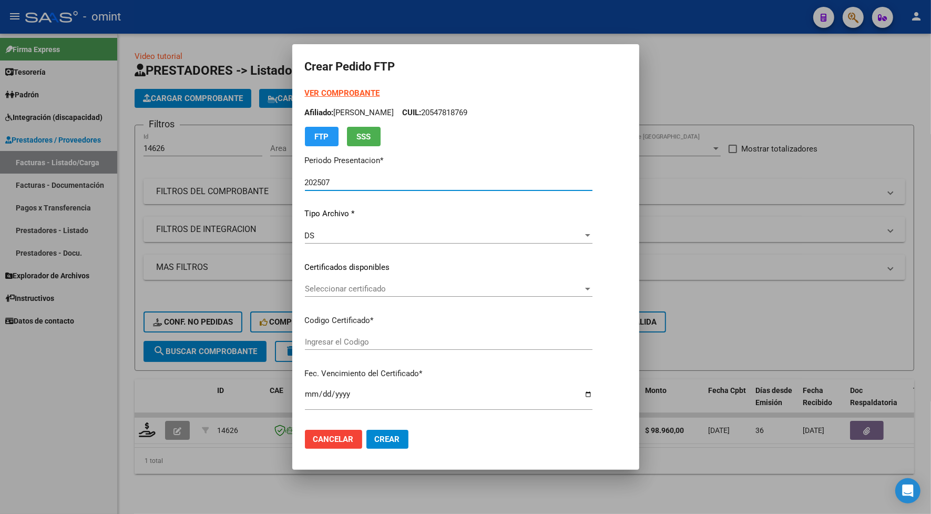
type input "9645228796"
type input "2026-09-14"
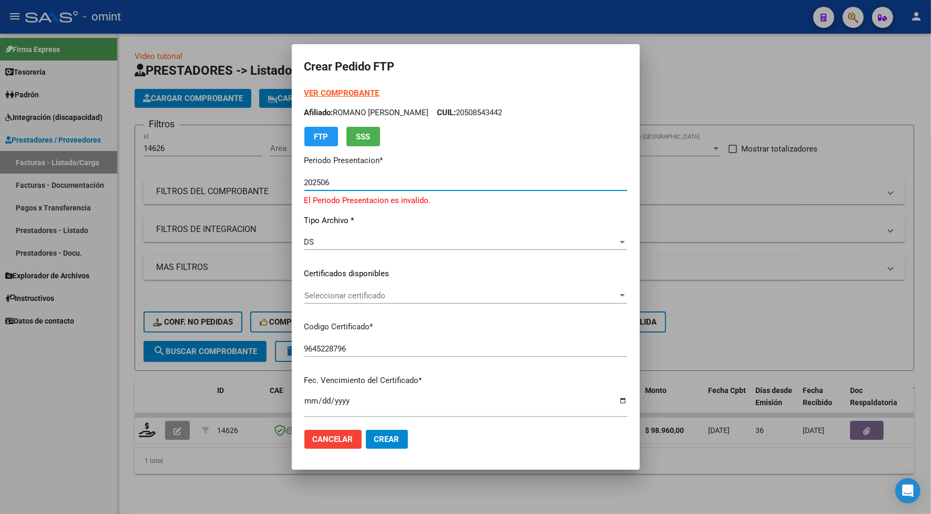
type input "202506"
click at [353, 95] on strong "VER COMPROBANTE" at bounding box center [341, 92] width 75 height 9
click at [326, 182] on input "202506" at bounding box center [465, 182] width 323 height 9
click at [502, 29] on div at bounding box center [465, 257] width 931 height 514
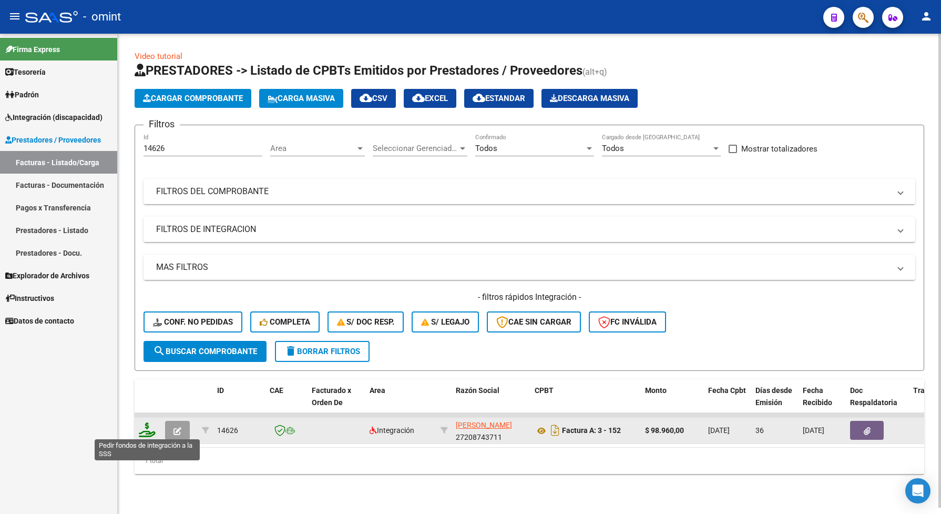
click at [143, 425] on icon at bounding box center [147, 429] width 17 height 15
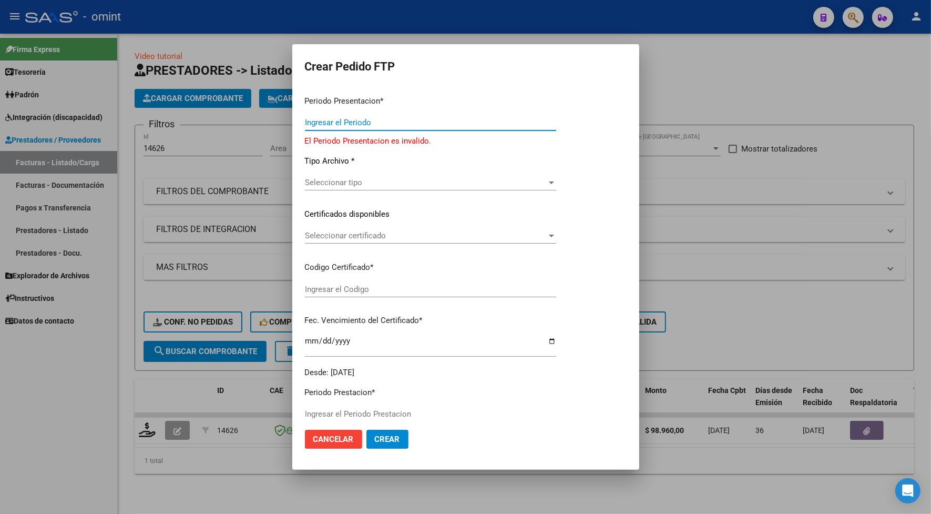
type input "202507"
type input "202506"
type input "$ 98.960,00"
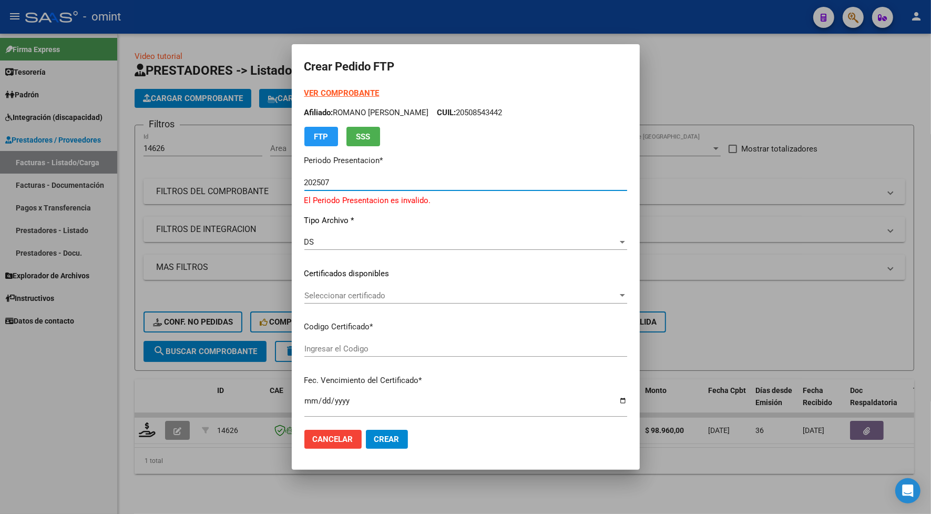
type input "9645228796"
type input "2026-09-14"
click at [314, 180] on input "202507" at bounding box center [465, 182] width 323 height 9
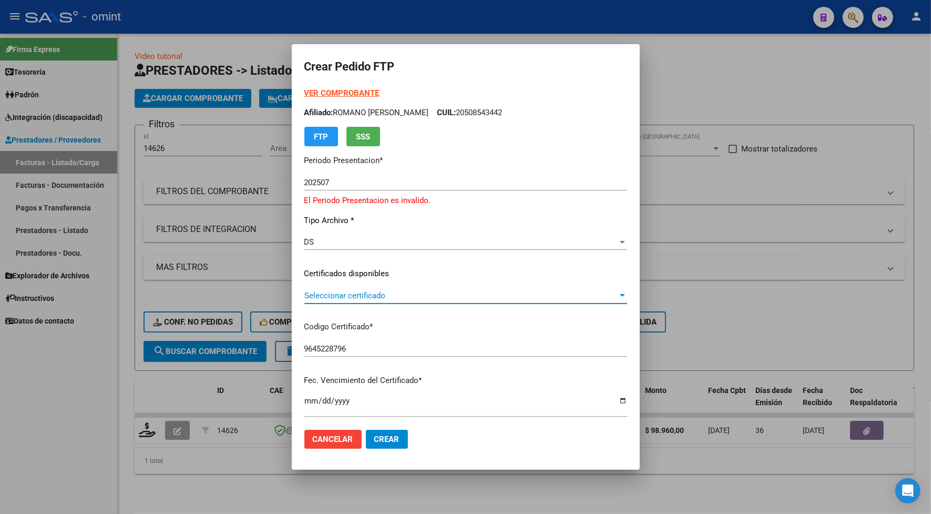
click at [358, 292] on span "Seleccionar certificado" at bounding box center [460, 295] width 313 height 9
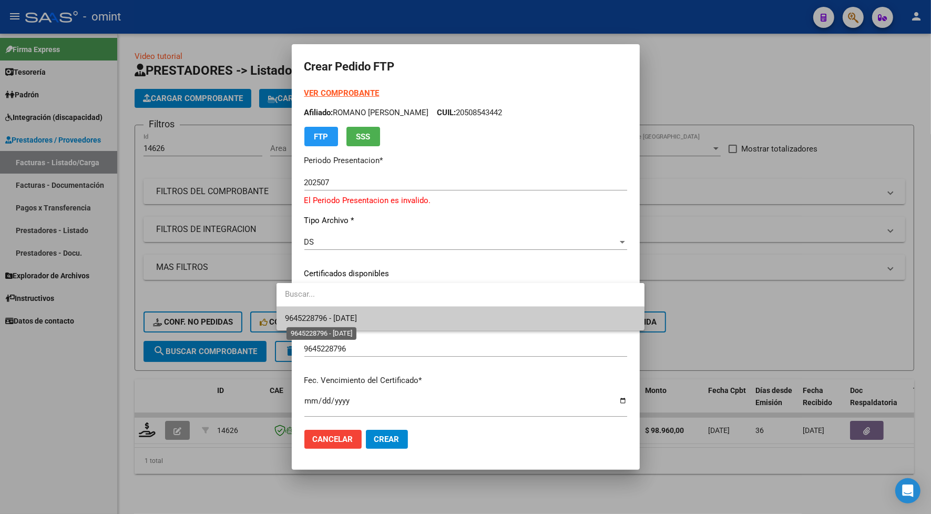
click at [357, 316] on span "9645228796 - 2026-09-14" at bounding box center [321, 317] width 72 height 9
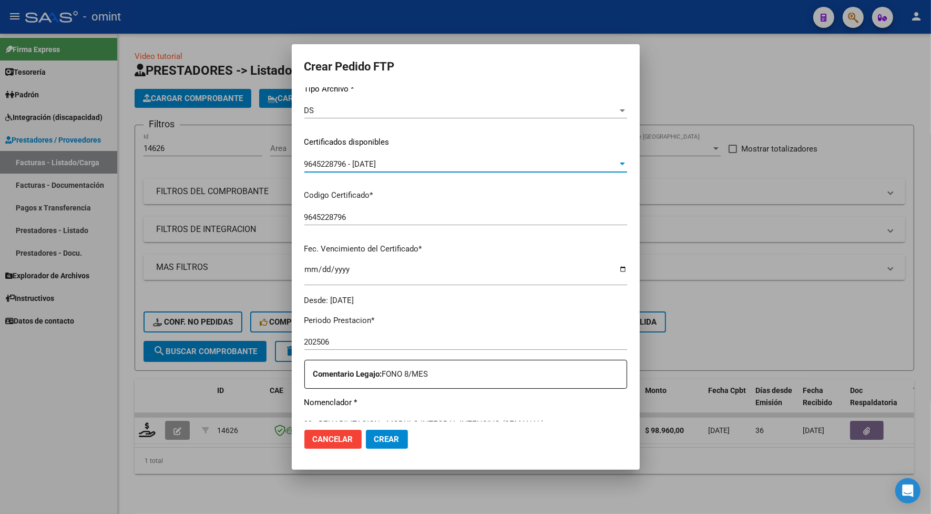
scroll to position [263, 0]
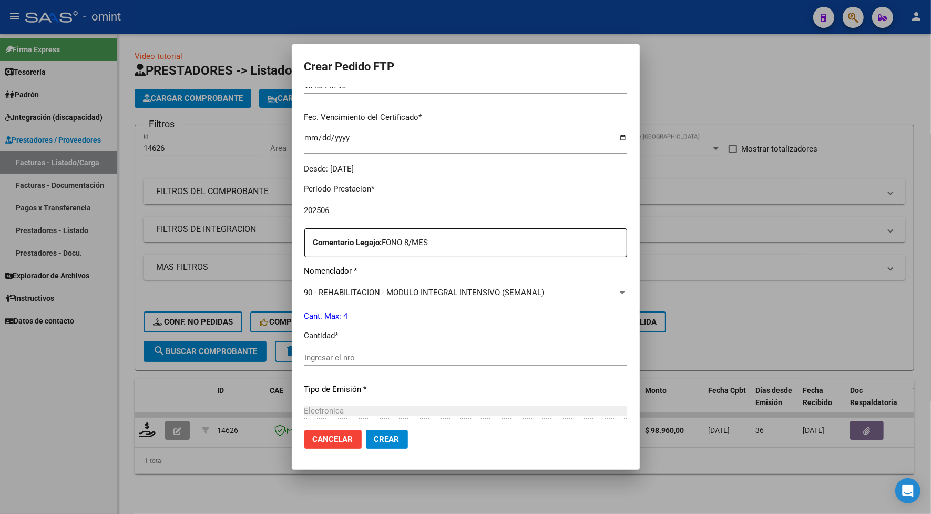
click at [314, 358] on input "Ingresar el nro" at bounding box center [465, 357] width 323 height 9
type input "4"
click at [374, 435] on span "Crear" at bounding box center [386, 438] width 25 height 9
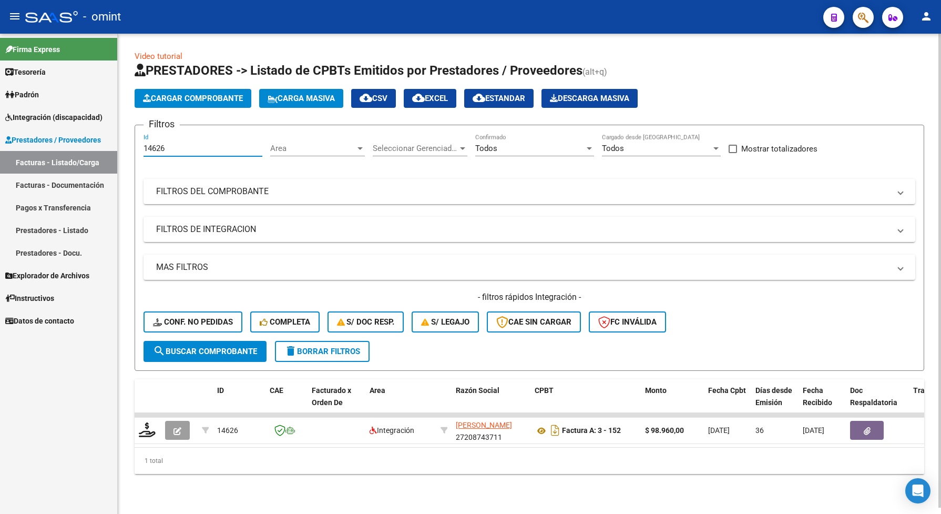
drag, startPoint x: 176, startPoint y: 146, endPoint x: 141, endPoint y: 146, distance: 35.2
click at [141, 146] on form "Filtros 14626 Id Area Area Seleccionar Gerenciador Seleccionar Gerenciador Todo…" at bounding box center [529, 248] width 789 height 246
paste input "5743"
type input "15743"
click at [190, 341] on button "search Buscar Comprobante" at bounding box center [204, 351] width 123 height 21
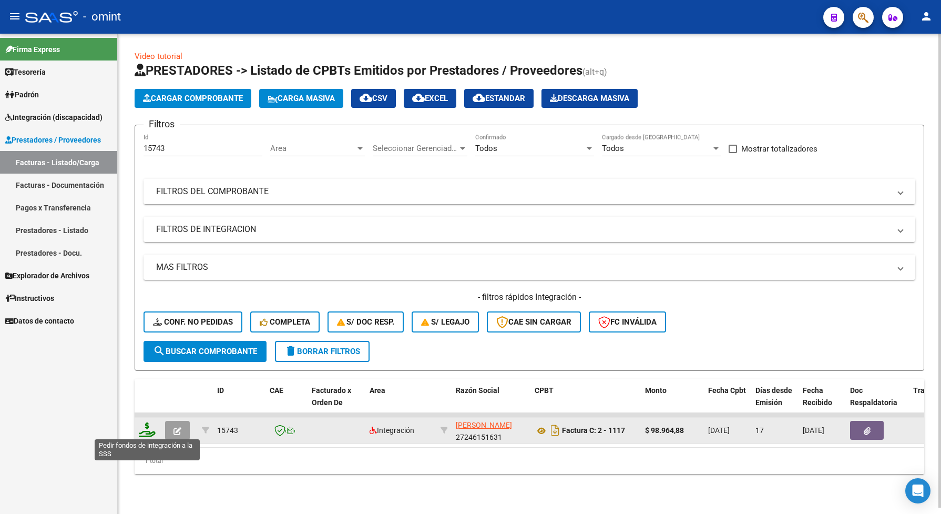
click at [145, 422] on icon at bounding box center [147, 429] width 17 height 15
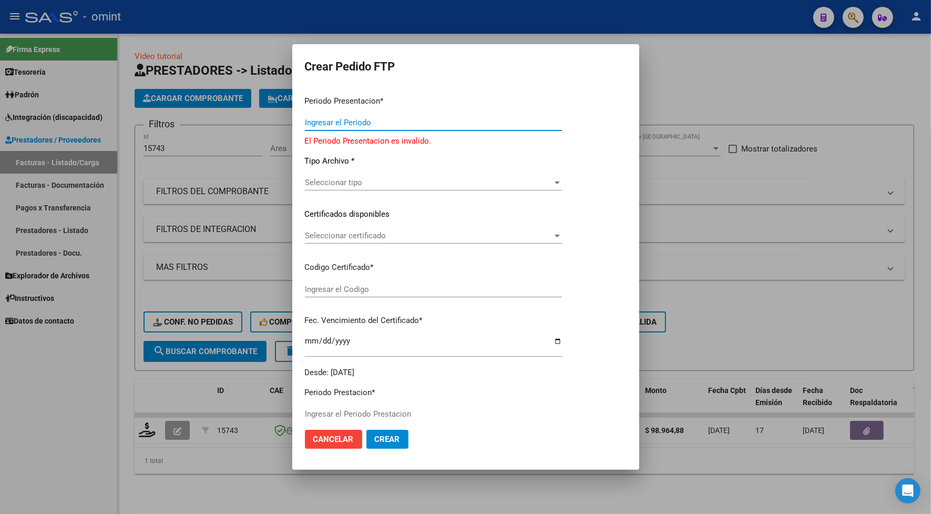
type input "202507"
type input "$ 98.964,88"
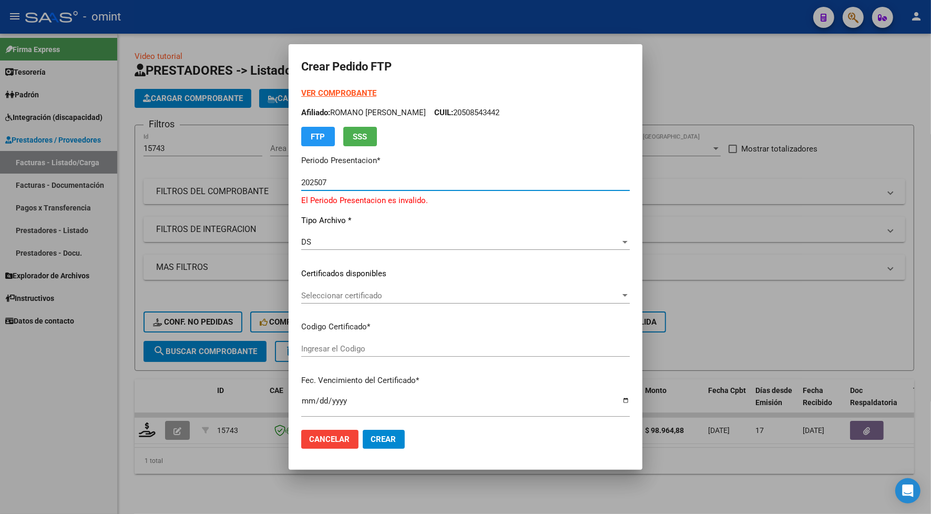
type input "9645228796"
type input "2026-09-14"
click at [314, 291] on span "Seleccionar certificado" at bounding box center [460, 295] width 319 height 9
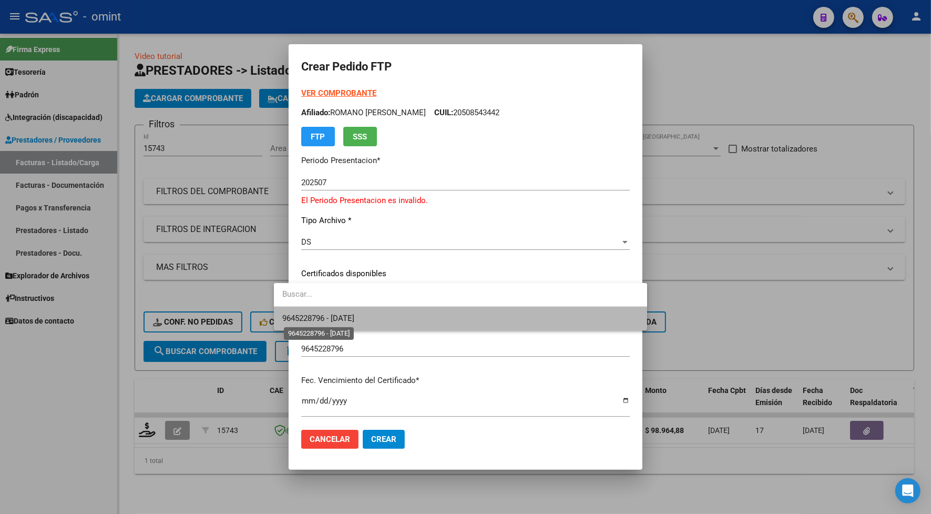
click at [324, 322] on span "9645228796 - 2026-09-14" at bounding box center [318, 317] width 72 height 9
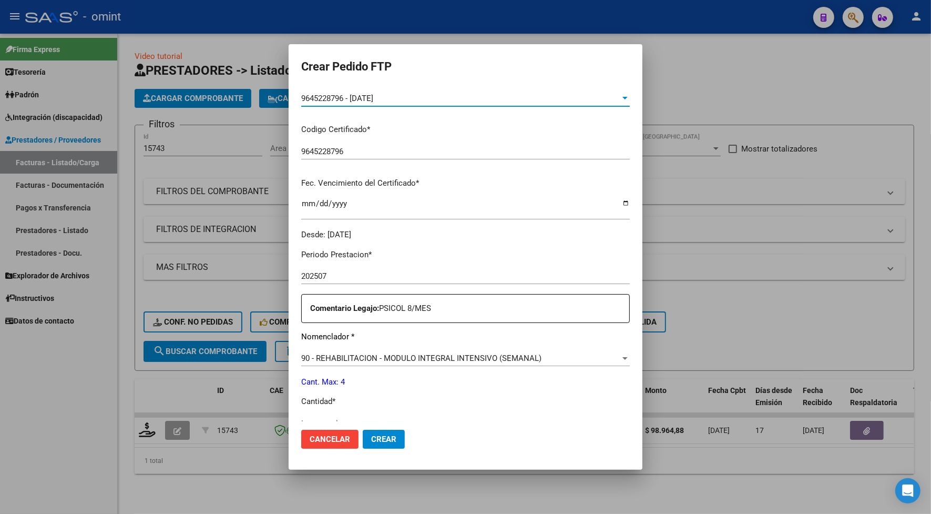
scroll to position [329, 0]
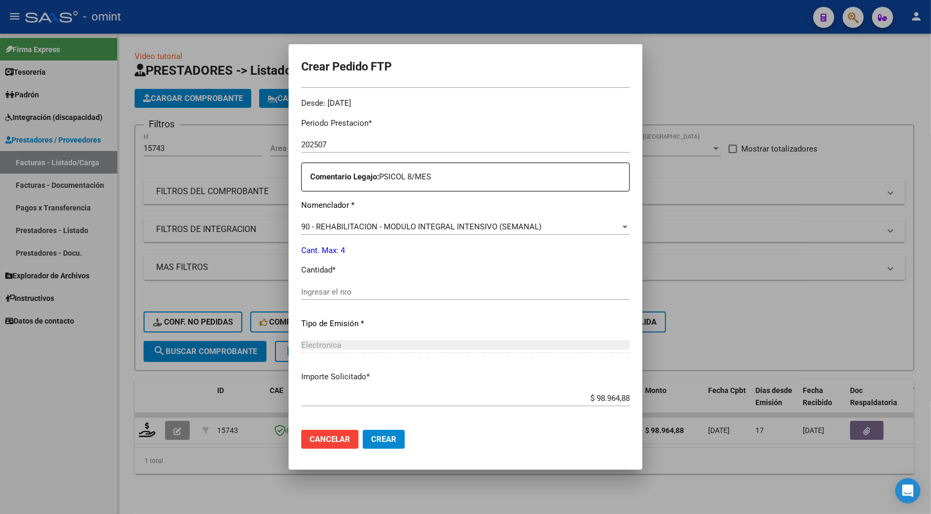
click at [332, 290] on input "Ingresar el nro" at bounding box center [465, 291] width 329 height 9
type input "4"
click at [371, 437] on span "Crear" at bounding box center [383, 438] width 25 height 9
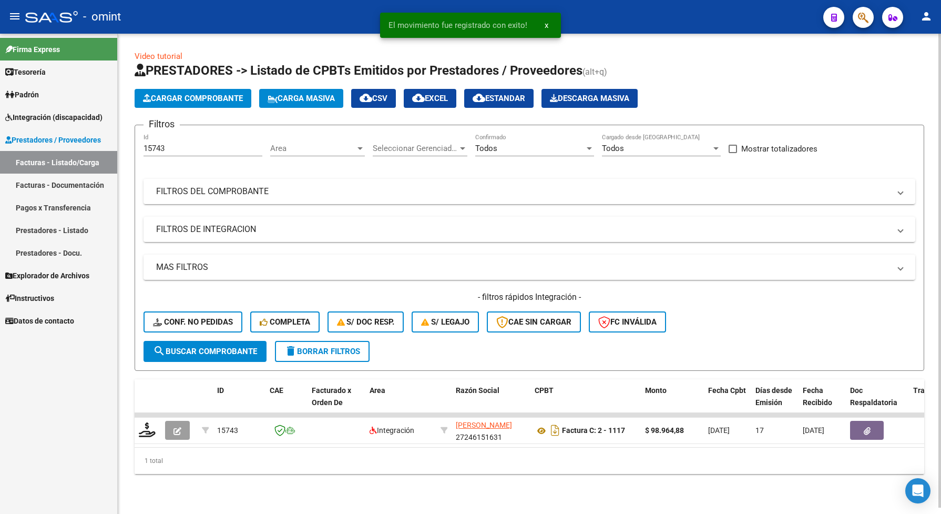
click at [271, 495] on div "Video tutorial PRESTADORES -> Listado de CPBTs Emitidos por Prestadores / Prove…" at bounding box center [529, 271] width 823 height 474
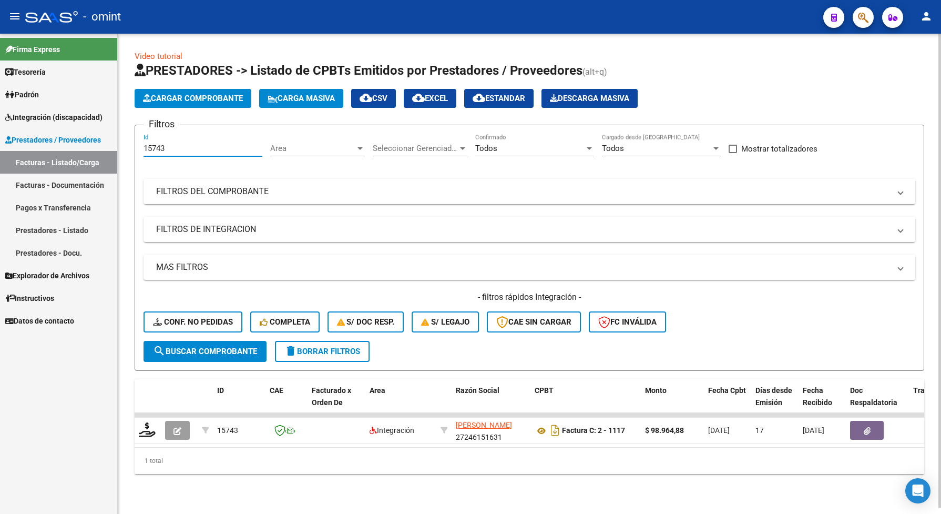
drag, startPoint x: 175, startPoint y: 148, endPoint x: 141, endPoint y: 142, distance: 34.6
click at [141, 142] on form "Filtros 15743 Id Area Area Seleccionar Gerenciador Seleccionar Gerenciador Todo…" at bounding box center [529, 248] width 789 height 246
paste input "6510"
type input "16510"
click at [230, 351] on span "search Buscar Comprobante" at bounding box center [205, 350] width 104 height 9
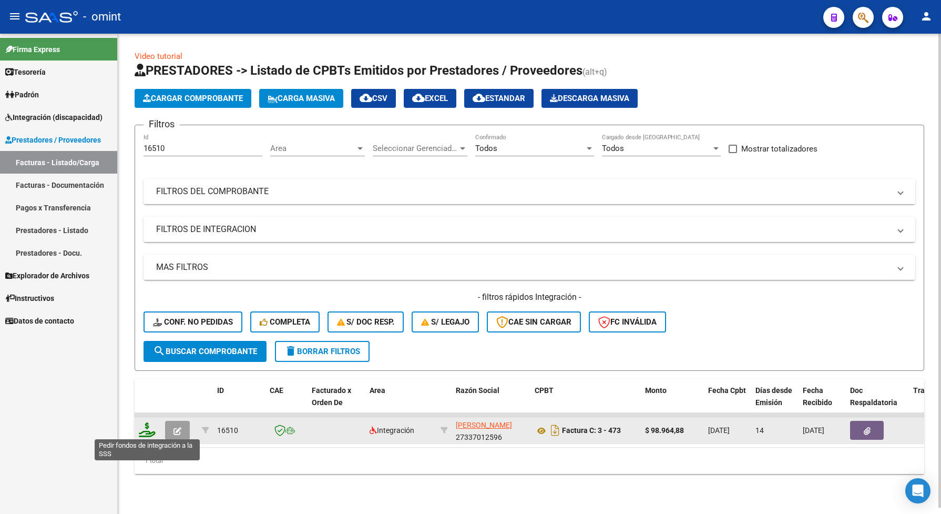
click at [143, 429] on icon at bounding box center [147, 429] width 17 height 15
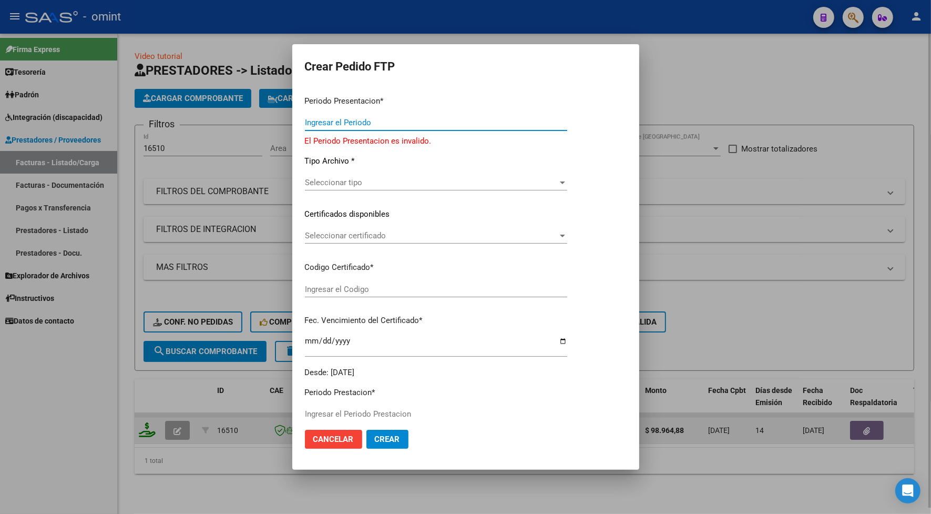
type input "202507"
type input "$ 98.964,88"
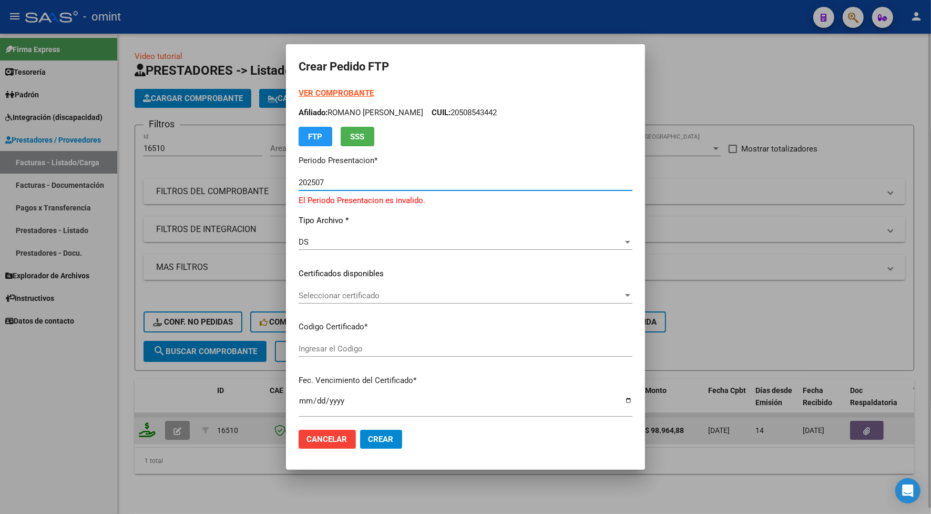
type input "9645228796"
type input "2026-09-14"
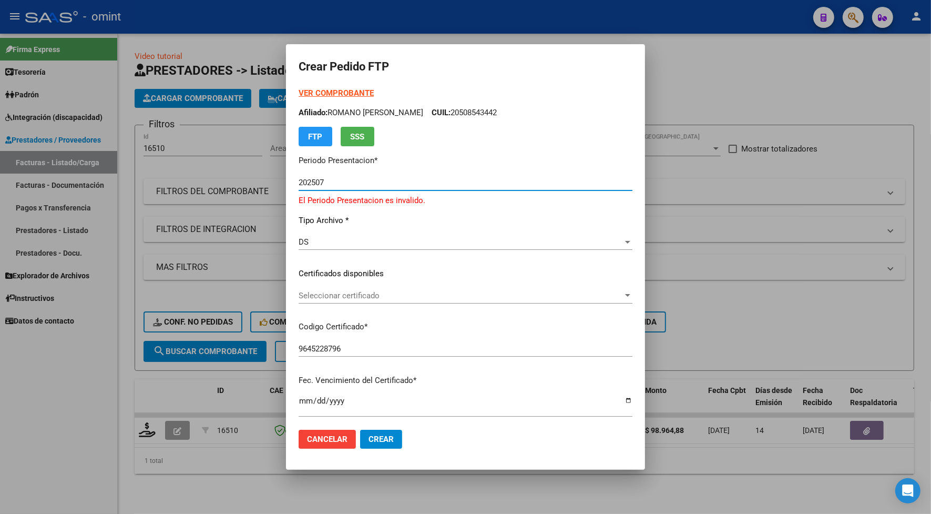
click at [310, 291] on span "Seleccionar certificado" at bounding box center [461, 295] width 324 height 9
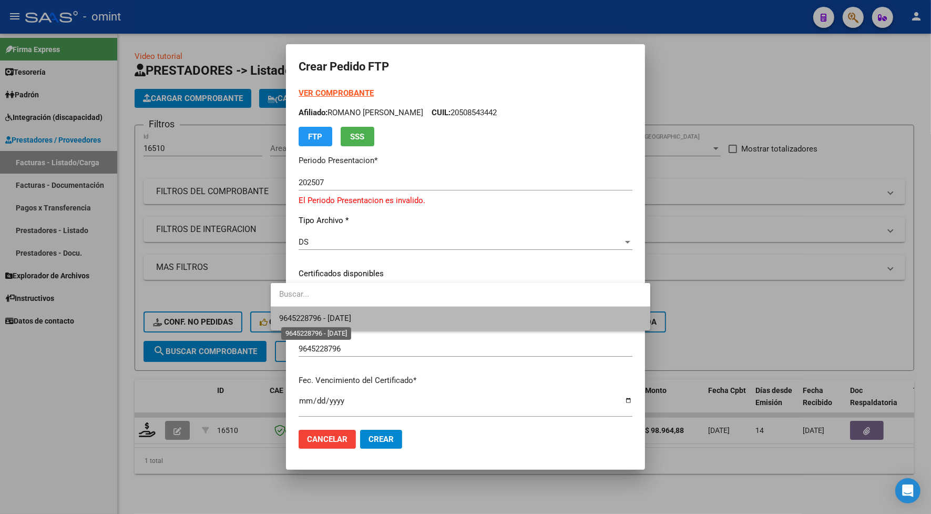
click at [323, 320] on span "9645228796 - 2026-09-14" at bounding box center [315, 317] width 72 height 9
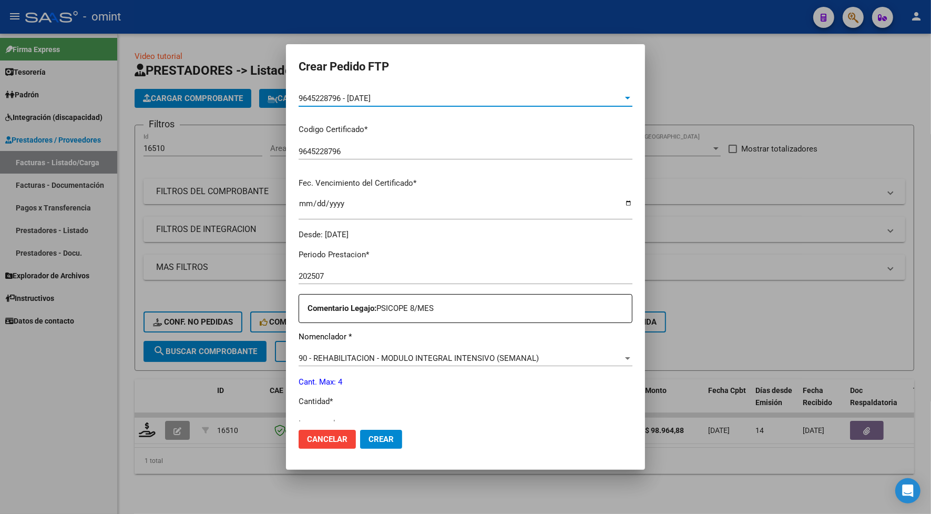
scroll to position [263, 0]
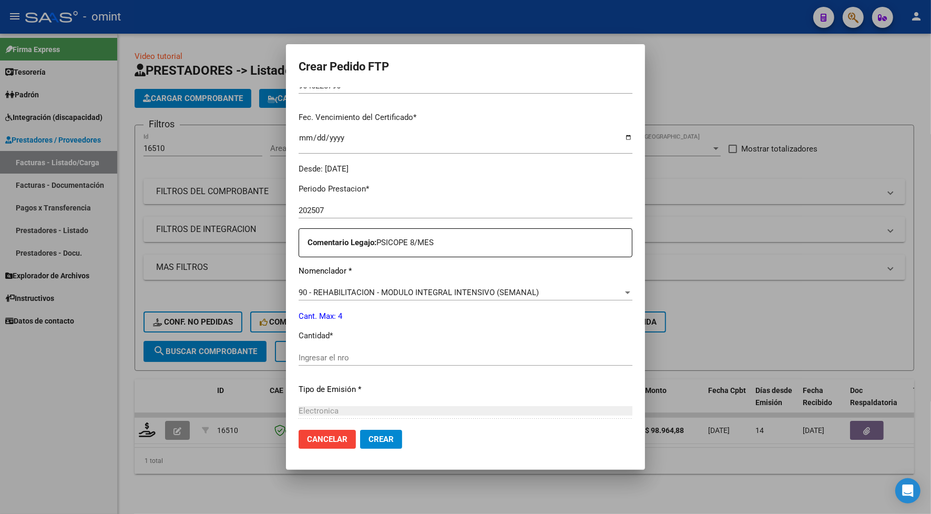
click at [321, 353] on input "Ingresar el nro" at bounding box center [466, 357] width 334 height 9
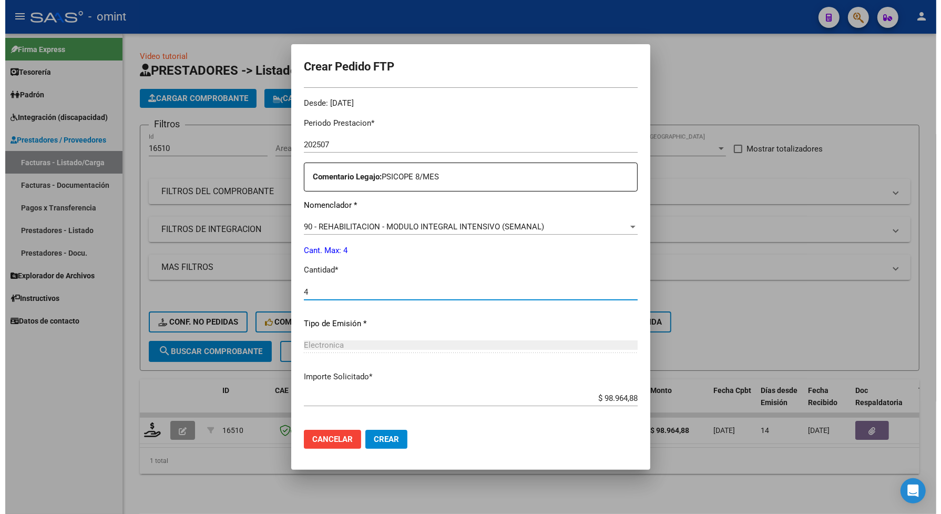
scroll to position [376, 0]
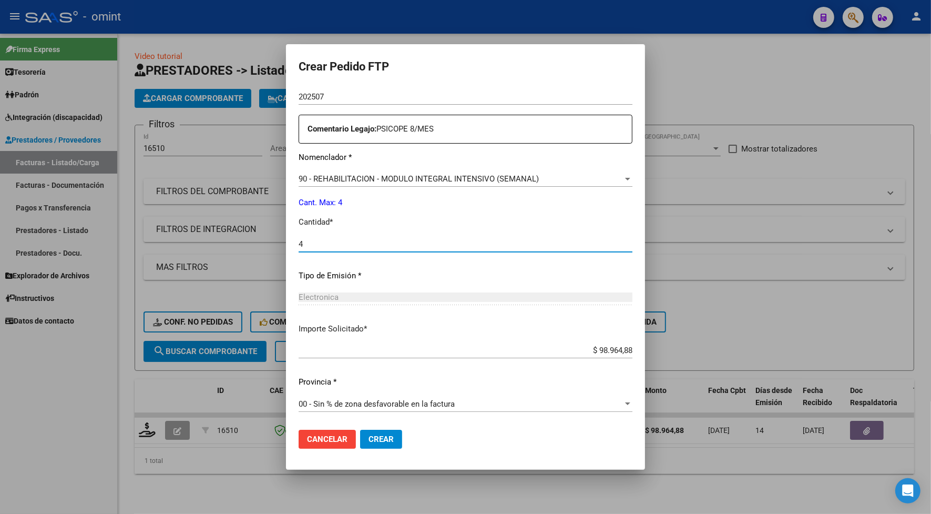
type input "4"
click at [368, 437] on span "Crear" at bounding box center [380, 438] width 25 height 9
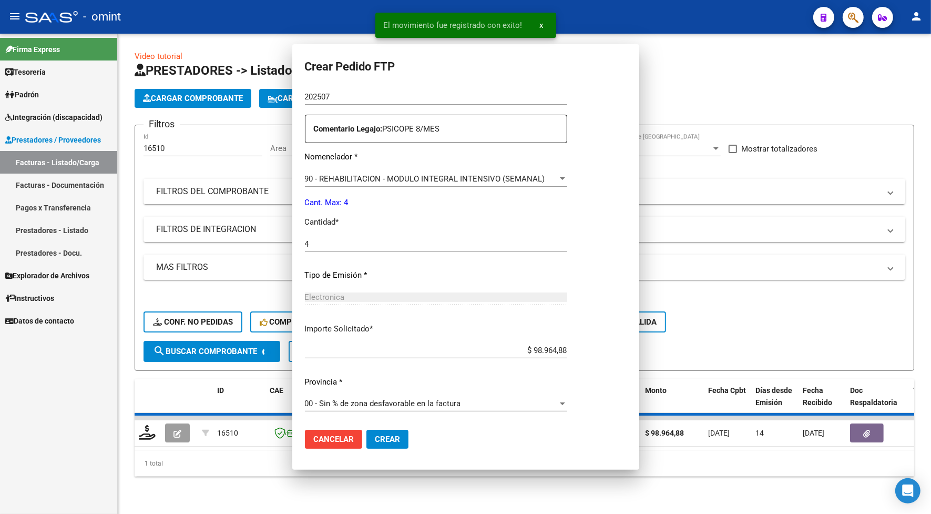
scroll to position [0, 0]
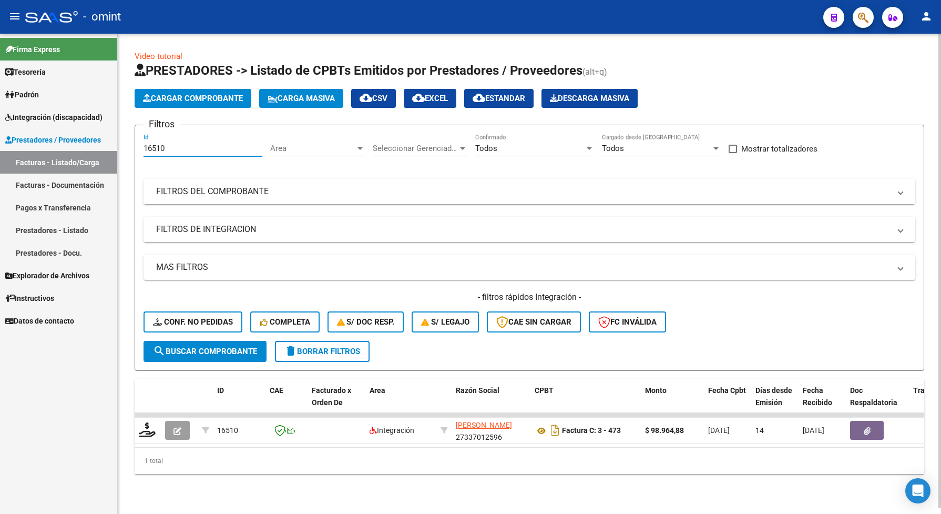
drag, startPoint x: 182, startPoint y: 143, endPoint x: 143, endPoint y: 146, distance: 39.0
click at [143, 146] on input "16510" at bounding box center [202, 147] width 119 height 9
paste input "5328"
type input "15328"
click at [213, 351] on span "search Buscar Comprobante" at bounding box center [205, 350] width 104 height 9
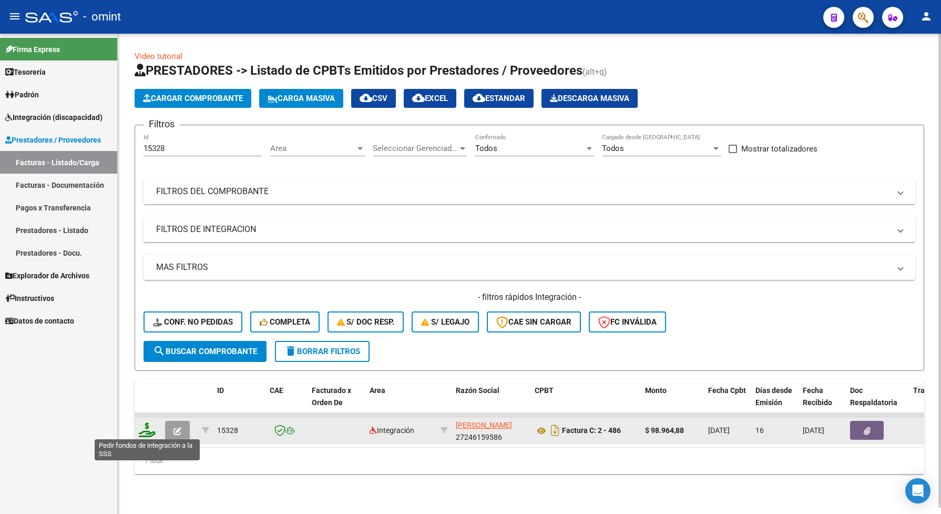
click at [152, 426] on icon at bounding box center [147, 429] width 17 height 15
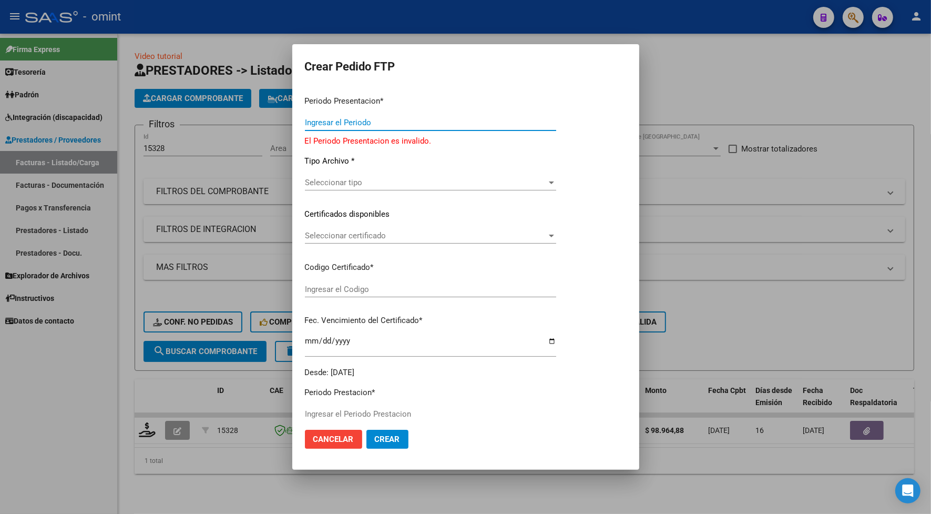
type input "202507"
type input "$ 98.964,88"
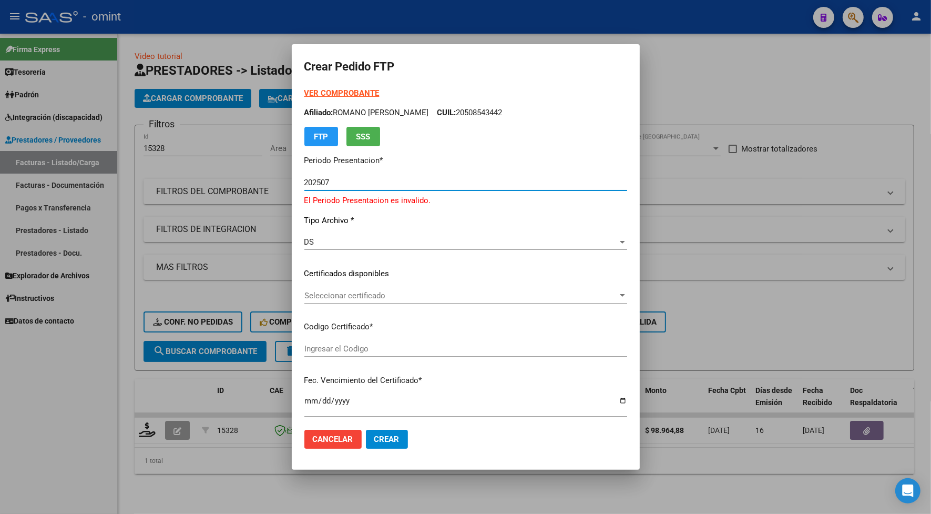
type input "1325679273"
type input "2028-07-31"
click at [311, 295] on span "Seleccionar certificado" at bounding box center [460, 295] width 310 height 9
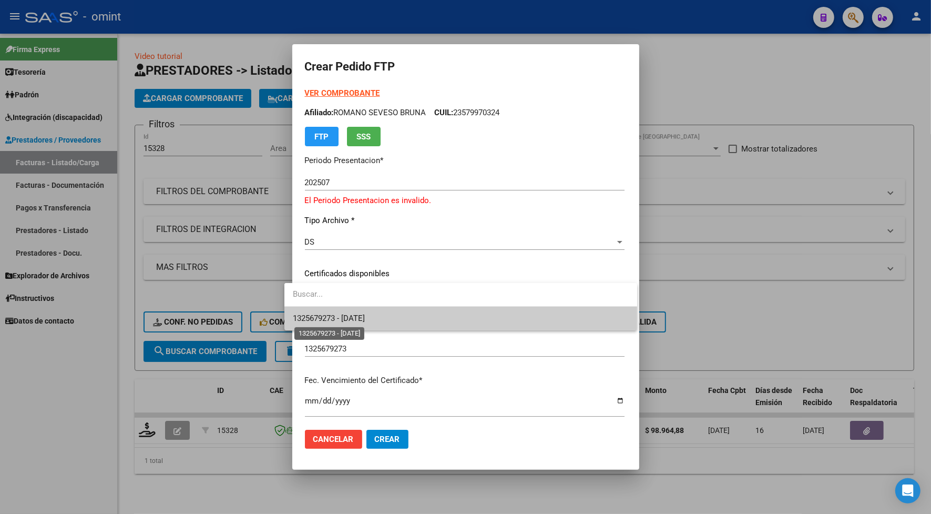
click at [326, 320] on span "1325679273 - 2028-07-31" at bounding box center [329, 317] width 72 height 9
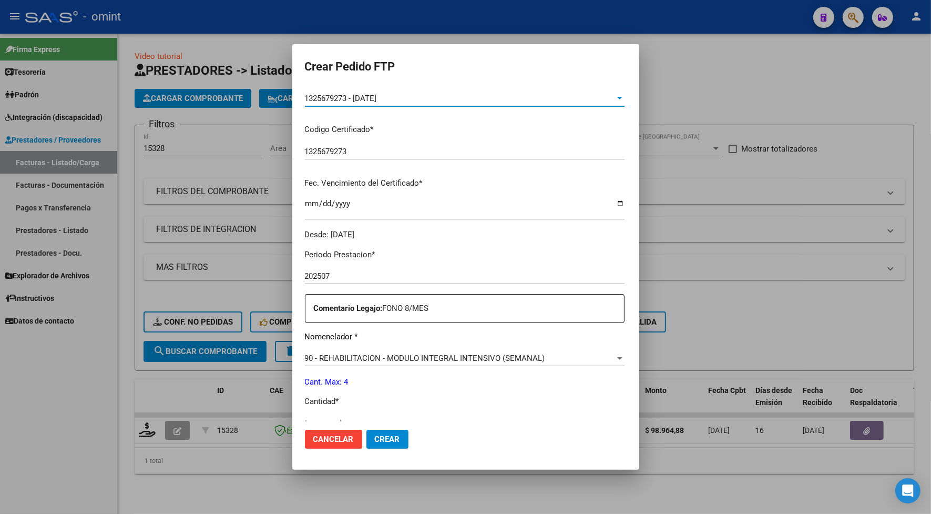
scroll to position [263, 0]
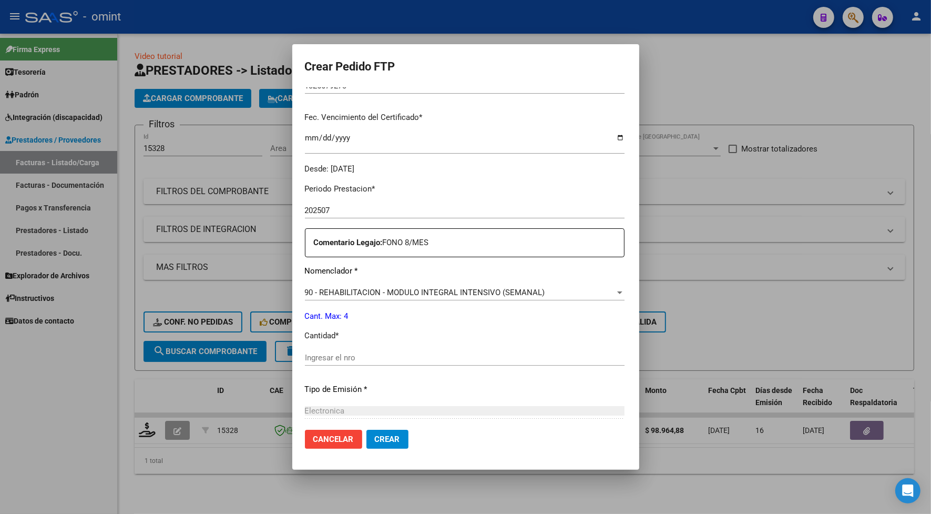
click at [306, 350] on div "Ingresar el nro" at bounding box center [465, 358] width 320 height 16
type input "4"
click at [376, 434] on span "Crear" at bounding box center [387, 438] width 25 height 9
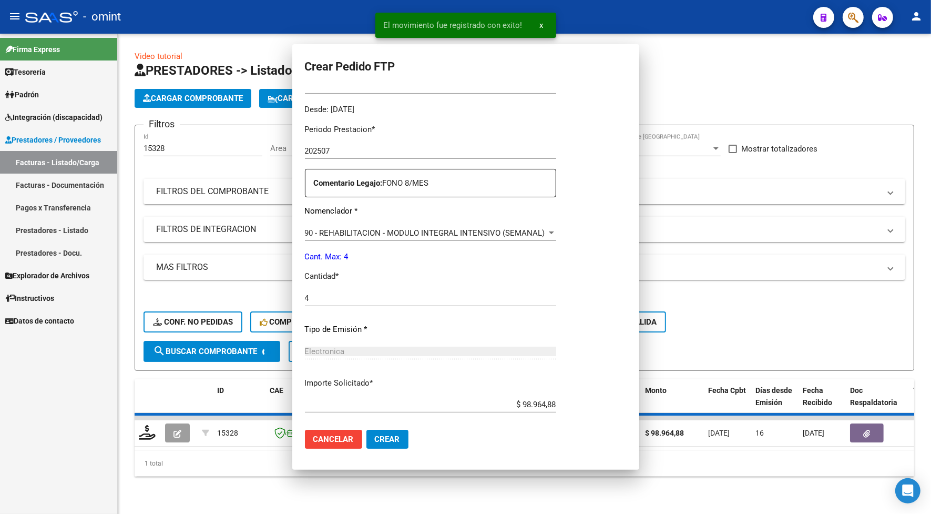
scroll to position [0, 0]
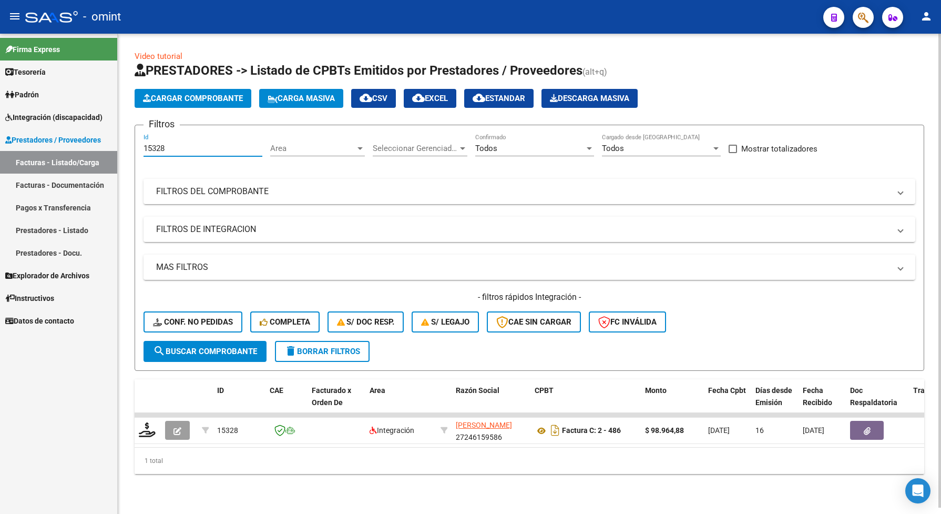
drag, startPoint x: 179, startPoint y: 149, endPoint x: 135, endPoint y: 142, distance: 44.2
click at [135, 142] on form "Filtros 15328 Id Area Area Seleccionar Gerenciador Seleccionar Gerenciador Todo…" at bounding box center [529, 248] width 789 height 246
paste input "153"
type input "15153"
click at [229, 343] on button "search Buscar Comprobante" at bounding box center [204, 351] width 123 height 21
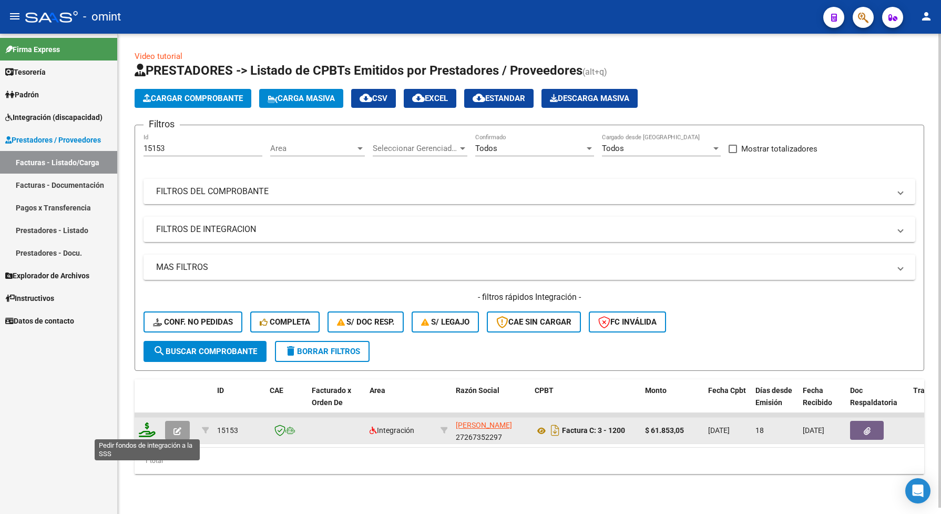
click at [148, 432] on icon at bounding box center [147, 429] width 17 height 15
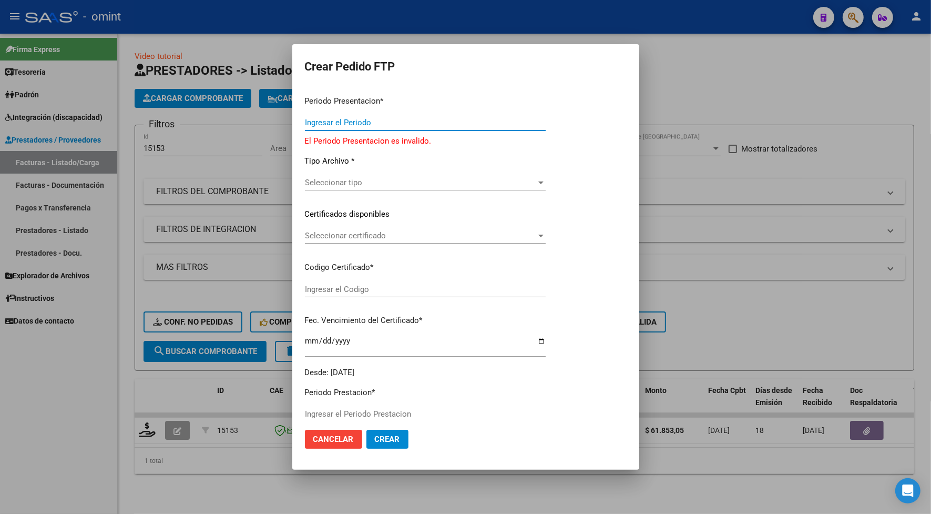
type input "202507"
type input "$ 61.853,05"
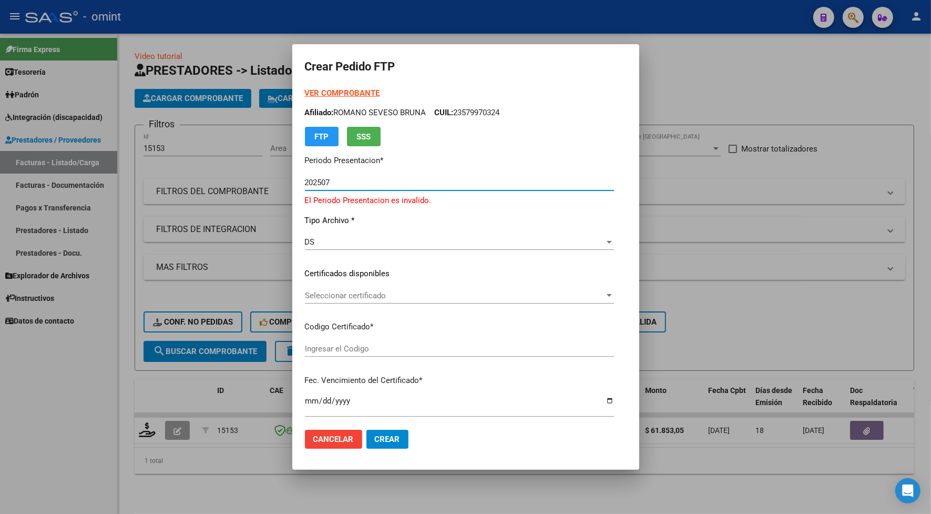
type input "1325679273"
type input "2028-07-31"
click at [324, 295] on span "Seleccionar certificado" at bounding box center [455, 295] width 300 height 9
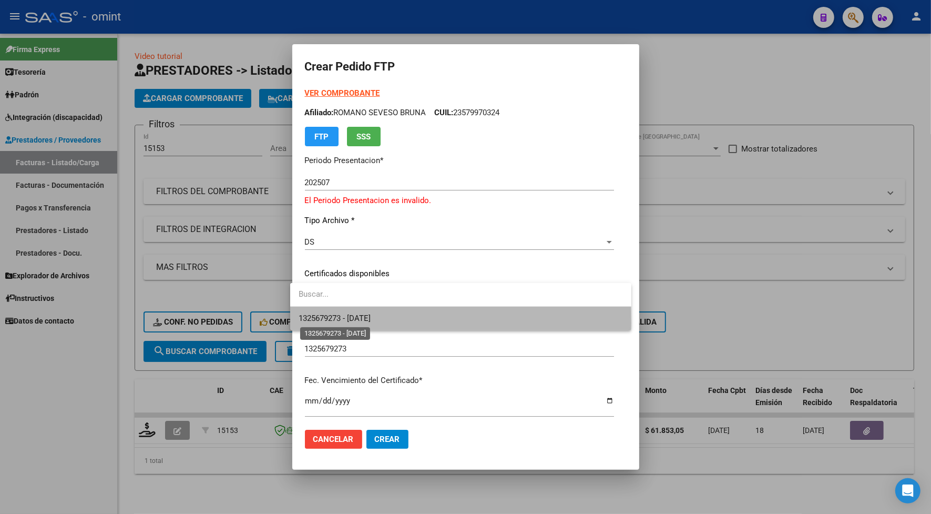
click at [331, 322] on span "1325679273 - 2028-07-31" at bounding box center [335, 317] width 72 height 9
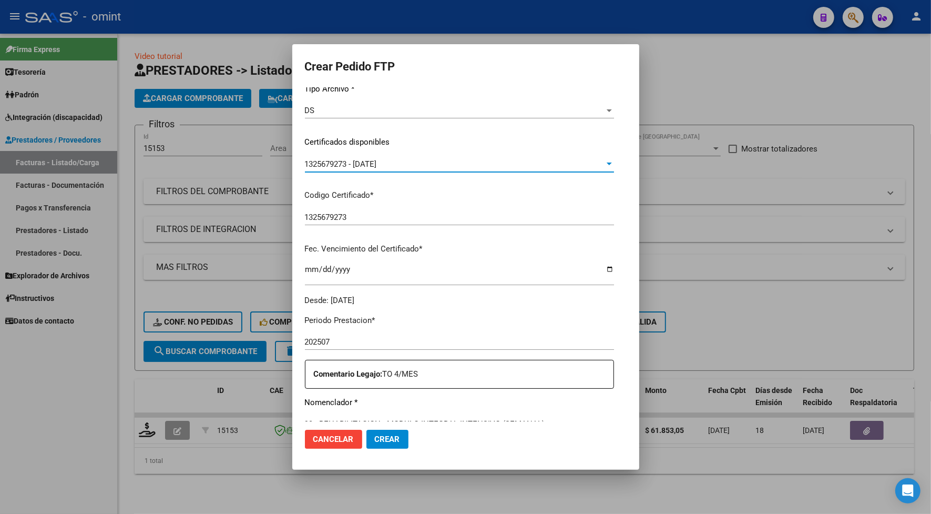
scroll to position [329, 0]
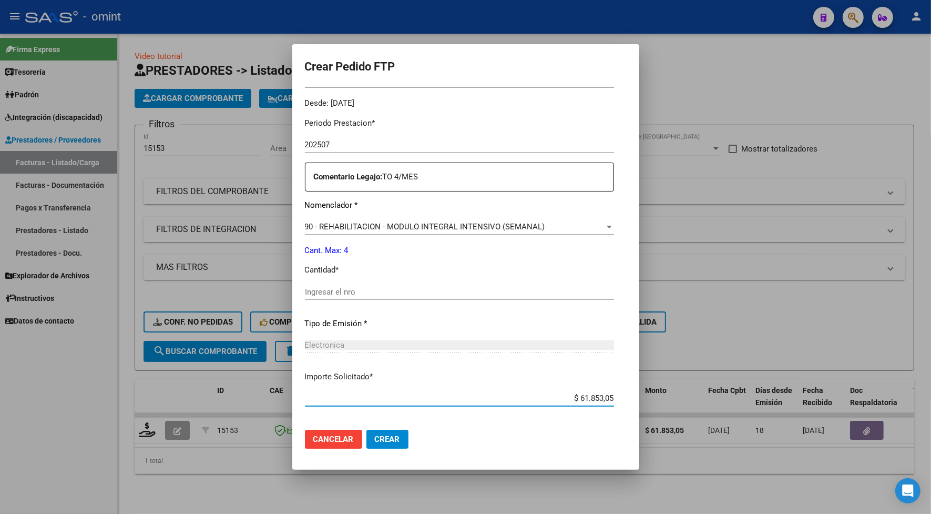
click at [614, 396] on input "$ 61.853,05" at bounding box center [459, 397] width 309 height 9
drag, startPoint x: 621, startPoint y: 396, endPoint x: 588, endPoint y: 393, distance: 33.7
click at [588, 393] on input "$ 61.853,05" at bounding box center [459, 397] width 309 height 9
type input "$ 49.482,44"
click at [321, 295] on input "Ingresar el nro" at bounding box center [459, 291] width 309 height 9
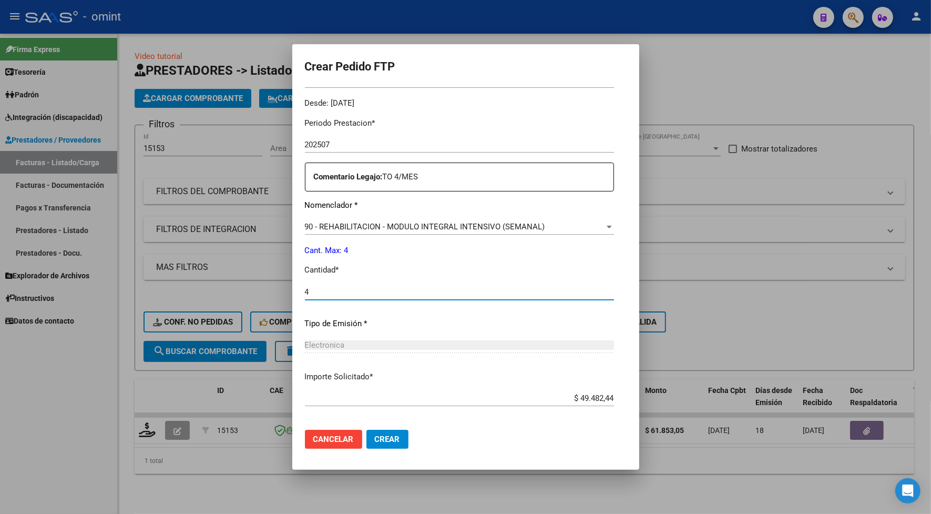
scroll to position [376, 0]
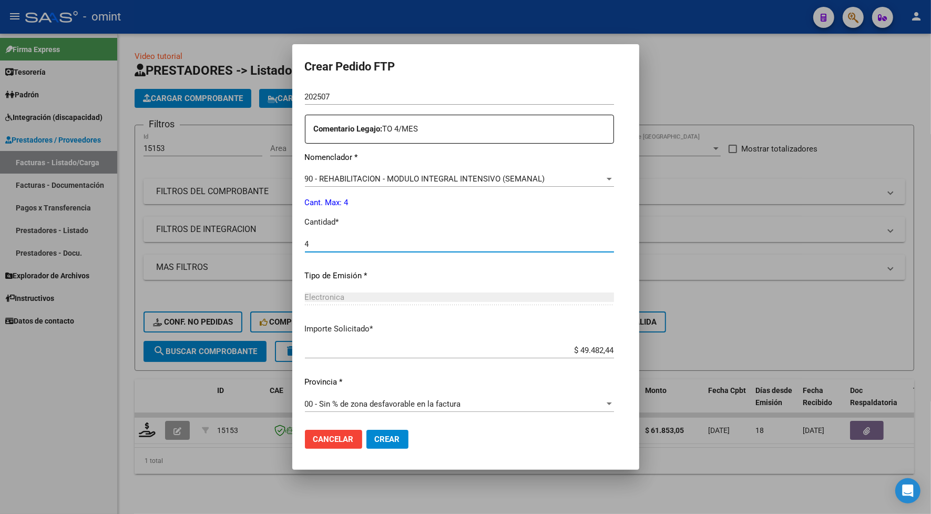
type input "4"
click at [377, 438] on span "Crear" at bounding box center [387, 438] width 25 height 9
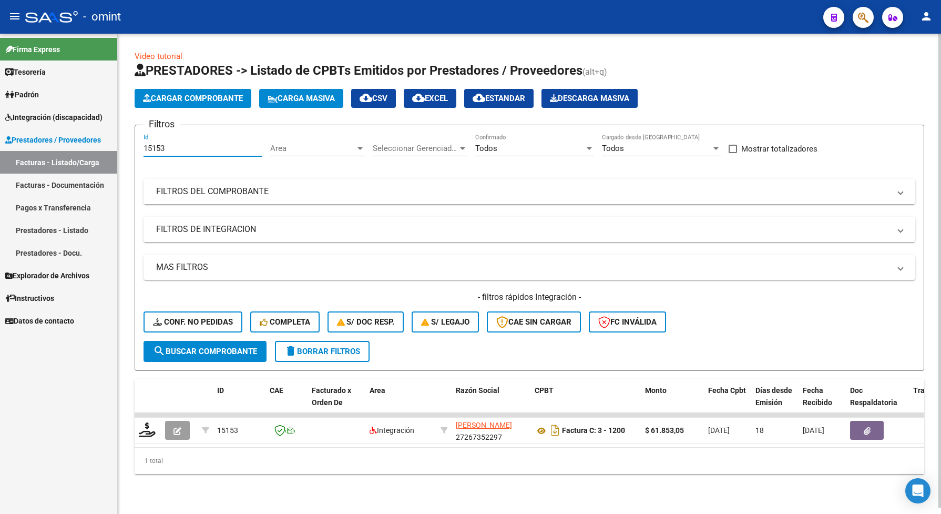
drag, startPoint x: 169, startPoint y: 150, endPoint x: 145, endPoint y: 151, distance: 23.7
click at [145, 151] on input "15153" at bounding box center [202, 147] width 119 height 9
paste input "6247"
type input "16247"
click at [190, 346] on span "search Buscar Comprobante" at bounding box center [205, 350] width 104 height 9
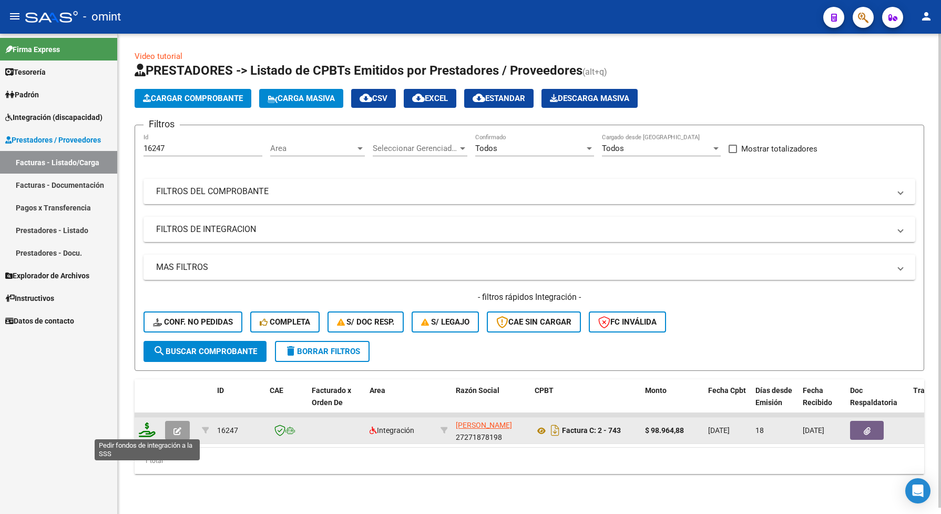
click at [145, 431] on icon at bounding box center [147, 429] width 17 height 15
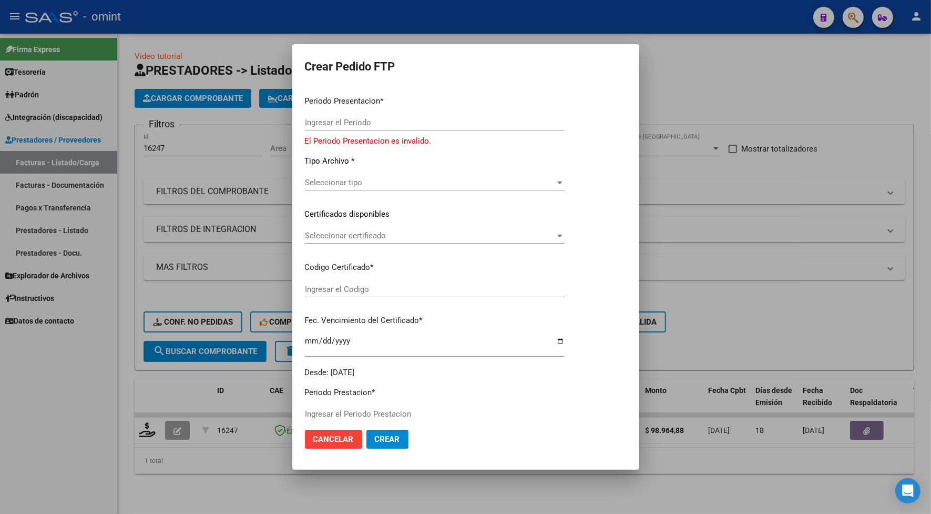
type input "202507"
type input "$ 98.964,88"
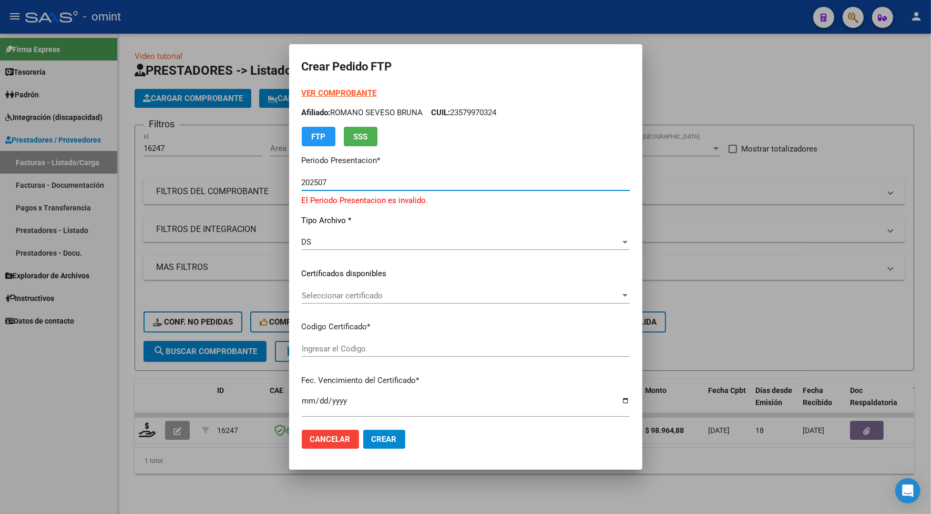
type input "1325679273"
type input "2028-07-31"
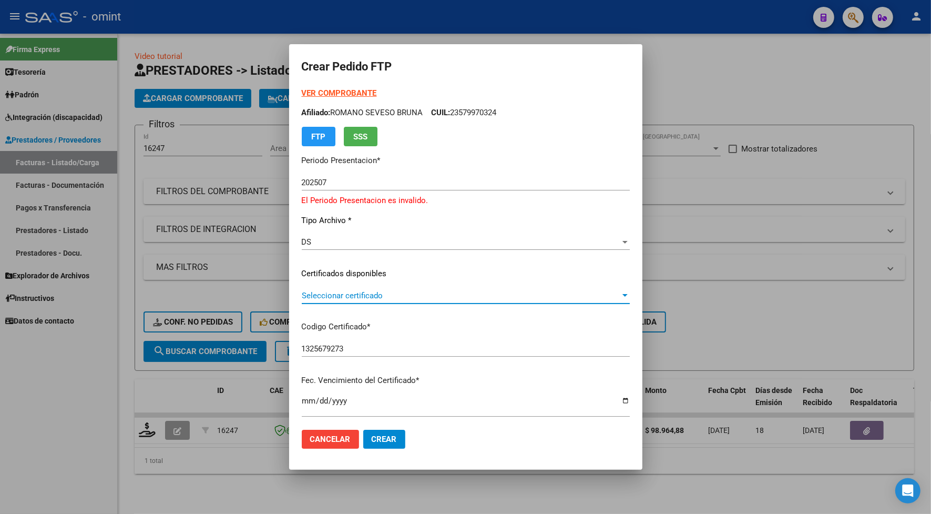
click at [311, 295] on span "Seleccionar certificado" at bounding box center [461, 295] width 319 height 9
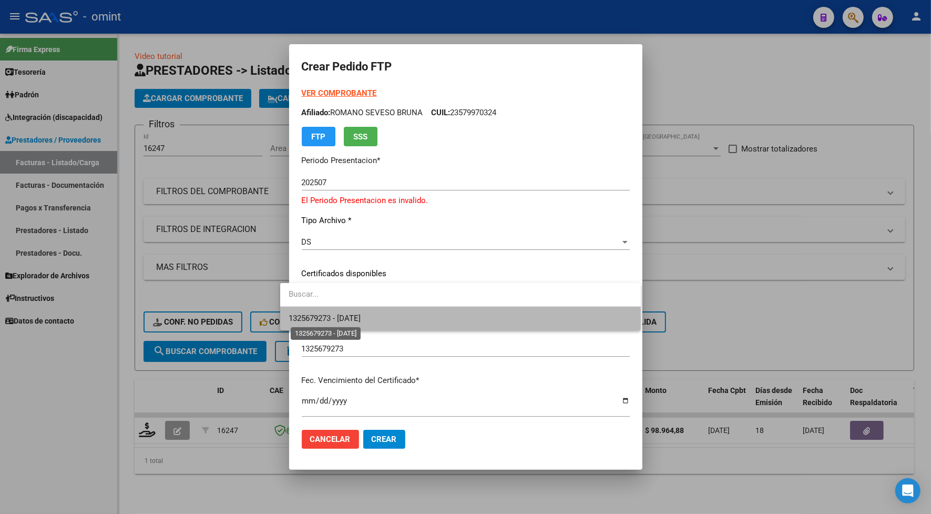
click at [308, 320] on span "1325679273 - 2028-07-31" at bounding box center [325, 317] width 72 height 9
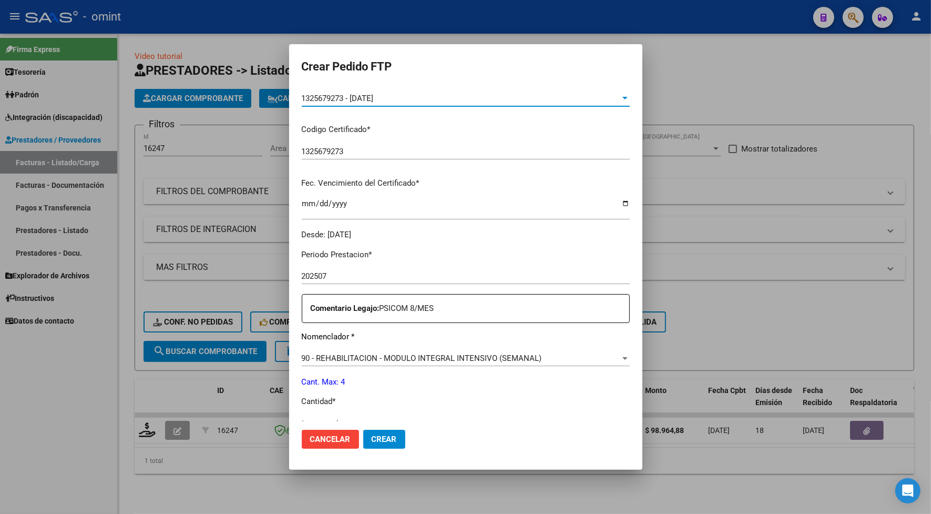
scroll to position [263, 0]
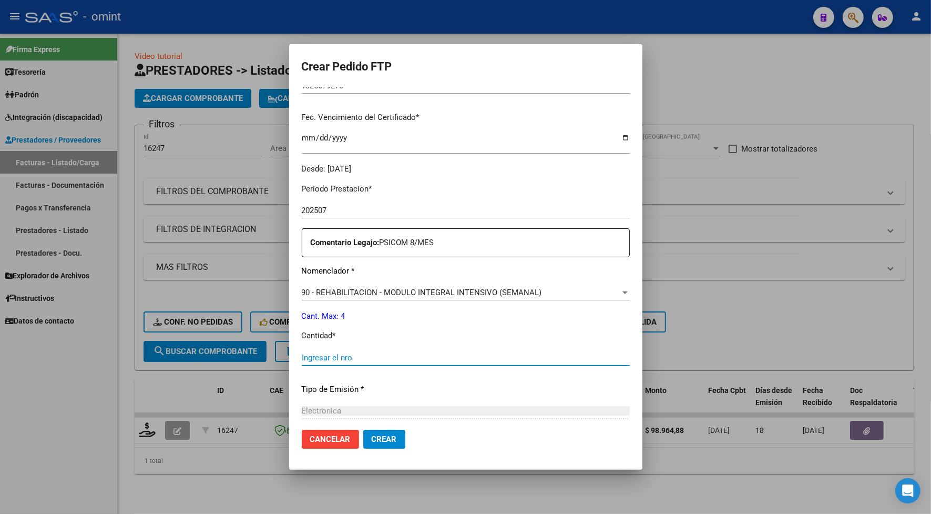
click at [336, 357] on input "Ingresar el nro" at bounding box center [466, 357] width 328 height 9
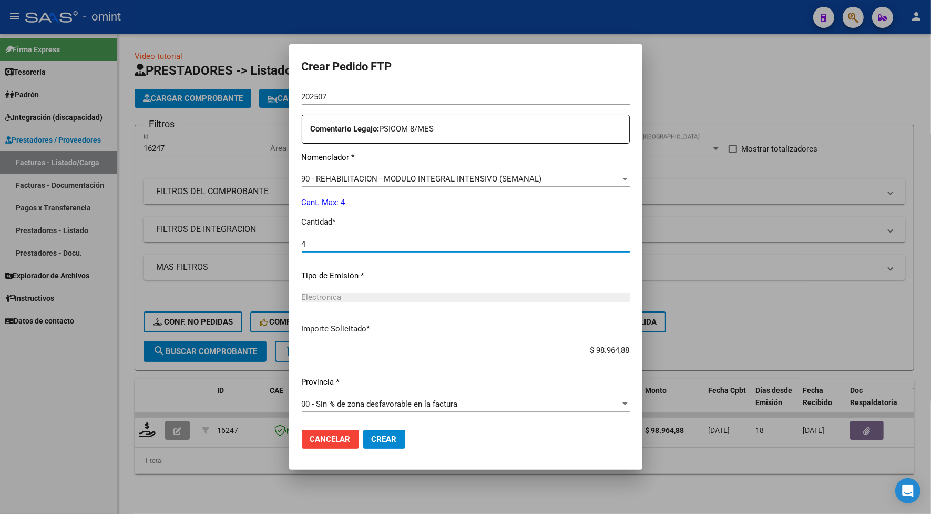
type input "4"
click at [363, 442] on button "Crear" at bounding box center [384, 438] width 42 height 19
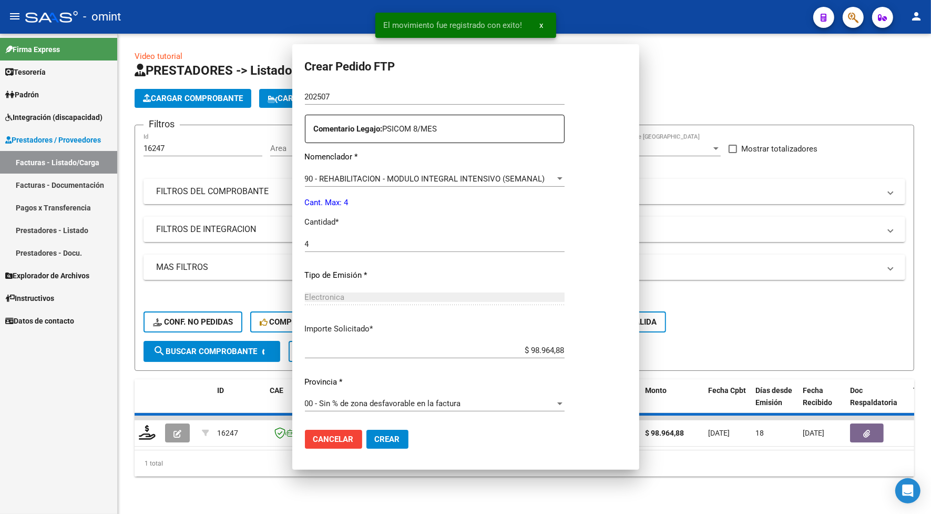
scroll to position [317, 0]
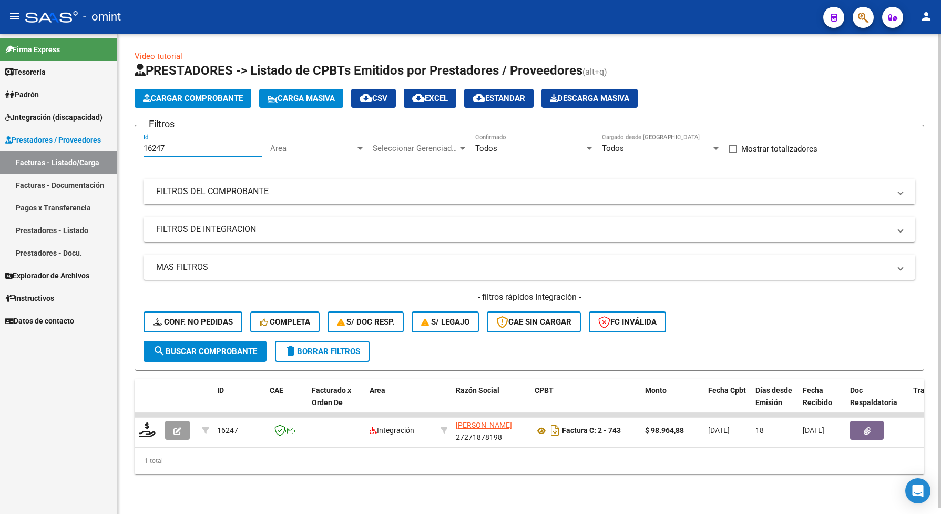
drag, startPoint x: 166, startPoint y: 150, endPoint x: 145, endPoint y: 156, distance: 22.3
click at [145, 156] on div "16247 Id" at bounding box center [202, 150] width 119 height 33
paste input "7928"
type input "17928"
click at [208, 353] on span "search Buscar Comprobante" at bounding box center [205, 350] width 104 height 9
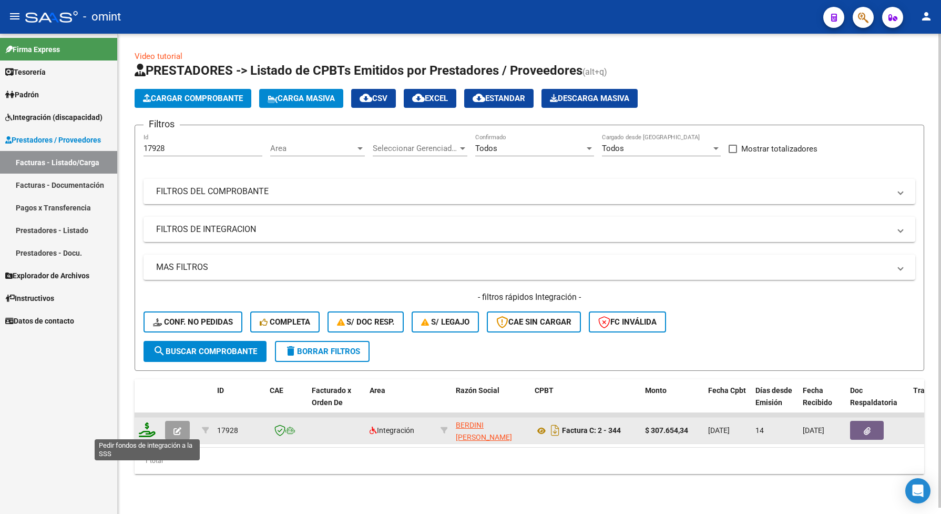
click at [153, 432] on icon at bounding box center [147, 429] width 17 height 15
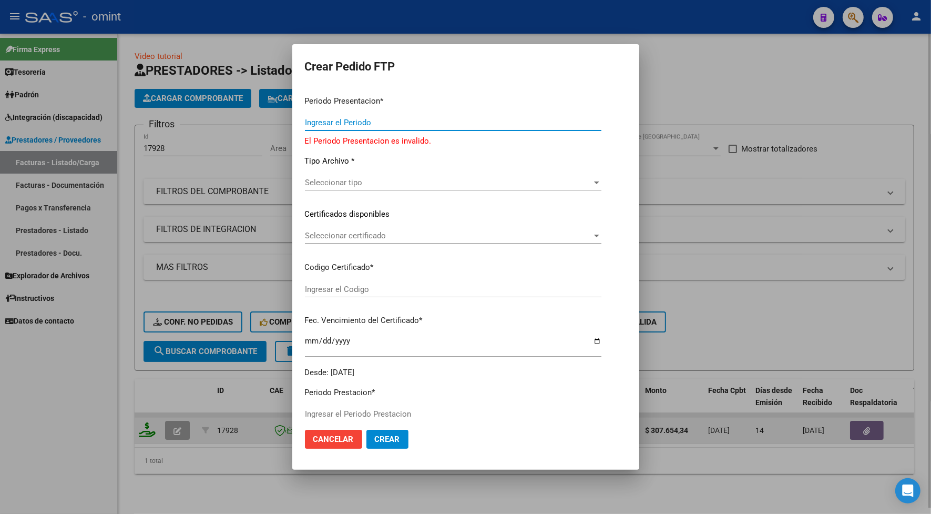
type input "202507"
type input "$ 307.654,34"
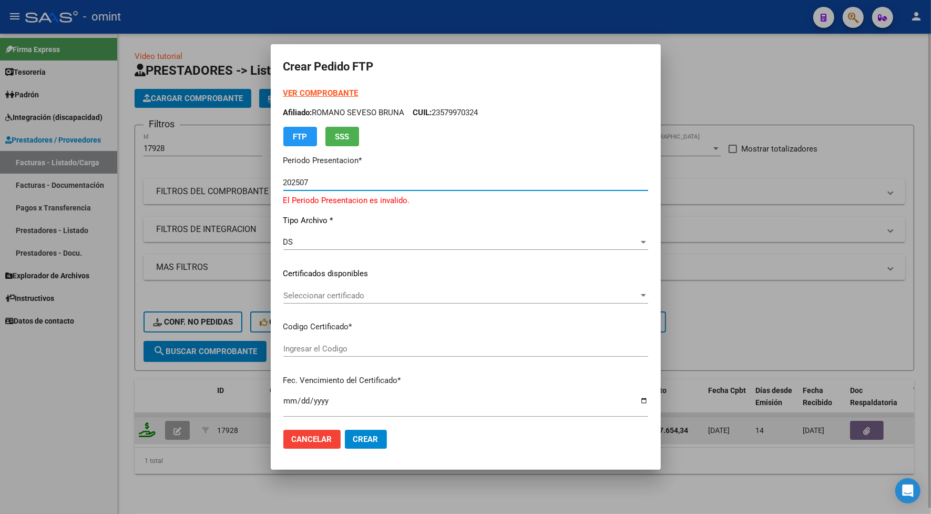
type input "9645228796"
type input "2026-09-14"
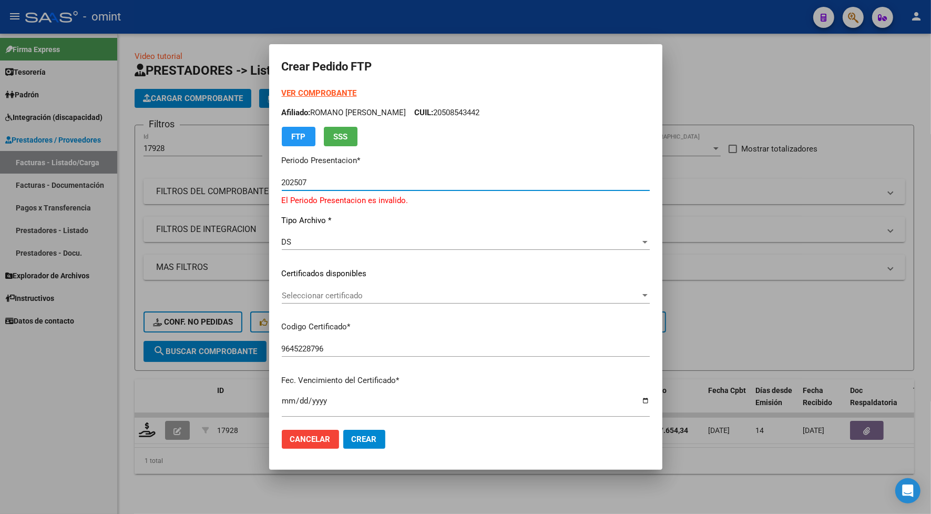
click at [292, 292] on span "Seleccionar certificado" at bounding box center [461, 295] width 358 height 9
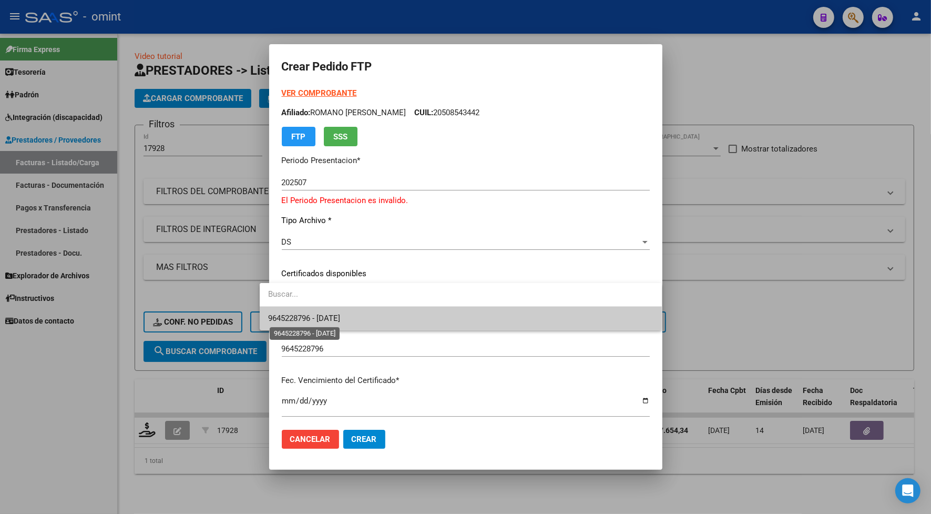
click at [301, 314] on span "9645228796 - 2026-09-14" at bounding box center [304, 317] width 72 height 9
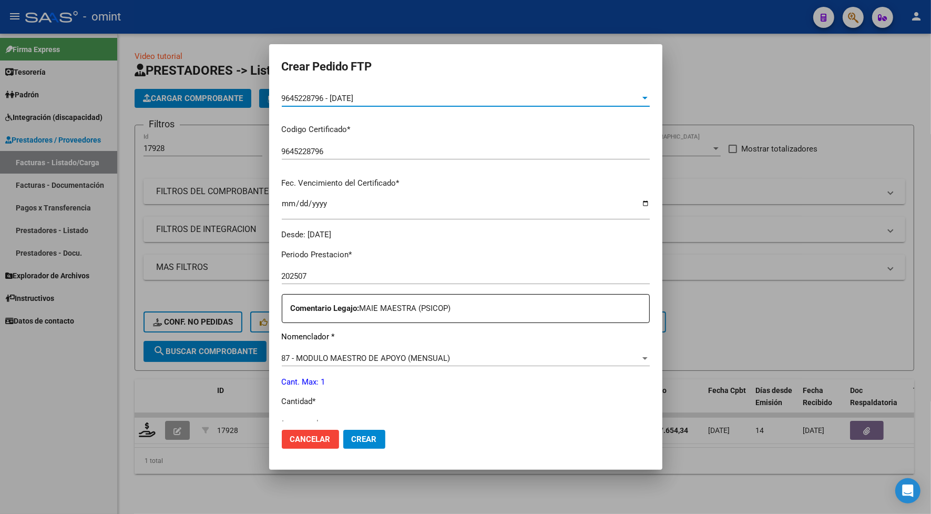
scroll to position [329, 0]
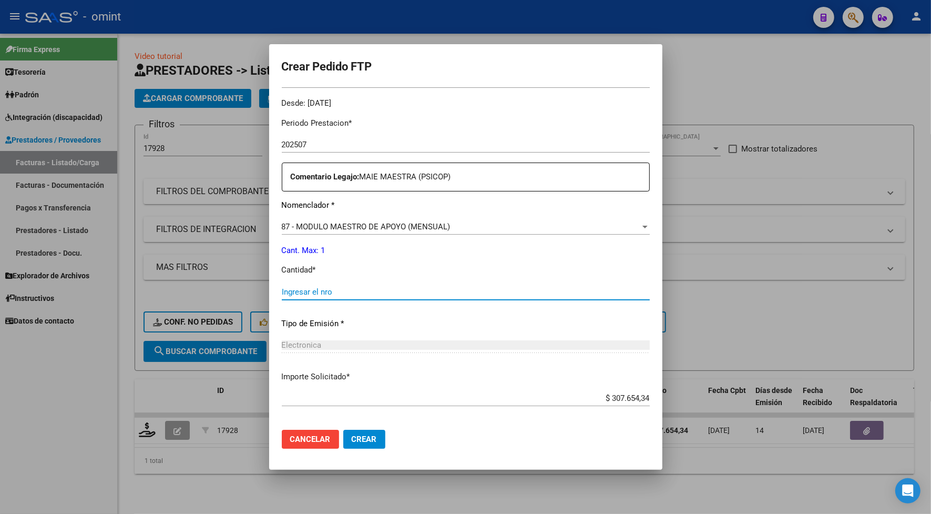
click at [297, 290] on input "Ingresar el nro" at bounding box center [466, 291] width 368 height 9
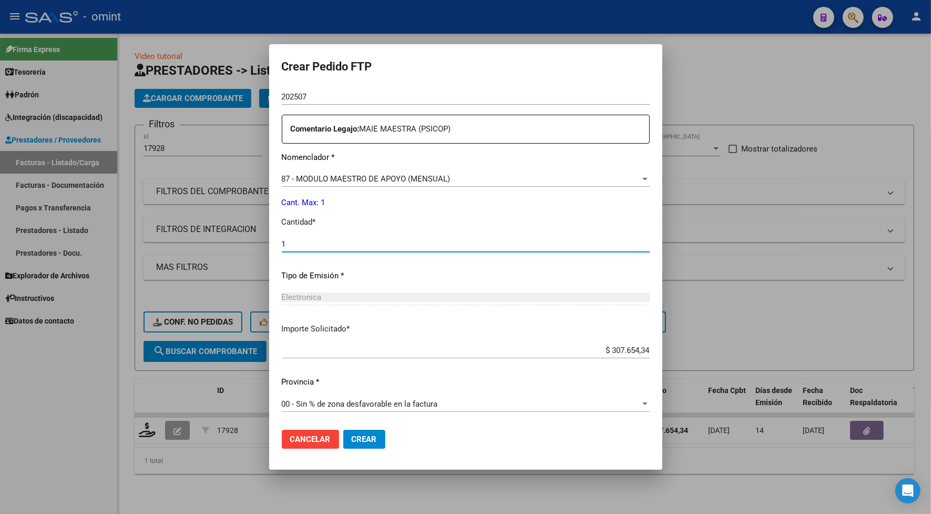
type input "1"
click at [352, 438] on span "Crear" at bounding box center [364, 438] width 25 height 9
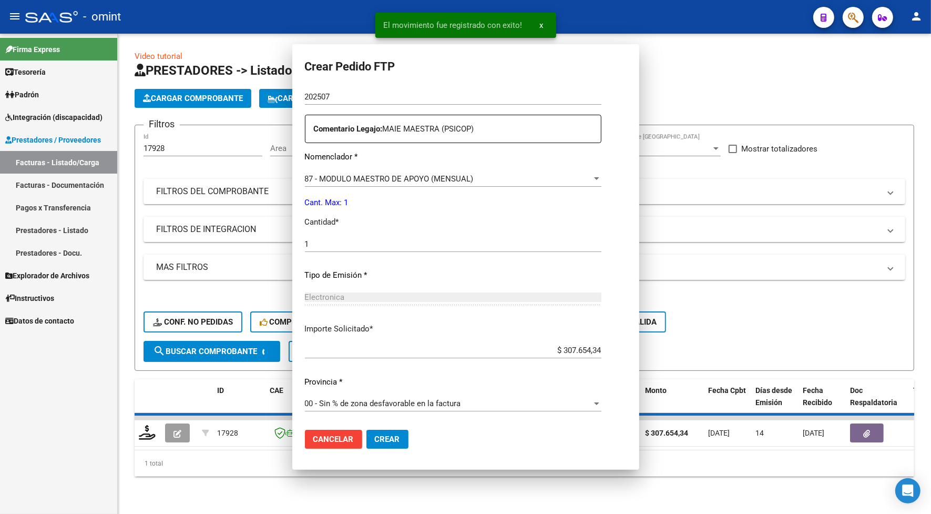
scroll to position [317, 0]
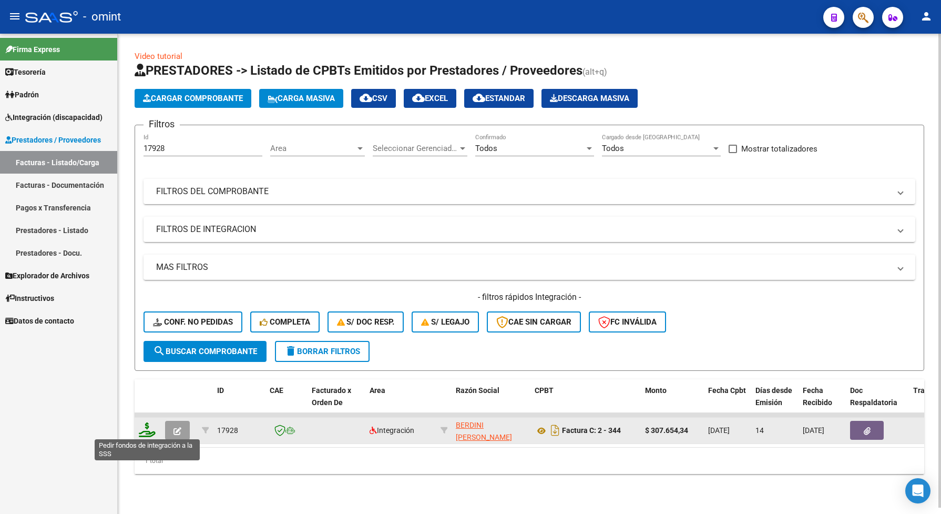
click at [146, 423] on icon at bounding box center [147, 429] width 17 height 15
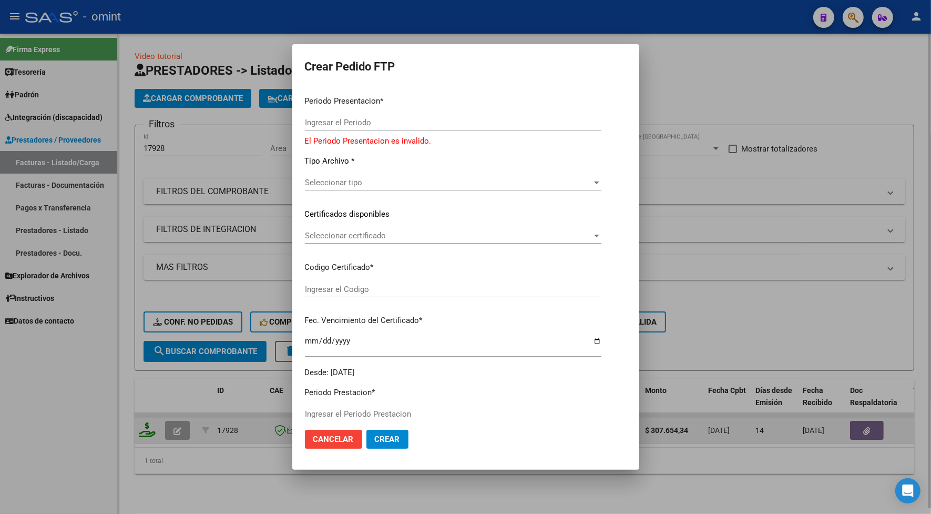
type input "202507"
type input "$ 307.654,34"
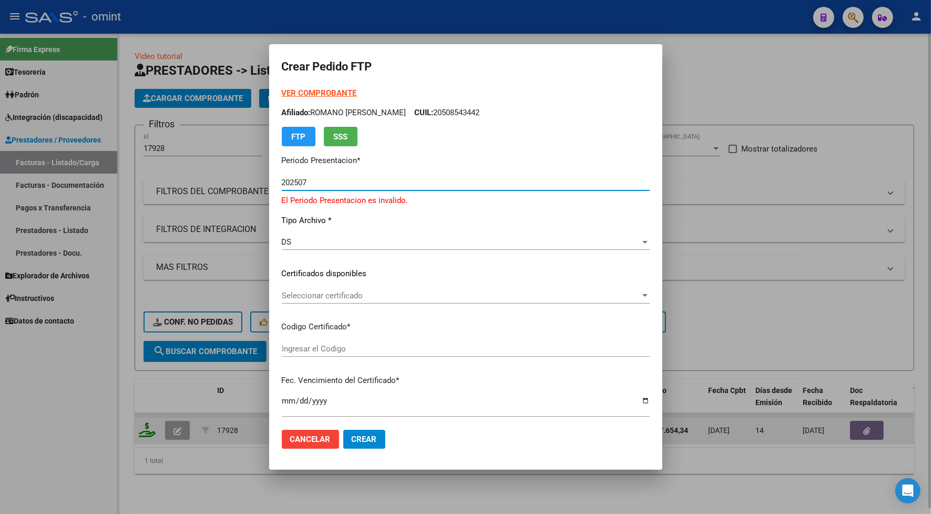
type input "9645228796"
type input "2026-09-14"
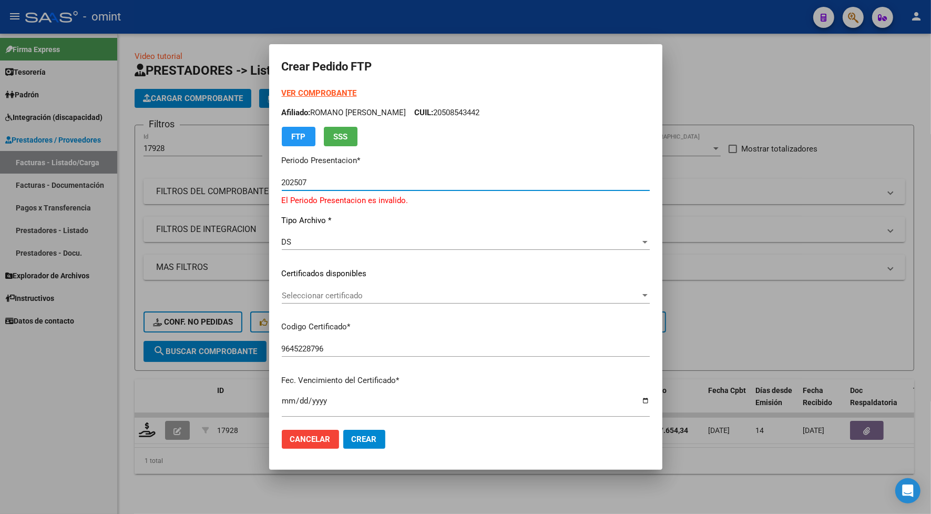
click at [295, 291] on span "Seleccionar certificado" at bounding box center [461, 295] width 358 height 9
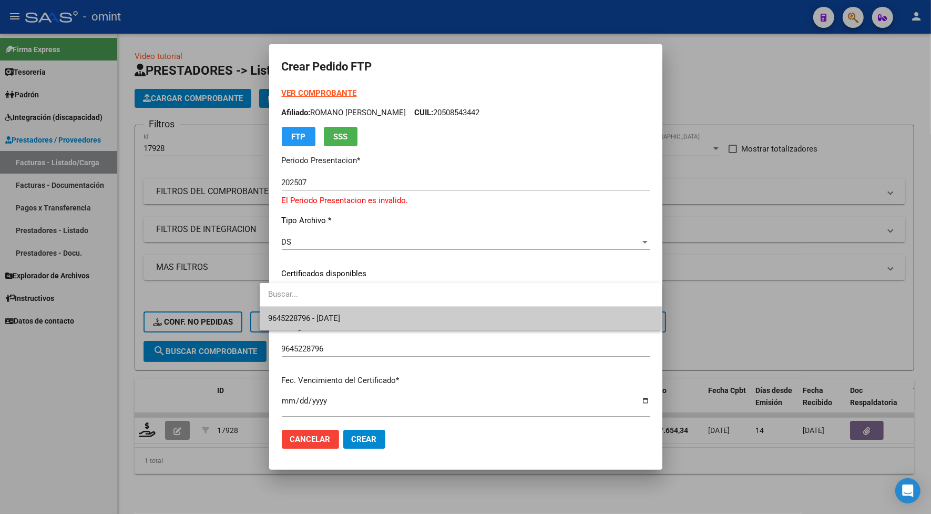
click at [304, 316] on span "9645228796 - 2026-09-14" at bounding box center [304, 317] width 72 height 9
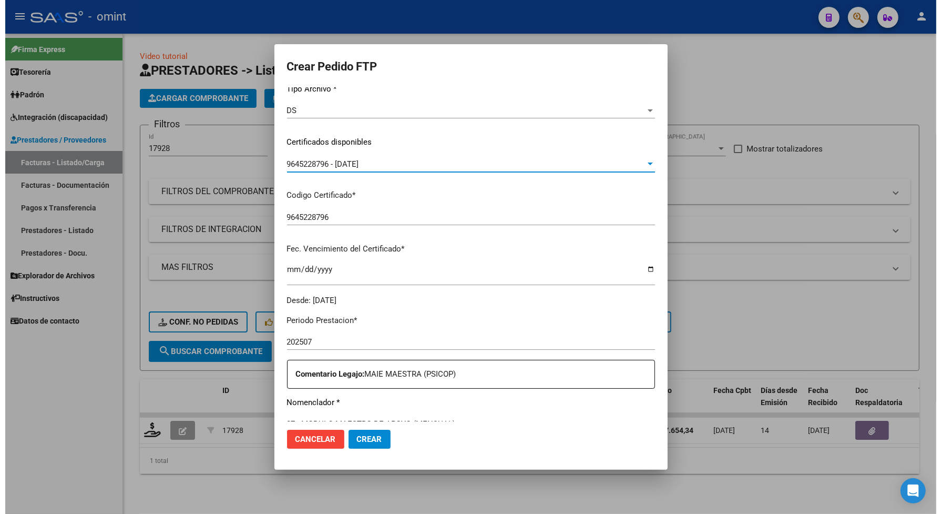
scroll to position [263, 0]
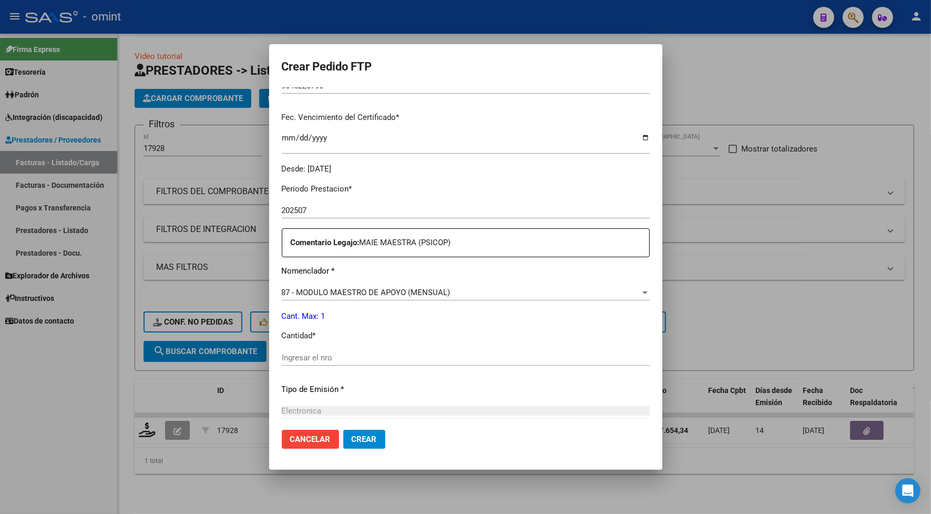
click at [282, 353] on input "Ingresar el nro" at bounding box center [466, 357] width 368 height 9
type input "1"
click at [353, 432] on button "Crear" at bounding box center [364, 438] width 42 height 19
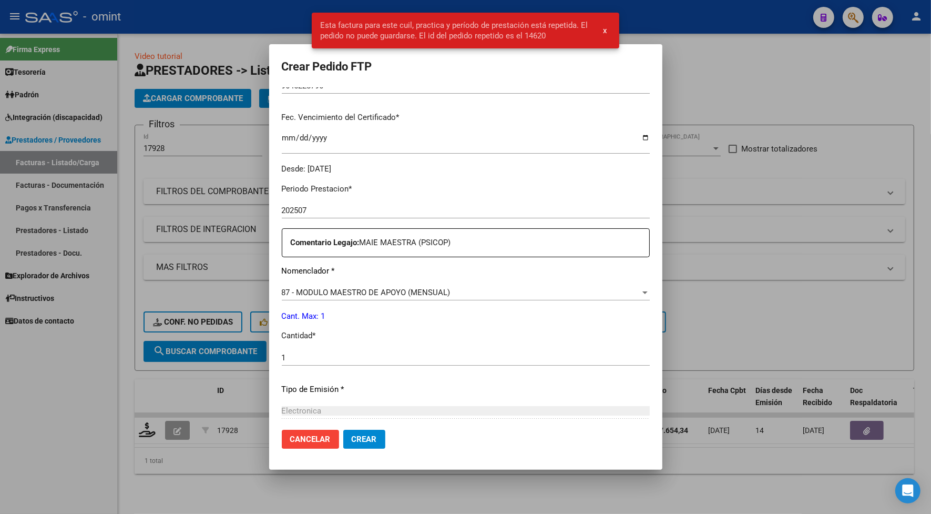
click at [179, 16] on div at bounding box center [465, 257] width 931 height 514
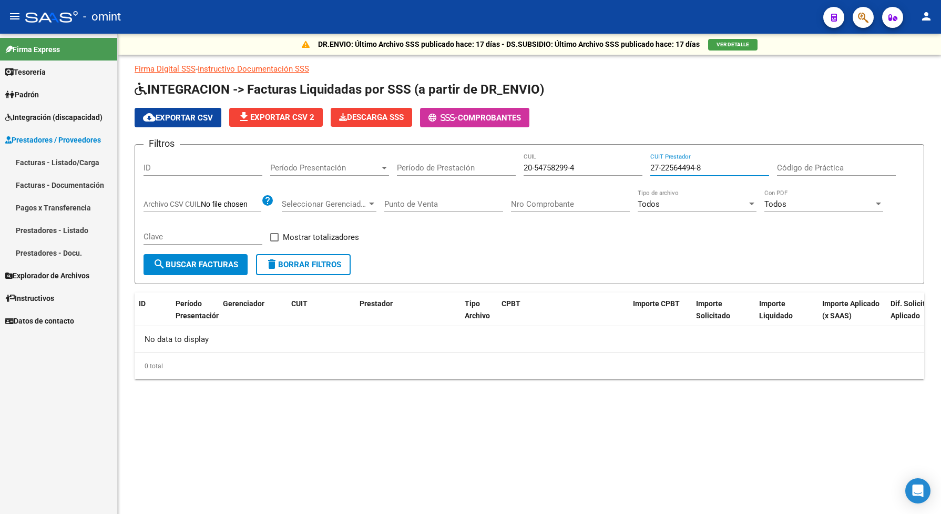
drag, startPoint x: 707, startPoint y: 163, endPoint x: 637, endPoint y: 164, distance: 70.4
click at [637, 164] on div "Filtros ID Período Presentación Período Presentación Período de Prestación 20-5…" at bounding box center [529, 203] width 772 height 101
paste input "33-70908123-9"
type input "33-70908123-9"
drag, startPoint x: 582, startPoint y: 167, endPoint x: 513, endPoint y: 175, distance: 69.3
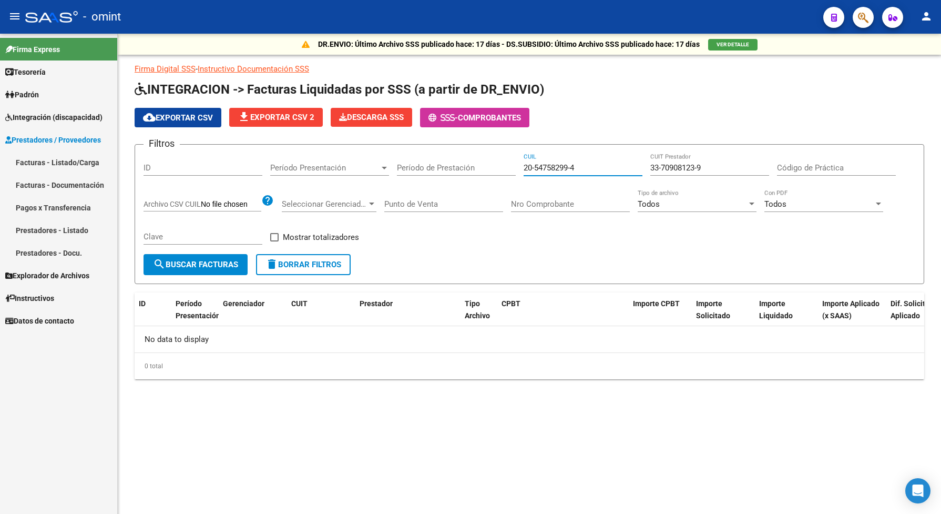
click at [513, 175] on div "Filtros ID Período Presentación Período Presentación Período de Prestación 20-5…" at bounding box center [529, 203] width 772 height 101
click at [535, 164] on input "CUIL" at bounding box center [583, 167] width 119 height 9
paste input "18-84693102"
click at [219, 264] on span "search Buscar Facturas" at bounding box center [195, 264] width 85 height 9
click at [566, 163] on input "18-84693102" at bounding box center [583, 167] width 119 height 9
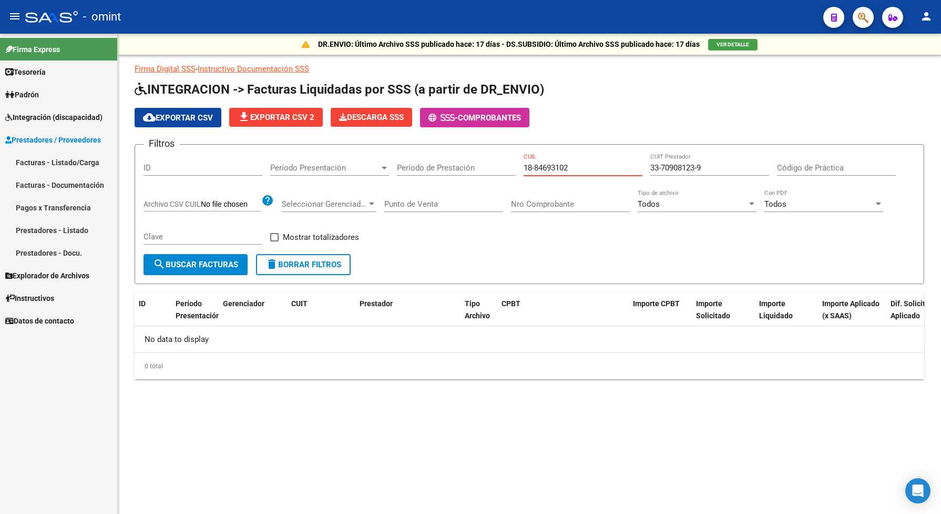
click at [565, 169] on input "18-84693102" at bounding box center [583, 167] width 119 height 9
click at [538, 167] on input "18-84693102" at bounding box center [583, 167] width 119 height 9
drag, startPoint x: 570, startPoint y: 162, endPoint x: 507, endPoint y: 161, distance: 63.1
click at [509, 164] on div "Filtros ID Período Presentación Período Presentación Período de Prestación 18-4…" at bounding box center [529, 203] width 772 height 101
paste input "20-51228795-7"
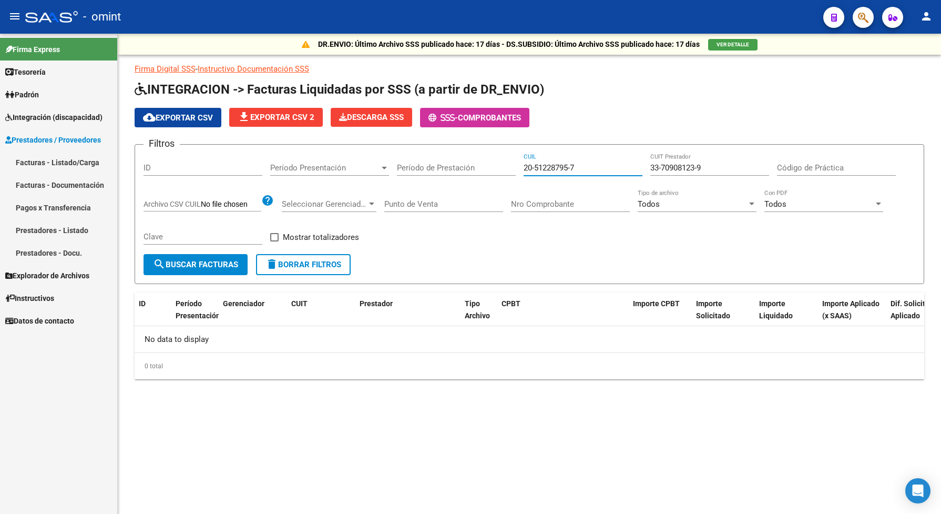
type input "20-51228795-7"
click at [232, 264] on span "search Buscar Facturas" at bounding box center [195, 264] width 85 height 9
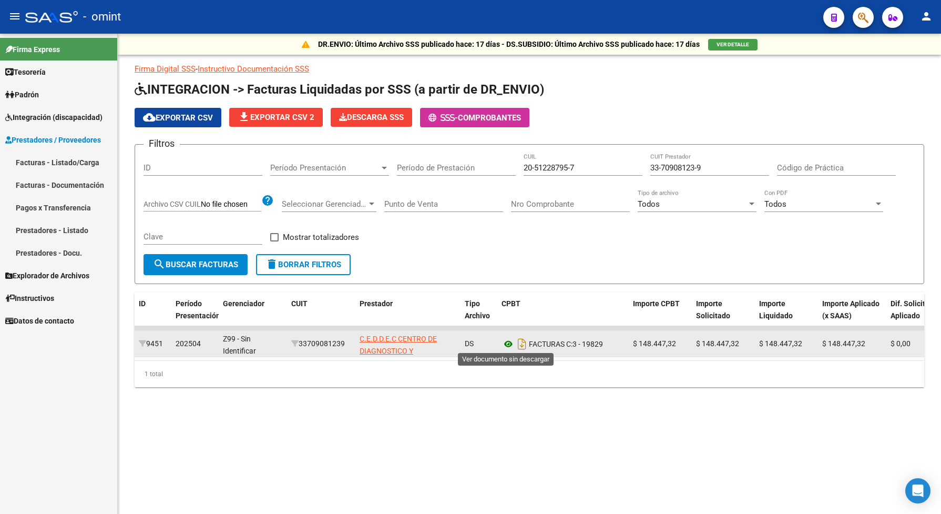
click at [506, 343] on icon at bounding box center [508, 343] width 14 height 13
click at [521, 341] on icon "Descargar documento" at bounding box center [522, 343] width 14 height 17
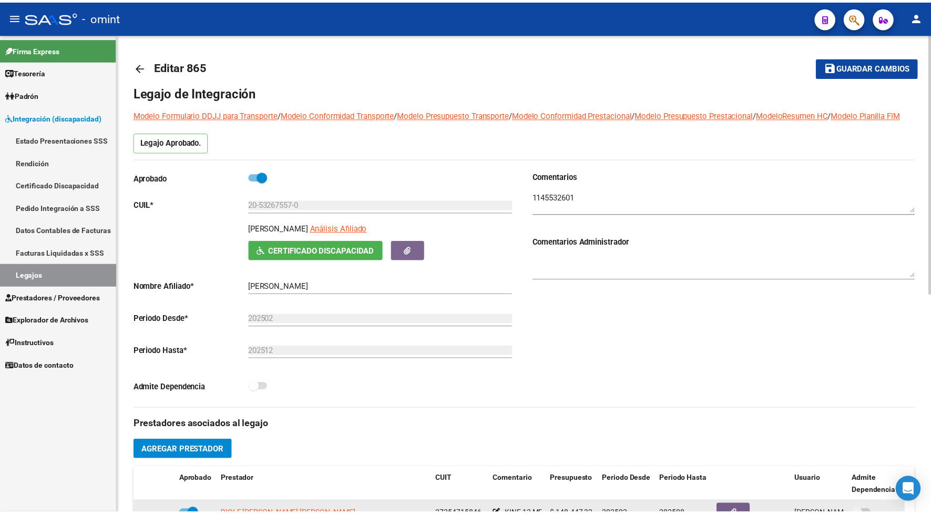
scroll to position [131, 0]
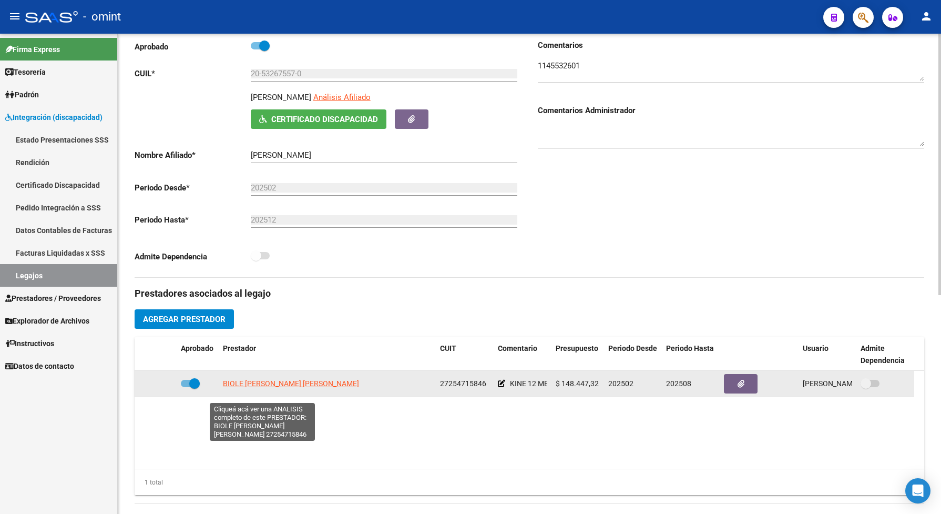
click at [270, 387] on span "BIOLE [PERSON_NAME] [PERSON_NAME]" at bounding box center [291, 383] width 136 height 8
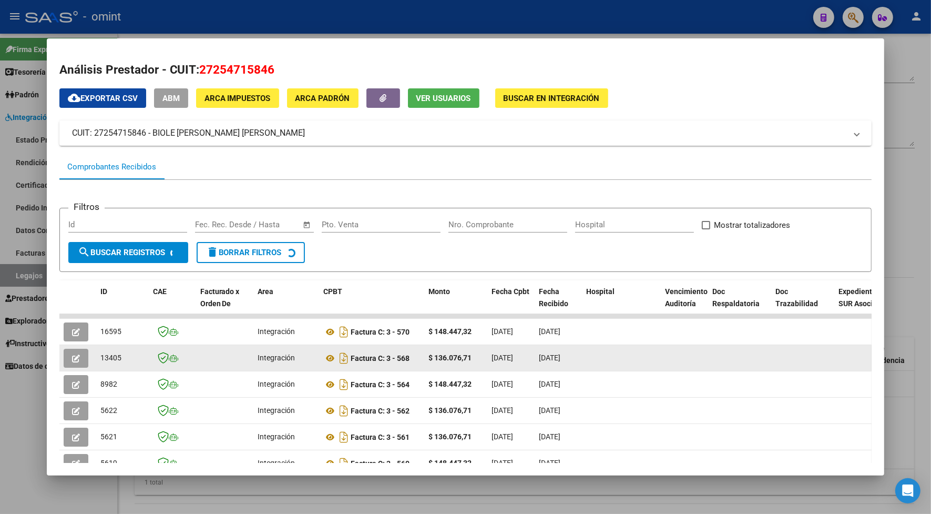
scroll to position [74, 0]
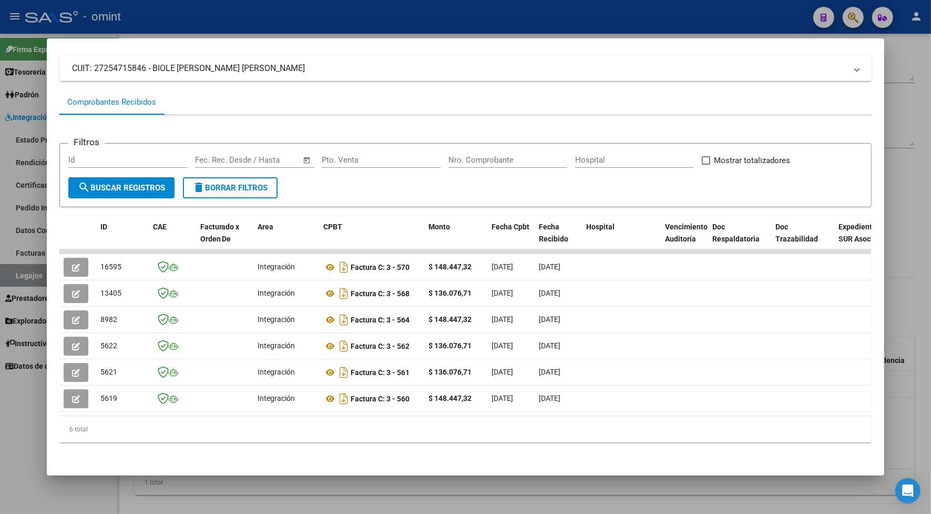
drag, startPoint x: 278, startPoint y: 404, endPoint x: 396, endPoint y: 407, distance: 118.3
click at [408, 406] on datatable-body "16595 Integración Factura C: 3 - 570 $ 148.447,32 [DATE] [DATE] - [DATE] [PERSO…" at bounding box center [465, 332] width 812 height 166
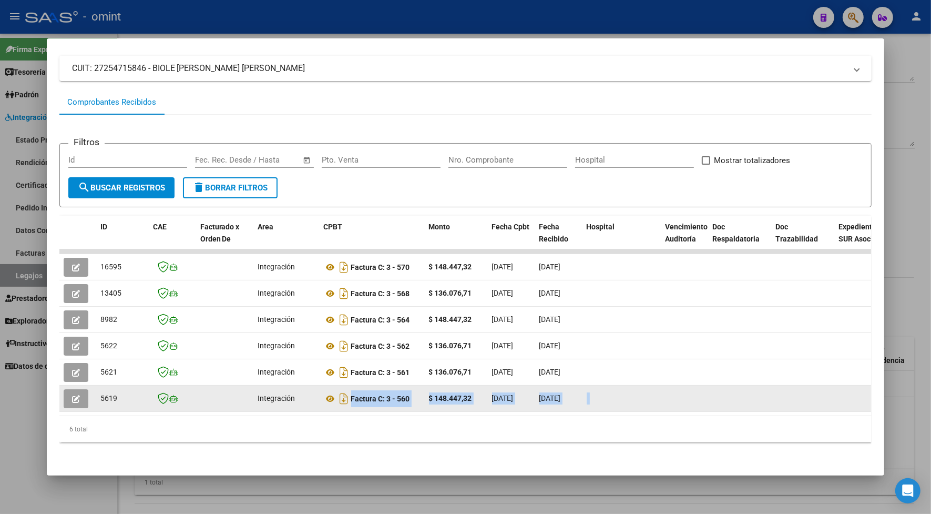
drag, startPoint x: 322, startPoint y: 402, endPoint x: 340, endPoint y: 405, distance: 18.1
click at [340, 405] on datatable-body "16595 Integración Factura C: 3 - 570 $ 148.447,32 [DATE] [DATE] - [DATE] [PERSO…" at bounding box center [465, 332] width 812 height 166
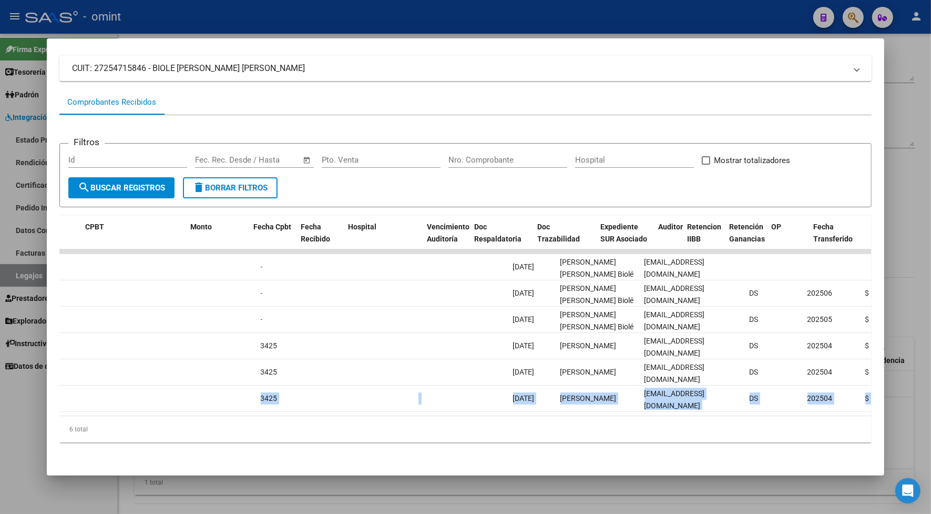
scroll to position [0, 0]
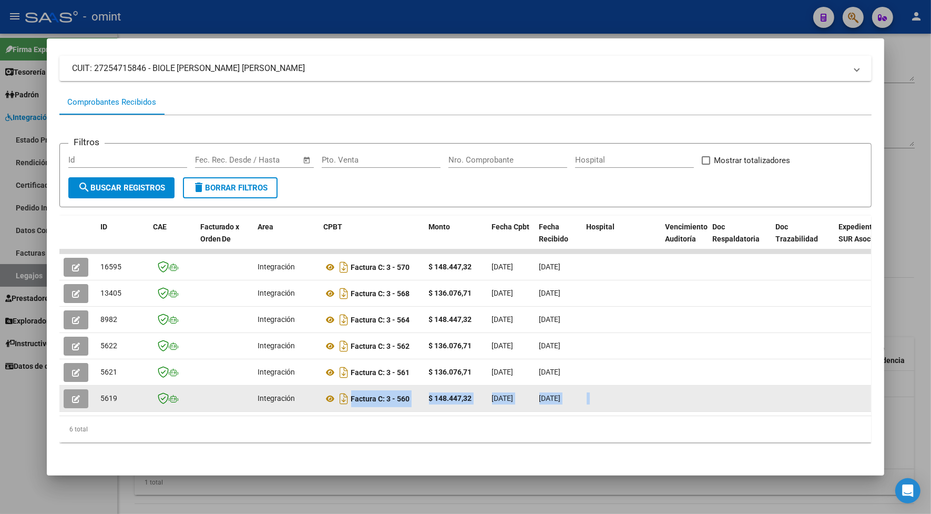
click at [72, 395] on icon "button" at bounding box center [76, 399] width 8 height 8
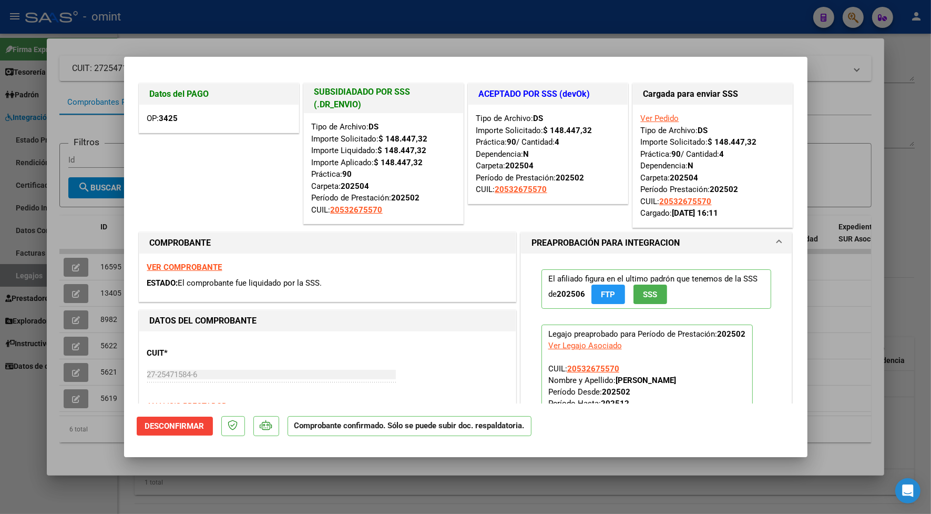
click at [427, 146] on strong "90" at bounding box center [402, 150] width 49 height 9
click at [834, 113] on div at bounding box center [465, 257] width 931 height 514
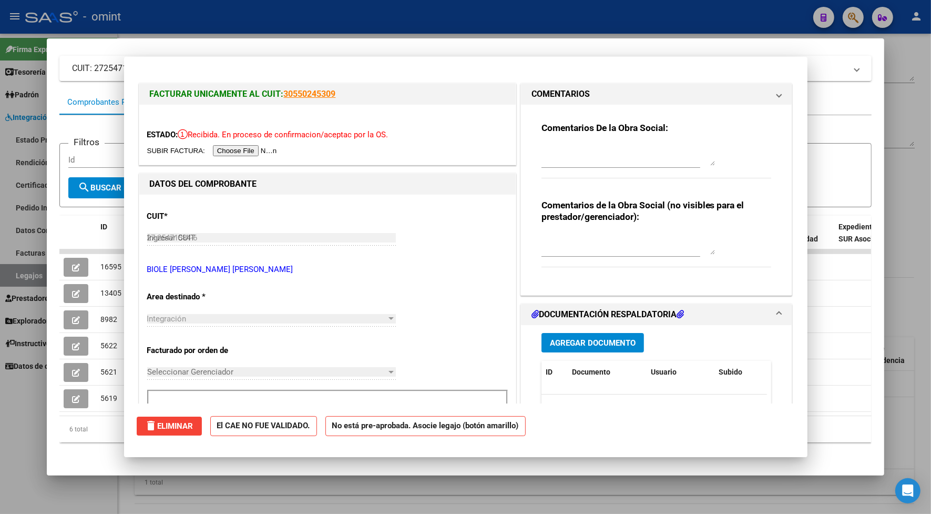
type input "$ 0,00"
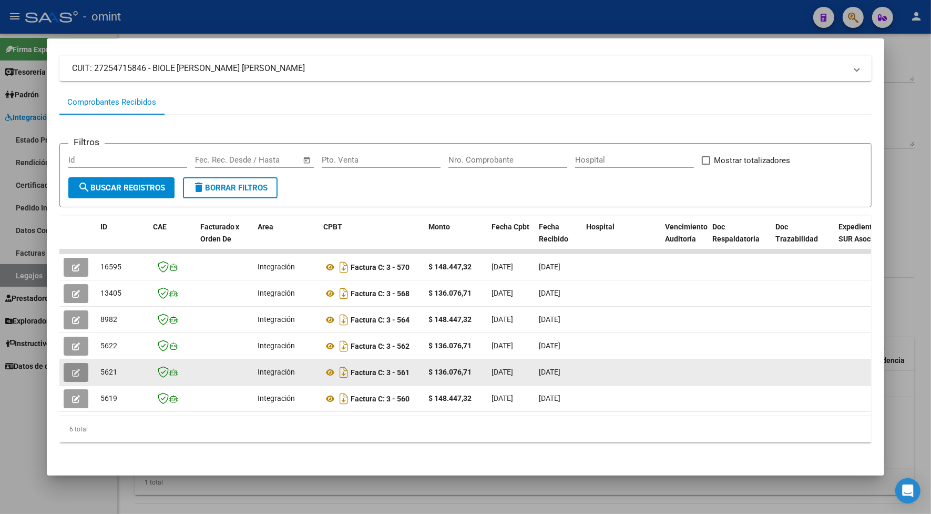
click at [72, 368] on icon "button" at bounding box center [76, 372] width 8 height 8
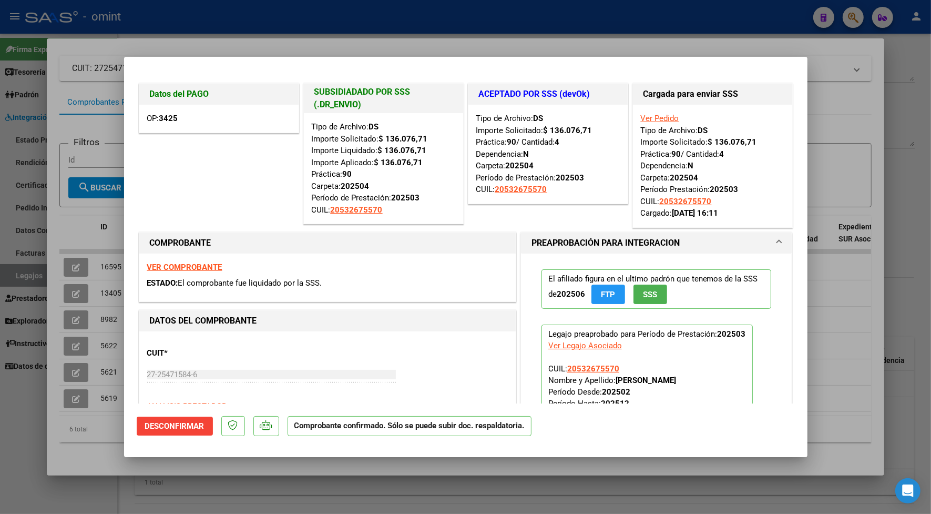
click at [248, 43] on div at bounding box center [465, 257] width 931 height 514
type input "$ 0,00"
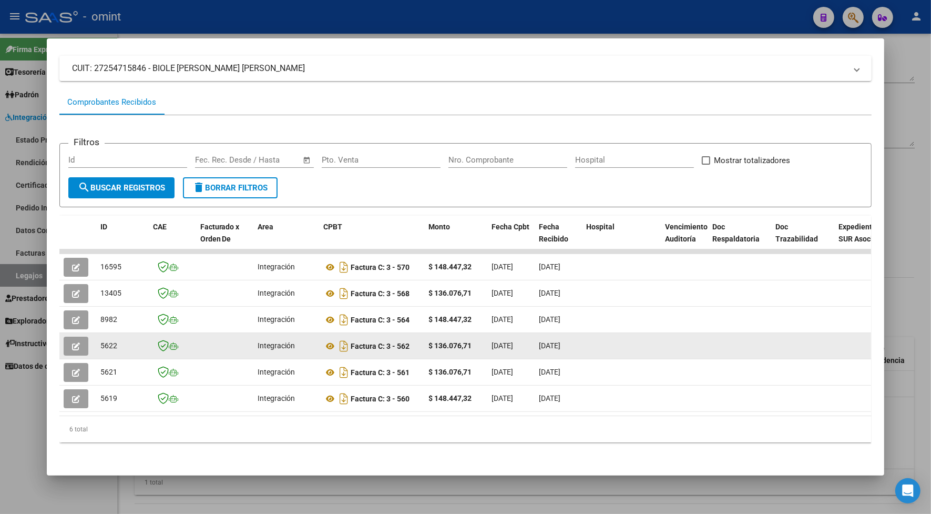
click at [72, 342] on icon "button" at bounding box center [76, 346] width 8 height 8
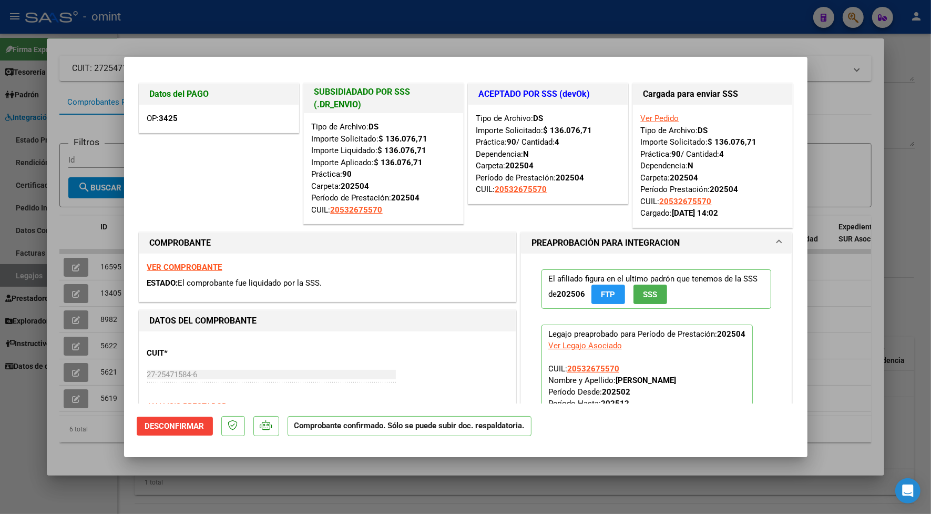
click at [371, 43] on div at bounding box center [465, 257] width 931 height 514
type input "$ 0,00"
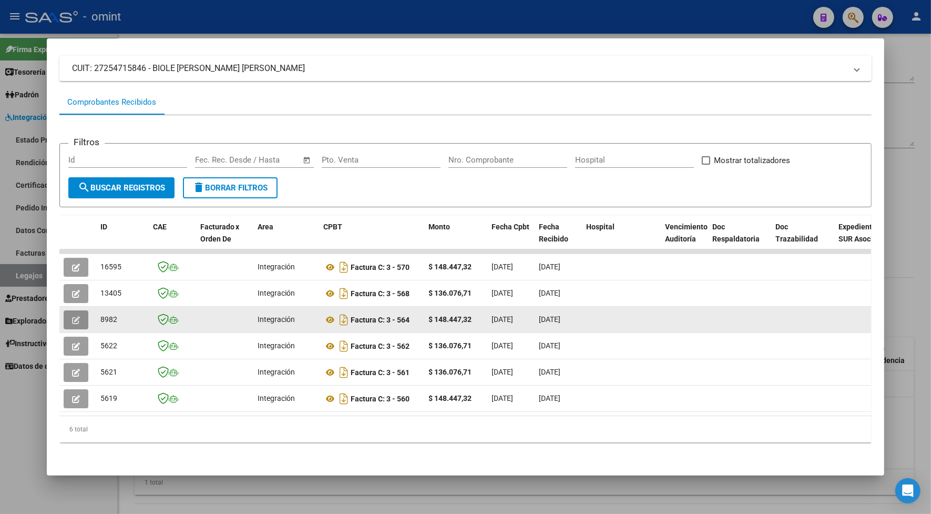
click at [64, 310] on button "button" at bounding box center [76, 319] width 25 height 19
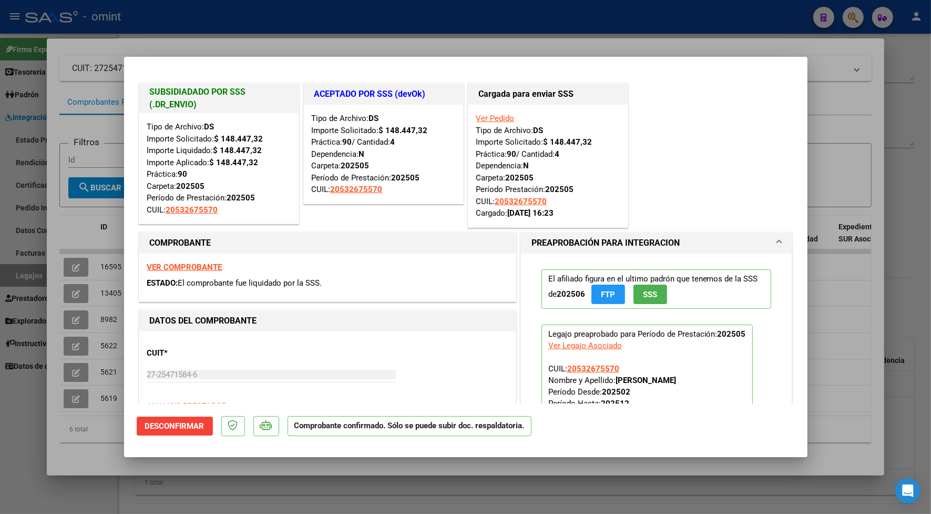
click at [356, 40] on div at bounding box center [465, 257] width 931 height 514
type input "$ 0,00"
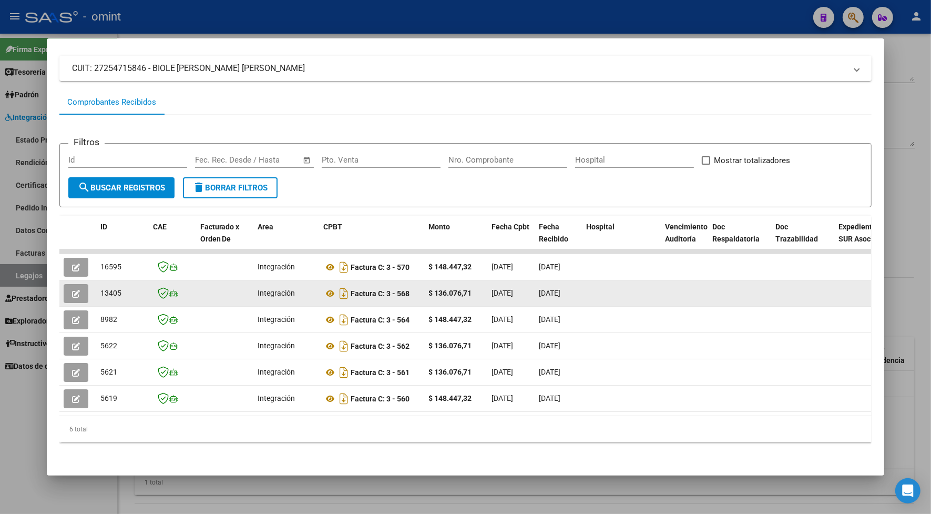
click at [66, 284] on button "button" at bounding box center [76, 293] width 25 height 19
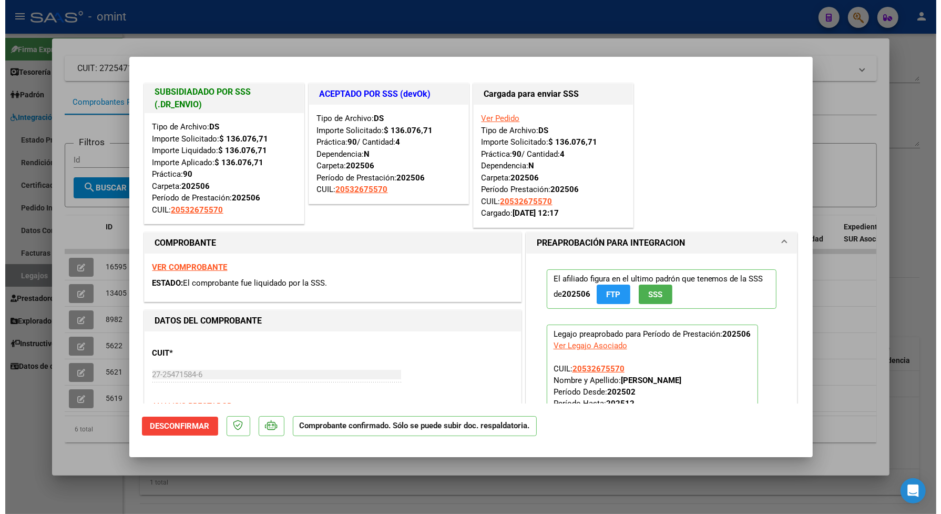
scroll to position [66, 0]
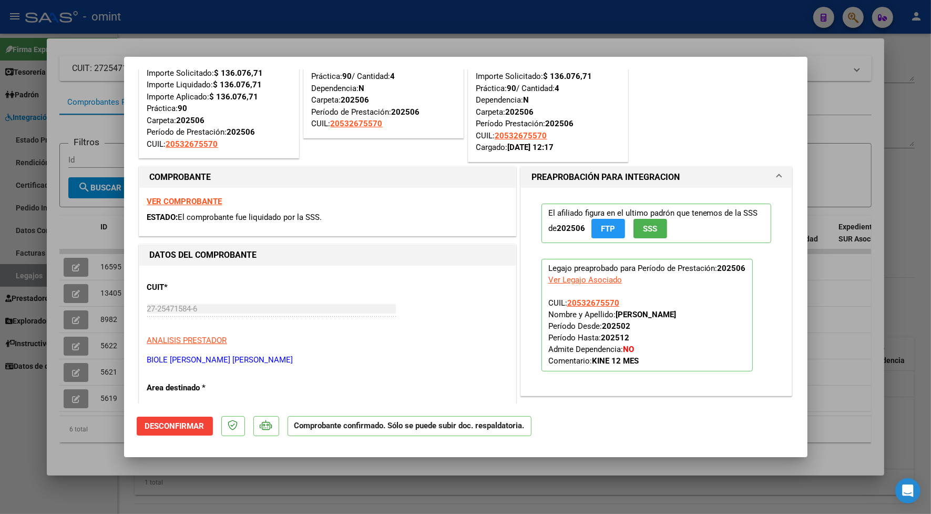
click at [393, 46] on div at bounding box center [465, 257] width 931 height 514
type input "$ 0,00"
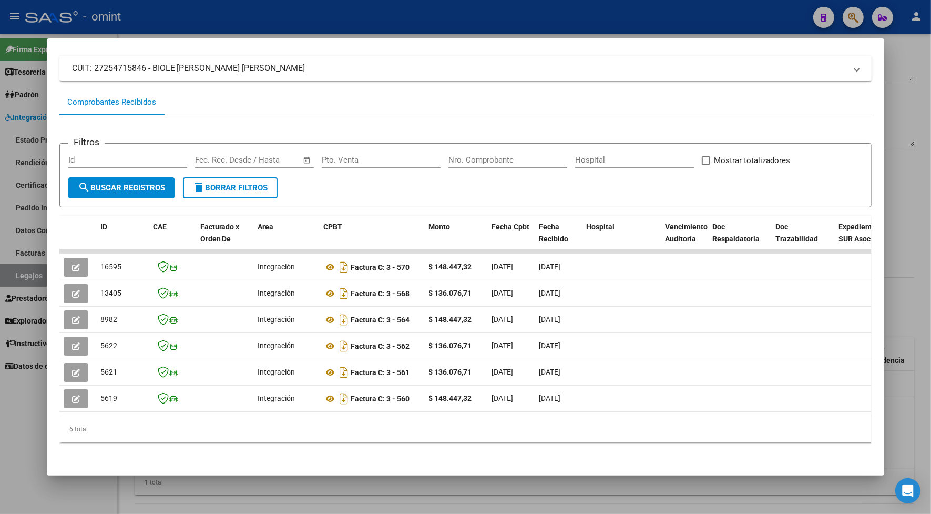
click at [398, 17] on div at bounding box center [465, 257] width 931 height 514
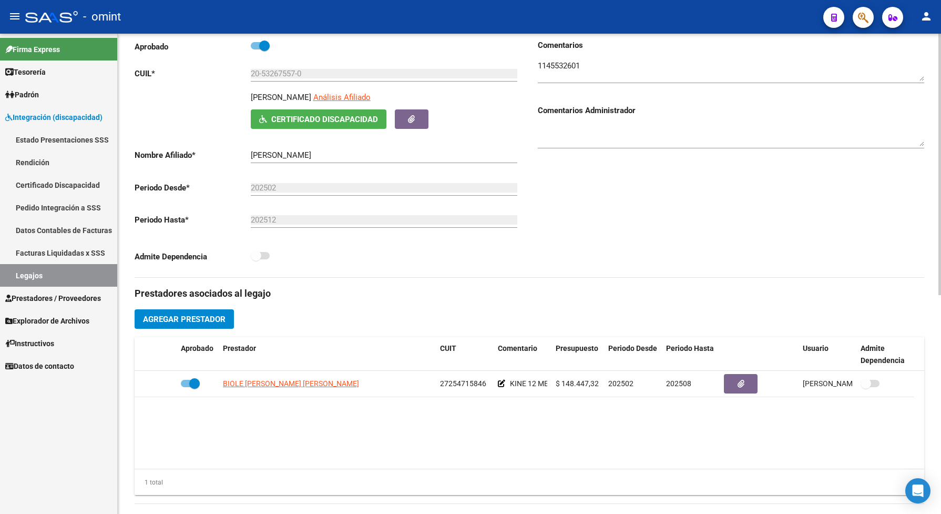
scroll to position [0, 0]
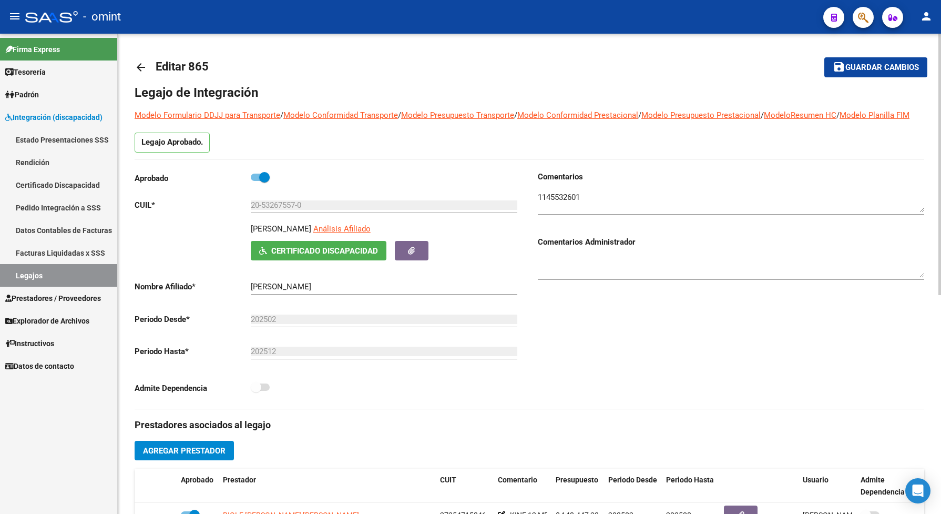
click at [543, 212] on textarea at bounding box center [731, 201] width 386 height 21
click at [558, 200] on div at bounding box center [731, 198] width 386 height 32
click at [547, 211] on textarea at bounding box center [731, 201] width 386 height 21
click at [556, 205] on textarea at bounding box center [731, 201] width 386 height 21
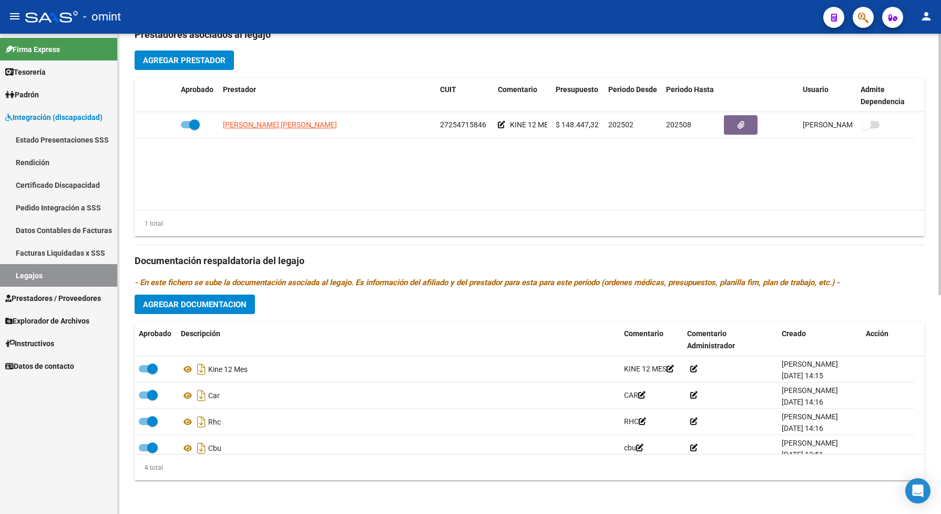
scroll to position [401, 0]
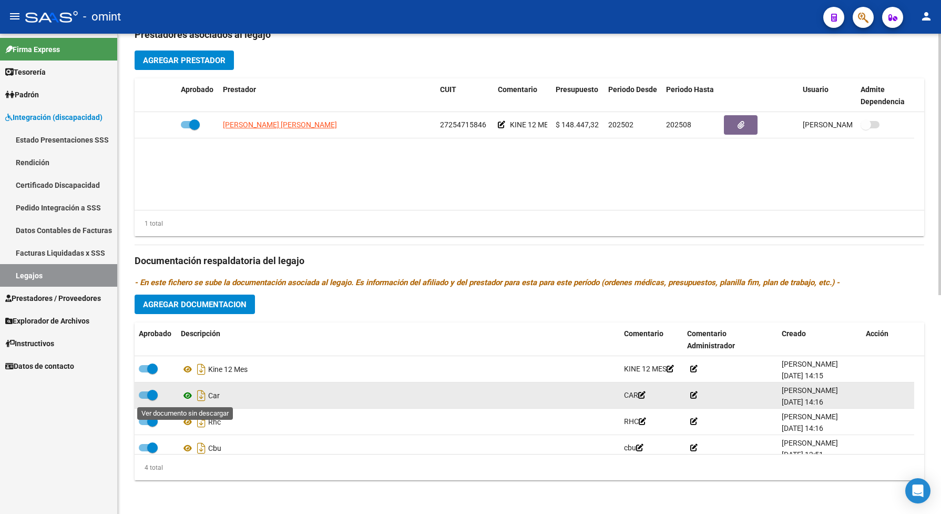
click at [190, 395] on icon at bounding box center [188, 395] width 14 height 13
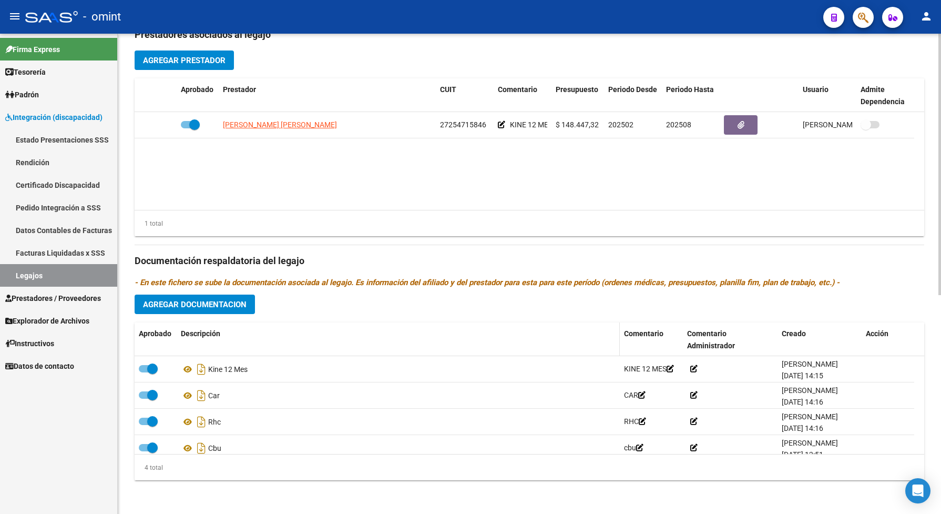
scroll to position [335, 0]
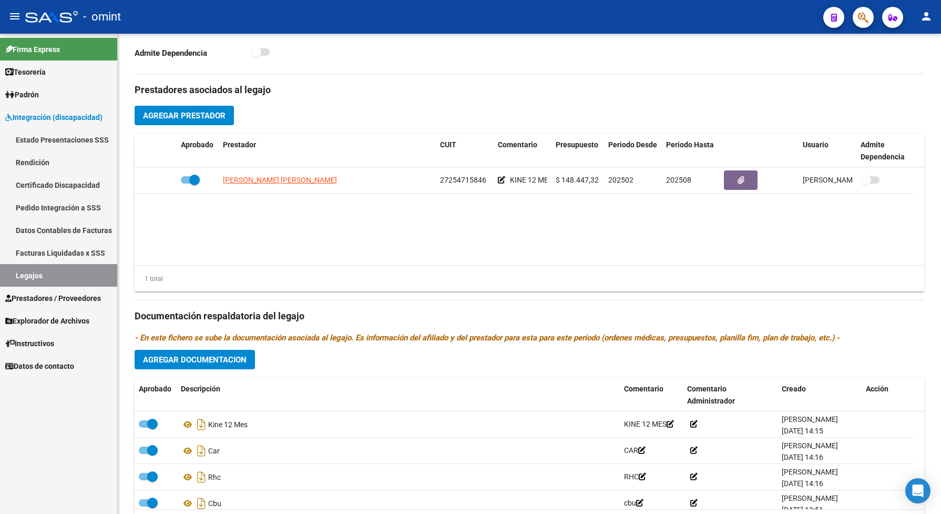
click at [53, 279] on link "Legajos" at bounding box center [58, 275] width 117 height 23
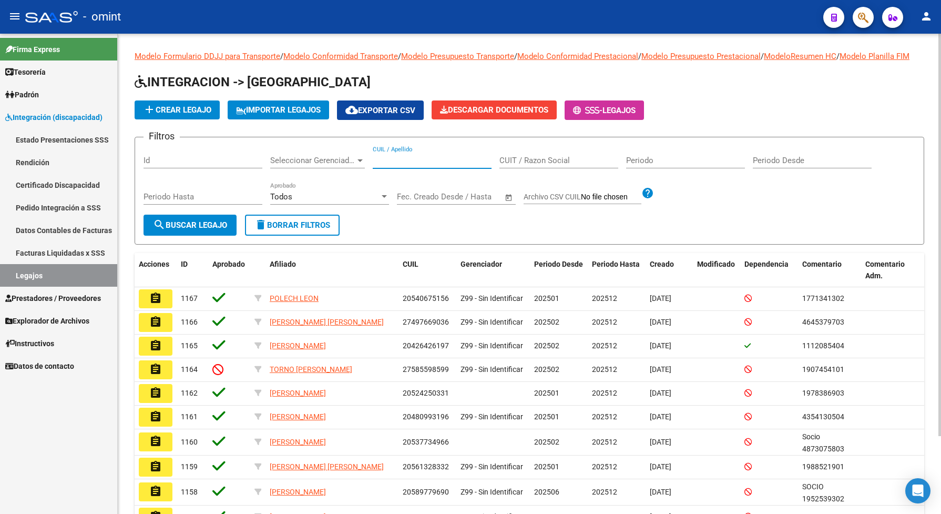
click at [434, 165] on input "CUIL / Apellido" at bounding box center [432, 160] width 119 height 9
paste input "20547818769"
type input "20547818769"
click at [227, 230] on span "search Buscar Legajo" at bounding box center [190, 224] width 74 height 9
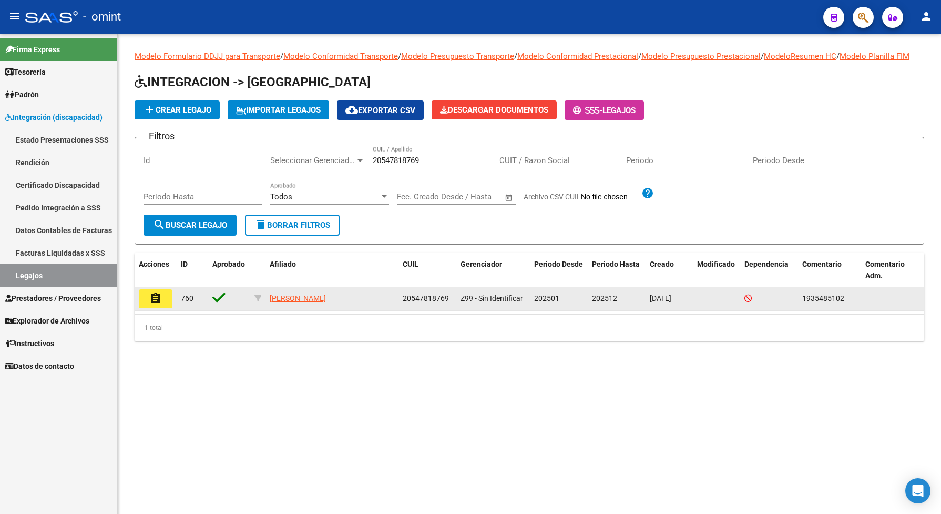
click at [154, 304] on mat-icon "assignment" at bounding box center [155, 298] width 13 height 13
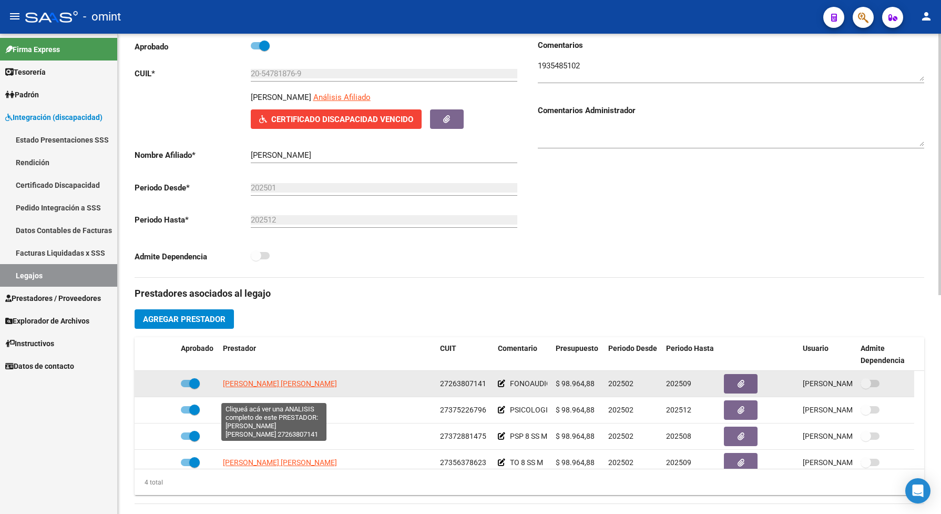
click at [288, 387] on span "[PERSON_NAME] DEL [PERSON_NAME]" at bounding box center [287, 383] width 129 height 8
type textarea "27263807141"
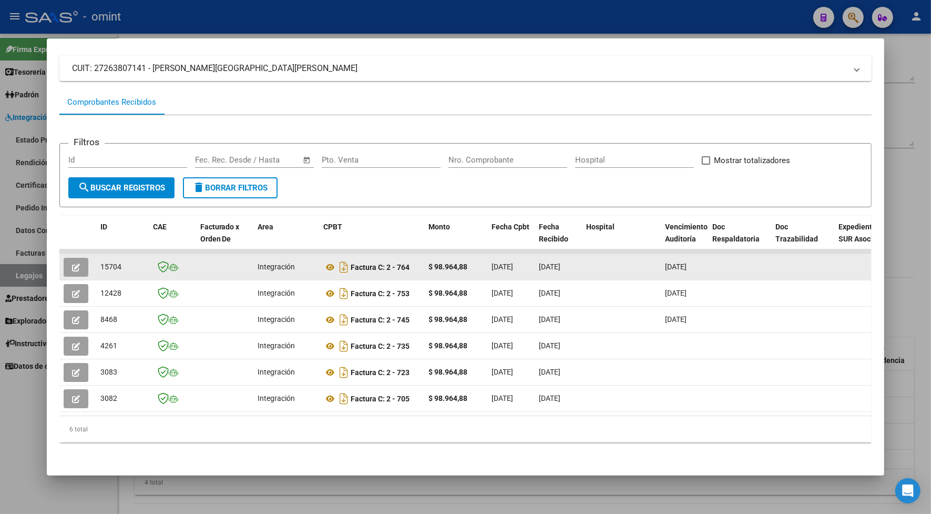
click at [72, 263] on icon "button" at bounding box center [76, 267] width 8 height 8
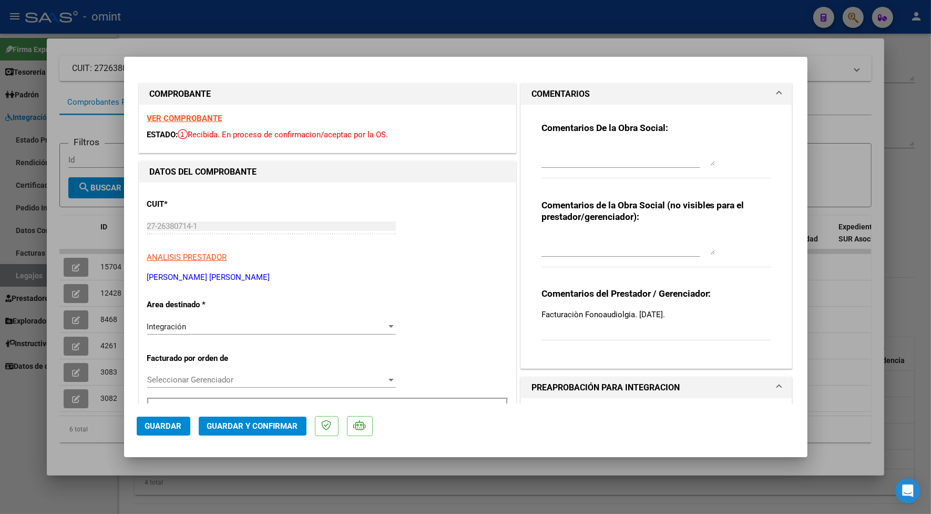
click at [166, 113] on div "VER COMPROBANTE ESTADO: Recibida. En proceso de confirmacion/aceptac por la OS." at bounding box center [327, 129] width 376 height 48
click at [168, 119] on strong "VER COMPROBANTE" at bounding box center [184, 118] width 75 height 9
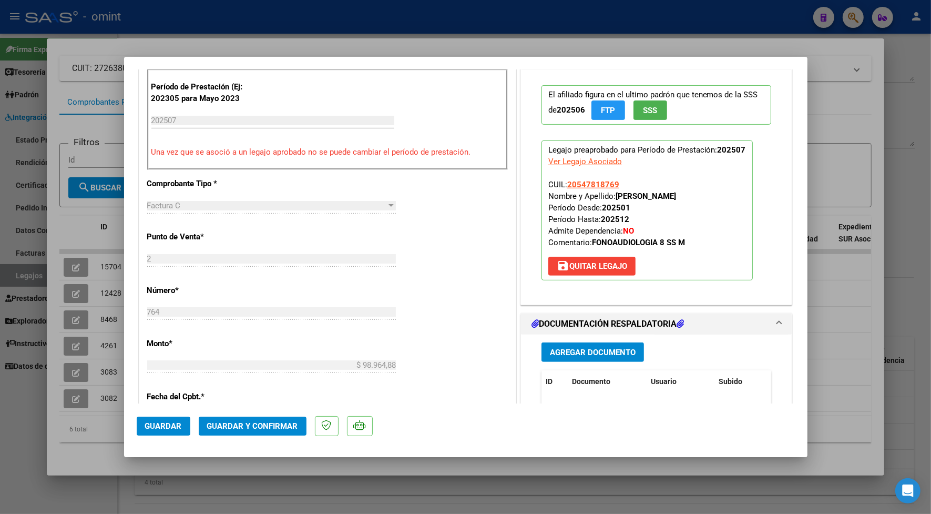
scroll to position [460, 0]
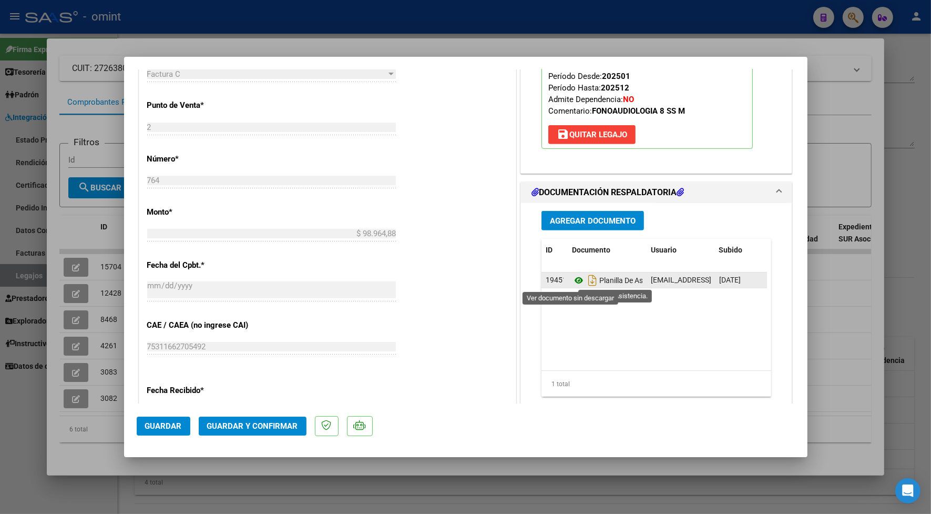
click at [572, 280] on icon at bounding box center [579, 280] width 14 height 13
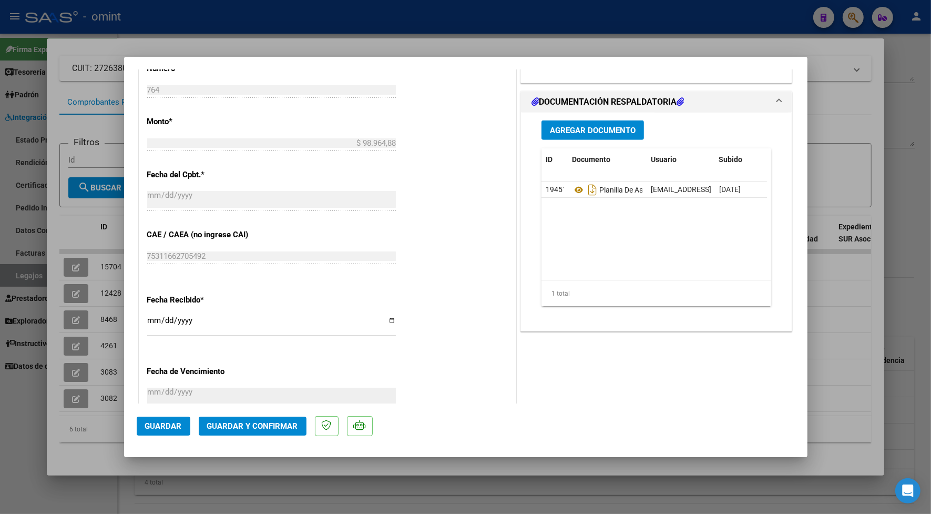
scroll to position [419, 0]
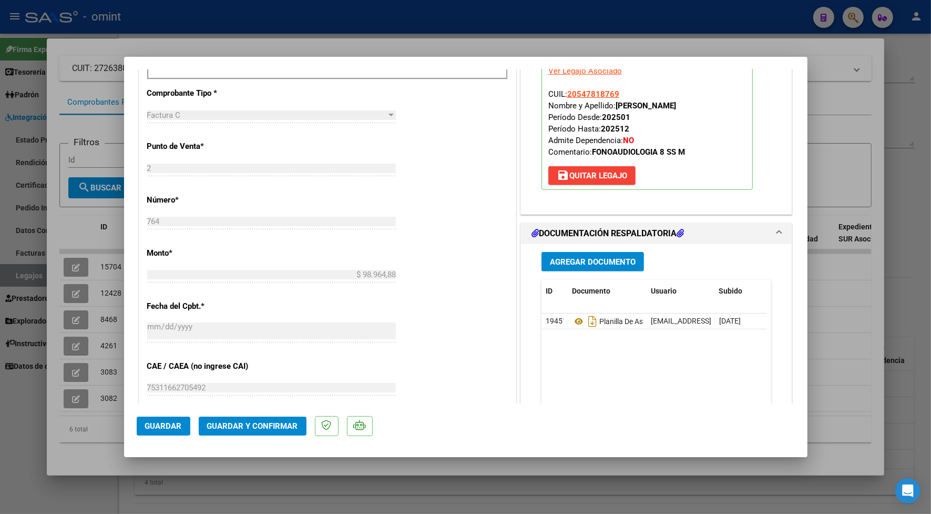
click at [276, 426] on span "Guardar y Confirmar" at bounding box center [252, 425] width 91 height 9
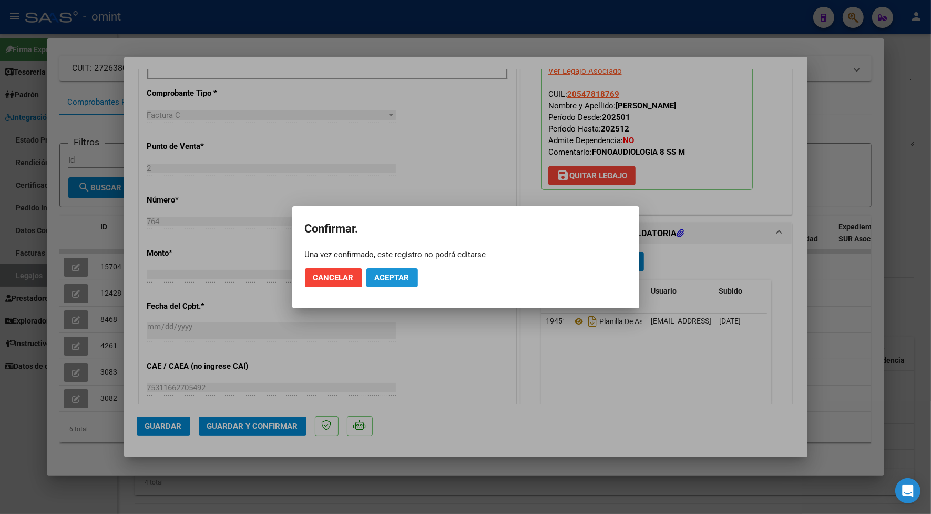
click at [406, 280] on span "Aceptar" at bounding box center [392, 277] width 35 height 9
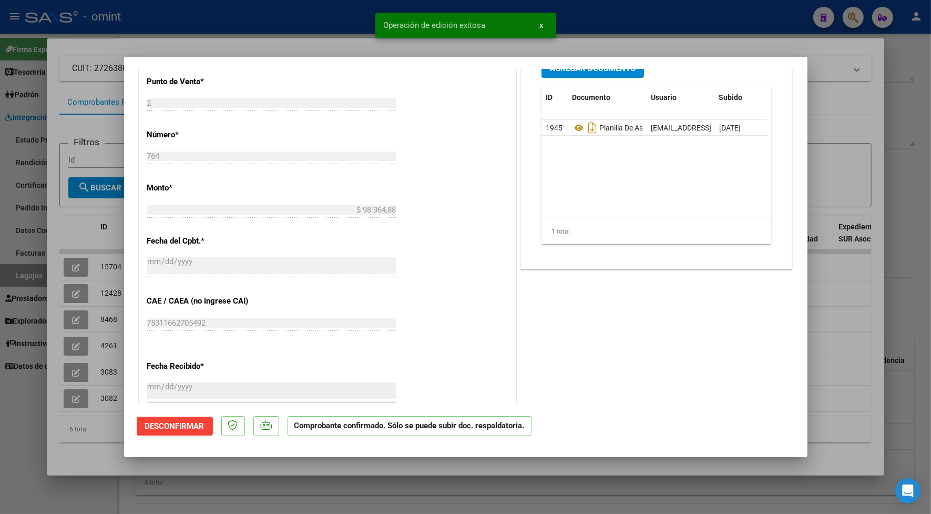
click at [106, 43] on div at bounding box center [465, 257] width 931 height 514
type input "$ 0,00"
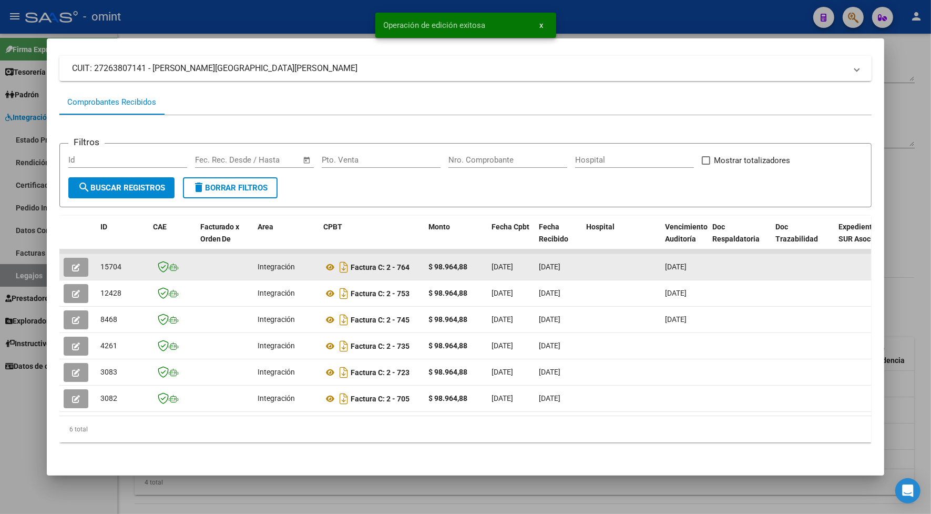
drag, startPoint x: 116, startPoint y: 264, endPoint x: 94, endPoint y: 256, distance: 23.4
click at [96, 256] on datatable-body-cell "15704" at bounding box center [122, 267] width 53 height 26
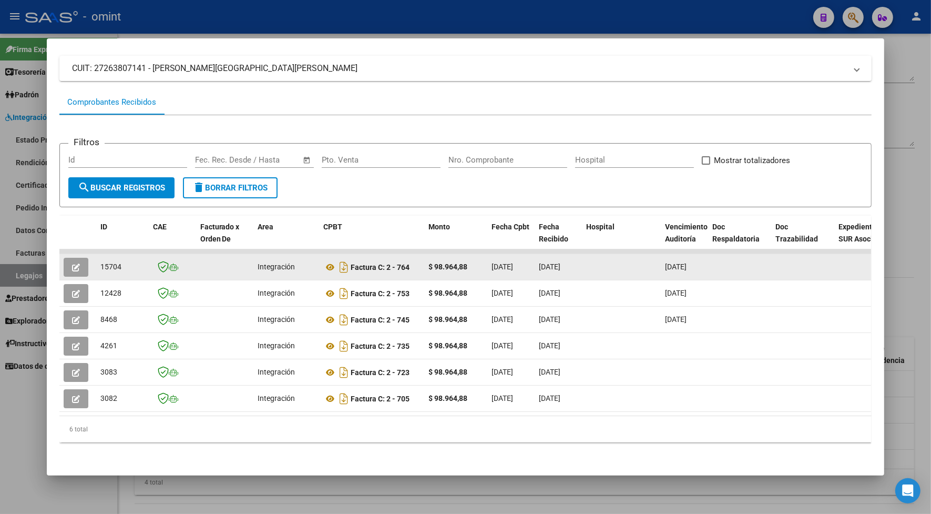
drag, startPoint x: 94, startPoint y: 256, endPoint x: 101, endPoint y: 262, distance: 9.0
copy span "15704"
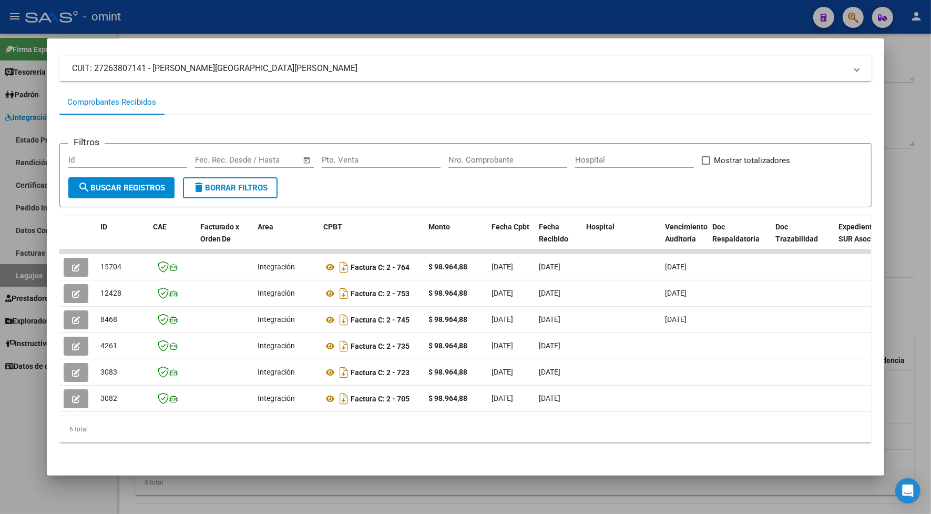
click at [221, 24] on div at bounding box center [465, 257] width 931 height 514
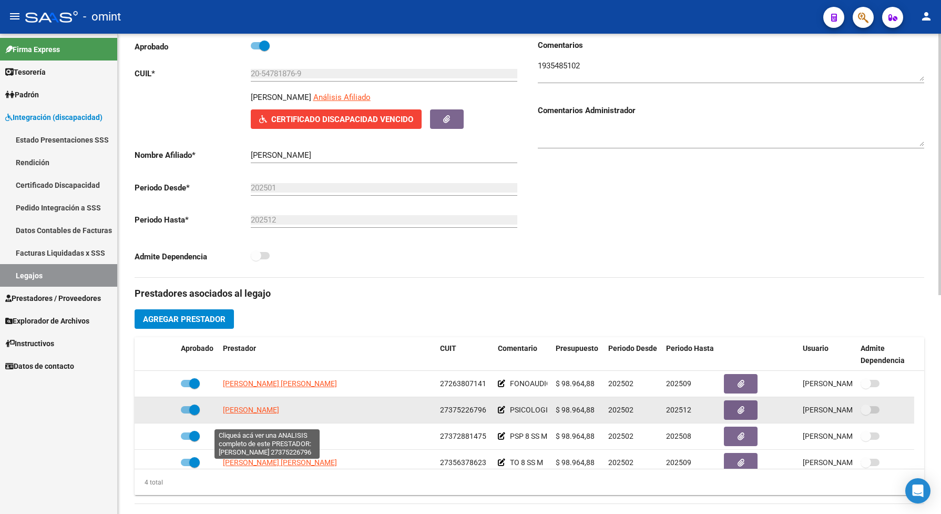
click at [279, 414] on span "[PERSON_NAME]" at bounding box center [251, 409] width 56 height 8
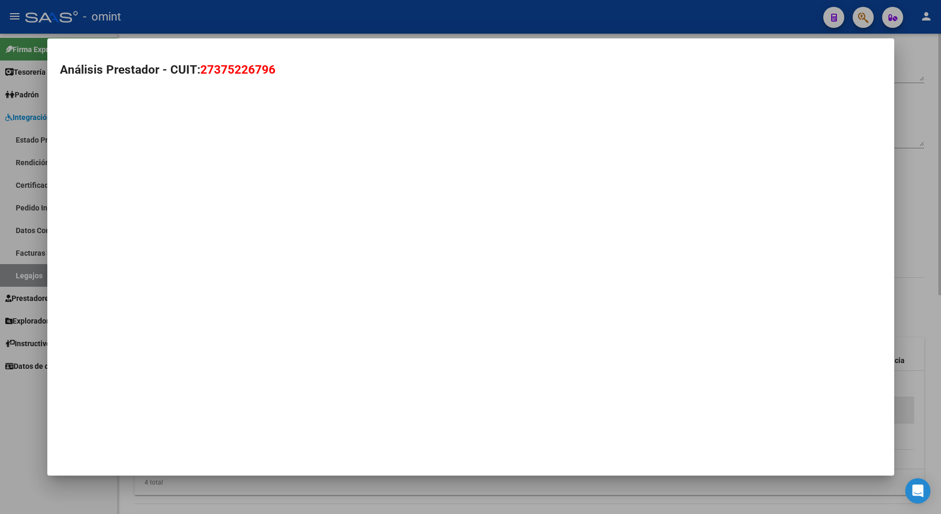
type textarea "27375226796"
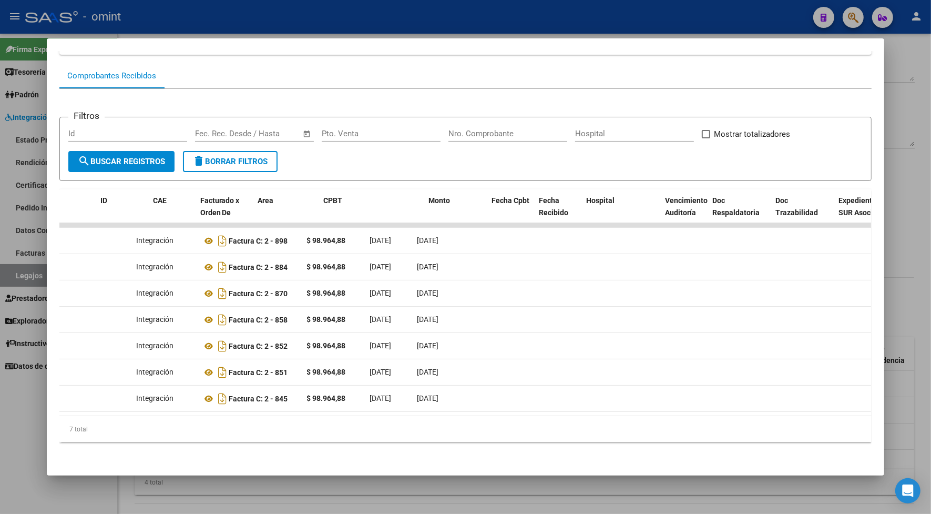
scroll to position [0, 0]
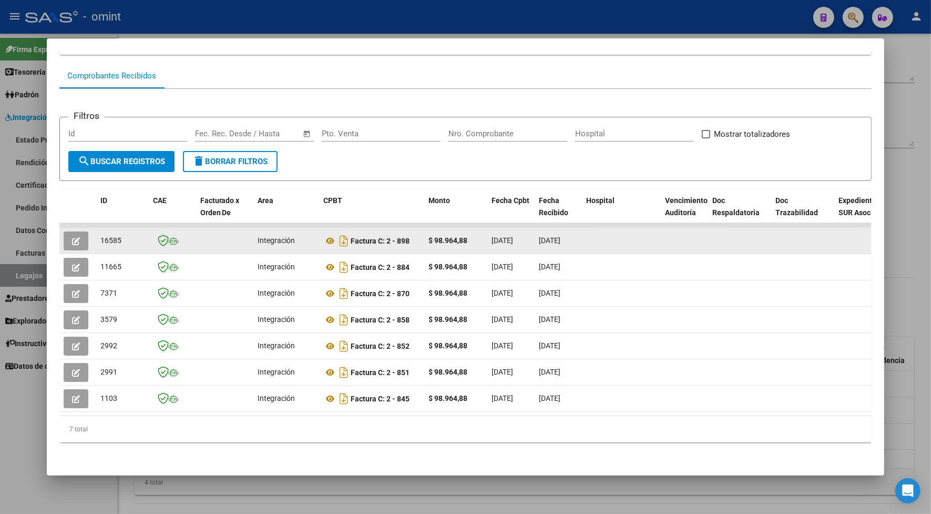
click at [70, 231] on button "button" at bounding box center [76, 240] width 25 height 19
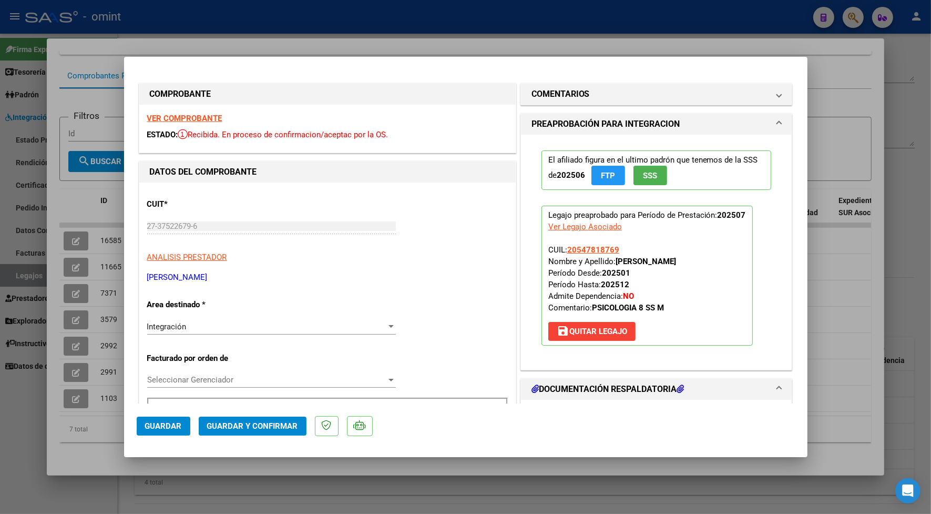
click at [202, 117] on strong "VER COMPROBANTE" at bounding box center [184, 118] width 75 height 9
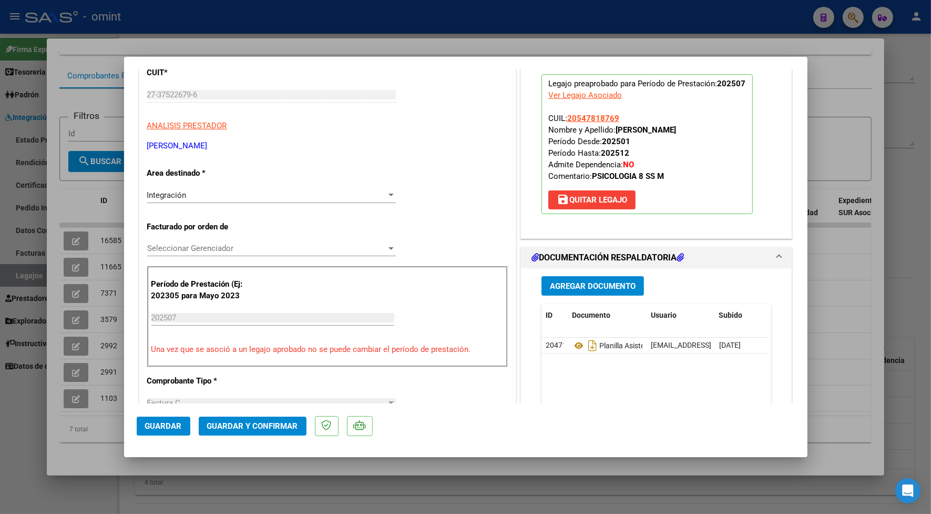
scroll to position [197, 0]
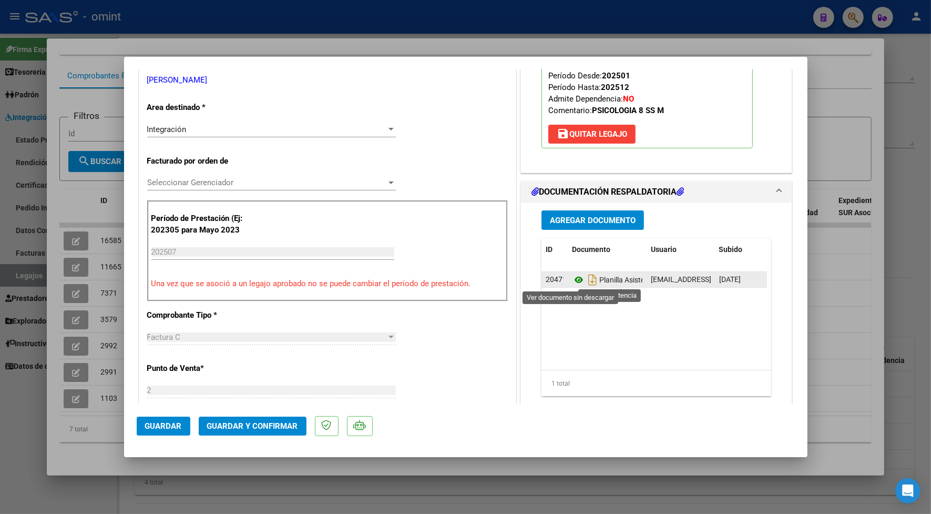
click at [572, 280] on icon at bounding box center [579, 279] width 14 height 13
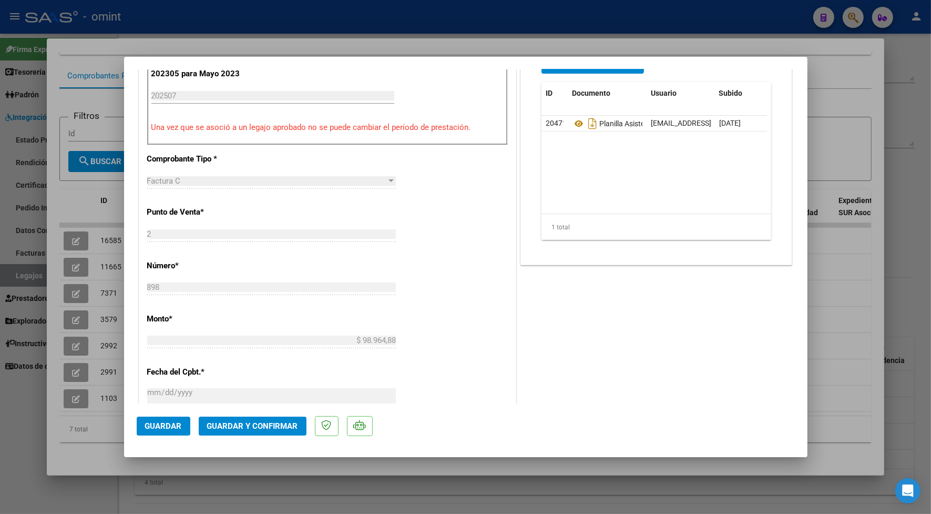
scroll to position [616, 0]
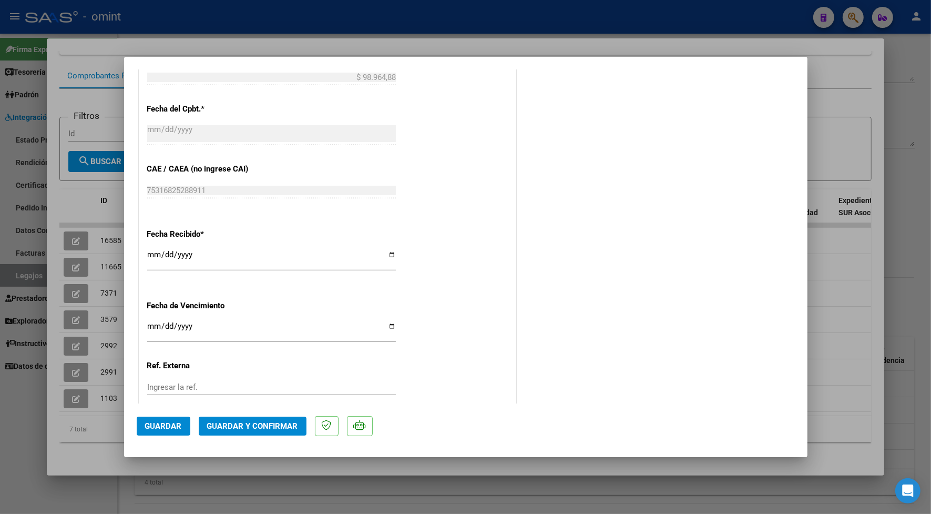
click at [280, 426] on span "Guardar y Confirmar" at bounding box center [252, 425] width 91 height 9
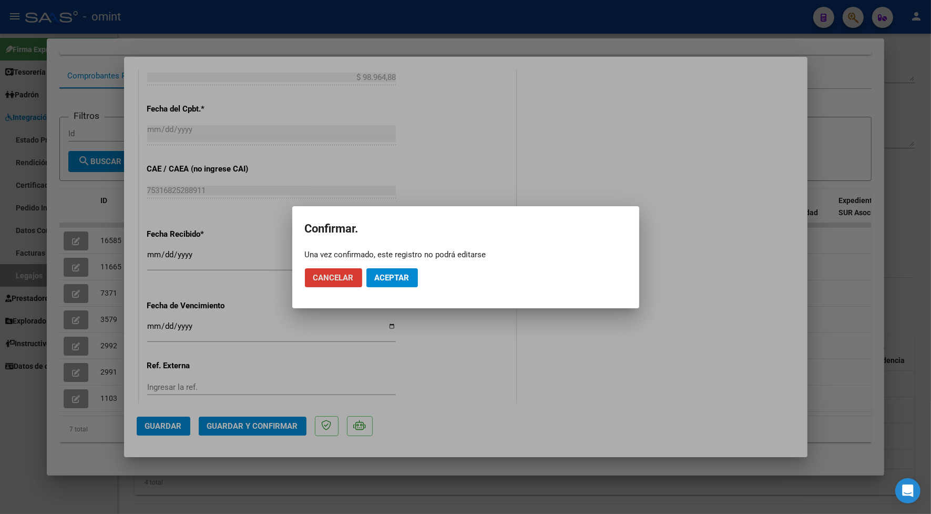
click at [408, 275] on span "Aceptar" at bounding box center [392, 277] width 35 height 9
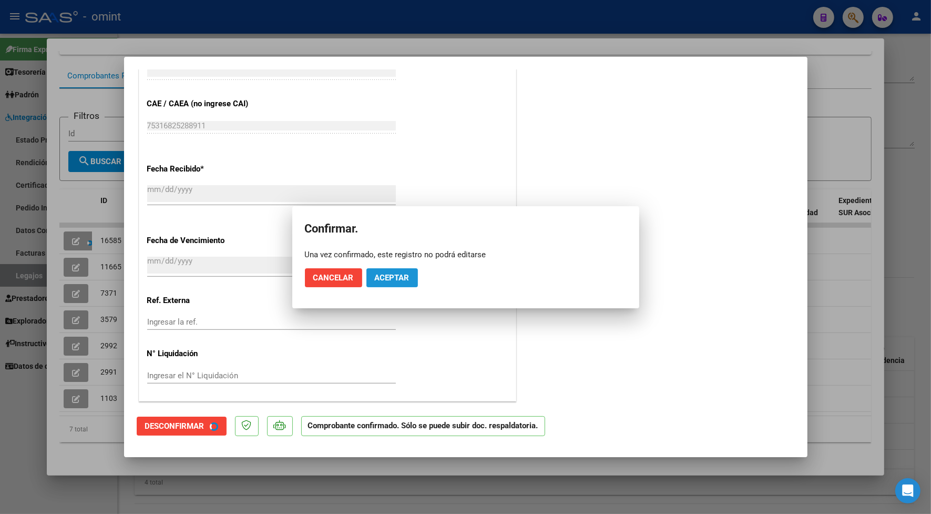
scroll to position [551, 0]
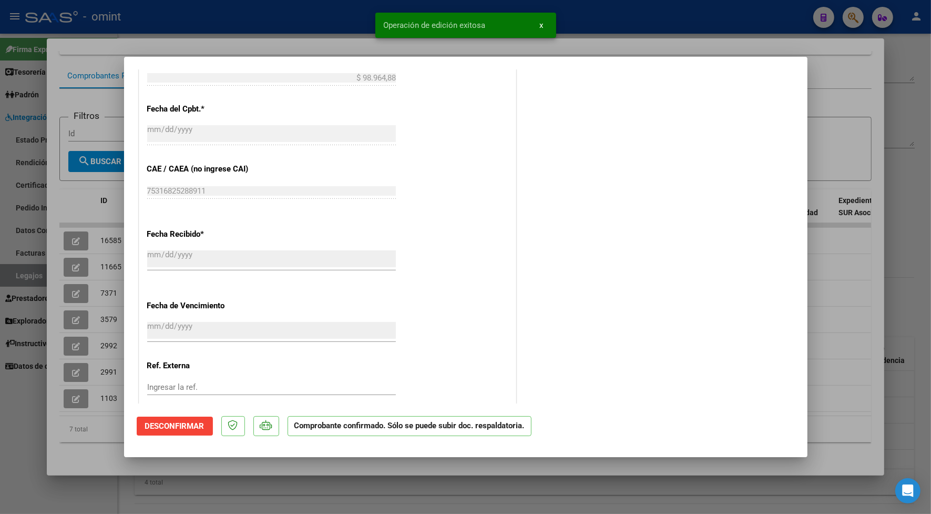
click at [90, 63] on div at bounding box center [465, 257] width 931 height 514
type input "$ 0,00"
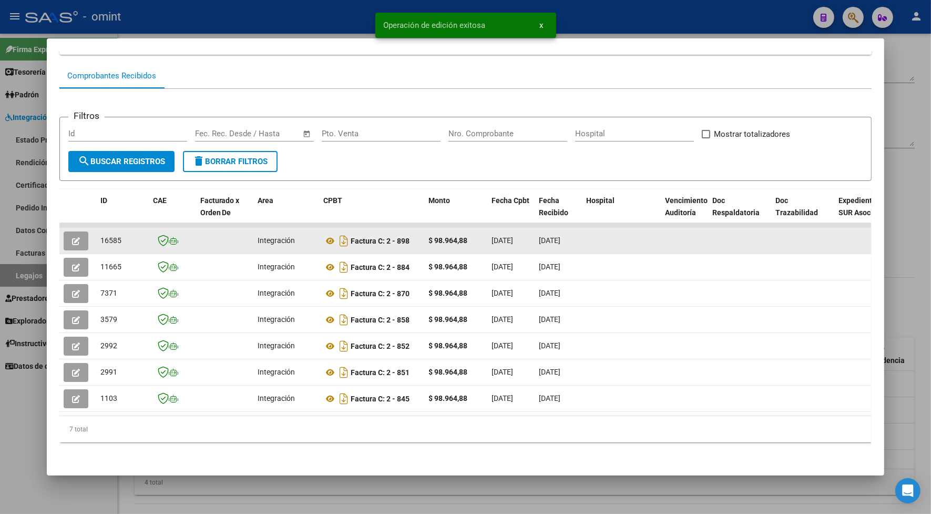
drag, startPoint x: 119, startPoint y: 229, endPoint x: 96, endPoint y: 231, distance: 22.7
click at [100, 234] on div "16585" at bounding box center [122, 240] width 44 height 12
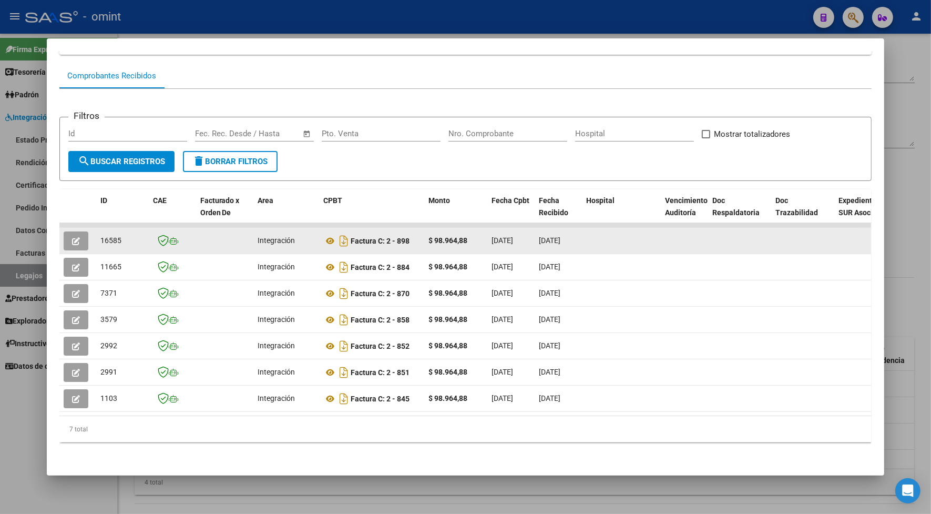
copy span "16585"
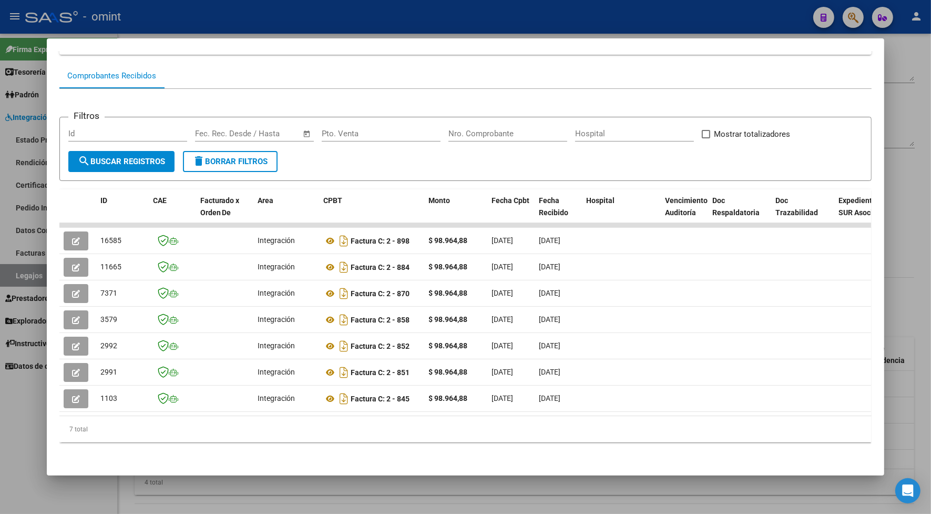
click at [241, 20] on div at bounding box center [465, 257] width 931 height 514
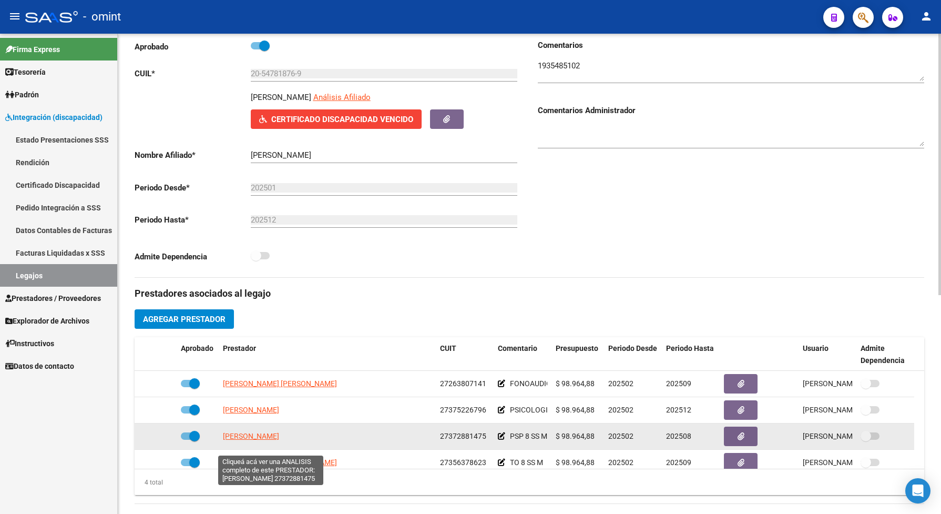
click at [300, 440] on span "[PERSON_NAME] DEL [PERSON_NAME]" at bounding box center [287, 436] width 129 height 8
type textarea "27372881475"
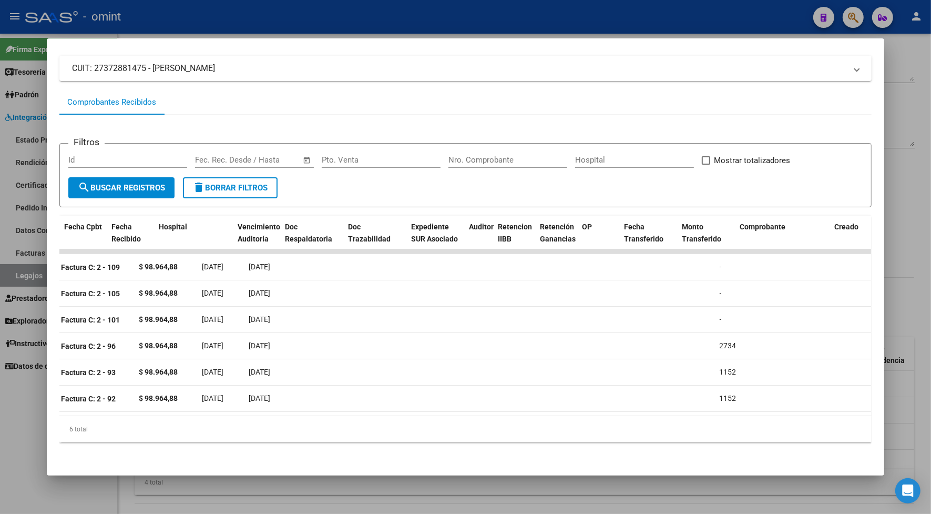
scroll to position [0, 0]
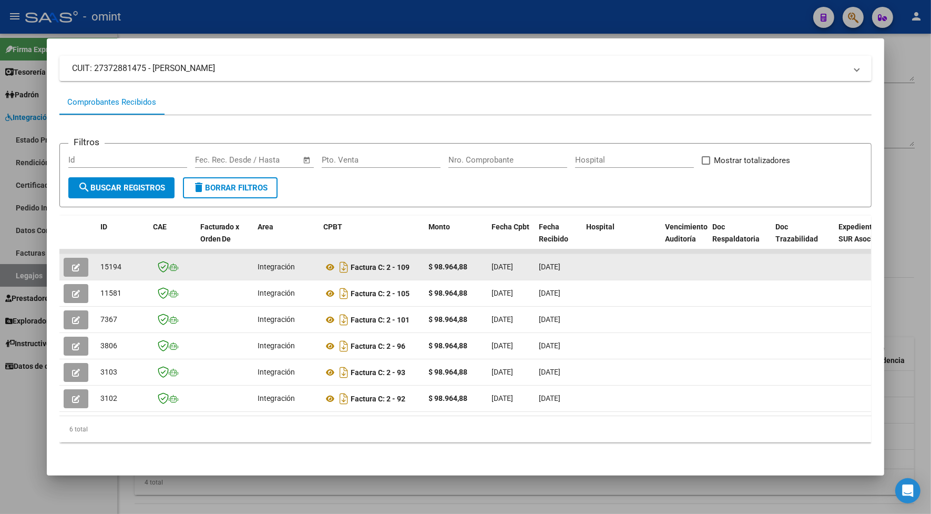
click at [67, 262] on button "button" at bounding box center [76, 267] width 25 height 19
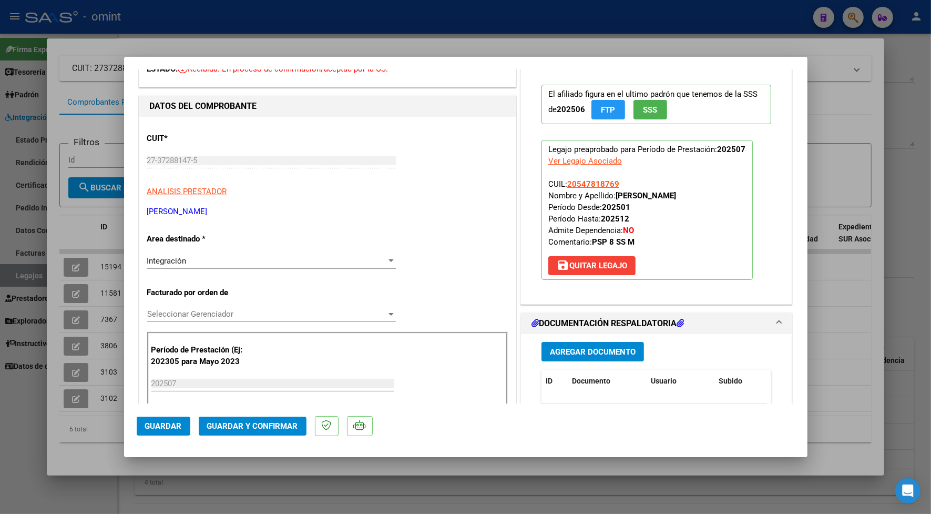
scroll to position [197, 0]
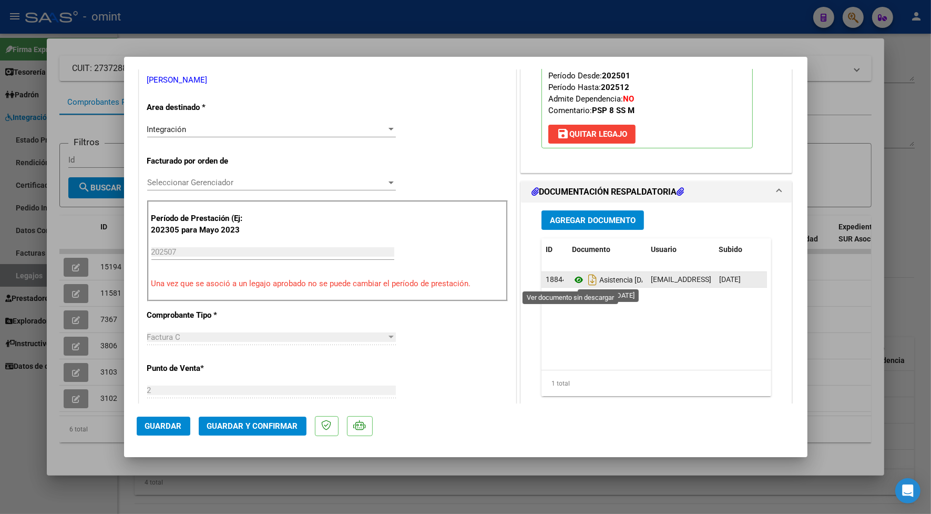
click at [572, 280] on icon at bounding box center [579, 279] width 14 height 13
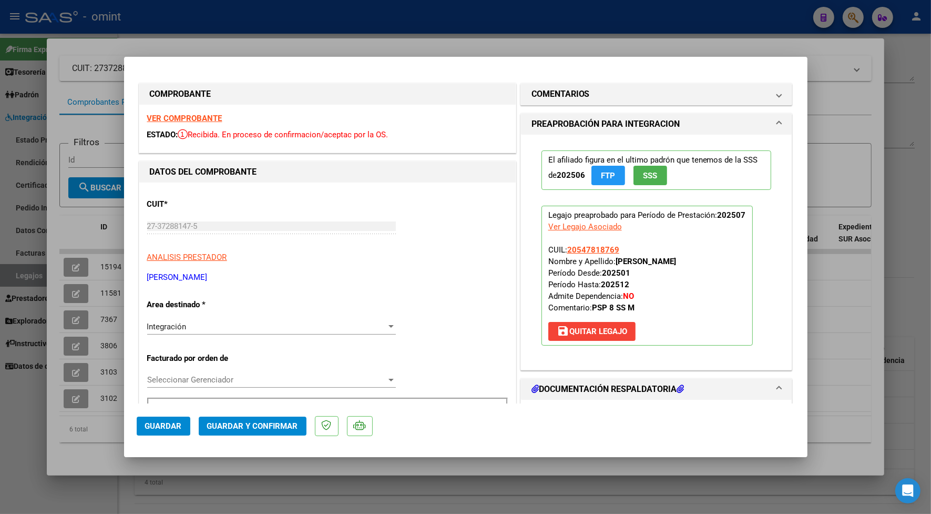
click at [182, 119] on strong "VER COMPROBANTE" at bounding box center [184, 118] width 75 height 9
click at [208, 116] on strong "VER COMPROBANTE" at bounding box center [184, 118] width 75 height 9
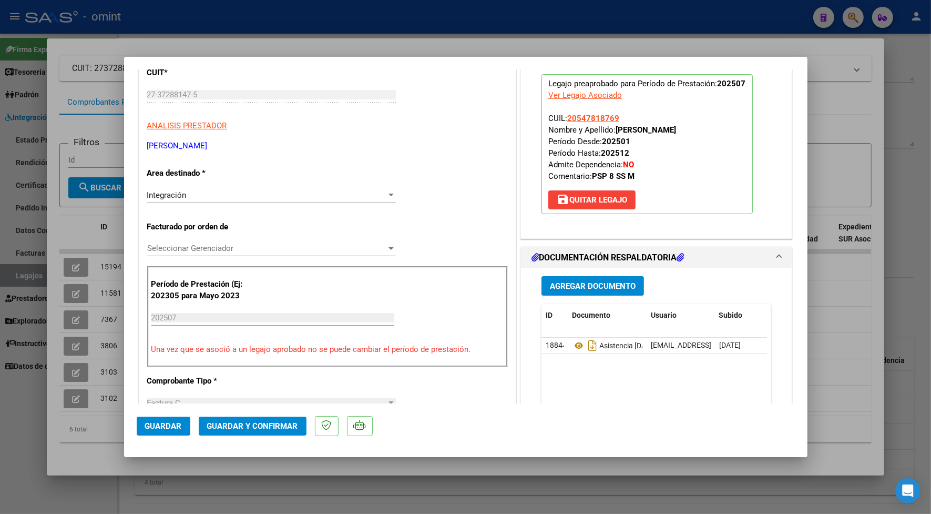
scroll to position [197, 0]
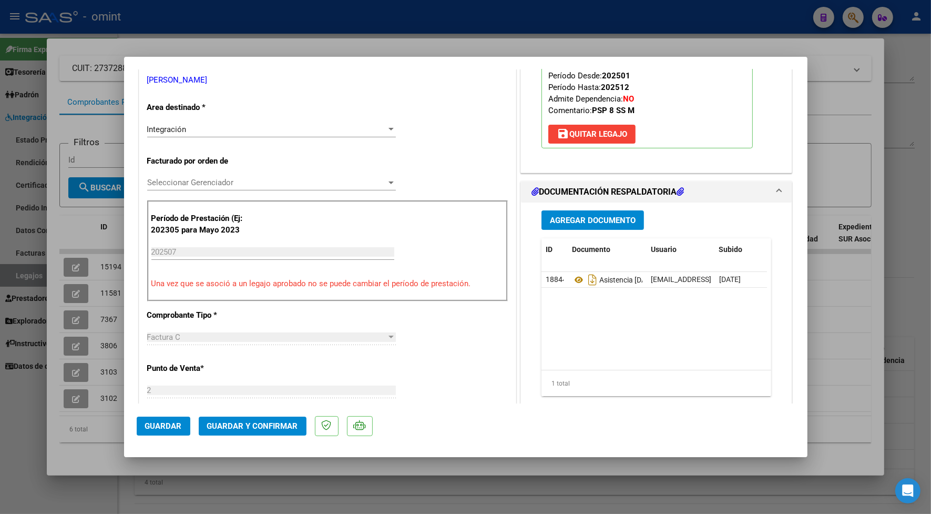
click at [226, 428] on span "Guardar y Confirmar" at bounding box center [252, 425] width 91 height 9
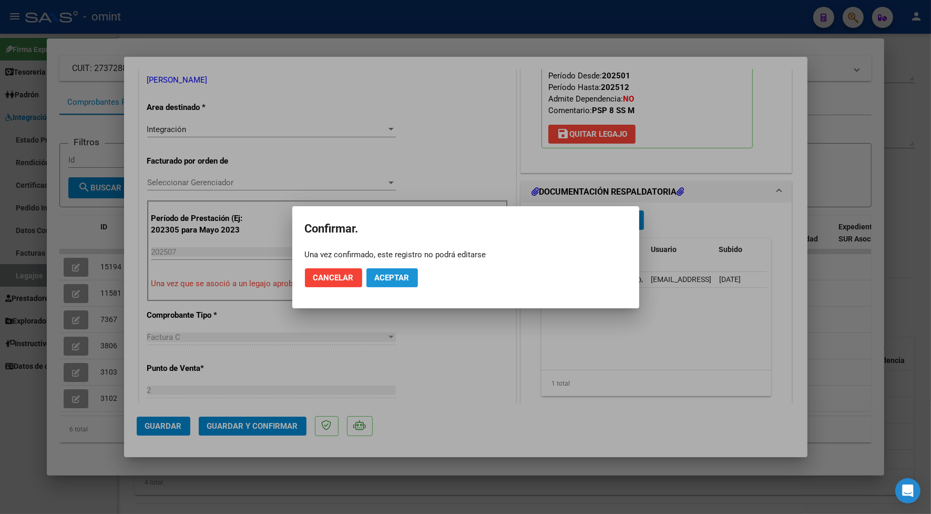
click at [404, 270] on button "Aceptar" at bounding box center [392, 277] width 52 height 19
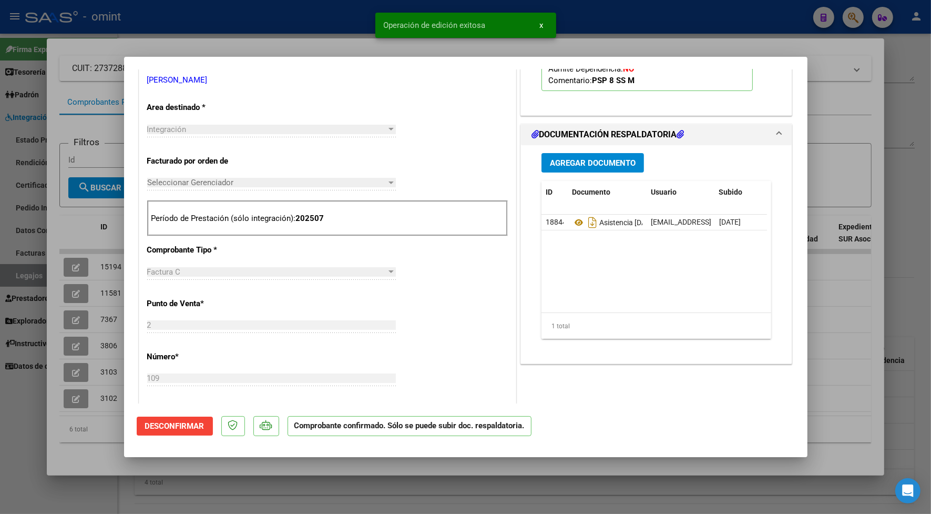
click at [305, 24] on div at bounding box center [465, 257] width 931 height 514
type input "$ 0,00"
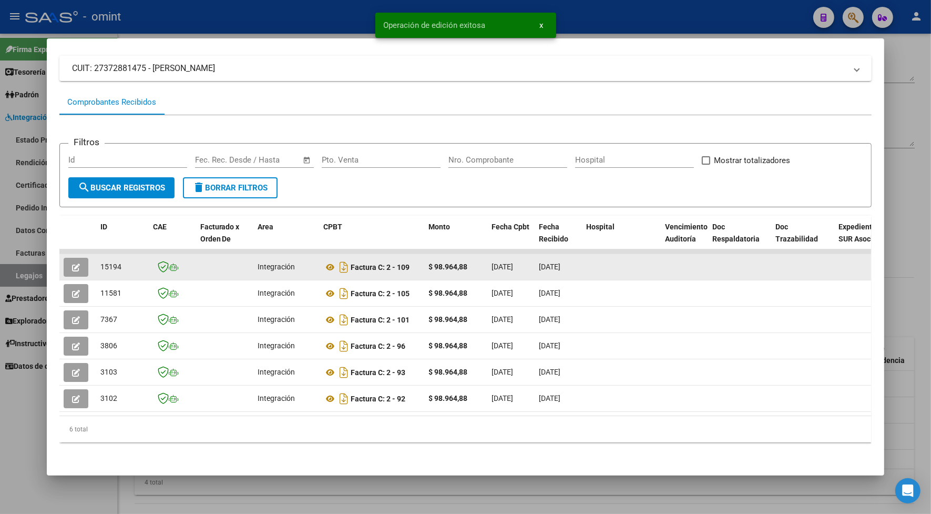
drag, startPoint x: 117, startPoint y: 264, endPoint x: 97, endPoint y: 268, distance: 20.4
click at [100, 268] on div "15194" at bounding box center [122, 267] width 44 height 12
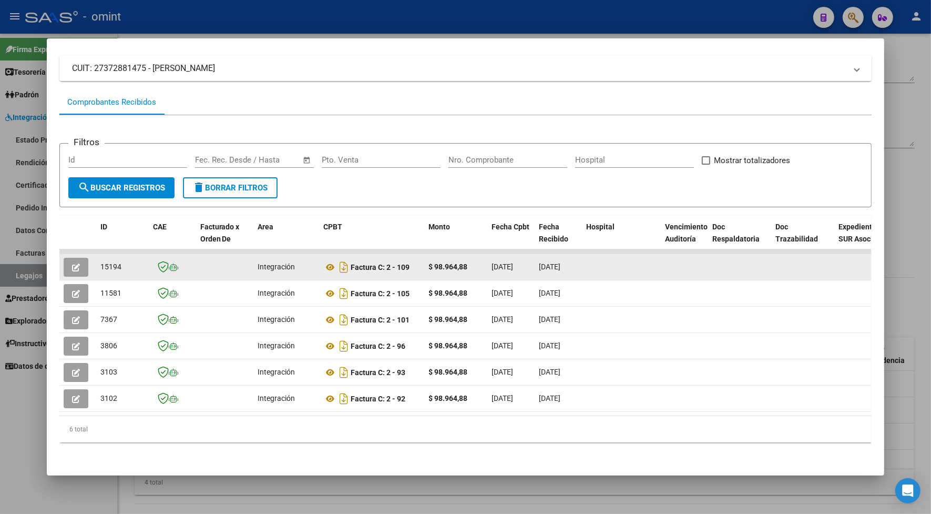
drag, startPoint x: 97, startPoint y: 268, endPoint x: 106, endPoint y: 261, distance: 11.6
copy span "15194"
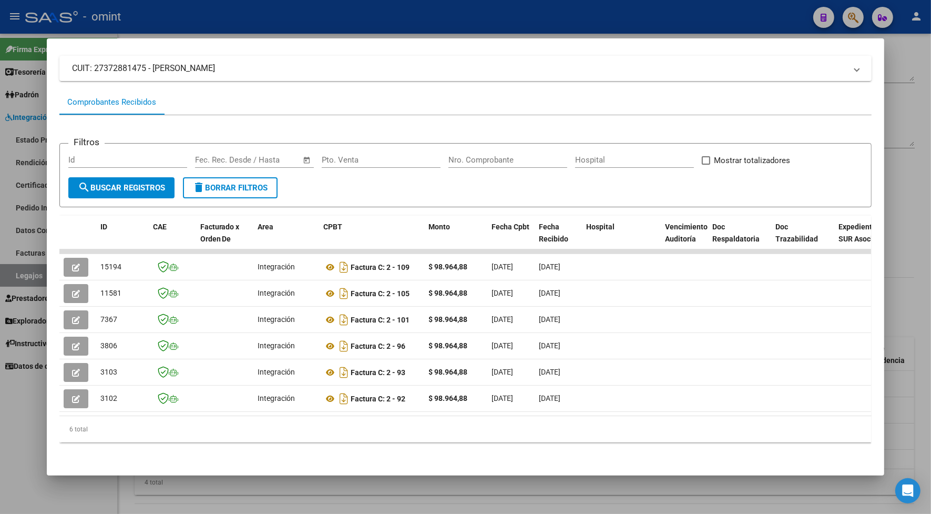
click at [269, 22] on div at bounding box center [465, 257] width 931 height 514
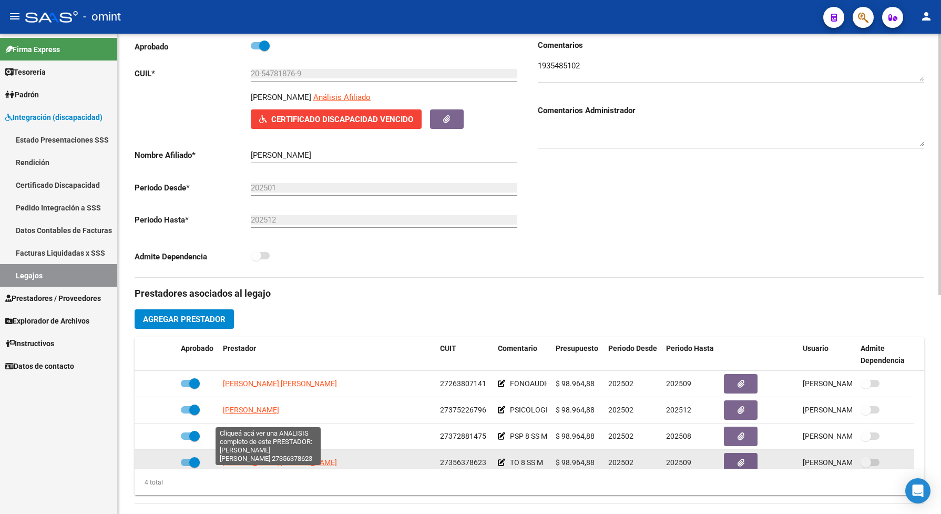
click at [261, 466] on span "[PERSON_NAME] [PERSON_NAME]" at bounding box center [280, 462] width 114 height 8
type textarea "27356378623"
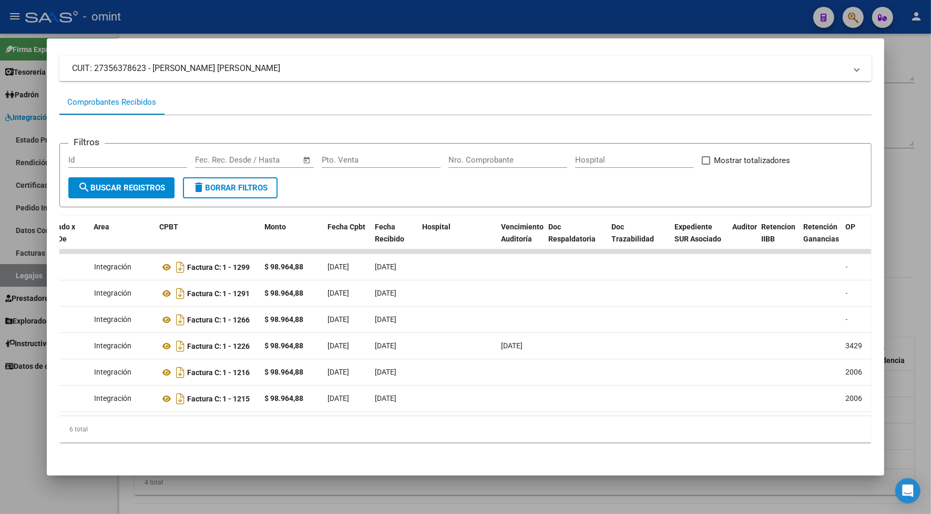
scroll to position [0, 0]
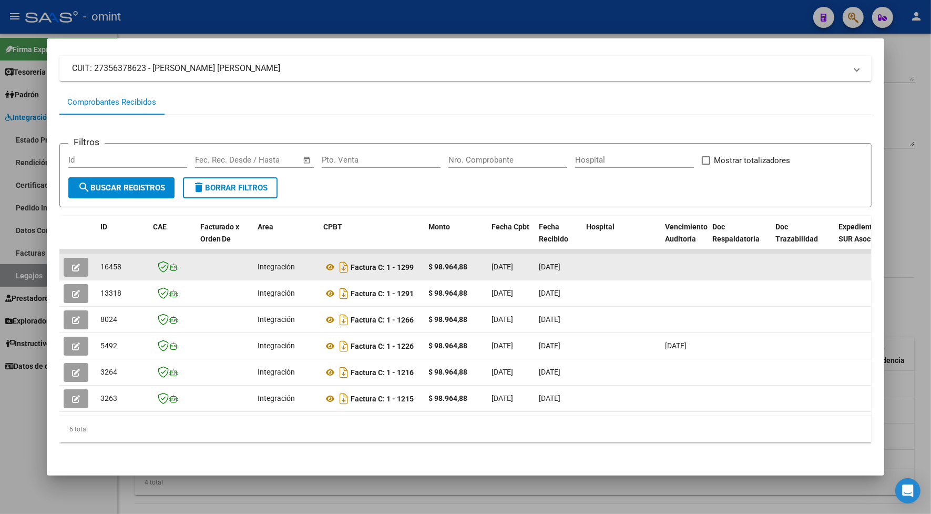
click at [72, 264] on icon "button" at bounding box center [76, 267] width 8 height 8
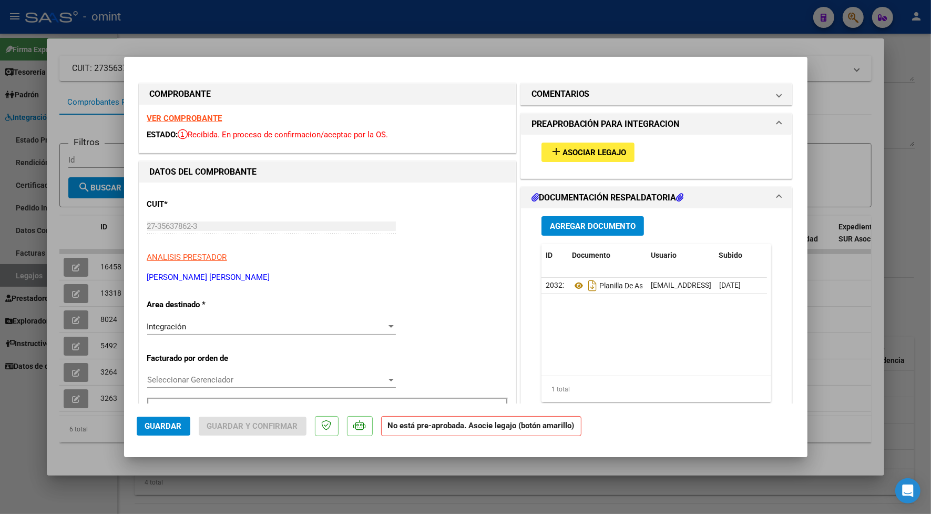
click at [286, 35] on div at bounding box center [465, 257] width 931 height 514
type input "$ 0,00"
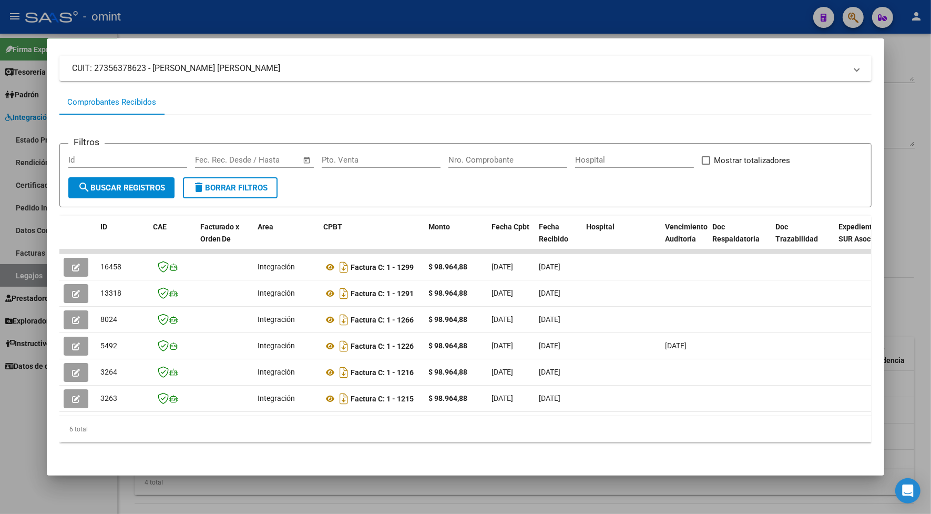
click at [178, 22] on div at bounding box center [465, 257] width 931 height 514
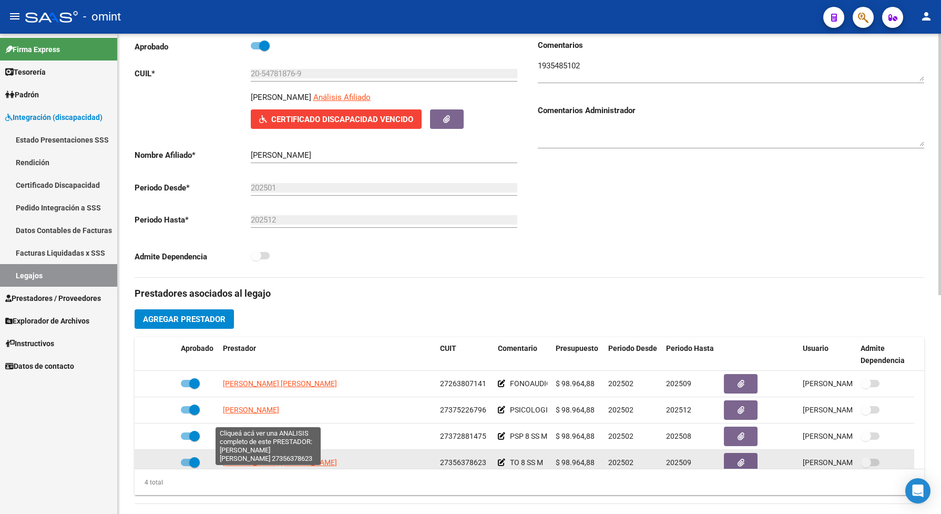
click at [290, 466] on span "[PERSON_NAME] [PERSON_NAME]" at bounding box center [280, 462] width 114 height 8
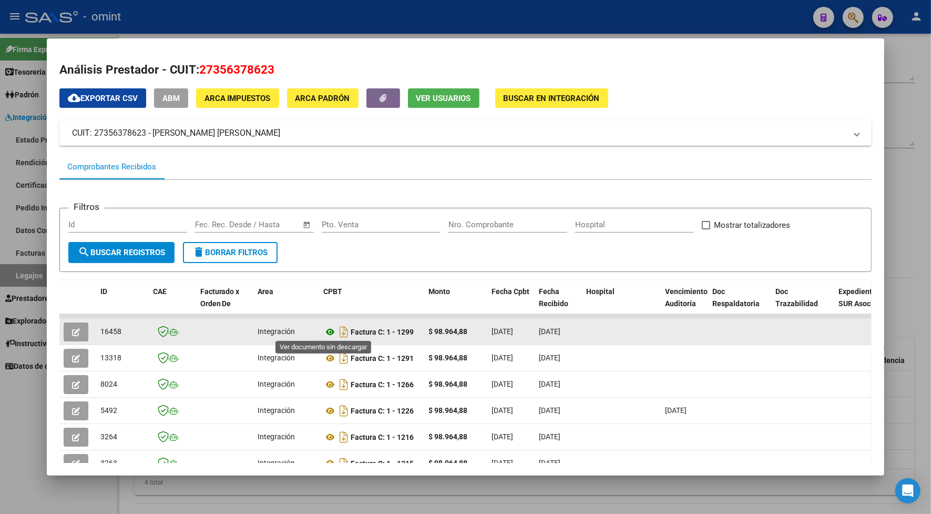
click at [325, 331] on icon at bounding box center [331, 331] width 14 height 13
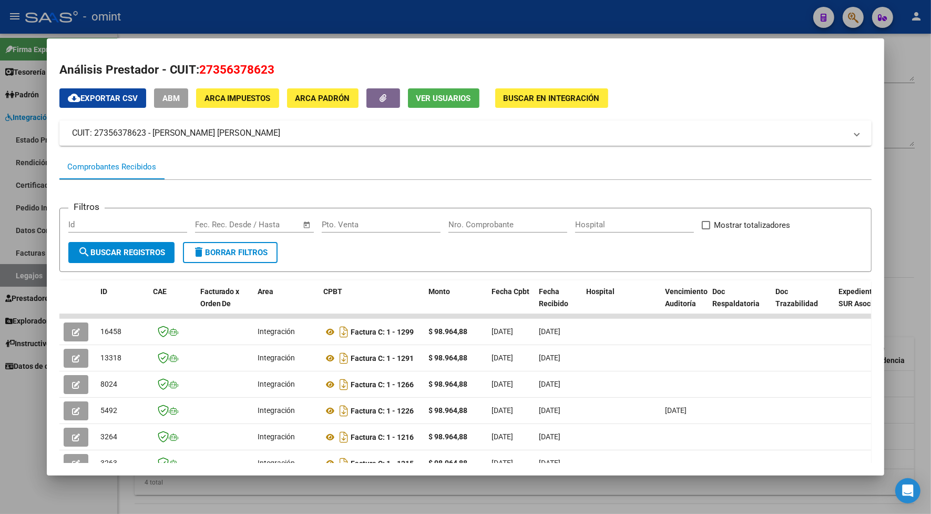
click at [414, 20] on div at bounding box center [465, 257] width 931 height 514
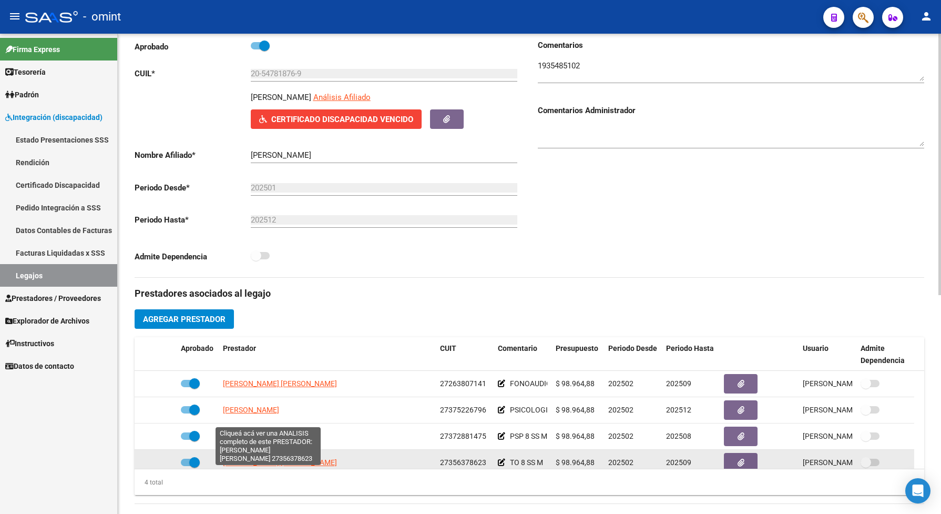
click at [249, 466] on span "[PERSON_NAME] [PERSON_NAME]" at bounding box center [280, 462] width 114 height 8
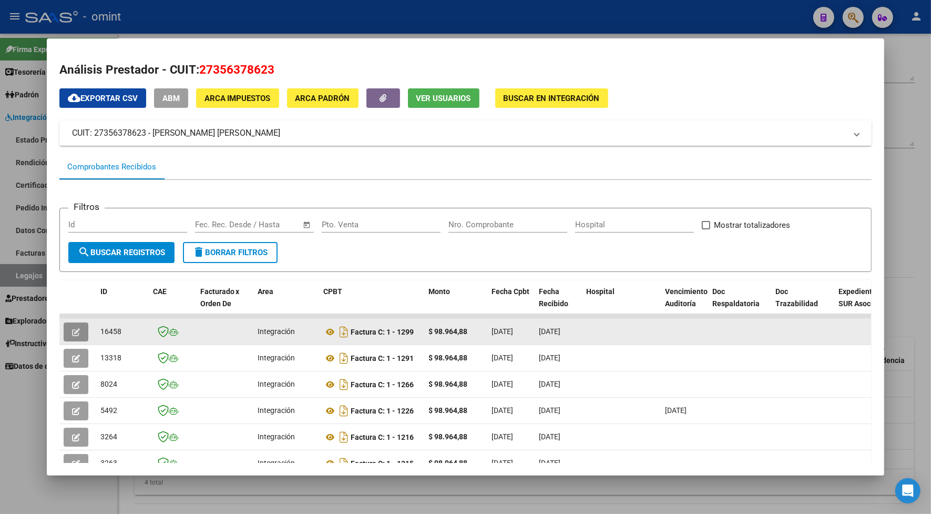
click at [76, 330] on button "button" at bounding box center [76, 331] width 25 height 19
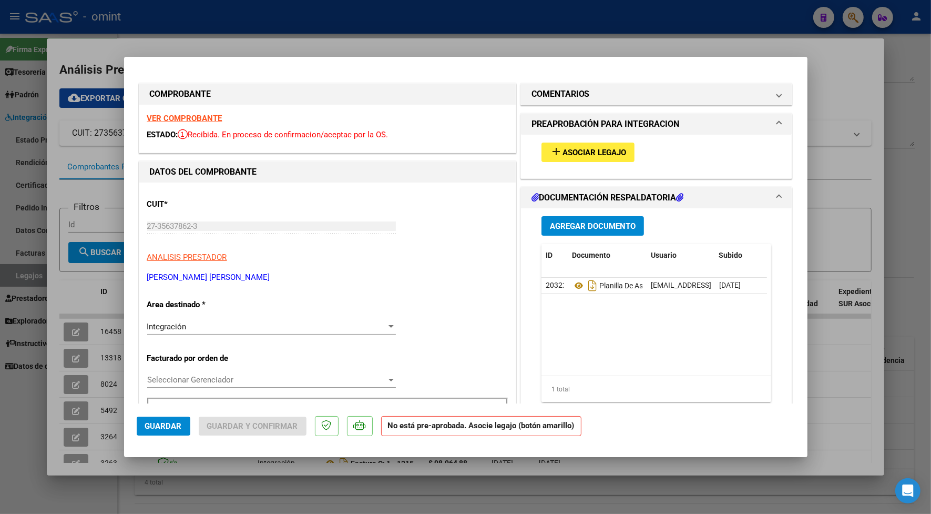
click at [172, 118] on strong "VER COMPROBANTE" at bounding box center [184, 118] width 75 height 9
click at [566, 150] on span "Asociar Legajo" at bounding box center [594, 152] width 64 height 9
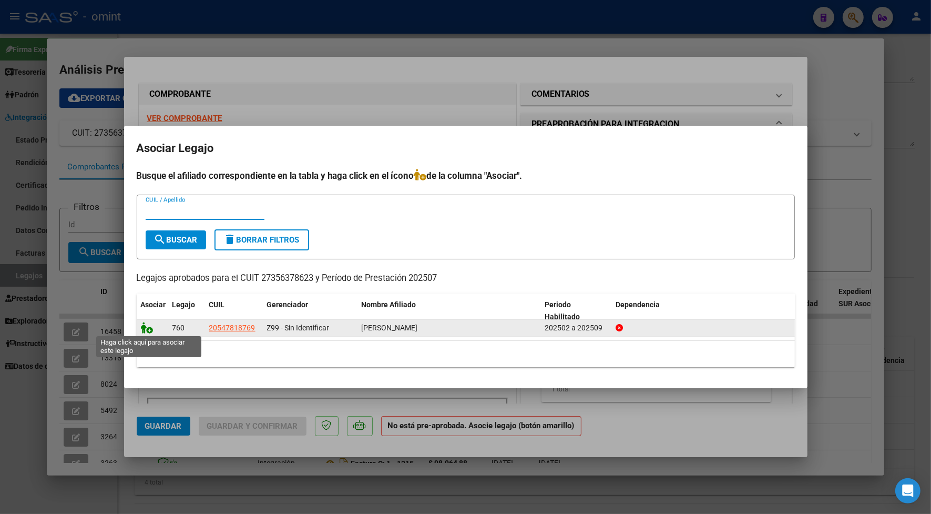
click at [148, 326] on icon at bounding box center [147, 328] width 13 height 12
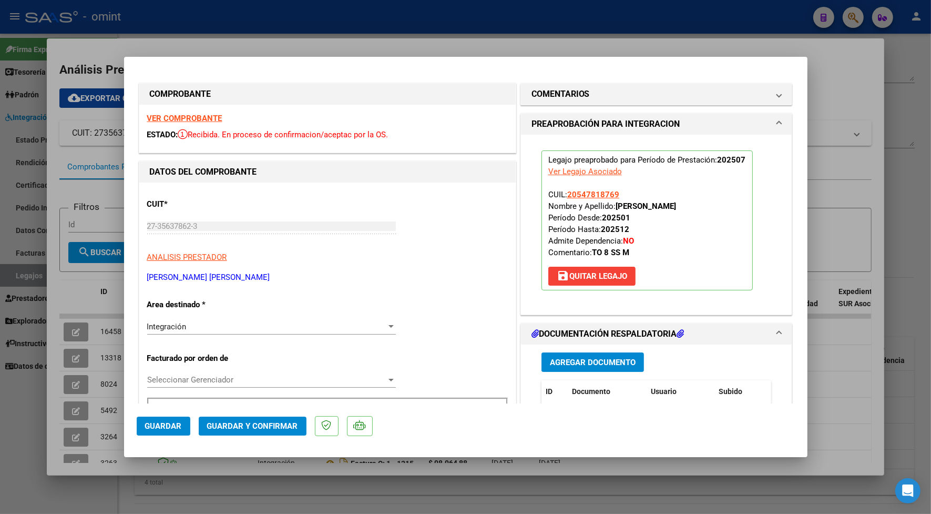
scroll to position [66, 0]
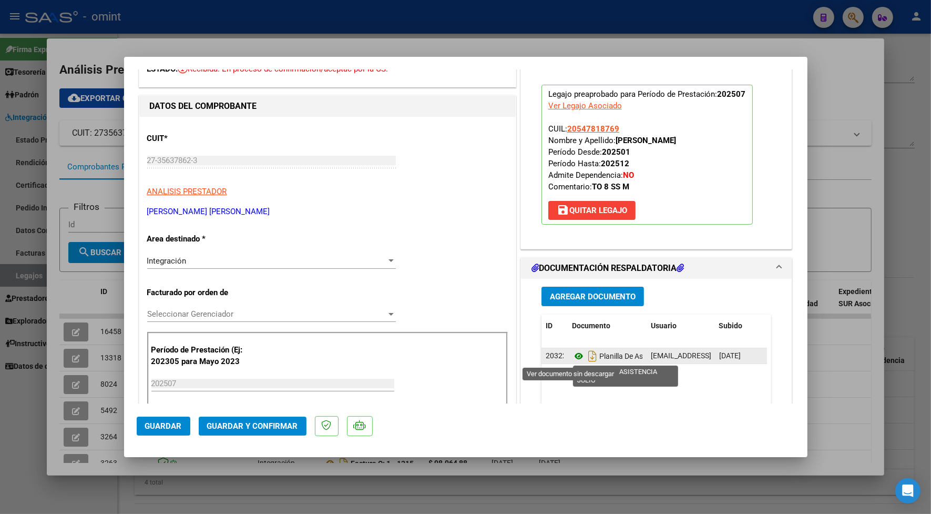
click at [572, 358] on icon at bounding box center [579, 356] width 14 height 13
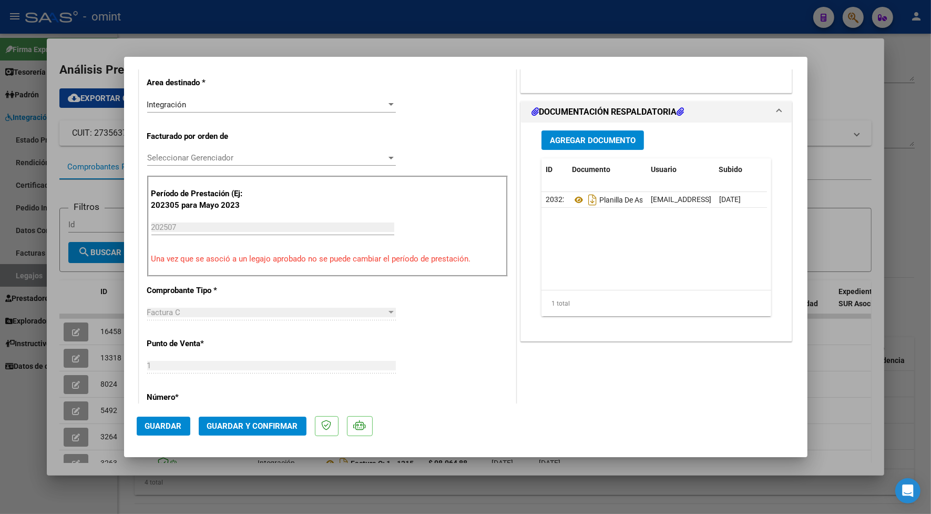
scroll to position [90, 0]
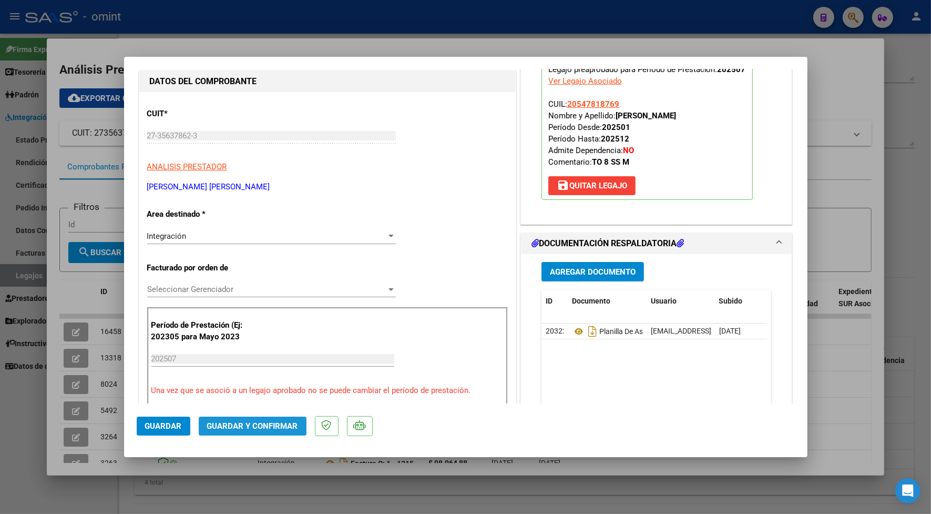
click at [291, 422] on span "Guardar y Confirmar" at bounding box center [252, 425] width 91 height 9
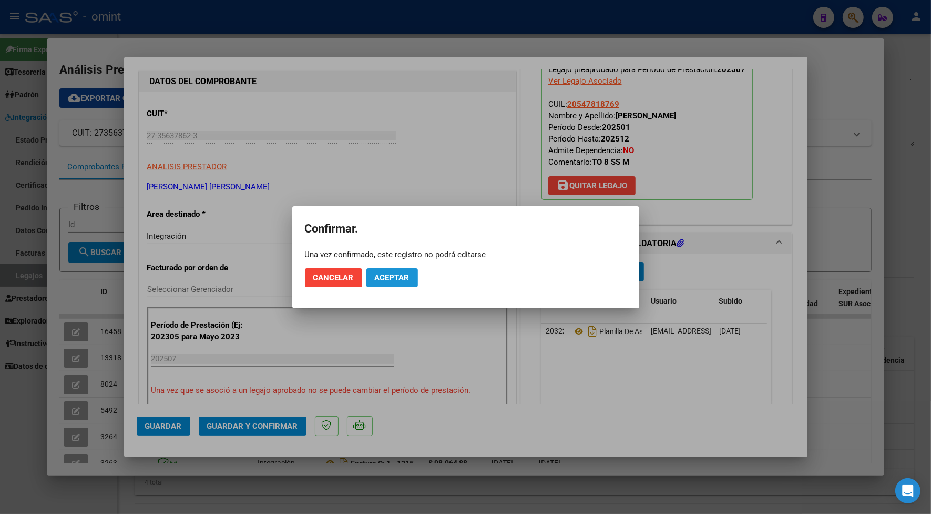
click at [400, 275] on span "Aceptar" at bounding box center [392, 277] width 35 height 9
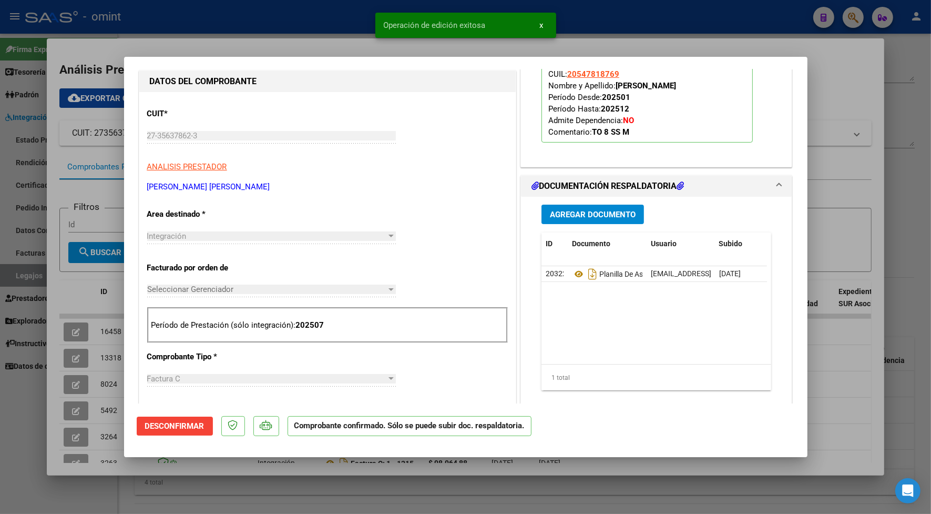
click at [197, 35] on div at bounding box center [465, 257] width 931 height 514
type input "$ 0,00"
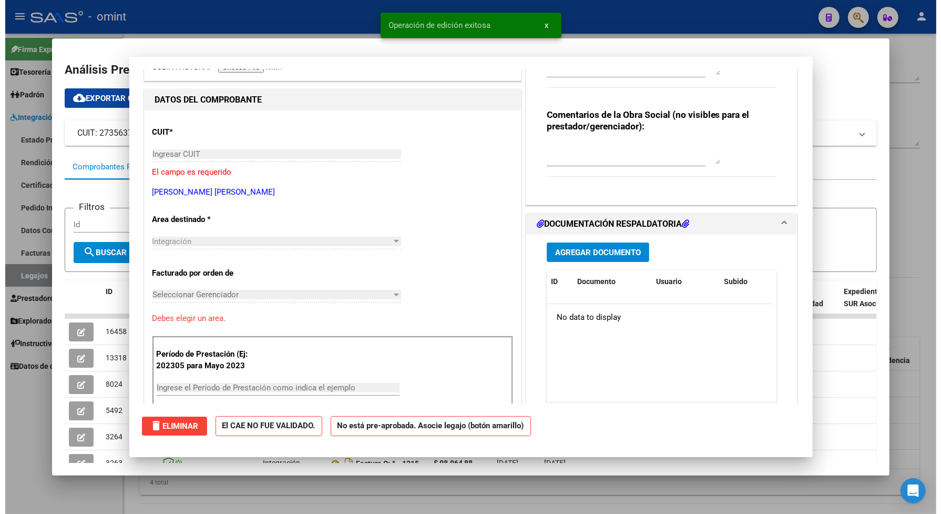
scroll to position [109, 0]
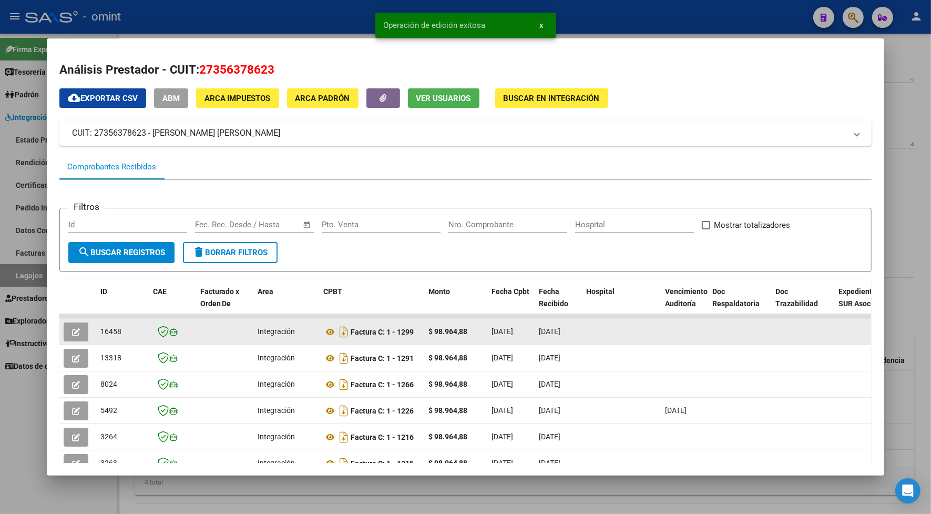
drag, startPoint x: 113, startPoint y: 329, endPoint x: 93, endPoint y: 326, distance: 20.7
click at [96, 326] on datatable-body-cell "16458" at bounding box center [122, 332] width 53 height 26
drag, startPoint x: 93, startPoint y: 326, endPoint x: 107, endPoint y: 329, distance: 14.3
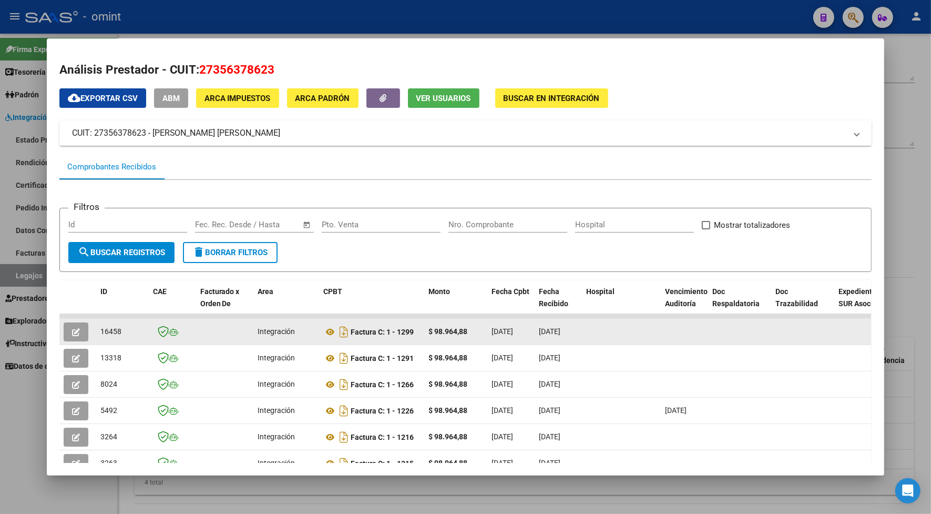
copy span "16458"
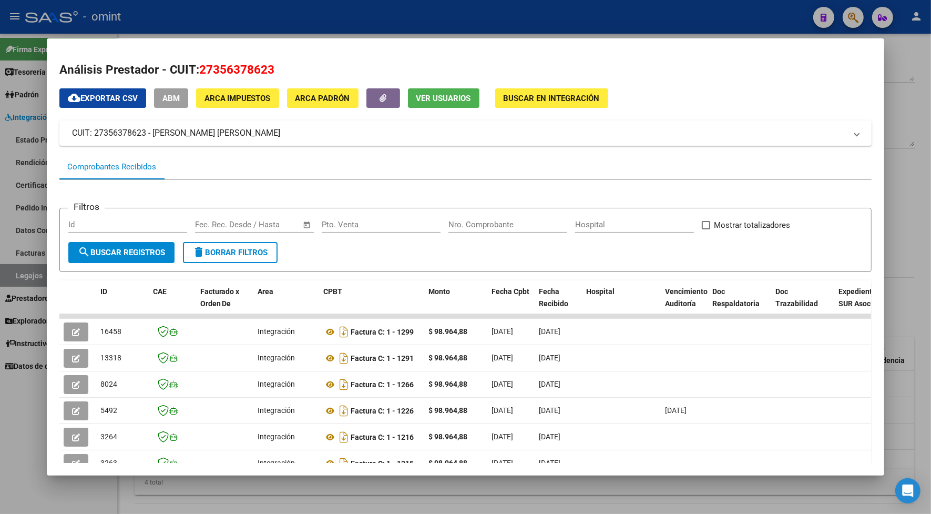
click at [244, 22] on div at bounding box center [465, 257] width 931 height 514
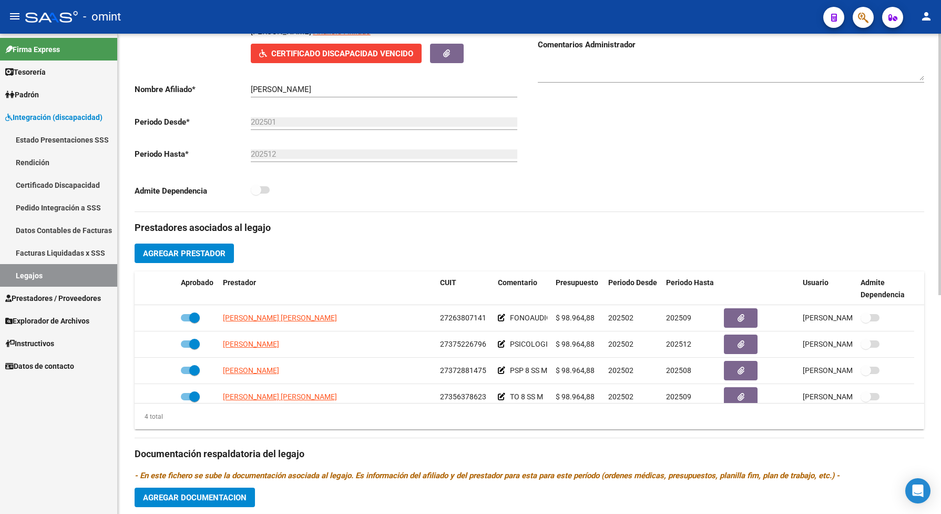
scroll to position [0, 0]
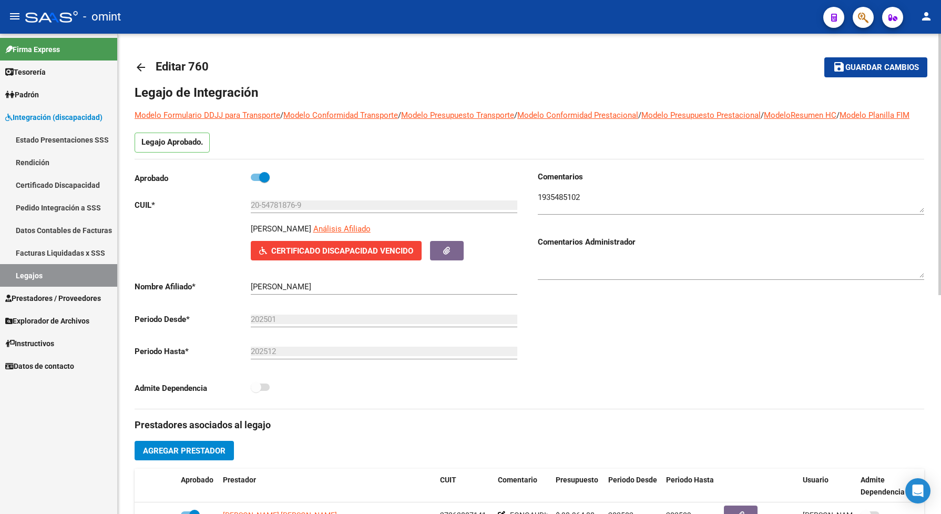
drag, startPoint x: 63, startPoint y: 277, endPoint x: 122, endPoint y: 261, distance: 61.6
click at [64, 277] on link "Legajos" at bounding box center [58, 275] width 117 height 23
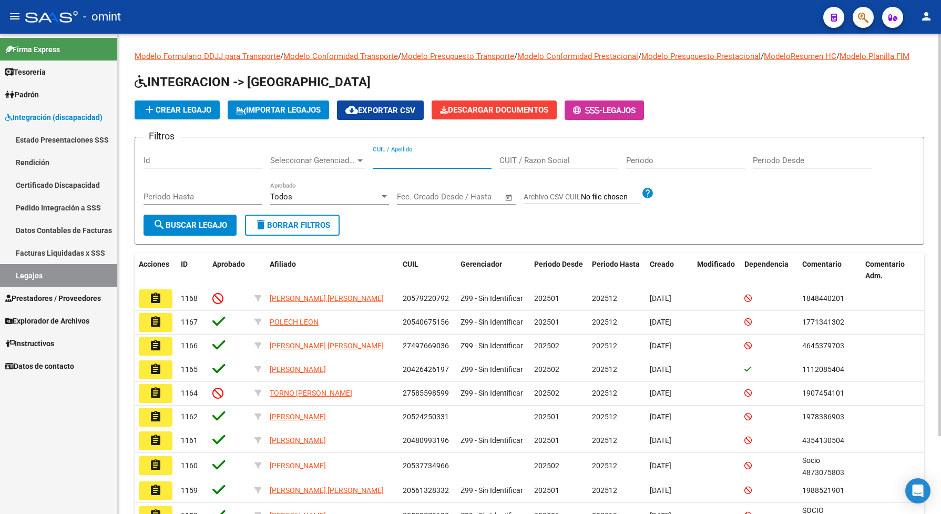
click at [401, 165] on input "CUIL / Apellido" at bounding box center [432, 160] width 119 height 9
drag, startPoint x: 399, startPoint y: 166, endPoint x: 366, endPoint y: 161, distance: 33.4
click at [366, 161] on app-drop-down-list "Seleccionar Gerenciador Seleccionar Gerenciador" at bounding box center [321, 162] width 102 height 33
click at [391, 165] on input "CUIL / Apellido" at bounding box center [432, 160] width 119 height 9
paste input "20508543442"
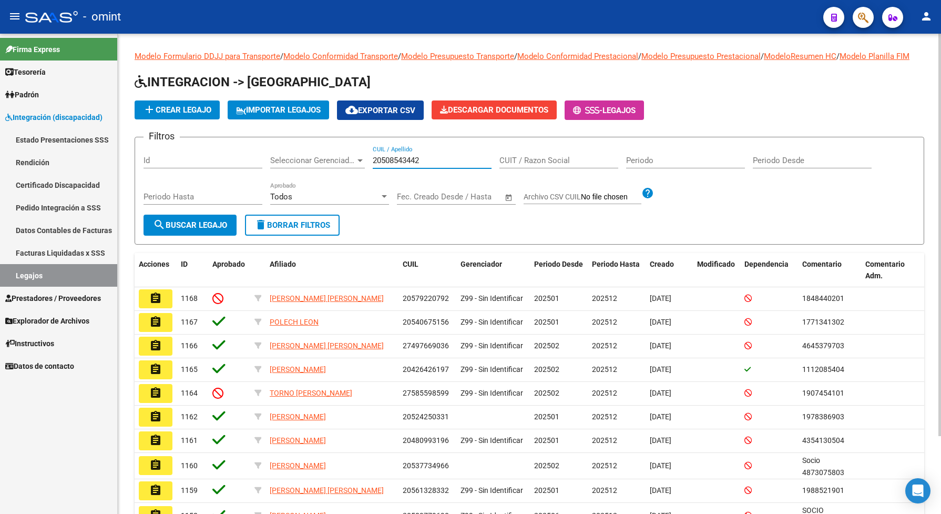
type input "20508543442"
click at [203, 230] on span "search Buscar Legajo" at bounding box center [190, 224] width 74 height 9
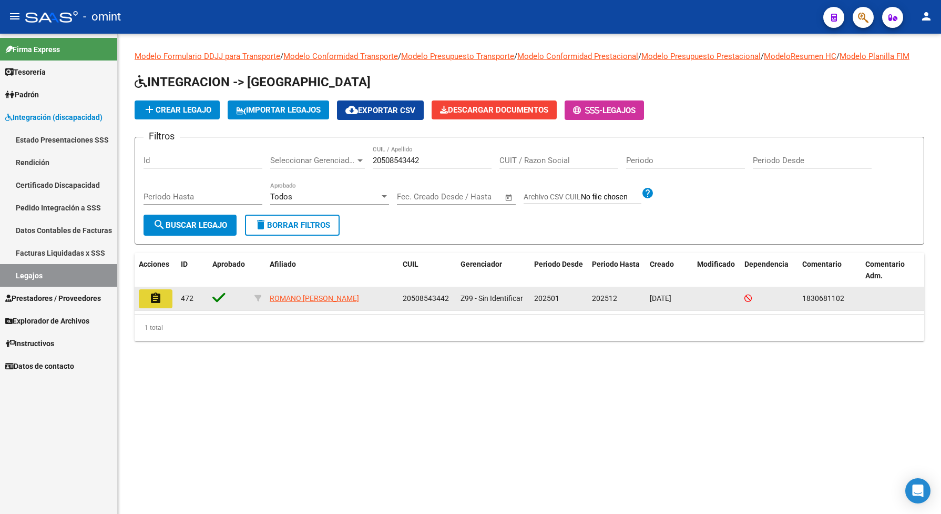
click at [164, 301] on button "assignment" at bounding box center [156, 298] width 34 height 19
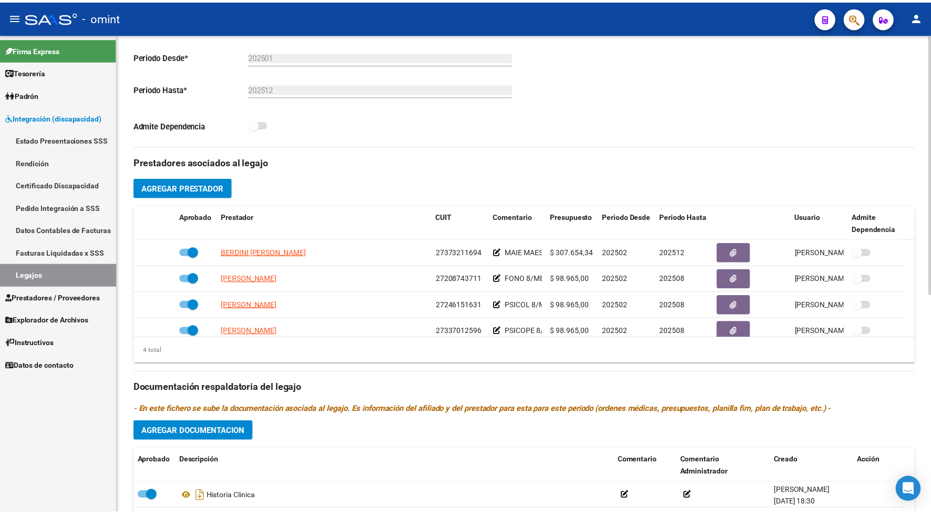
scroll to position [329, 0]
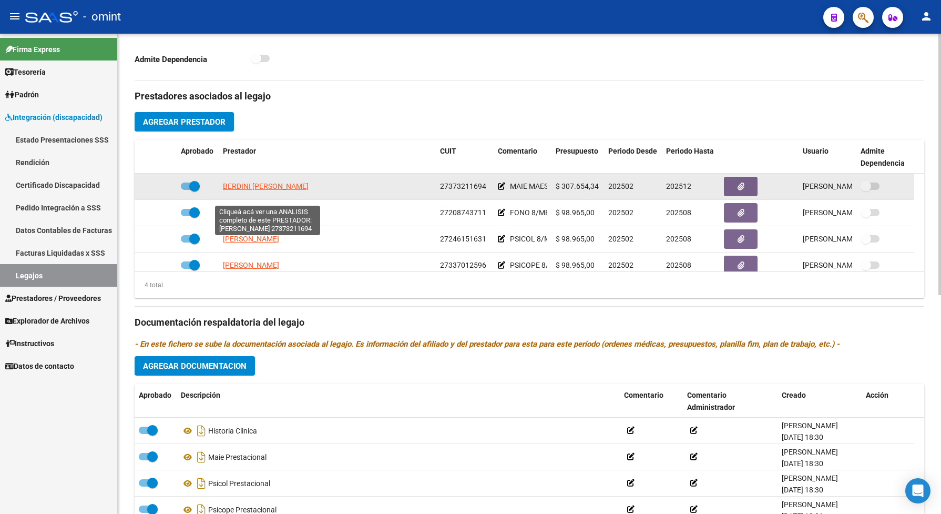
click at [297, 190] on span "BERDINI [PERSON_NAME]" at bounding box center [266, 186] width 86 height 8
type textarea "27373211694"
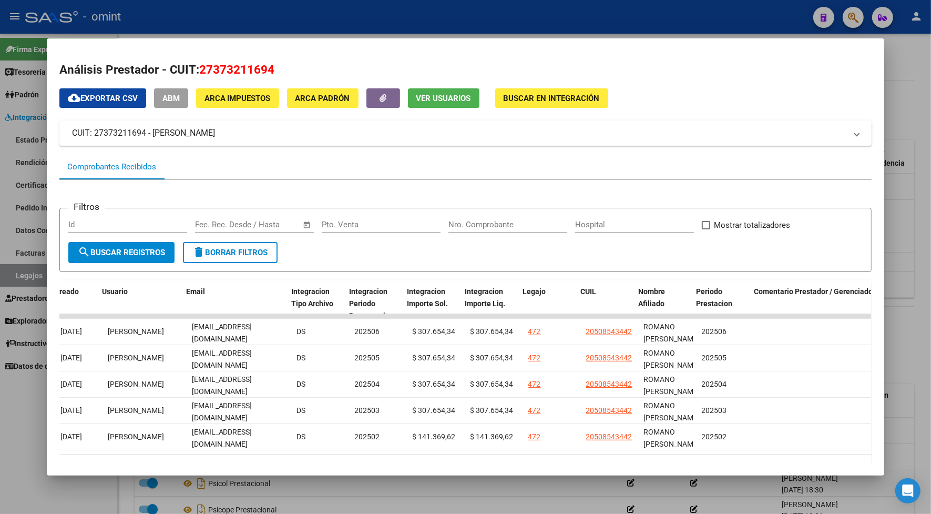
scroll to position [0, 1207]
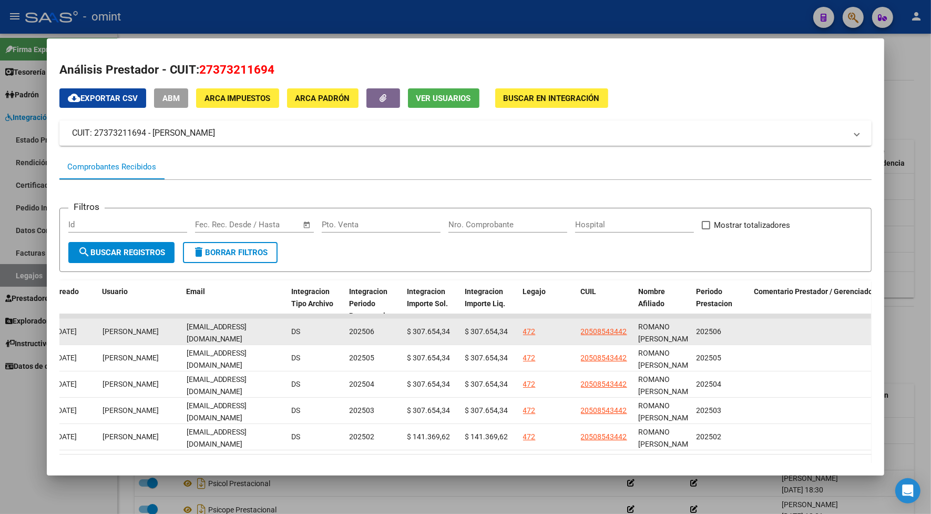
drag, startPoint x: 272, startPoint y: 329, endPoint x: 185, endPoint y: 330, distance: 86.7
click at [187, 326] on span "[EMAIL_ADDRESS][DOMAIN_NAME]" at bounding box center [217, 332] width 60 height 20
drag, startPoint x: 185, startPoint y: 330, endPoint x: 203, endPoint y: 329, distance: 17.9
copy span "[EMAIL_ADDRESS][DOMAIN_NAME]"
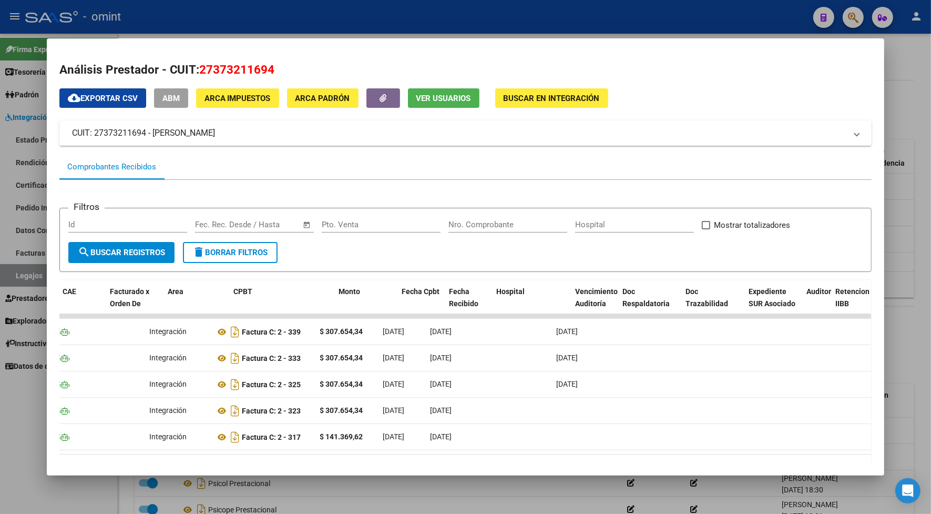
scroll to position [0, 0]
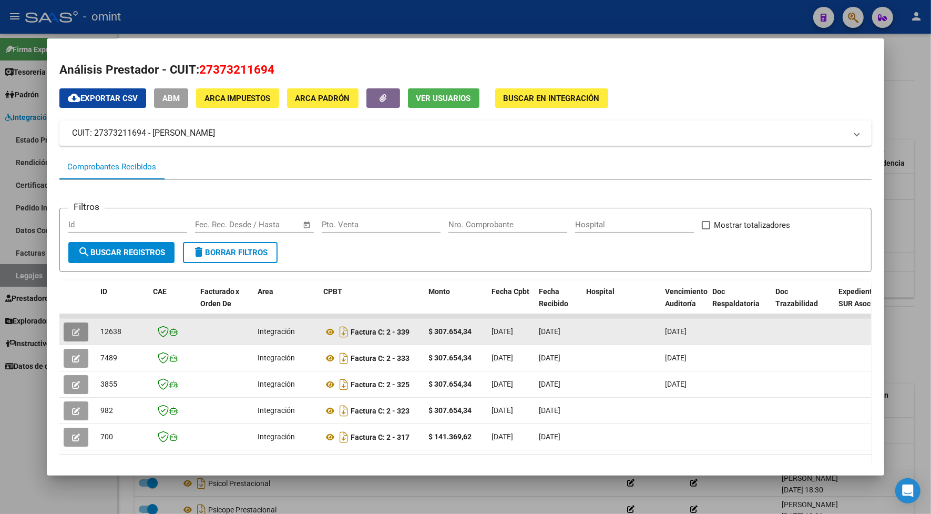
click at [74, 328] on icon "button" at bounding box center [76, 332] width 8 height 8
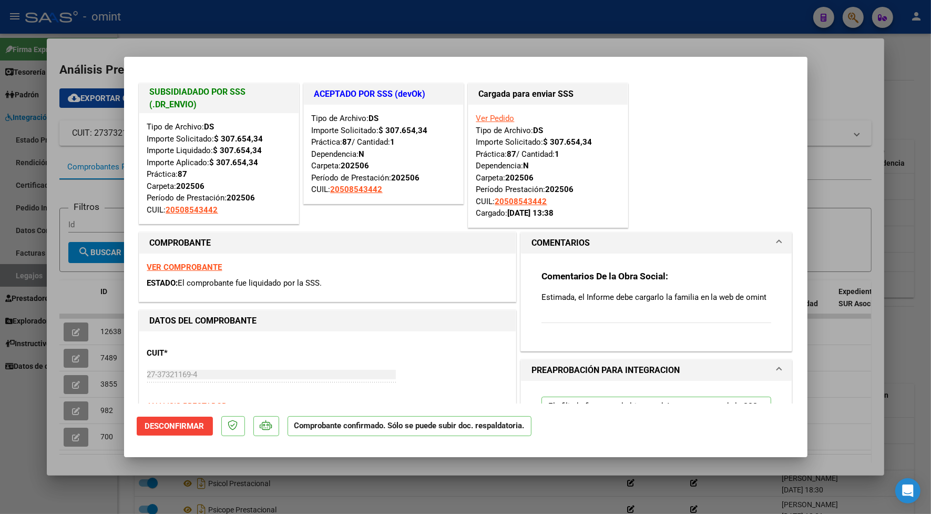
click at [240, 12] on div at bounding box center [465, 257] width 931 height 514
type input "$ 0,00"
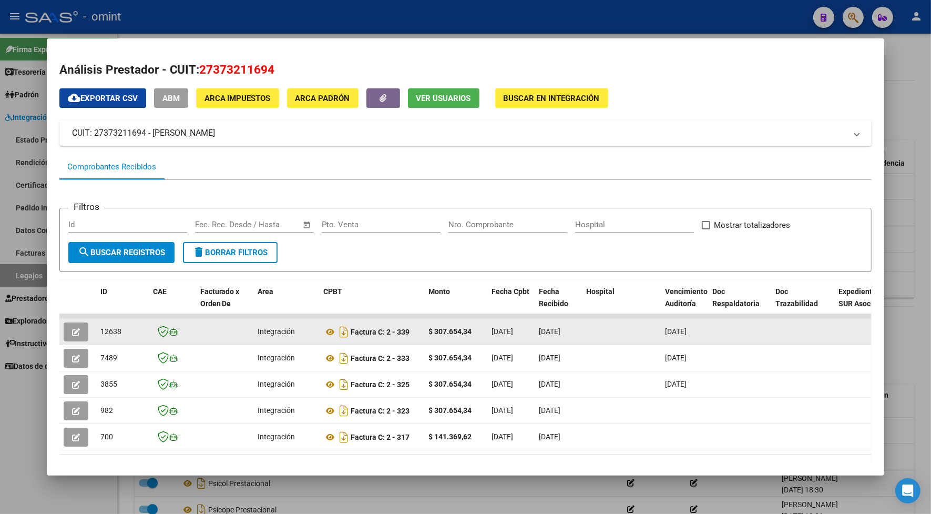
click at [77, 332] on button "button" at bounding box center [76, 331] width 25 height 19
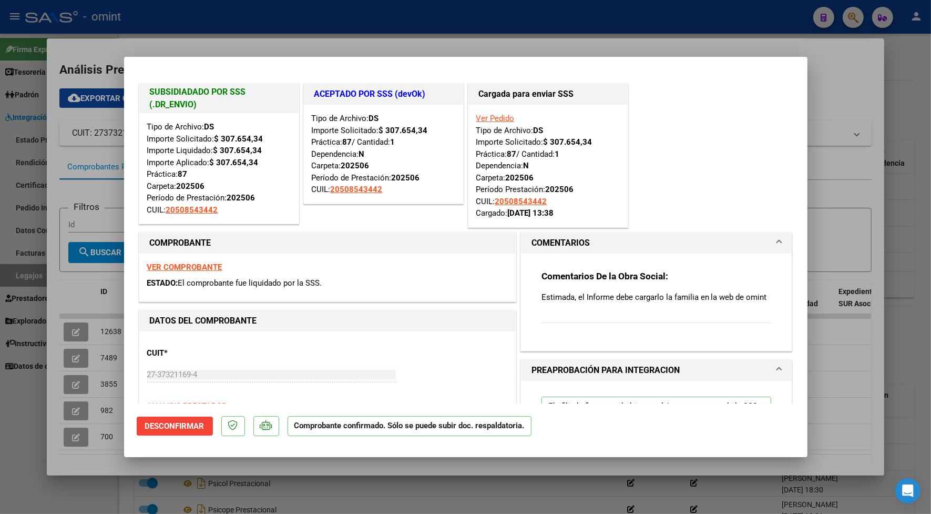
scroll to position [66, 0]
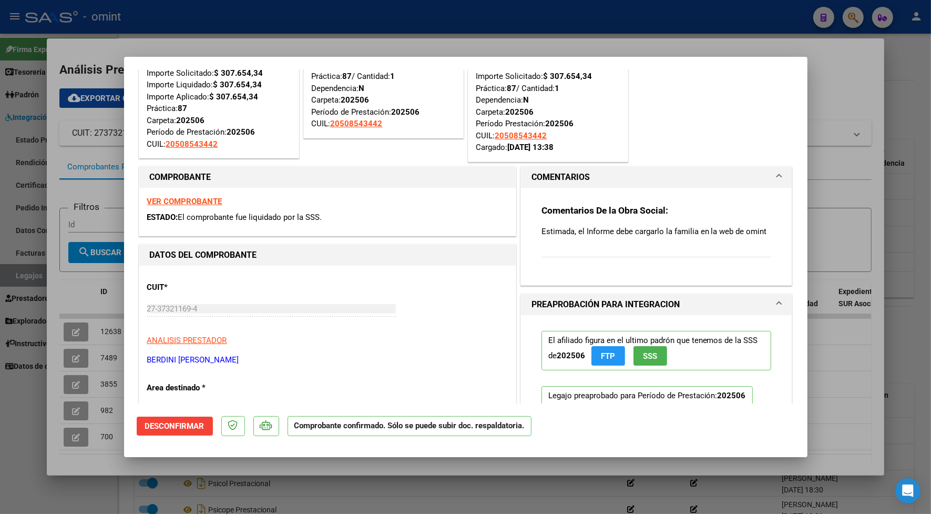
click at [378, 22] on div at bounding box center [465, 257] width 931 height 514
type input "$ 0,00"
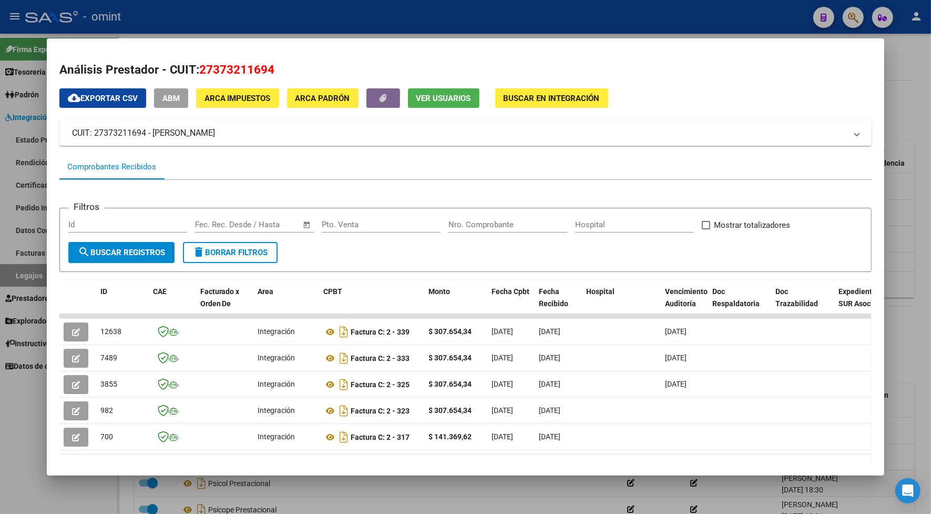
click at [378, 22] on div at bounding box center [465, 257] width 931 height 514
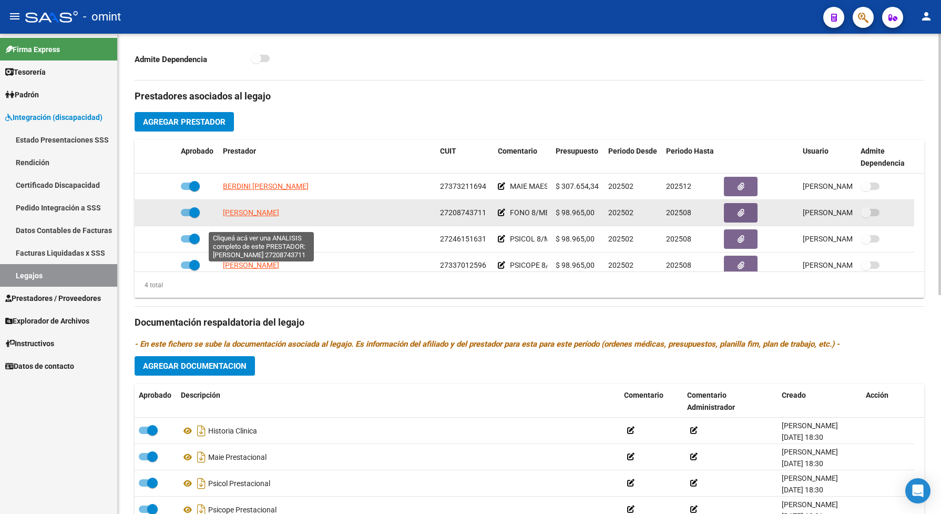
click at [250, 217] on span "[PERSON_NAME]" at bounding box center [251, 212] width 56 height 8
type textarea "27208743711"
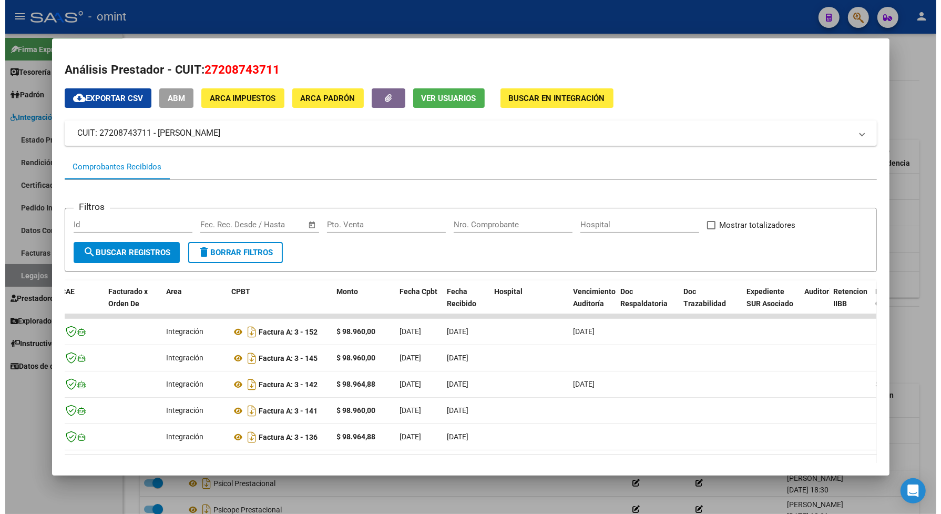
scroll to position [0, 0]
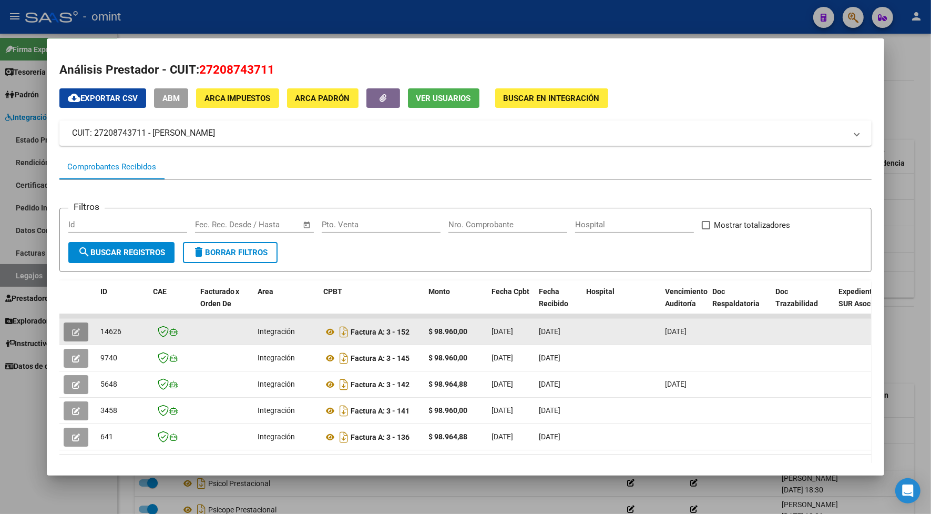
click at [72, 328] on icon "button" at bounding box center [76, 332] width 8 height 8
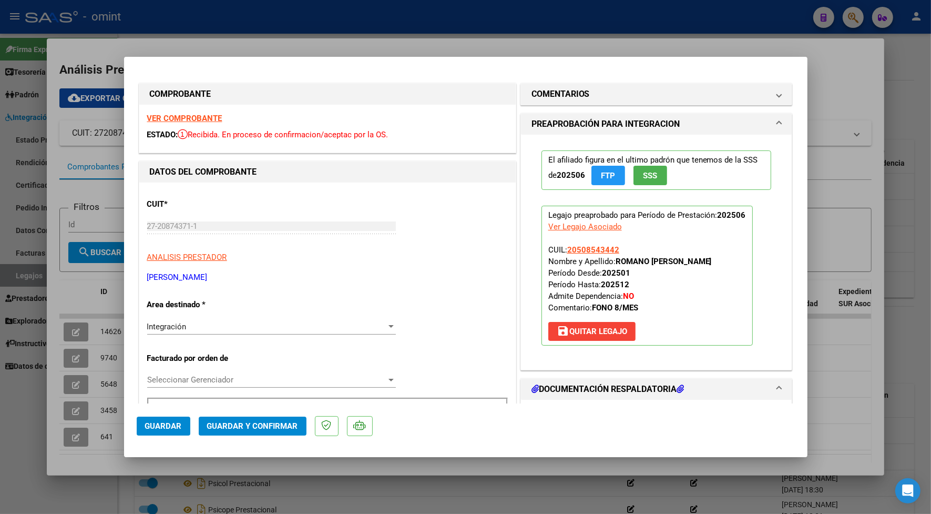
click at [163, 116] on strong "VER COMPROBANTE" at bounding box center [184, 118] width 75 height 9
click at [185, 118] on strong "VER COMPROBANTE" at bounding box center [184, 118] width 75 height 9
click at [295, 428] on span "Guardar y Confirmar" at bounding box center [252, 425] width 91 height 9
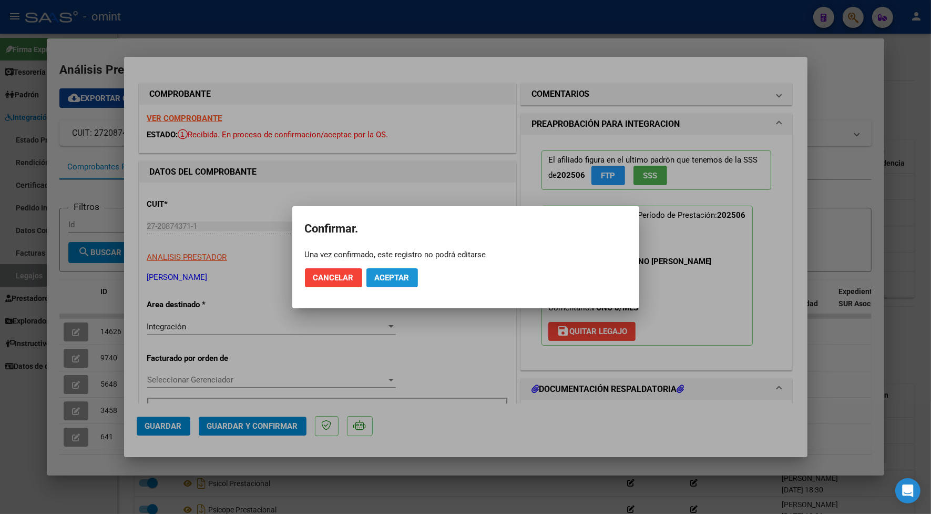
click at [398, 278] on span "Aceptar" at bounding box center [392, 277] width 35 height 9
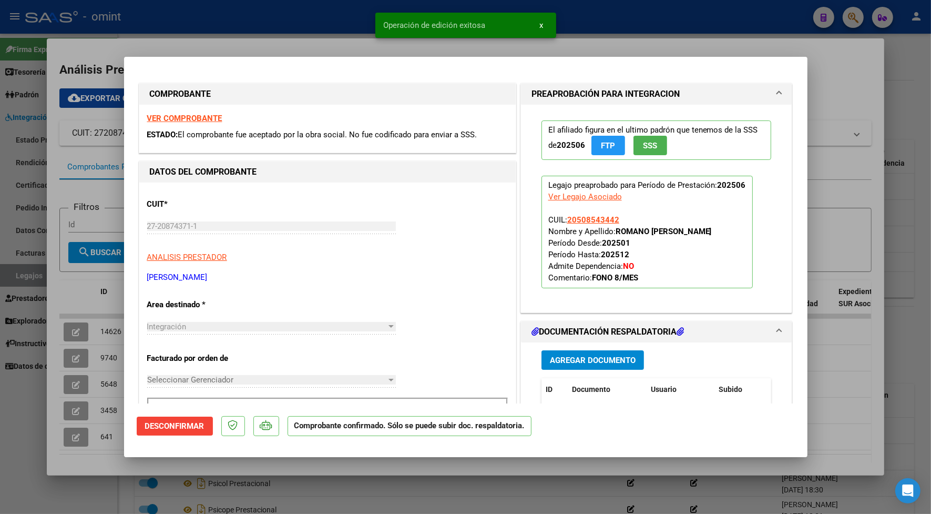
click at [280, 41] on div at bounding box center [465, 257] width 931 height 514
type input "$ 0,00"
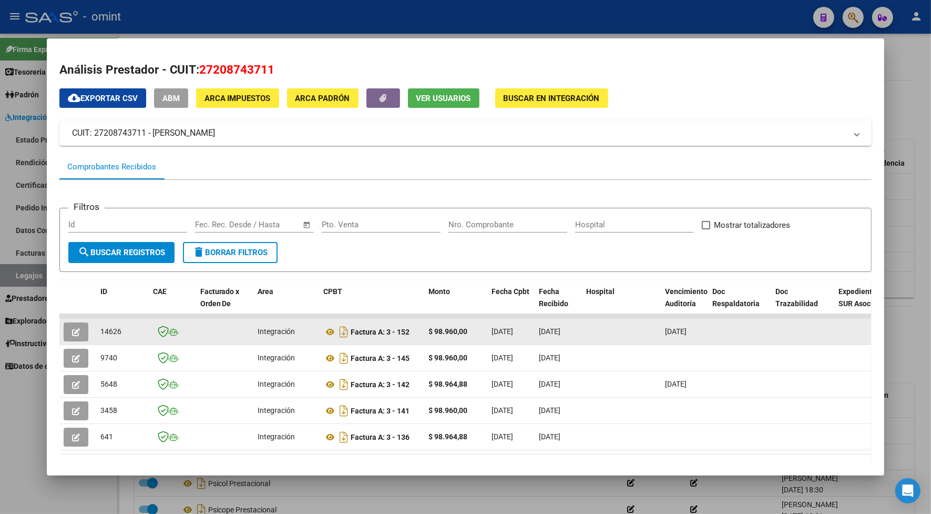
drag, startPoint x: 121, startPoint y: 333, endPoint x: 96, endPoint y: 333, distance: 24.7
click at [100, 333] on div "14626" at bounding box center [122, 331] width 44 height 12
drag, startPoint x: 96, startPoint y: 333, endPoint x: 104, endPoint y: 325, distance: 10.8
copy span "14626"
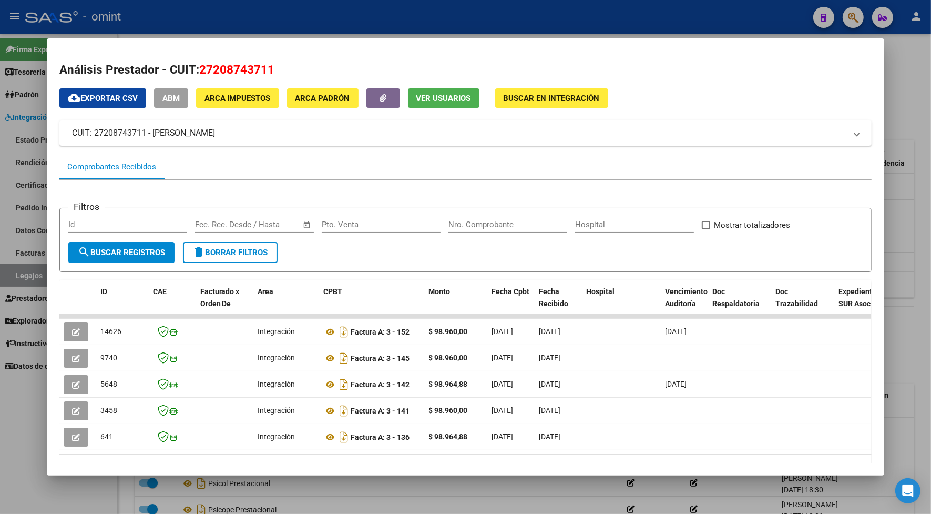
click at [303, 15] on div at bounding box center [465, 257] width 931 height 514
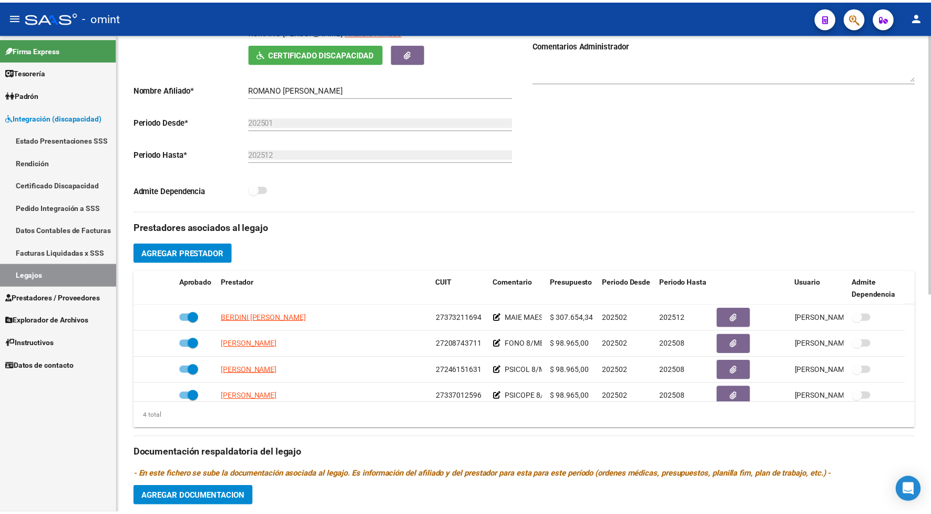
scroll to position [131, 0]
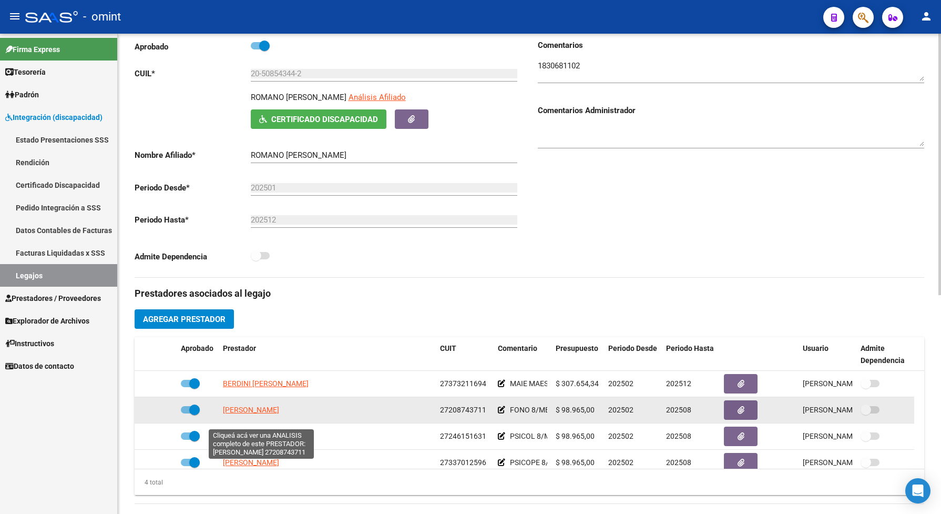
click at [274, 414] on span "[PERSON_NAME]" at bounding box center [251, 409] width 56 height 8
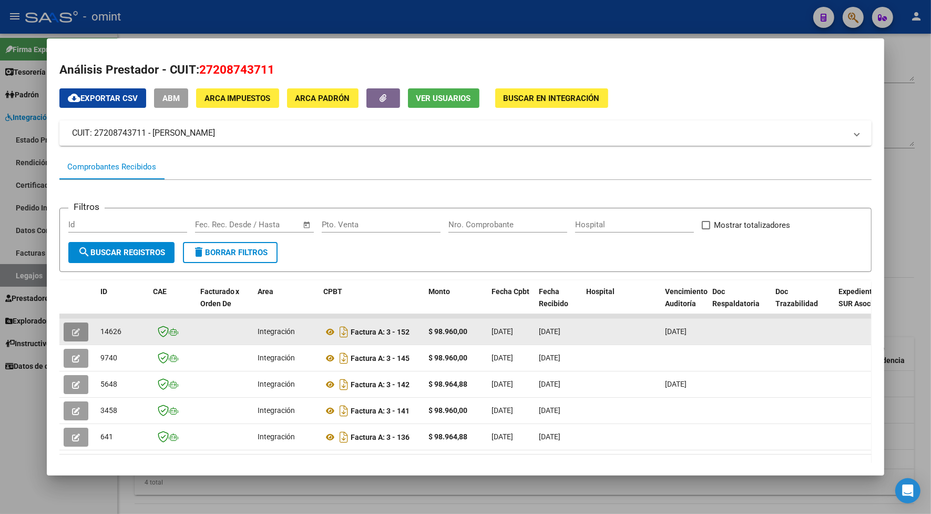
click at [72, 334] on icon "button" at bounding box center [76, 332] width 8 height 8
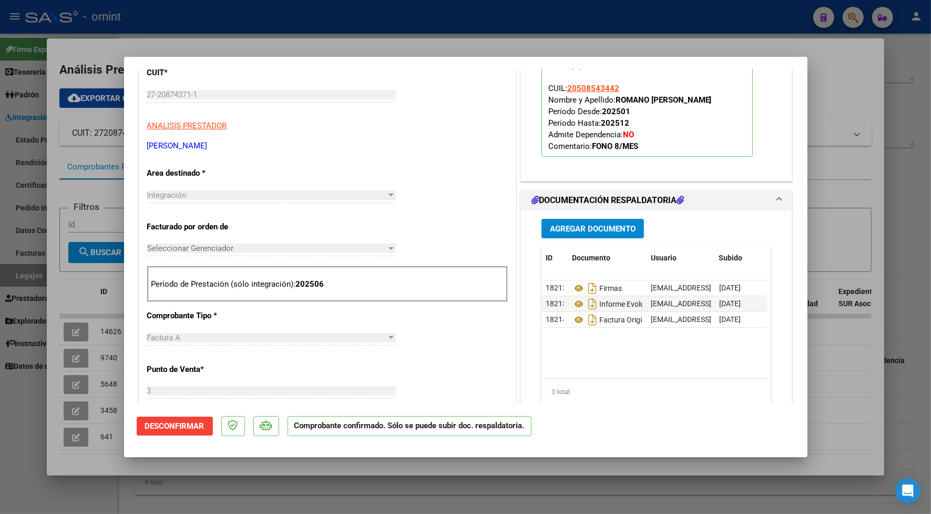
scroll to position [0, 0]
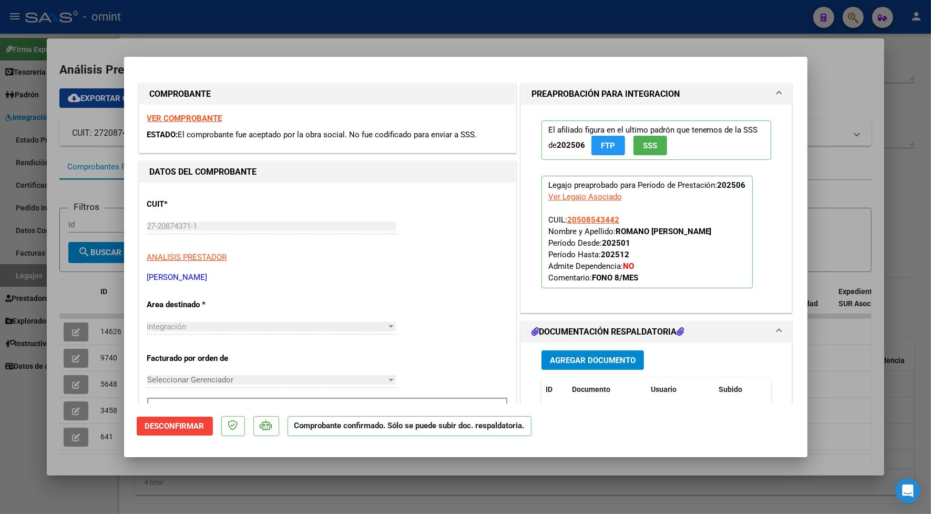
click at [362, 38] on div at bounding box center [465, 257] width 931 height 514
type input "$ 0,00"
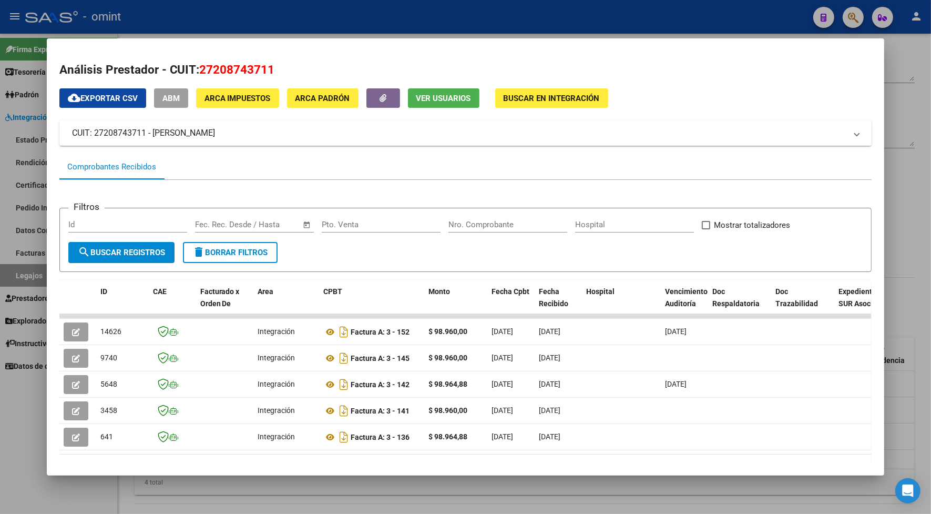
click at [276, 22] on div at bounding box center [465, 257] width 931 height 514
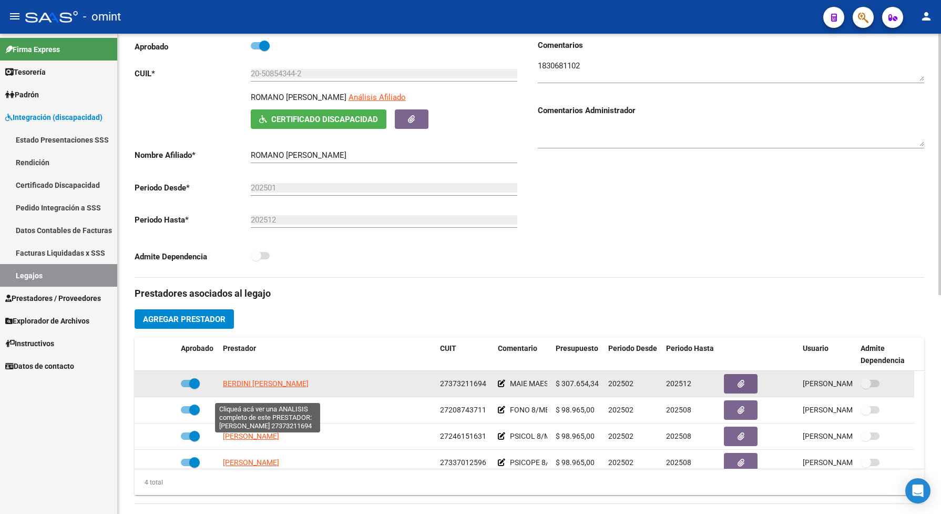
click at [303, 387] on span "BERDINI [PERSON_NAME]" at bounding box center [266, 383] width 86 height 8
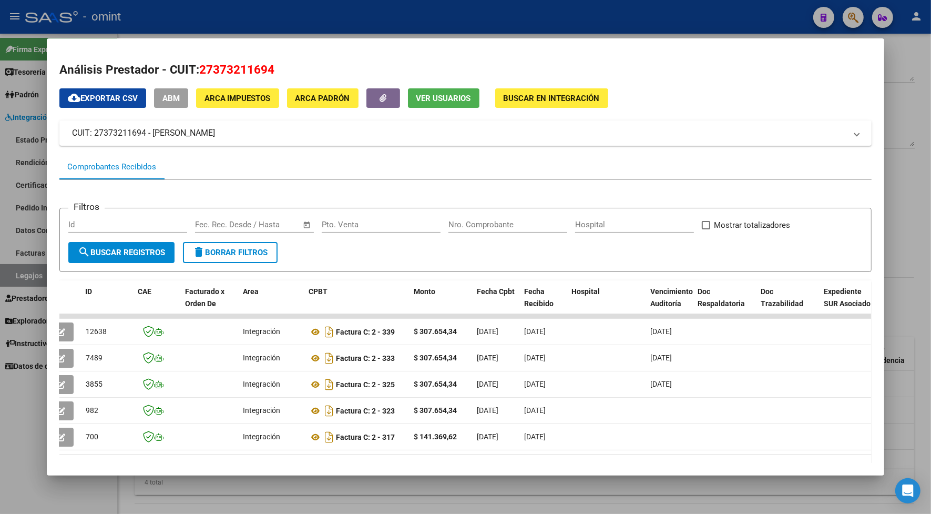
scroll to position [0, 46]
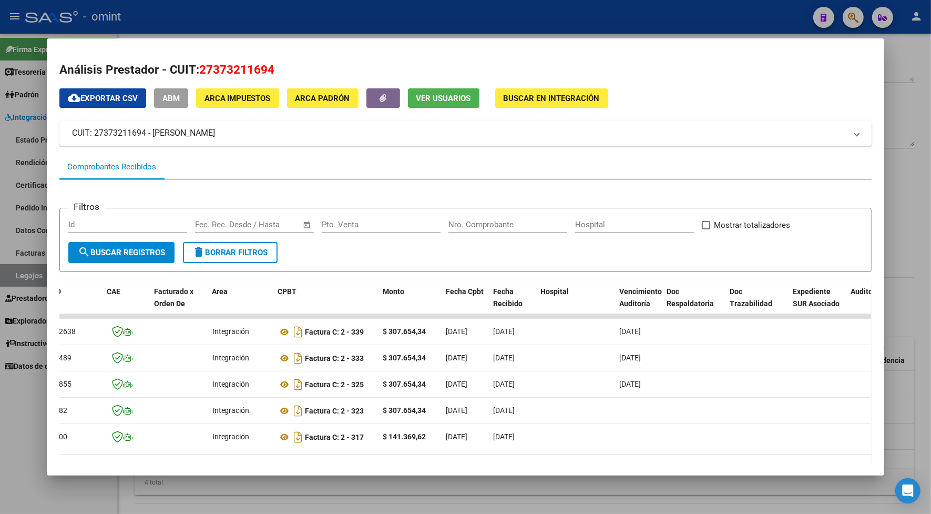
click at [274, 23] on div at bounding box center [465, 257] width 931 height 514
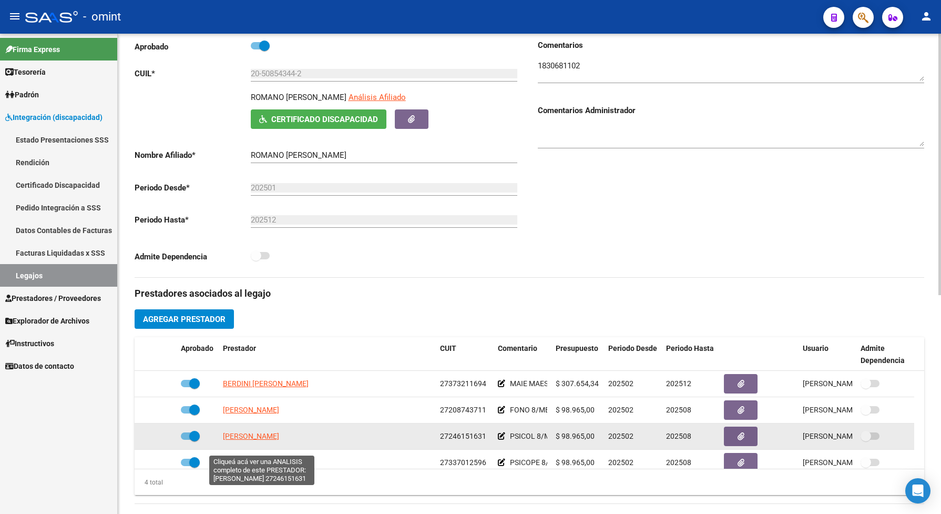
click at [277, 440] on span "[PERSON_NAME] [PERSON_NAME]" at bounding box center [280, 436] width 114 height 8
type textarea "27246151631"
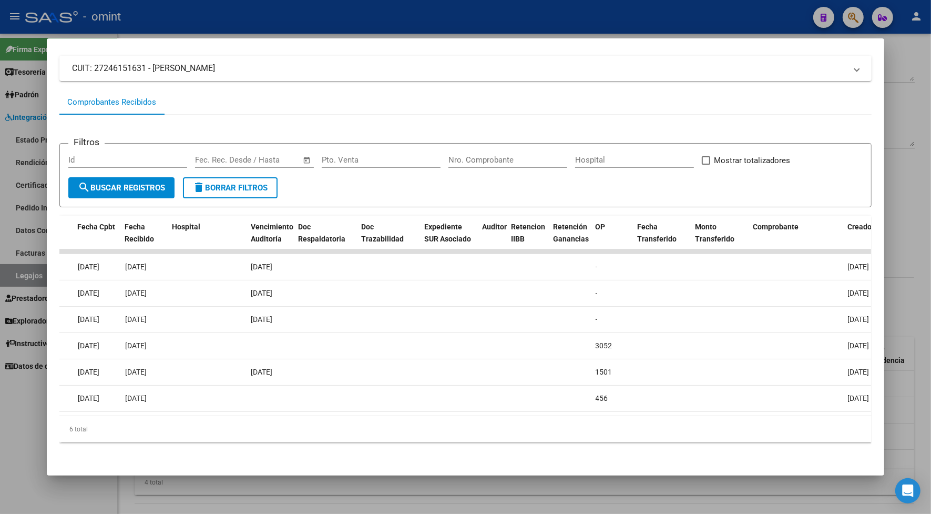
scroll to position [0, 0]
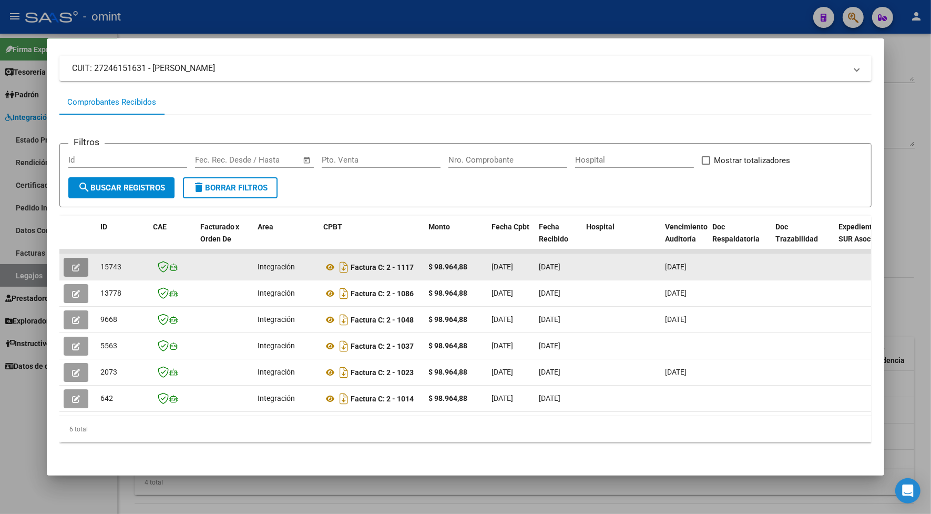
click at [74, 264] on icon "button" at bounding box center [76, 267] width 8 height 8
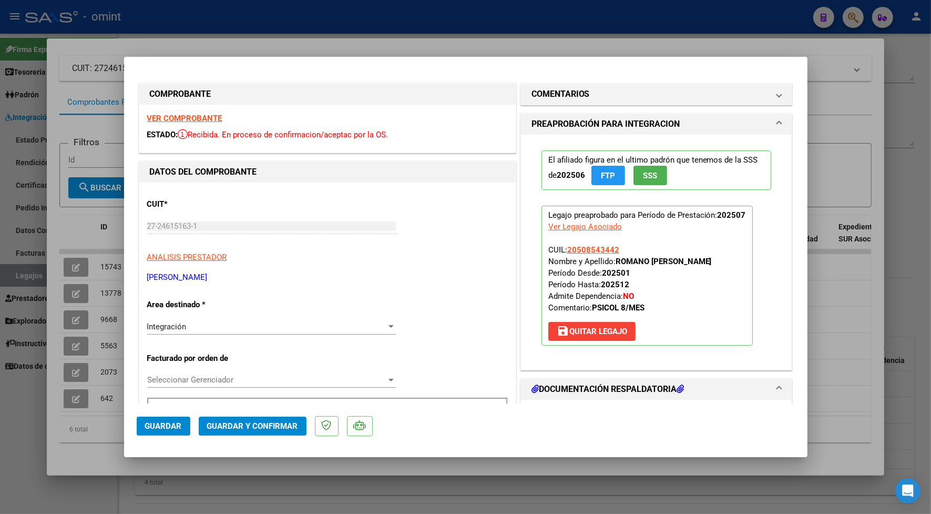
click at [169, 117] on strong "VER COMPROBANTE" at bounding box center [184, 118] width 75 height 9
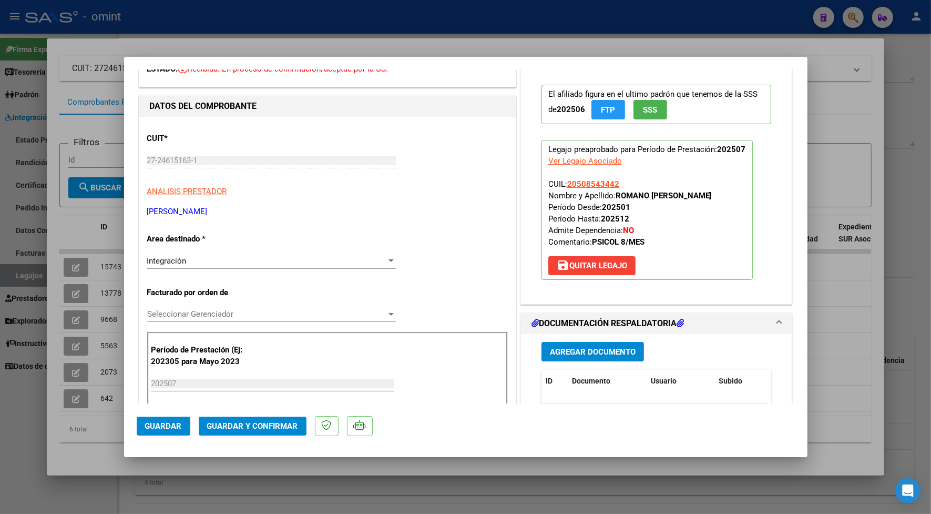
scroll to position [131, 0]
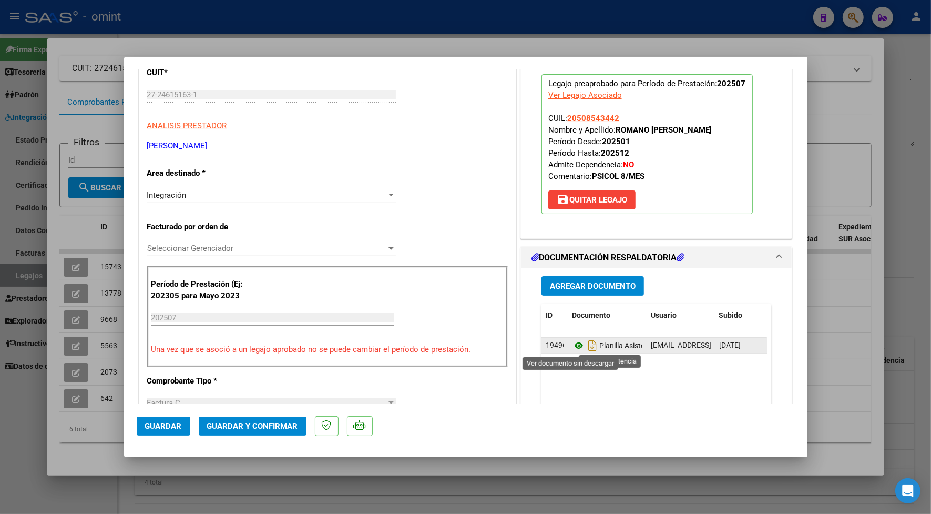
click at [572, 347] on icon at bounding box center [579, 345] width 14 height 13
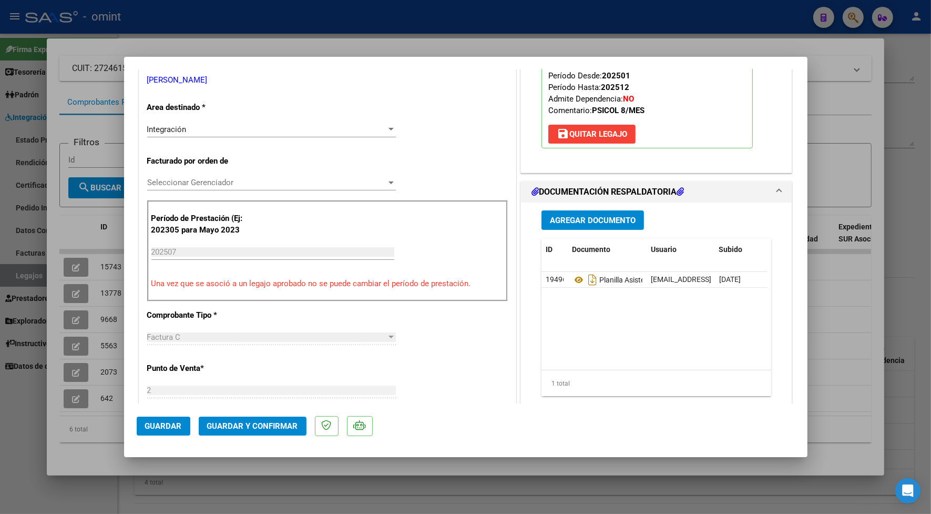
scroll to position [263, 0]
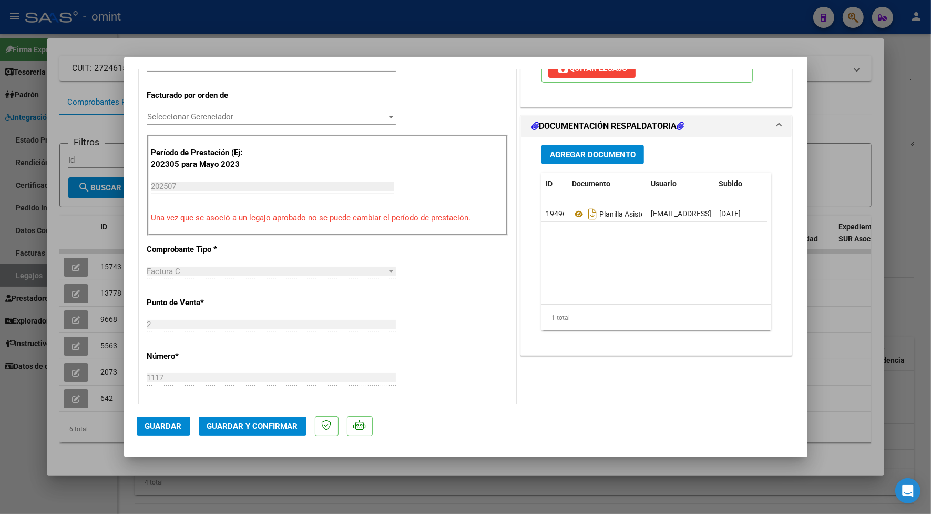
click at [242, 421] on span "Guardar y Confirmar" at bounding box center [252, 425] width 91 height 9
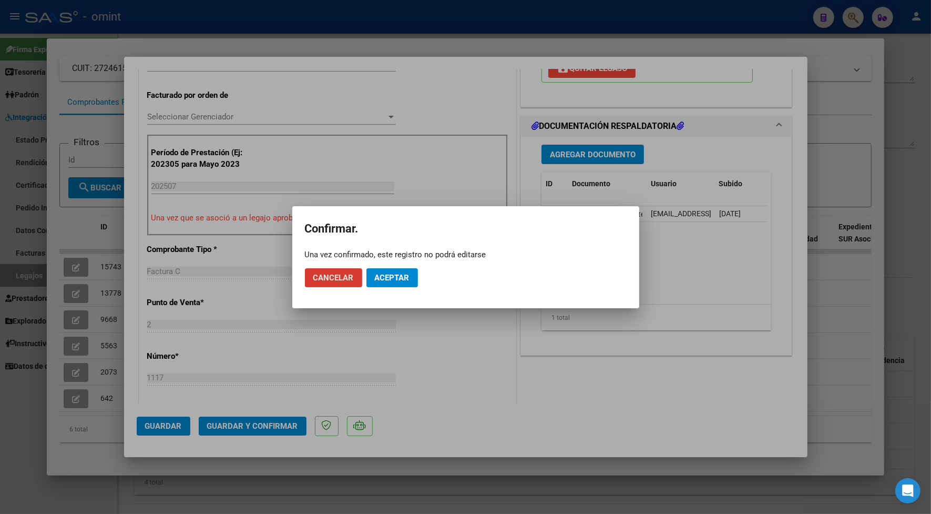
click at [380, 273] on span "Aceptar" at bounding box center [392, 277] width 35 height 9
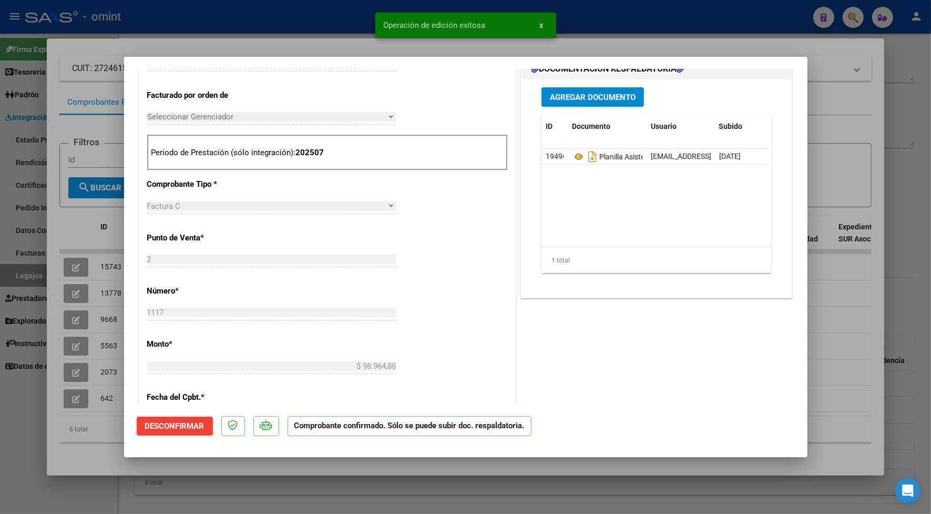
click at [324, 41] on div at bounding box center [465, 257] width 931 height 514
type input "$ 0,00"
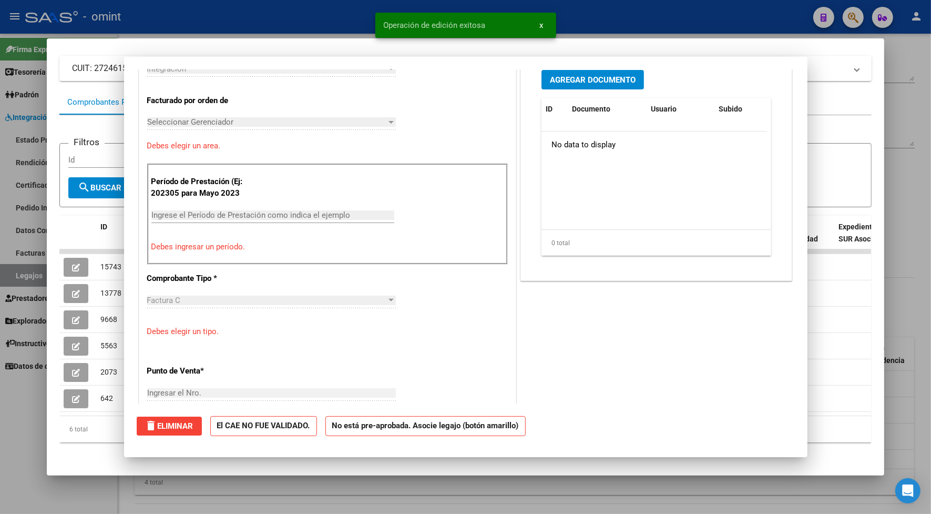
scroll to position [0, 0]
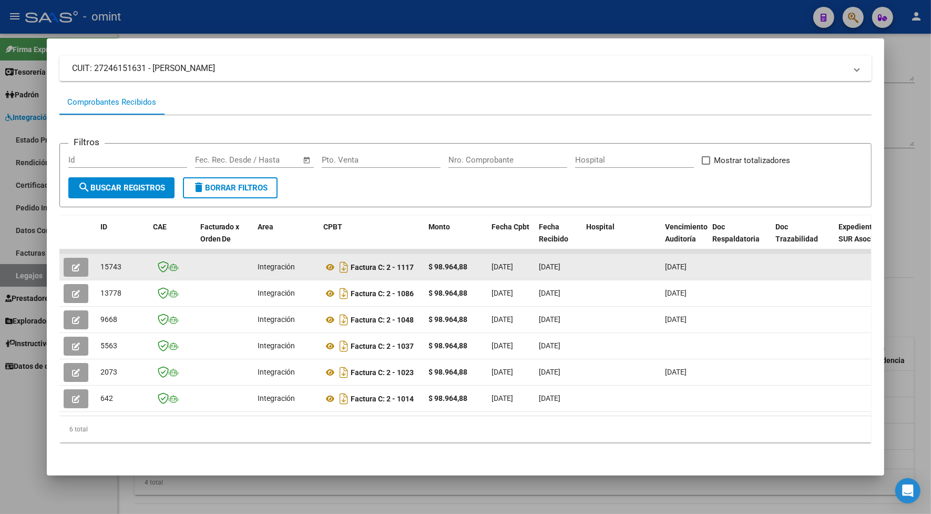
drag, startPoint x: 119, startPoint y: 264, endPoint x: 94, endPoint y: 261, distance: 25.9
click at [96, 261] on datatable-body-cell "15743" at bounding box center [122, 267] width 53 height 26
drag, startPoint x: 94, startPoint y: 261, endPoint x: 100, endPoint y: 264, distance: 7.8
copy span "15743"
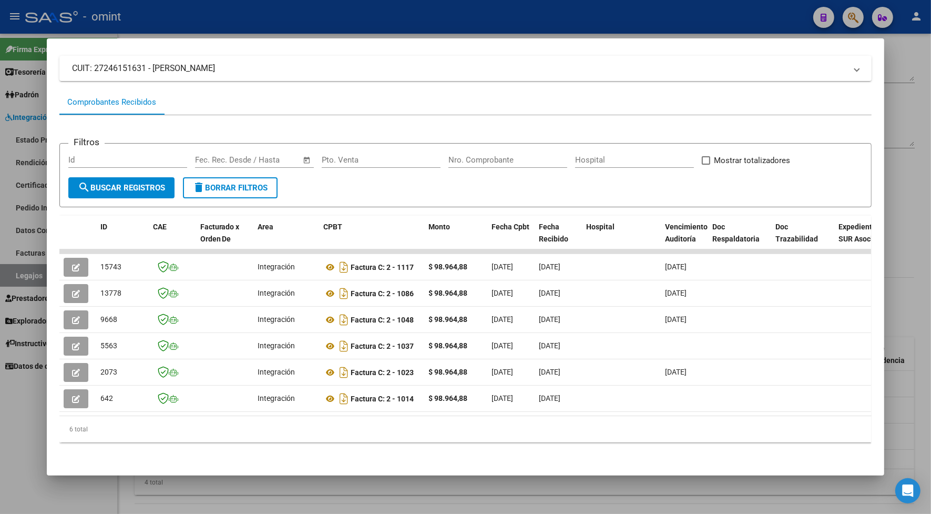
click at [262, 22] on div at bounding box center [465, 257] width 931 height 514
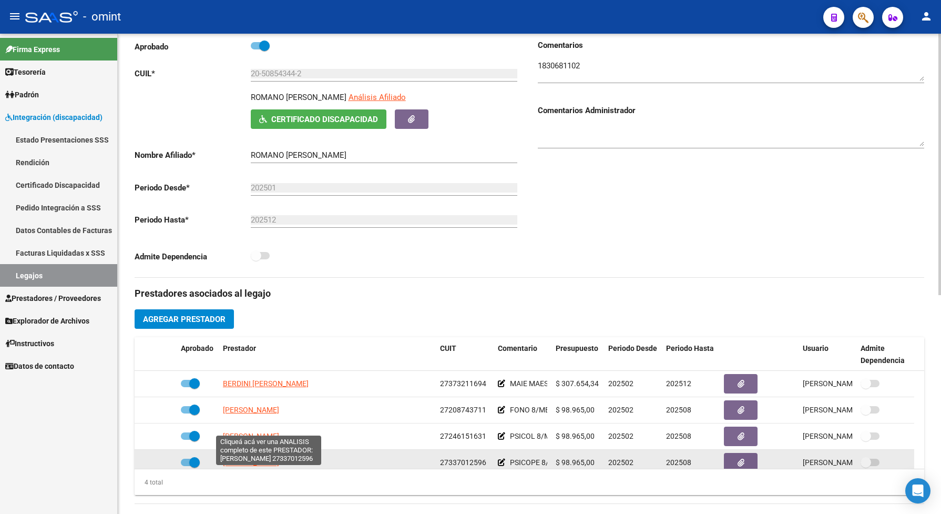
click at [308, 466] on span "[PERSON_NAME] [PERSON_NAME]" at bounding box center [280, 462] width 114 height 8
type textarea "27337012596"
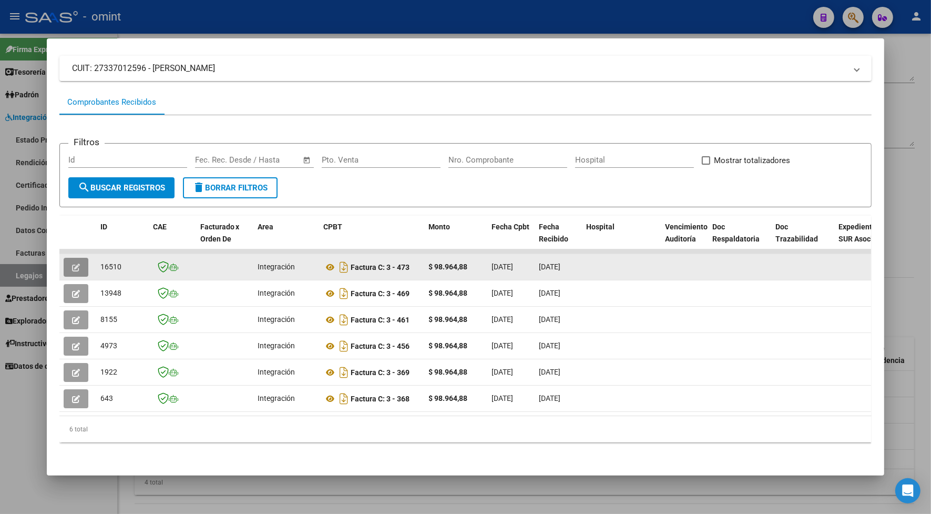
click at [73, 263] on icon "button" at bounding box center [76, 267] width 8 height 8
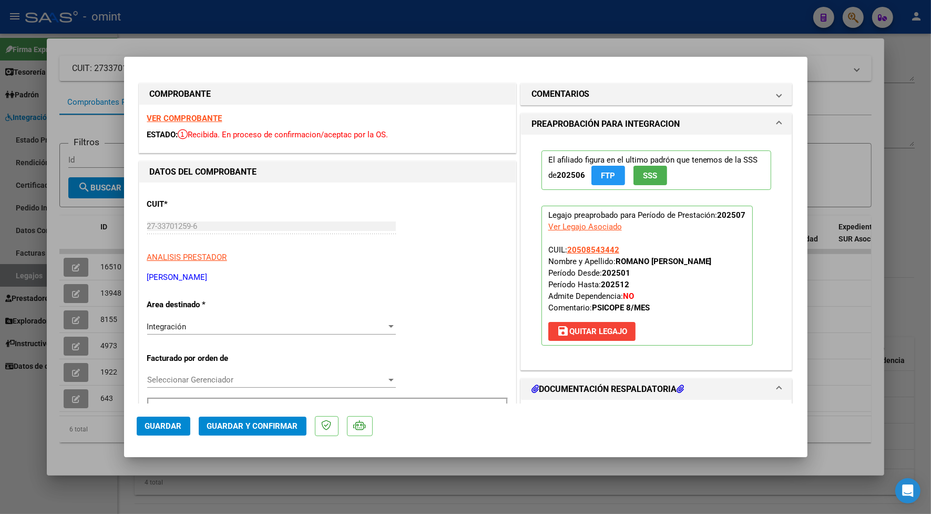
click at [166, 117] on strong "VER COMPROBANTE" at bounding box center [184, 118] width 75 height 9
click at [265, 426] on span "Guardar y Confirmar" at bounding box center [252, 425] width 91 height 9
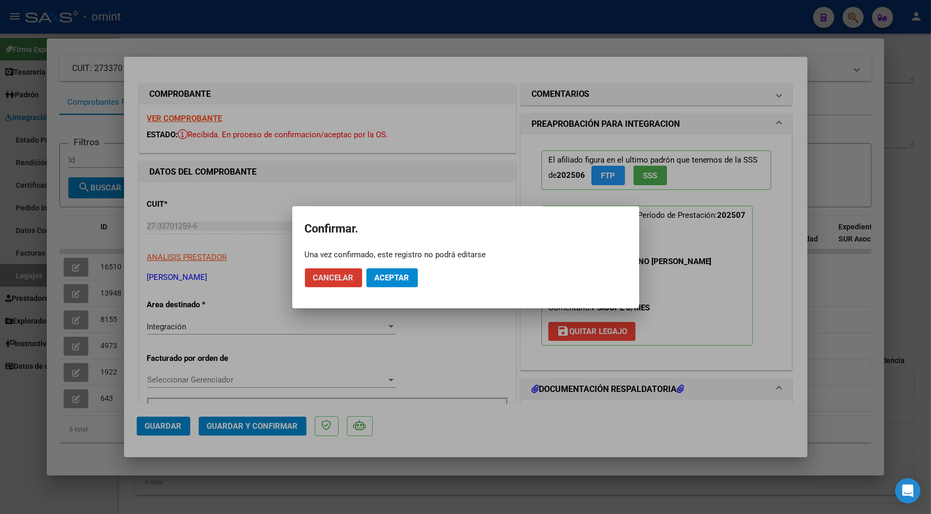
click at [341, 271] on button "Cancelar" at bounding box center [333, 277] width 57 height 19
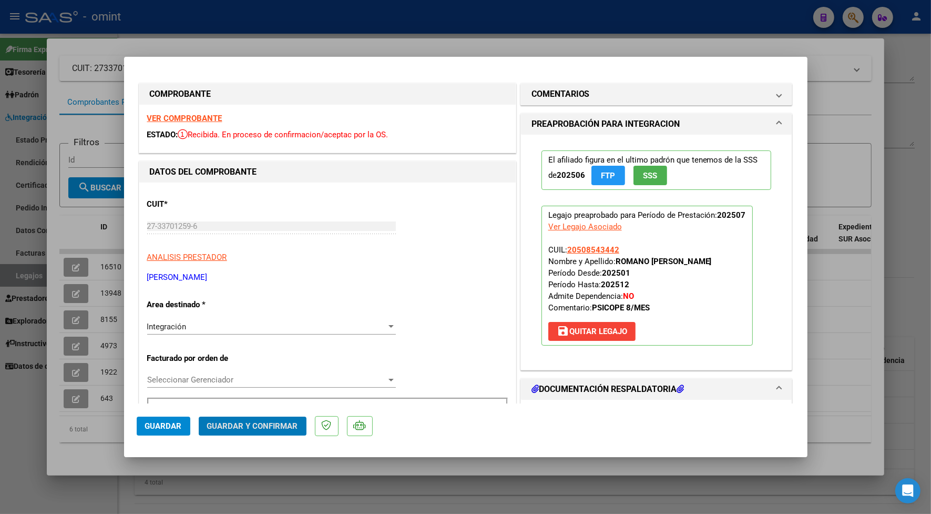
scroll to position [131, 0]
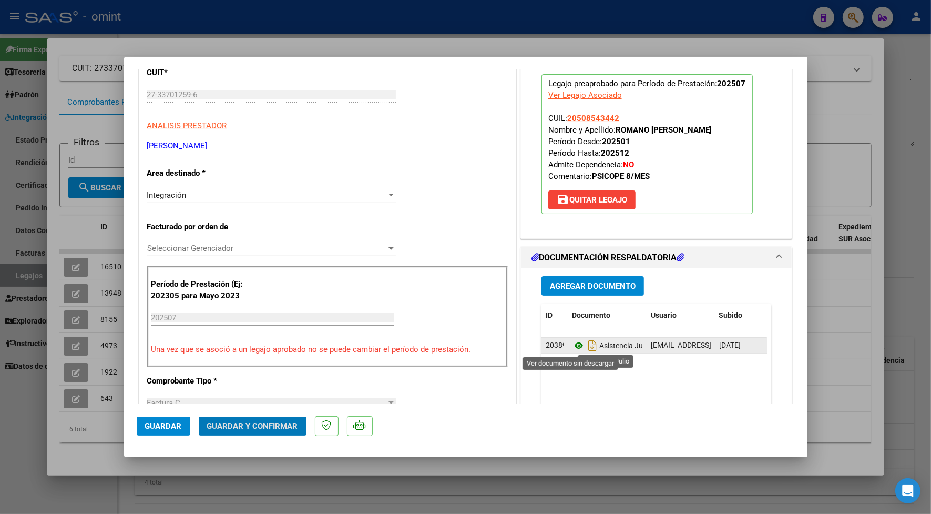
click at [576, 345] on icon at bounding box center [579, 345] width 14 height 13
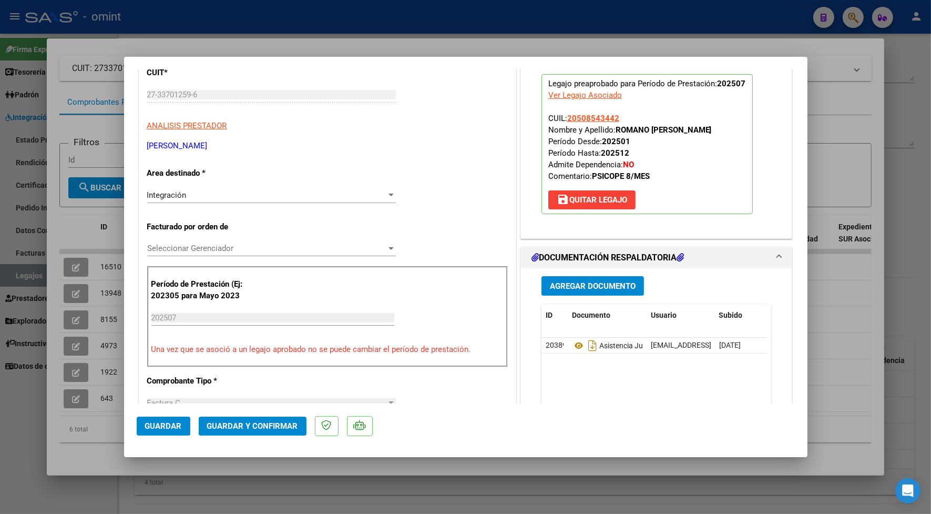
click at [235, 422] on span "Guardar y Confirmar" at bounding box center [252, 425] width 91 height 9
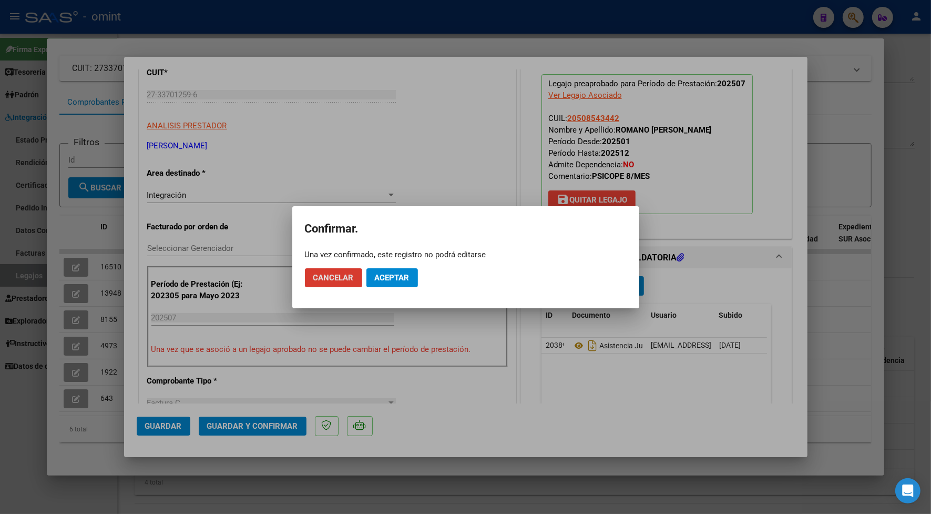
click at [404, 274] on span "Aceptar" at bounding box center [392, 277] width 35 height 9
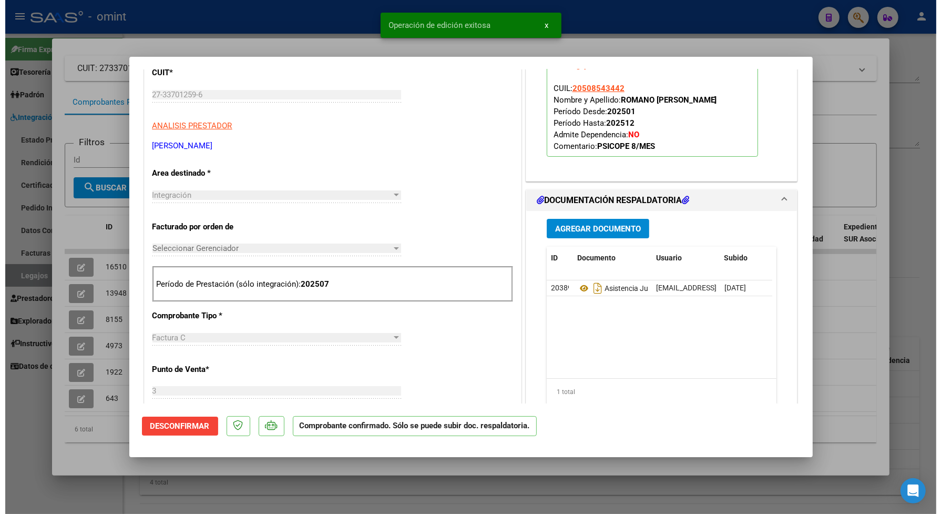
scroll to position [0, 0]
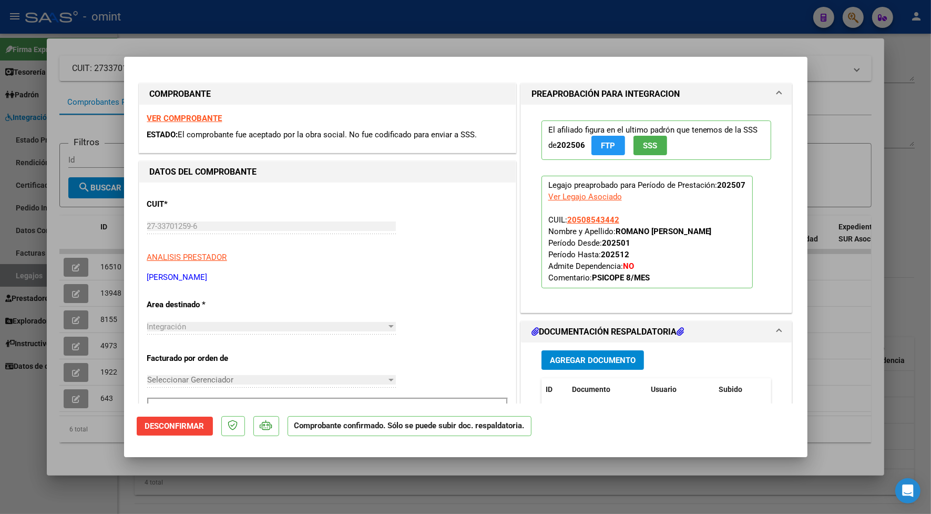
click at [243, 39] on div at bounding box center [465, 257] width 931 height 514
type input "$ 0,00"
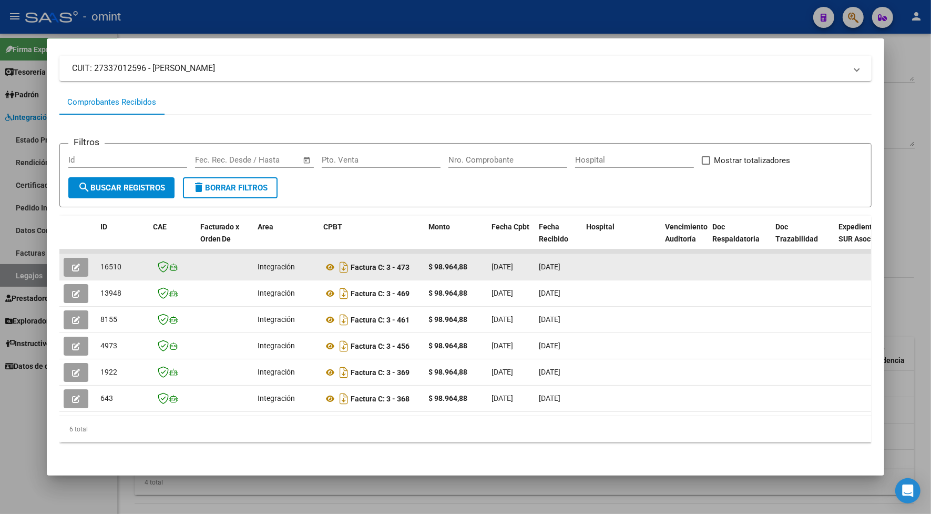
drag, startPoint x: 116, startPoint y: 258, endPoint x: 97, endPoint y: 266, distance: 20.9
click at [97, 266] on datatable-body-cell "16510" at bounding box center [122, 267] width 53 height 26
copy span "16510"
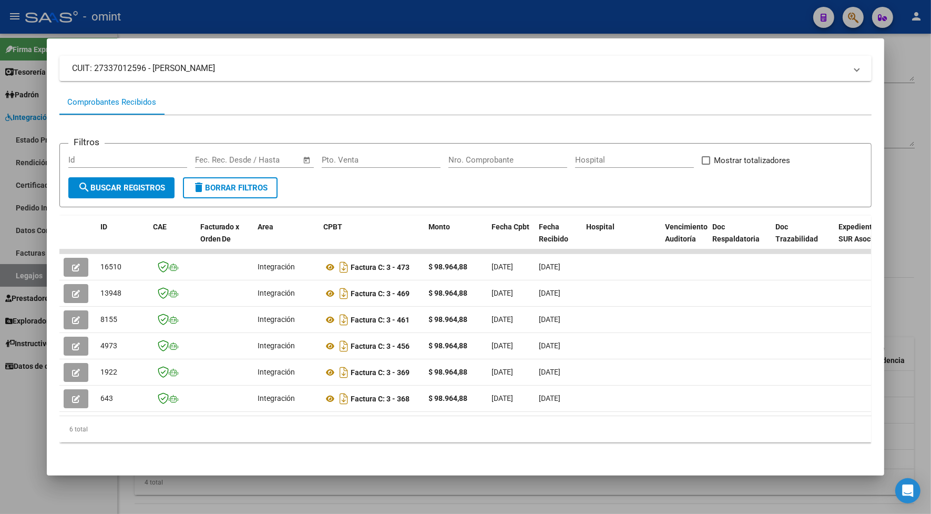
drag, startPoint x: 371, startPoint y: 21, endPoint x: 399, endPoint y: 27, distance: 29.5
click at [370, 19] on div at bounding box center [465, 257] width 931 height 514
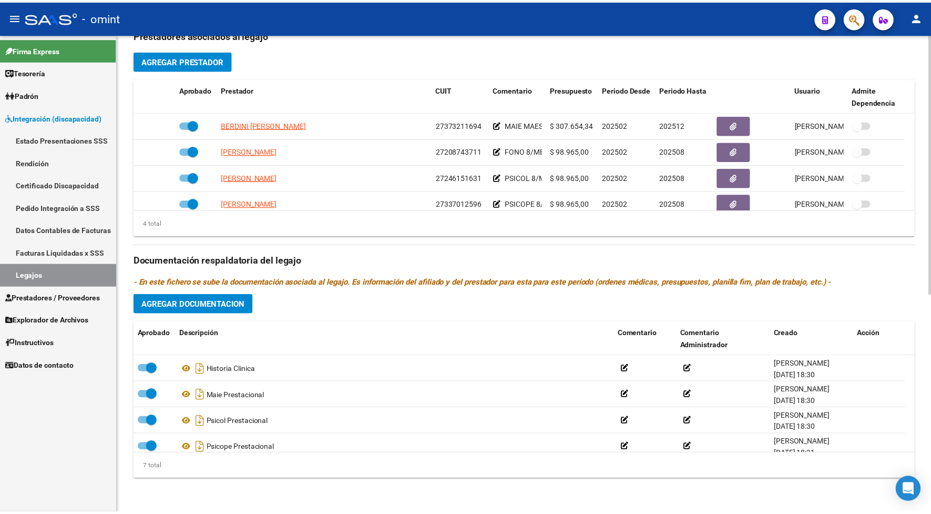
scroll to position [401, 0]
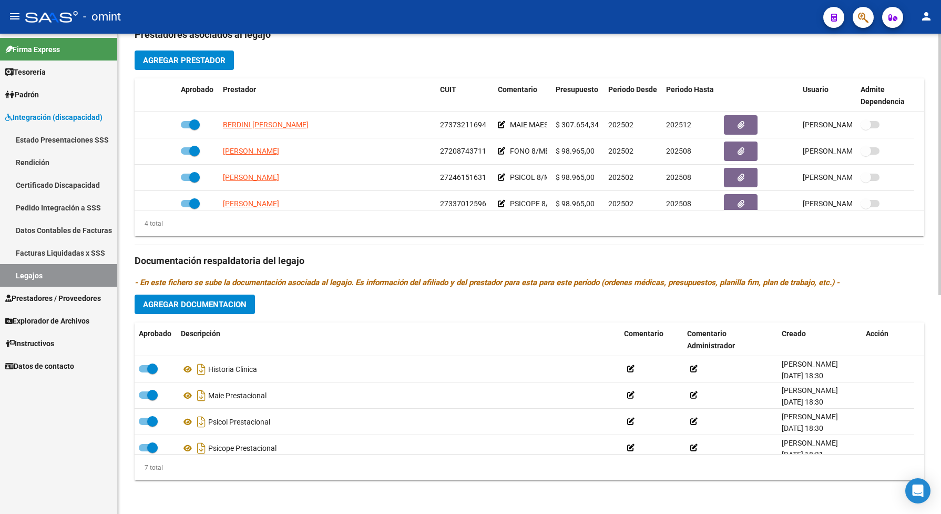
drag, startPoint x: 825, startPoint y: 229, endPoint x: 725, endPoint y: 229, distance: 99.9
click at [725, 229] on div "4 total" at bounding box center [529, 223] width 789 height 26
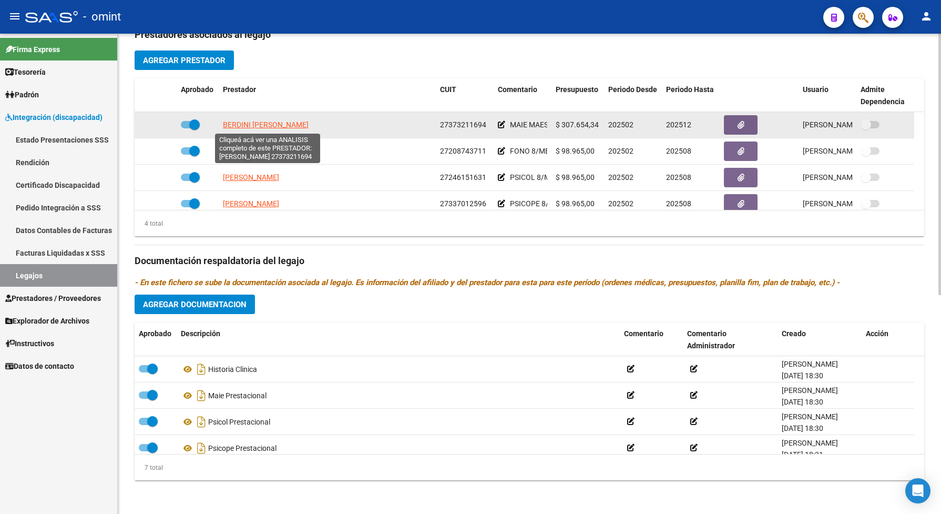
click at [242, 124] on span "BERDINI [PERSON_NAME]" at bounding box center [266, 124] width 86 height 8
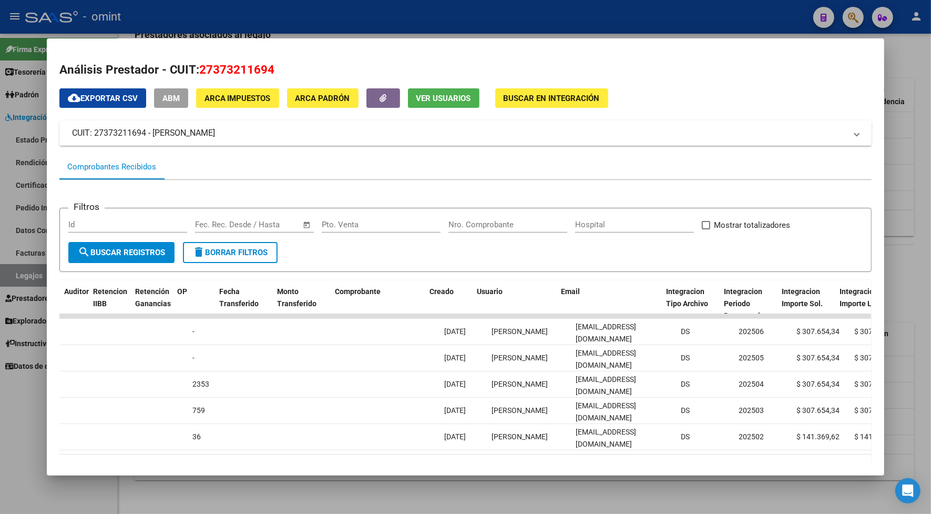
scroll to position [0, 832]
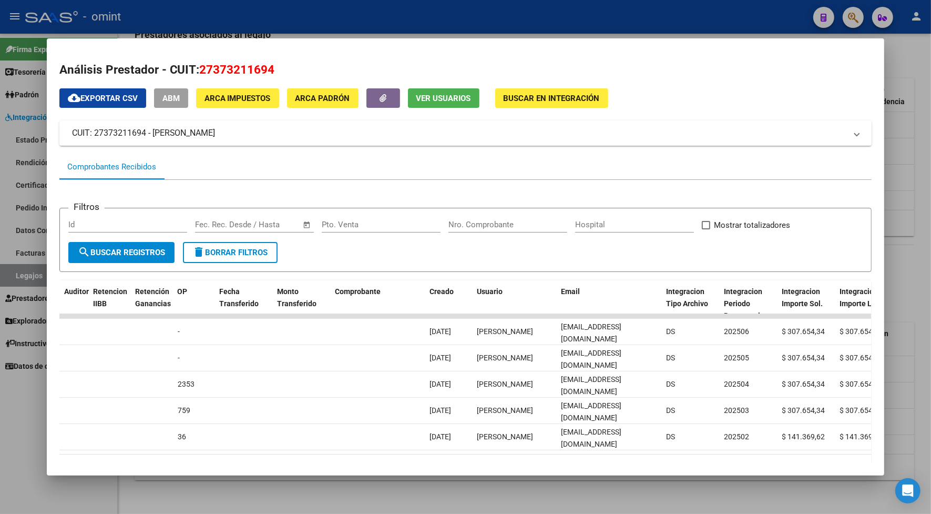
click at [466, 8] on div at bounding box center [465, 257] width 931 height 514
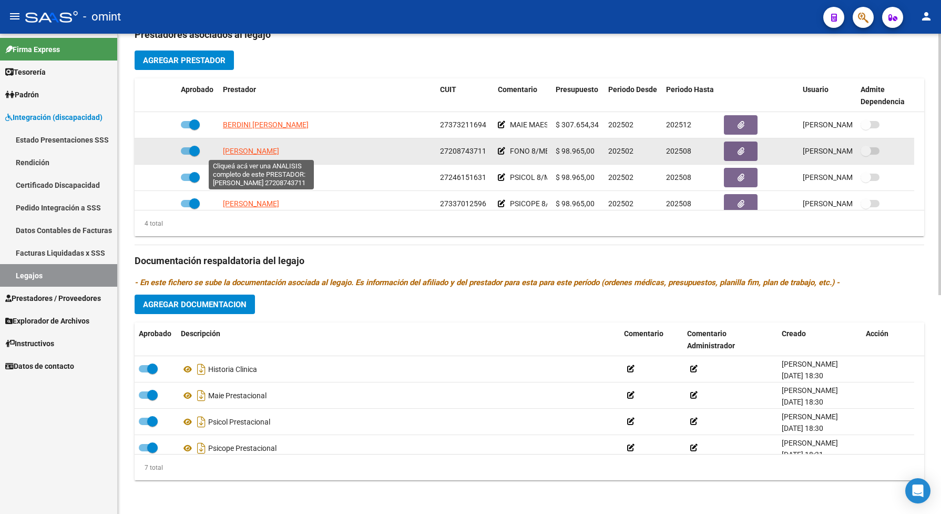
click at [268, 153] on span "[PERSON_NAME]" at bounding box center [251, 151] width 56 height 8
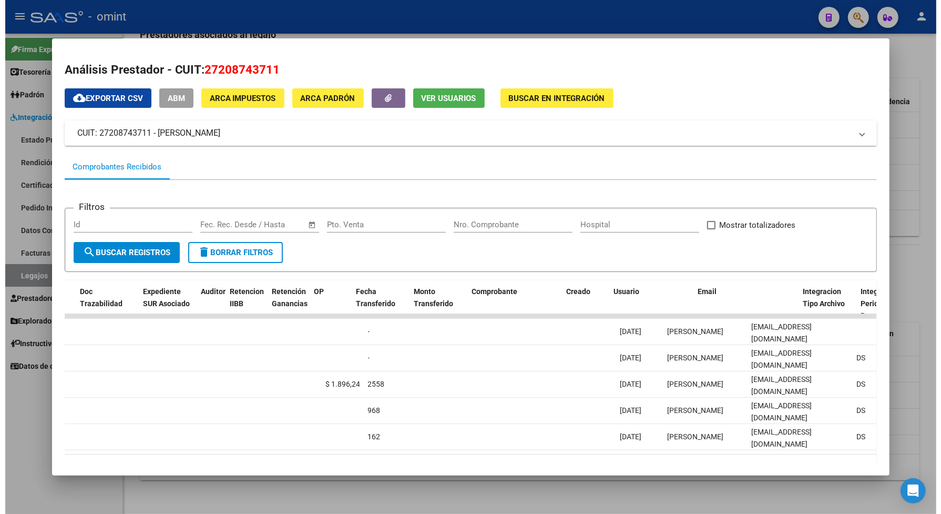
scroll to position [0, 857]
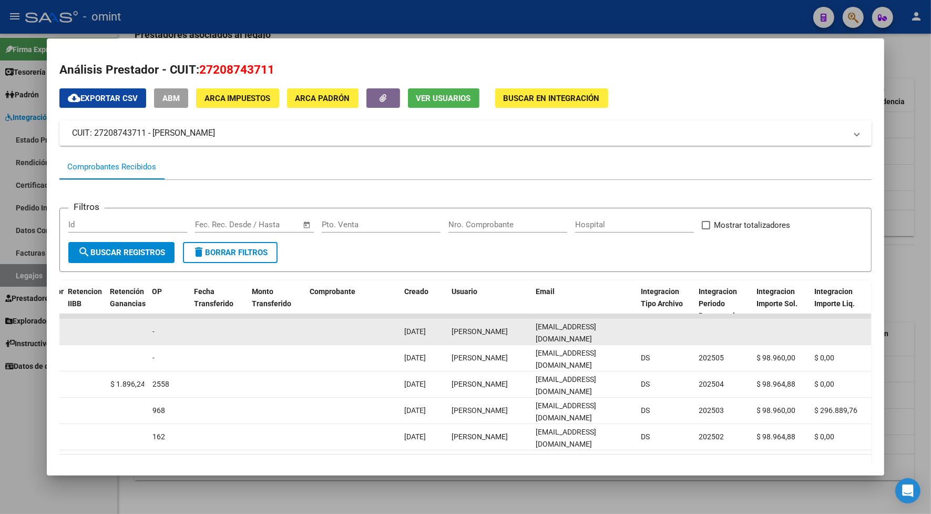
drag, startPoint x: 616, startPoint y: 329, endPoint x: 529, endPoint y: 332, distance: 86.8
click at [532, 332] on datatable-body-cell "[EMAIL_ADDRESS][DOMAIN_NAME]" at bounding box center [584, 332] width 105 height 26
drag, startPoint x: 529, startPoint y: 332, endPoint x: 535, endPoint y: 331, distance: 5.8
copy span "[EMAIL_ADDRESS][DOMAIN_NAME]"
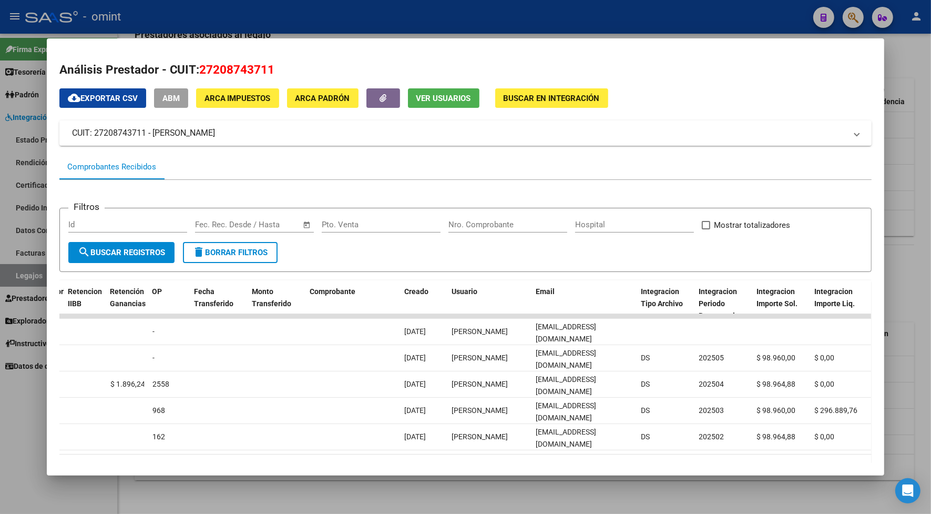
click at [634, 17] on div at bounding box center [465, 257] width 931 height 514
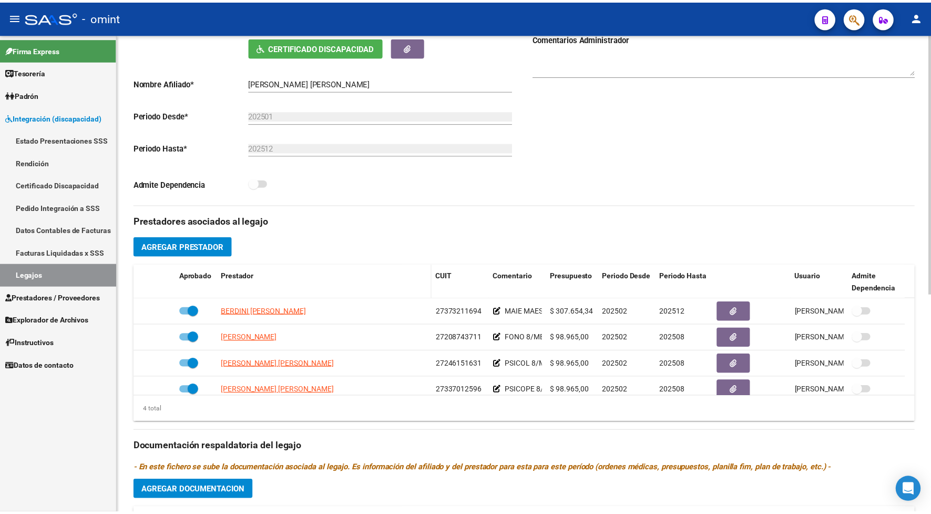
scroll to position [138, 0]
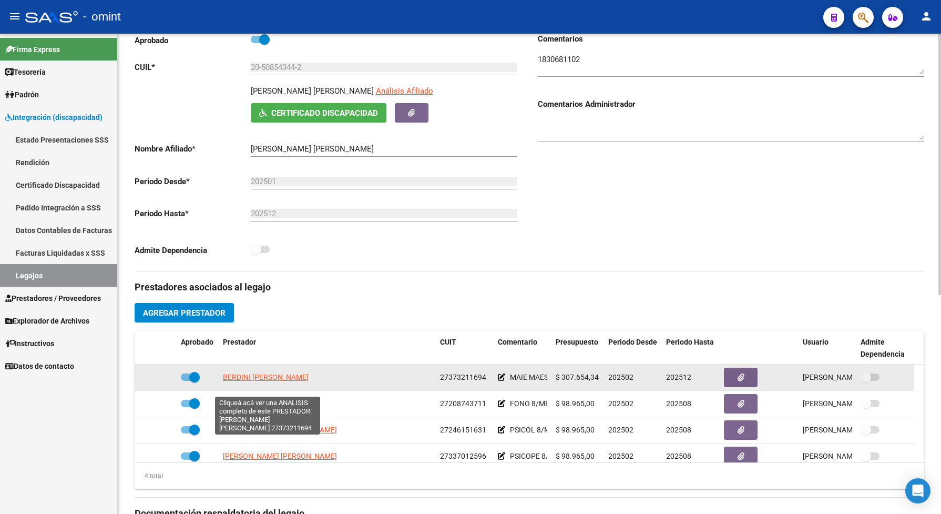
click at [298, 381] on span "BERDINI [PERSON_NAME]" at bounding box center [266, 377] width 86 height 8
type textarea "27373211694"
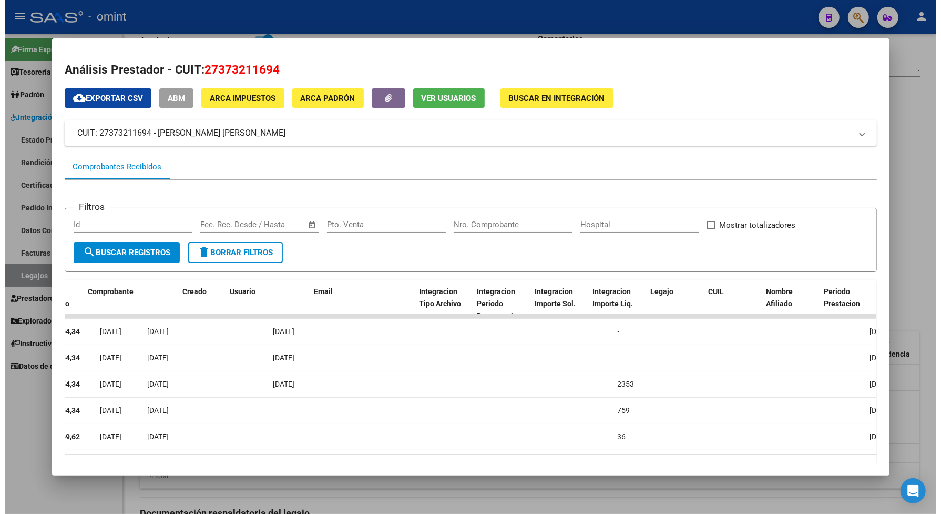
scroll to position [0, 0]
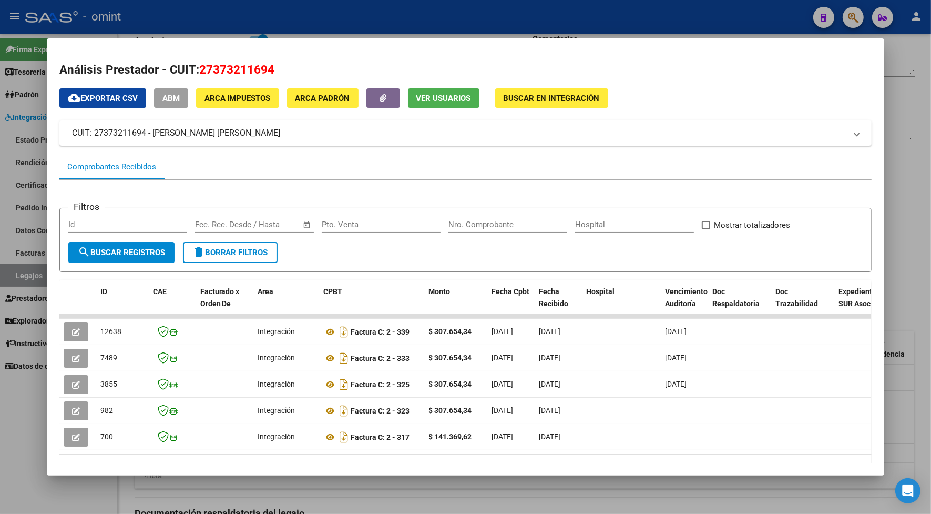
click at [382, 23] on div at bounding box center [465, 257] width 931 height 514
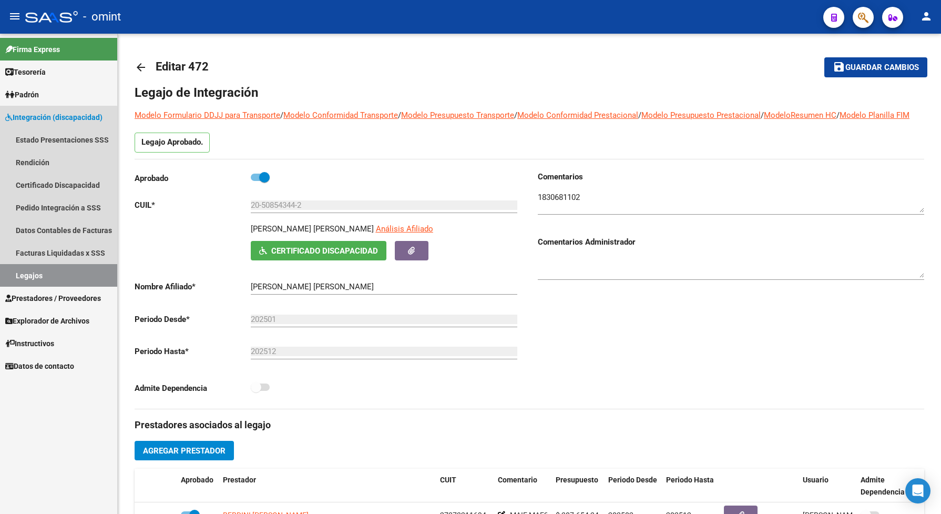
click at [54, 279] on link "Legajos" at bounding box center [58, 275] width 117 height 23
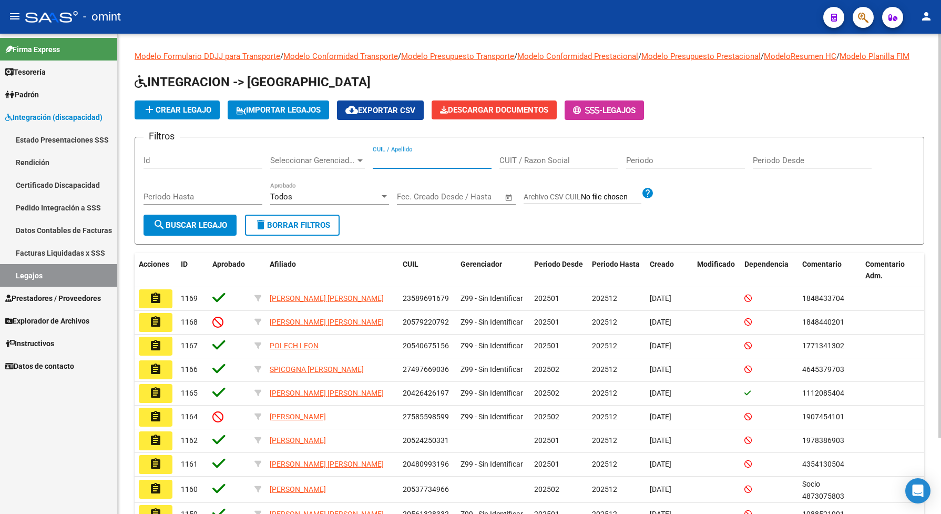
click at [388, 165] on input "CUIL / Apellido" at bounding box center [432, 160] width 119 height 9
paste input "20508543442"
type input "20508543442"
click at [201, 230] on span "search Buscar Legajo" at bounding box center [190, 224] width 74 height 9
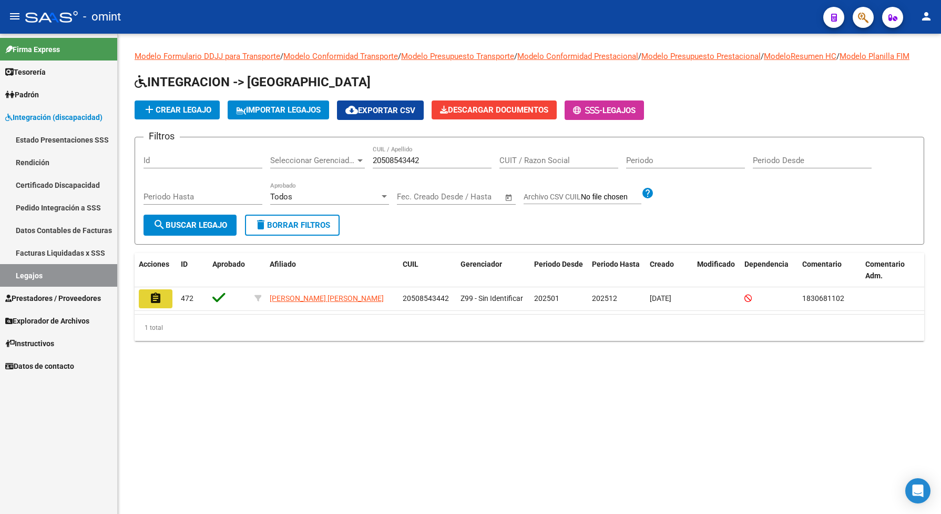
click at [155, 304] on mat-icon "assignment" at bounding box center [155, 298] width 13 height 13
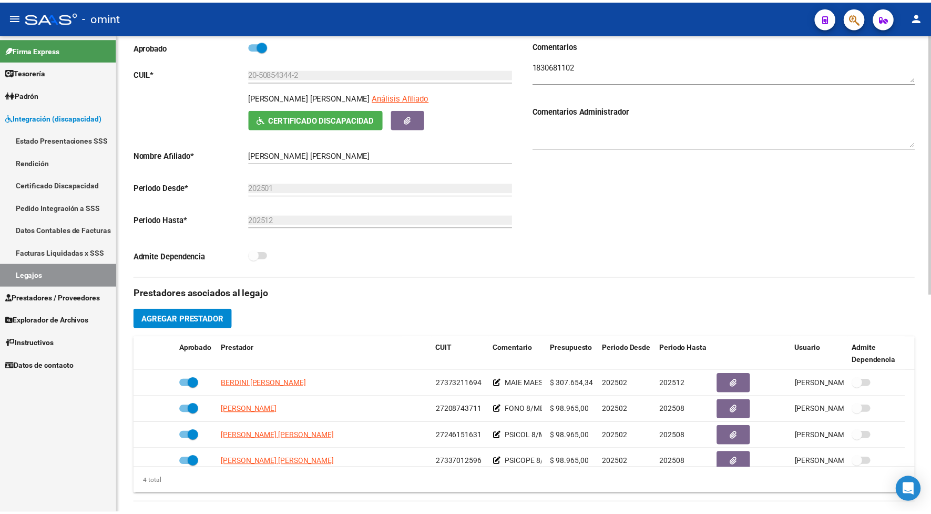
scroll to position [197, 0]
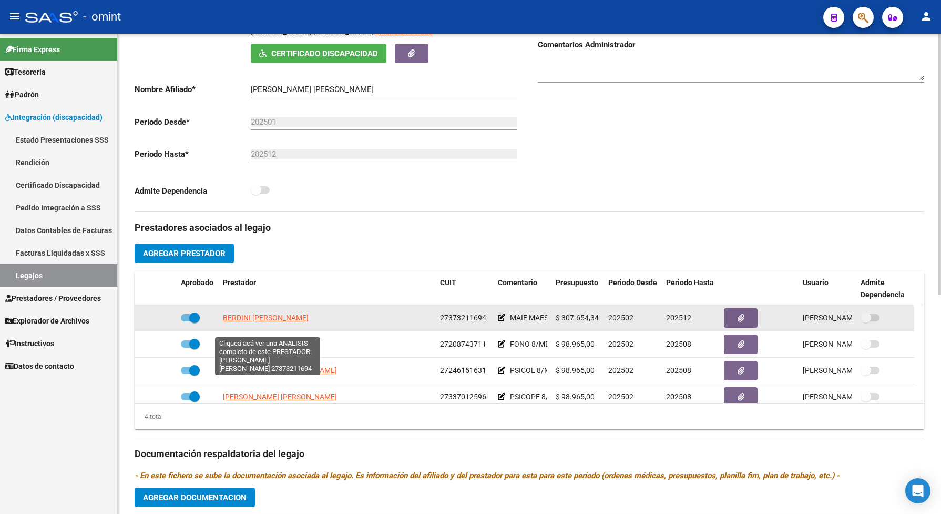
click at [274, 322] on span "BERDINI [PERSON_NAME]" at bounding box center [266, 317] width 86 height 8
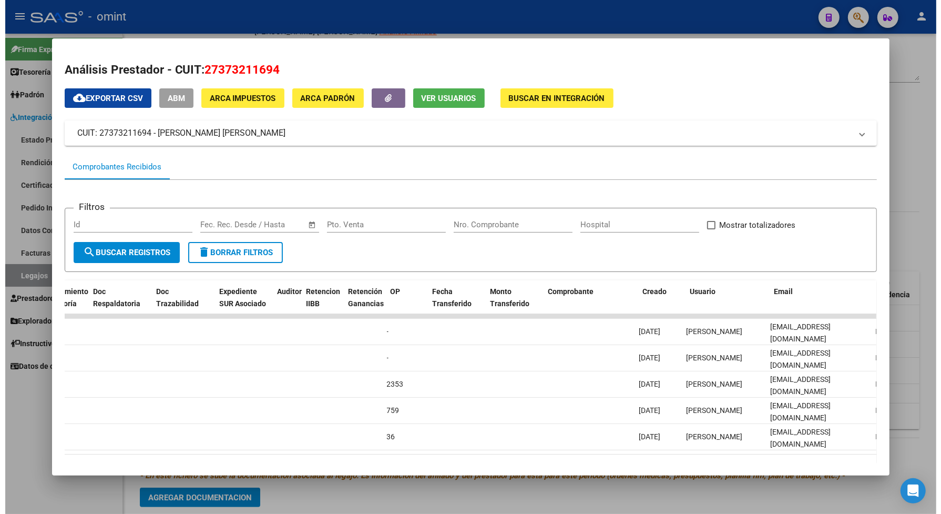
scroll to position [0, 624]
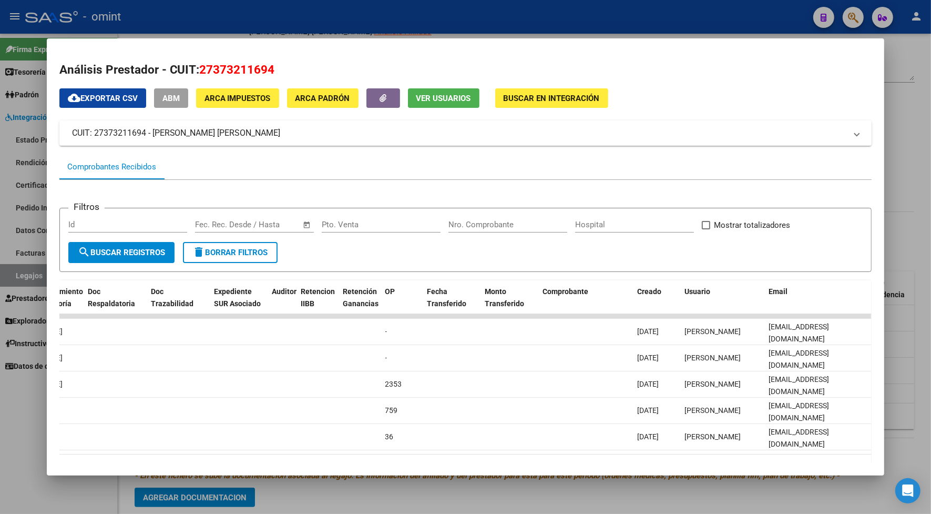
click at [394, 26] on div at bounding box center [465, 257] width 931 height 514
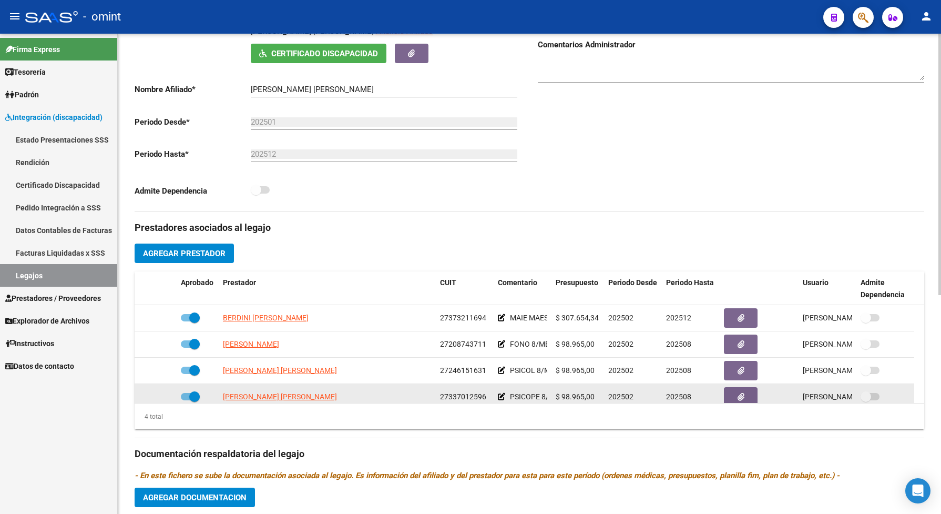
click at [296, 402] on app-link-go-to "[PERSON_NAME] [PERSON_NAME]" at bounding box center [280, 397] width 114 height 12
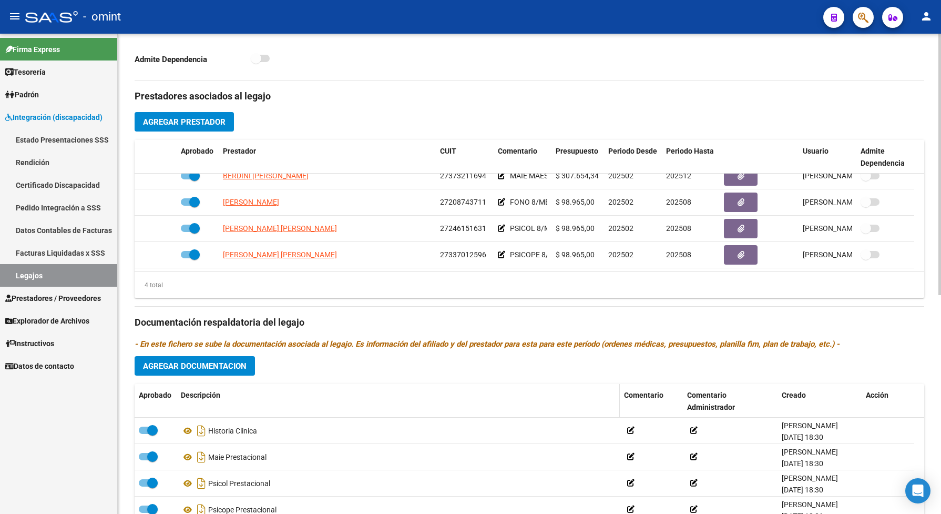
scroll to position [66, 0]
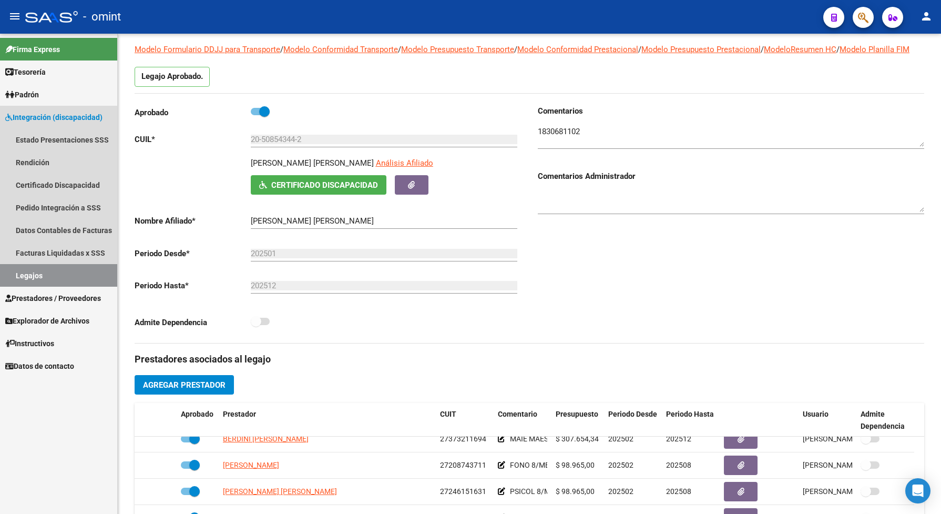
click at [76, 270] on link "Legajos" at bounding box center [58, 275] width 117 height 23
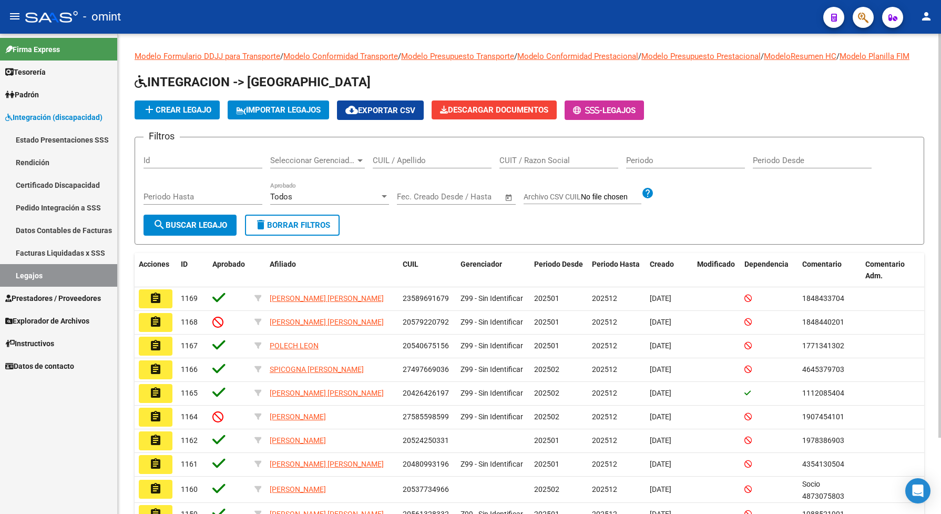
click at [396, 166] on div "CUIL / Apellido" at bounding box center [432, 157] width 119 height 23
drag, startPoint x: 396, startPoint y: 166, endPoint x: 376, endPoint y: 168, distance: 19.6
click at [376, 165] on input "CUIL / Apellido" at bounding box center [432, 160] width 119 height 9
paste input "1817248601"
type input "1817248601"
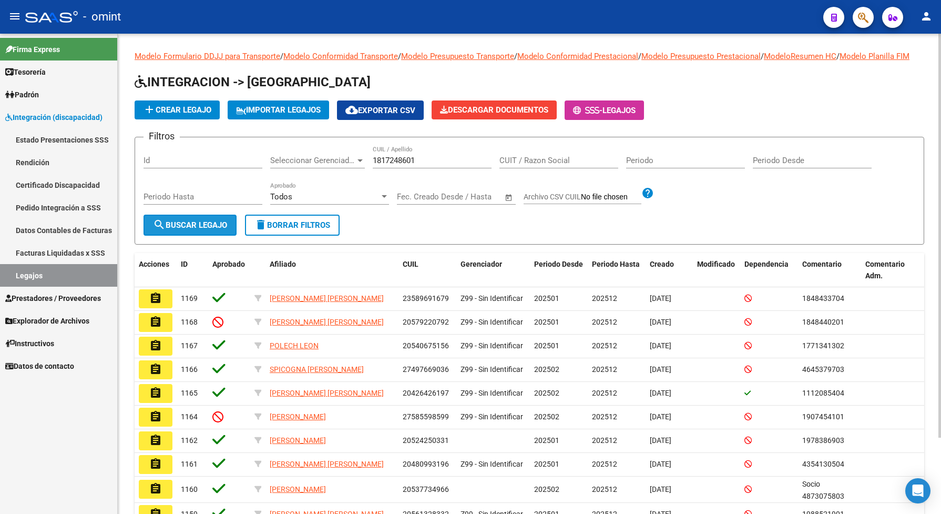
click at [175, 230] on span "search Buscar Legajo" at bounding box center [190, 224] width 74 height 9
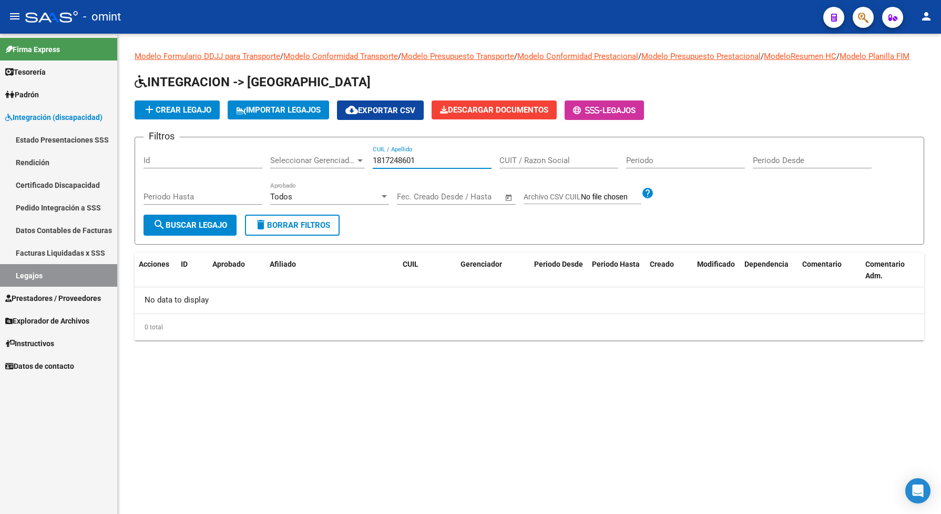
drag, startPoint x: 426, startPoint y: 166, endPoint x: 371, endPoint y: 161, distance: 56.0
click at [371, 161] on div "Filtros Id Seleccionar Gerenciador Seleccionar Gerenciador 1817248601 CUIL / Ap…" at bounding box center [529, 180] width 772 height 69
drag, startPoint x: 385, startPoint y: 171, endPoint x: 386, endPoint y: 159, distance: 12.1
click at [385, 165] on input "CUIL / Apellido" at bounding box center [432, 160] width 119 height 9
drag, startPoint x: 386, startPoint y: 158, endPoint x: 373, endPoint y: 172, distance: 19.7
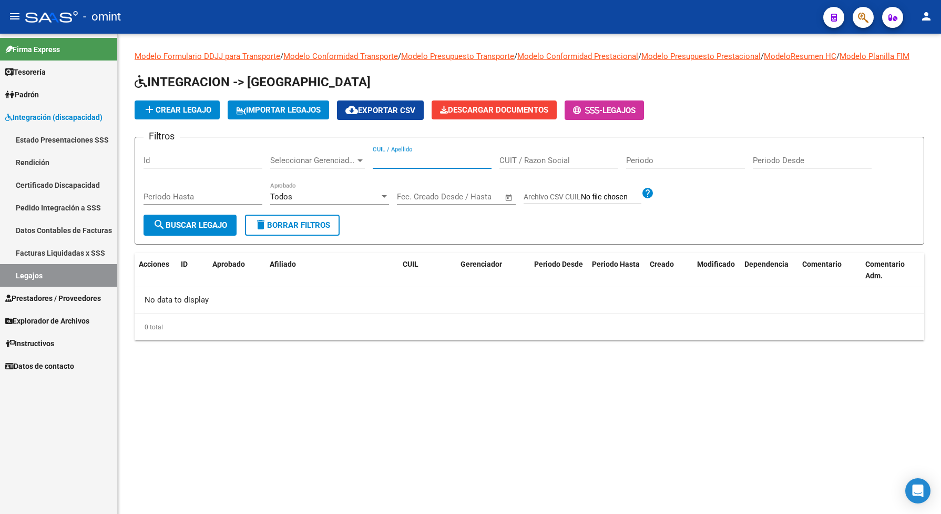
paste input "23579970324"
type input "23579970324"
click at [158, 230] on mat-icon "search" at bounding box center [159, 224] width 13 height 13
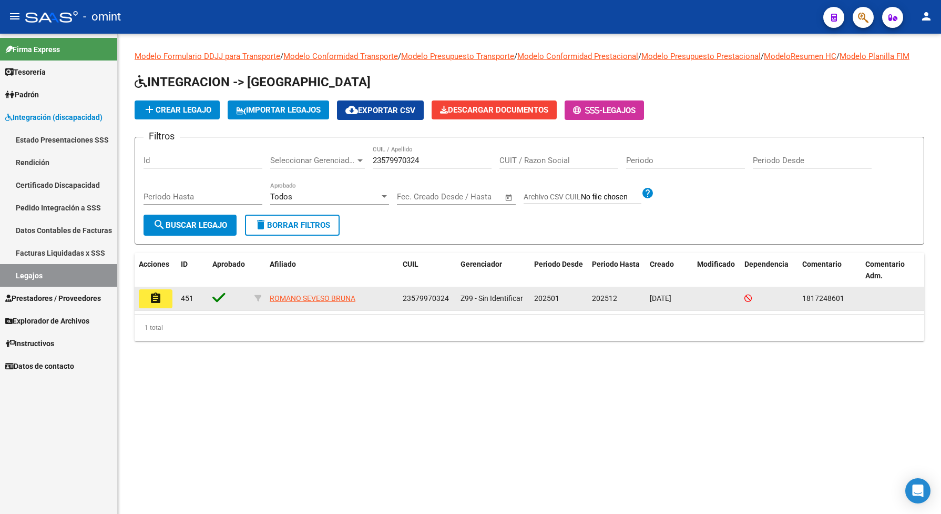
click at [151, 308] on button "assignment" at bounding box center [156, 298] width 34 height 19
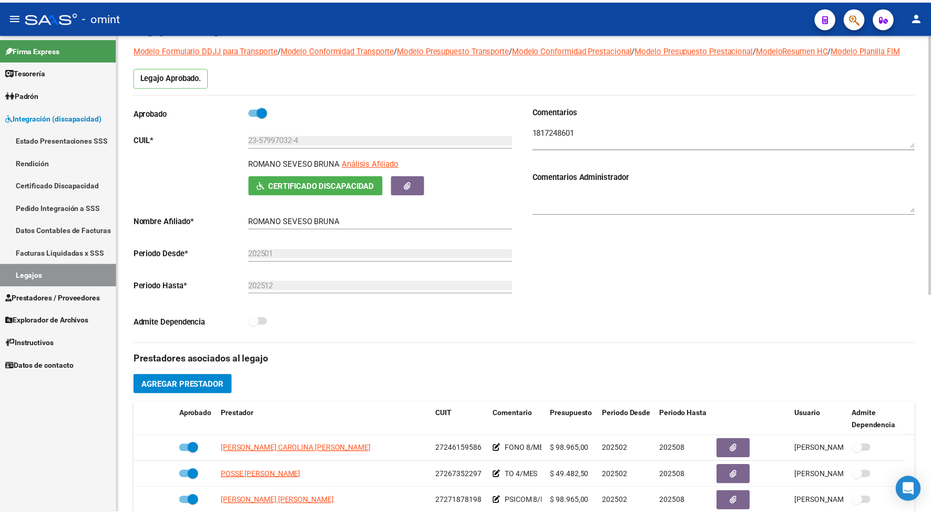
scroll to position [131, 0]
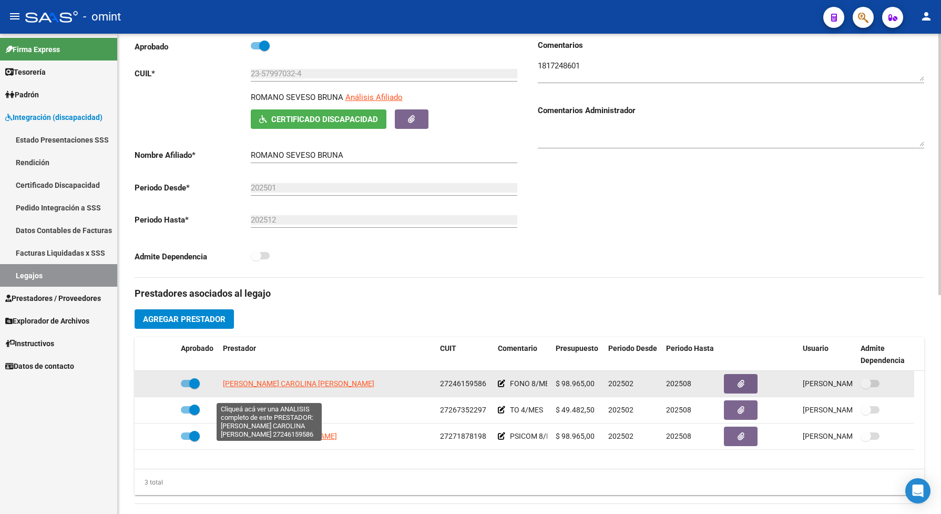
click at [305, 387] on span "[PERSON_NAME] CAROLINA [PERSON_NAME]" at bounding box center [298, 383] width 151 height 8
type textarea "27246159586"
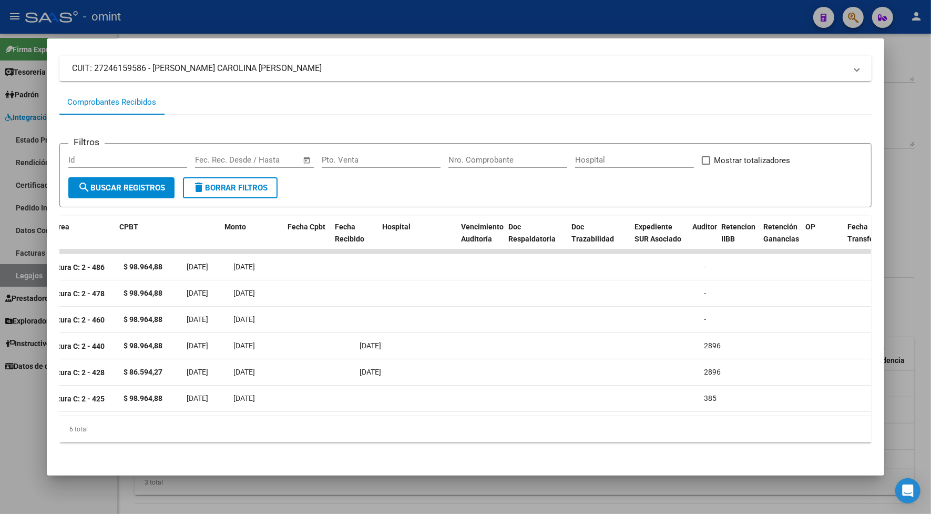
scroll to position [0, 0]
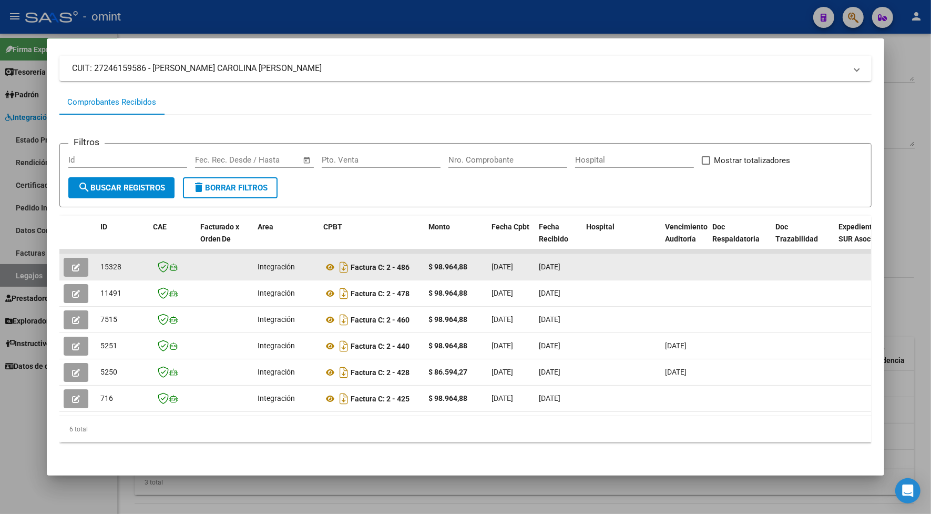
click at [74, 258] on button "button" at bounding box center [76, 267] width 25 height 19
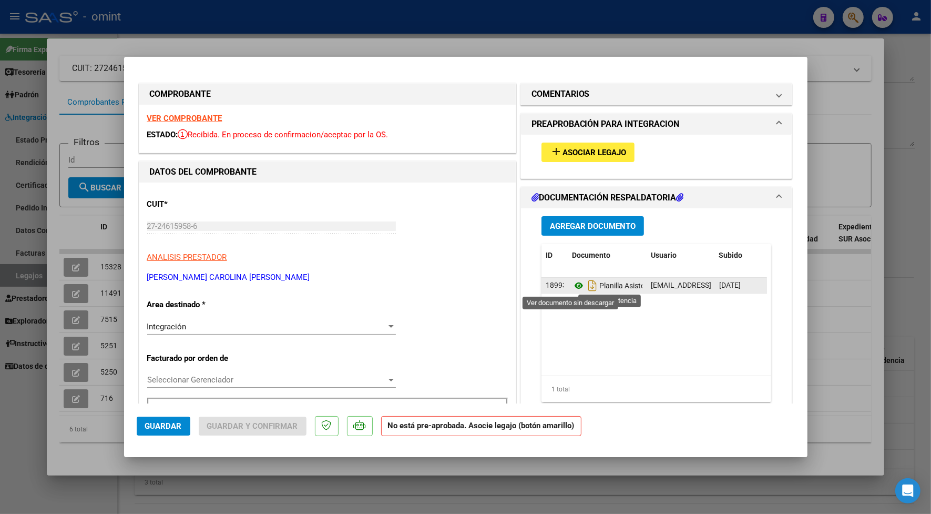
click at [572, 285] on icon at bounding box center [579, 285] width 14 height 13
click at [214, 115] on strong "VER COMPROBANTE" at bounding box center [184, 118] width 75 height 9
click at [241, 39] on div at bounding box center [465, 257] width 931 height 514
type input "$ 0,00"
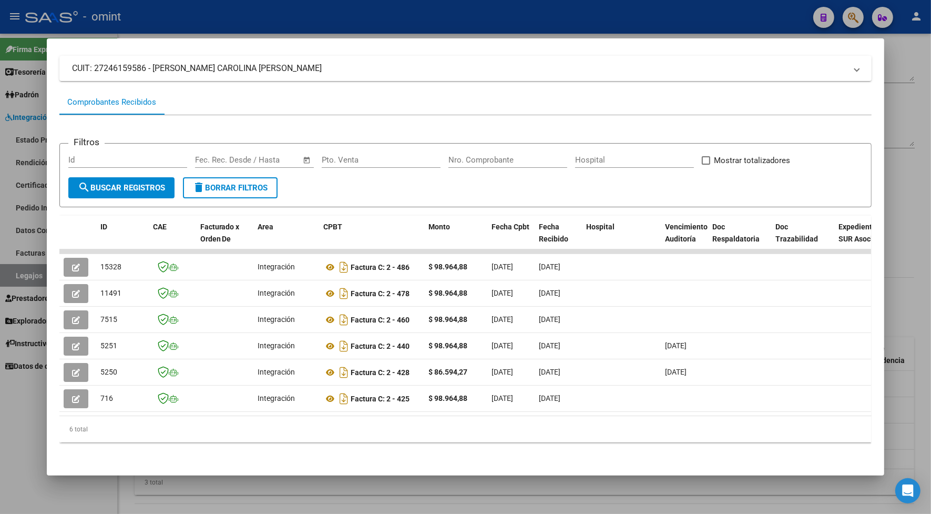
click at [228, 11] on div at bounding box center [465, 257] width 931 height 514
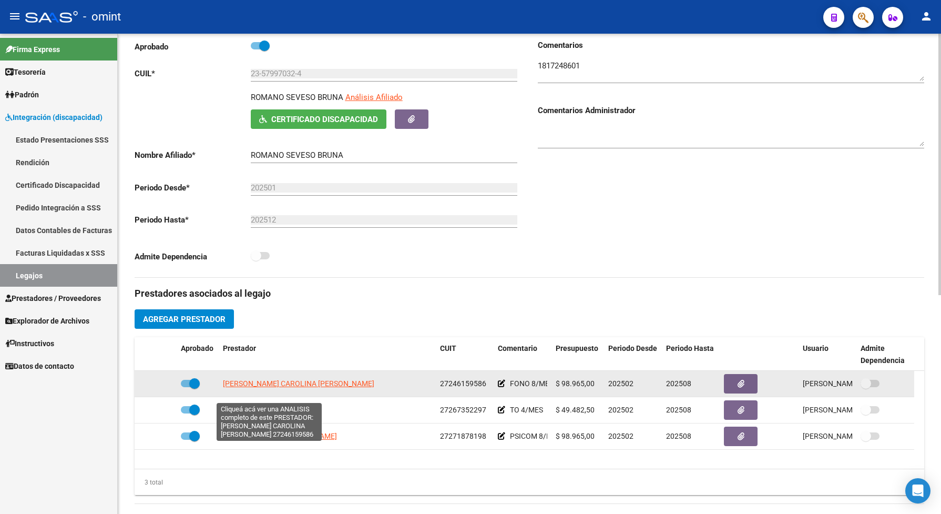
click at [299, 387] on span "[PERSON_NAME] CAROLINA [PERSON_NAME]" at bounding box center [298, 383] width 151 height 8
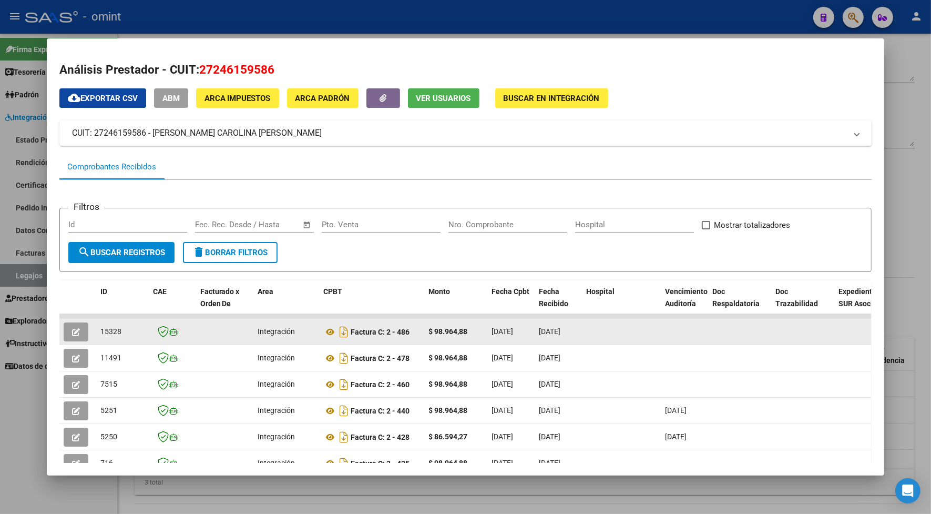
click at [72, 328] on icon "button" at bounding box center [76, 332] width 8 height 8
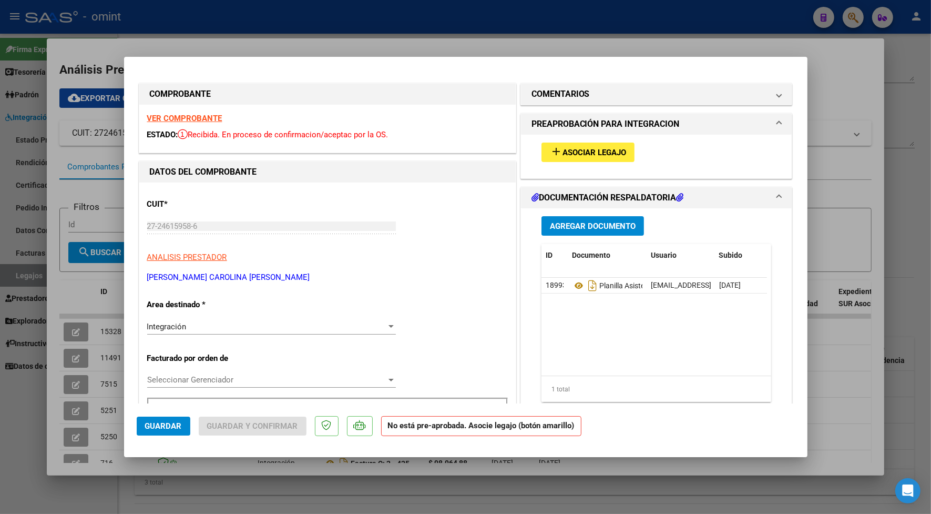
click at [193, 116] on strong "VER COMPROBANTE" at bounding box center [184, 118] width 75 height 9
click at [573, 148] on span "Asociar Legajo" at bounding box center [594, 152] width 64 height 9
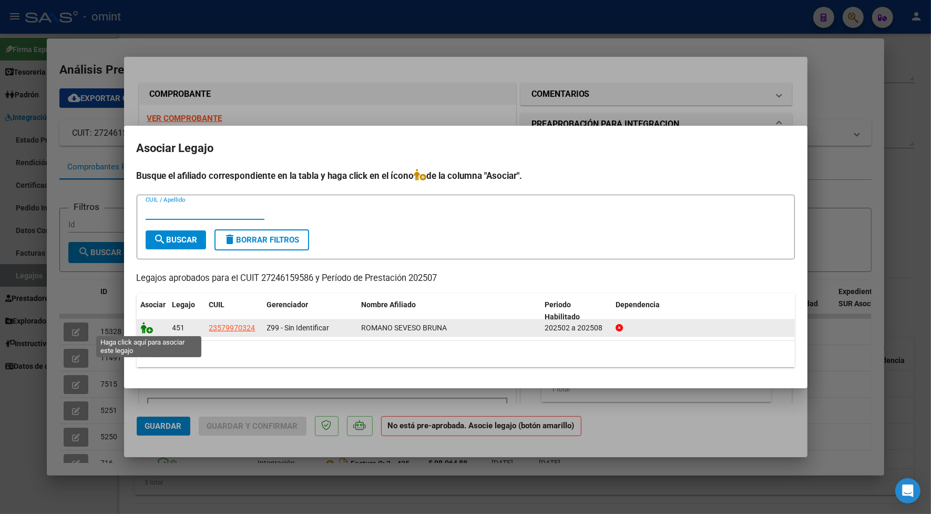
click at [142, 325] on icon at bounding box center [147, 328] width 13 height 12
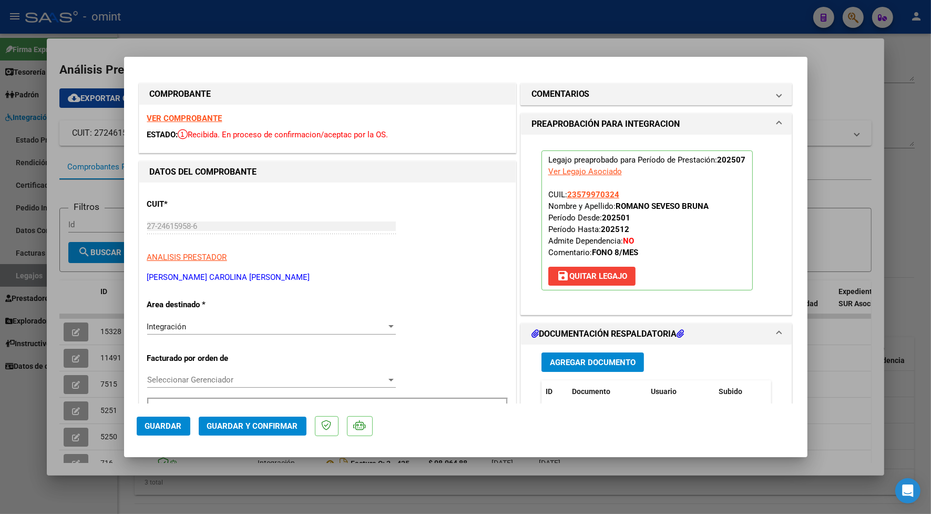
scroll to position [66, 0]
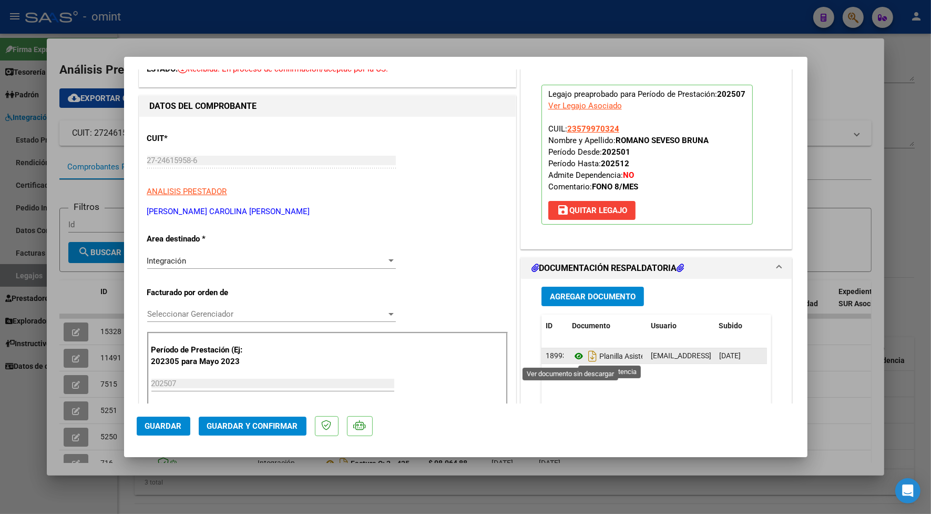
click at [572, 355] on icon at bounding box center [579, 356] width 14 height 13
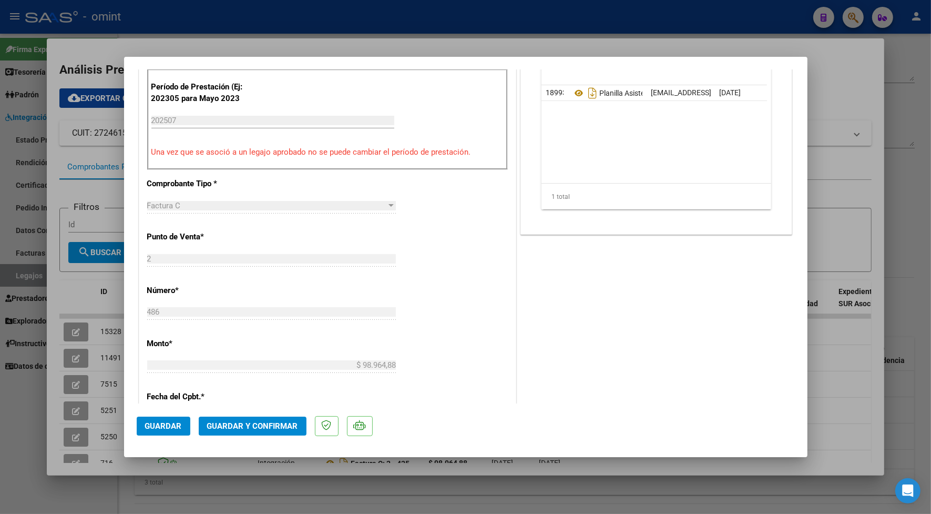
scroll to position [394, 0]
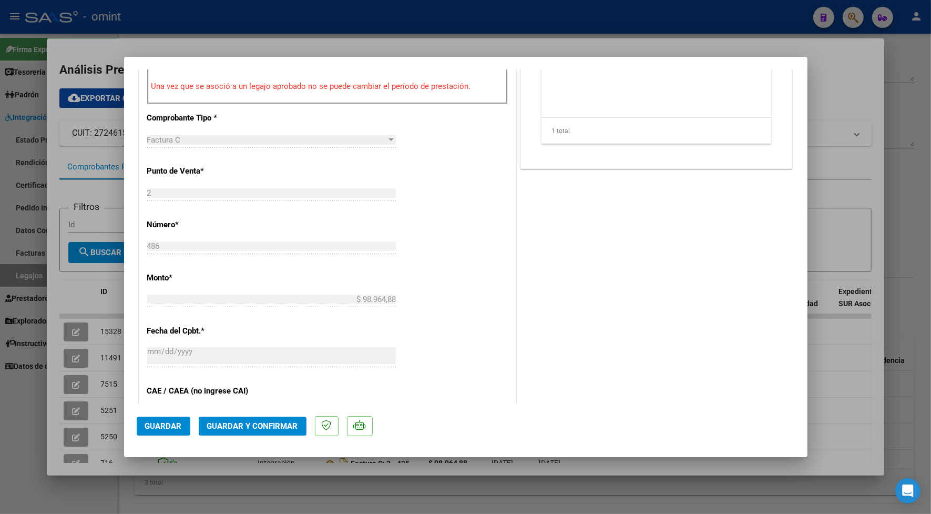
click at [272, 426] on span "Guardar y Confirmar" at bounding box center [252, 425] width 91 height 9
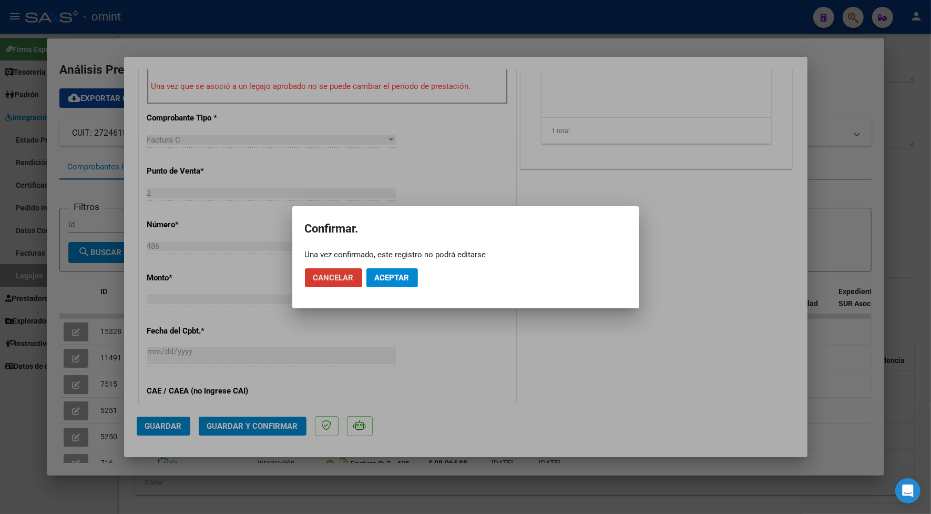
click at [385, 266] on mat-dialog-actions "Cancelar Aceptar" at bounding box center [466, 278] width 322 height 36
click at [390, 271] on button "Aceptar" at bounding box center [392, 277] width 52 height 19
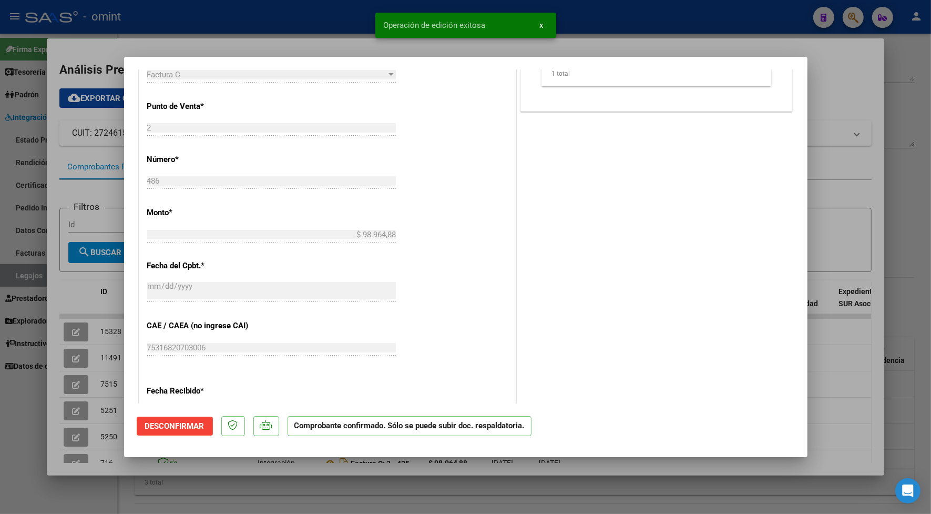
click at [313, 40] on div at bounding box center [465, 257] width 931 height 514
type input "$ 0,00"
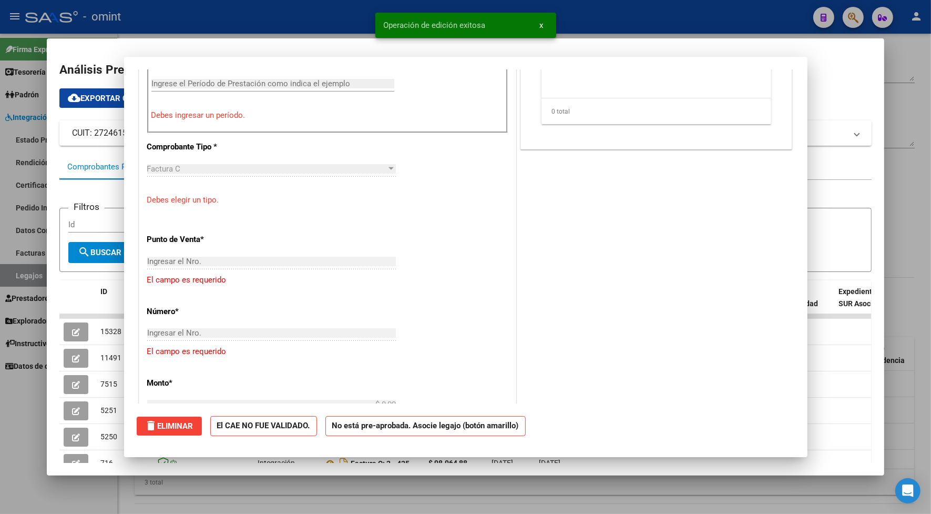
scroll to position [413, 0]
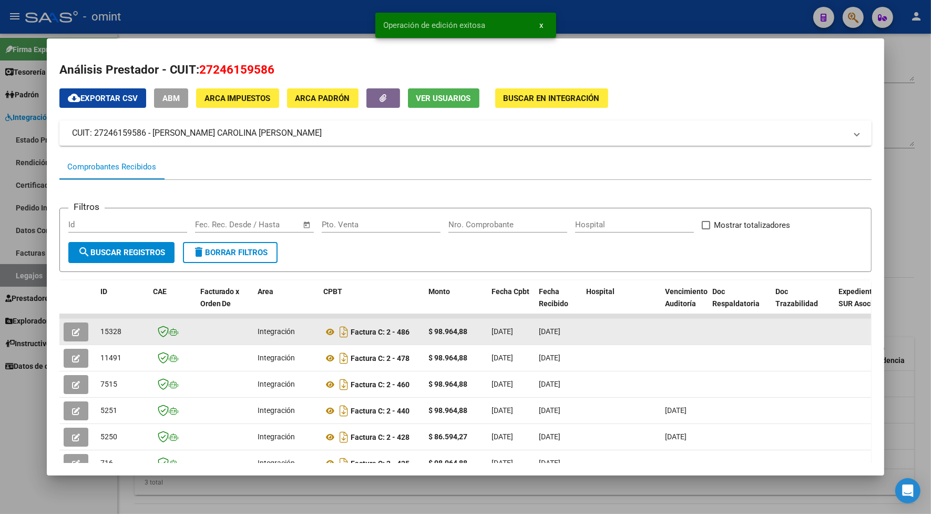
drag, startPoint x: 121, startPoint y: 327, endPoint x: 97, endPoint y: 332, distance: 24.1
click at [100, 332] on div "15328" at bounding box center [122, 331] width 44 height 12
drag, startPoint x: 97, startPoint y: 332, endPoint x: 106, endPoint y: 326, distance: 10.5
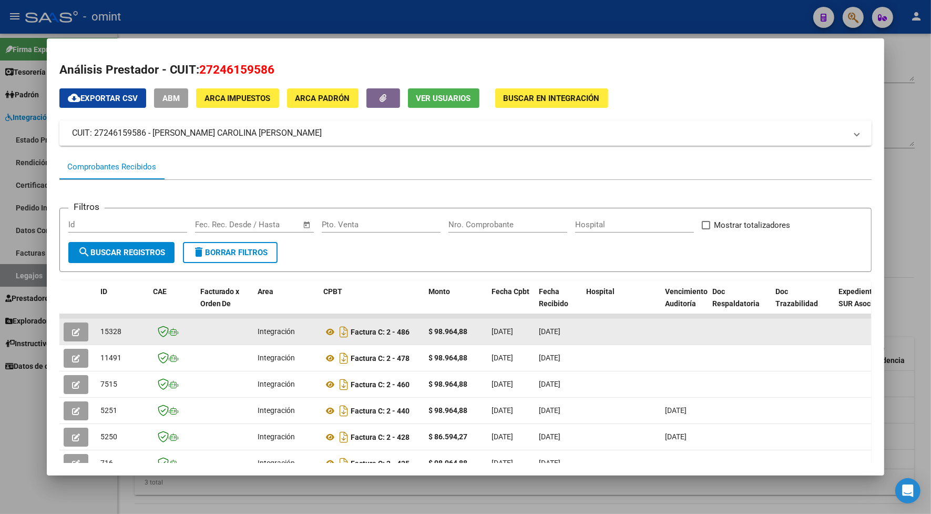
copy span "15328"
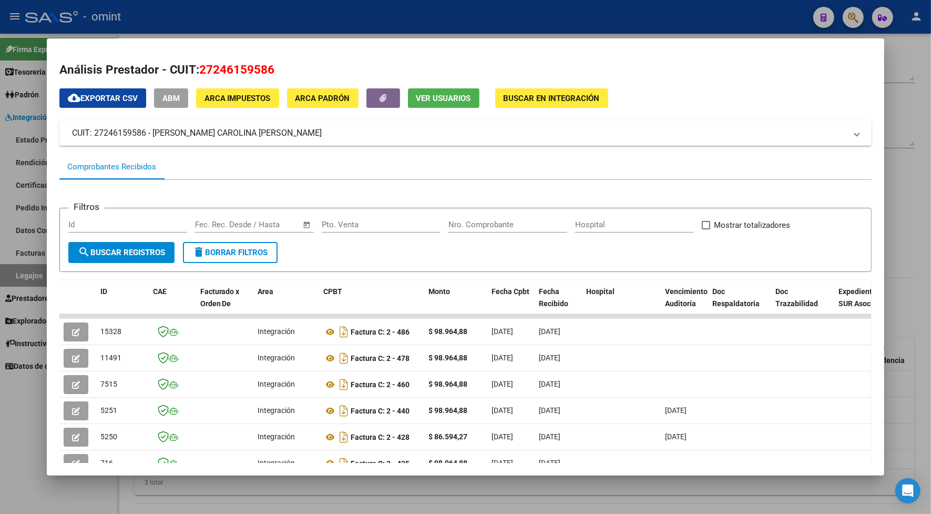
click at [301, 17] on div at bounding box center [465, 257] width 931 height 514
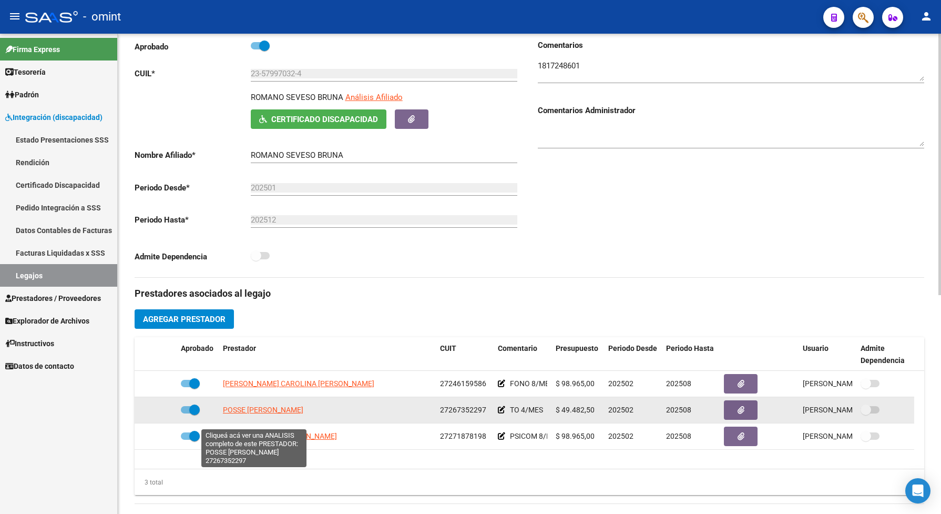
click at [259, 414] on span "POSSE [PERSON_NAME]" at bounding box center [263, 409] width 80 height 8
type textarea "27267352297"
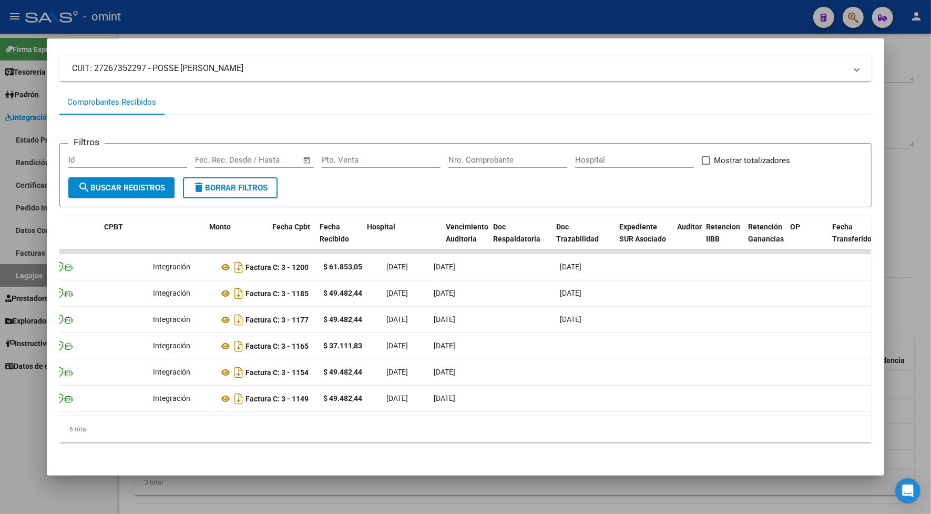
scroll to position [0, 0]
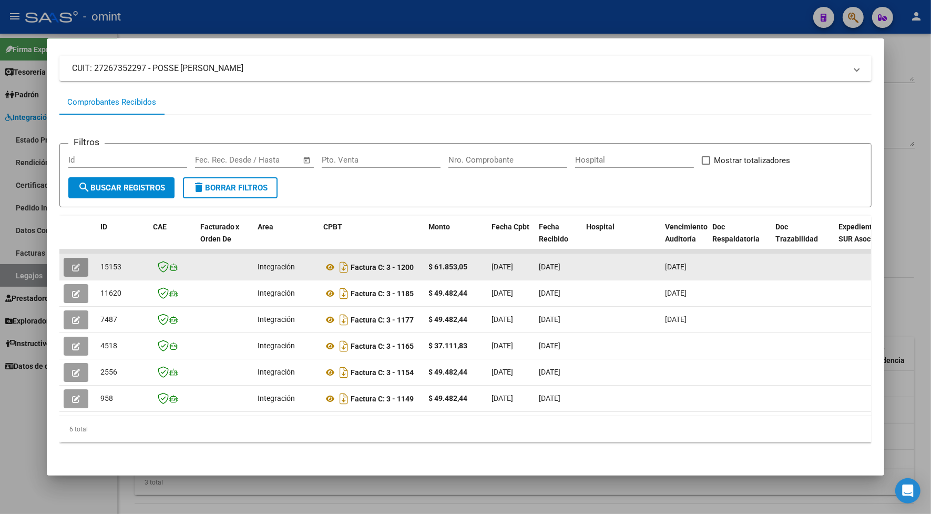
click at [78, 260] on button "button" at bounding box center [76, 267] width 25 height 19
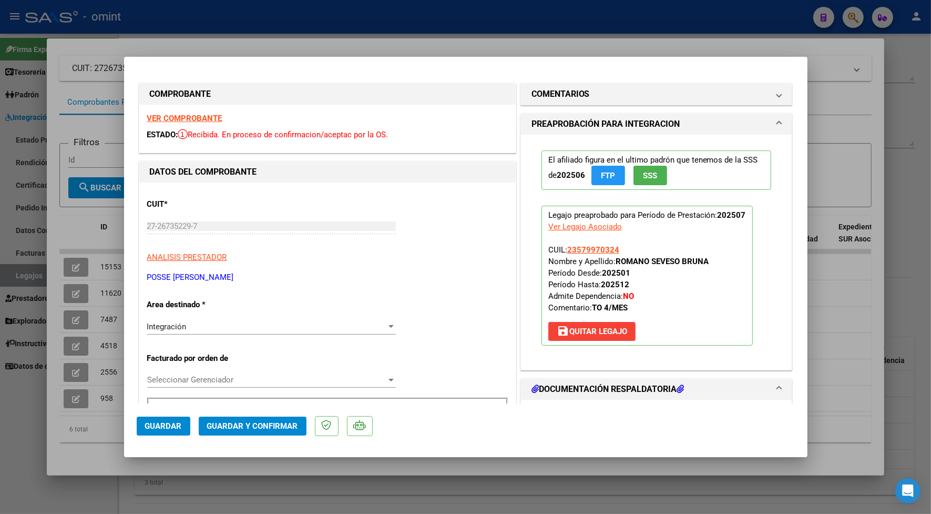
click at [184, 116] on strong "VER COMPROBANTE" at bounding box center [184, 118] width 75 height 9
click at [563, 93] on h1 "COMENTARIOS" at bounding box center [560, 94] width 58 height 13
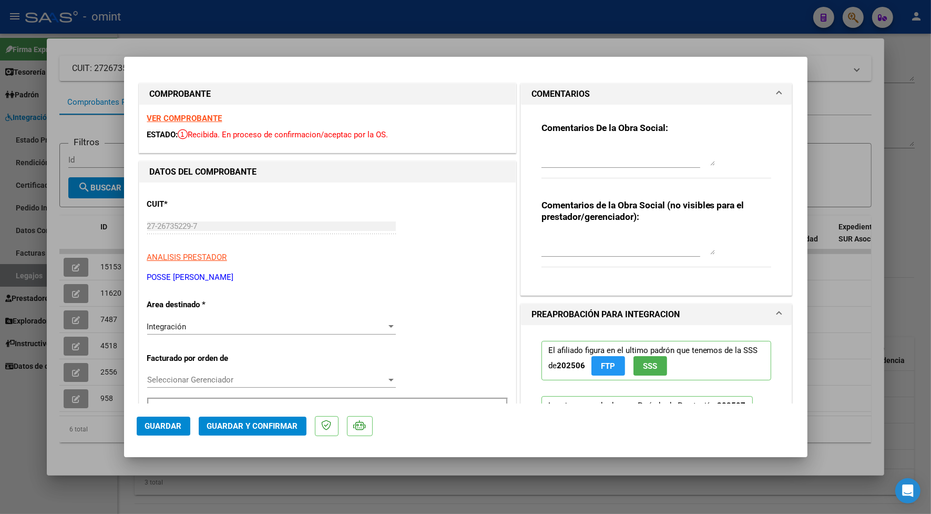
click at [568, 146] on textarea at bounding box center [627, 155] width 173 height 21
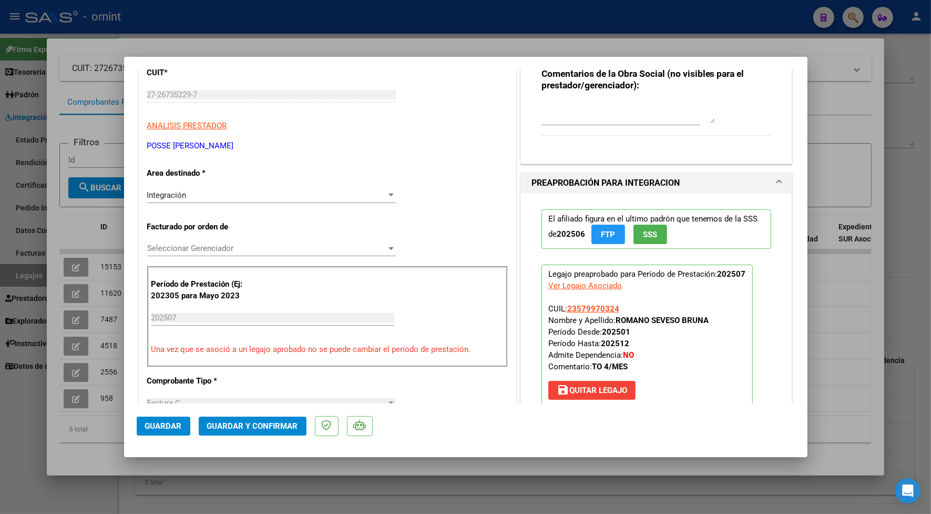
scroll to position [197, 0]
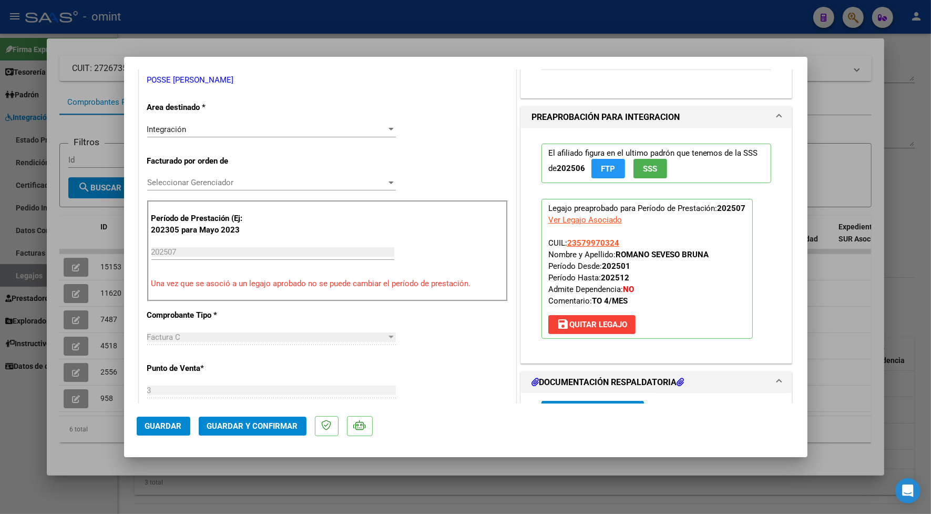
type textarea "Estimada prestadora , se informa que se procesará lo autorizado , es decir 4 se…"
click at [288, 424] on span "Guardar y Confirmar" at bounding box center [252, 425] width 91 height 9
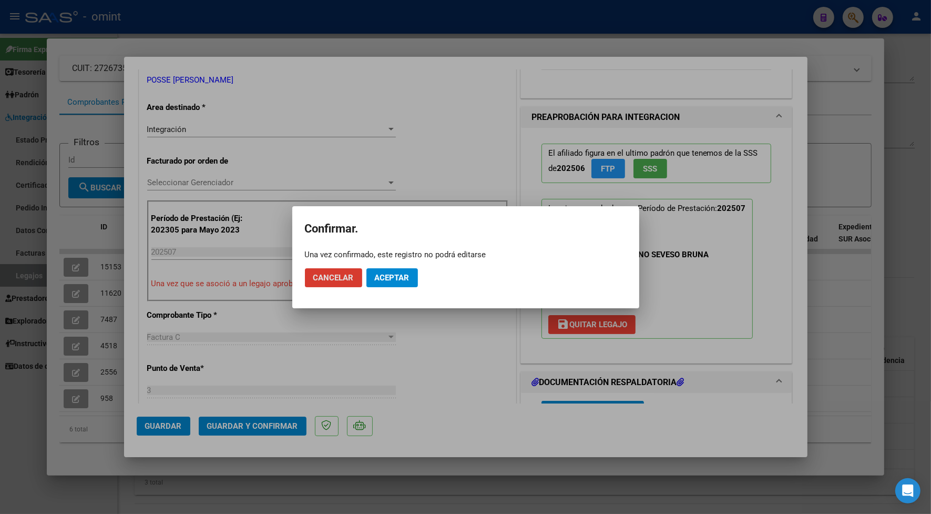
click at [392, 274] on span "Aceptar" at bounding box center [392, 277] width 35 height 9
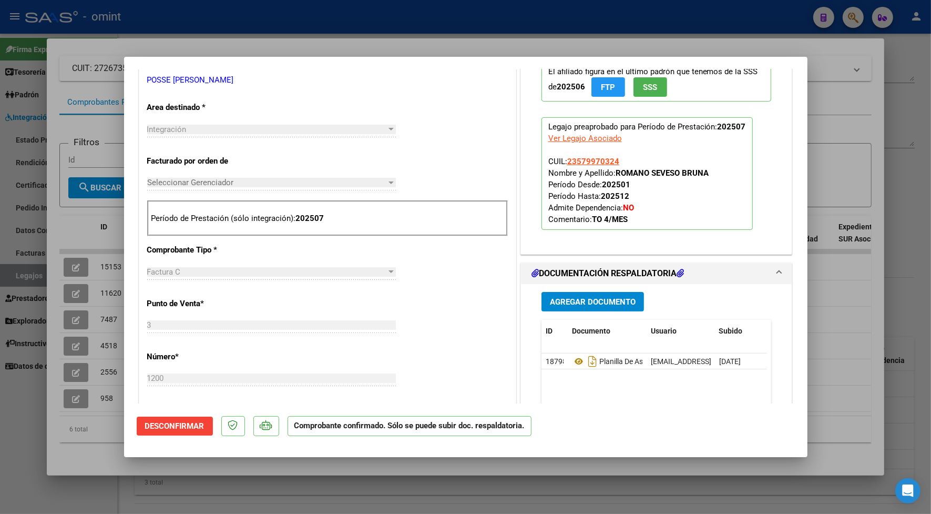
click at [220, 29] on div at bounding box center [465, 257] width 931 height 514
type input "$ 0,00"
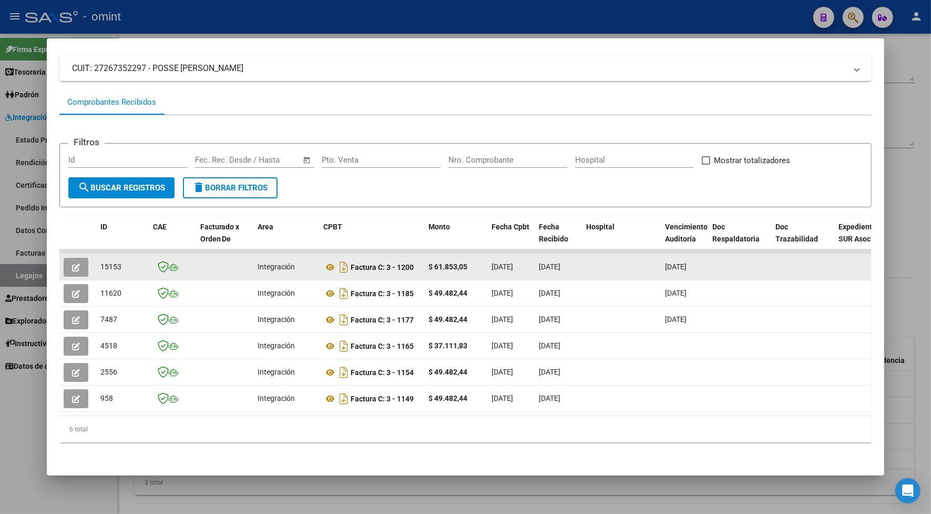
drag, startPoint x: 121, startPoint y: 251, endPoint x: 95, endPoint y: 253, distance: 25.9
click at [100, 261] on div "15153" at bounding box center [122, 267] width 44 height 12
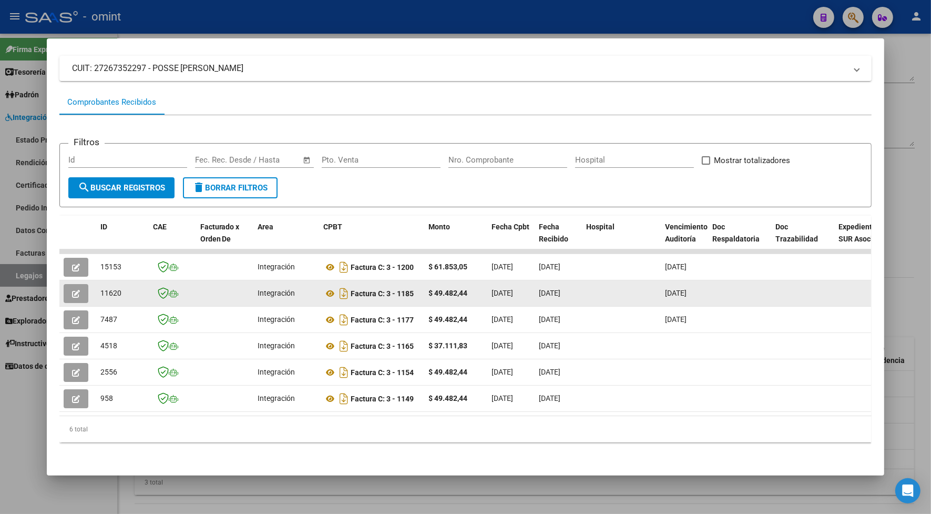
click at [77, 286] on button "button" at bounding box center [76, 293] width 25 height 19
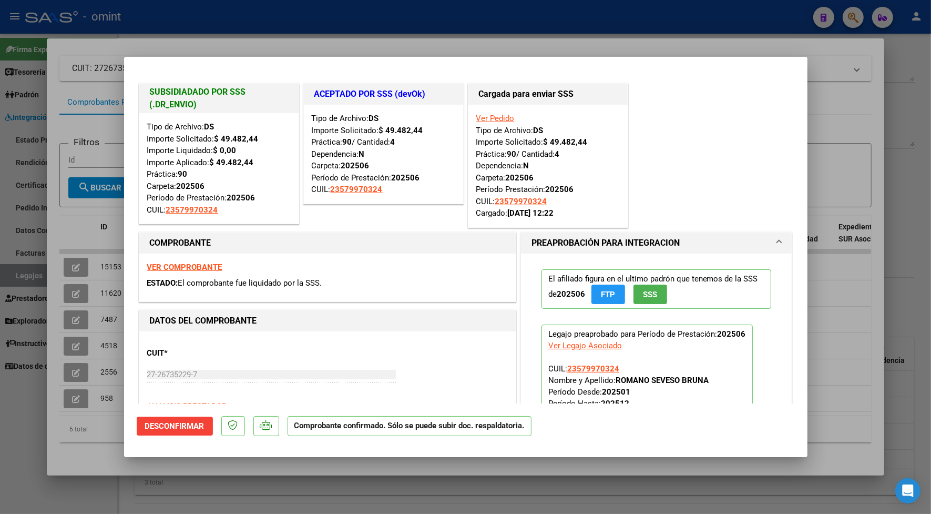
click at [203, 43] on div at bounding box center [465, 257] width 931 height 514
type input "$ 0,00"
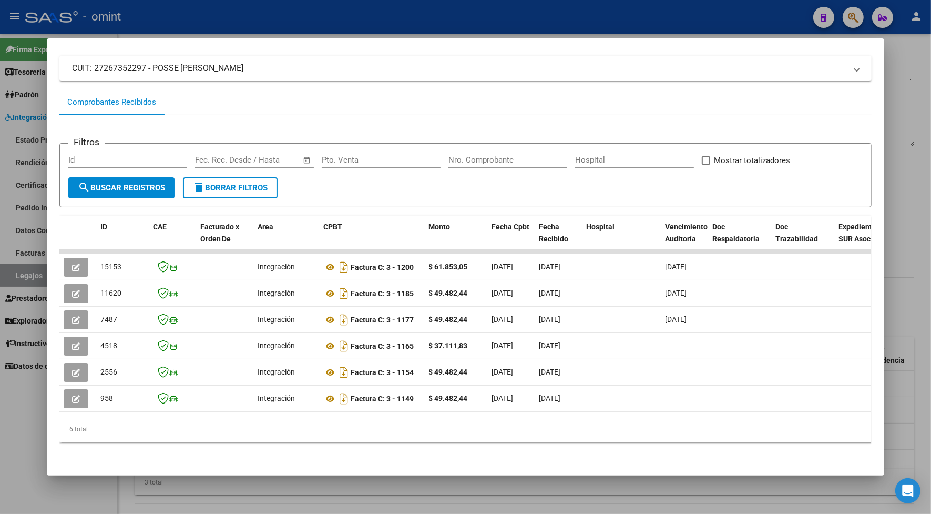
click at [200, 25] on div at bounding box center [465, 257] width 931 height 514
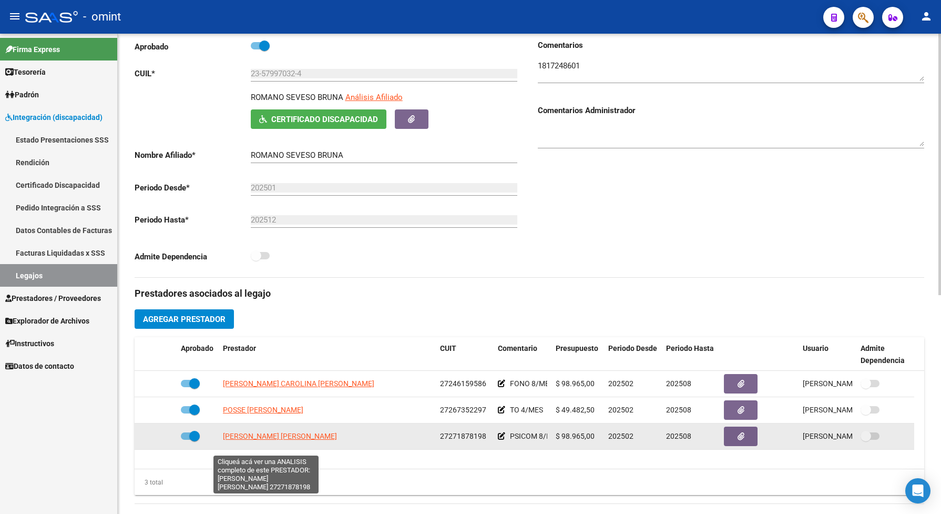
click at [279, 440] on span "[PERSON_NAME] [PERSON_NAME]" at bounding box center [280, 436] width 114 height 8
type textarea "27271878198"
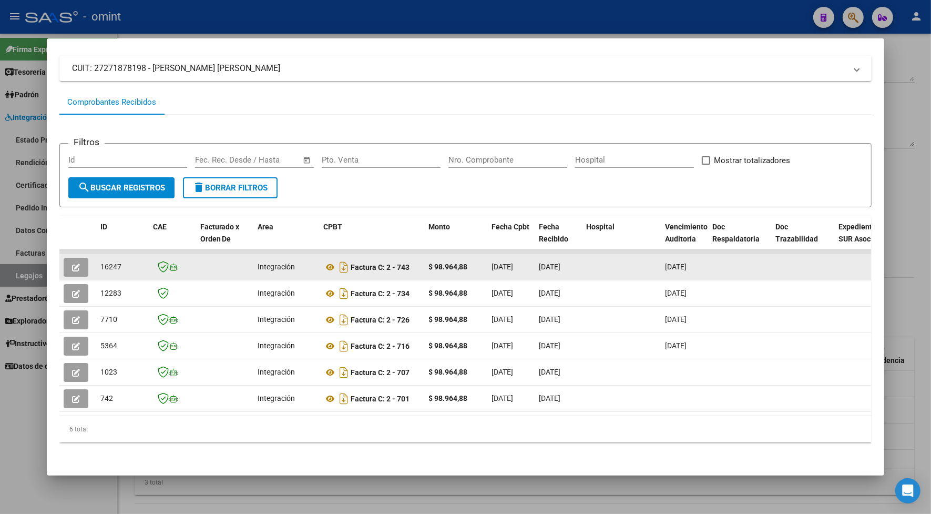
click at [74, 258] on button "button" at bounding box center [76, 267] width 25 height 19
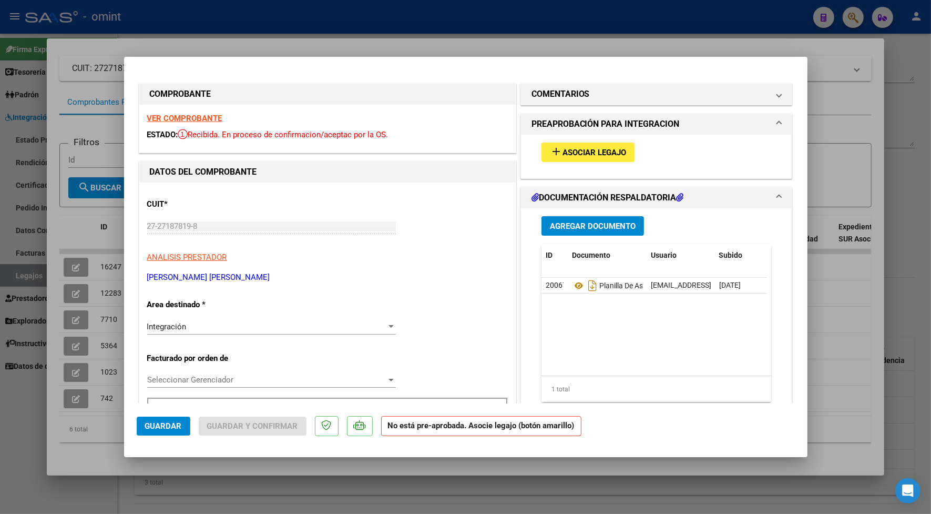
click at [179, 119] on strong "VER COMPROBANTE" at bounding box center [184, 118] width 75 height 9
click at [572, 284] on icon at bounding box center [579, 285] width 14 height 13
click at [590, 148] on span "Asociar Legajo" at bounding box center [594, 152] width 64 height 9
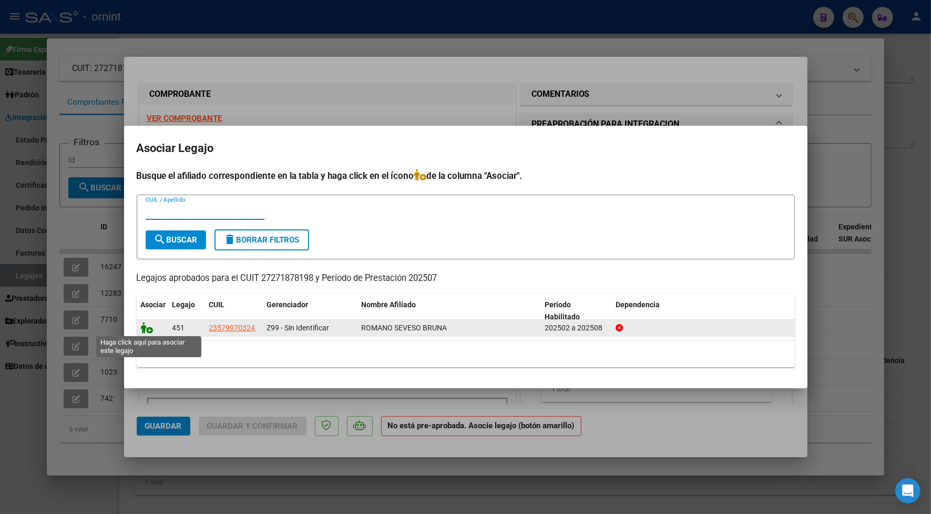
click at [148, 329] on icon at bounding box center [147, 328] width 13 height 12
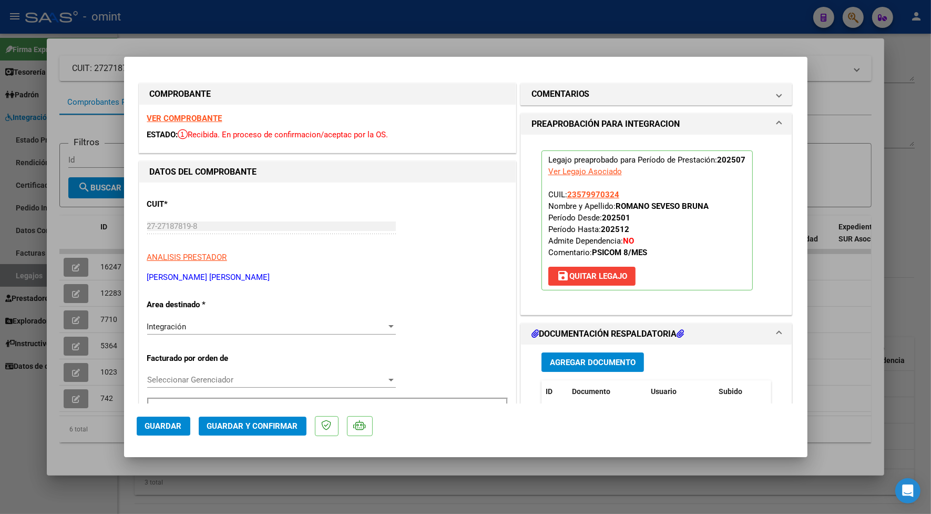
click at [182, 116] on strong "VER COMPROBANTE" at bounding box center [184, 118] width 75 height 9
click at [204, 124] on div "VER COMPROBANTE ESTADO: Recibida. En proceso de confirmacion/aceptac por la OS." at bounding box center [327, 129] width 376 height 48
click at [211, 112] on div "VER COMPROBANTE ESTADO: Recibida. En proceso de confirmacion/aceptac por la OS." at bounding box center [327, 129] width 376 height 48
click at [213, 119] on strong "VER COMPROBANTE" at bounding box center [184, 118] width 75 height 9
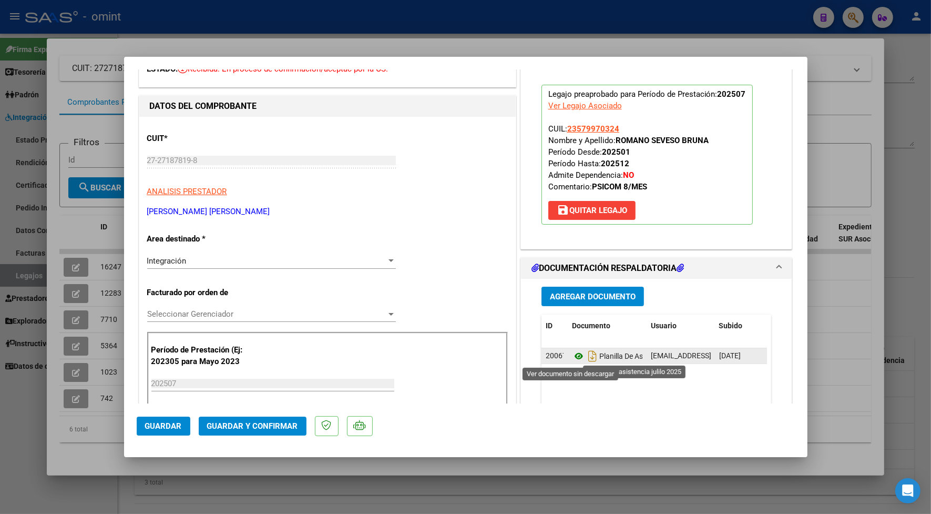
click at [572, 358] on icon at bounding box center [579, 356] width 14 height 13
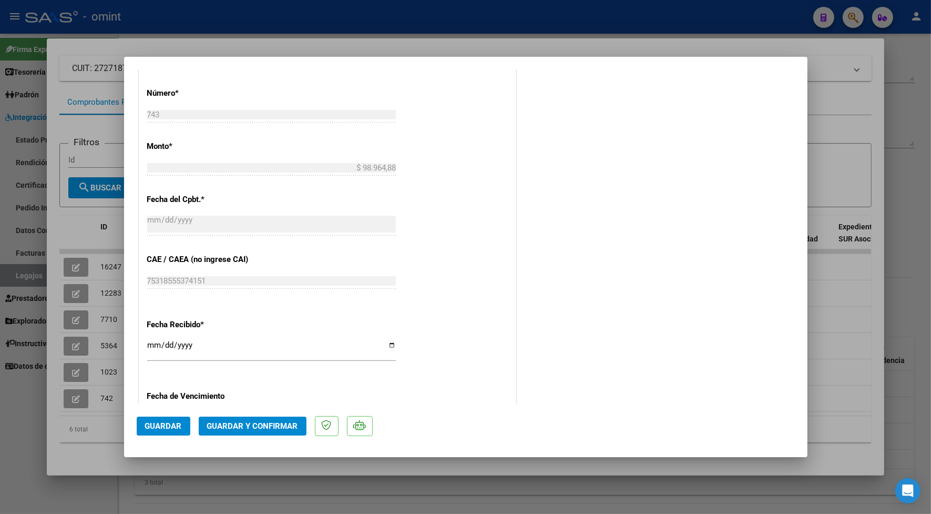
scroll to position [591, 0]
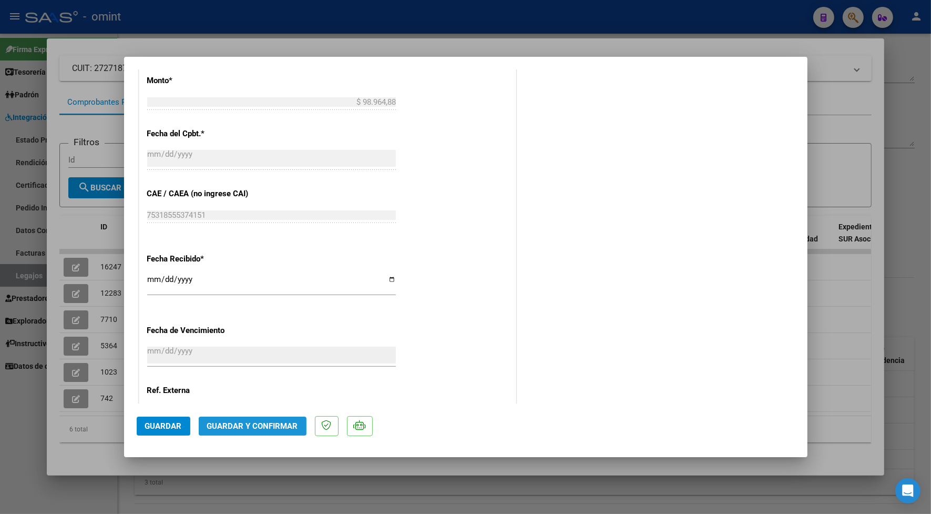
click at [260, 426] on span "Guardar y Confirmar" at bounding box center [252, 425] width 91 height 9
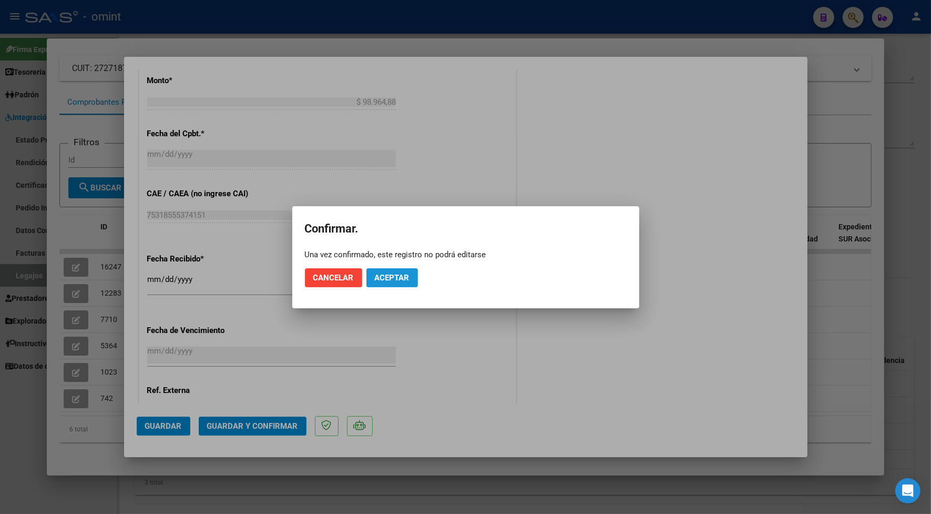
click at [386, 280] on span "Aceptar" at bounding box center [392, 277] width 35 height 9
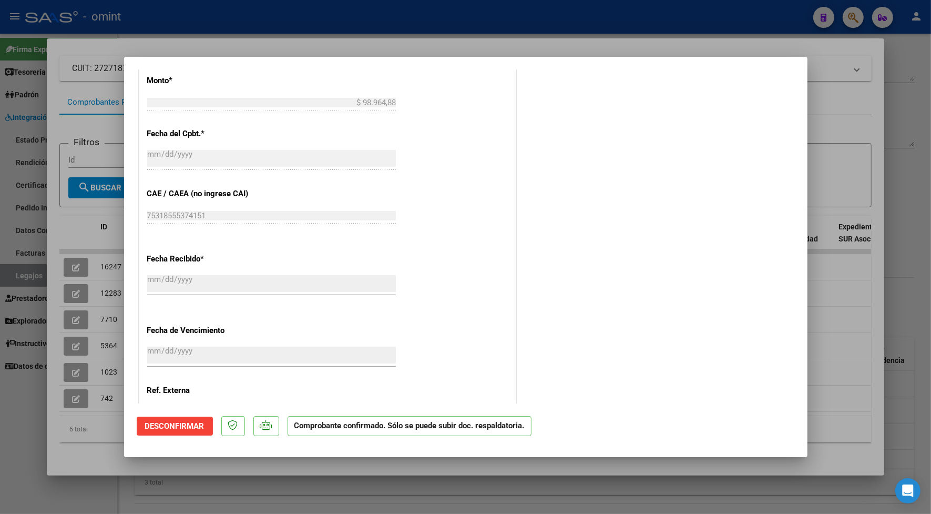
click at [320, 40] on div at bounding box center [465, 257] width 931 height 514
type input "$ 0,00"
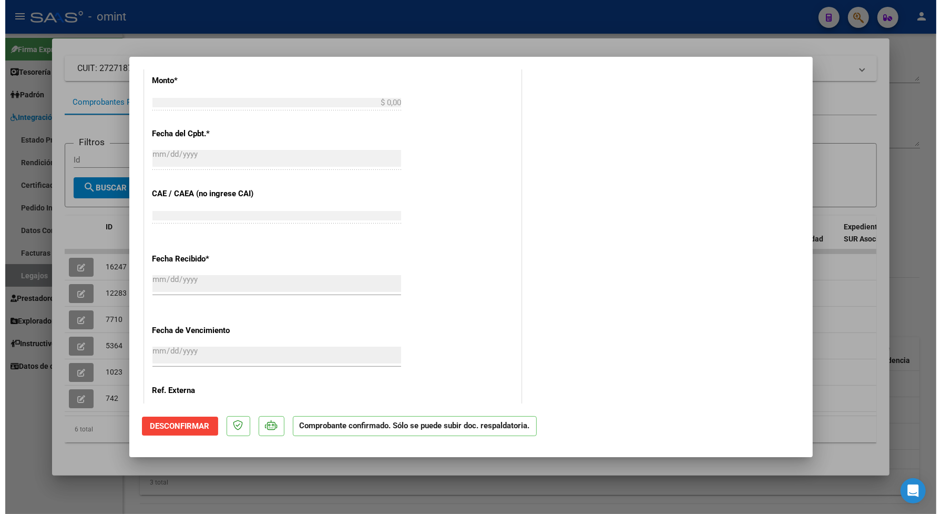
scroll to position [721, 0]
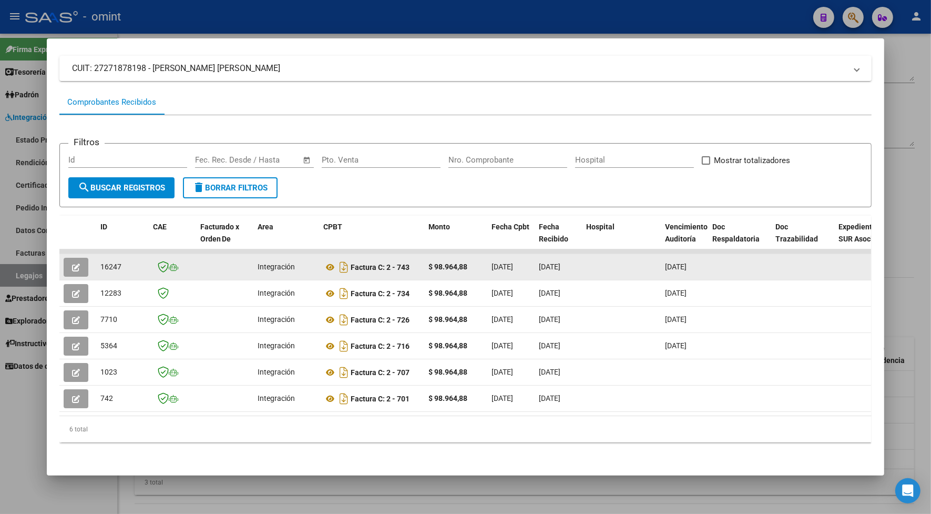
drag, startPoint x: 109, startPoint y: 263, endPoint x: 96, endPoint y: 264, distance: 13.7
click at [100, 264] on div "16247" at bounding box center [122, 267] width 44 height 12
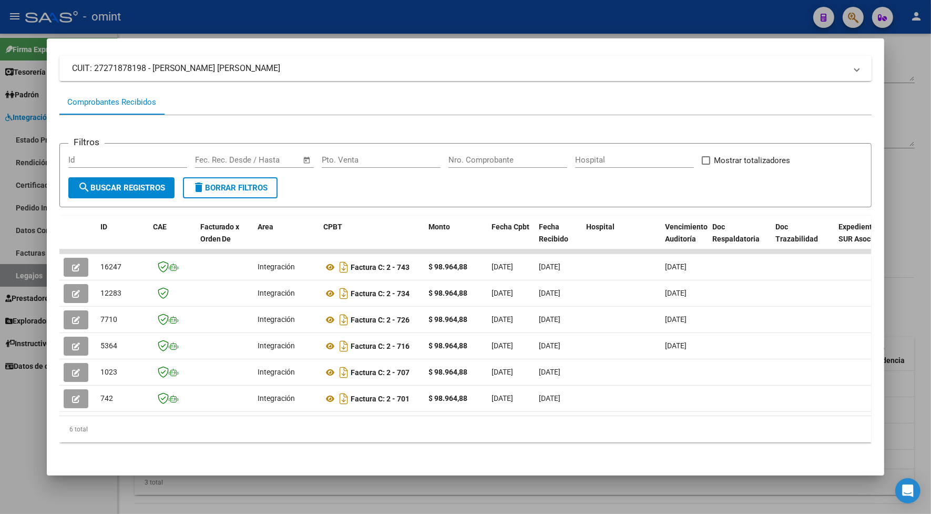
click at [303, 12] on div at bounding box center [465, 257] width 931 height 514
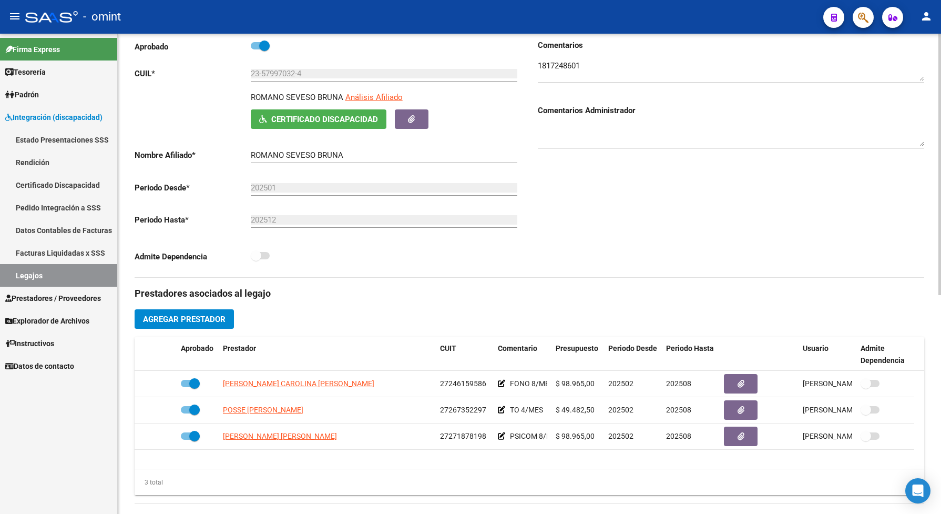
scroll to position [0, 0]
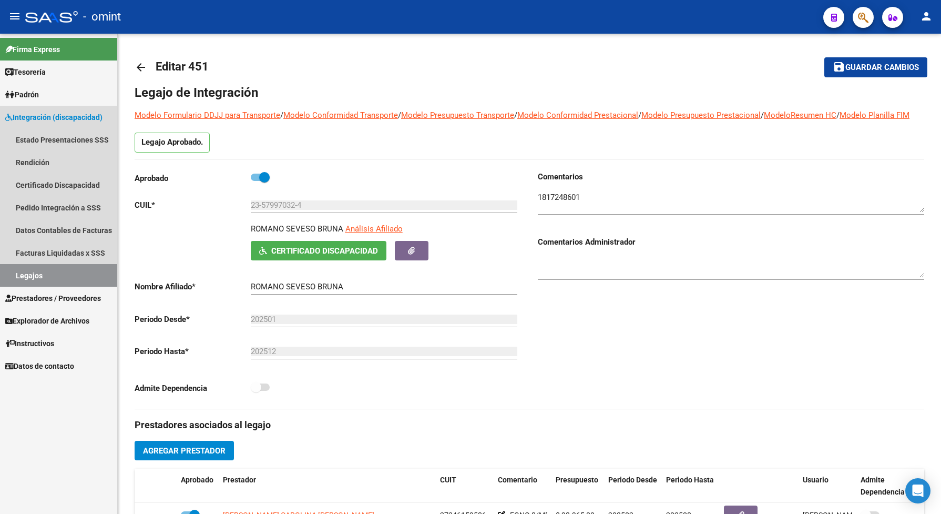
click at [37, 269] on link "Legajos" at bounding box center [58, 275] width 117 height 23
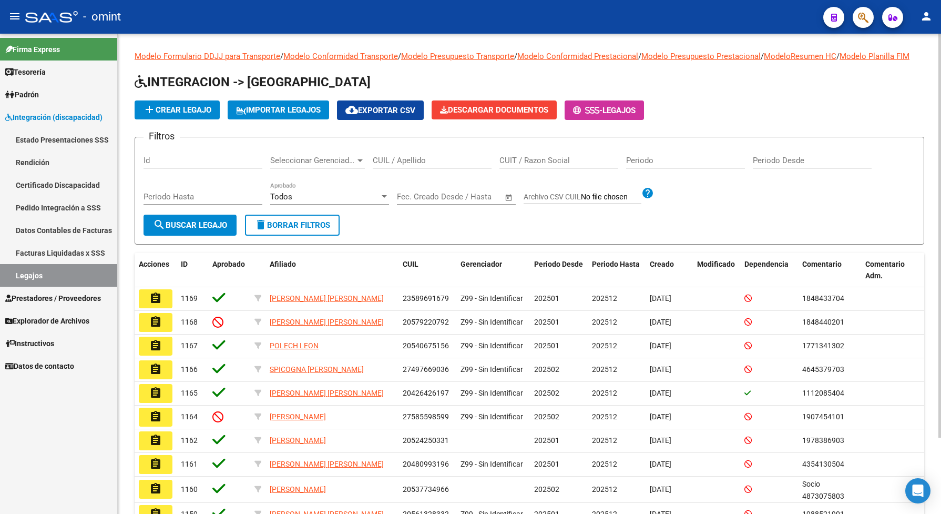
click at [396, 165] on input "CUIL / Apellido" at bounding box center [432, 160] width 119 height 9
paste input "20511969922"
type input "20511969922"
click at [179, 230] on span "search Buscar Legajo" at bounding box center [190, 224] width 74 height 9
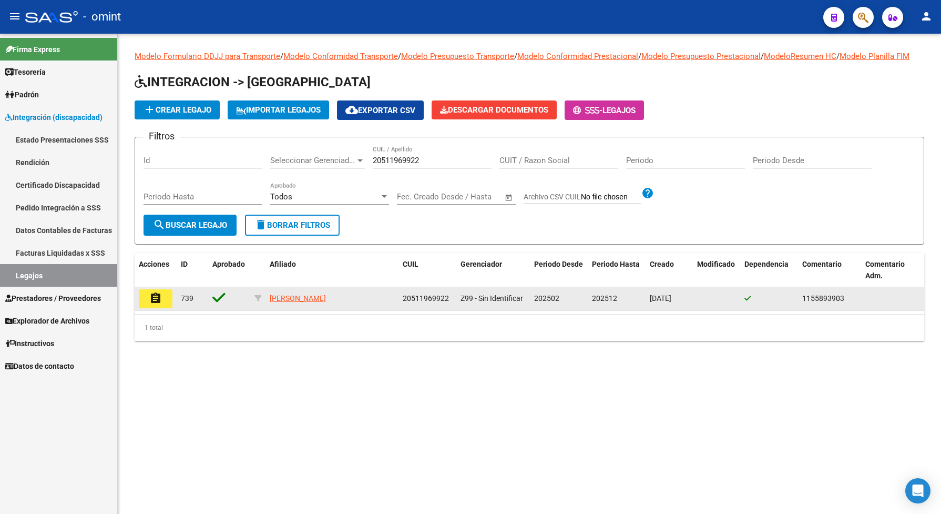
click at [158, 304] on mat-icon "assignment" at bounding box center [155, 298] width 13 height 13
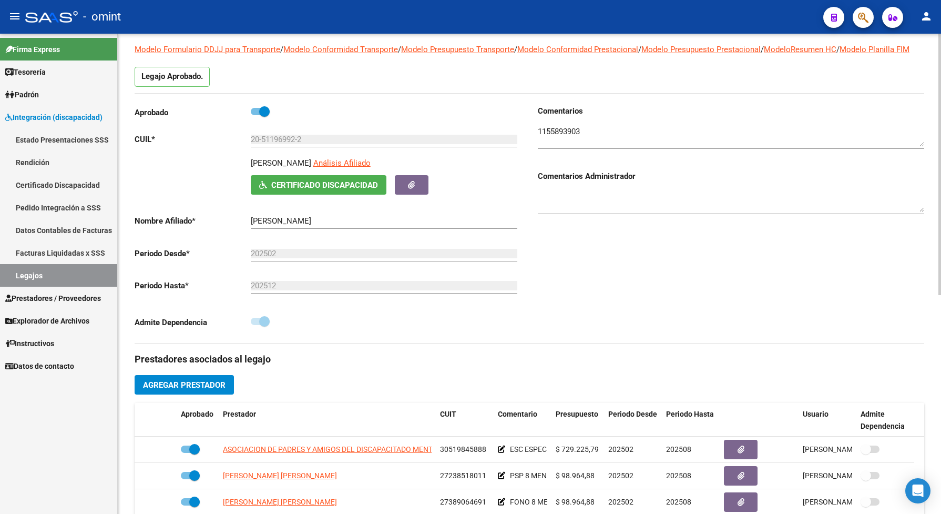
scroll to position [131, 0]
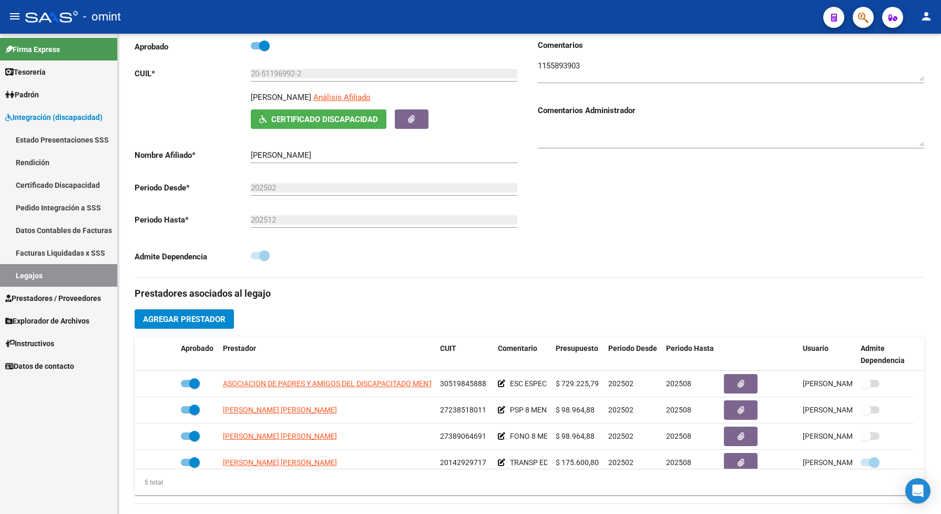
click at [51, 276] on link "Legajos" at bounding box center [58, 275] width 117 height 23
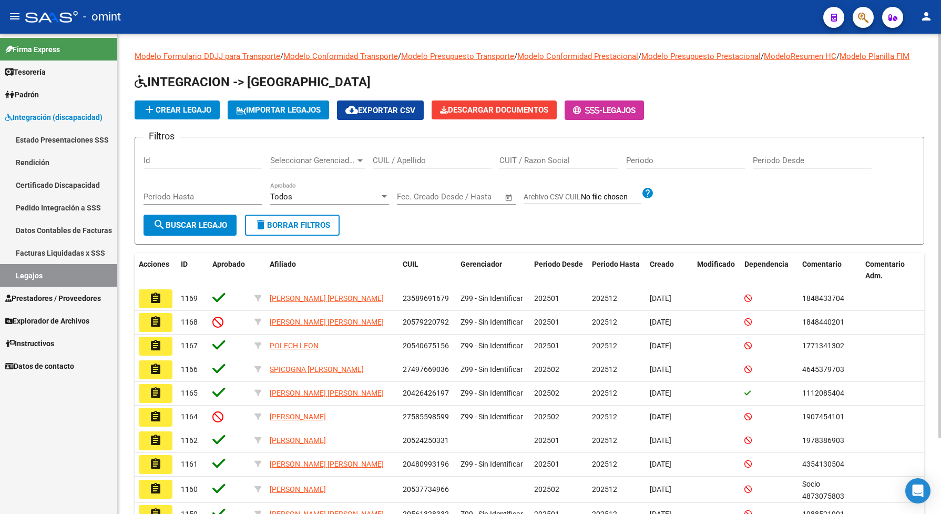
click at [383, 165] on input "CUIL / Apellido" at bounding box center [432, 160] width 119 height 9
paste input "23579970324"
type input "23579970324"
click at [206, 235] on button "search Buscar Legajo" at bounding box center [189, 224] width 93 height 21
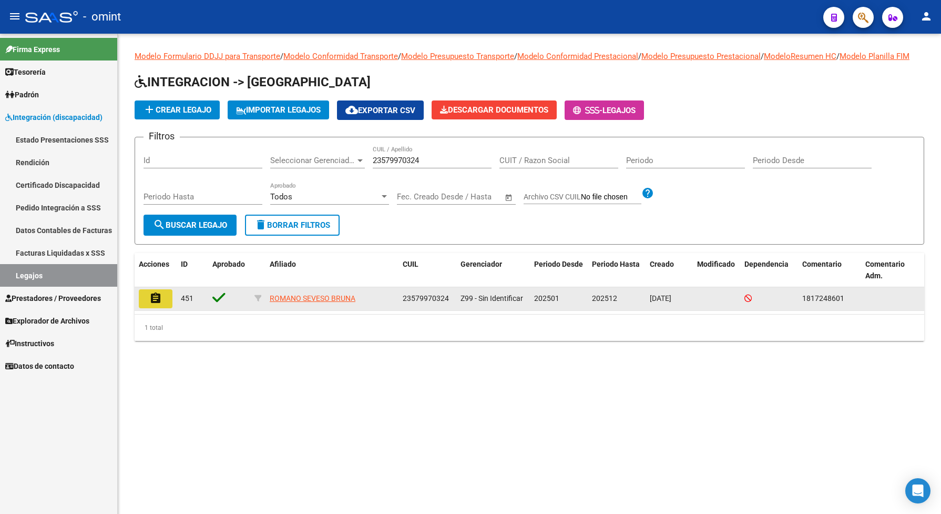
click at [163, 308] on button "assignment" at bounding box center [156, 298] width 34 height 19
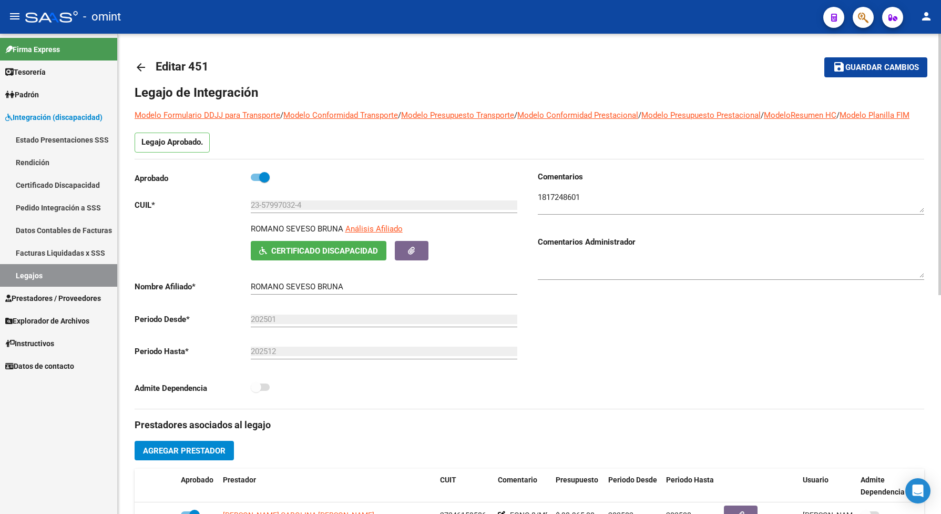
scroll to position [131, 0]
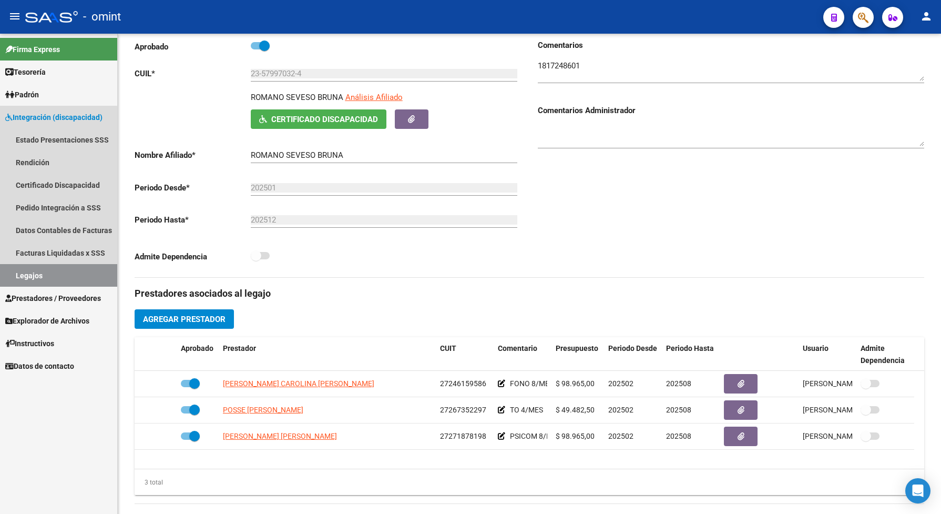
click at [40, 271] on link "Legajos" at bounding box center [58, 275] width 117 height 23
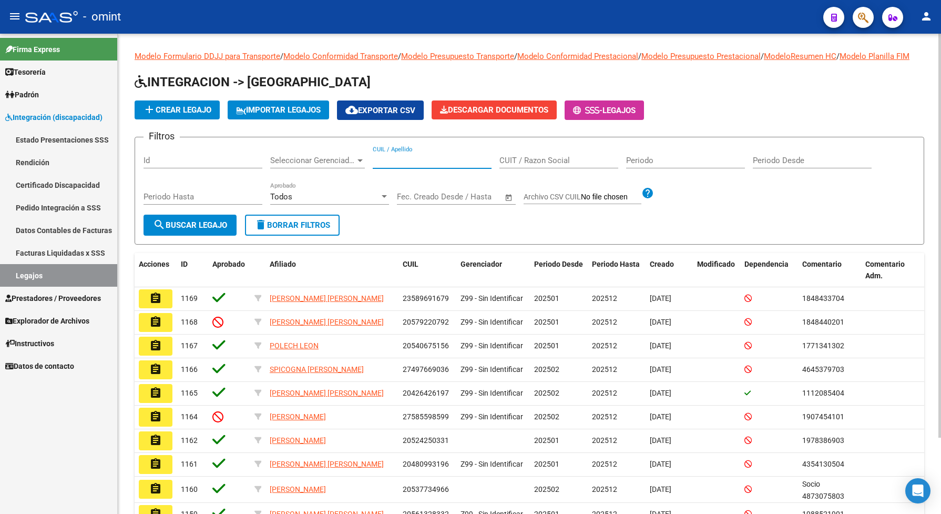
click at [419, 165] on input "CUIL / Apellido" at bounding box center [432, 160] width 119 height 9
paste input "20508543442"
type input "20508543442"
click at [222, 230] on span "search Buscar Legajo" at bounding box center [190, 224] width 74 height 9
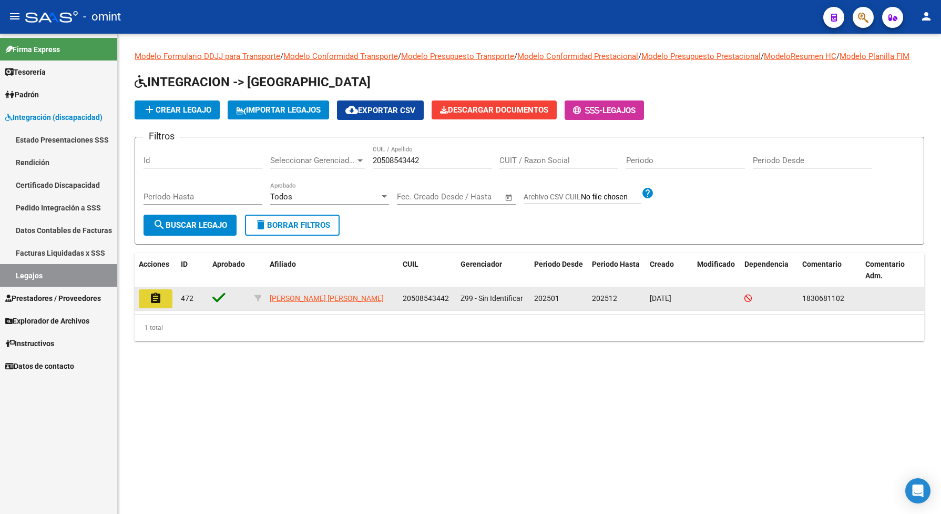
click at [161, 304] on mat-icon "assignment" at bounding box center [155, 298] width 13 height 13
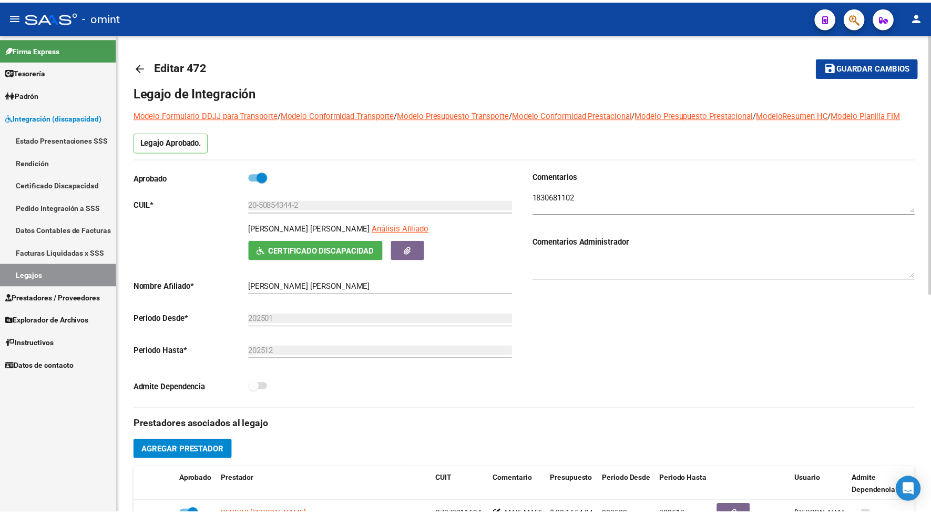
scroll to position [131, 0]
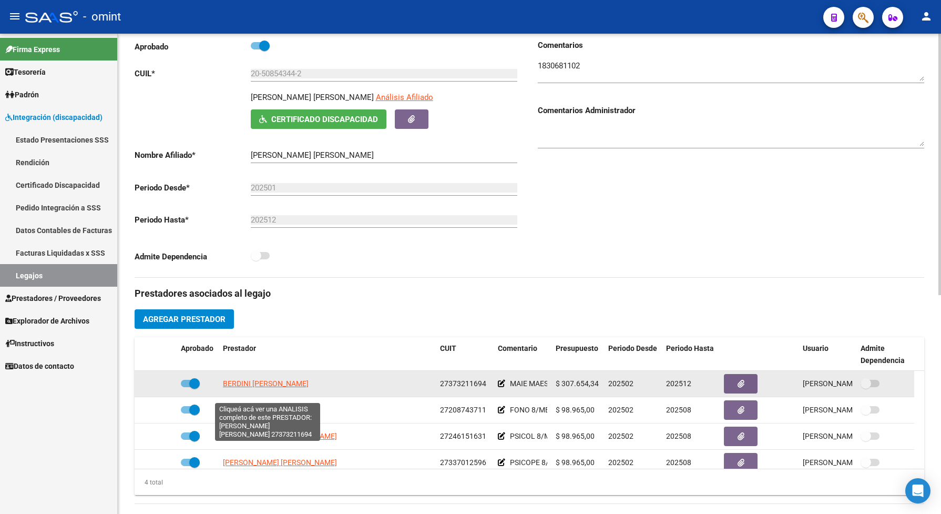
click at [275, 387] on span "BERDINI [PERSON_NAME]" at bounding box center [266, 383] width 86 height 8
type textarea "27373211694"
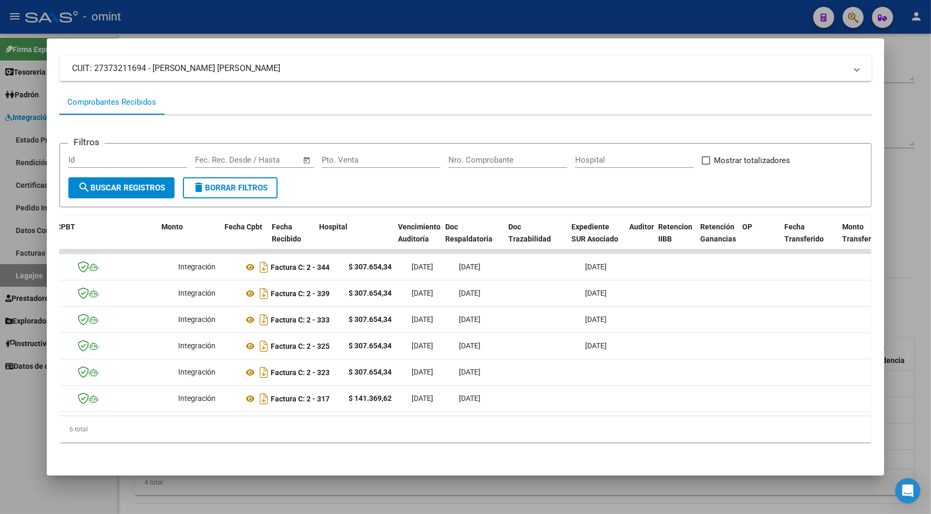
scroll to position [0, 0]
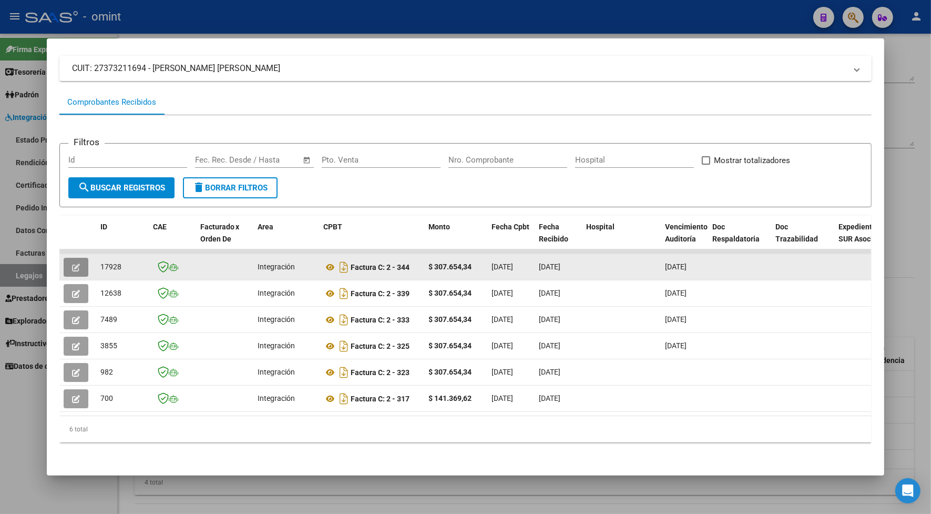
click at [77, 266] on button "button" at bounding box center [76, 267] width 25 height 19
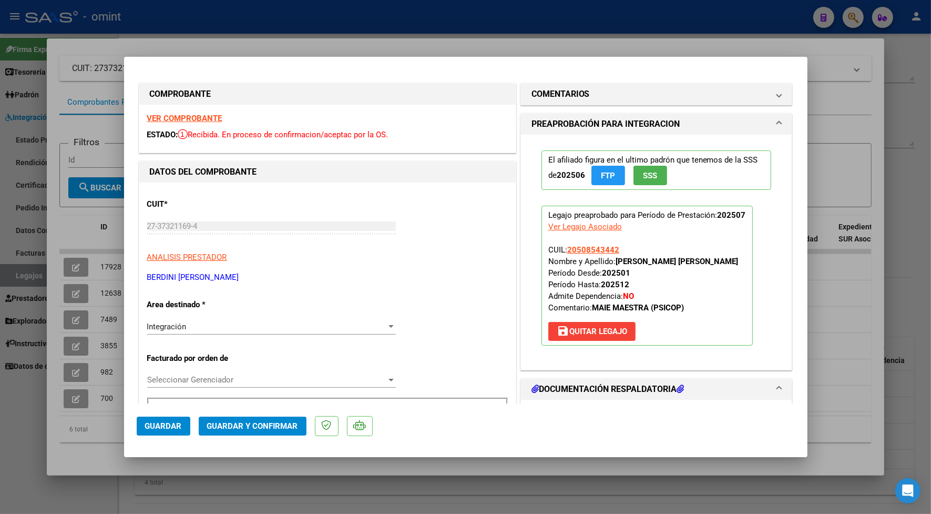
click at [216, 119] on strong "VER COMPROBANTE" at bounding box center [184, 118] width 75 height 9
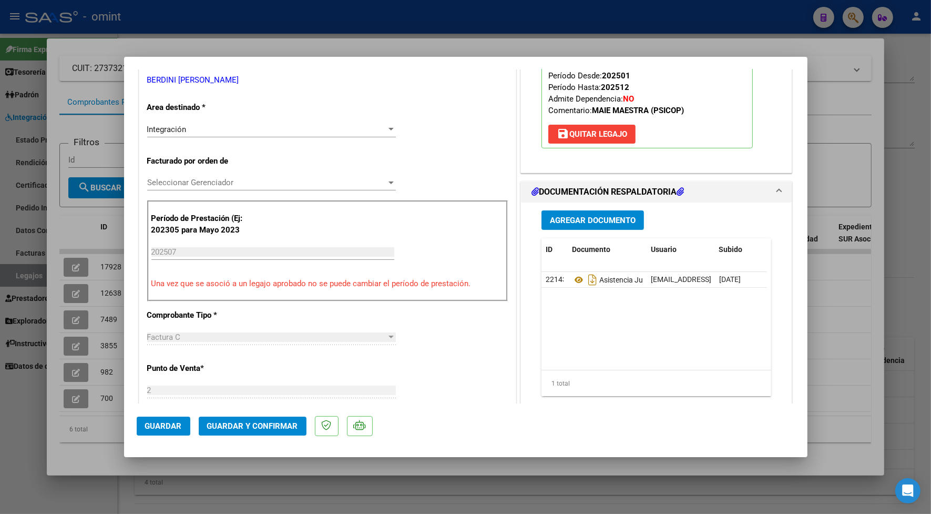
scroll to position [131, 0]
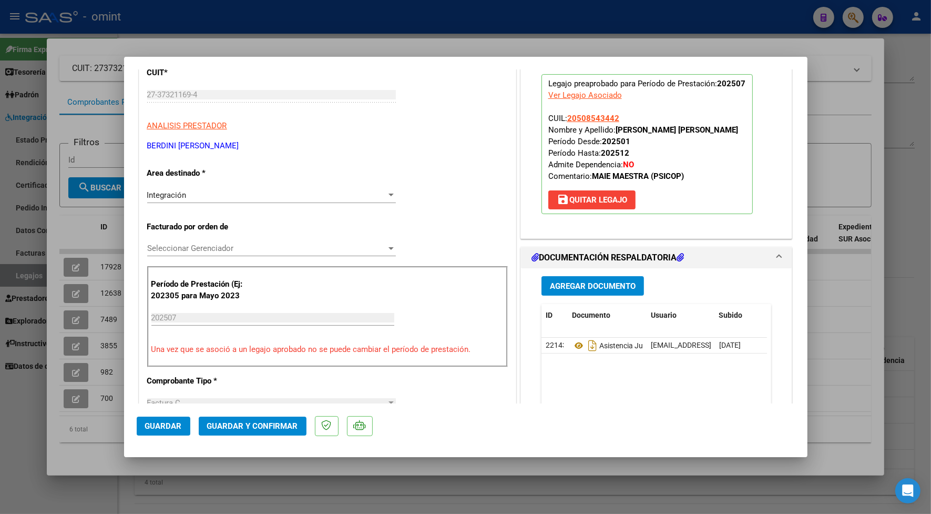
click at [289, 17] on div at bounding box center [465, 257] width 931 height 514
type input "$ 0,00"
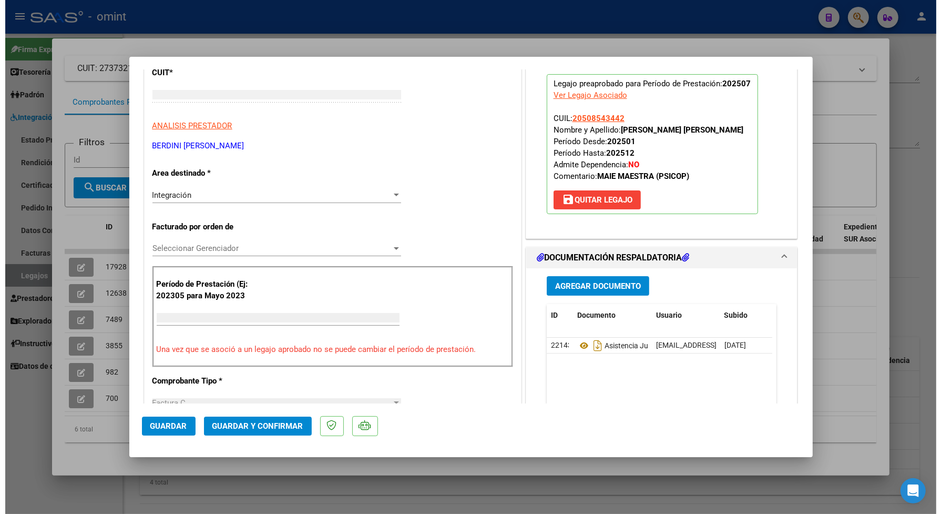
scroll to position [0, 0]
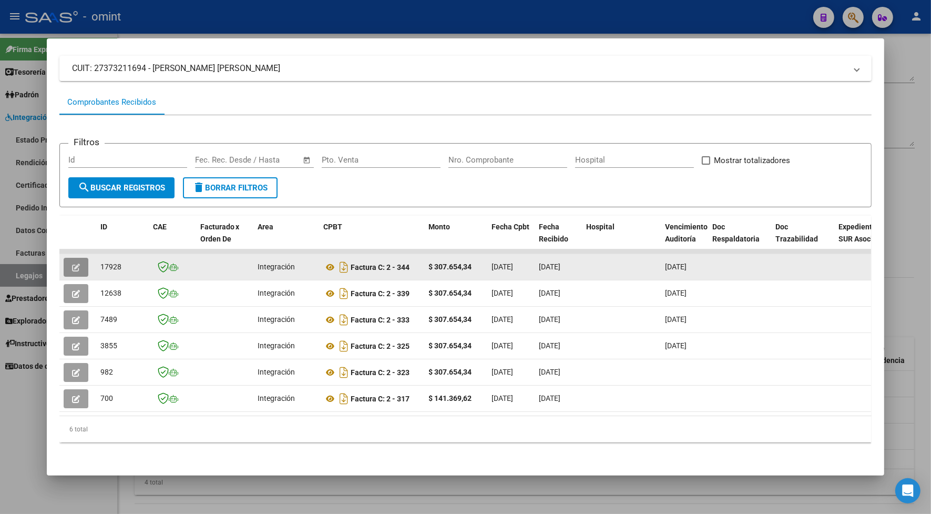
click at [80, 269] on button "button" at bounding box center [76, 267] width 25 height 19
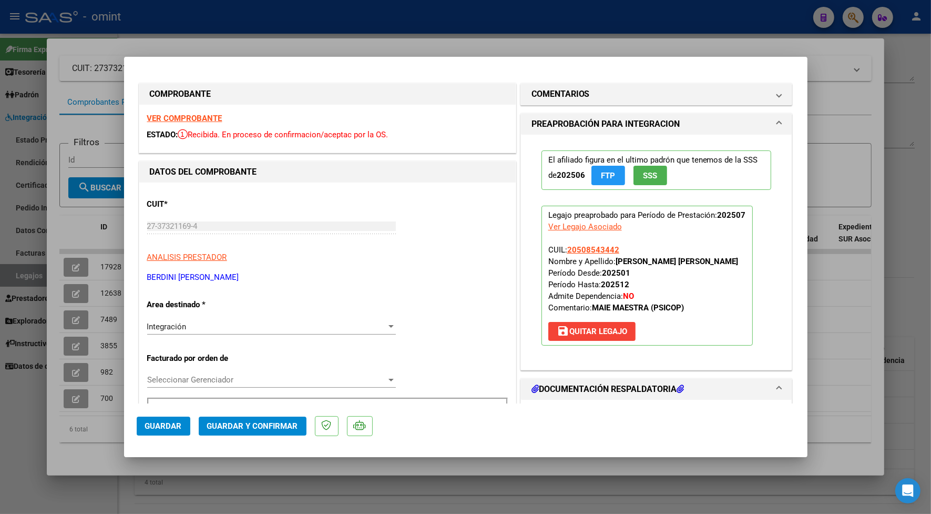
click at [198, 117] on strong "VER COMPROBANTE" at bounding box center [184, 118] width 75 height 9
click at [245, 427] on span "Guardar y Confirmar" at bounding box center [252, 425] width 91 height 9
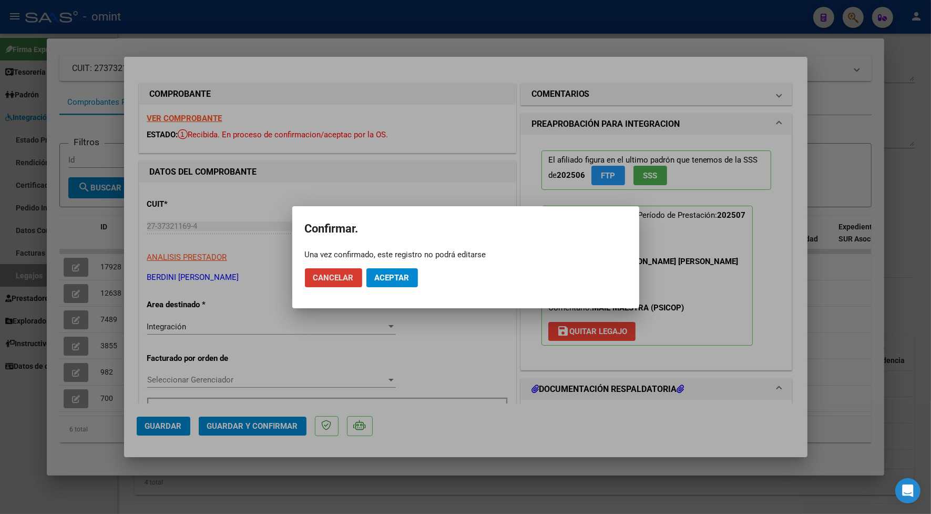
click at [398, 279] on span "Aceptar" at bounding box center [392, 277] width 35 height 9
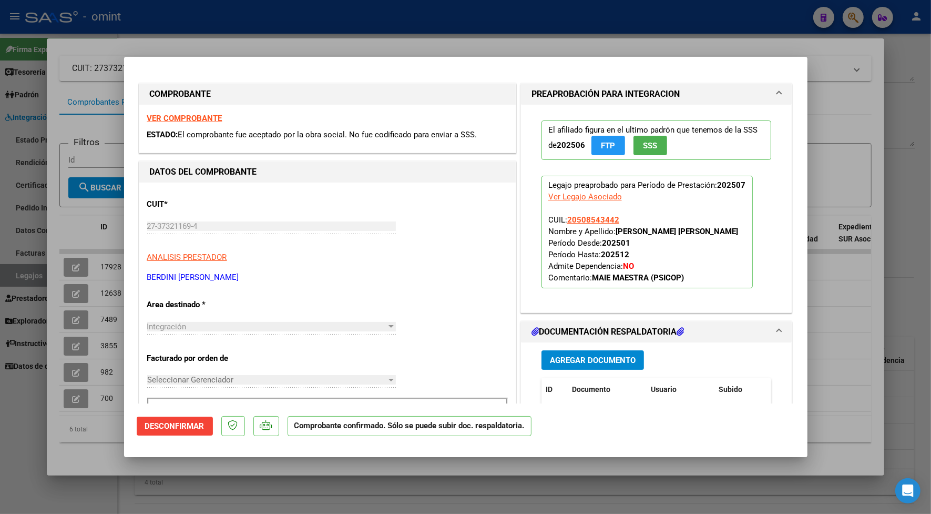
click at [288, 33] on div at bounding box center [465, 257] width 931 height 514
type input "$ 0,00"
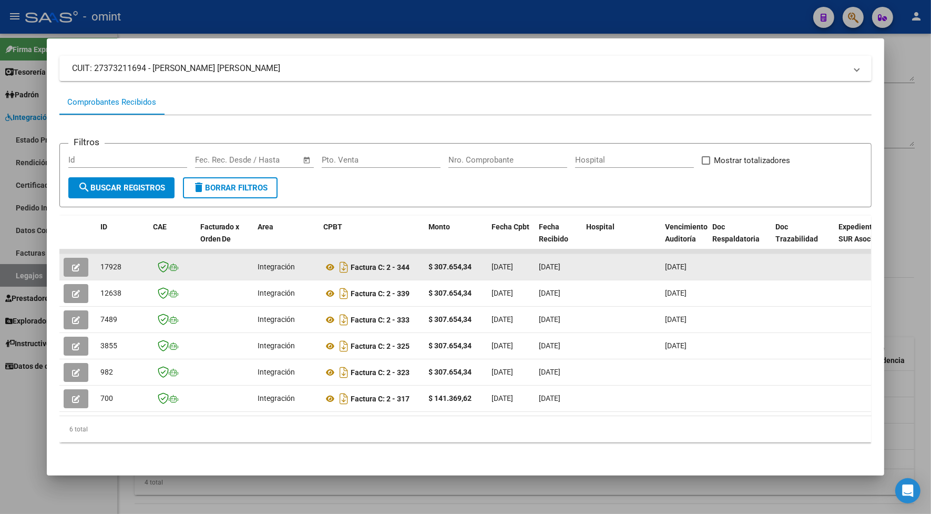
drag, startPoint x: 117, startPoint y: 265, endPoint x: 93, endPoint y: 268, distance: 24.3
click at [96, 268] on datatable-body-cell "17928" at bounding box center [122, 267] width 53 height 26
drag, startPoint x: 93, startPoint y: 268, endPoint x: 111, endPoint y: 263, distance: 19.0
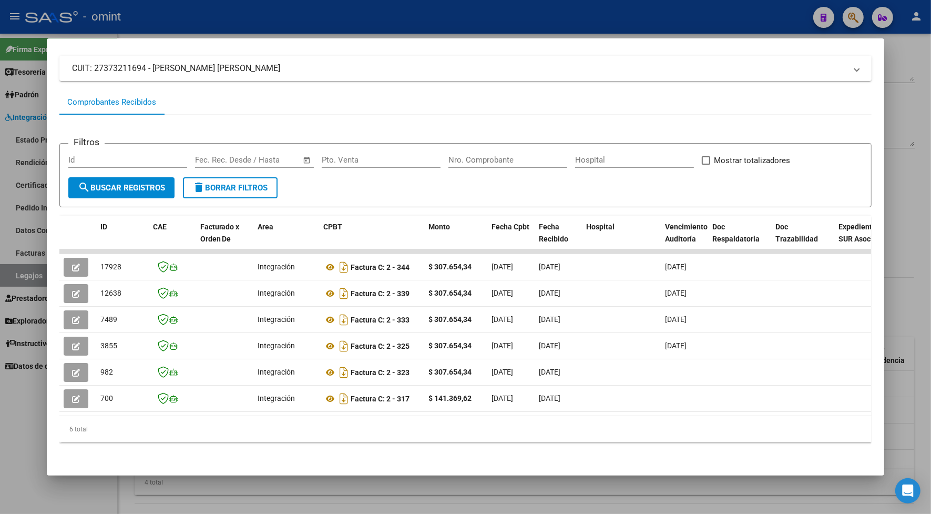
click at [290, 14] on div at bounding box center [465, 257] width 931 height 514
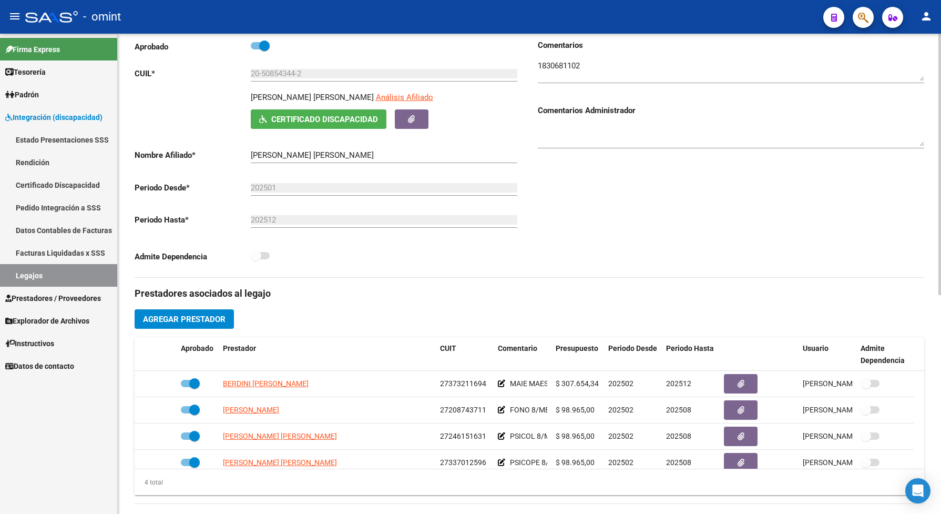
scroll to position [66, 0]
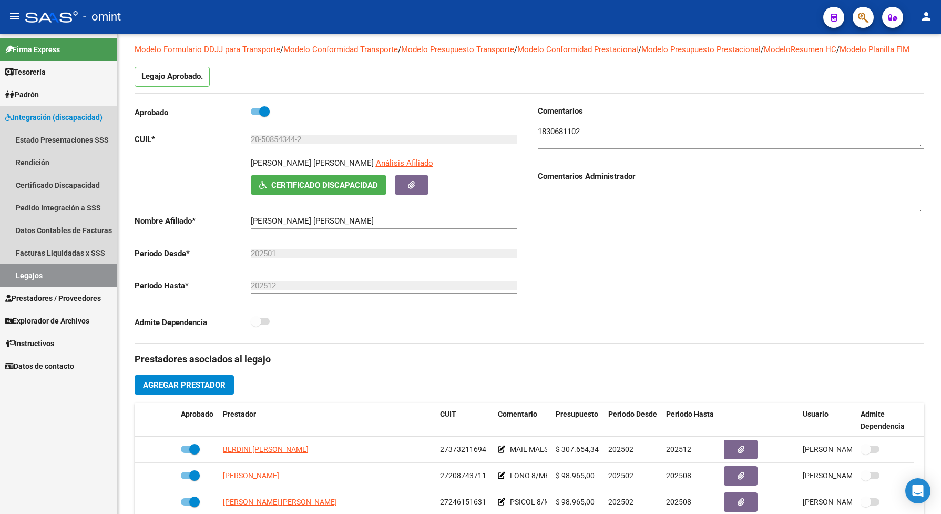
click at [46, 273] on link "Legajos" at bounding box center [58, 275] width 117 height 23
